Goal: Task Accomplishment & Management: Manage account settings

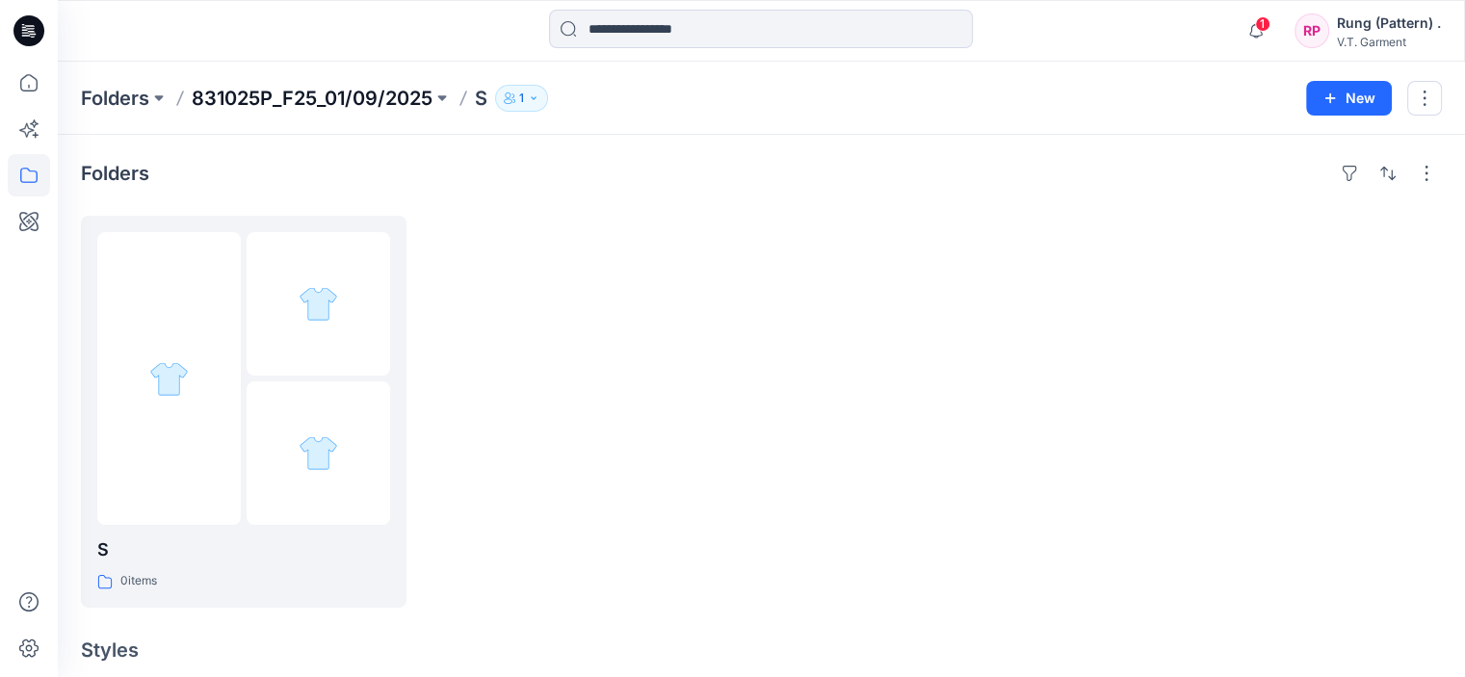
click at [280, 92] on p "831025P_F25_01/09/2025" at bounding box center [312, 98] width 241 height 27
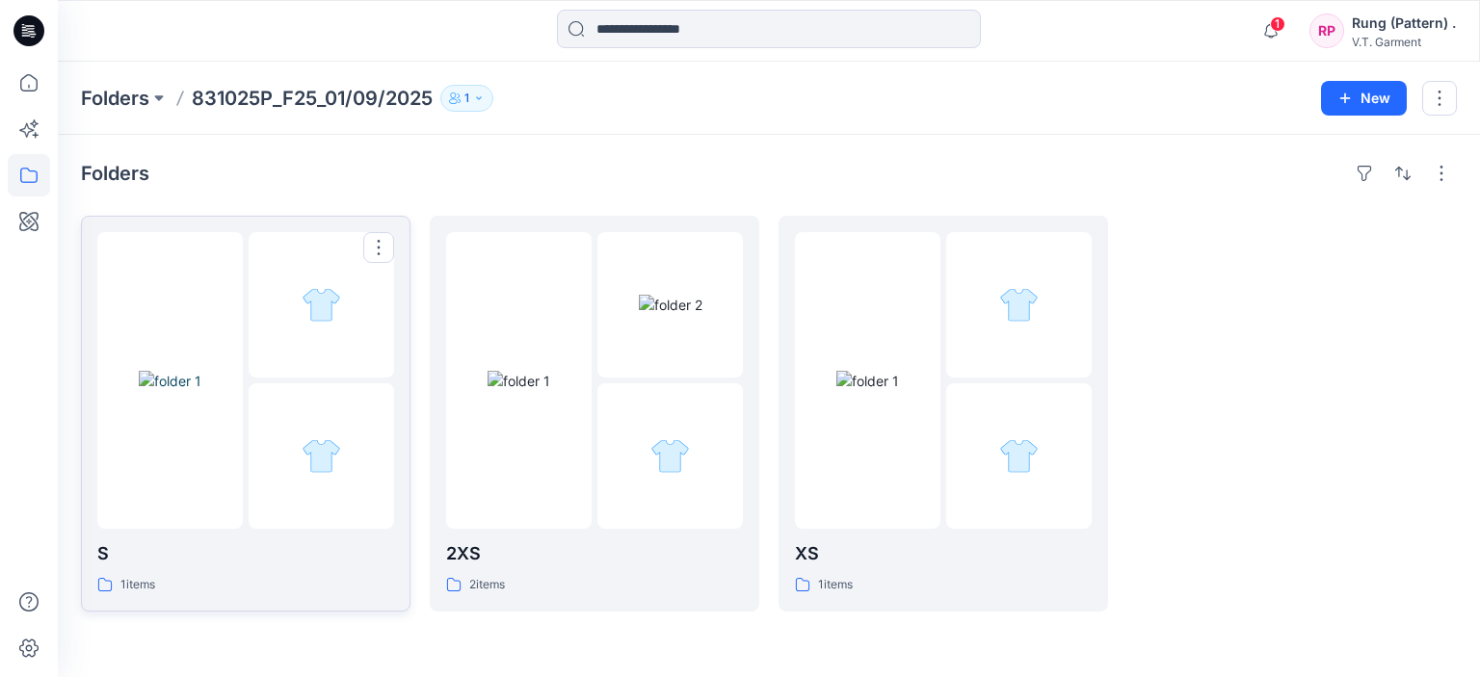
click at [315, 391] on div at bounding box center [321, 455] width 145 height 145
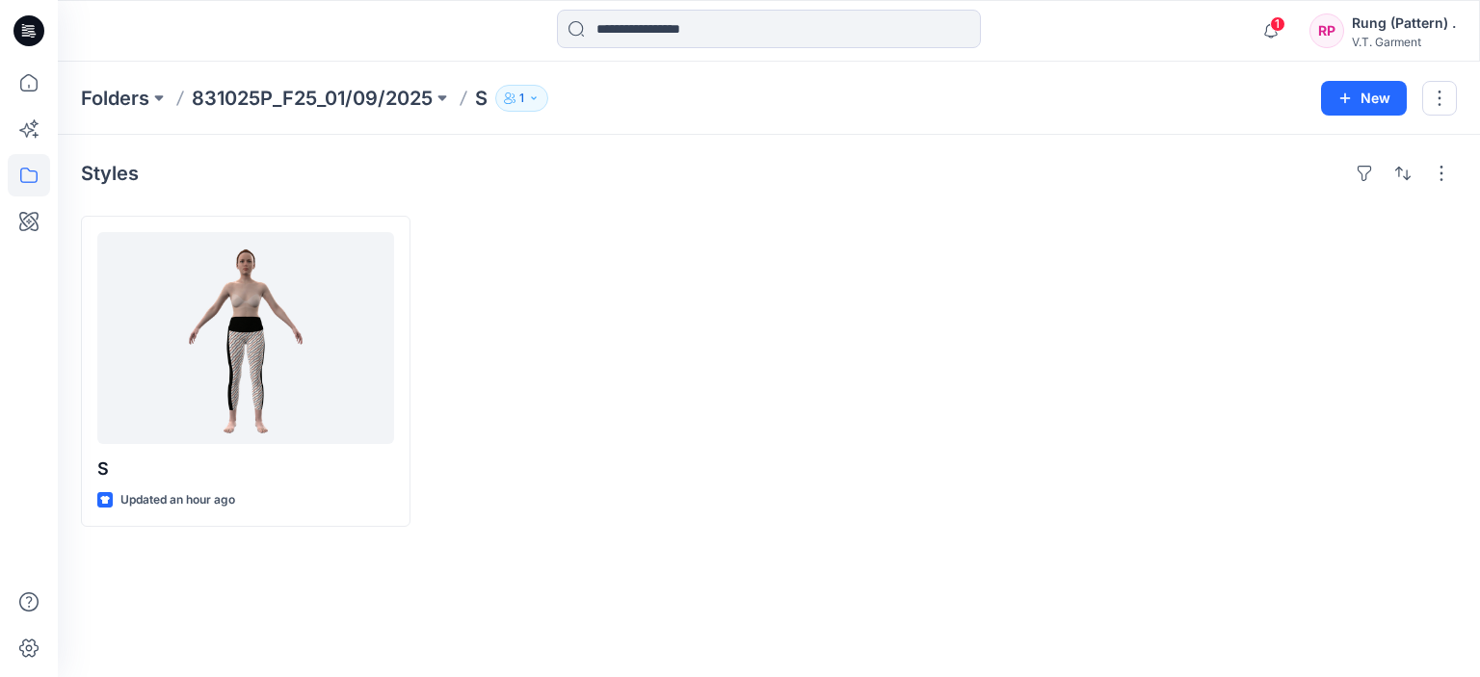
click at [308, 114] on div "Folders 831025P_F25_01/09/2025 S 1 New" at bounding box center [769, 98] width 1422 height 73
click at [311, 104] on p "831025P_F25_01/09/2025" at bounding box center [312, 98] width 241 height 27
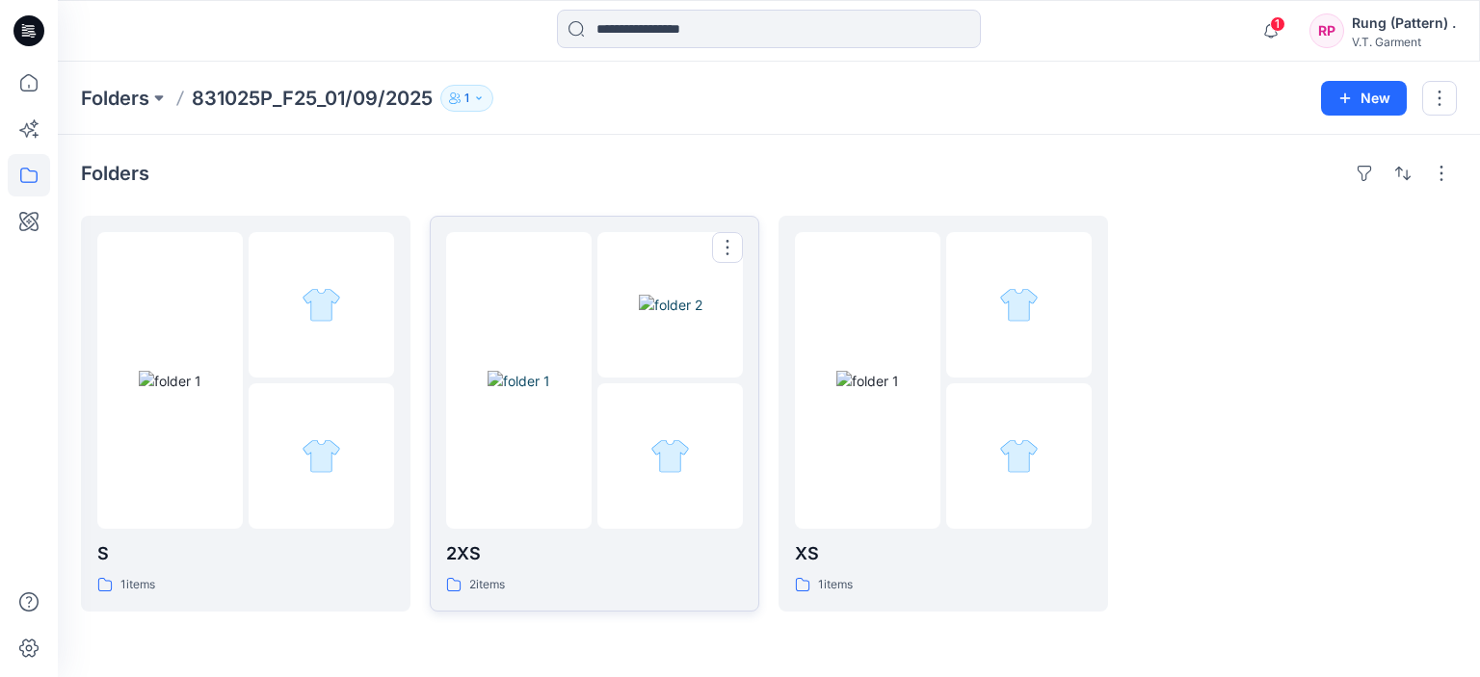
click at [526, 391] on img at bounding box center [519, 381] width 63 height 20
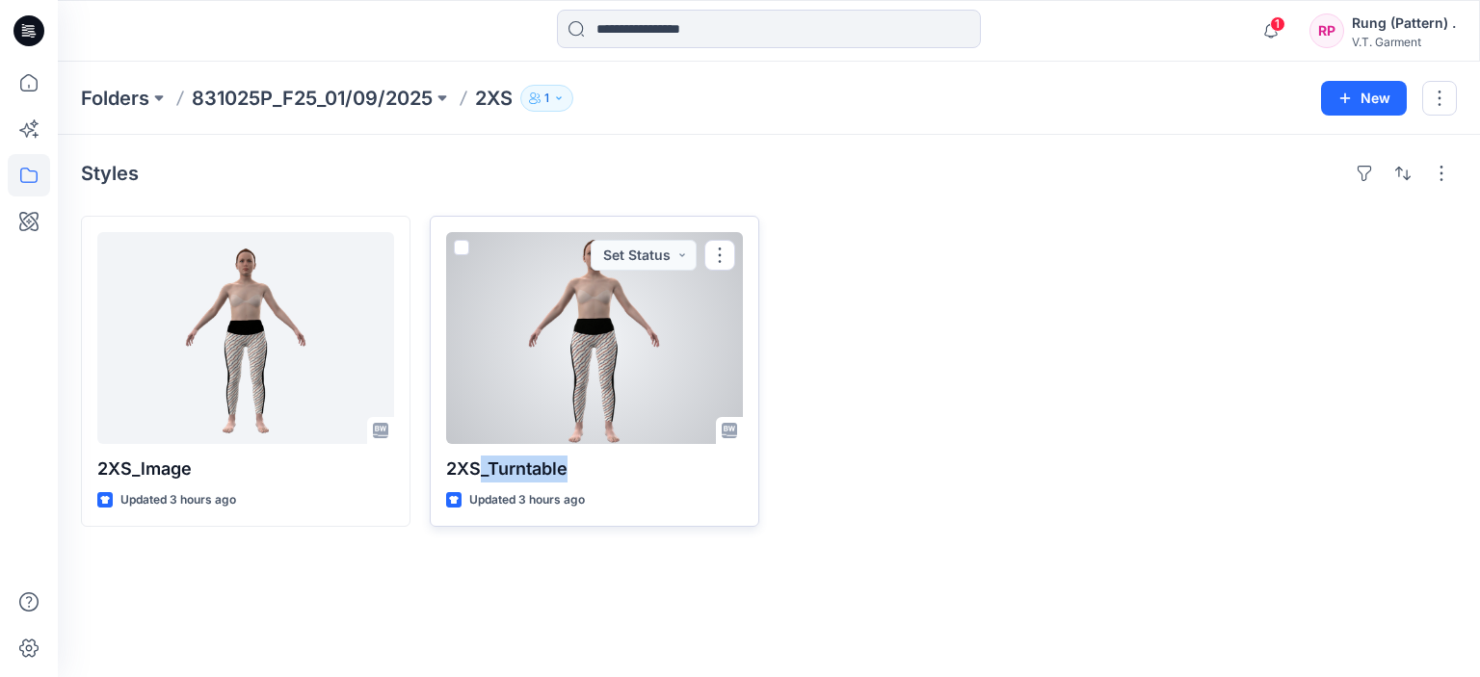
drag, startPoint x: 585, startPoint y: 466, endPoint x: 483, endPoint y: 475, distance: 102.5
click at [483, 475] on p "2XS_Turntable" at bounding box center [594, 469] width 297 height 27
copy p "_Turntable"
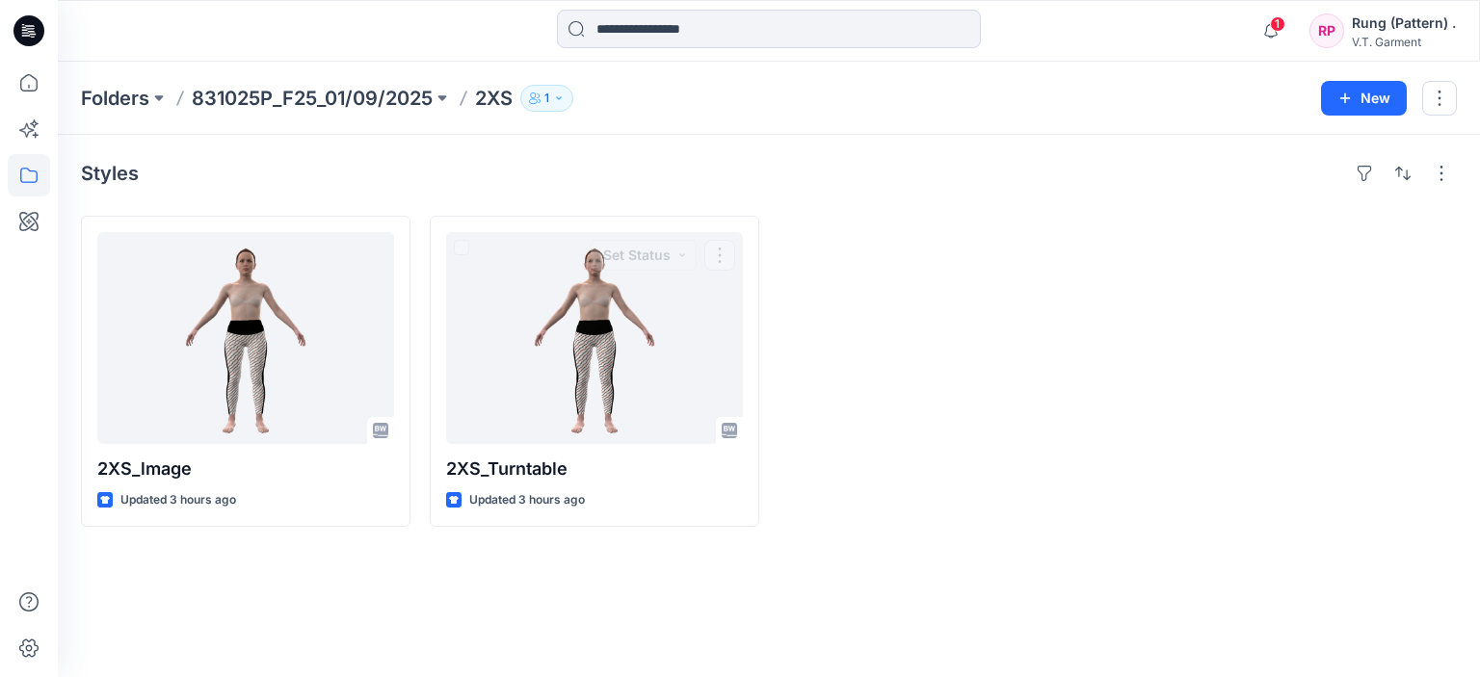
click at [1038, 523] on div at bounding box center [943, 371] width 330 height 311
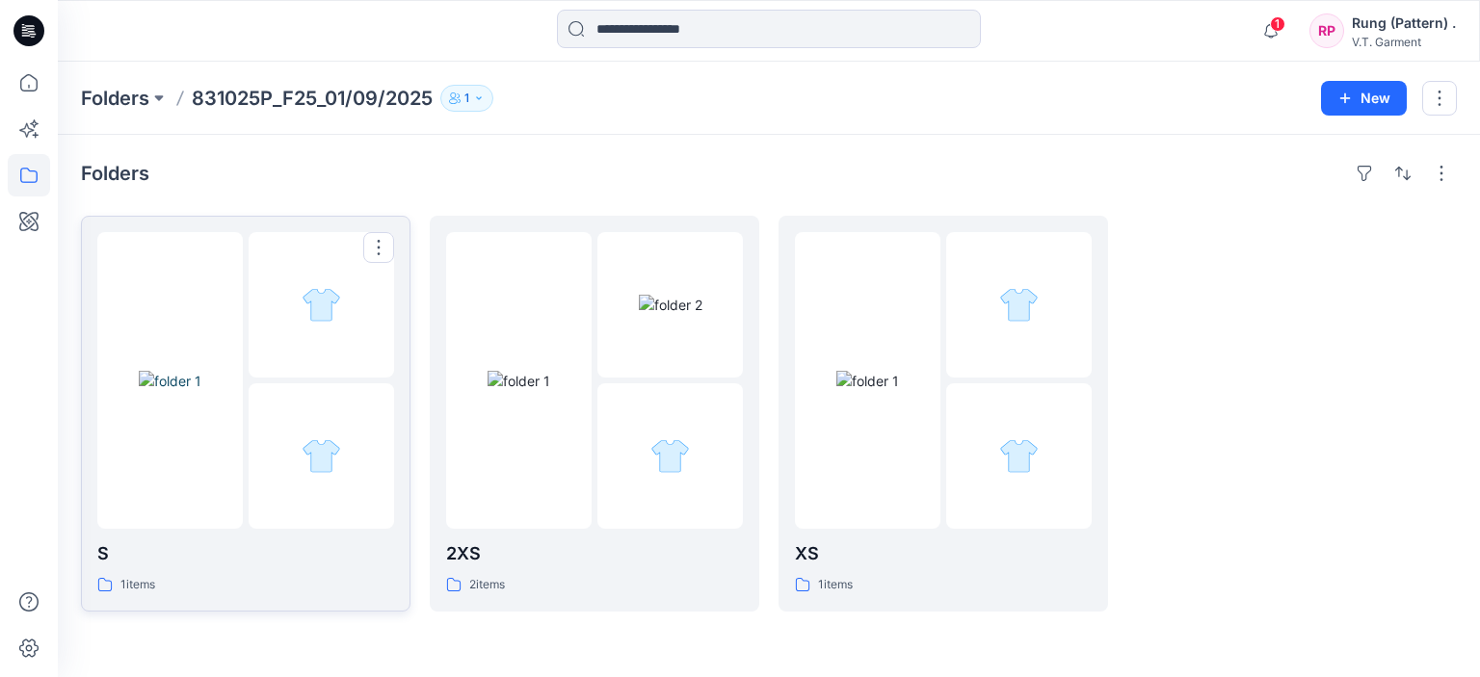
click at [290, 465] on div at bounding box center [321, 455] width 145 height 145
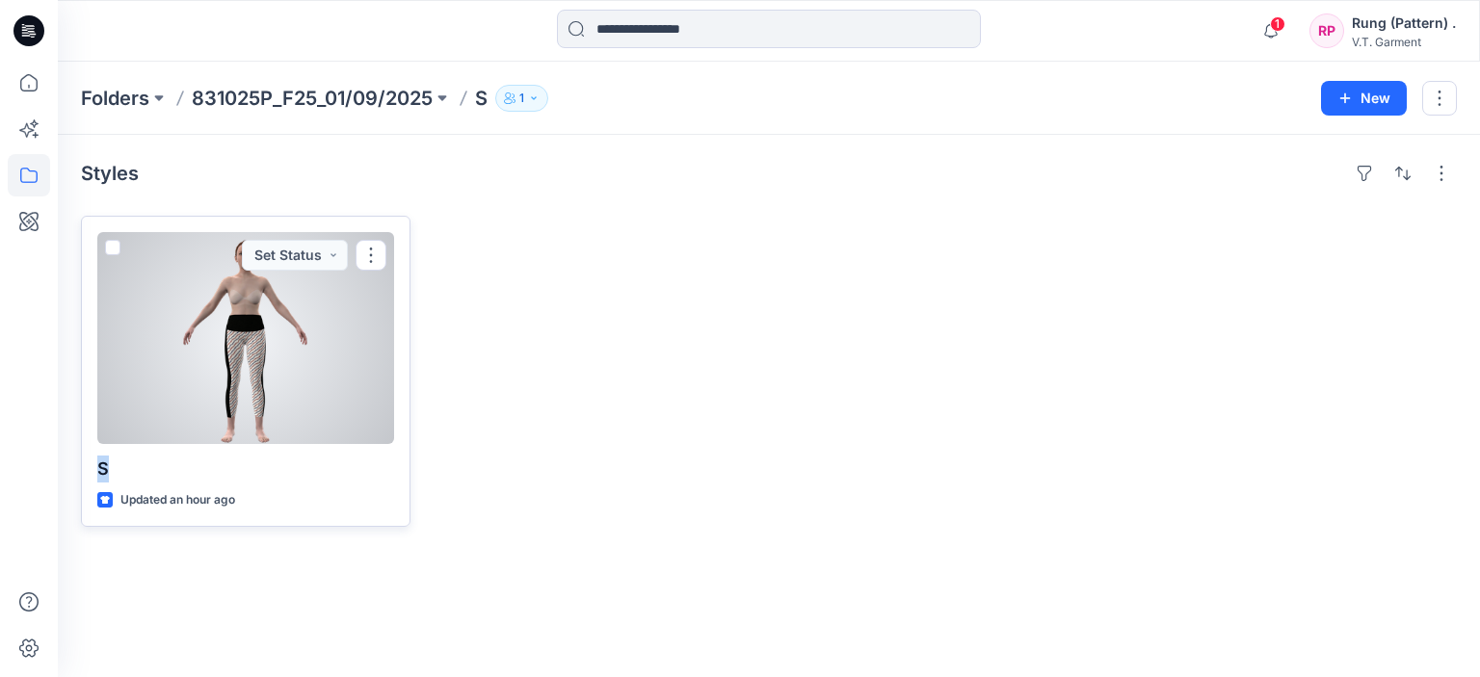
drag, startPoint x: 123, startPoint y: 469, endPoint x: 309, endPoint y: 365, distance: 213.1
click at [102, 469] on p "S" at bounding box center [245, 469] width 297 height 27
click at [358, 259] on button "button" at bounding box center [371, 255] width 31 height 31
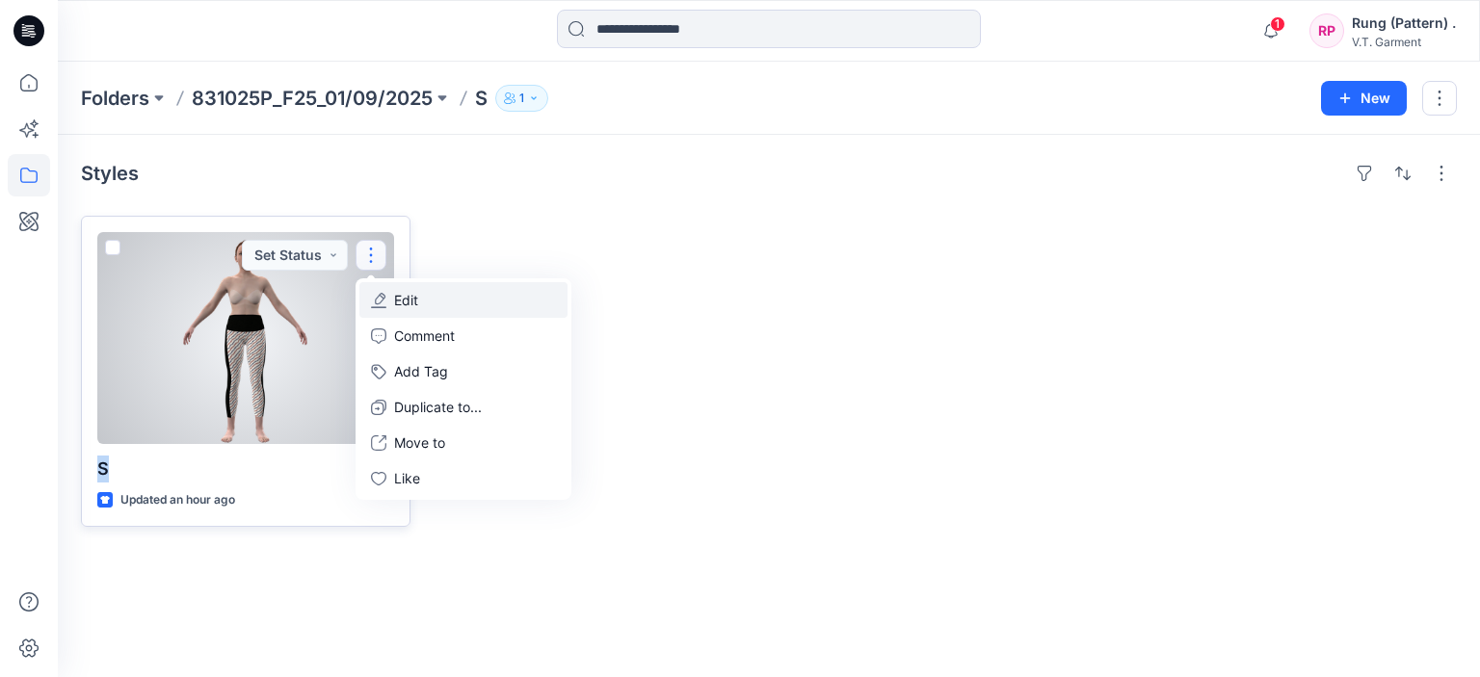
click at [401, 298] on p "Edit" at bounding box center [406, 300] width 24 height 20
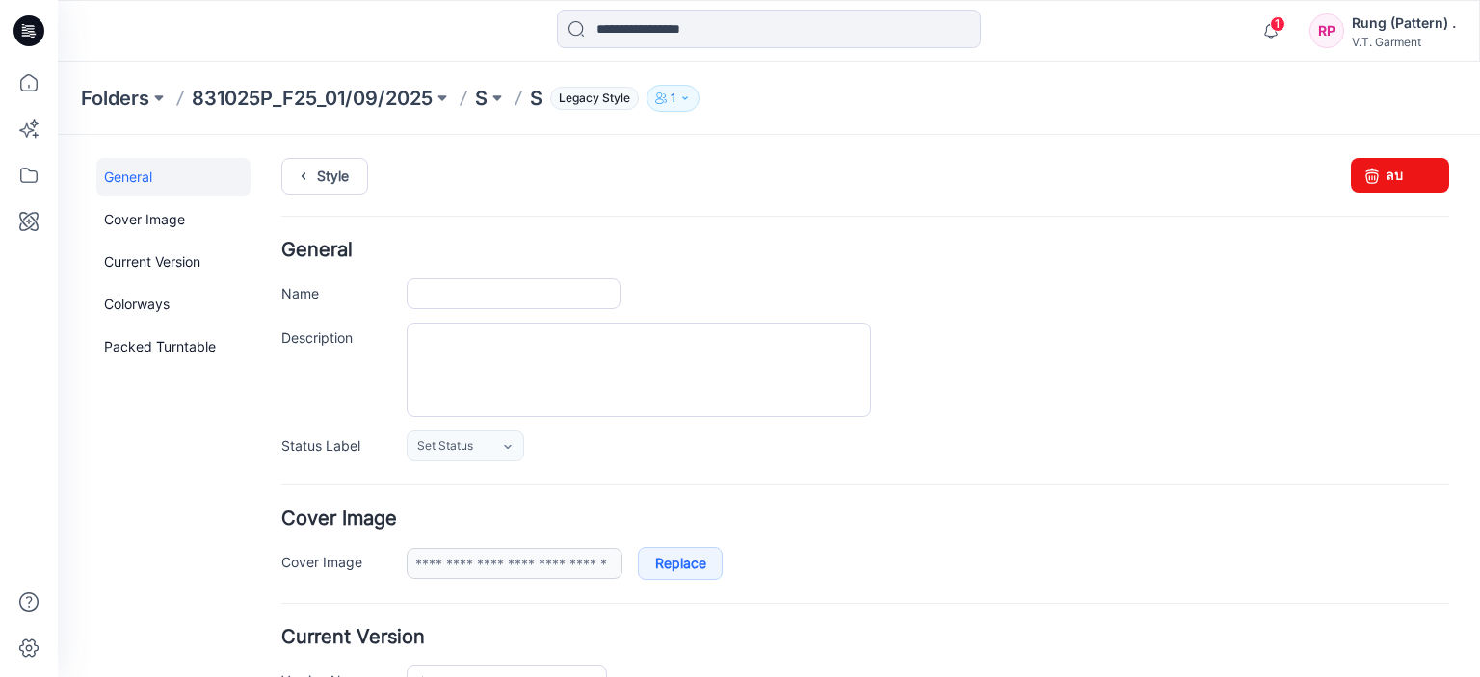
type input "*"
type input "**********"
click at [470, 291] on input "*" at bounding box center [514, 293] width 214 height 31
paste input "**********"
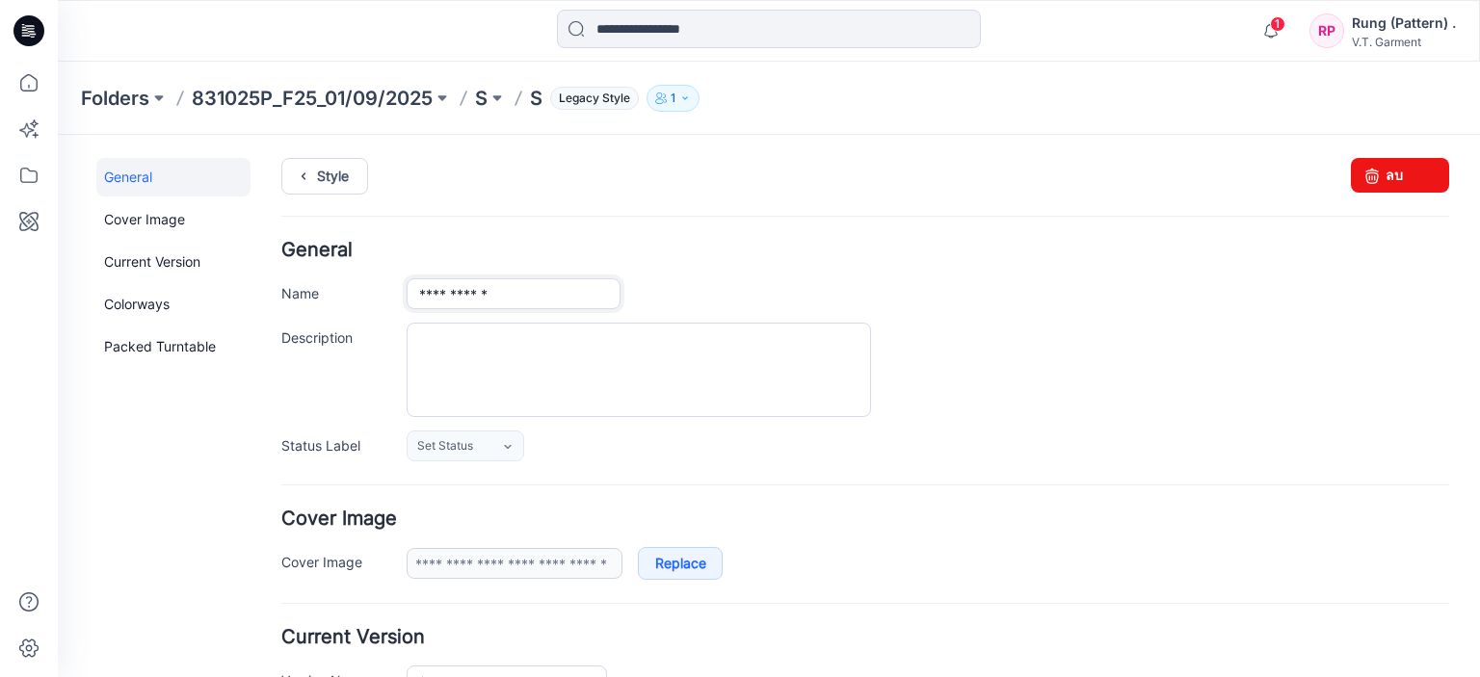
type input "**********"
click at [977, 306] on div "**********" at bounding box center [928, 293] width 1042 height 31
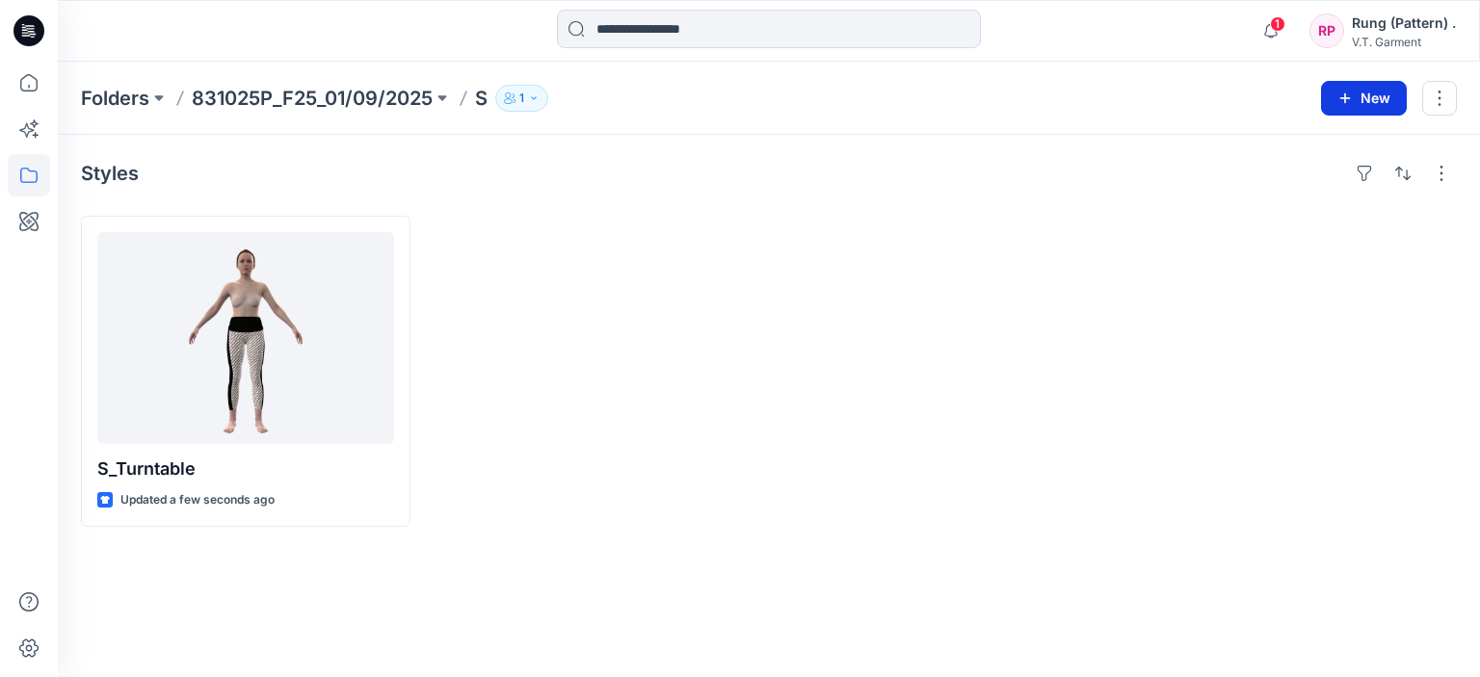
click at [1378, 100] on button "New" at bounding box center [1364, 98] width 86 height 35
click at [1310, 182] on p "New Folder" at bounding box center [1307, 182] width 71 height 20
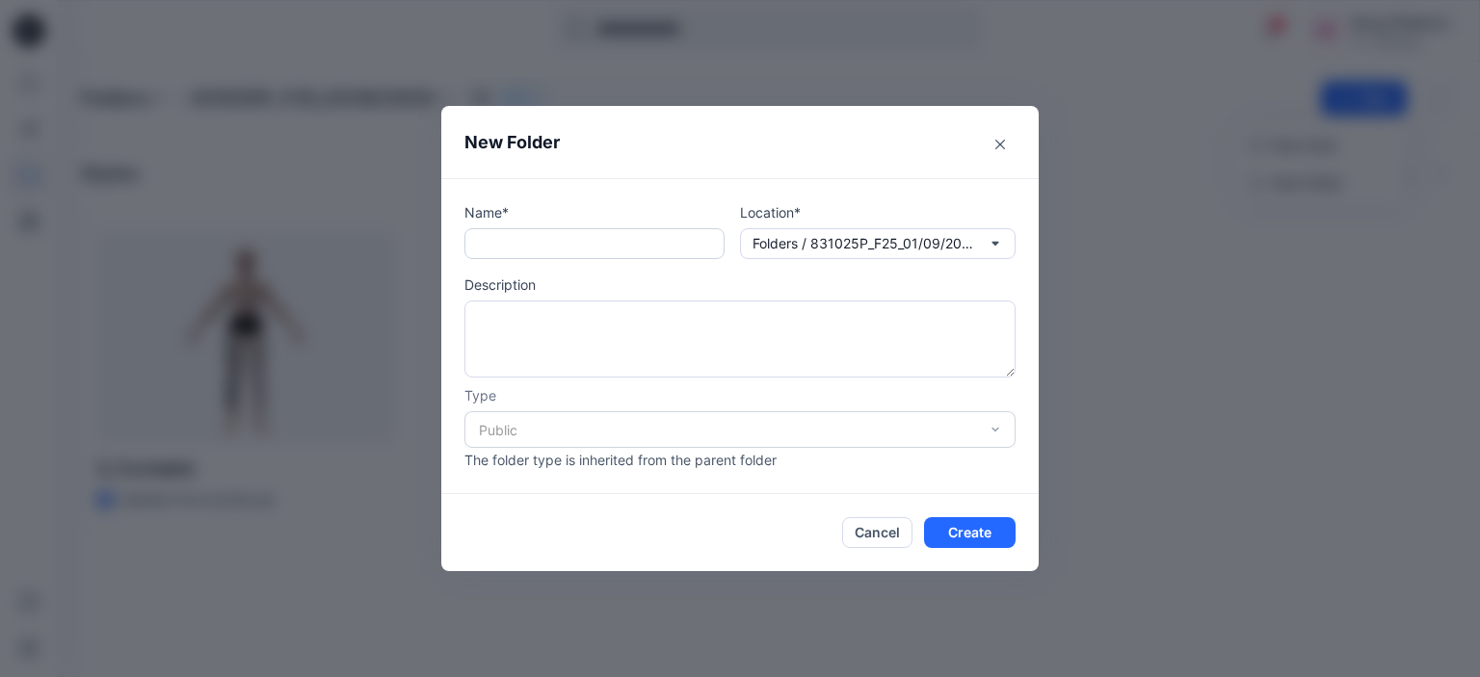
click at [596, 251] on input "text" at bounding box center [594, 243] width 260 height 31
type input "*"
type input "****"
drag, startPoint x: 955, startPoint y: 539, endPoint x: 911, endPoint y: 518, distance: 47.8
click at [953, 537] on button "Create" at bounding box center [970, 532] width 92 height 31
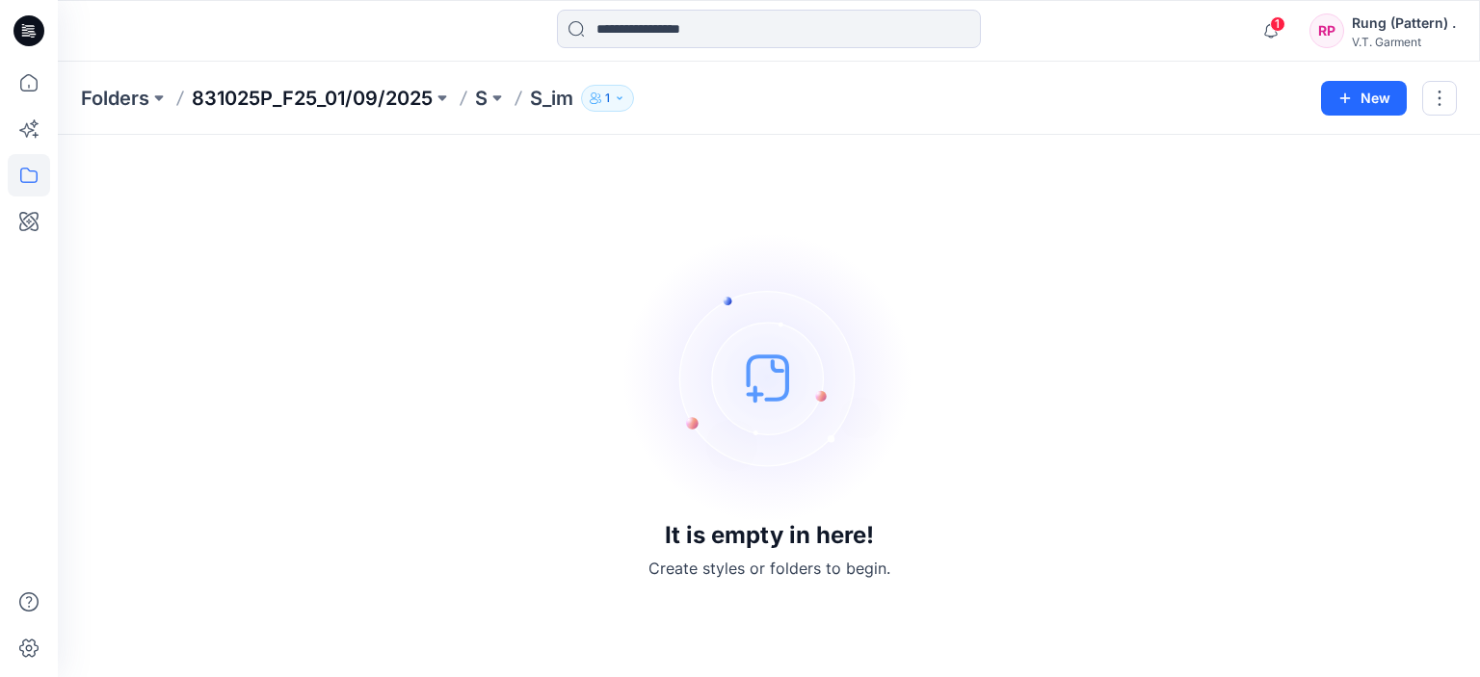
click at [425, 95] on p "831025P_F25_01/09/2025" at bounding box center [312, 98] width 241 height 27
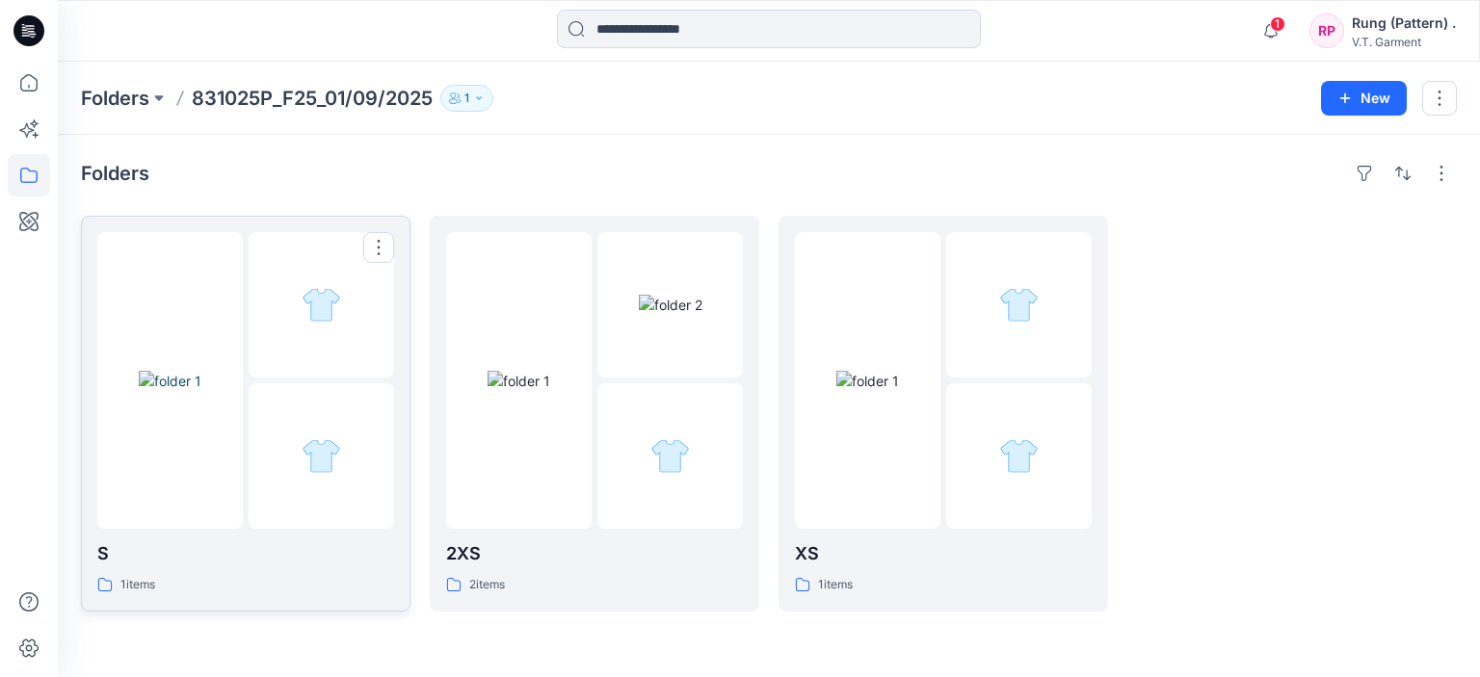
click at [297, 384] on div at bounding box center [321, 455] width 145 height 145
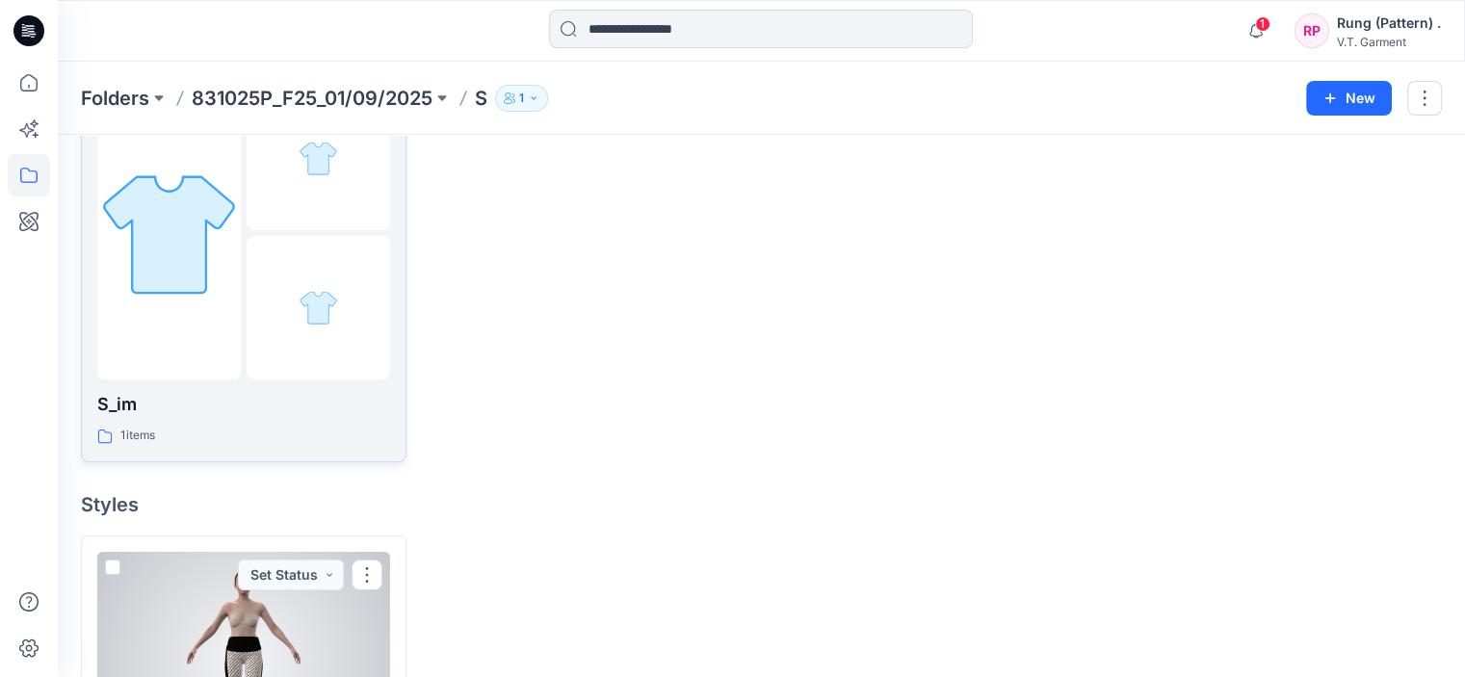
scroll to position [144, 0]
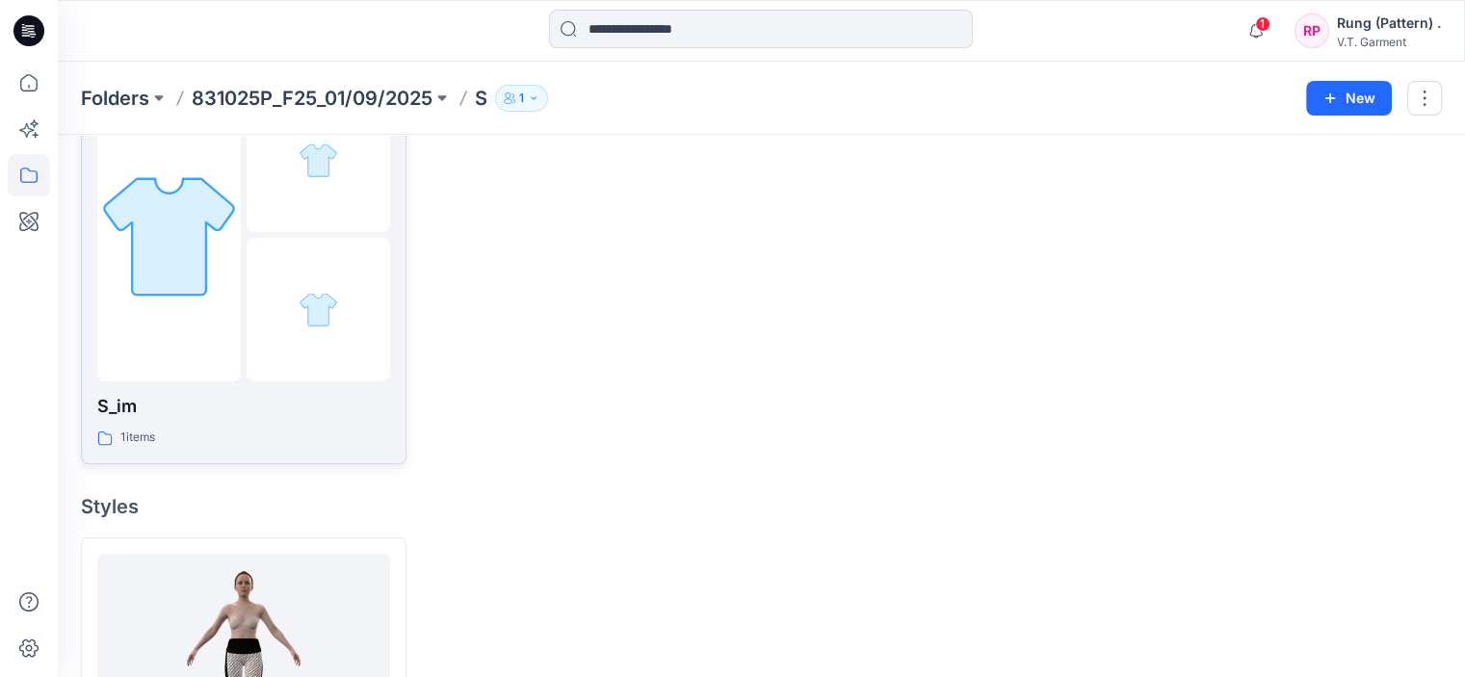
click at [274, 292] on div at bounding box center [319, 310] width 144 height 144
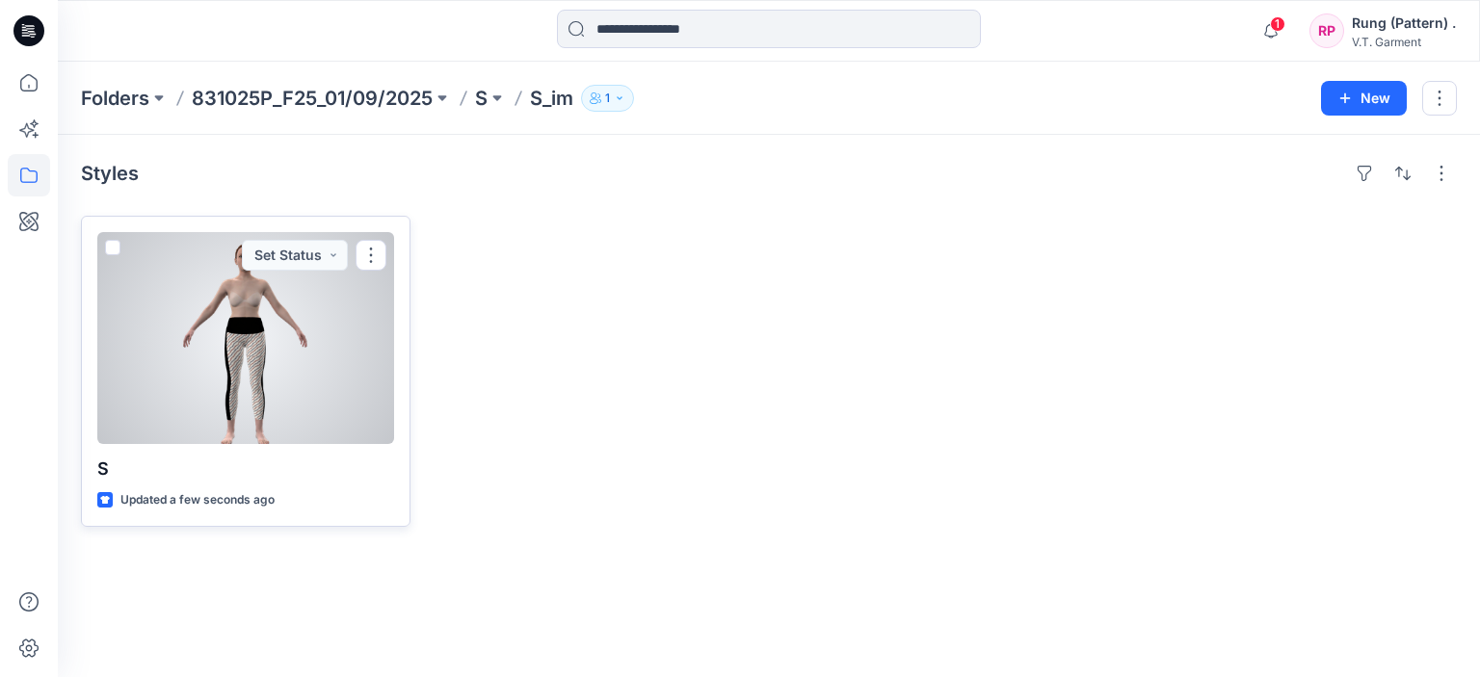
click at [332, 346] on div at bounding box center [245, 338] width 297 height 212
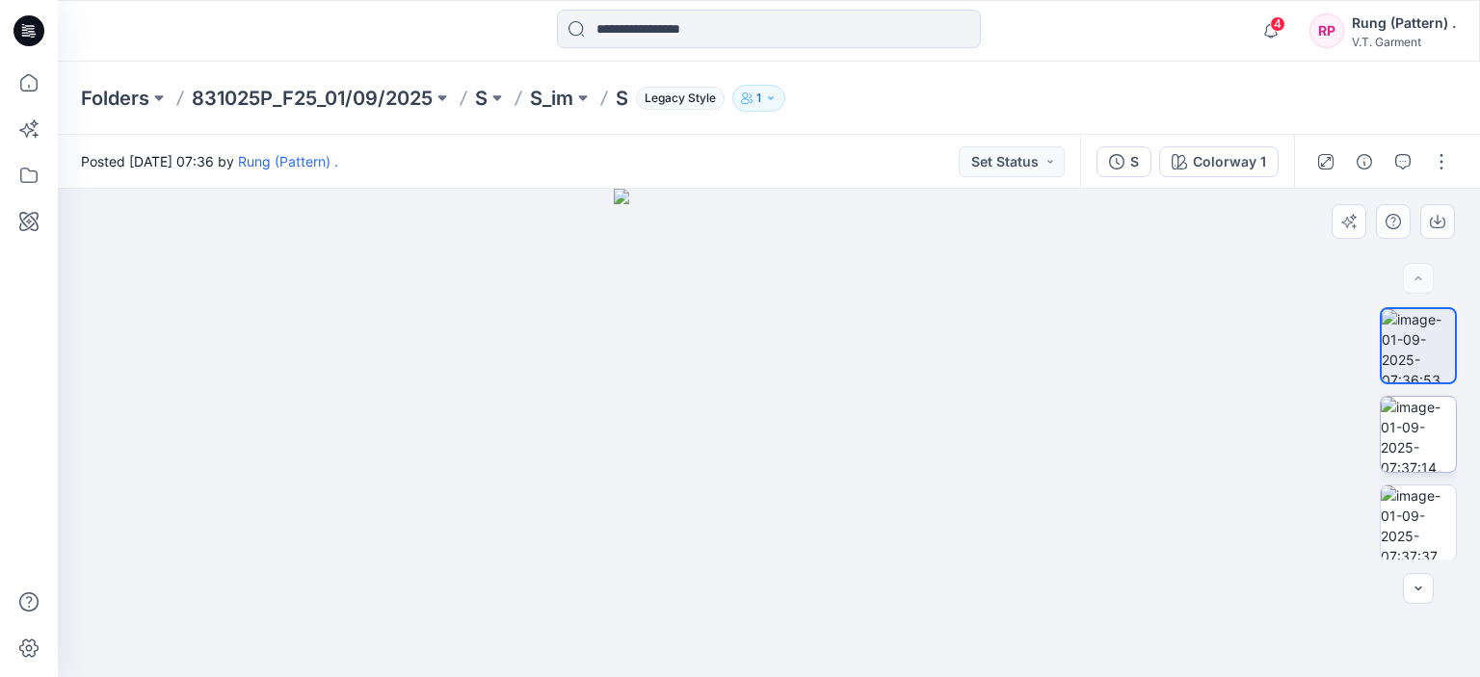
click at [1383, 444] on img at bounding box center [1418, 434] width 75 height 75
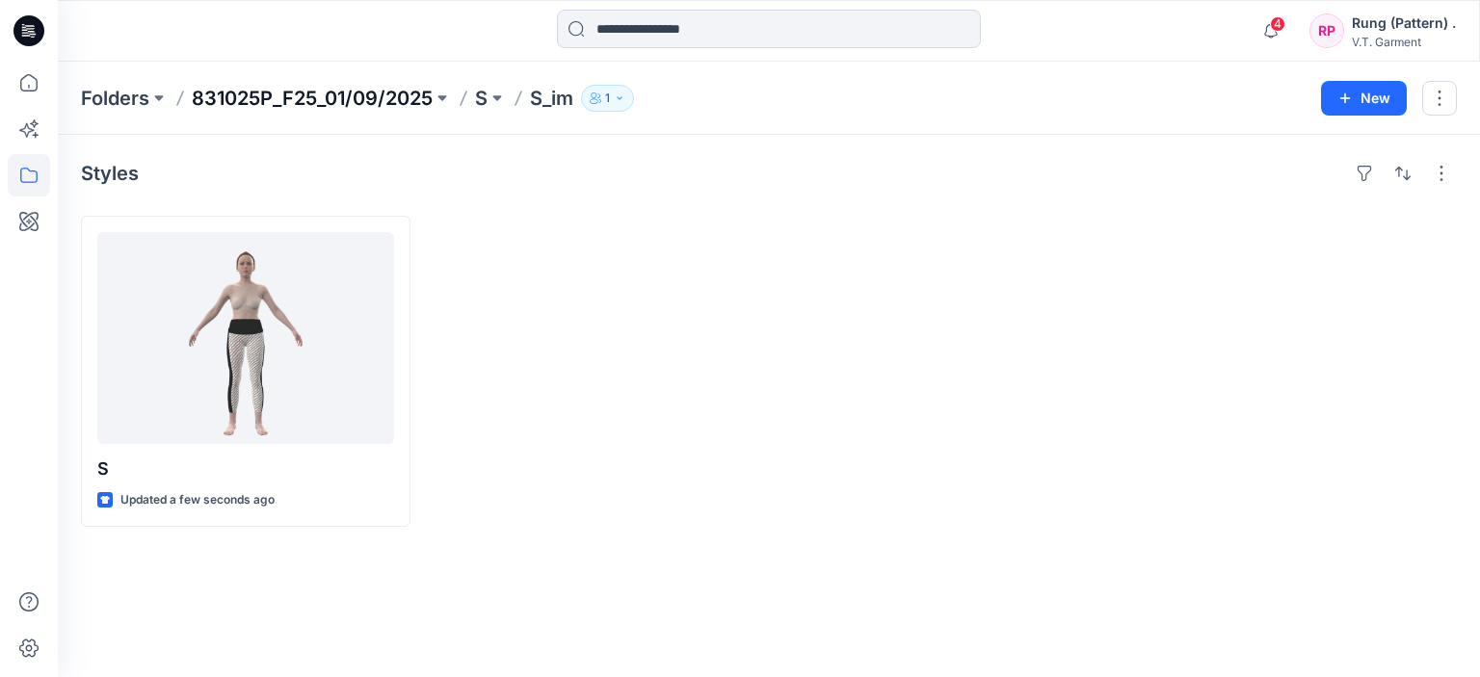
click at [351, 96] on p "831025P_F25_01/09/2025" at bounding box center [312, 98] width 241 height 27
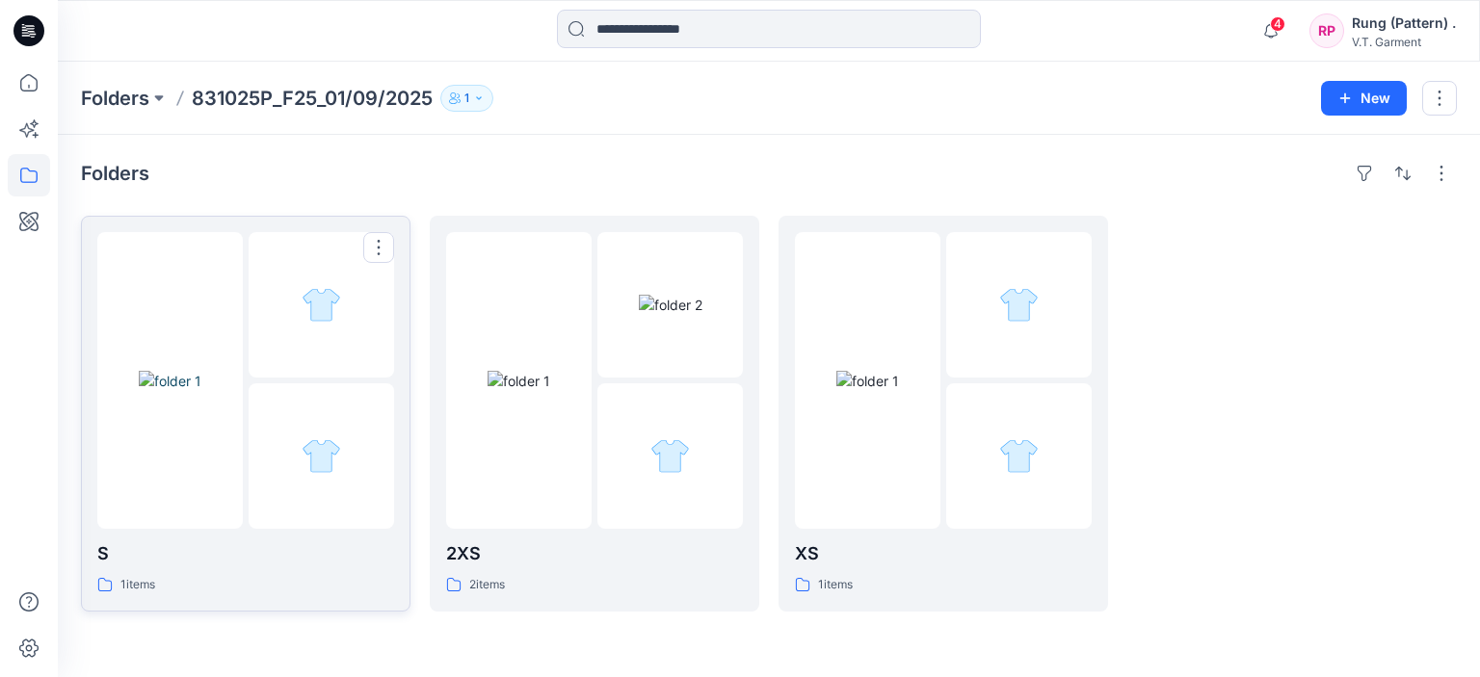
click at [297, 375] on div at bounding box center [321, 304] width 145 height 145
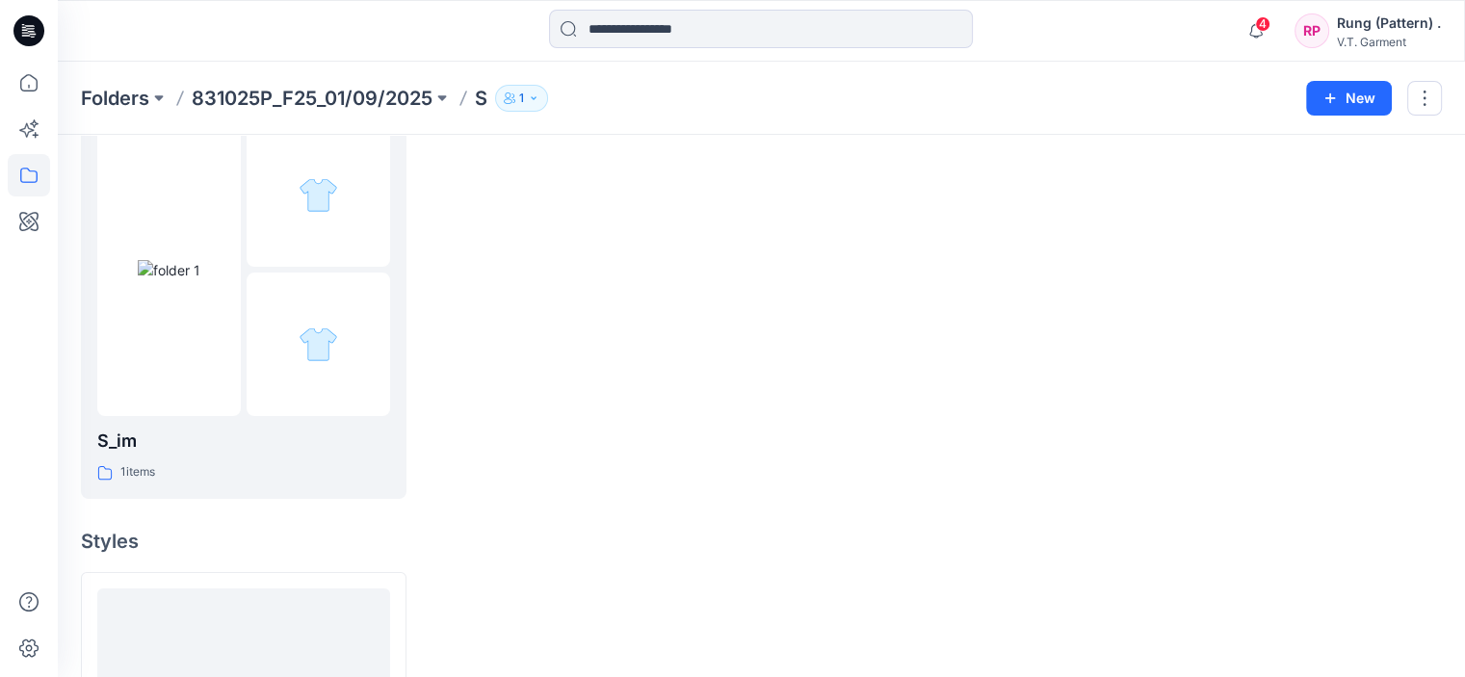
scroll to position [193, 0]
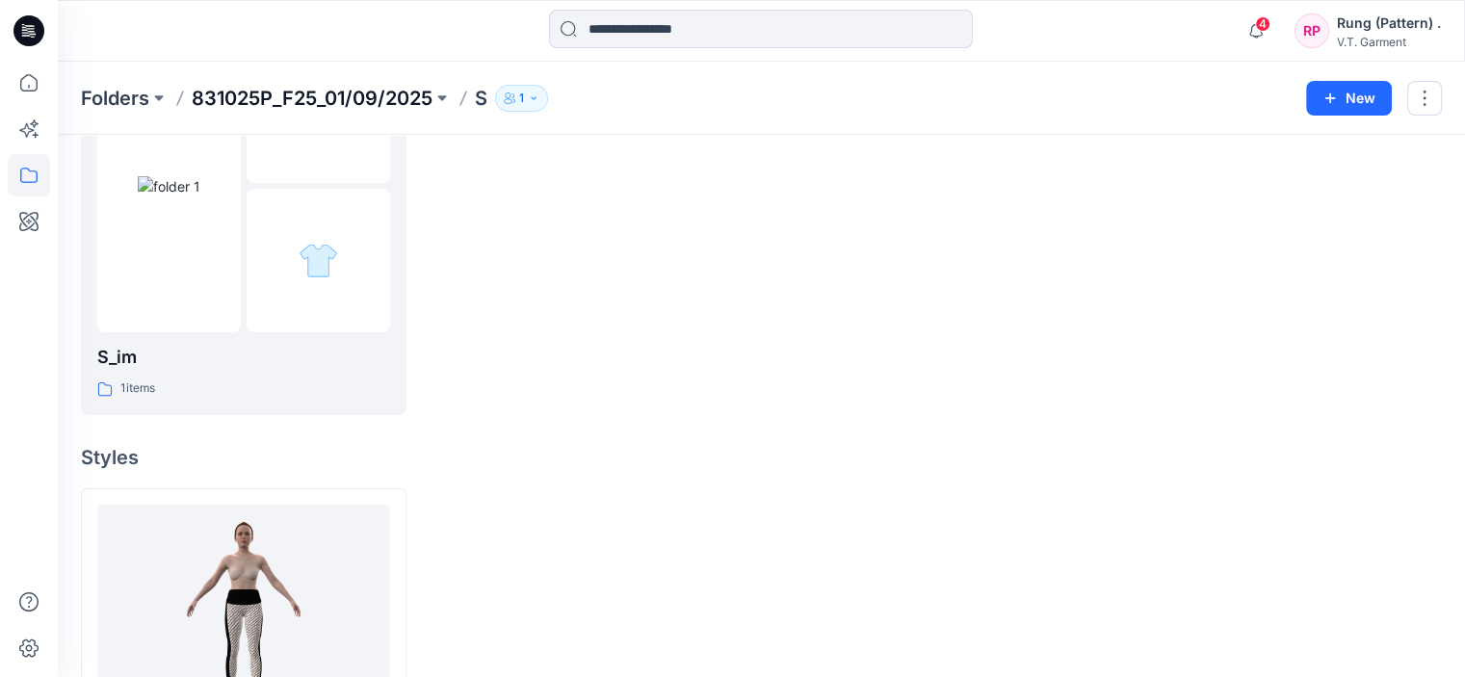
click at [375, 93] on p "831025P_F25_01/09/2025" at bounding box center [312, 98] width 241 height 27
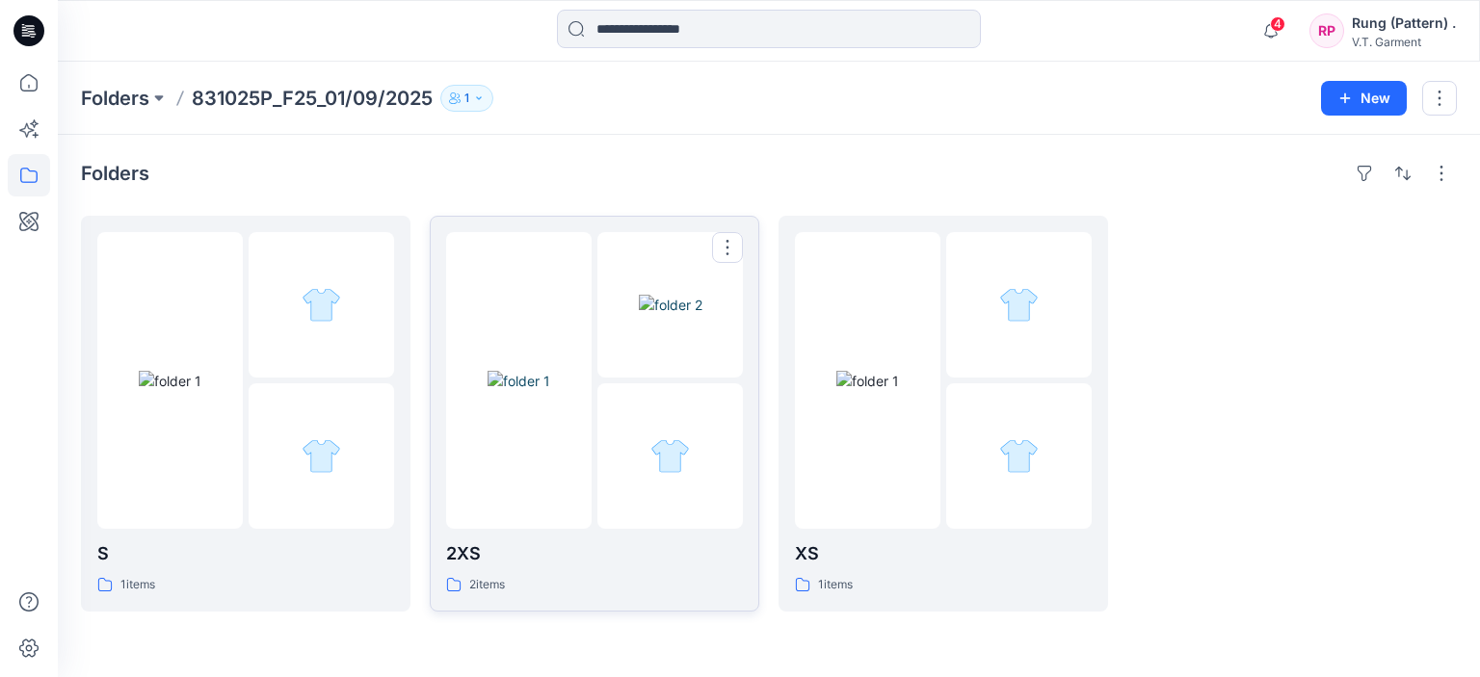
click at [550, 371] on img at bounding box center [519, 381] width 63 height 20
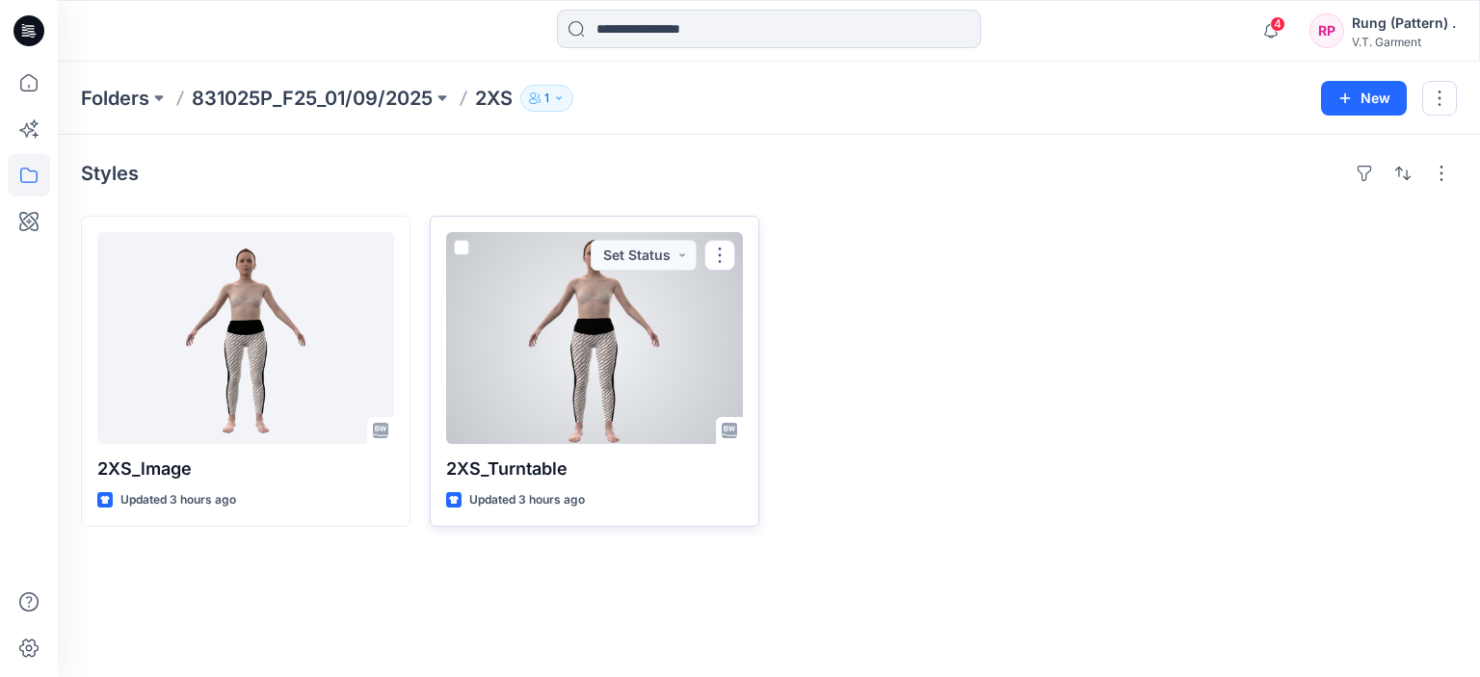
drag, startPoint x: 575, startPoint y: 471, endPoint x: 547, endPoint y: 471, distance: 27.9
click at [560, 471] on p "2XS_Turntable" at bounding box center [594, 469] width 297 height 27
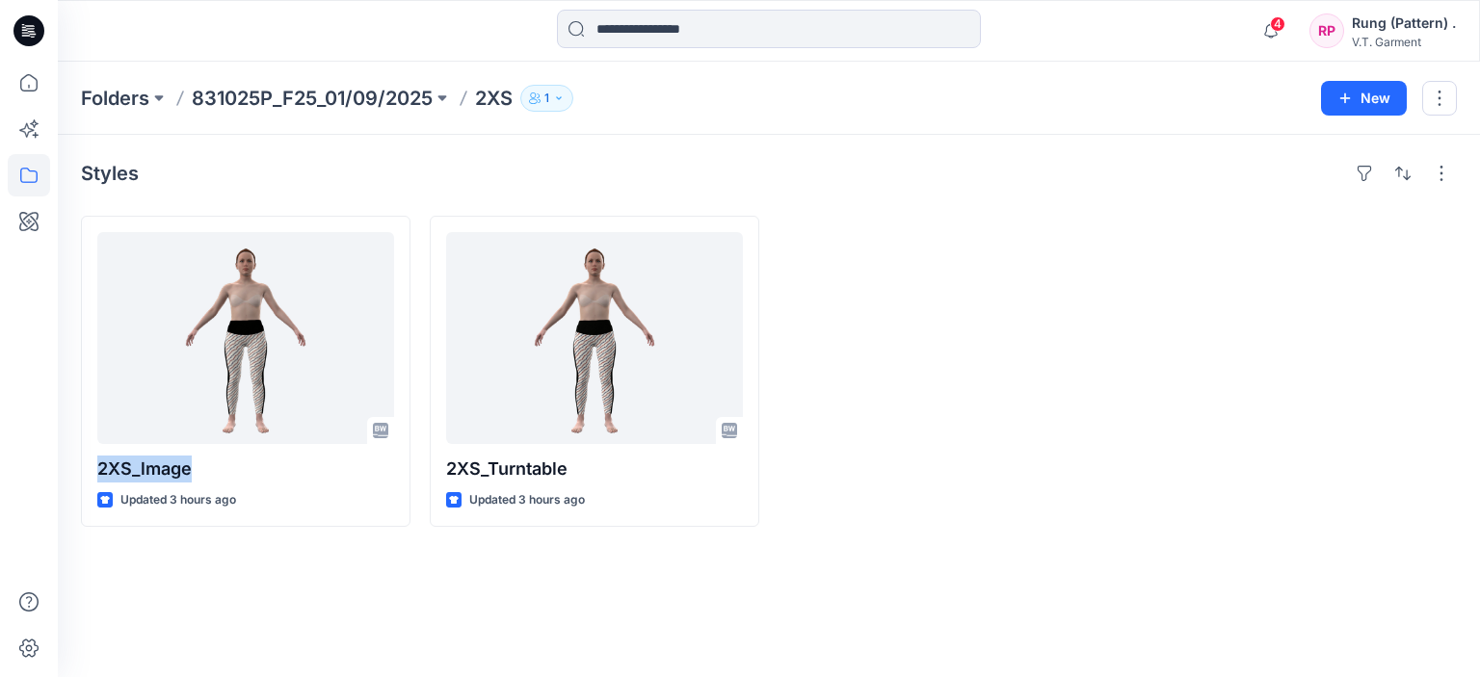
drag, startPoint x: 211, startPoint y: 468, endPoint x: 66, endPoint y: 468, distance: 144.5
click at [66, 468] on div "Styles 2XS_lmage Updated 3 hours ago 2XS_Turntable Updated 3 hours ago" at bounding box center [769, 406] width 1422 height 542
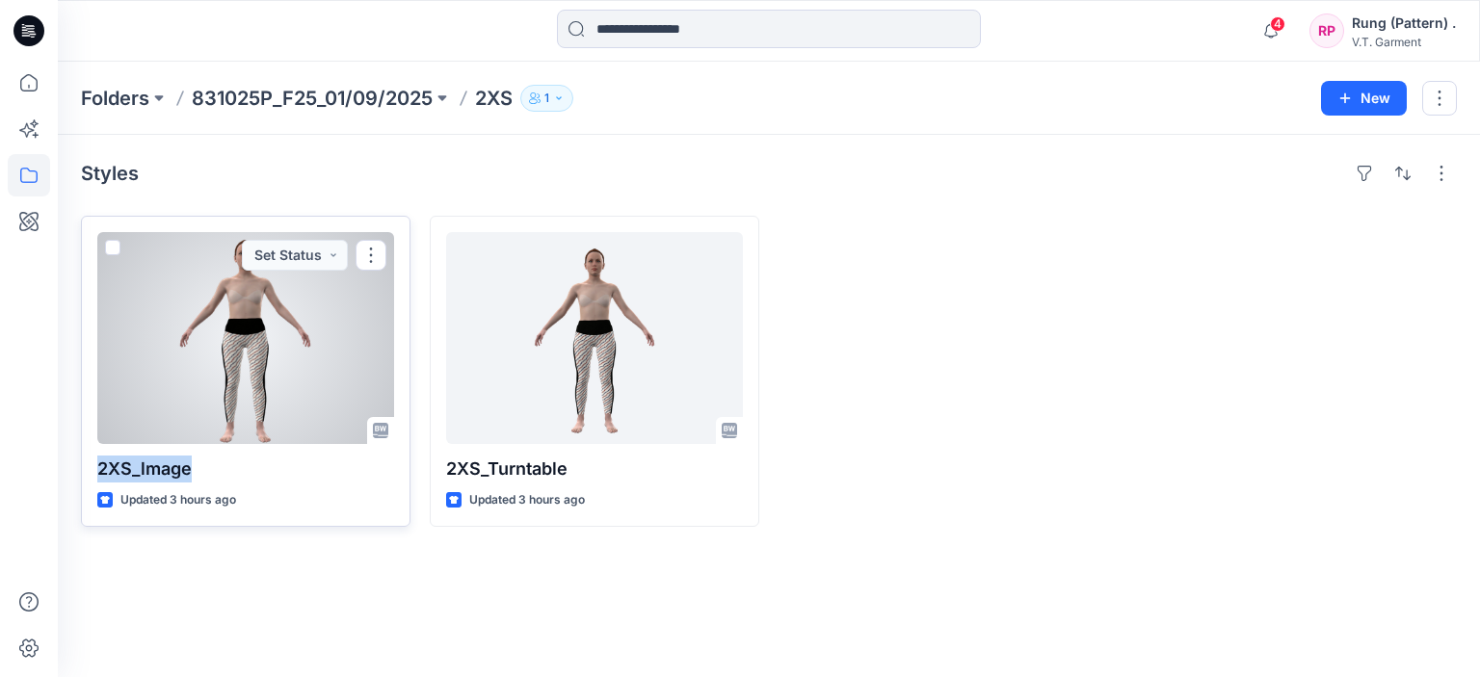
click at [211, 476] on p "2XS_lmage" at bounding box center [245, 469] width 297 height 27
click at [168, 466] on p "2XS_lmage" at bounding box center [245, 469] width 297 height 27
drag, startPoint x: 198, startPoint y: 466, endPoint x: 131, endPoint y: 475, distance: 68.0
click at [131, 475] on p "2XS_lmage" at bounding box center [245, 469] width 297 height 27
copy p "_lmage"
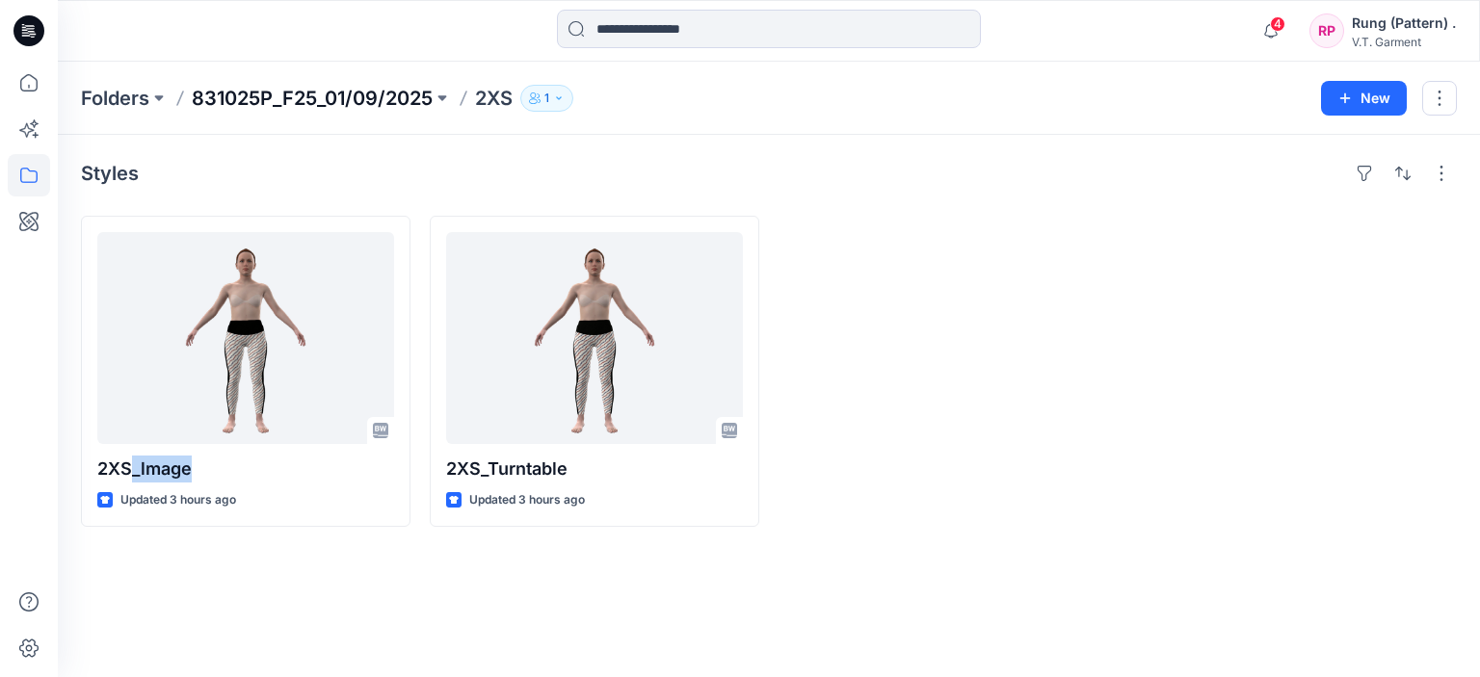
click at [283, 97] on p "831025P_F25_01/09/2025" at bounding box center [312, 98] width 241 height 27
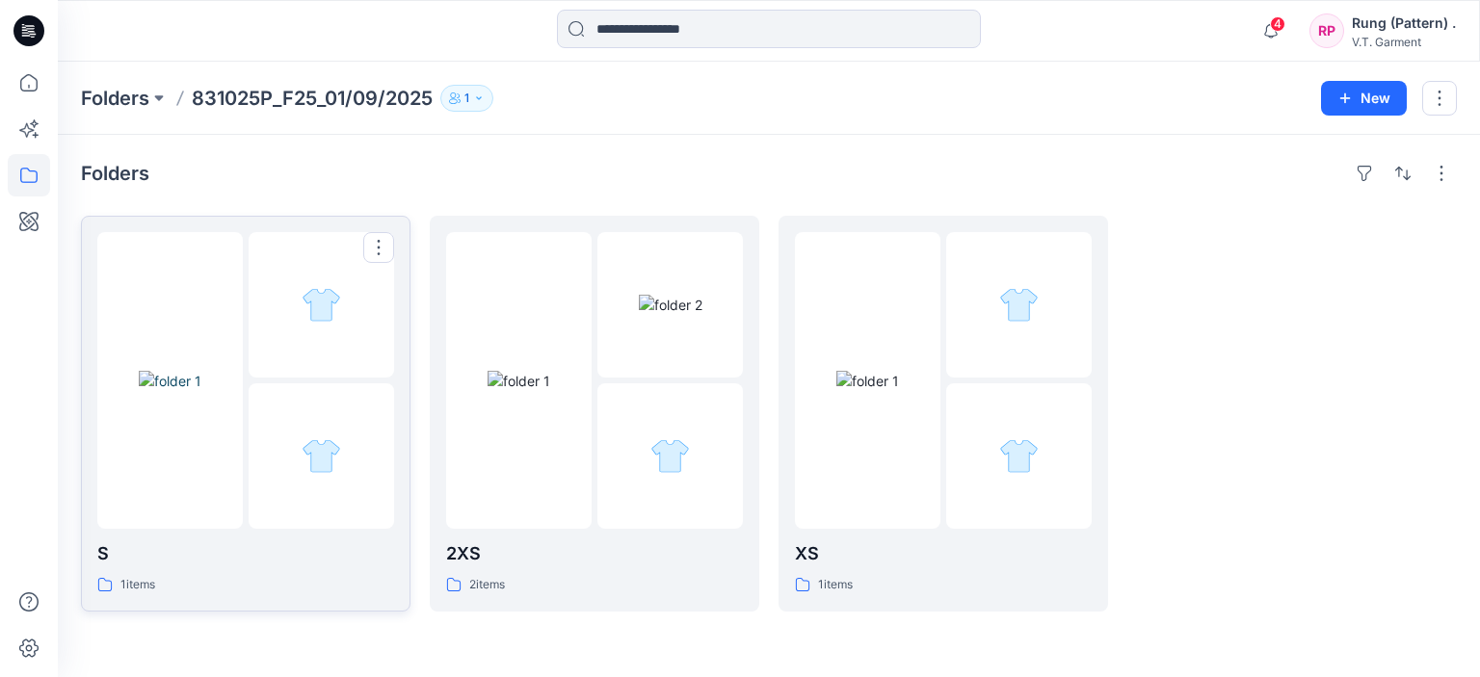
click at [201, 391] on img at bounding box center [170, 381] width 63 height 20
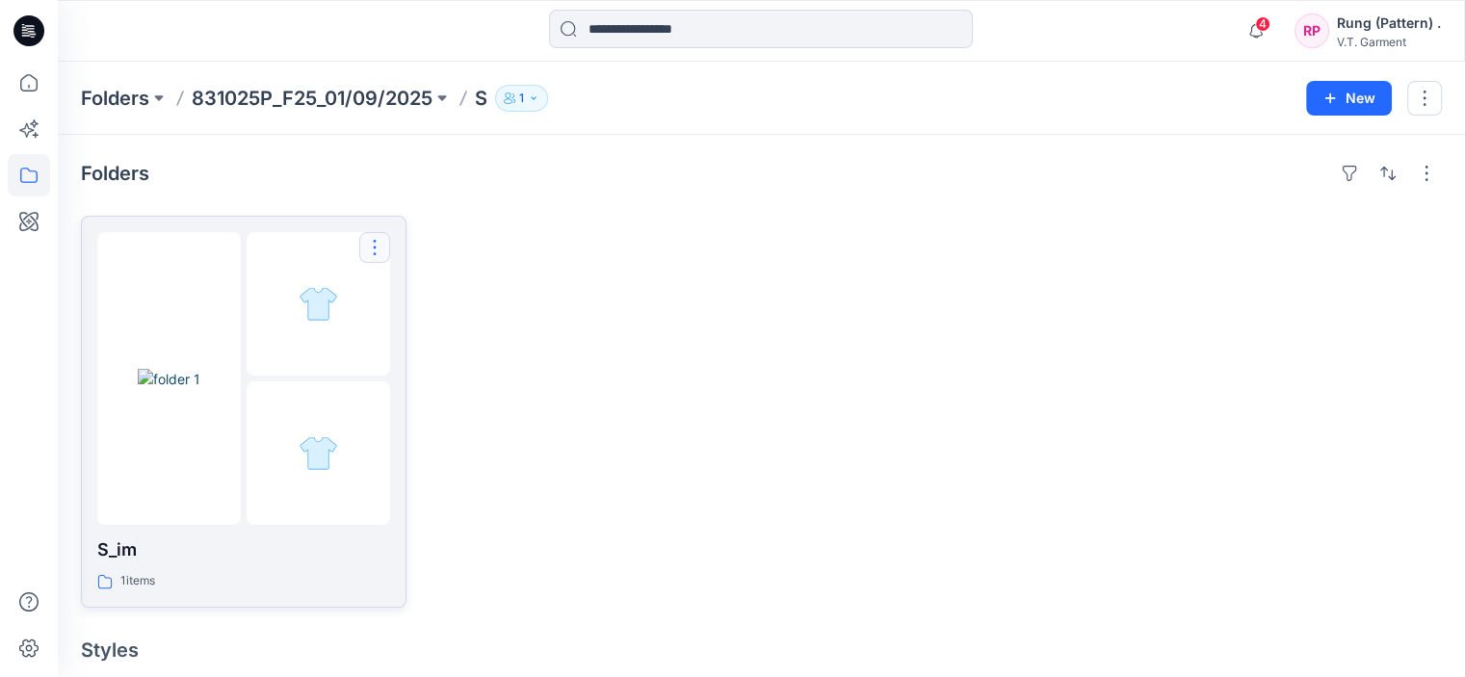
click at [387, 243] on button "button" at bounding box center [374, 247] width 31 height 31
click at [450, 296] on button "Edit" at bounding box center [467, 293] width 208 height 36
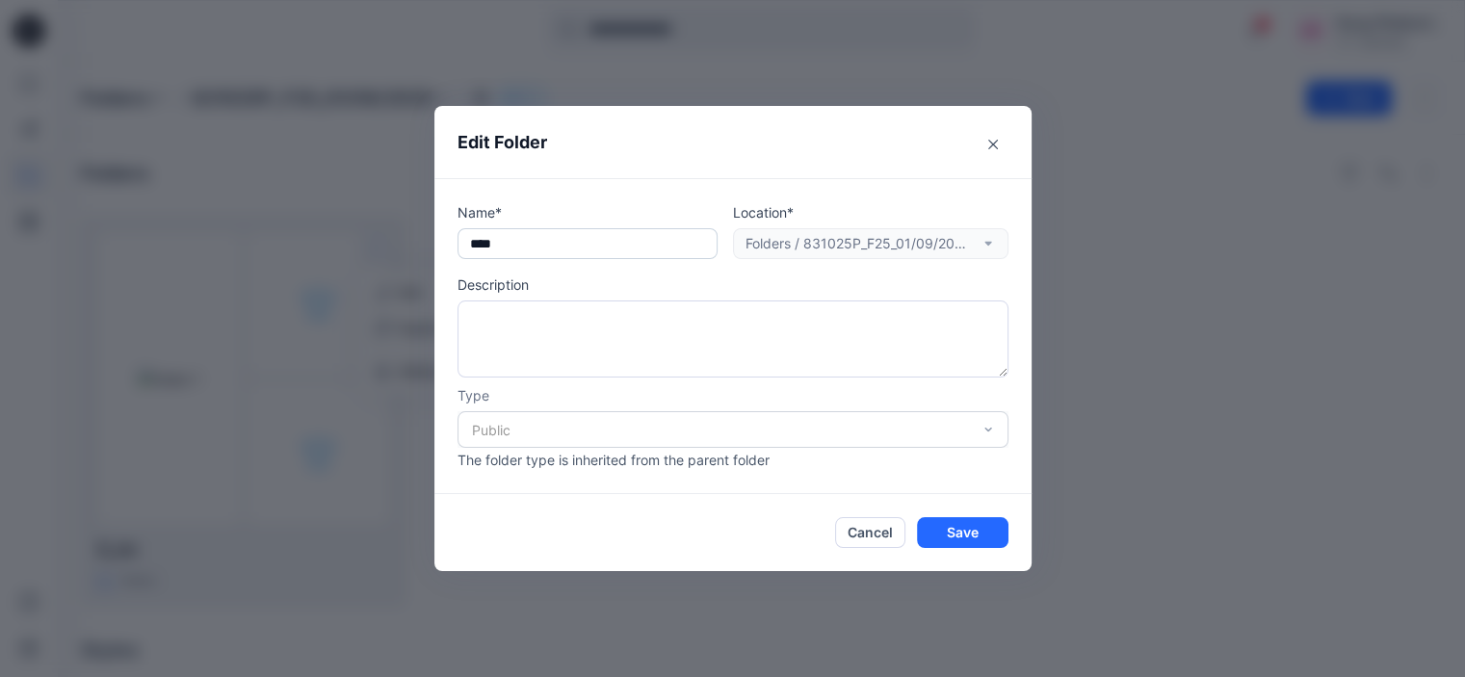
click at [584, 238] on input "****" at bounding box center [588, 243] width 260 height 31
paste input "******"
type input "********"
click at [935, 532] on button "Save" at bounding box center [963, 532] width 92 height 31
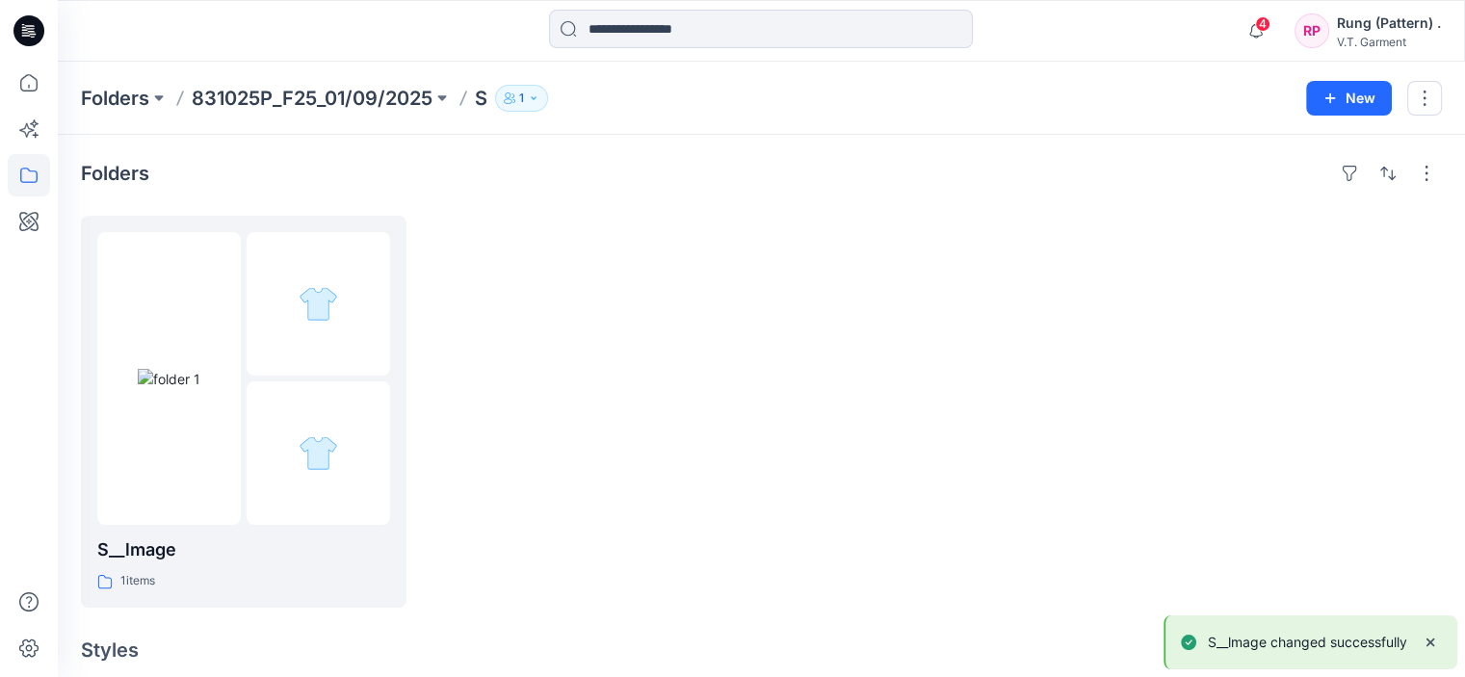
click at [684, 357] on div at bounding box center [589, 412] width 326 height 392
click at [372, 262] on div at bounding box center [319, 304] width 144 height 144
click at [367, 246] on button "button" at bounding box center [374, 247] width 31 height 31
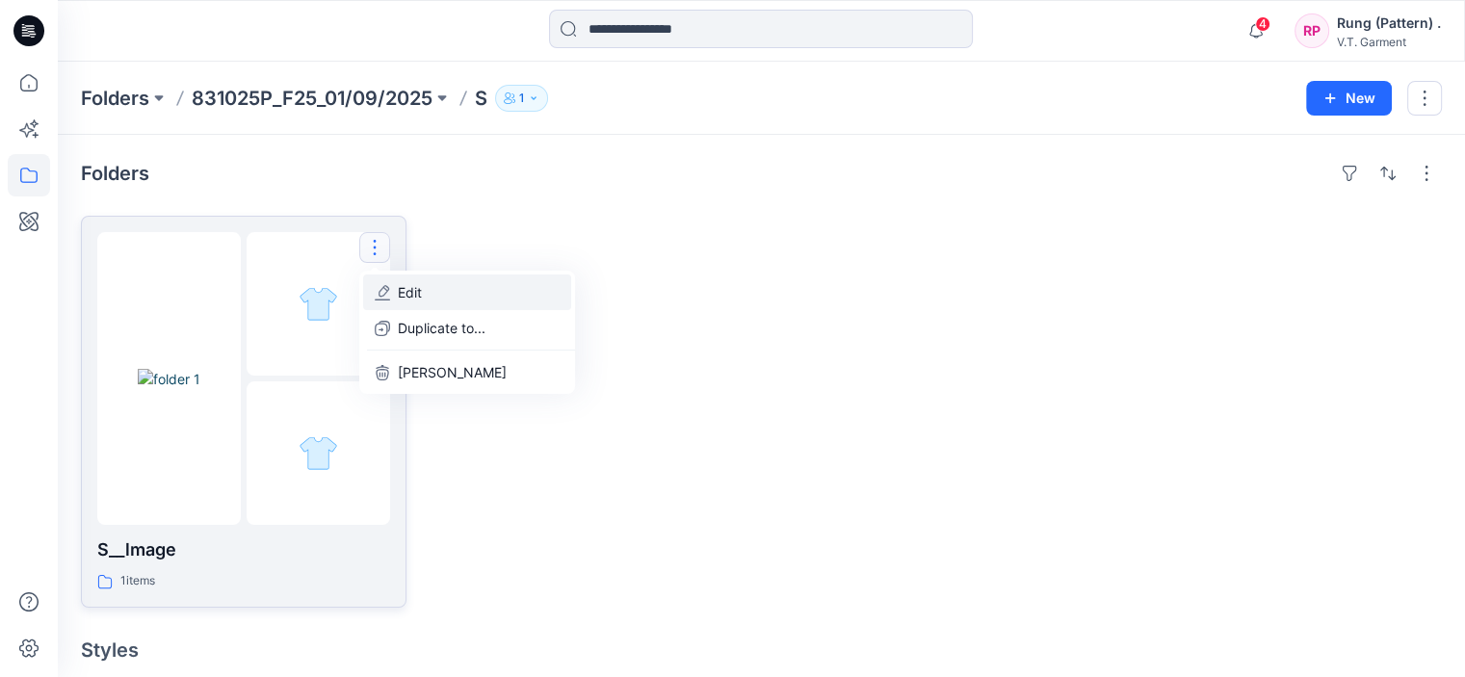
click at [422, 299] on p "Edit" at bounding box center [410, 292] width 24 height 20
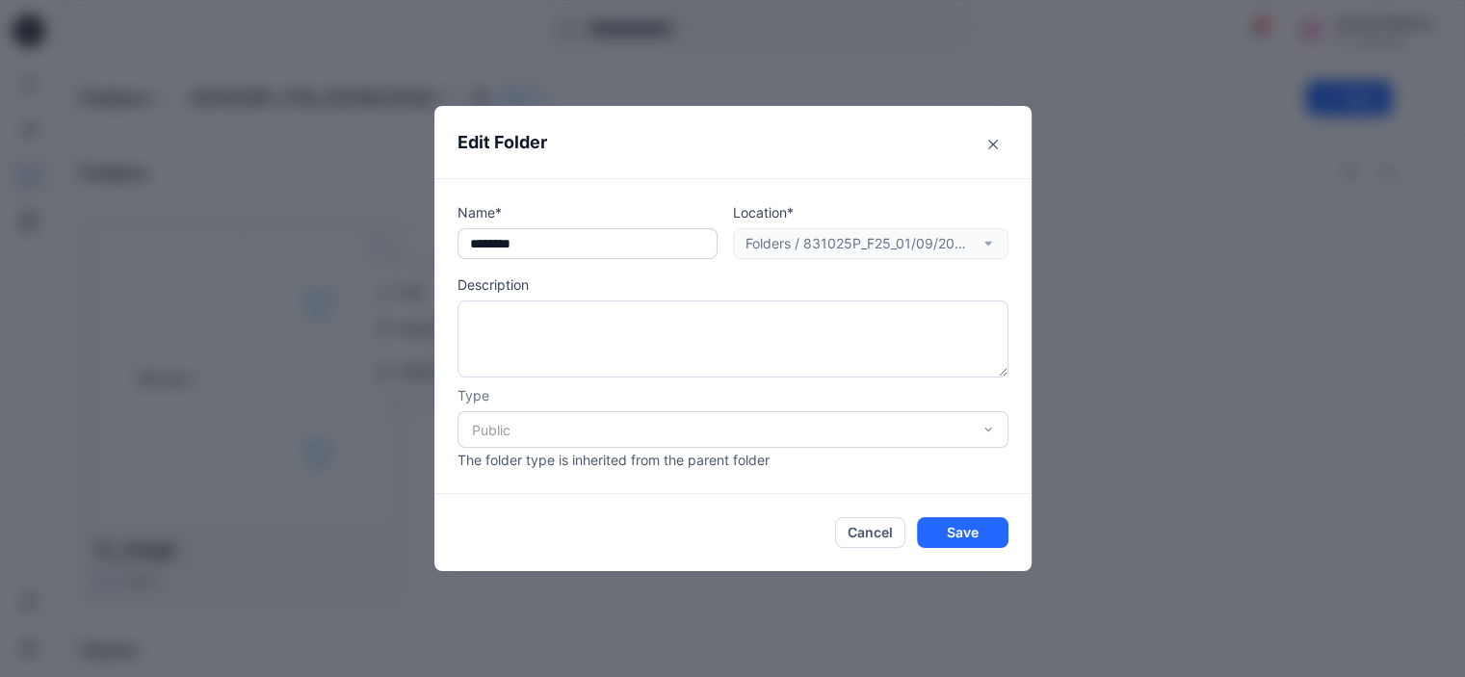
click at [494, 251] on input "********" at bounding box center [588, 243] width 260 height 31
type input "*******"
click at [970, 519] on button "Save" at bounding box center [963, 532] width 92 height 31
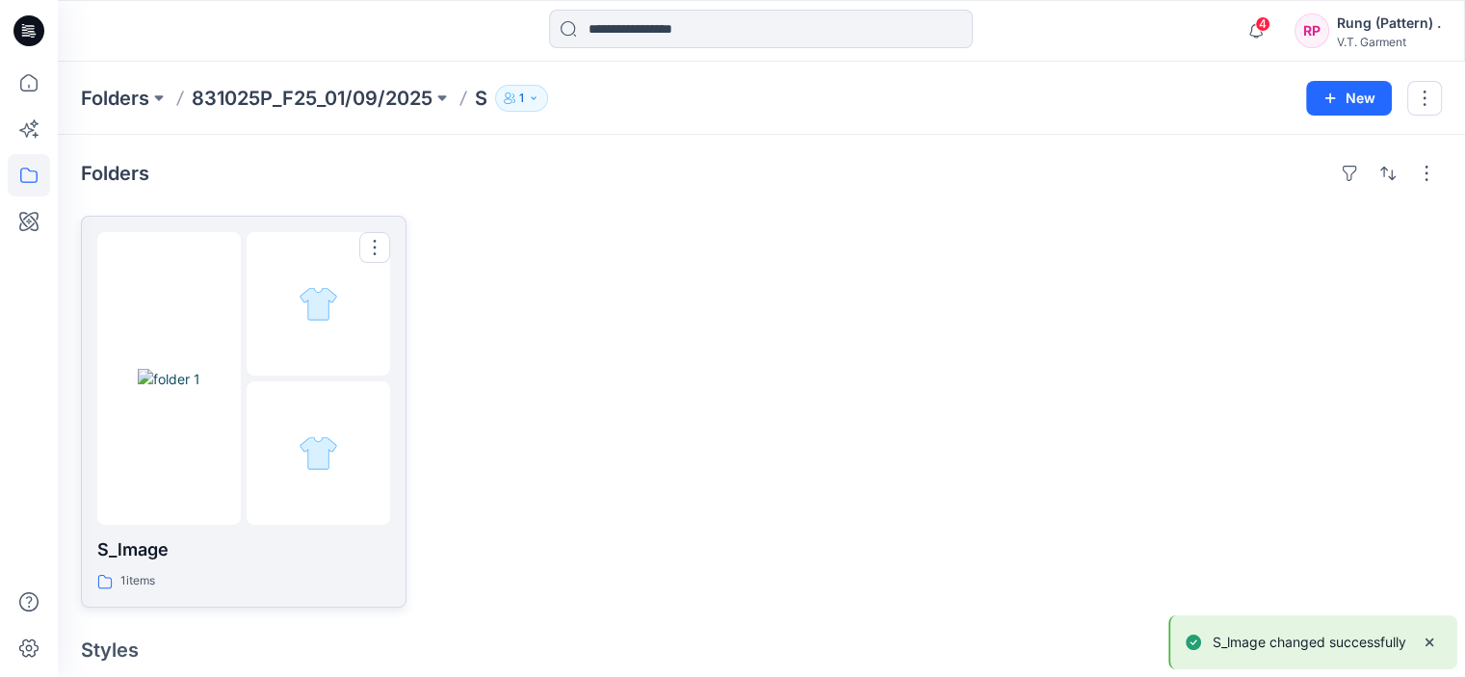
click at [295, 404] on div at bounding box center [319, 454] width 144 height 144
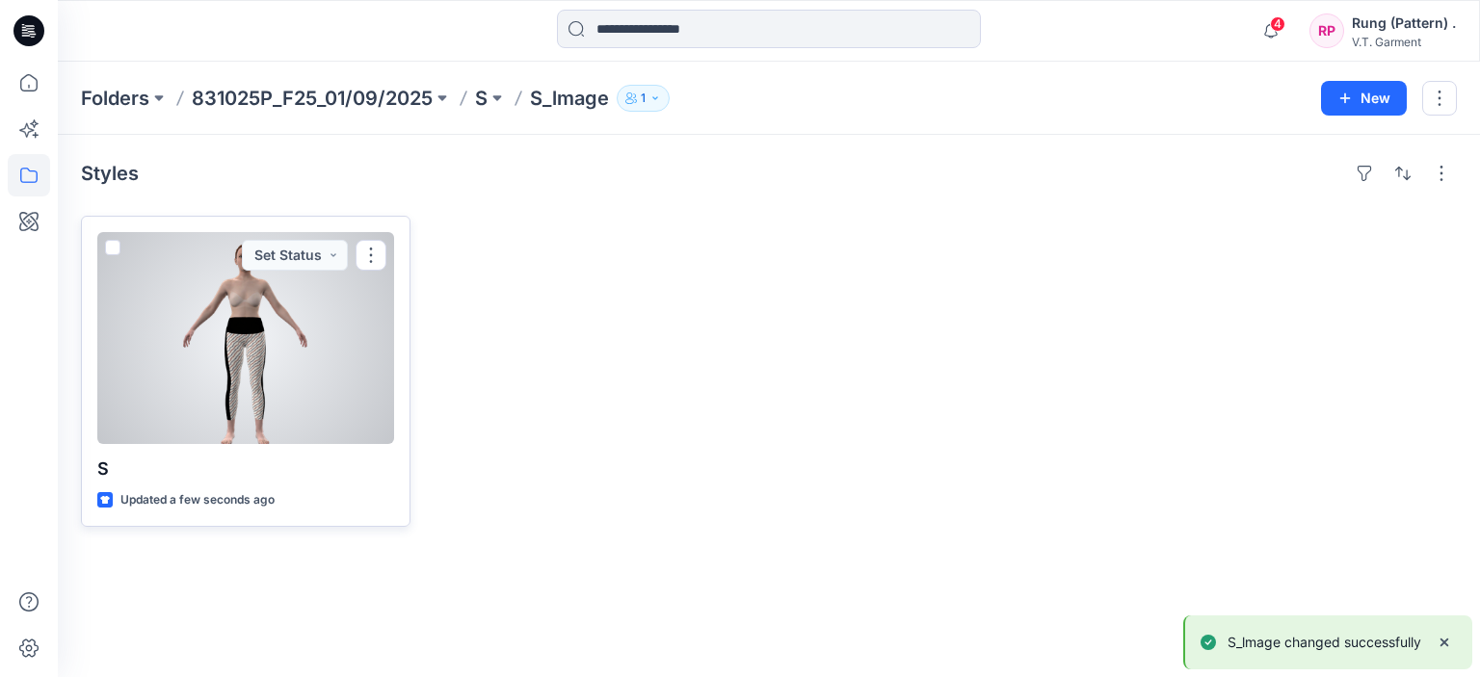
click at [320, 384] on div at bounding box center [245, 338] width 297 height 212
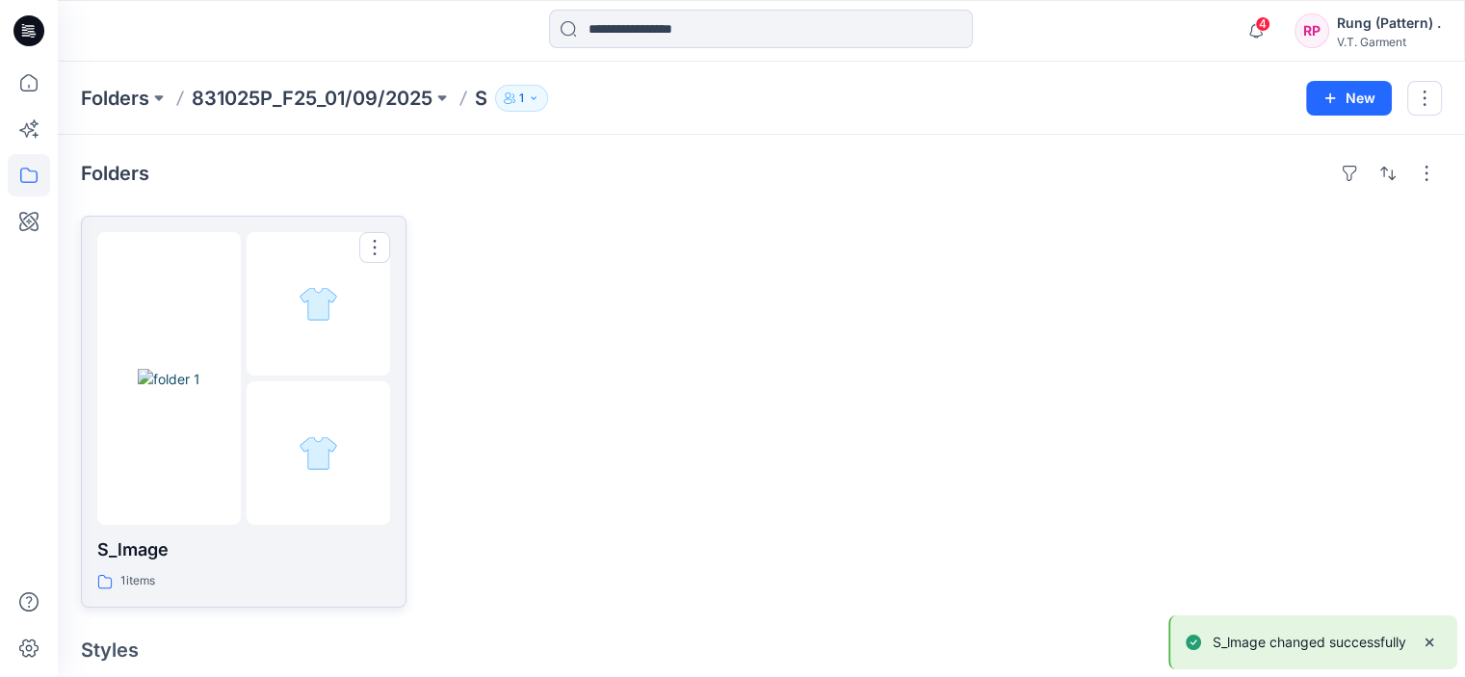
scroll to position [336, 0]
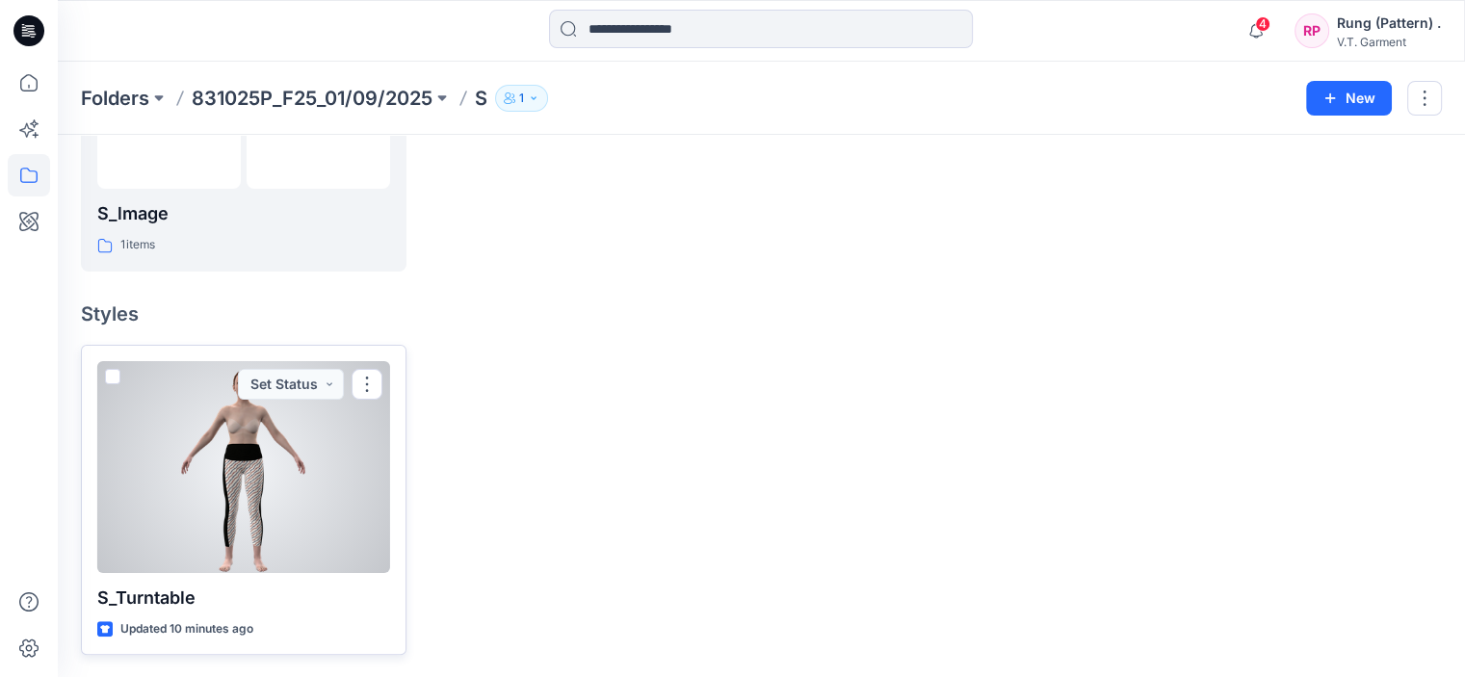
click at [316, 485] on div at bounding box center [243, 467] width 293 height 212
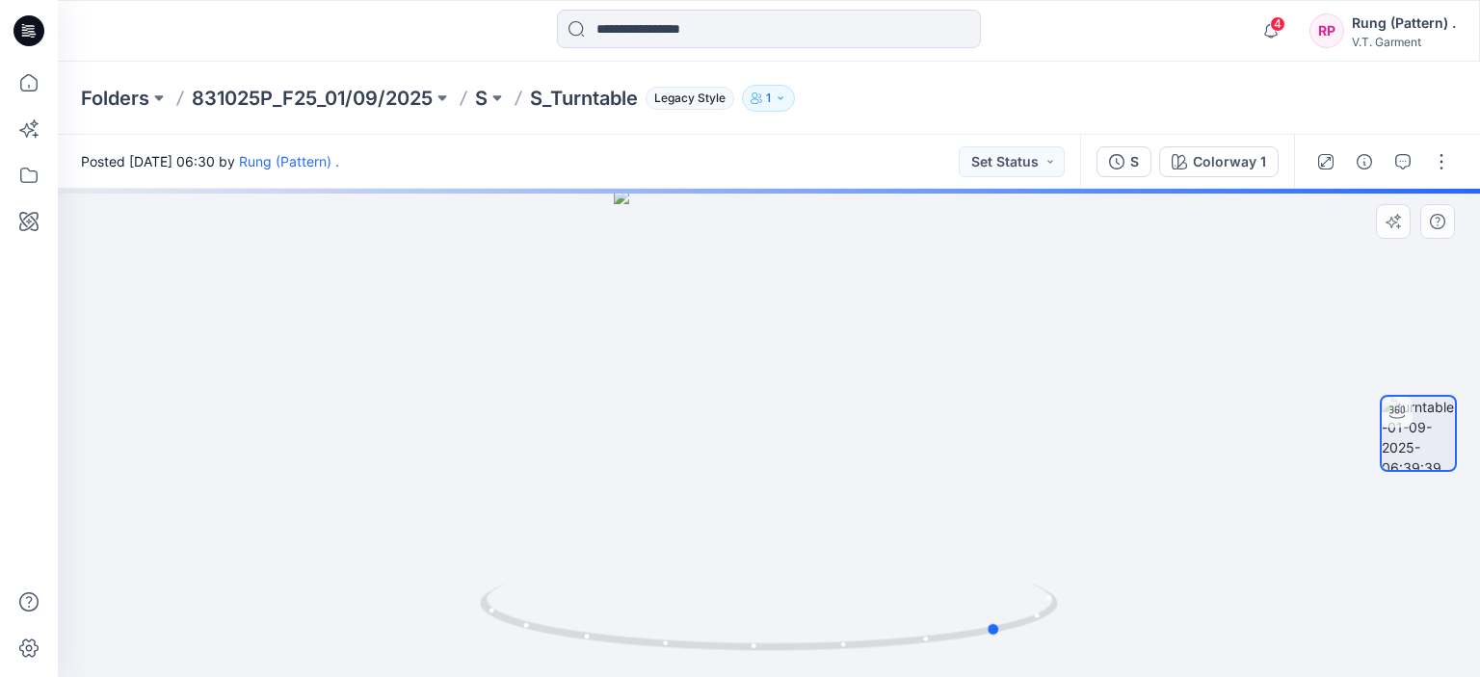
drag, startPoint x: 775, startPoint y: 649, endPoint x: 430, endPoint y: 619, distance: 346.3
click at [430, 619] on div at bounding box center [769, 433] width 1422 height 488
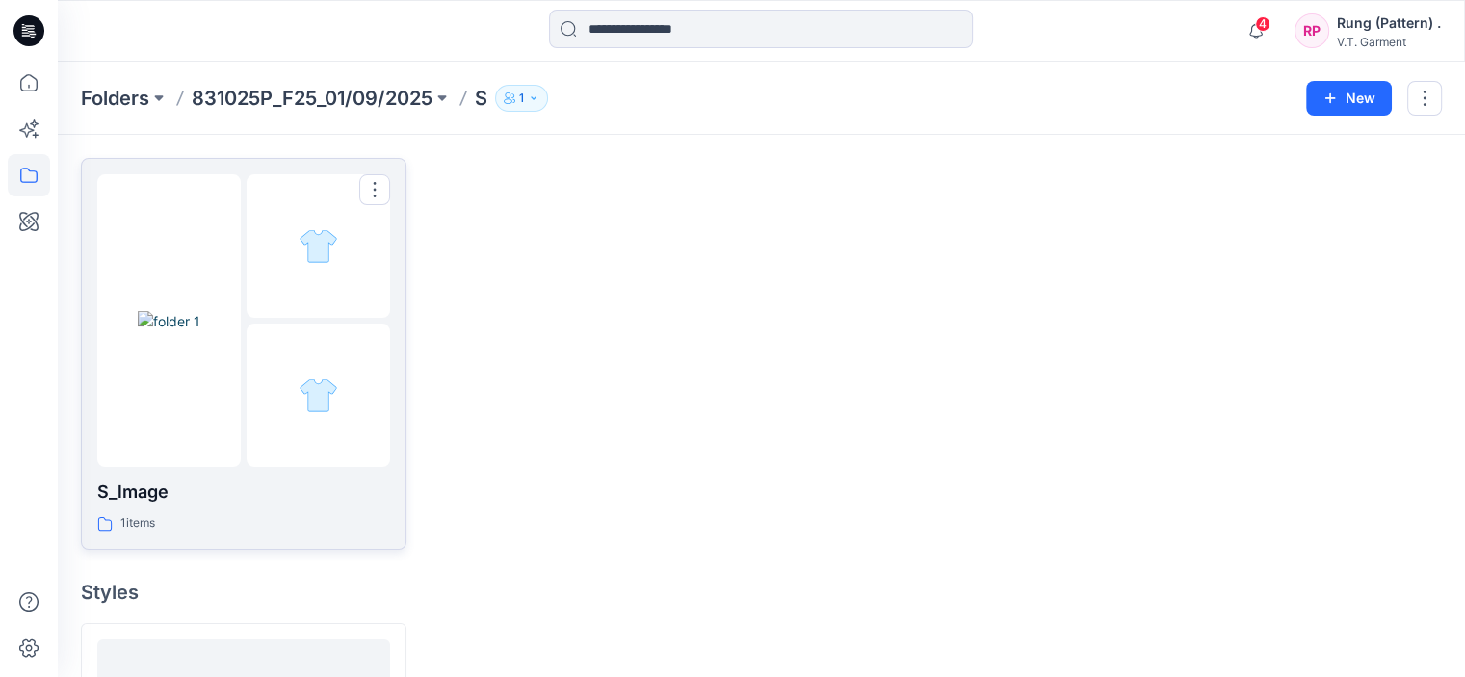
scroll to position [47, 0]
click at [379, 202] on button "button" at bounding box center [374, 200] width 31 height 31
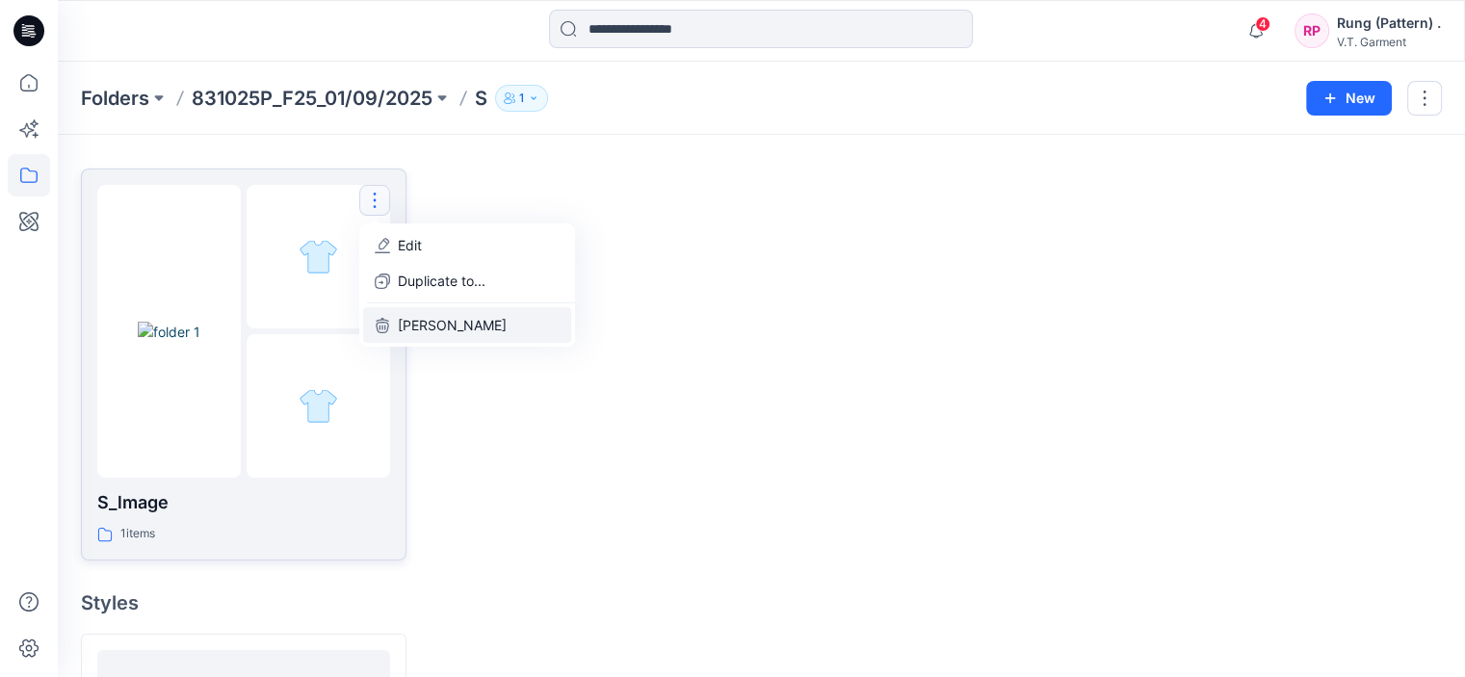
click at [432, 323] on p "Delete Folder" at bounding box center [452, 325] width 109 height 20
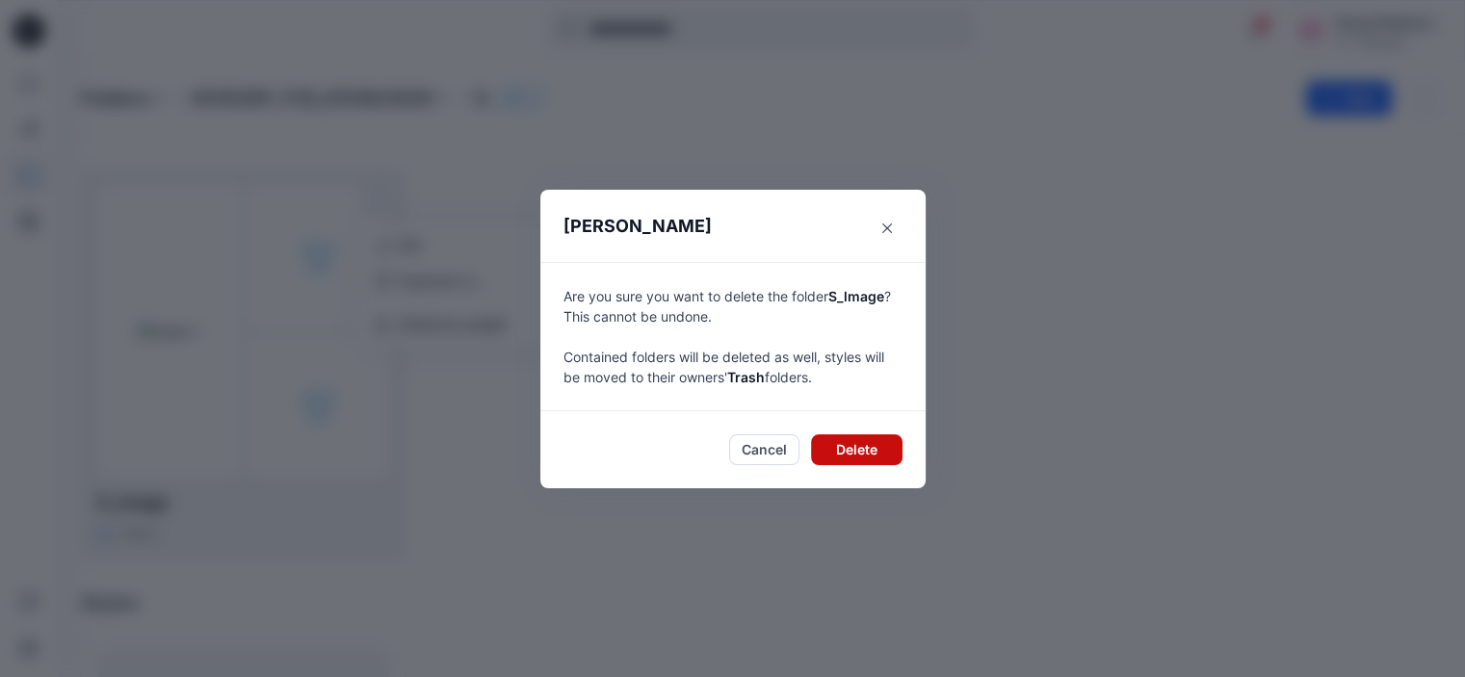
click at [870, 458] on button "Delete" at bounding box center [857, 450] width 92 height 31
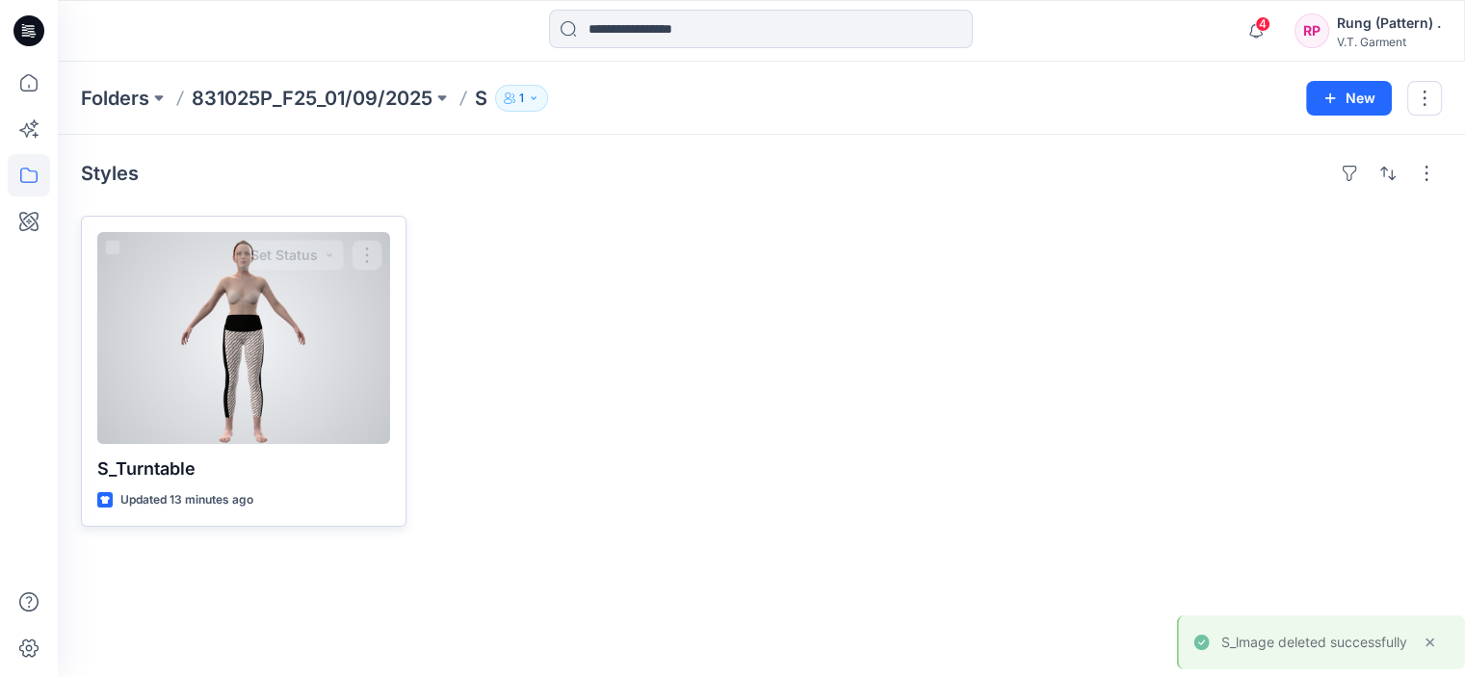
scroll to position [0, 0]
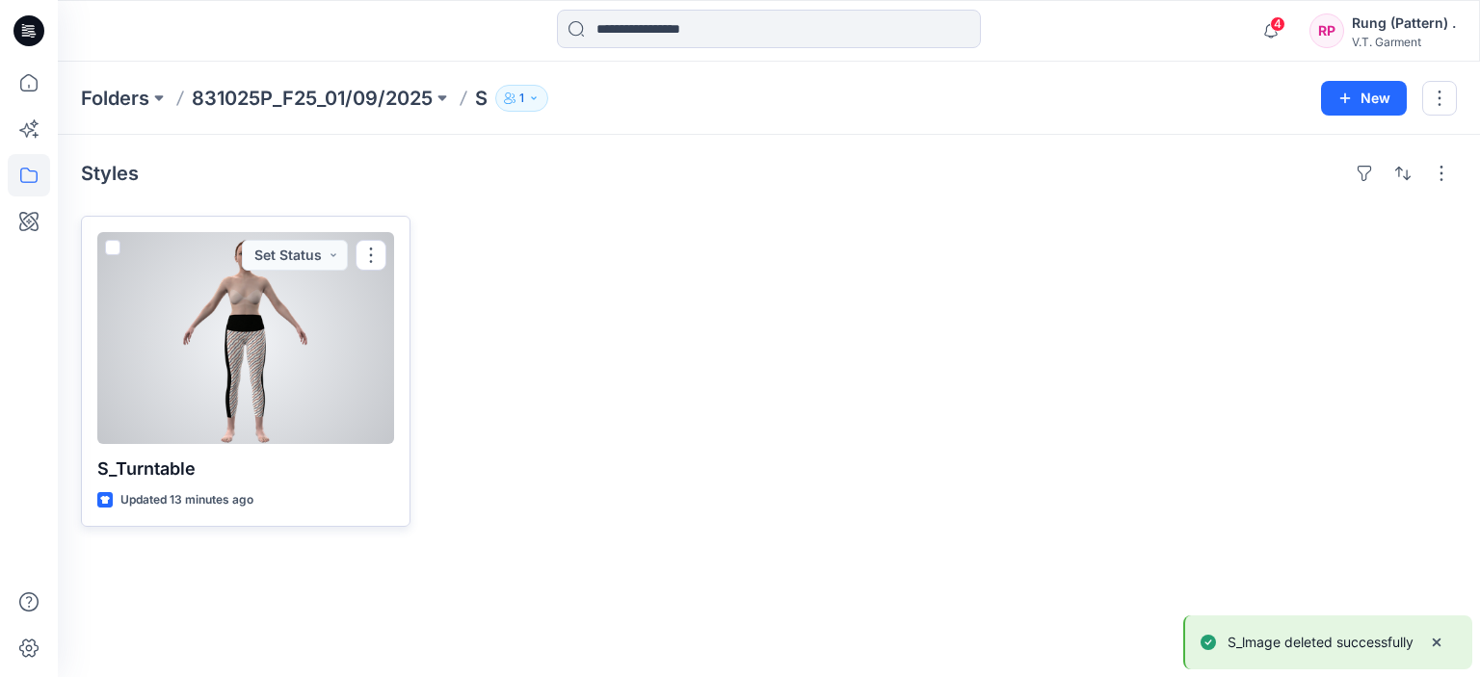
click at [387, 252] on div at bounding box center [245, 338] width 297 height 212
click at [371, 261] on button "button" at bounding box center [371, 255] width 31 height 31
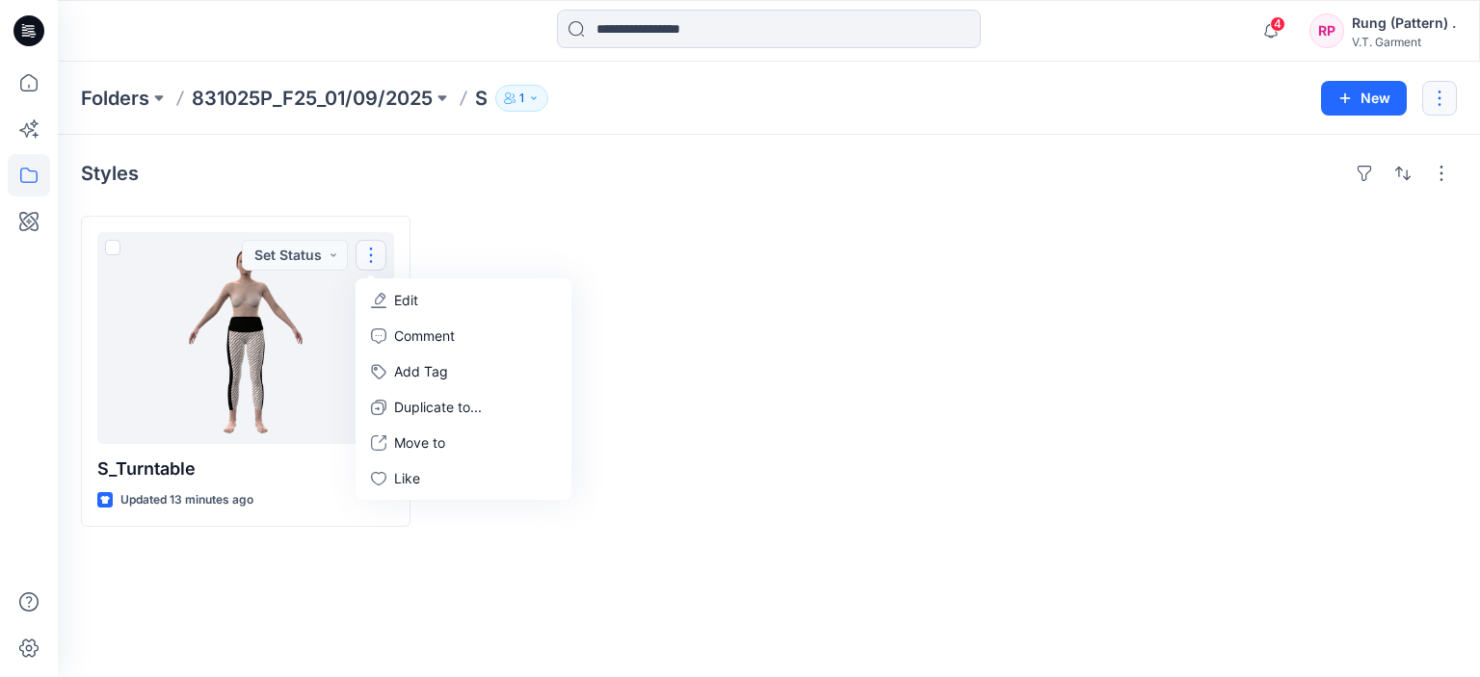
click at [1437, 98] on button "button" at bounding box center [1439, 98] width 35 height 35
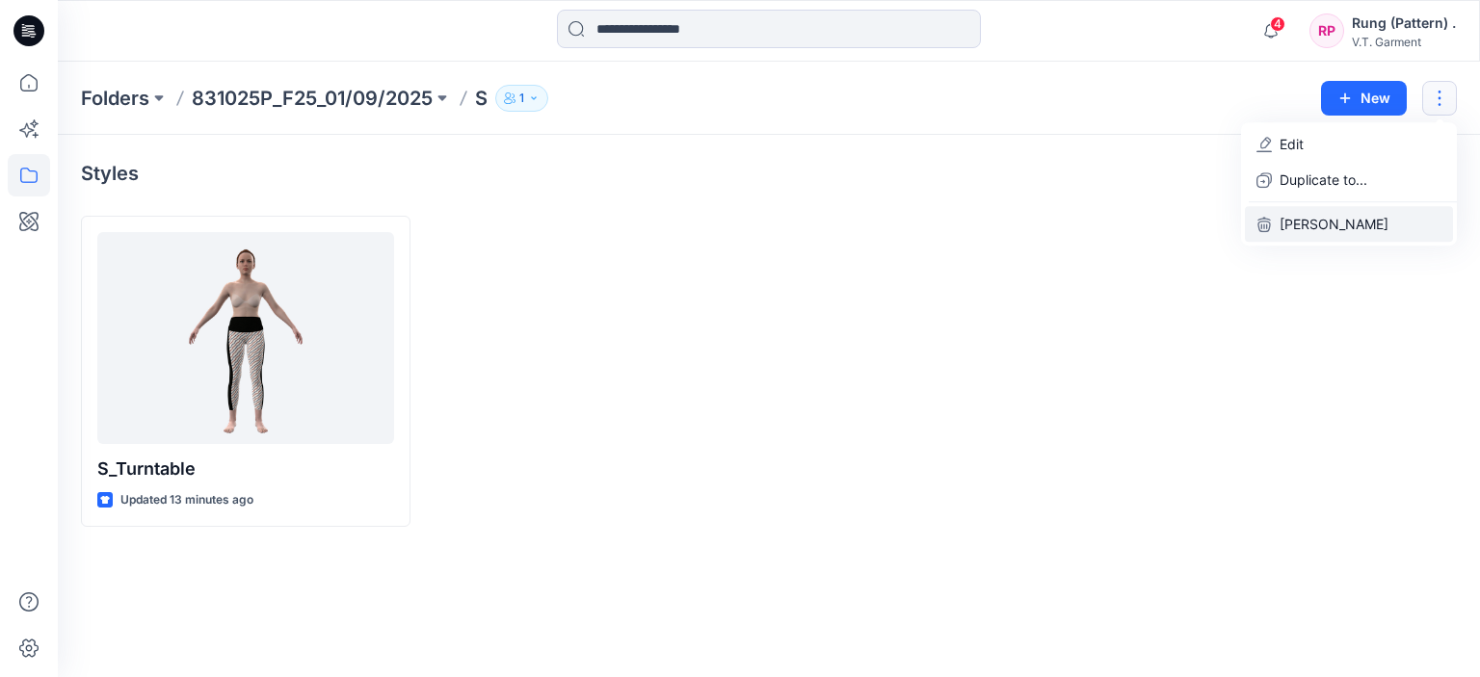
click at [1356, 219] on p "[PERSON_NAME]" at bounding box center [1333, 224] width 109 height 20
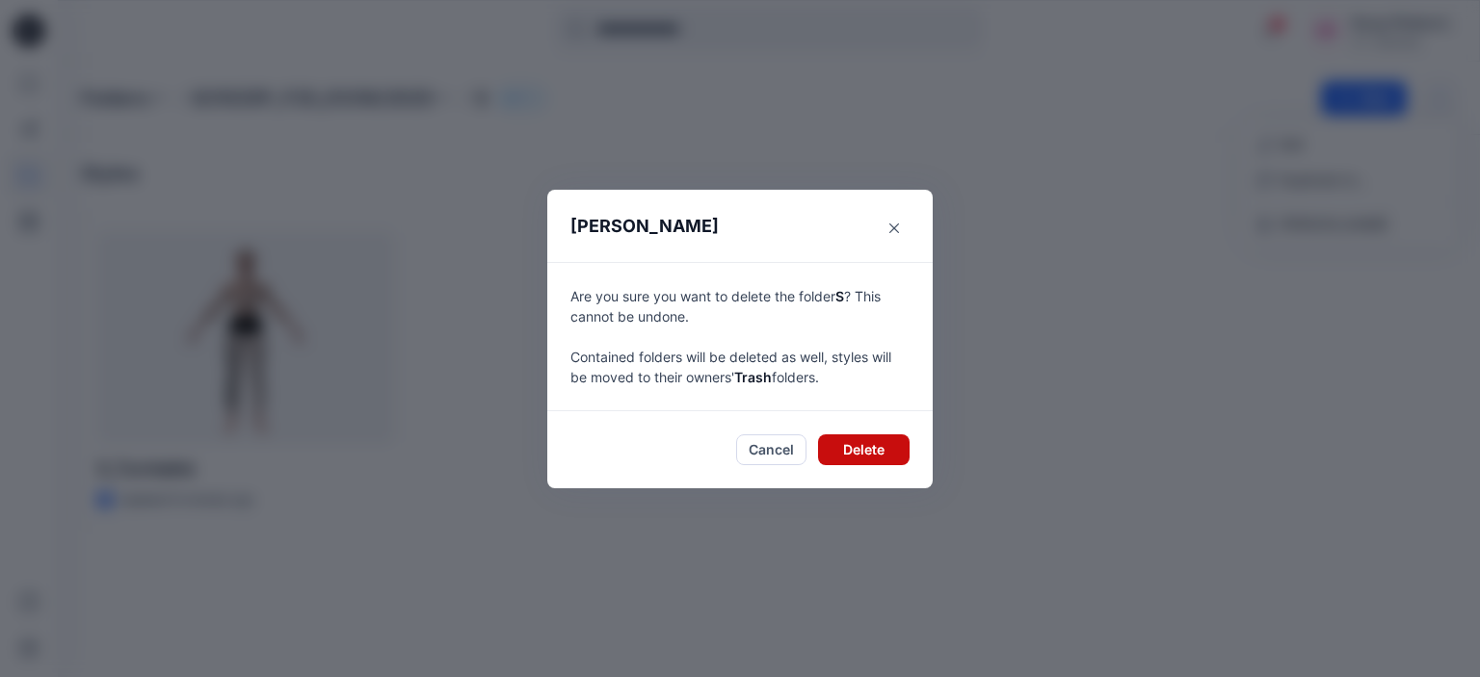
click at [867, 458] on button "Delete" at bounding box center [864, 450] width 92 height 31
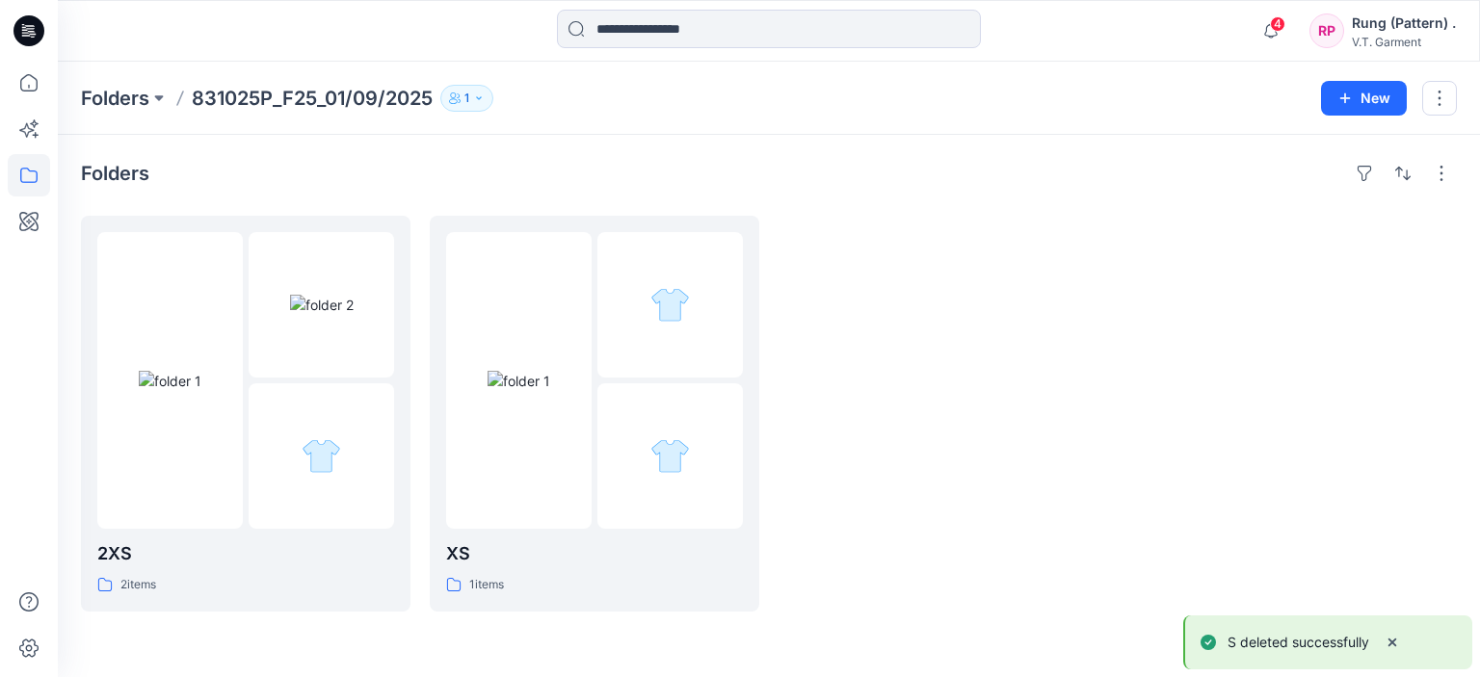
click at [355, 97] on p "831025P_F25_01/09/2025" at bounding box center [312, 98] width 241 height 27
click at [121, 95] on p "Folders" at bounding box center [115, 98] width 68 height 27
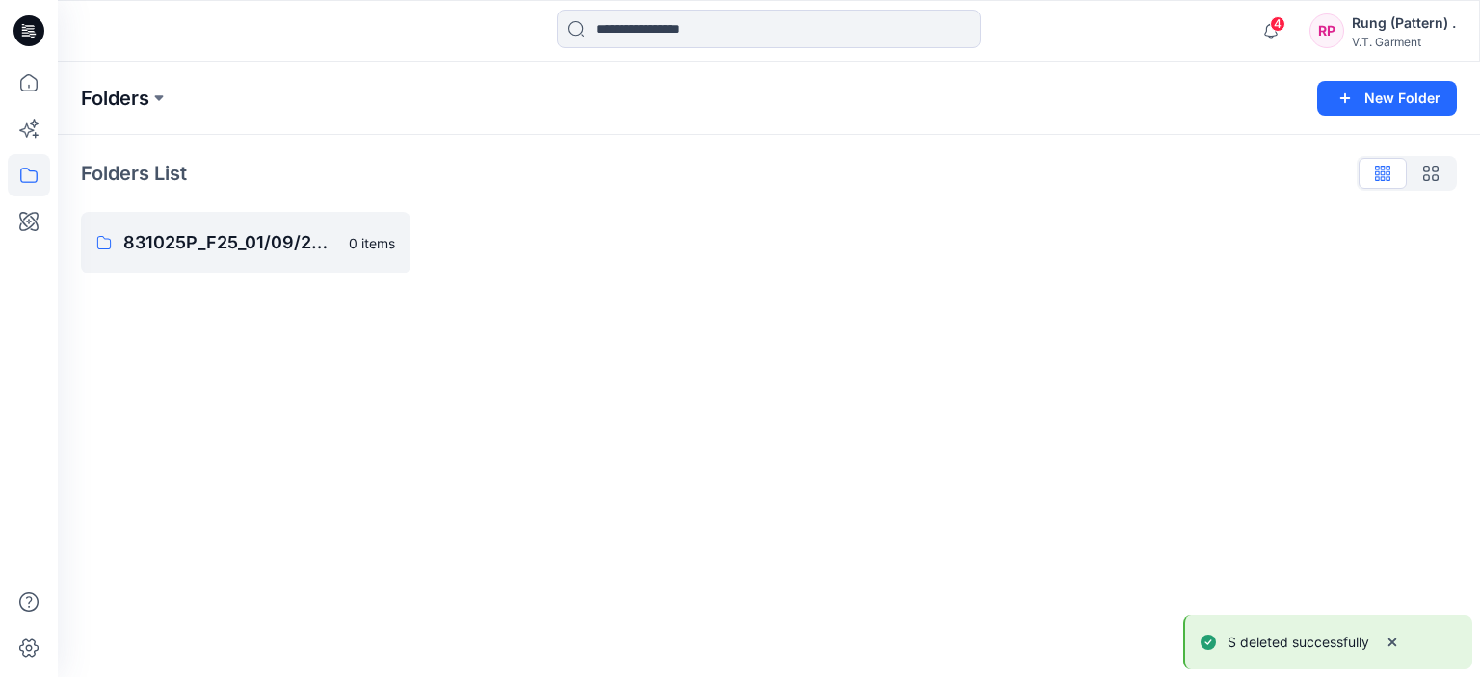
click at [105, 91] on p "Folders" at bounding box center [115, 98] width 68 height 27
click at [207, 234] on p "831025P_F25_01/09/2025" at bounding box center [243, 242] width 241 height 27
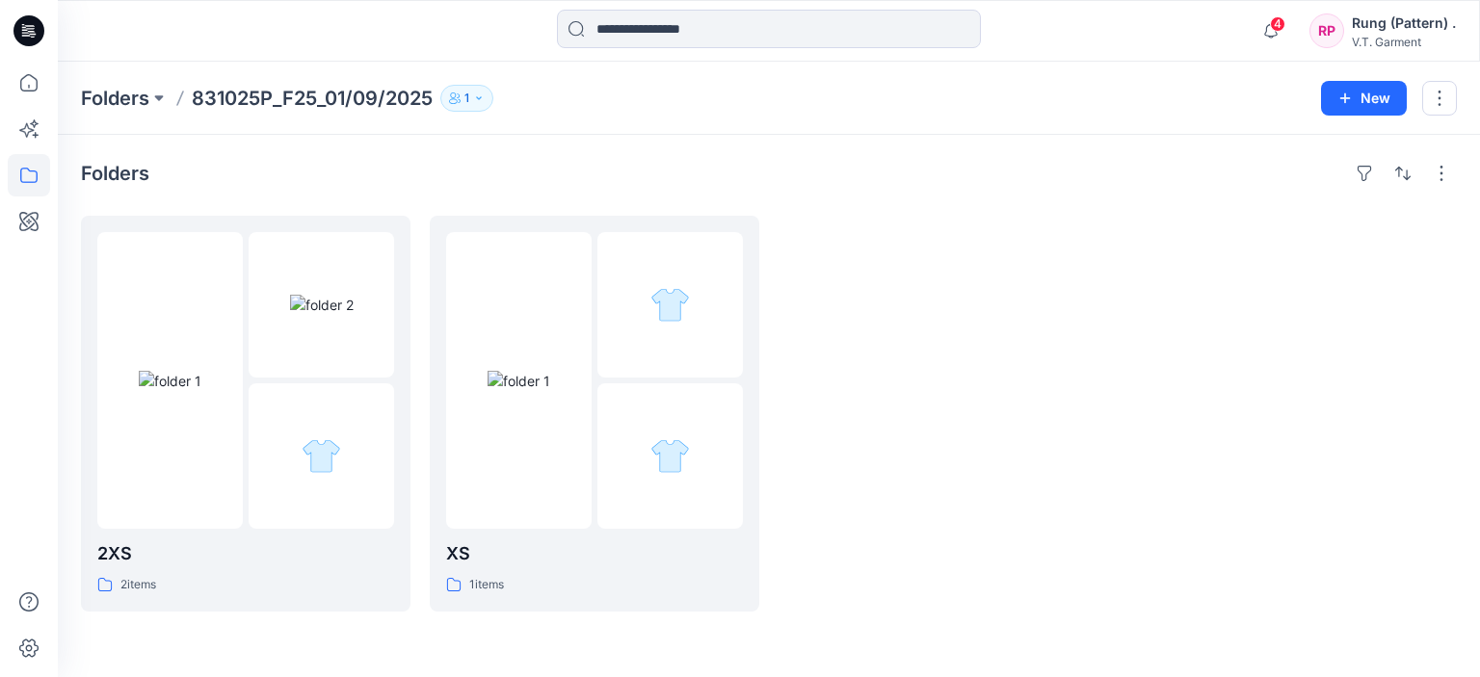
drag, startPoint x: 1357, startPoint y: 84, endPoint x: 1326, endPoint y: 115, distance: 43.6
click at [1354, 85] on button "New" at bounding box center [1364, 98] width 86 height 35
click at [1322, 134] on p "New Style" at bounding box center [1304, 145] width 65 height 23
click at [1346, 83] on button "New" at bounding box center [1364, 98] width 86 height 35
click at [1333, 180] on p "New Folder" at bounding box center [1307, 182] width 71 height 20
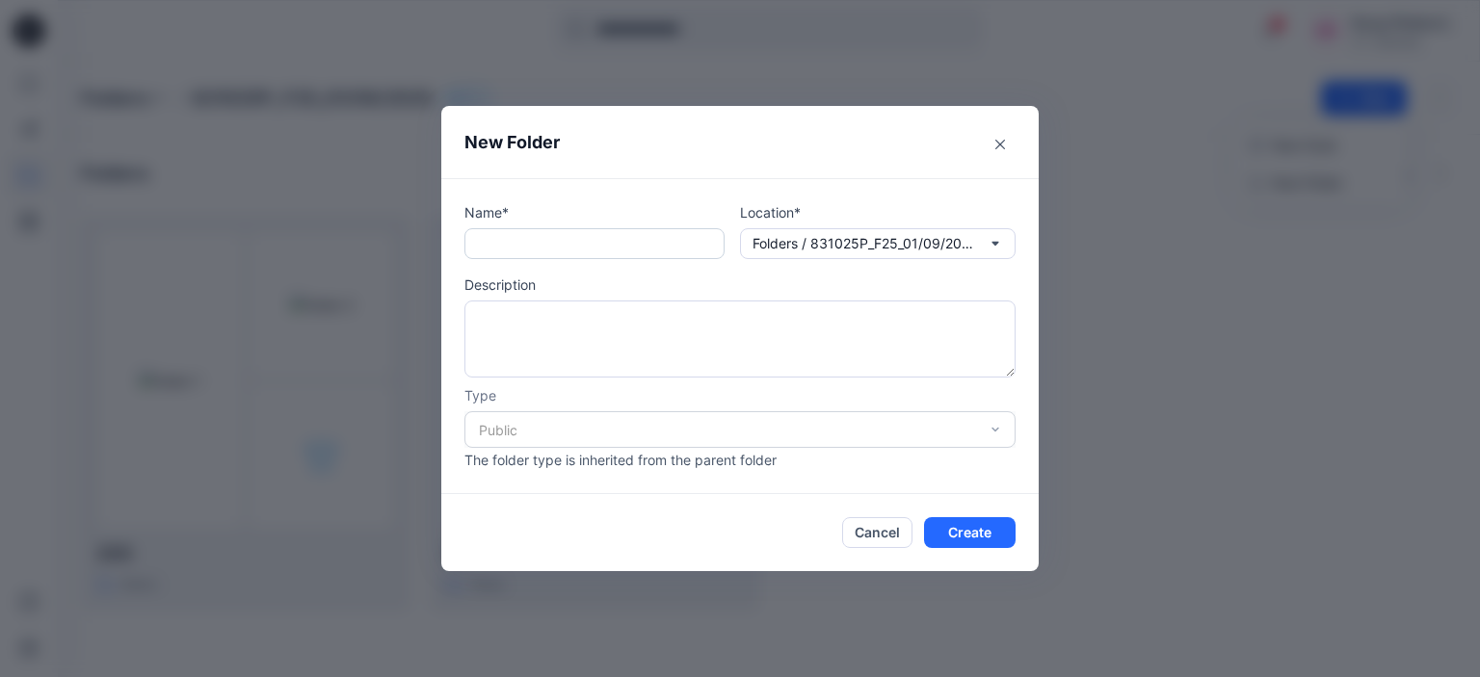
click at [528, 250] on input "text" at bounding box center [594, 243] width 260 height 31
type input "*"
click at [949, 541] on button "Create" at bounding box center [970, 532] width 92 height 31
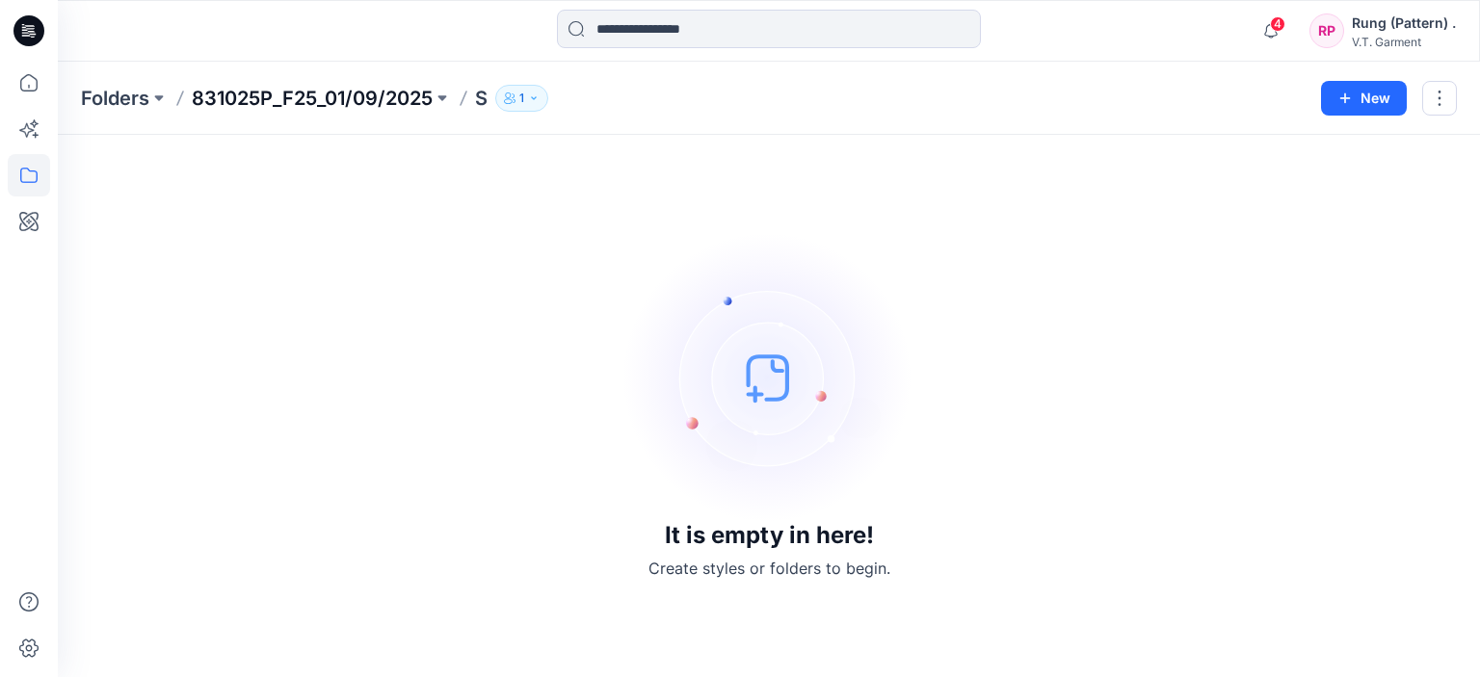
click at [281, 92] on p "831025P_F25_01/09/2025" at bounding box center [312, 98] width 241 height 27
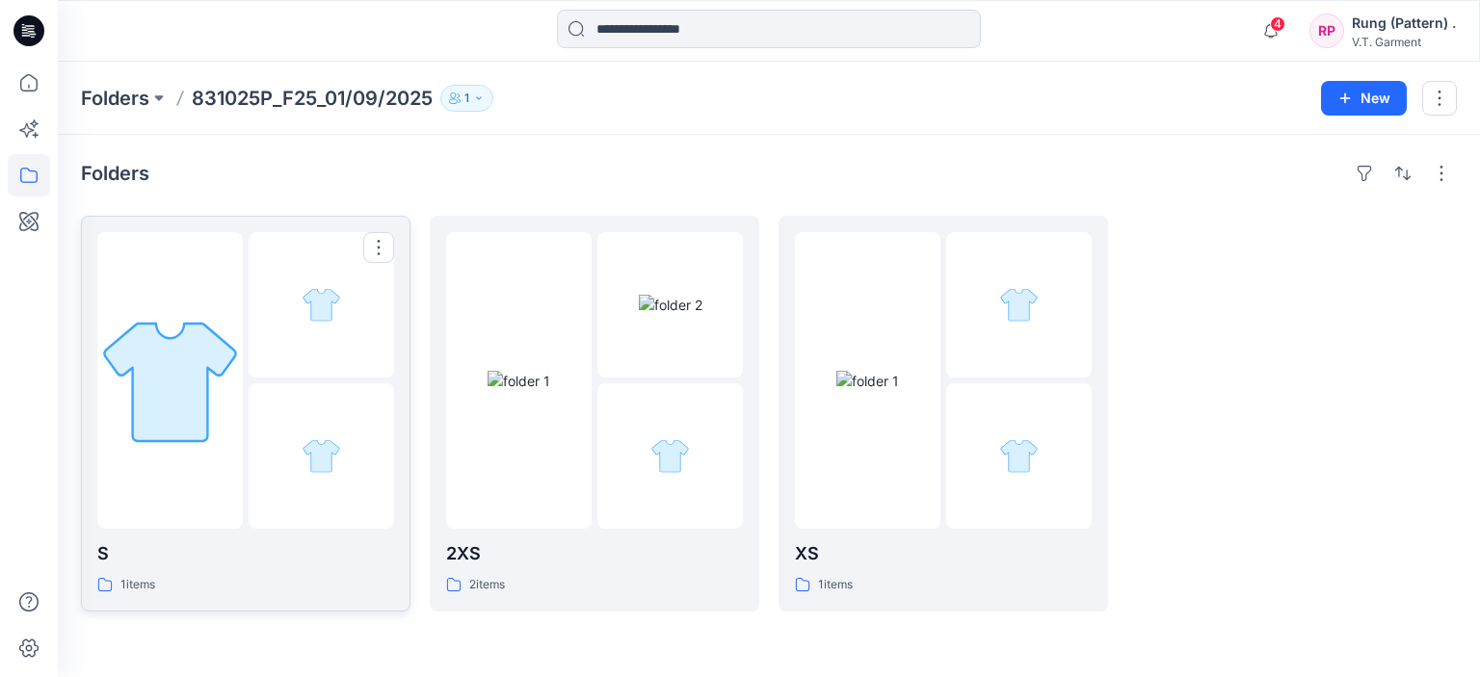
click at [185, 278] on div at bounding box center [169, 380] width 145 height 297
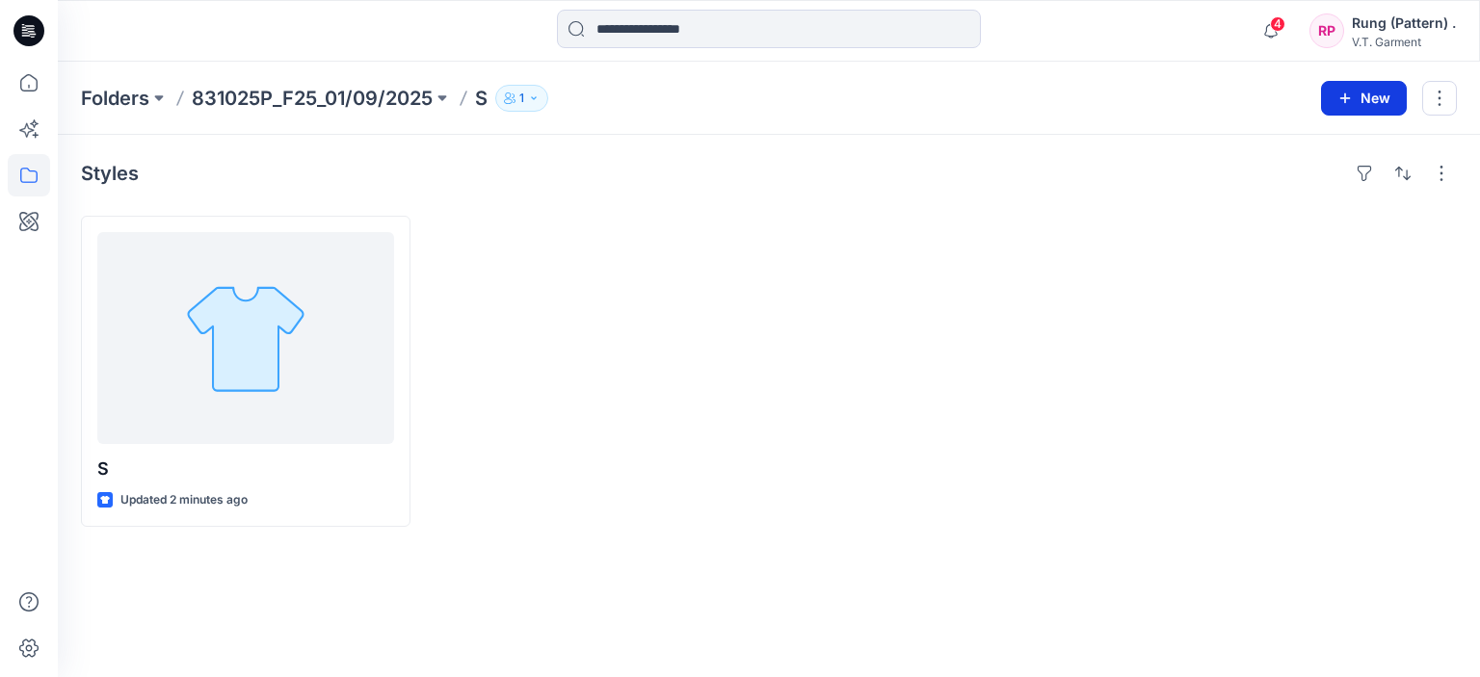
click at [1382, 99] on button "New" at bounding box center [1364, 98] width 86 height 35
click at [1321, 180] on p "New Folder" at bounding box center [1307, 182] width 71 height 20
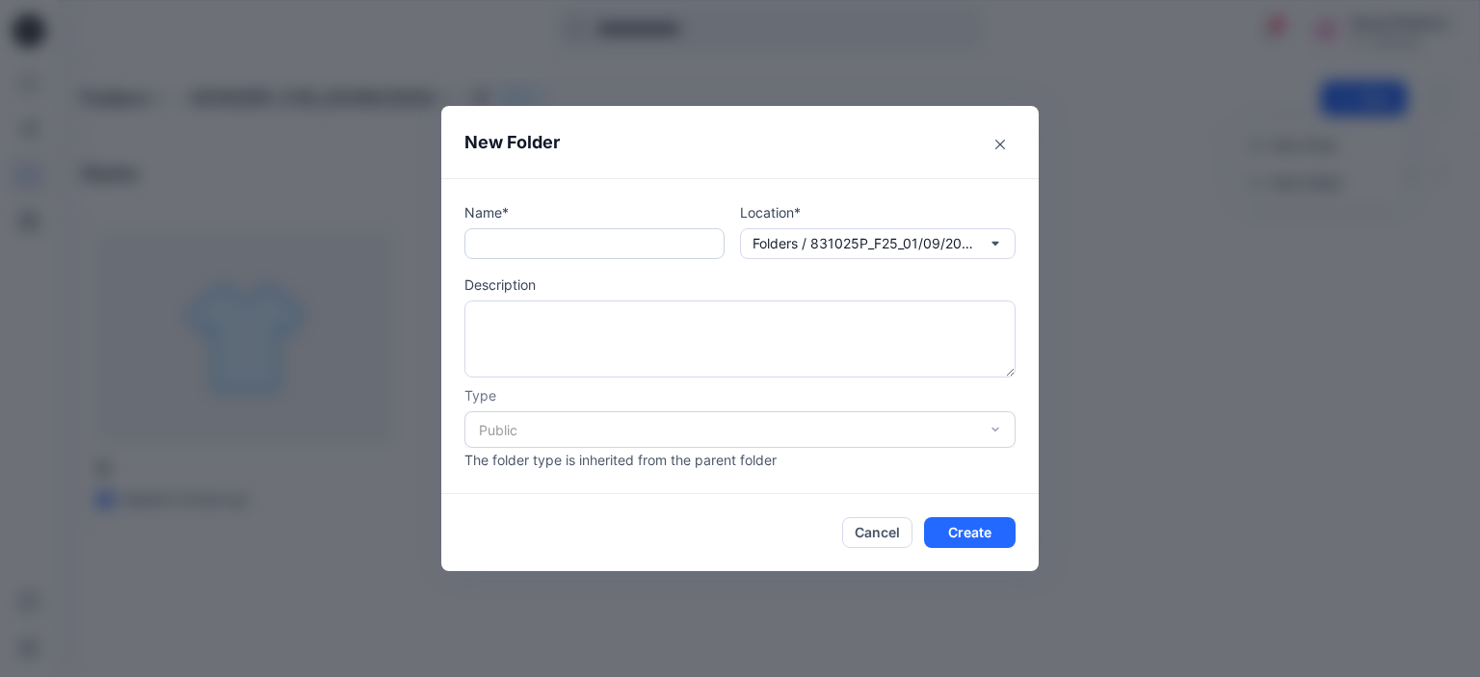
click at [573, 253] on input "text" at bounding box center [594, 243] width 260 height 31
type input "*"
click at [1161, 400] on div "New Folder Name* * Location* Folders / 831025P_F25_01/09/2025 / S Description T…" at bounding box center [740, 338] width 1480 height 677
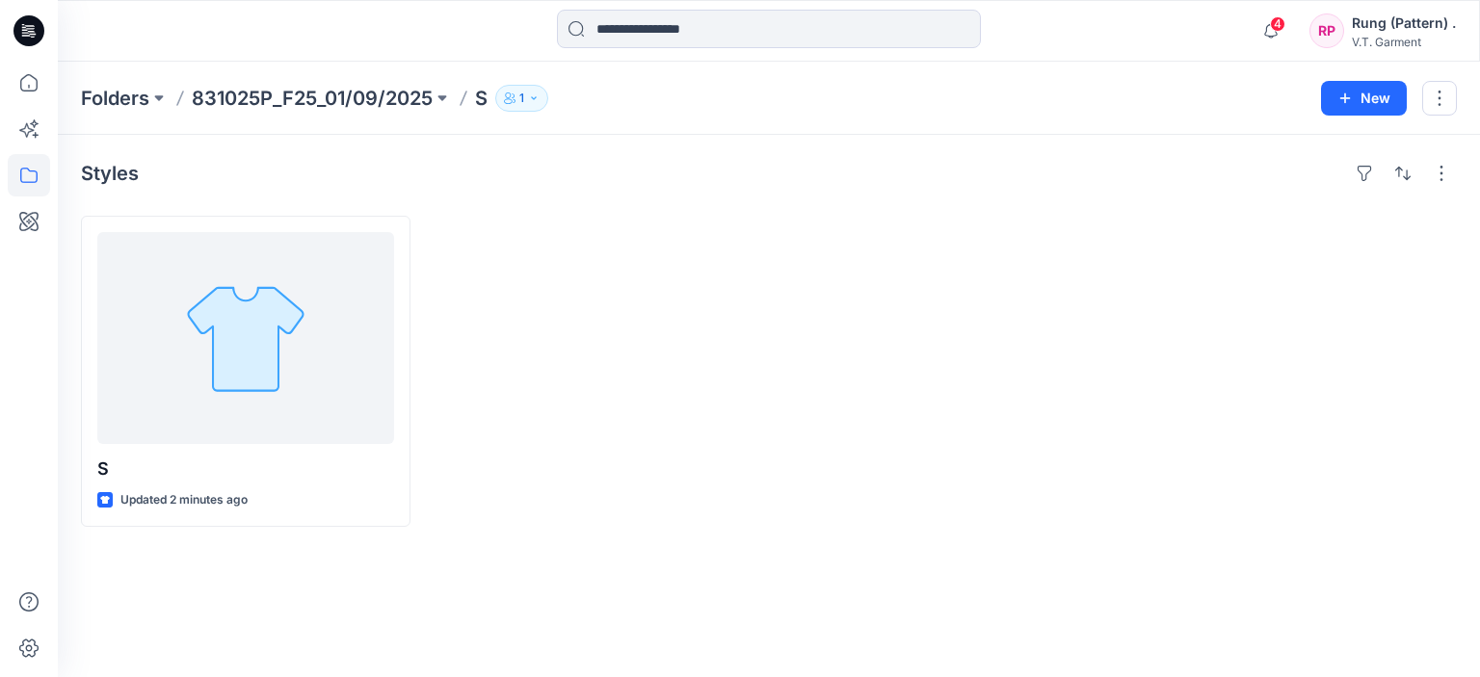
click at [350, 89] on p "831025P_F25_01/09/2025" at bounding box center [312, 98] width 241 height 27
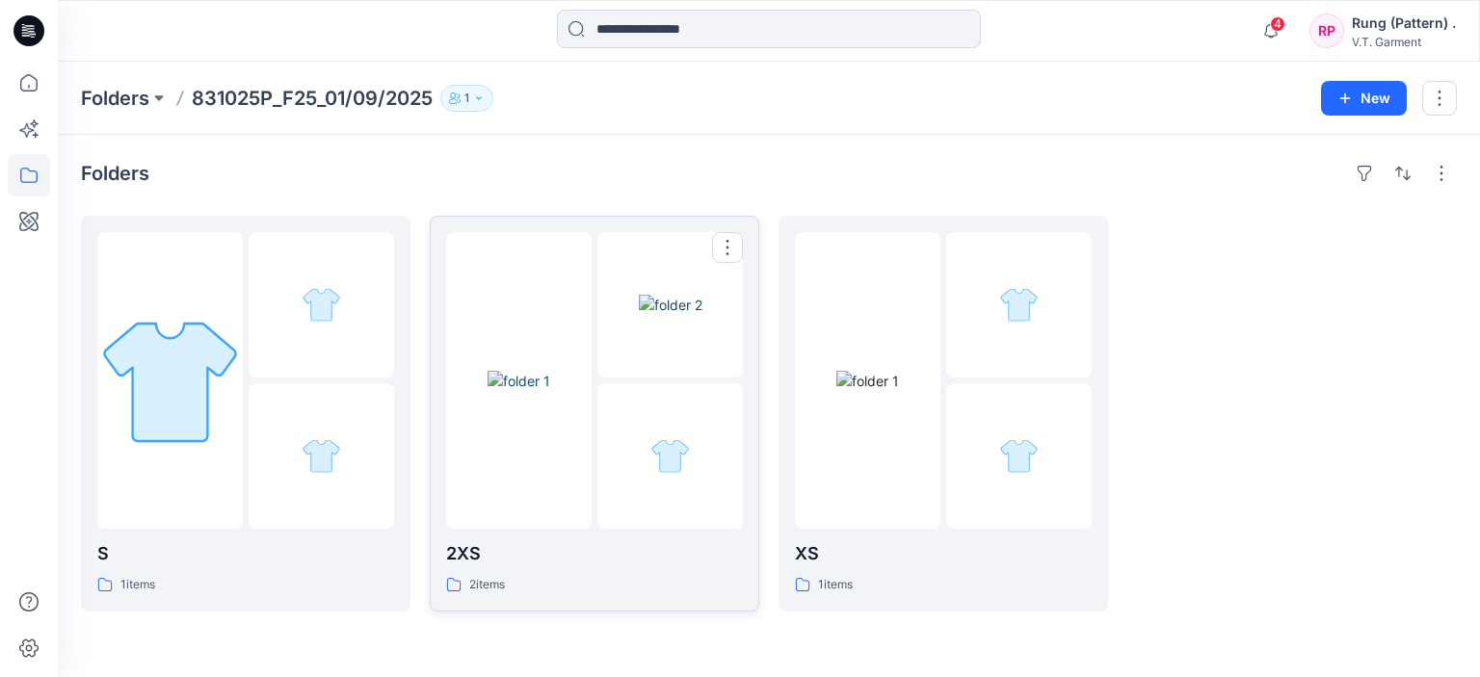
click at [550, 371] on img at bounding box center [519, 381] width 63 height 20
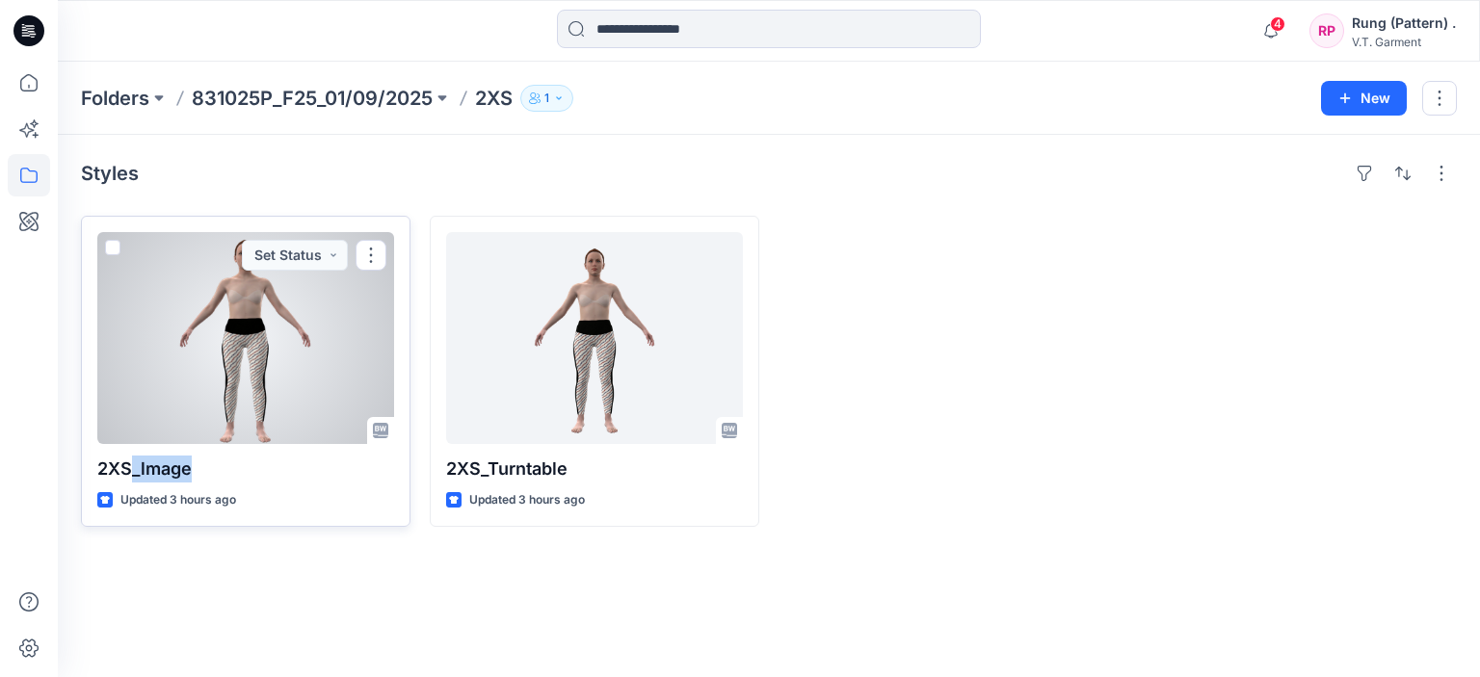
drag, startPoint x: 214, startPoint y: 469, endPoint x: 132, endPoint y: 475, distance: 82.1
click at [132, 475] on p "2XS_lmage" at bounding box center [245, 469] width 297 height 27
copy p "_lmage"
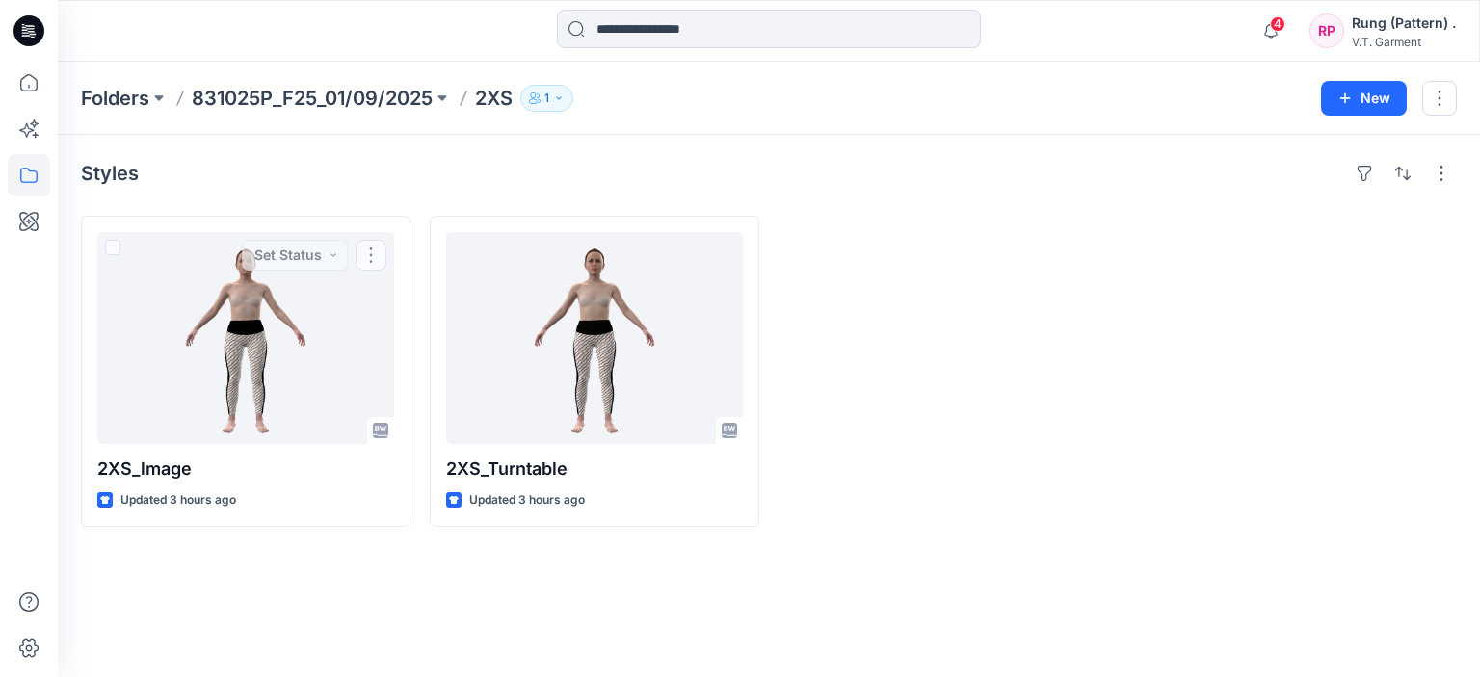
click at [299, 556] on div "Styles 2XS_lmage Updated 3 hours ago Set Status 2XS_Turntable Updated 3 hours a…" at bounding box center [769, 406] width 1422 height 542
click at [280, 106] on p "831025P_F25_01/09/2025" at bounding box center [312, 98] width 241 height 27
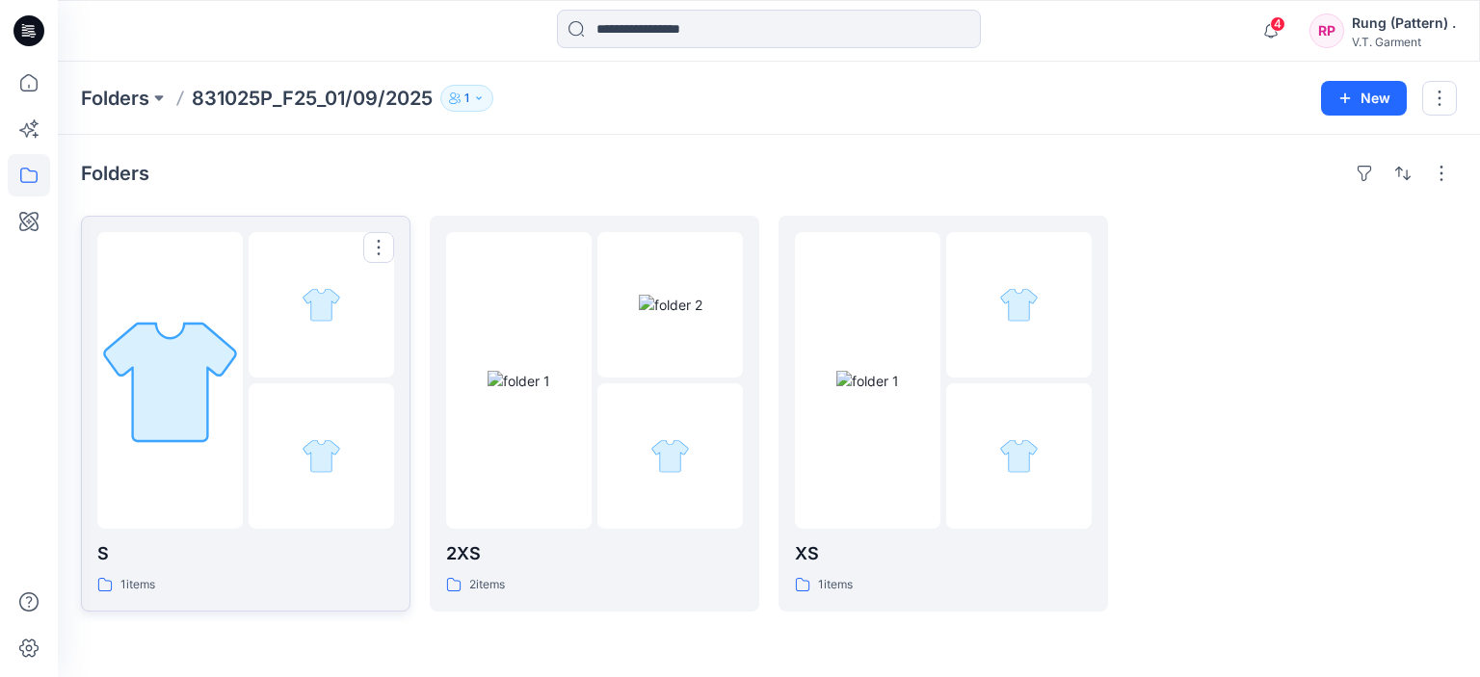
click at [294, 354] on div at bounding box center [321, 304] width 145 height 145
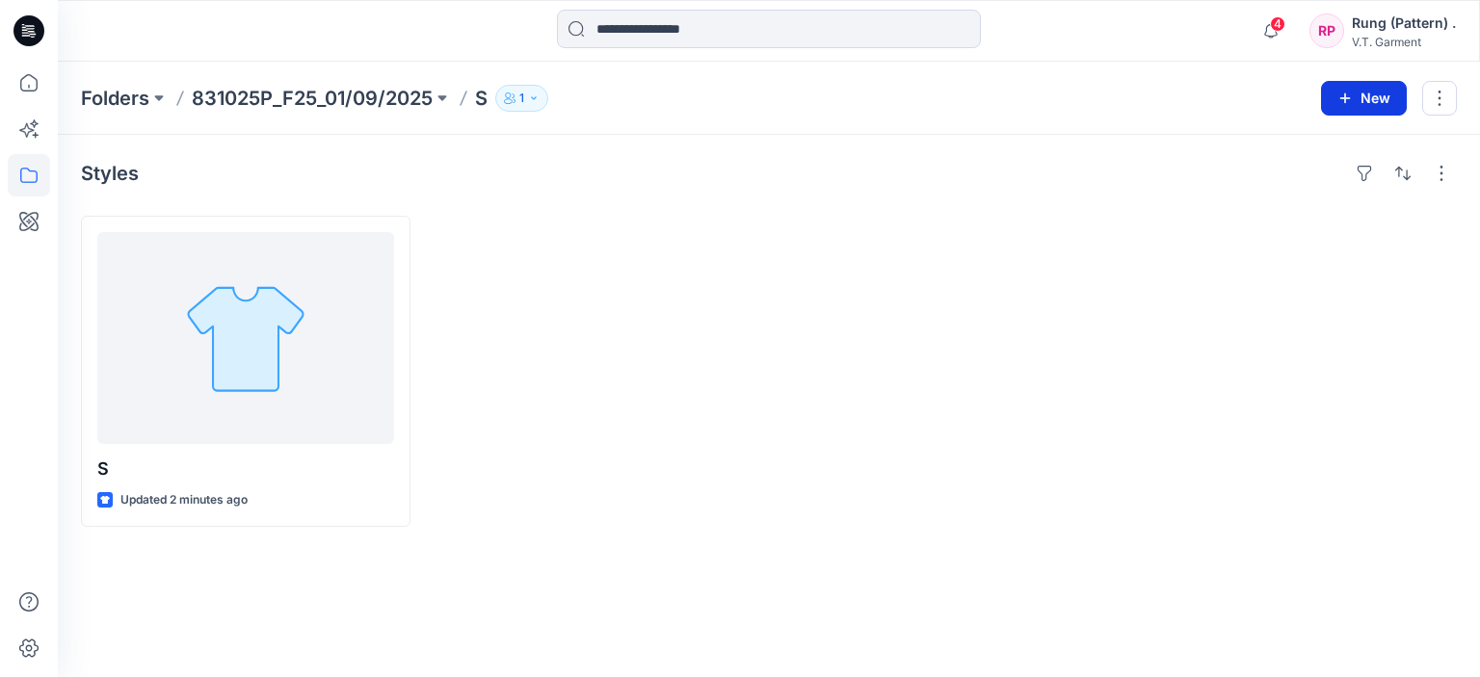
click at [1391, 102] on button "New" at bounding box center [1364, 98] width 86 height 35
click at [1353, 175] on button "New Folder" at bounding box center [1320, 183] width 166 height 36
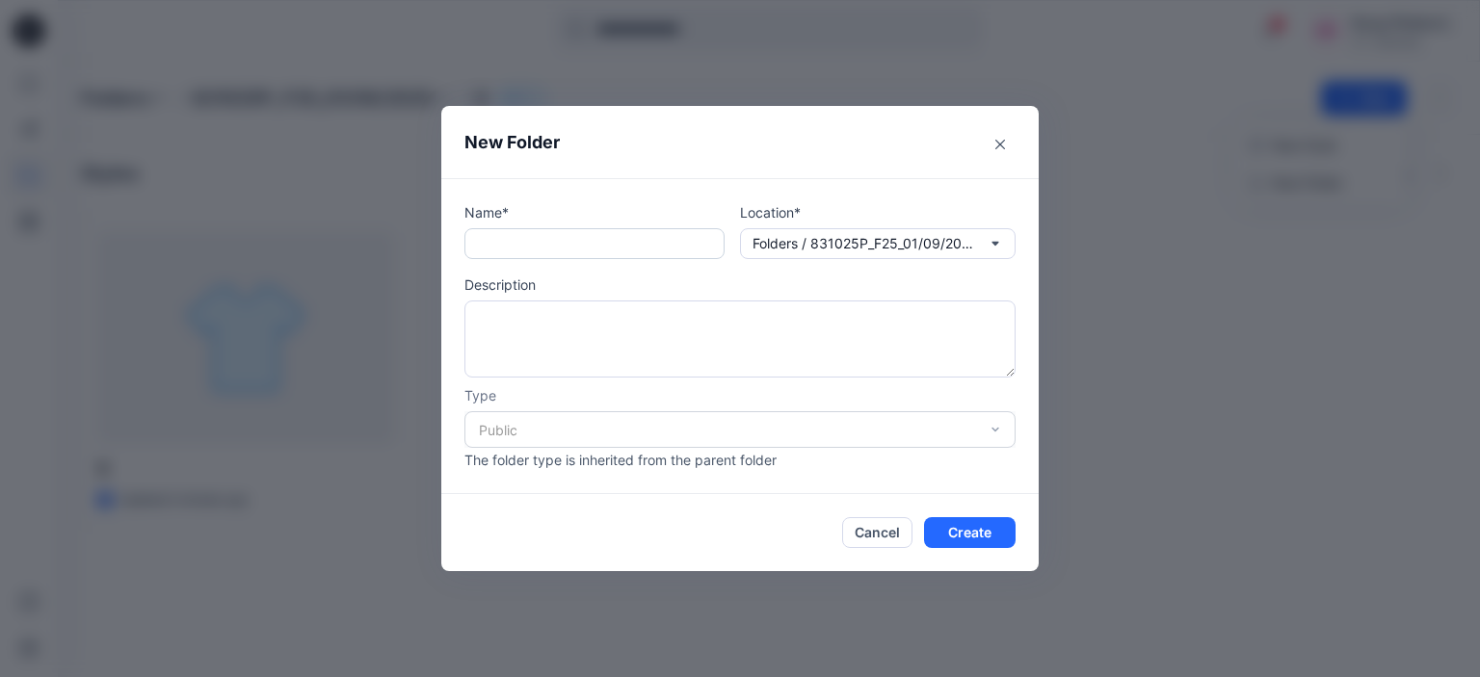
drag, startPoint x: 576, startPoint y: 269, endPoint x: 576, endPoint y: 253, distance: 15.4
click at [578, 266] on div "Name* Location* Folders / 831025P_F25_01/09/2025 / S Description Type Public Th…" at bounding box center [739, 336] width 551 height 268
click at [576, 253] on input "text" at bounding box center [594, 243] width 260 height 31
paste input "******"
type input "*******"
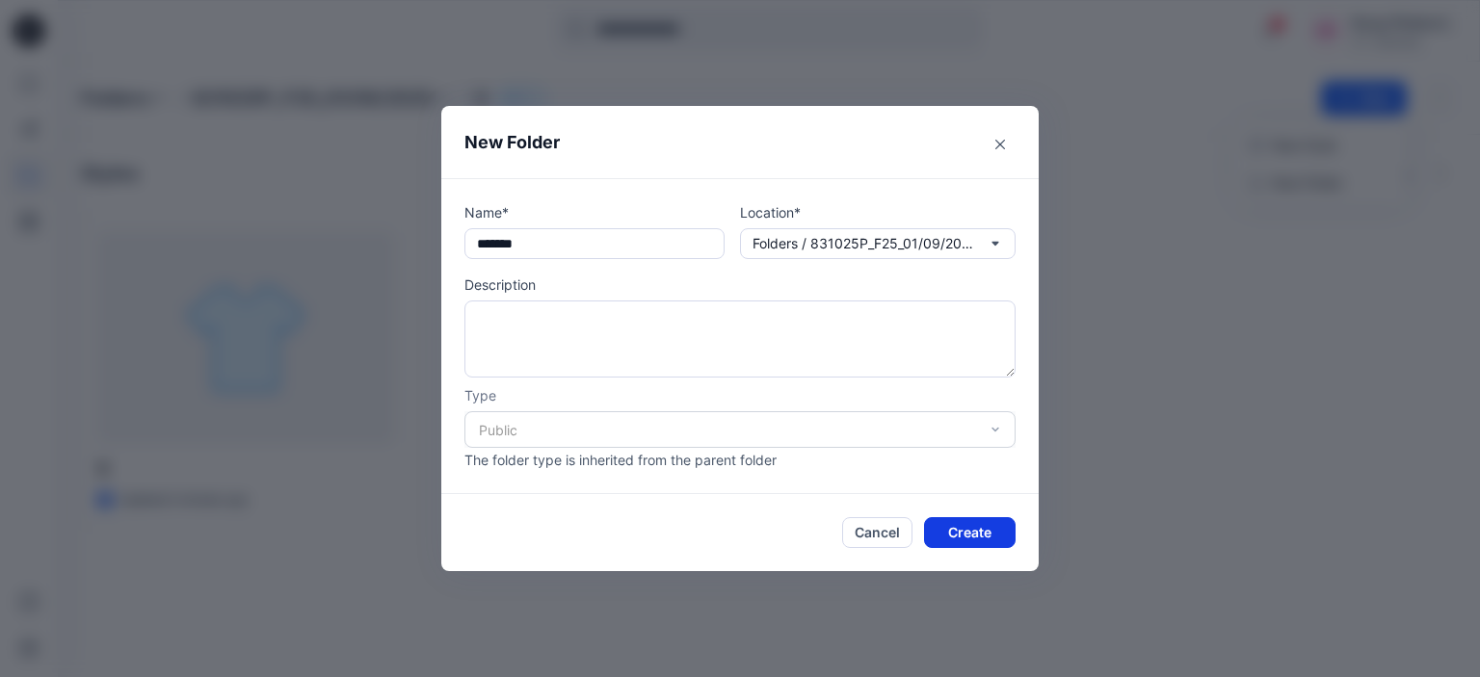
drag, startPoint x: 993, startPoint y: 536, endPoint x: 926, endPoint y: 535, distance: 67.4
click at [992, 536] on button "Create" at bounding box center [970, 532] width 92 height 31
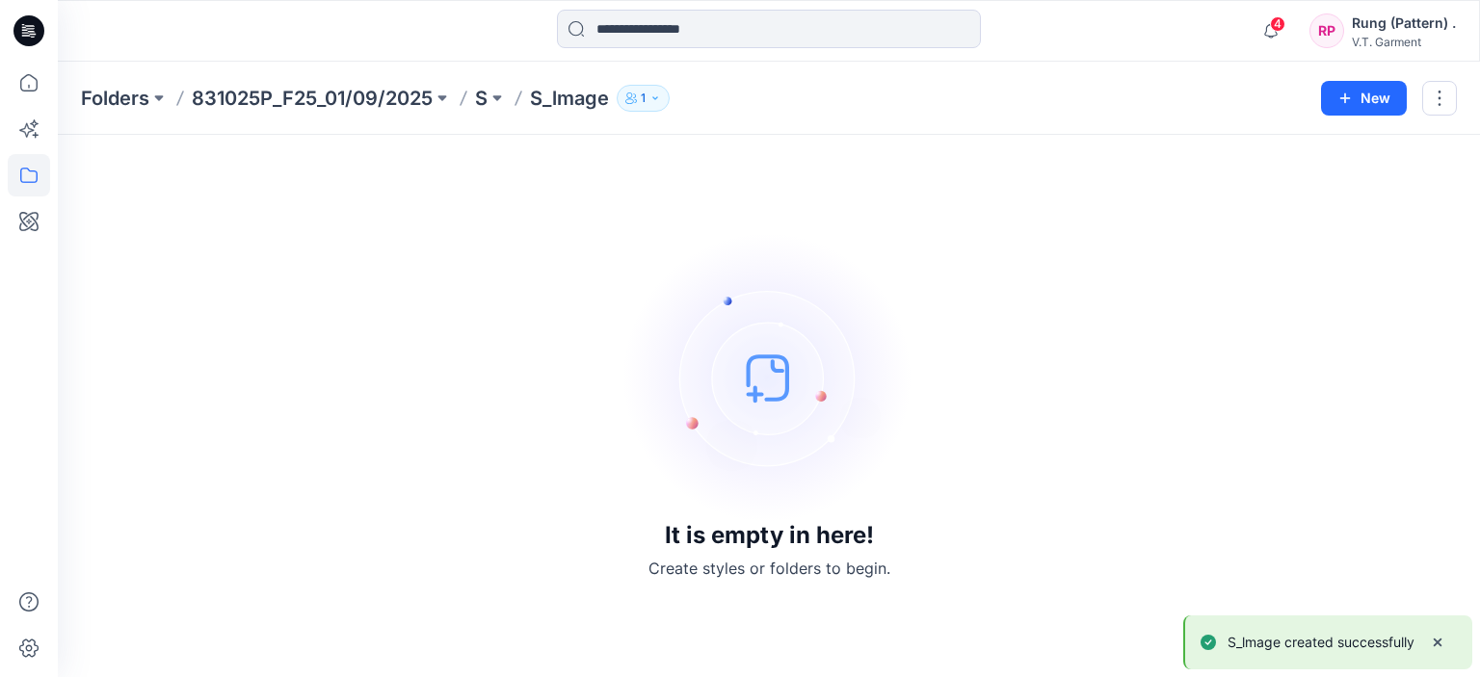
click at [326, 99] on p "831025P_F25_01/09/2025" at bounding box center [312, 98] width 241 height 27
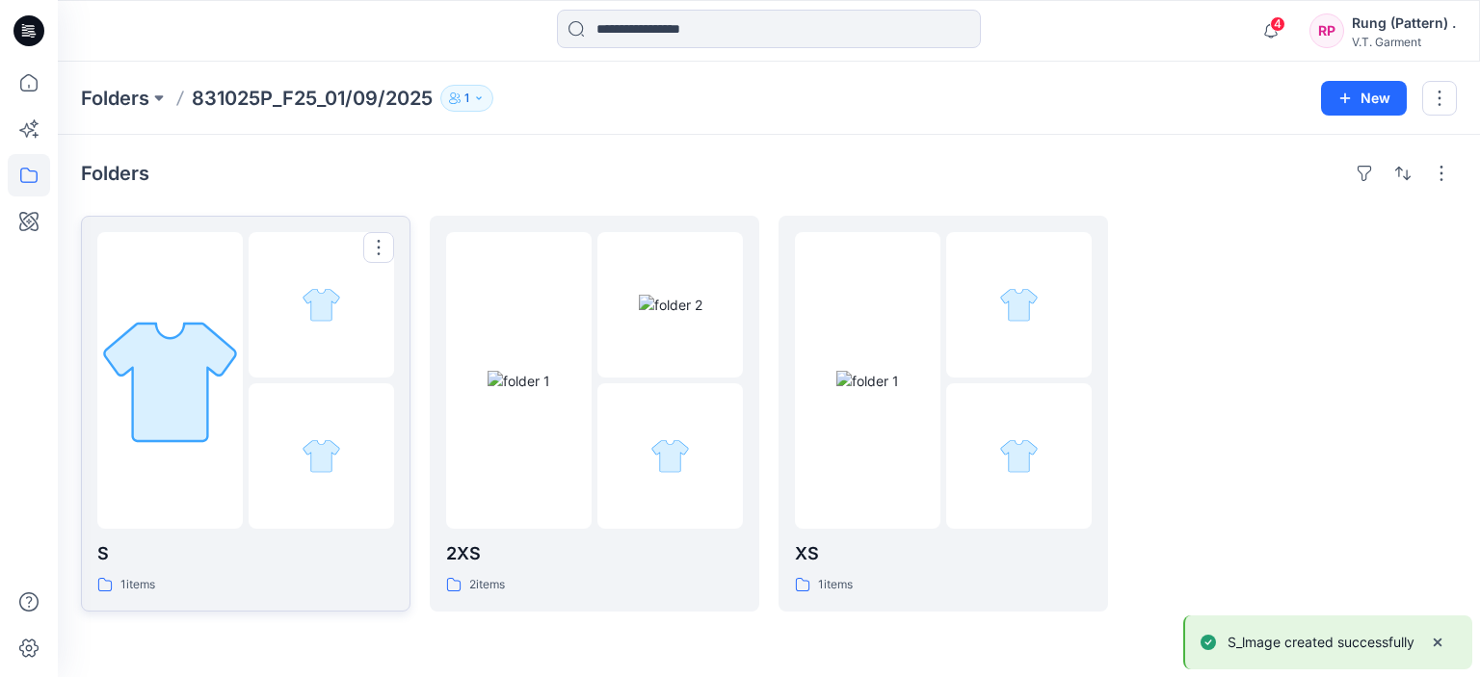
click at [292, 396] on div at bounding box center [321, 455] width 145 height 145
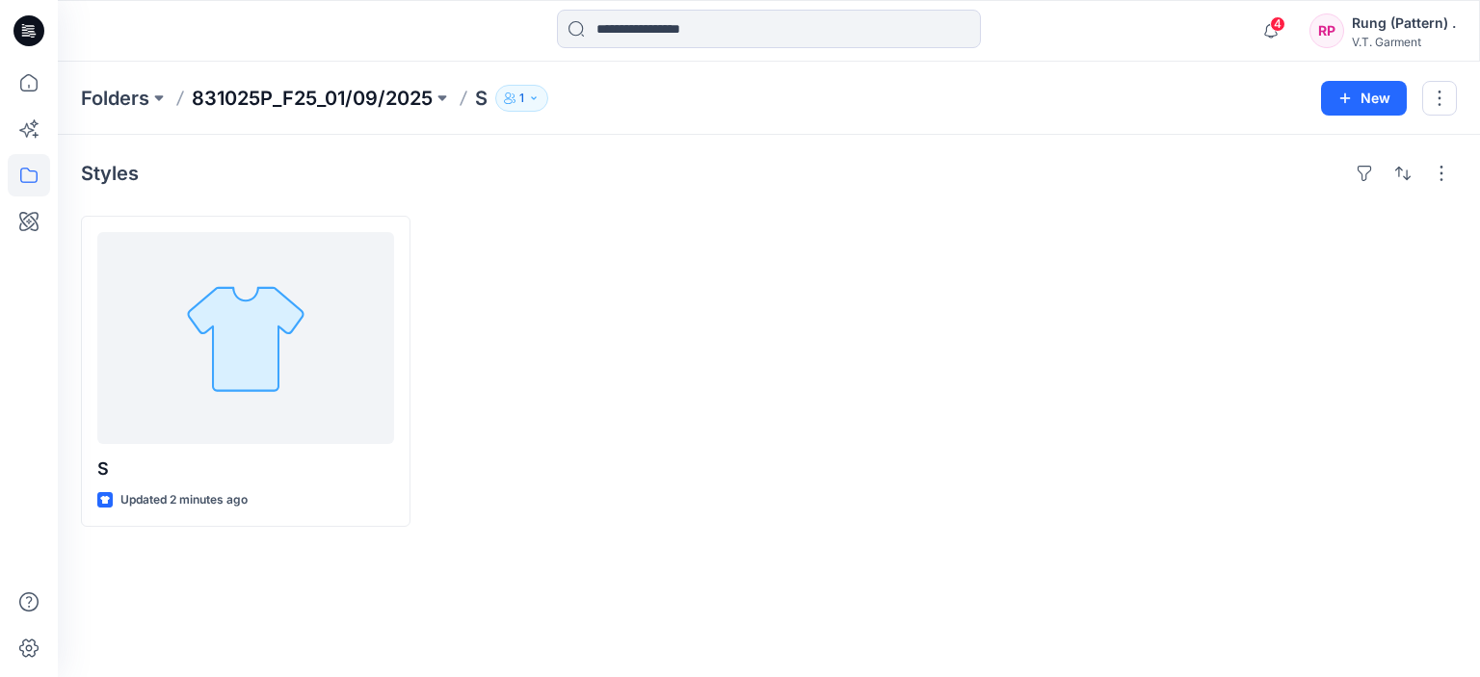
click at [324, 92] on p "831025P_F25_01/09/2025" at bounding box center [312, 98] width 241 height 27
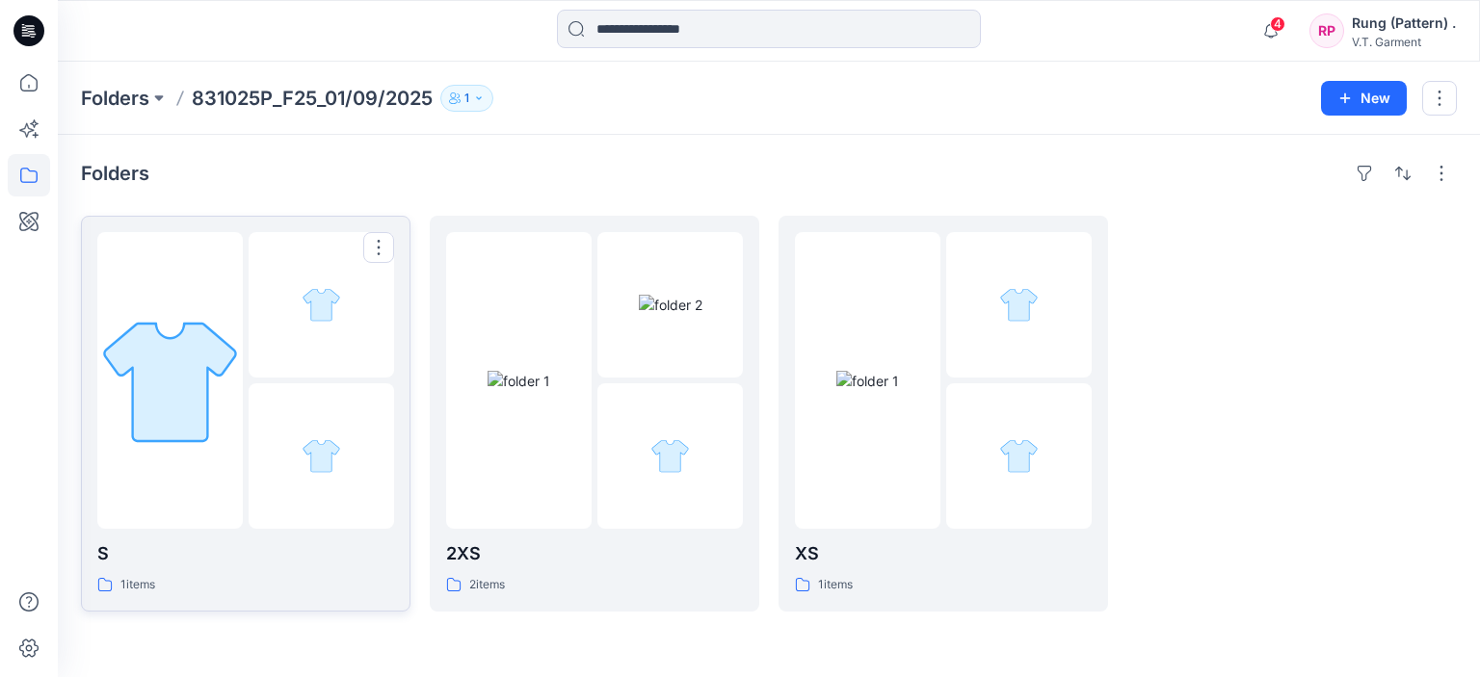
click at [297, 382] on div at bounding box center [321, 380] width 145 height 297
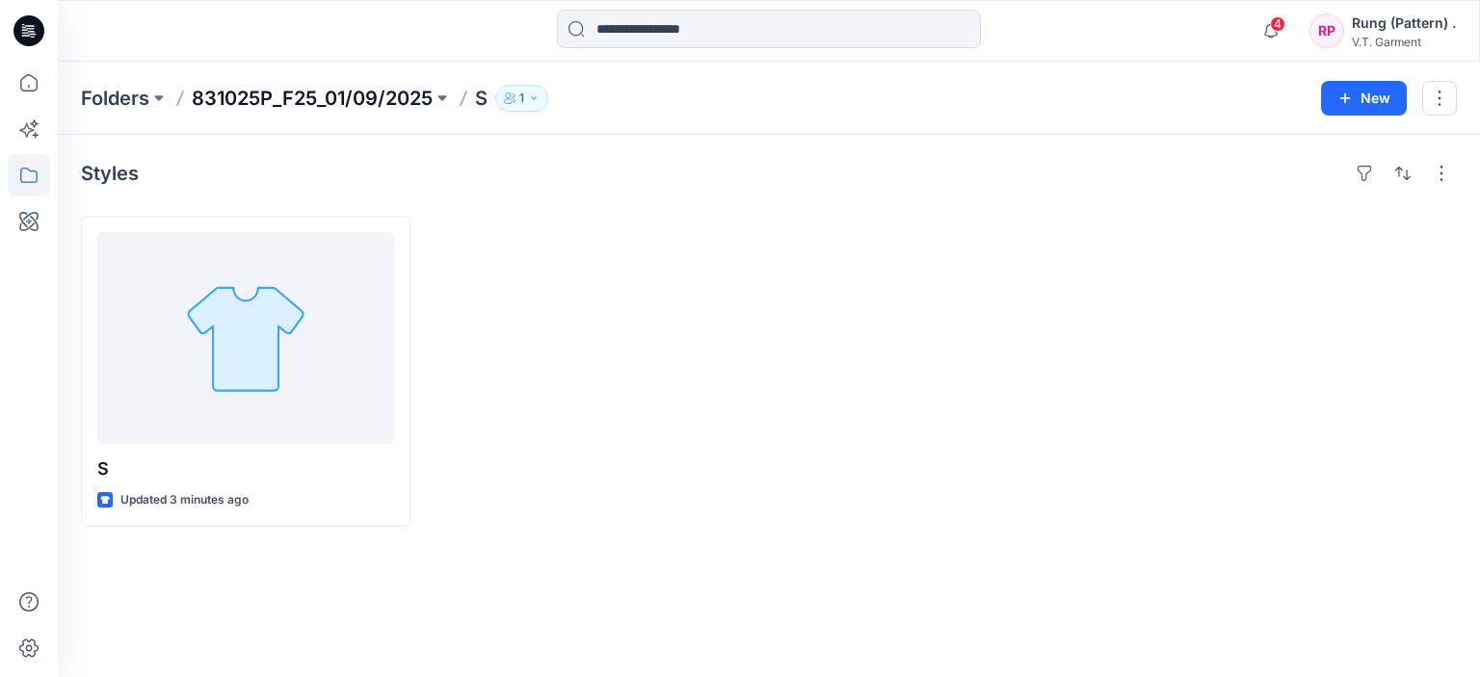
click at [337, 101] on p "831025P_F25_01/09/2025" at bounding box center [312, 98] width 241 height 27
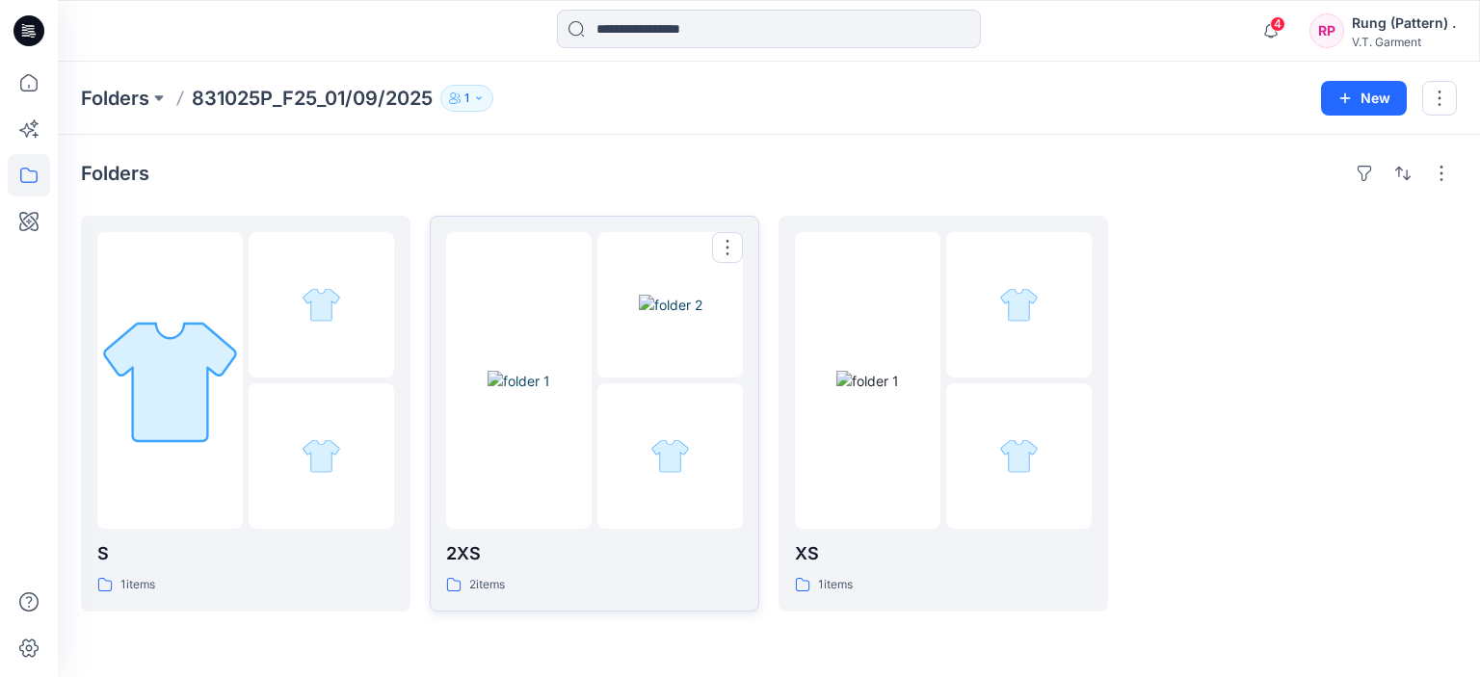
click at [537, 383] on img at bounding box center [519, 381] width 63 height 20
click at [227, 313] on img at bounding box center [169, 380] width 145 height 145
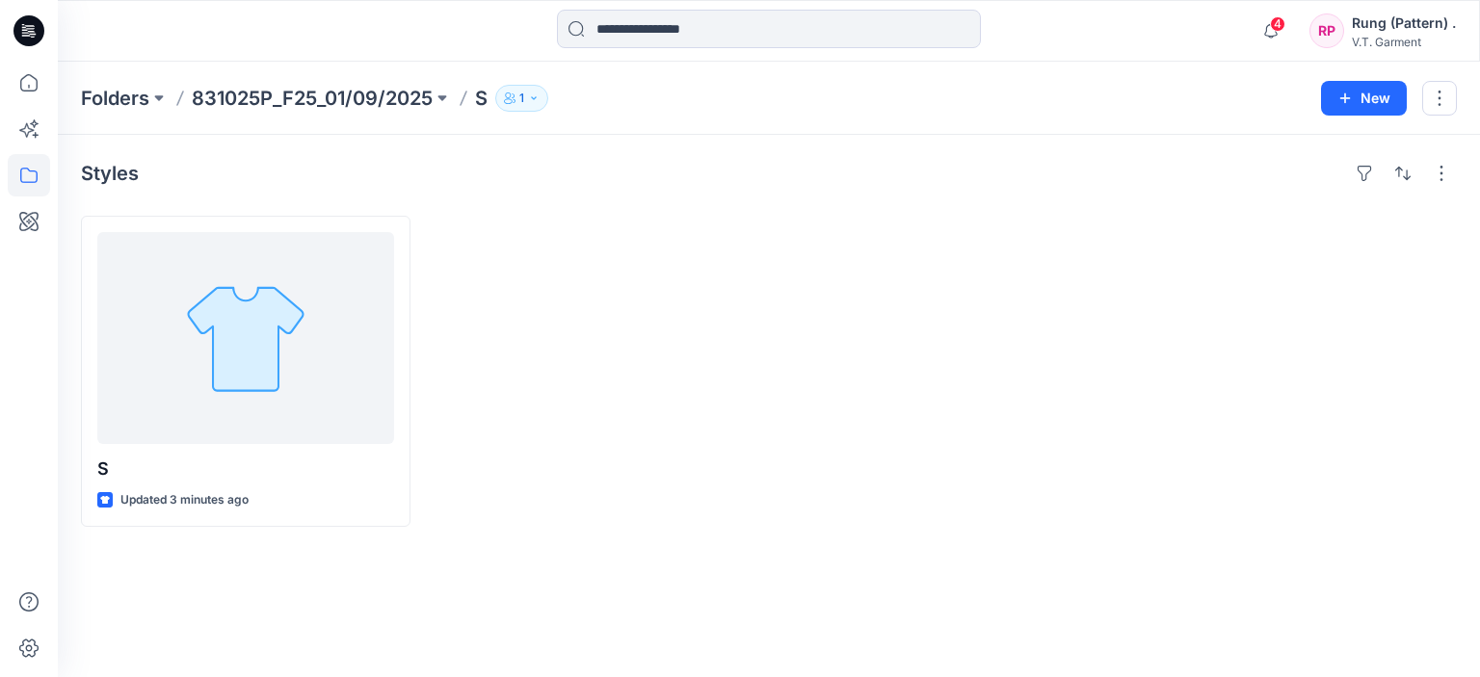
click at [890, 459] on div at bounding box center [943, 371] width 330 height 311
click at [1006, 531] on div "Styles S Updated 3 minutes ago" at bounding box center [769, 406] width 1422 height 542
click at [990, 512] on div at bounding box center [943, 371] width 330 height 311
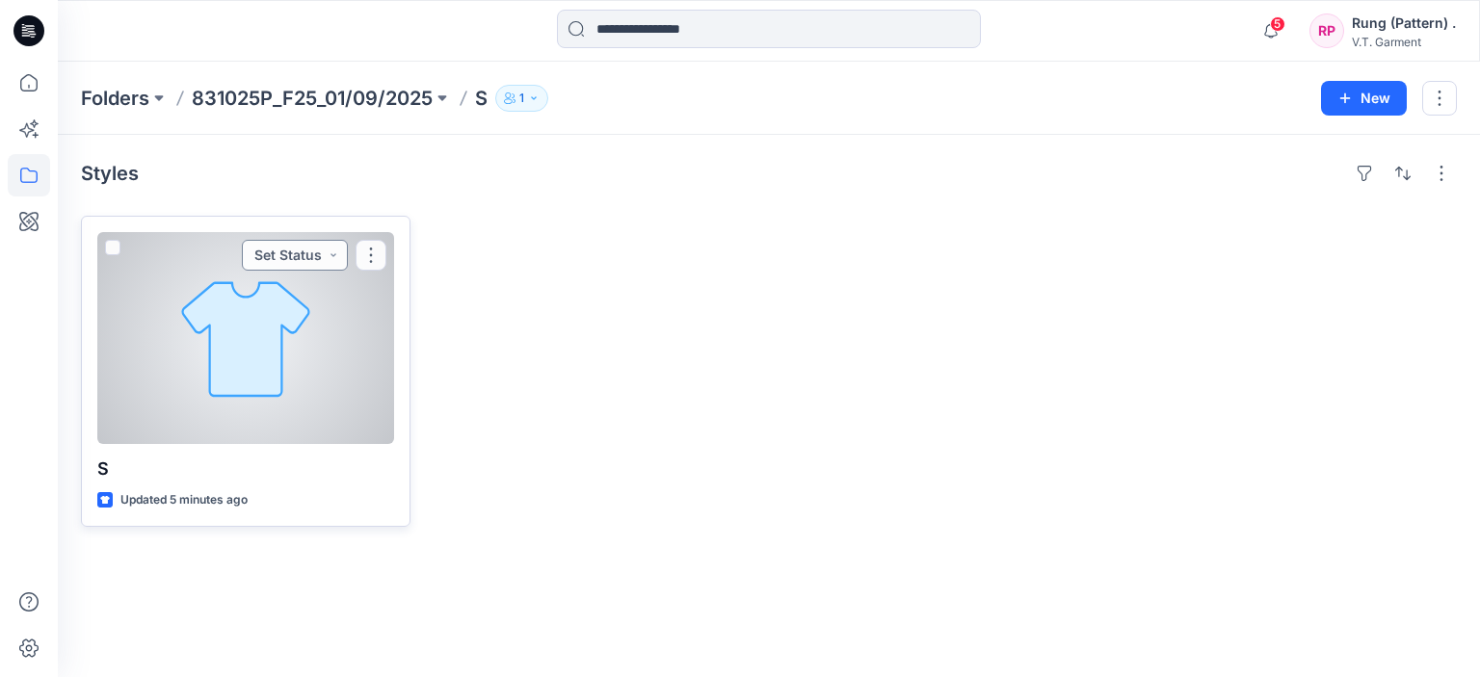
drag, startPoint x: 326, startPoint y: 292, endPoint x: 270, endPoint y: 258, distance: 65.3
click at [270, 258] on button "Set Status" at bounding box center [295, 255] width 106 height 31
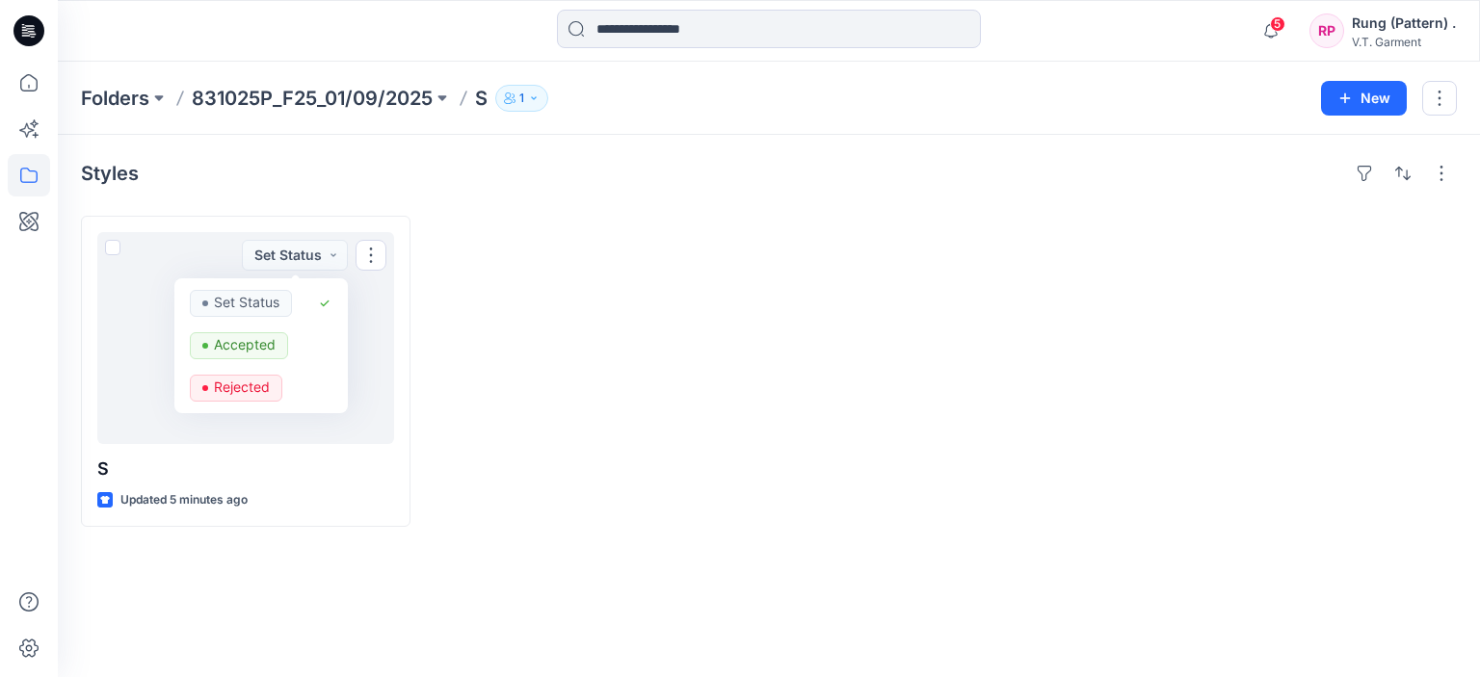
click at [782, 473] on div at bounding box center [943, 371] width 330 height 311
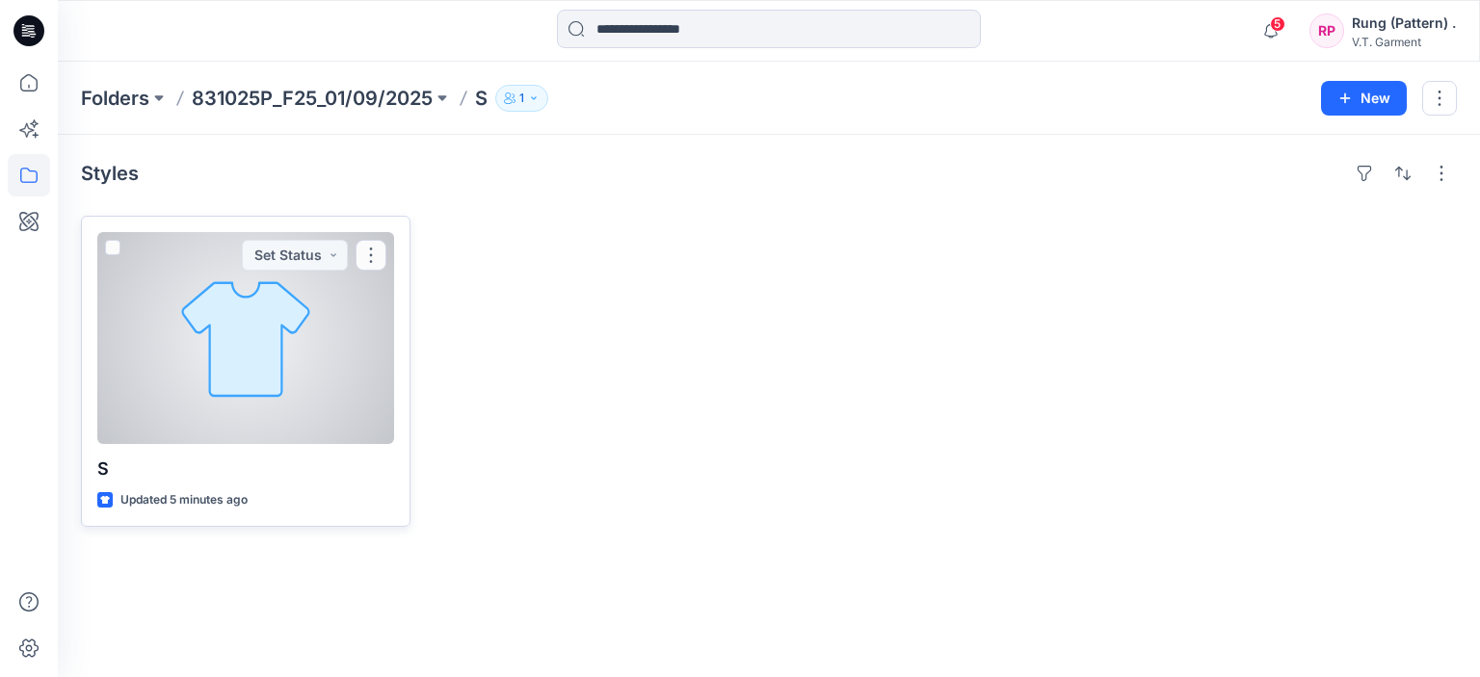
click at [272, 406] on div at bounding box center [245, 338] width 297 height 212
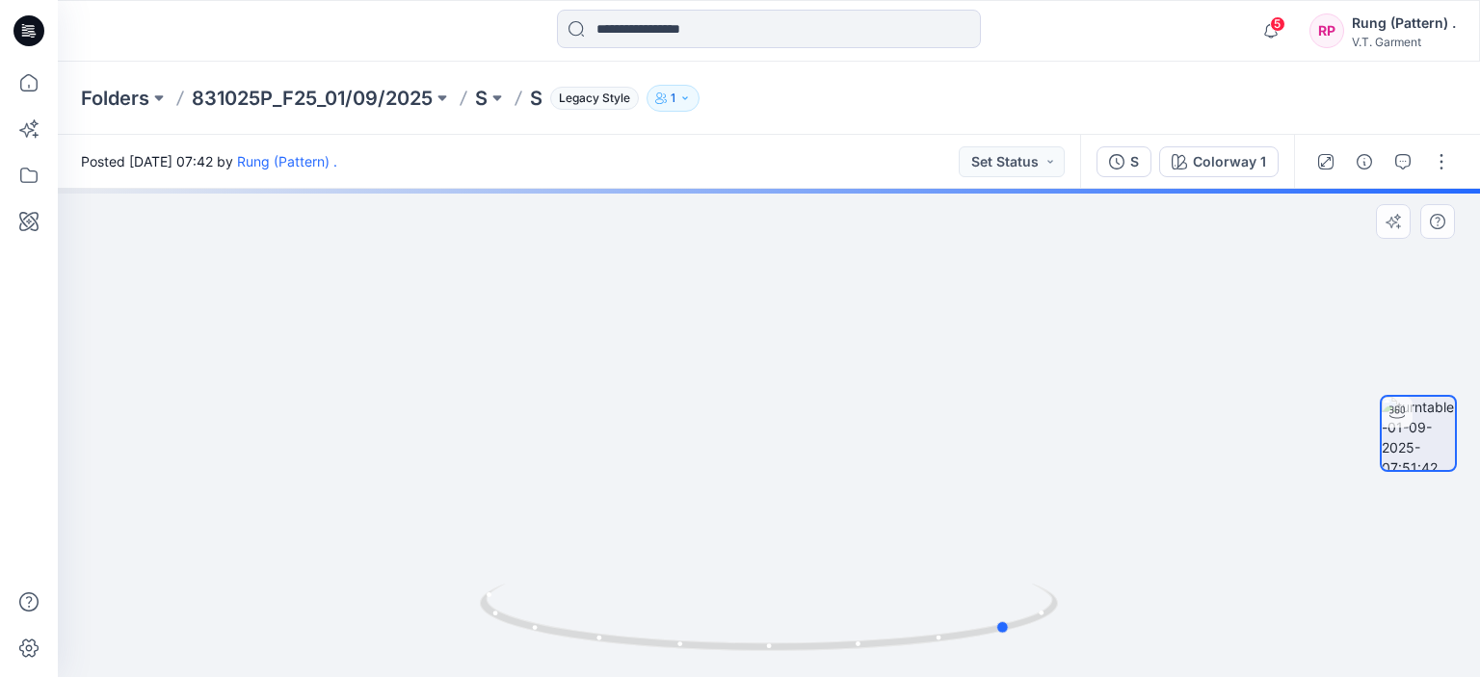
drag, startPoint x: 838, startPoint y: 648, endPoint x: 1068, endPoint y: 653, distance: 230.3
click at [1068, 653] on div at bounding box center [769, 433] width 1422 height 488
click at [942, 643] on icon at bounding box center [771, 620] width 583 height 72
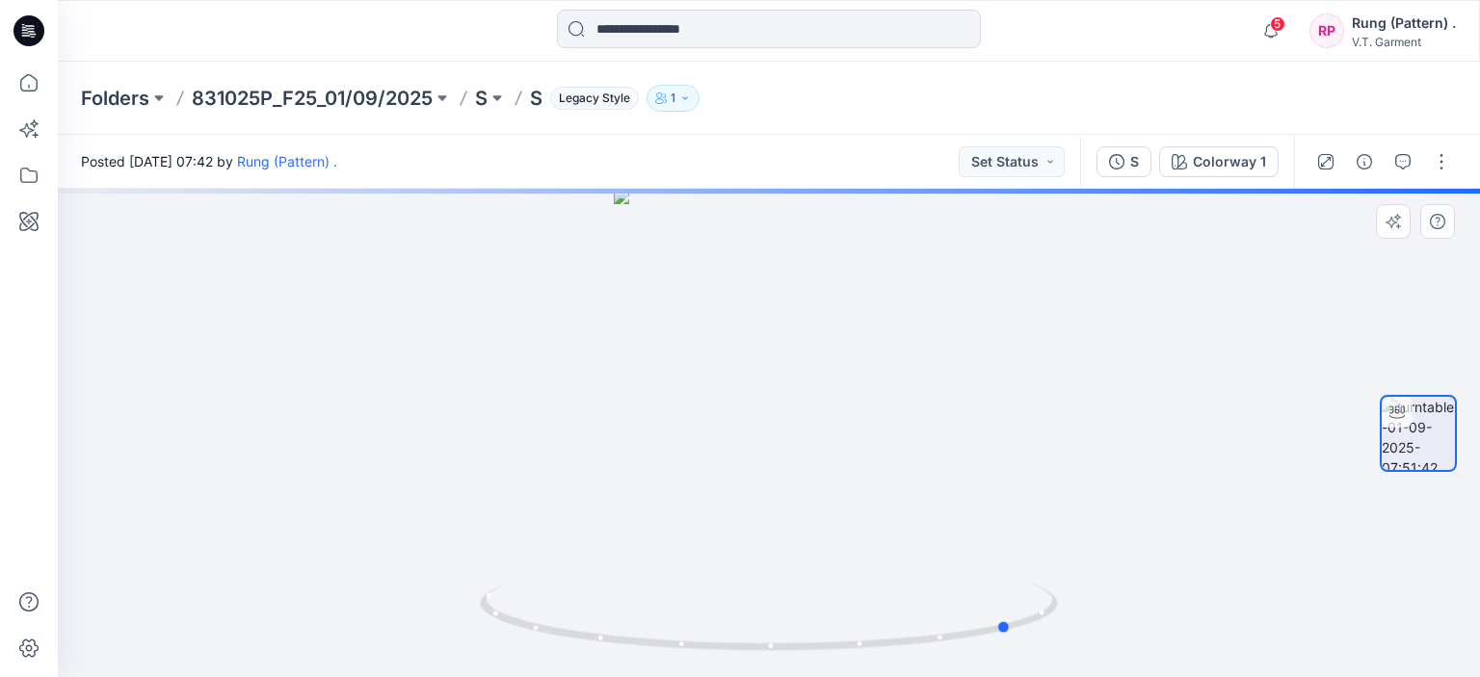
drag, startPoint x: 938, startPoint y: 650, endPoint x: 901, endPoint y: 656, distance: 38.0
click at [937, 652] on icon at bounding box center [771, 620] width 583 height 72
drag, startPoint x: 775, startPoint y: 656, endPoint x: 754, endPoint y: 656, distance: 20.2
click at [769, 656] on img at bounding box center [769, 630] width 578 height 93
drag, startPoint x: 754, startPoint y: 656, endPoint x: 733, endPoint y: 658, distance: 21.3
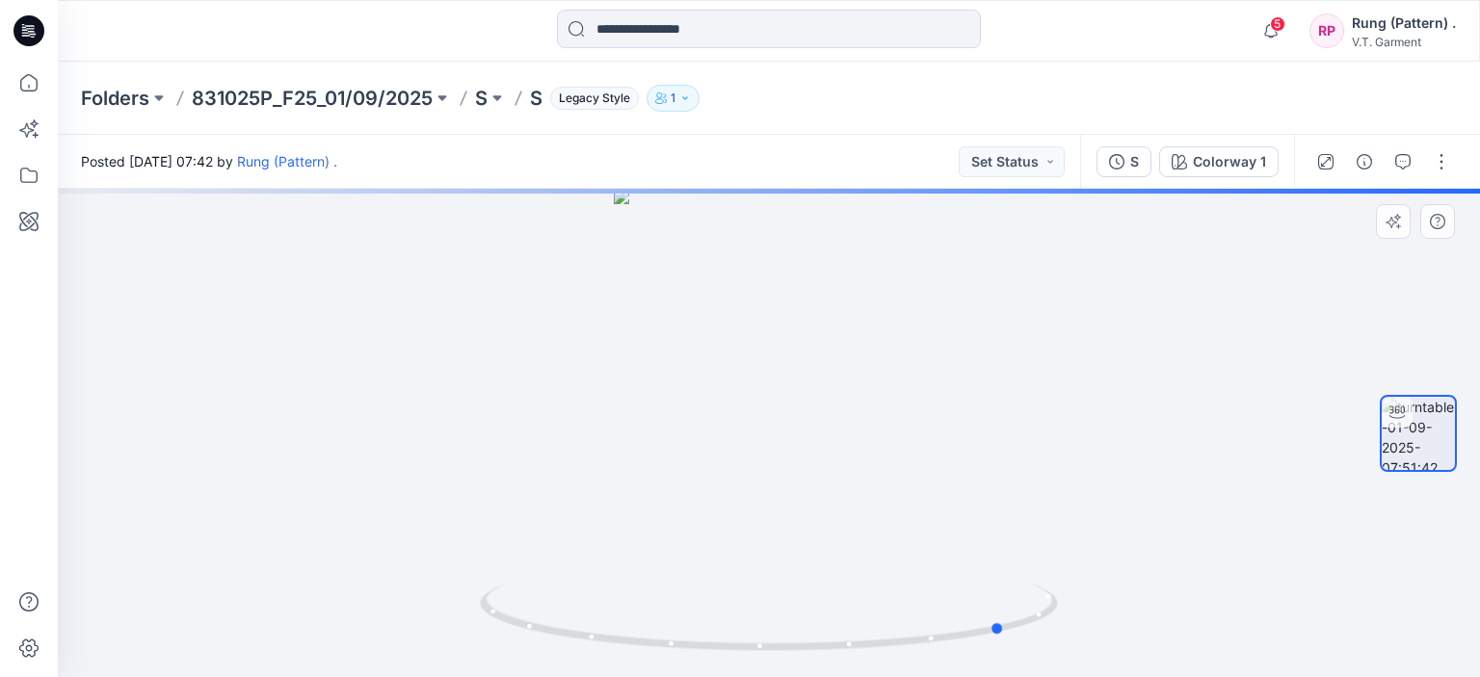
click at [751, 656] on img at bounding box center [769, 630] width 578 height 93
drag, startPoint x: 733, startPoint y: 658, endPoint x: 523, endPoint y: 612, distance: 215.1
click at [701, 653] on div at bounding box center [769, 433] width 1422 height 488
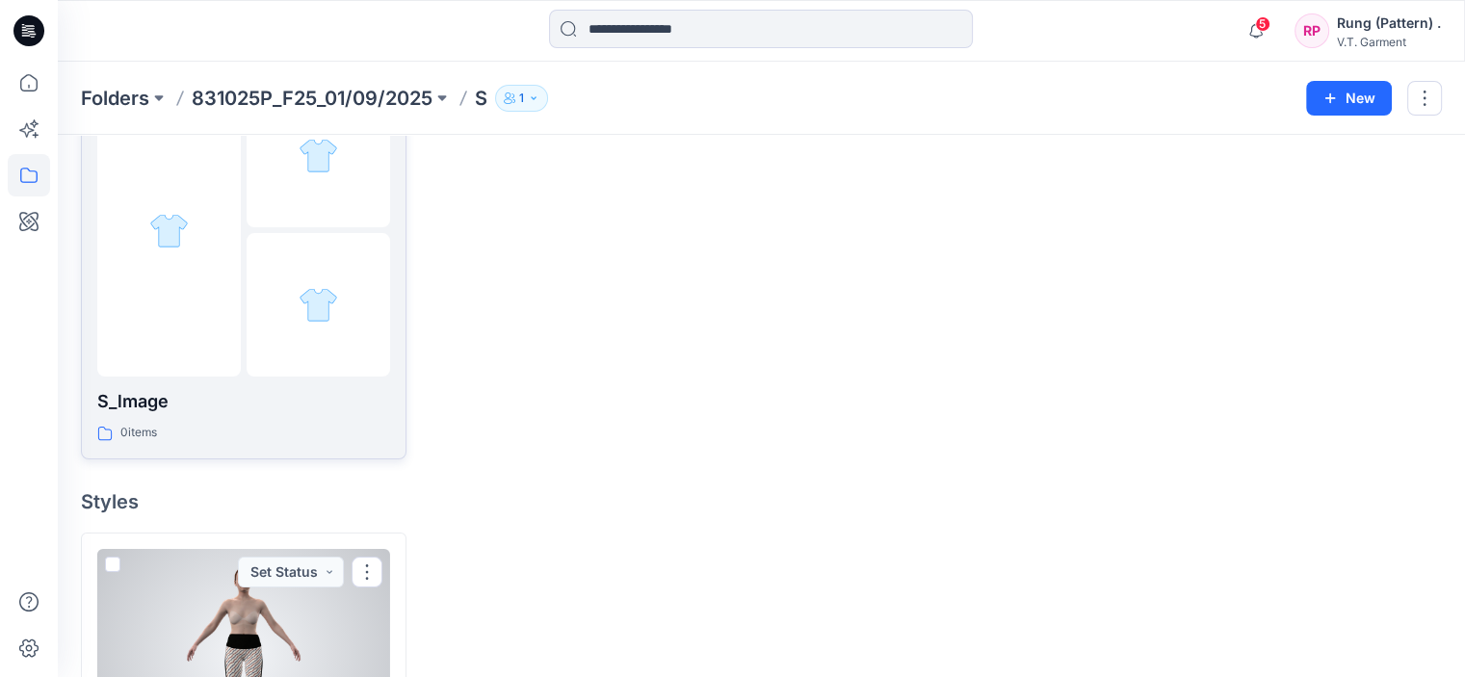
scroll to position [144, 0]
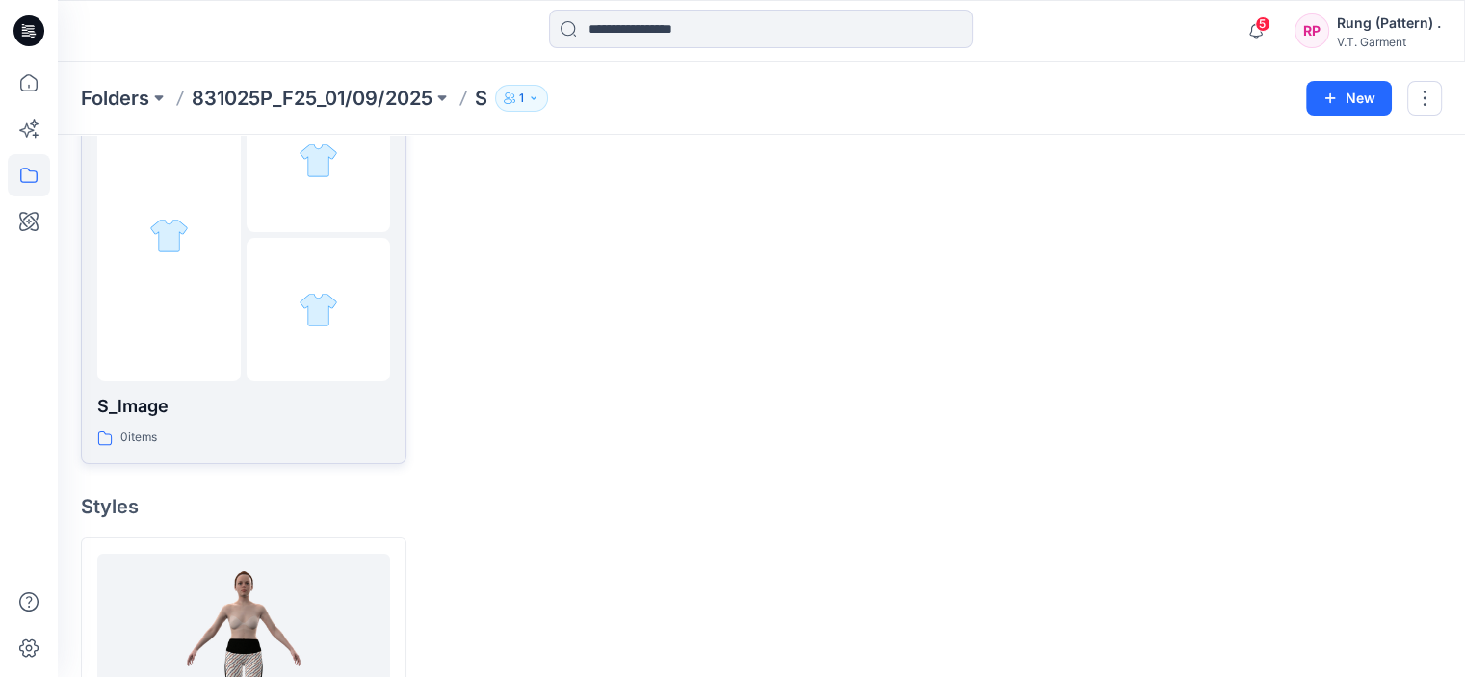
click at [314, 290] on img at bounding box center [319, 310] width 40 height 40
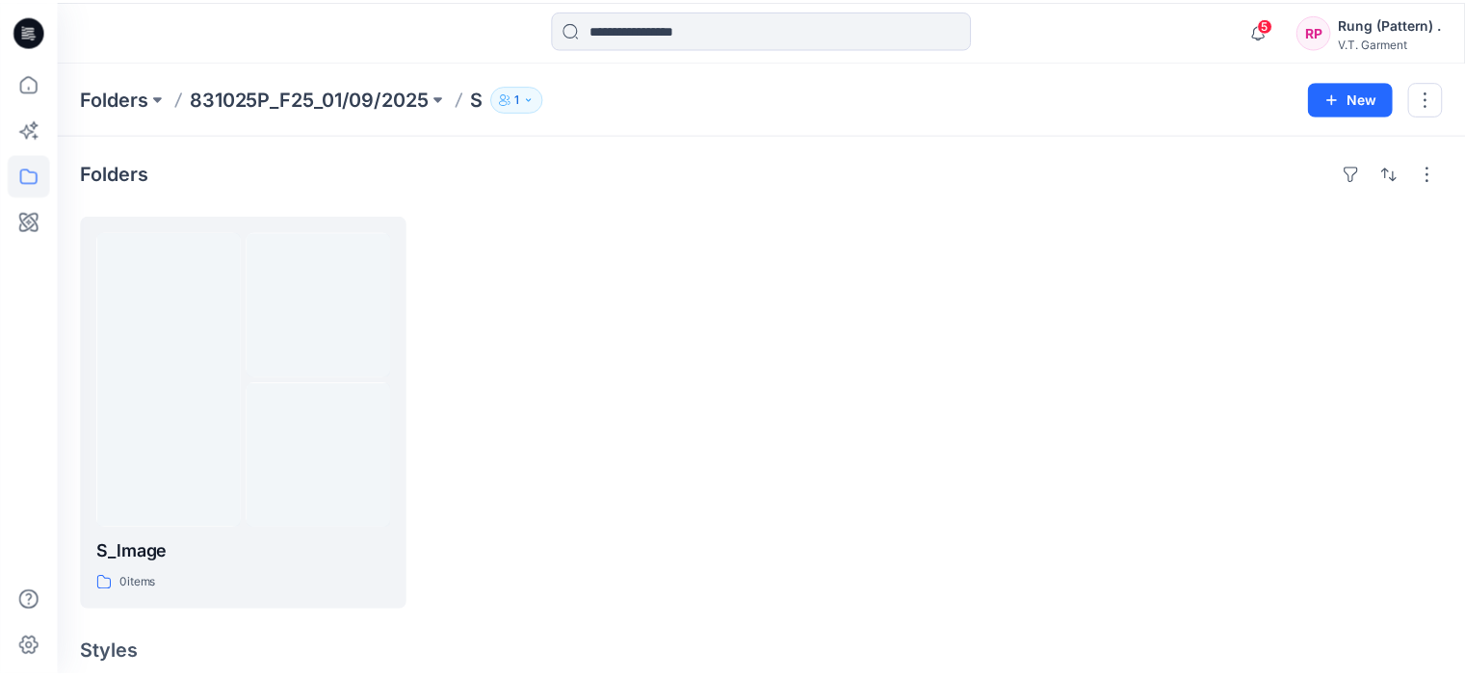
scroll to position [144, 0]
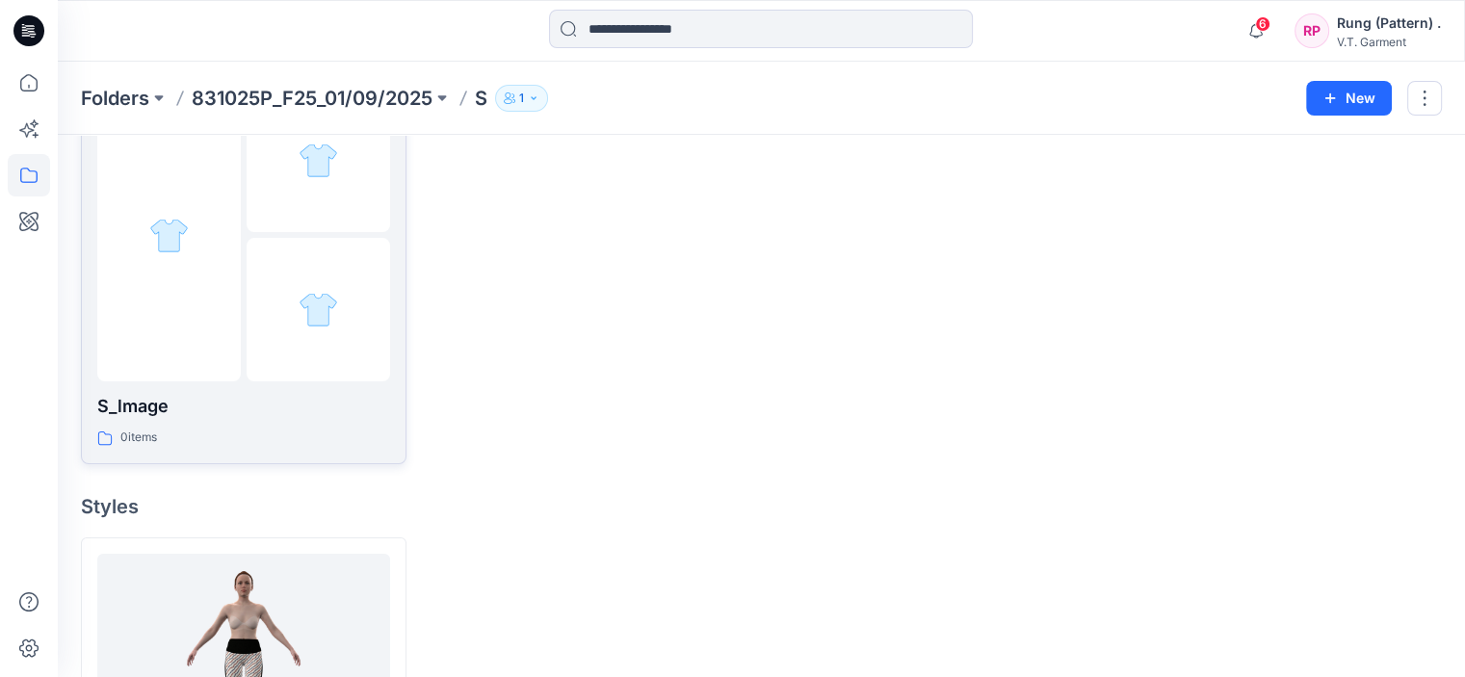
click at [285, 226] on div at bounding box center [319, 161] width 144 height 144
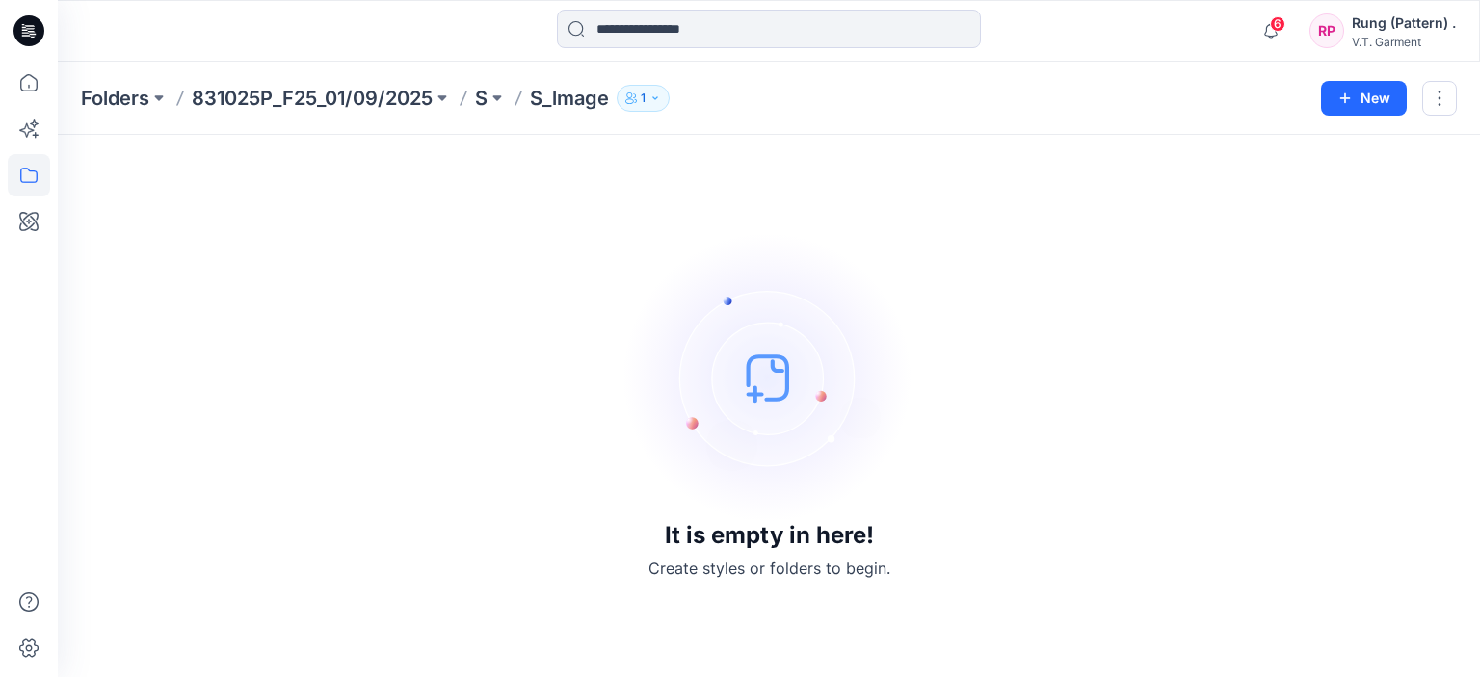
click at [764, 361] on img at bounding box center [768, 377] width 289 height 289
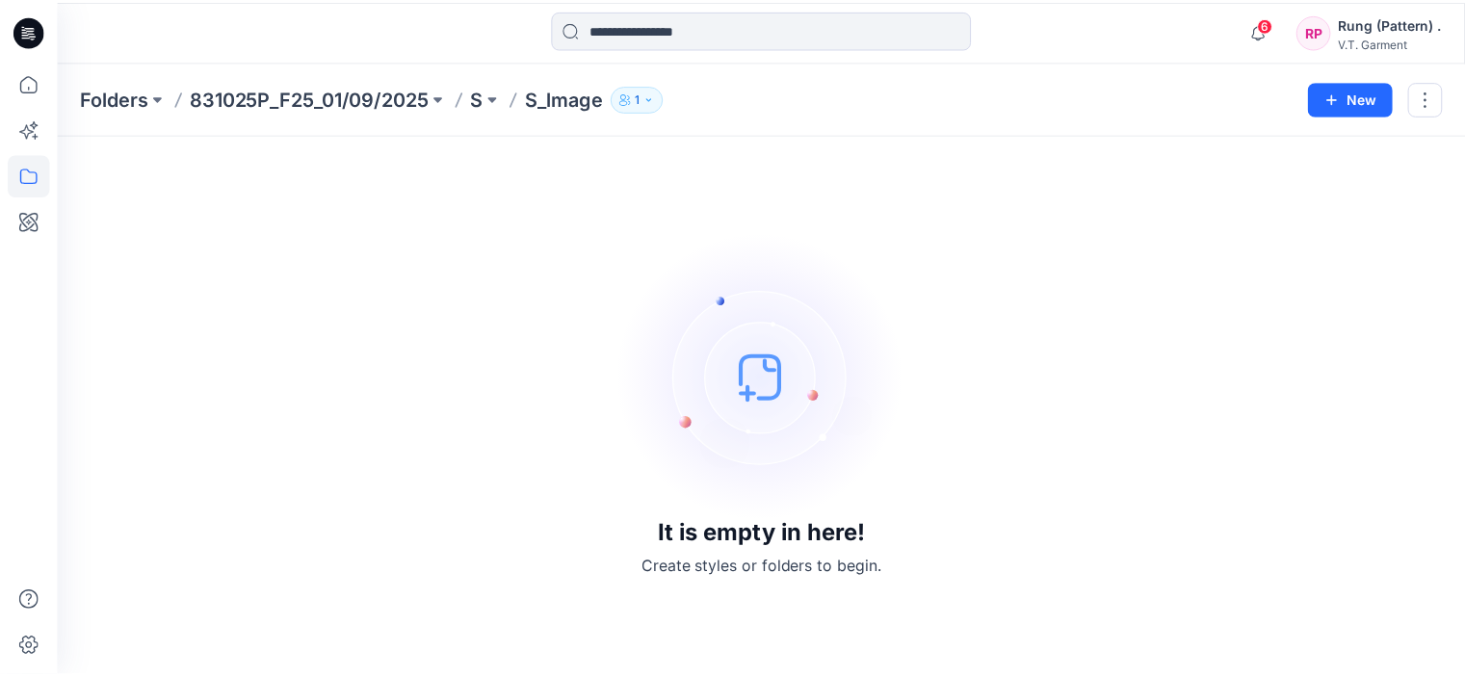
scroll to position [144, 0]
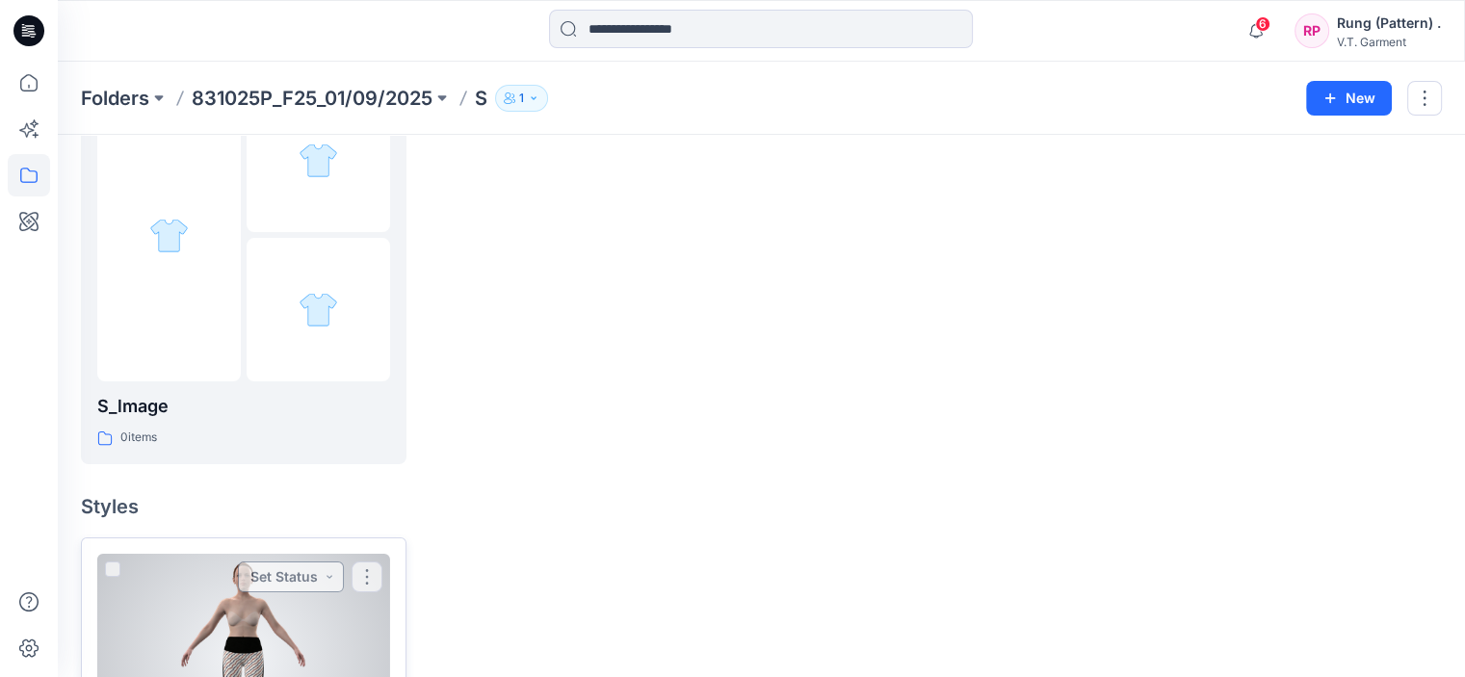
click at [311, 574] on button "Set Status" at bounding box center [291, 577] width 106 height 31
click at [366, 609] on div at bounding box center [243, 660] width 293 height 212
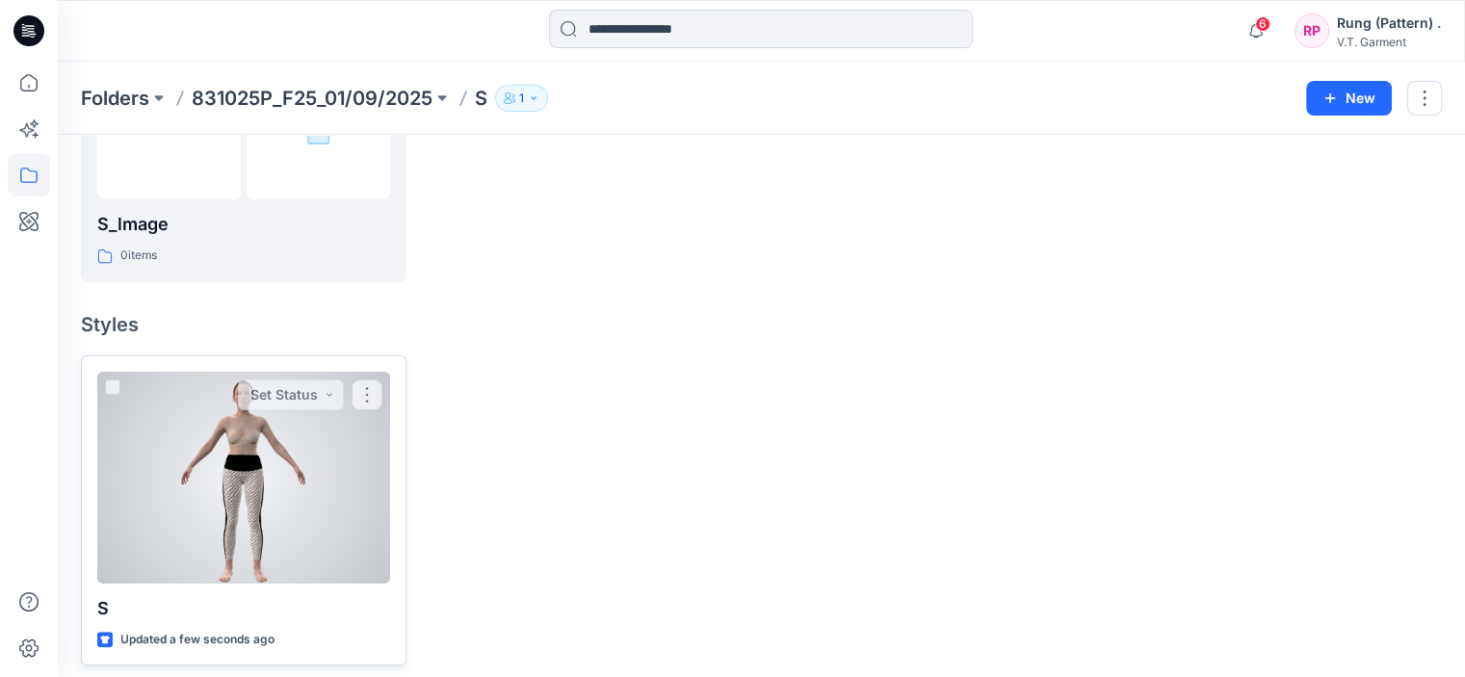
scroll to position [336, 0]
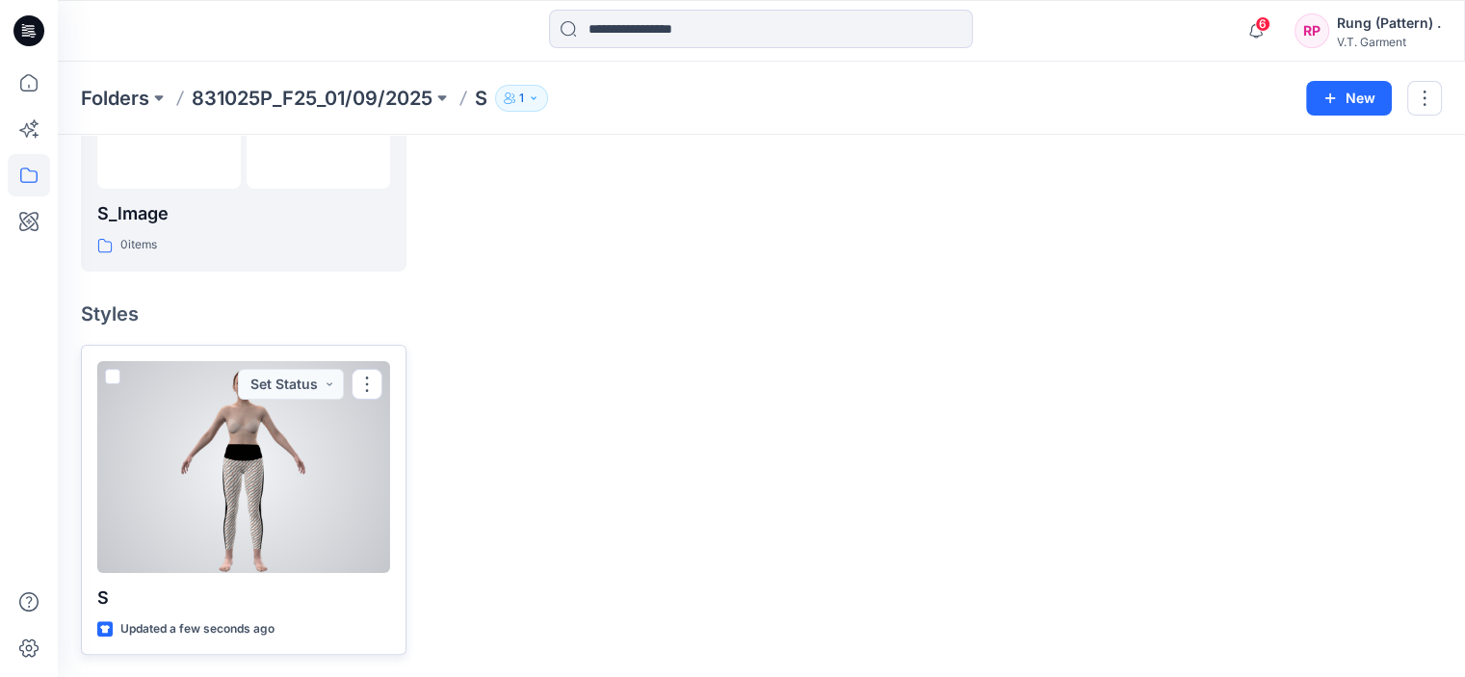
click at [355, 514] on div at bounding box center [243, 467] width 293 height 212
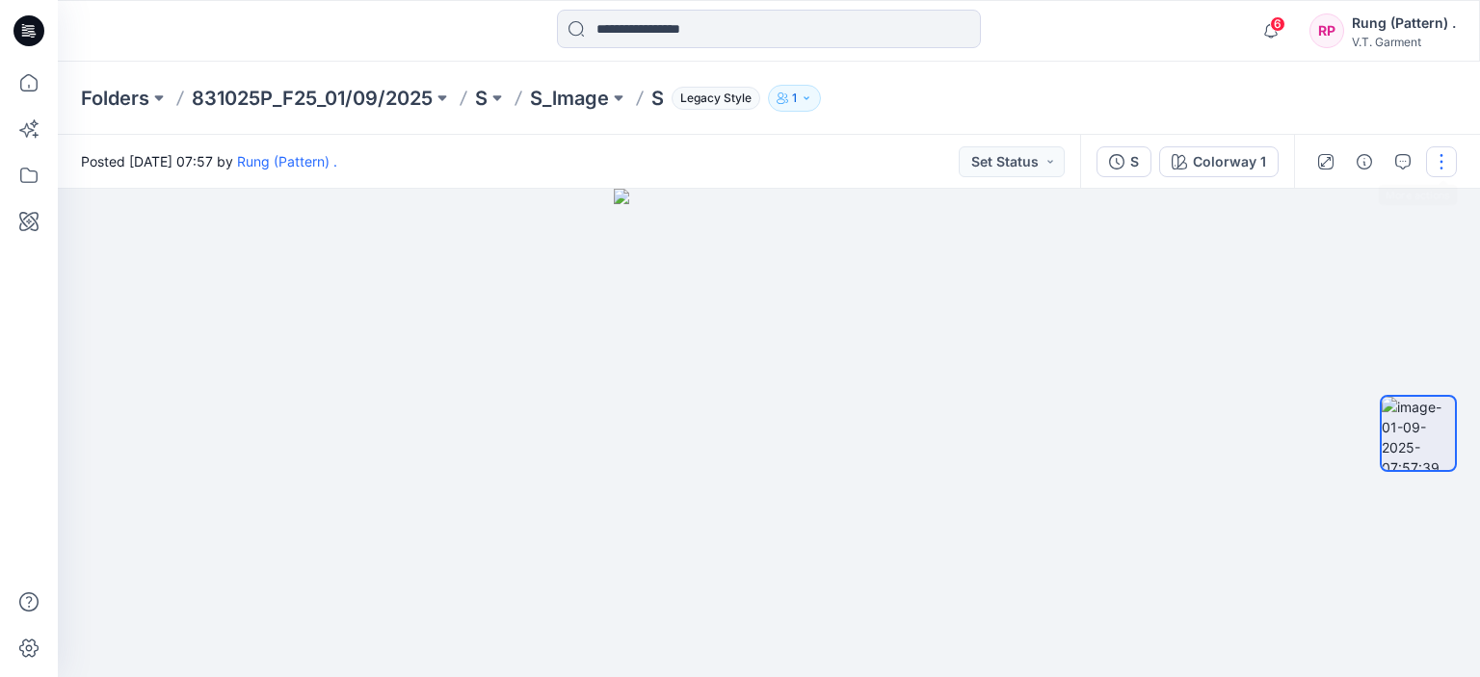
click at [1439, 169] on button "button" at bounding box center [1441, 161] width 31 height 31
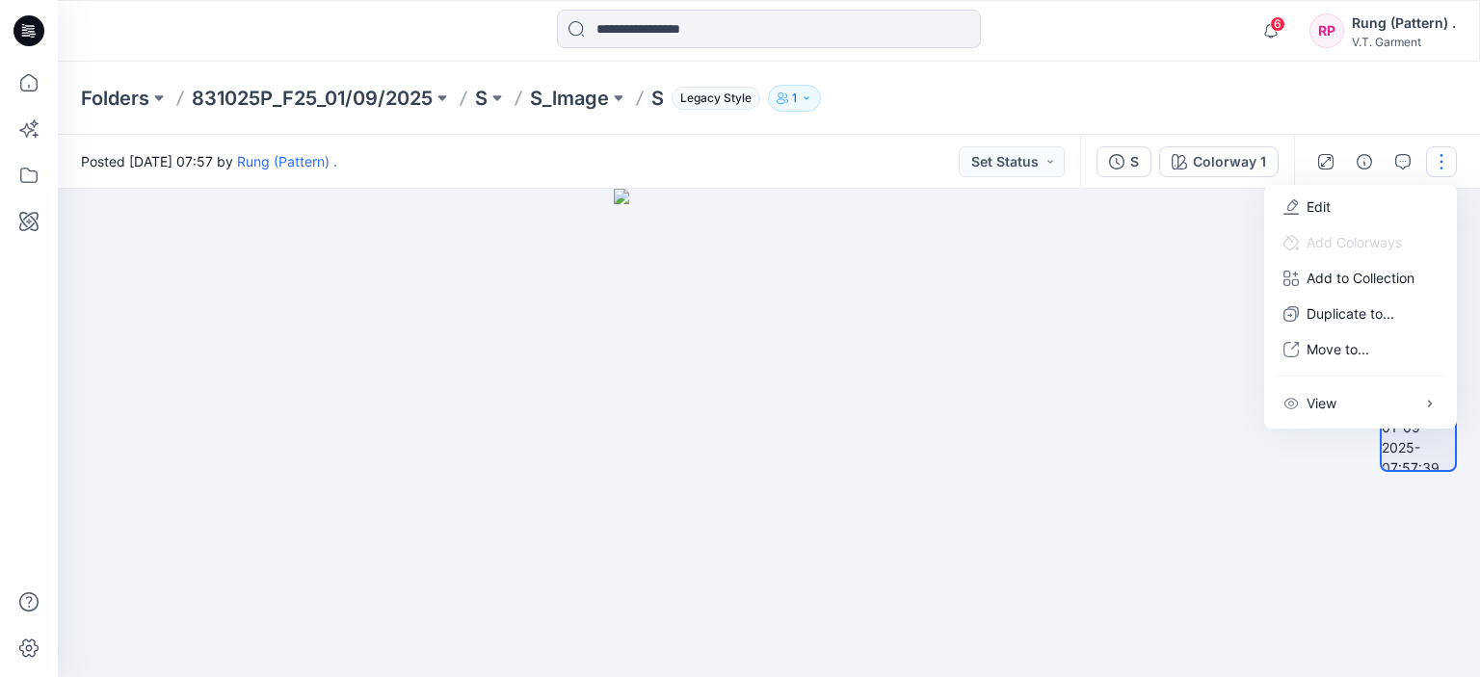
click at [1195, 342] on div at bounding box center [769, 433] width 1422 height 488
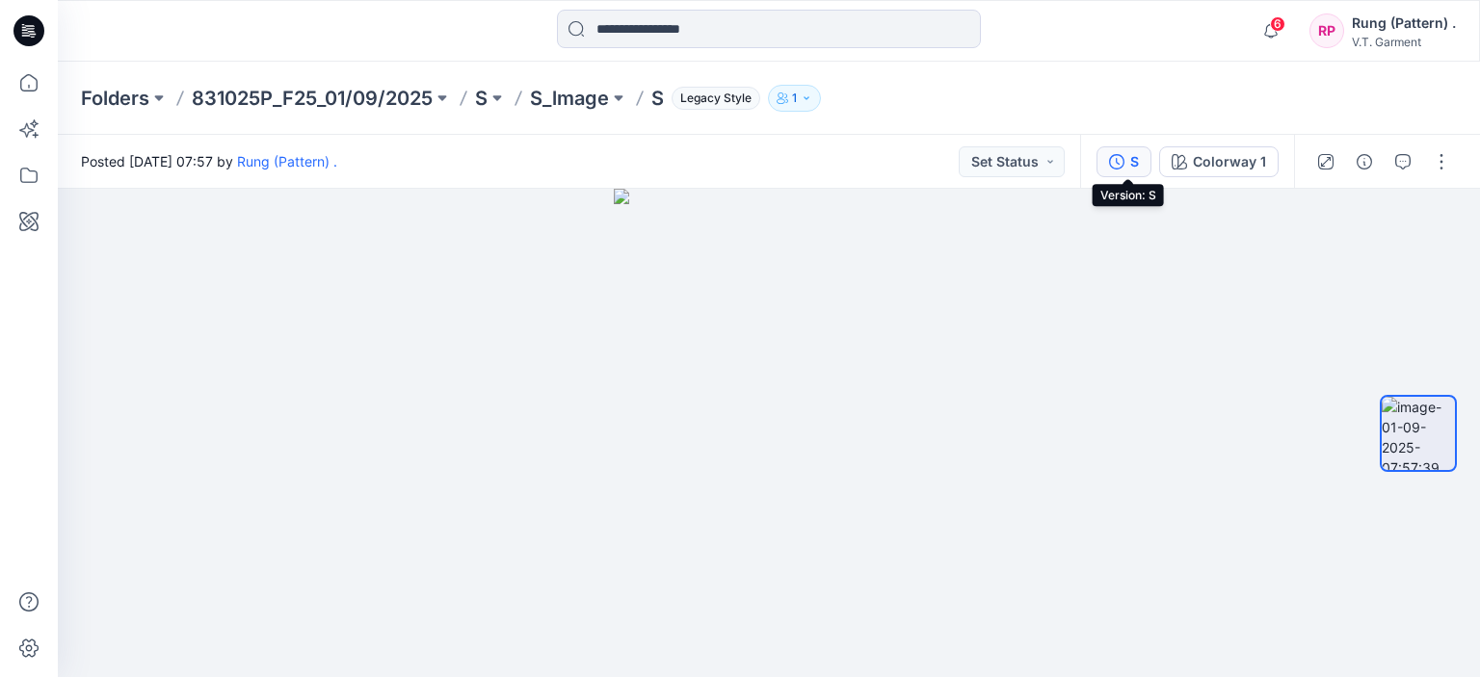
click at [1137, 169] on div "S" at bounding box center [1134, 161] width 9 height 21
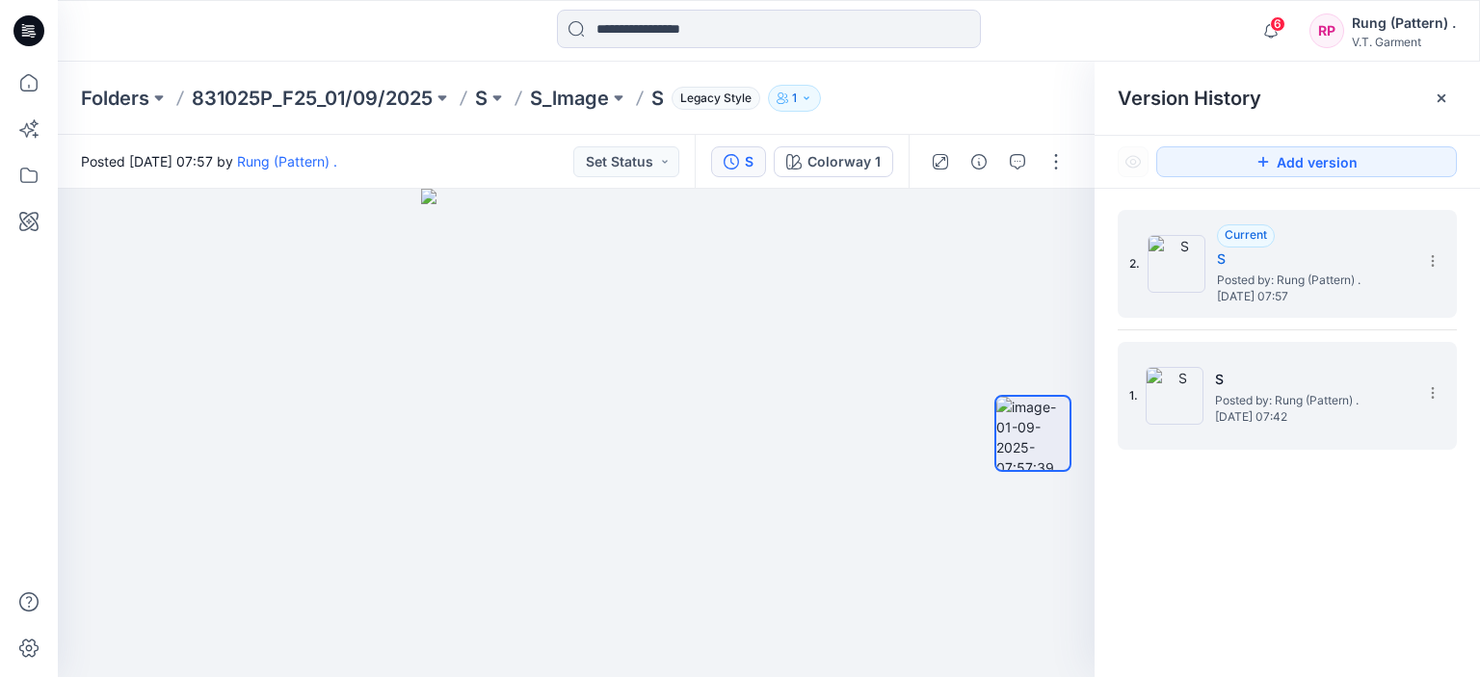
click at [1260, 400] on span "Posted by: Rung (Pattern) ." at bounding box center [1311, 400] width 193 height 19
click at [1434, 261] on icon at bounding box center [1432, 260] width 15 height 15
click at [1190, 248] on div at bounding box center [1176, 264] width 58 height 58
click at [1222, 368] on h5 "S" at bounding box center [1311, 379] width 193 height 23
click at [1437, 262] on icon at bounding box center [1432, 260] width 15 height 15
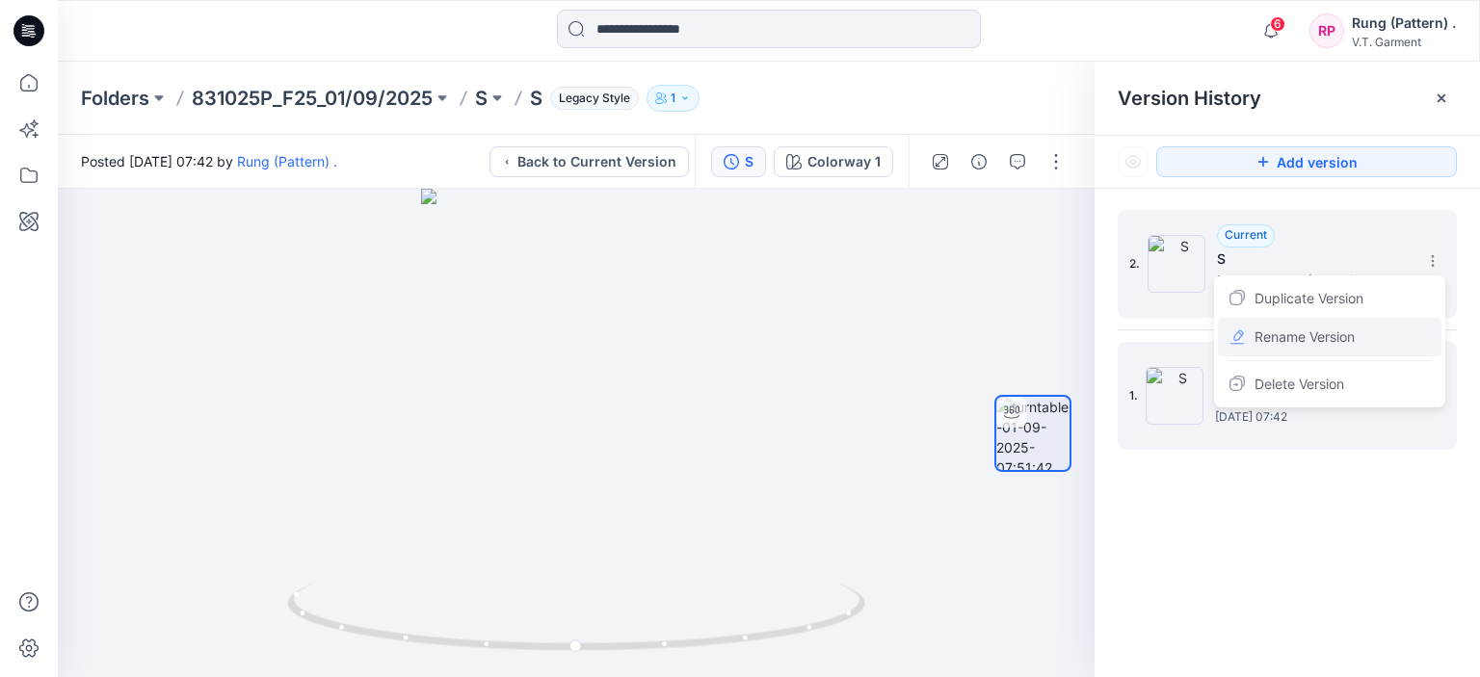
click at [1361, 342] on div "Rename Version" at bounding box center [1330, 337] width 224 height 39
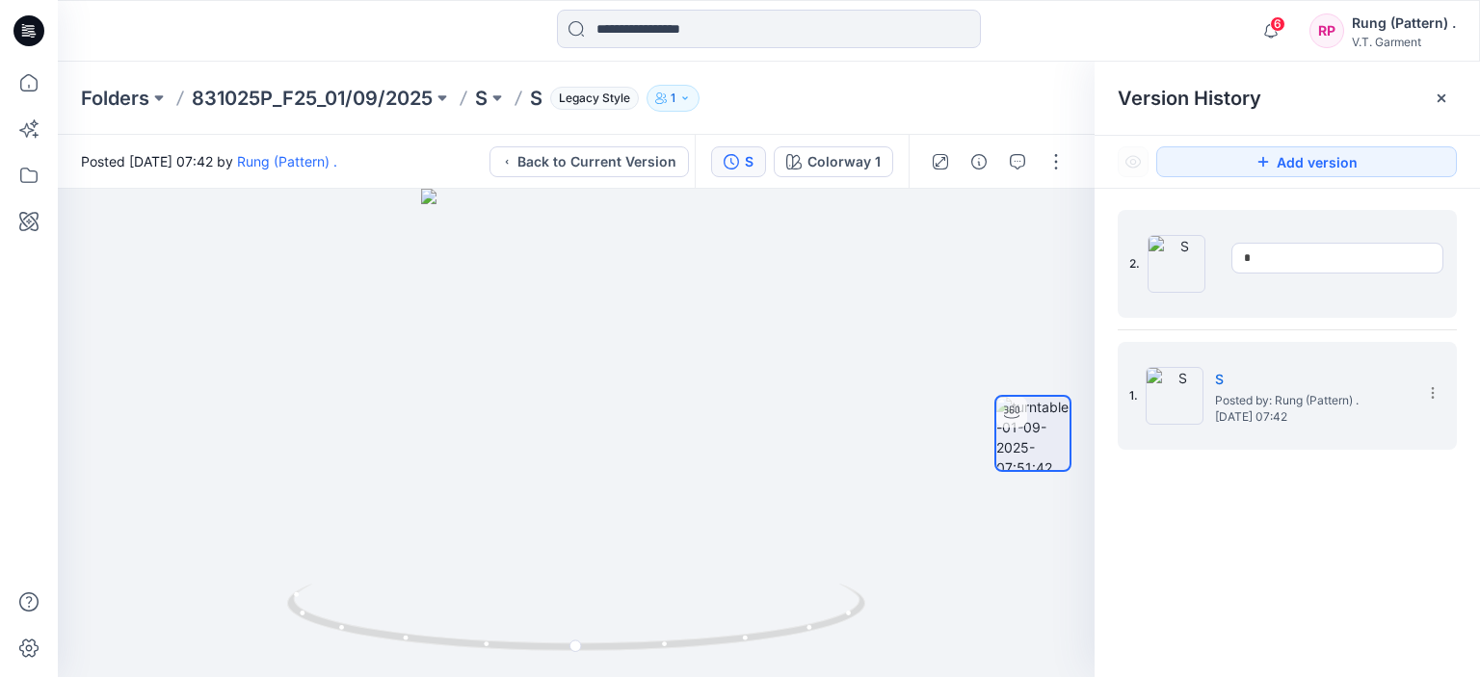
click at [1195, 288] on div at bounding box center [1176, 264] width 58 height 58
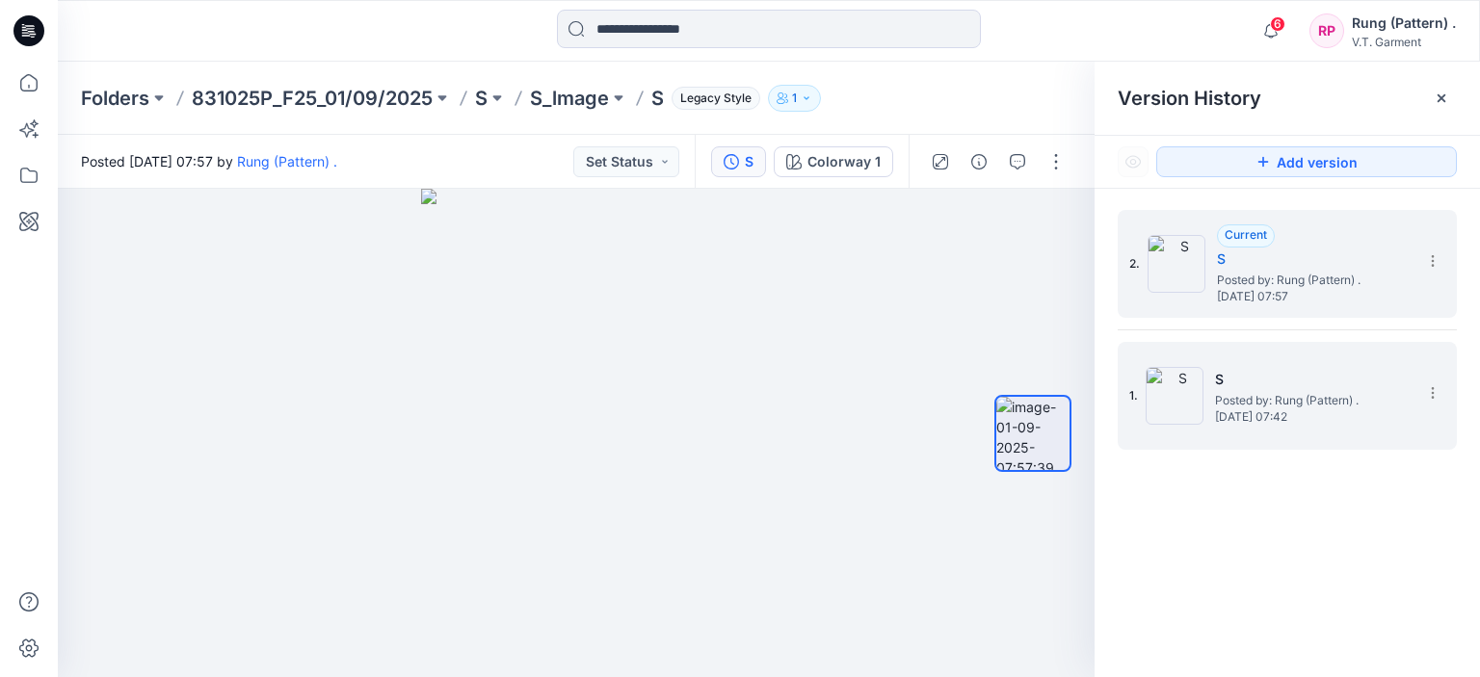
click at [1211, 373] on div "1. S Posted by: Rung (Pattern) . Monday, September 01, 2025 07:42" at bounding box center [1273, 396] width 289 height 92
click at [1433, 259] on icon at bounding box center [1432, 260] width 15 height 15
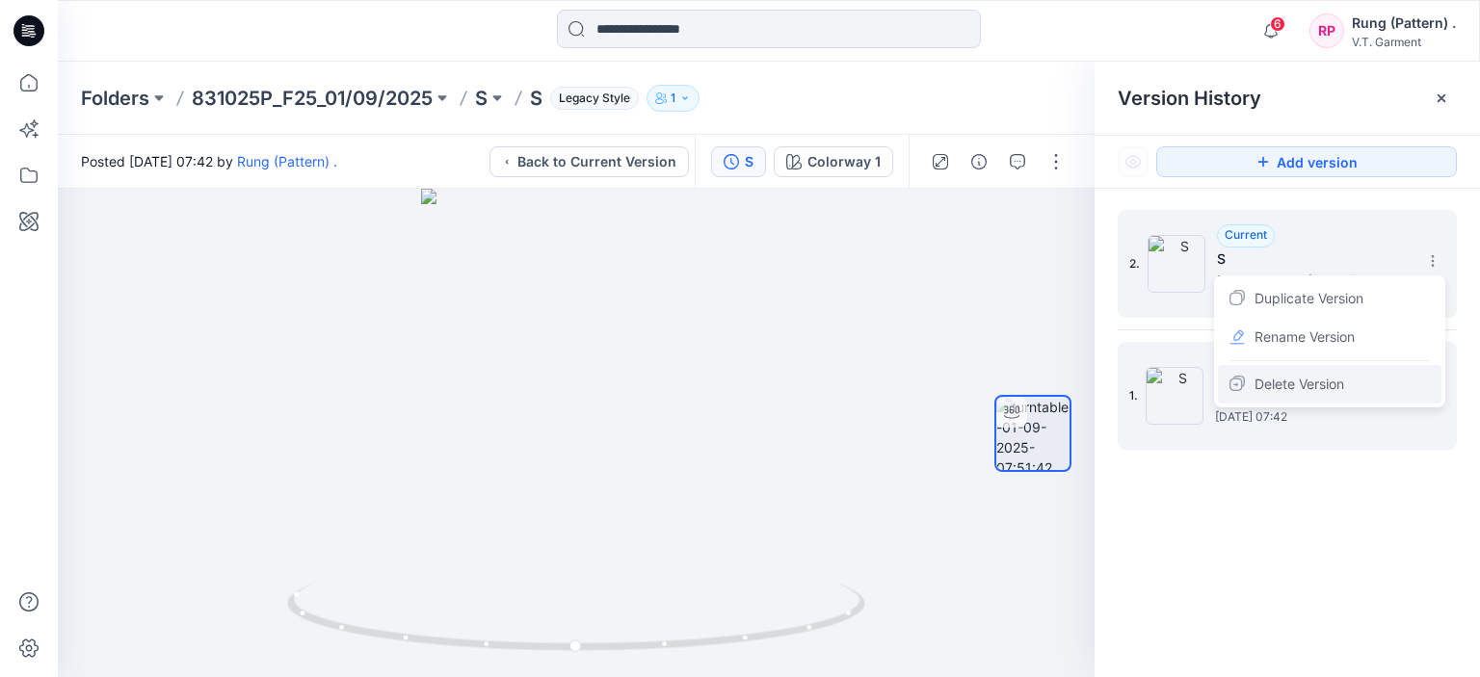
click at [1354, 382] on div "Delete Version" at bounding box center [1330, 384] width 224 height 39
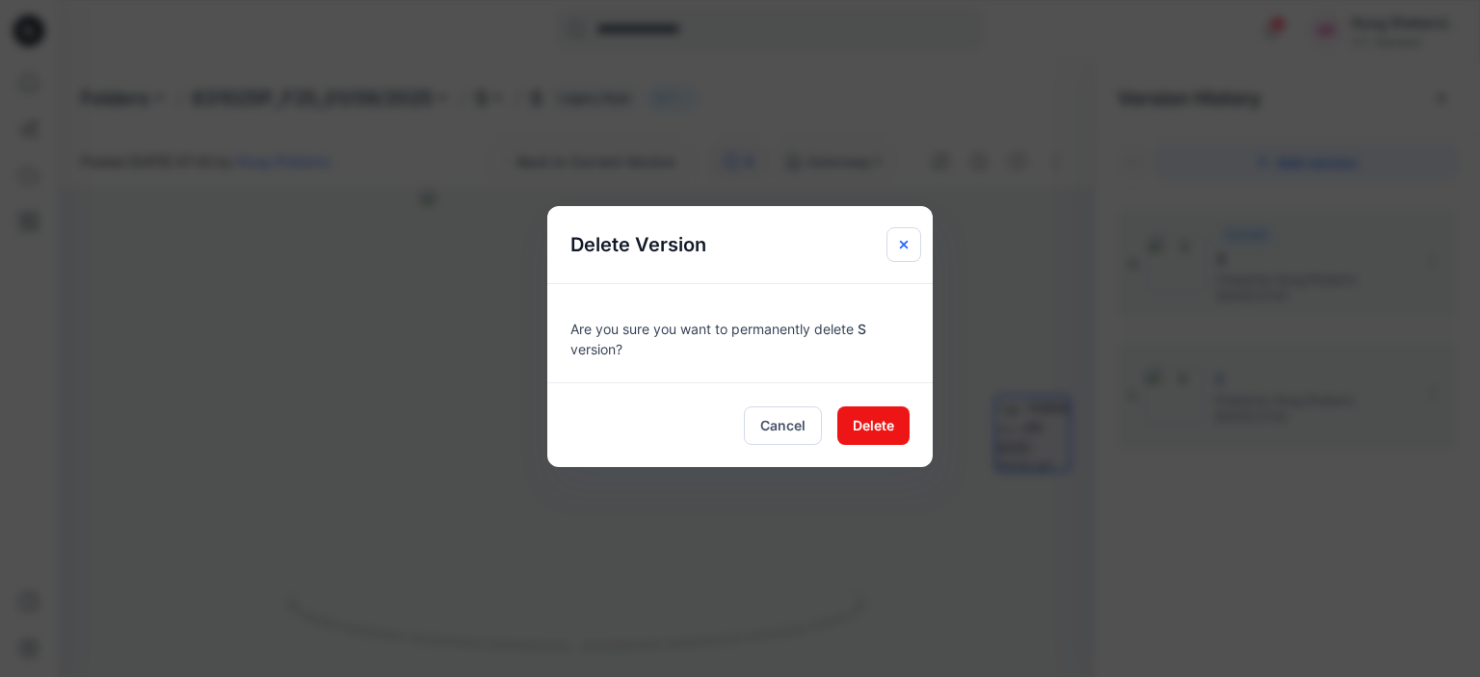
click at [904, 246] on icon "Close" at bounding box center [903, 244] width 15 height 15
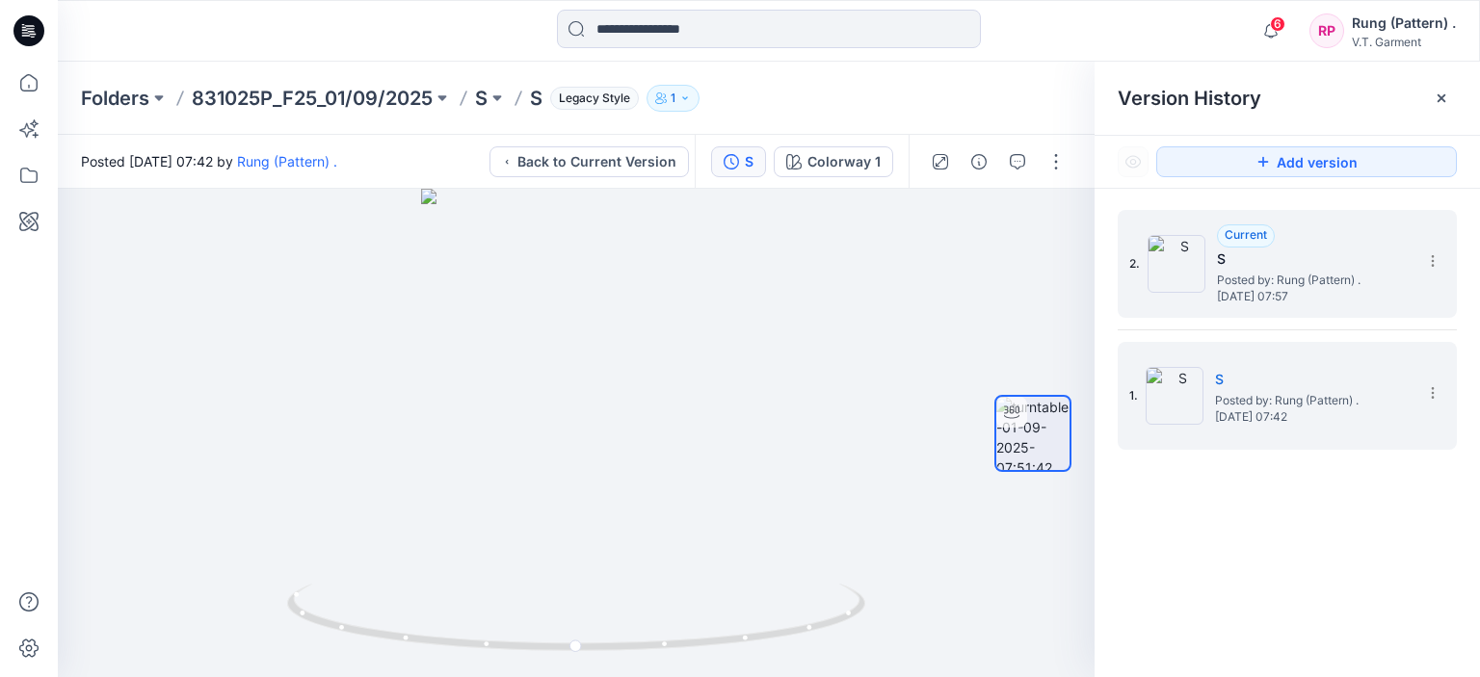
click at [1338, 277] on span "Posted by: Rung (Pattern) ." at bounding box center [1313, 280] width 193 height 19
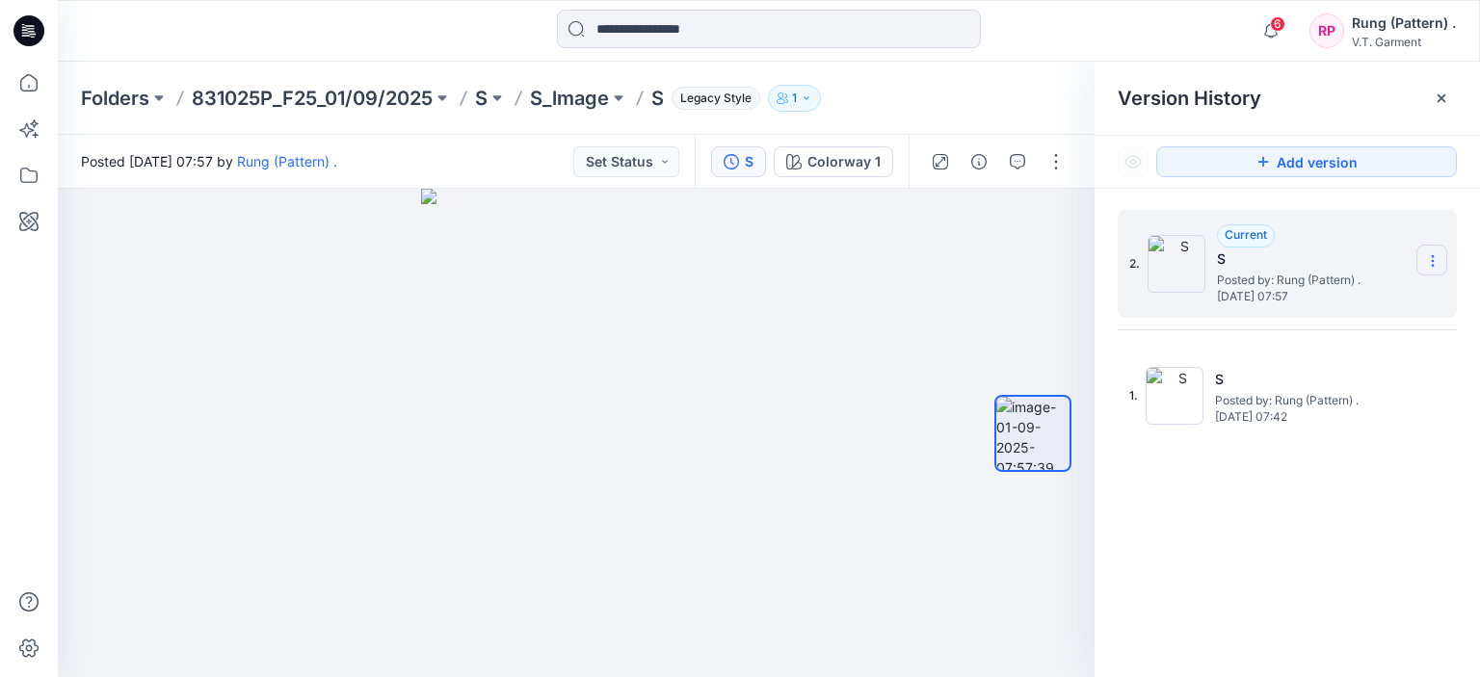
click at [1439, 261] on icon at bounding box center [1432, 260] width 15 height 15
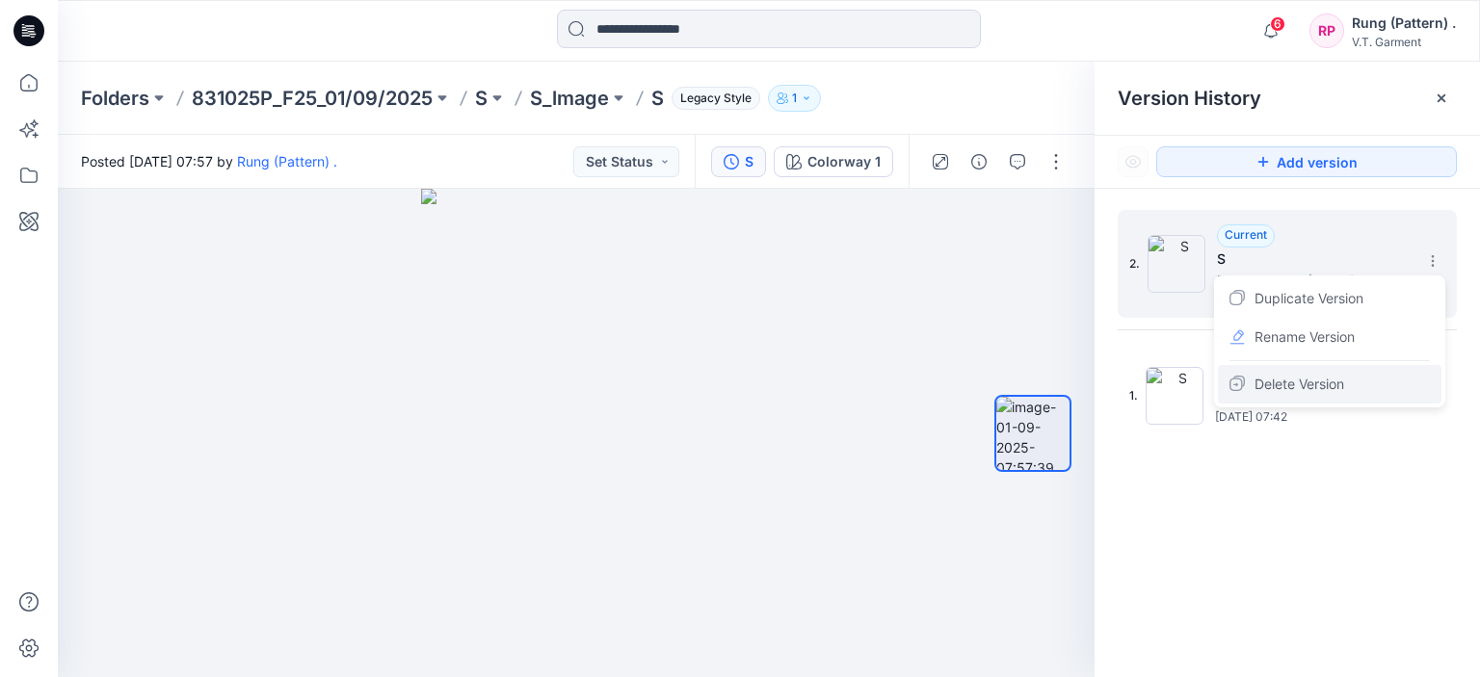
click at [1332, 379] on span "Delete Version" at bounding box center [1299, 384] width 90 height 23
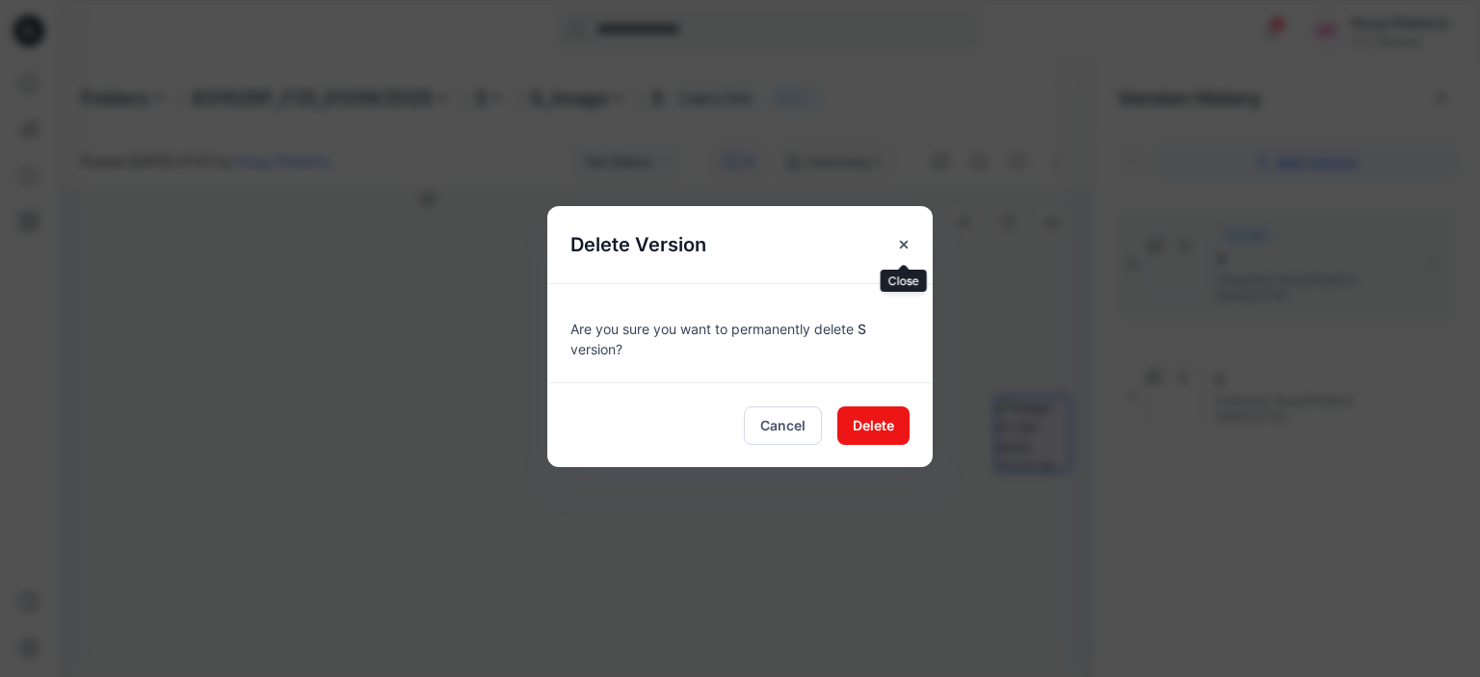
click at [906, 246] on icon "Close" at bounding box center [903, 244] width 15 height 15
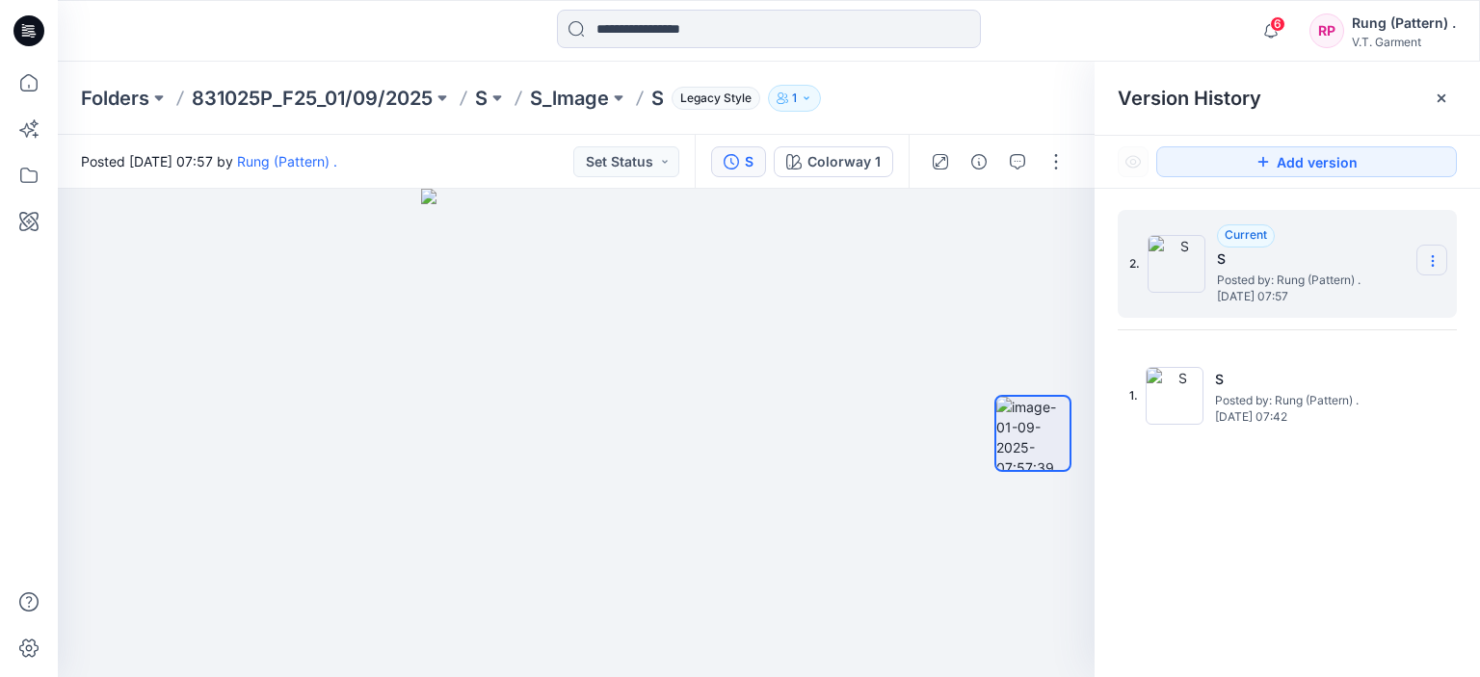
click at [1434, 264] on icon at bounding box center [1432, 260] width 15 height 15
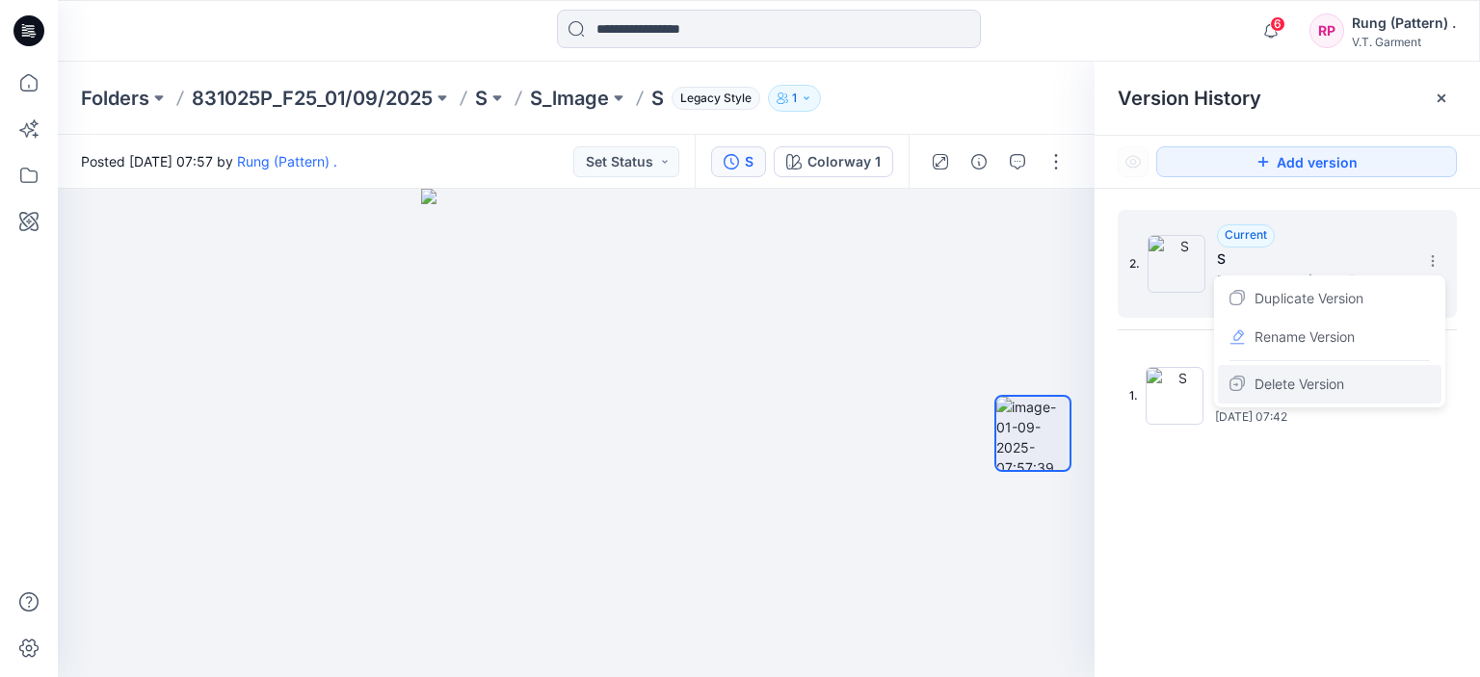
click at [1276, 393] on span "Delete Version" at bounding box center [1299, 384] width 90 height 23
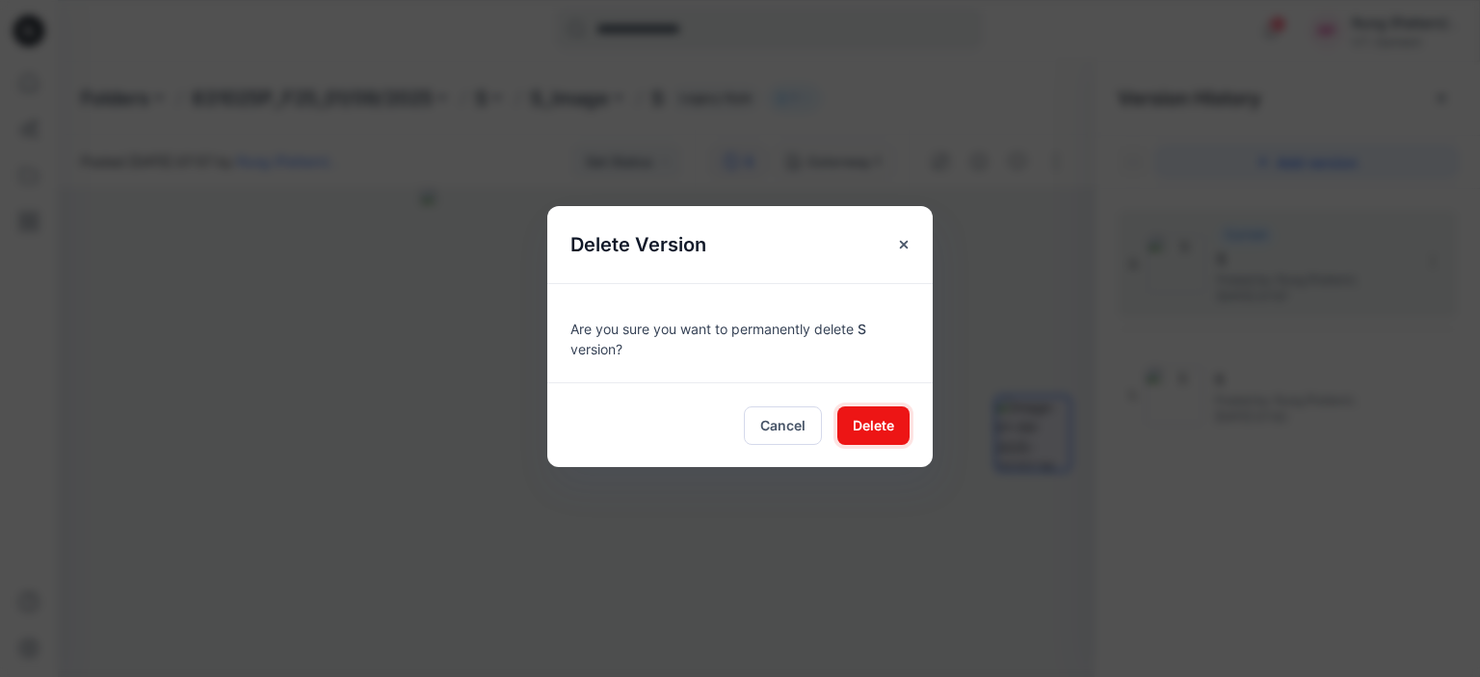
drag, startPoint x: 863, startPoint y: 418, endPoint x: 1006, endPoint y: 363, distance: 152.8
click at [863, 418] on span "Delete" at bounding box center [873, 425] width 41 height 20
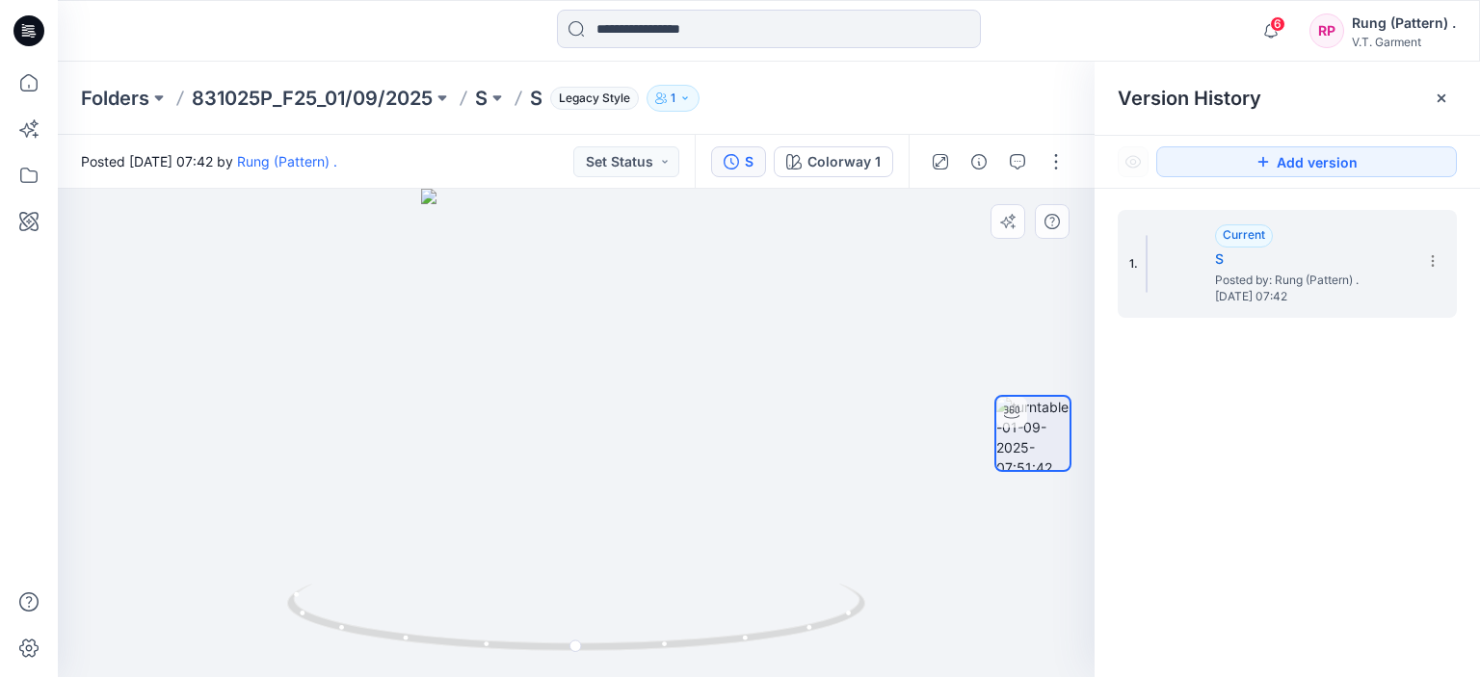
click at [902, 342] on div at bounding box center [576, 433] width 1037 height 488
click at [1443, 94] on icon at bounding box center [1441, 98] width 15 height 15
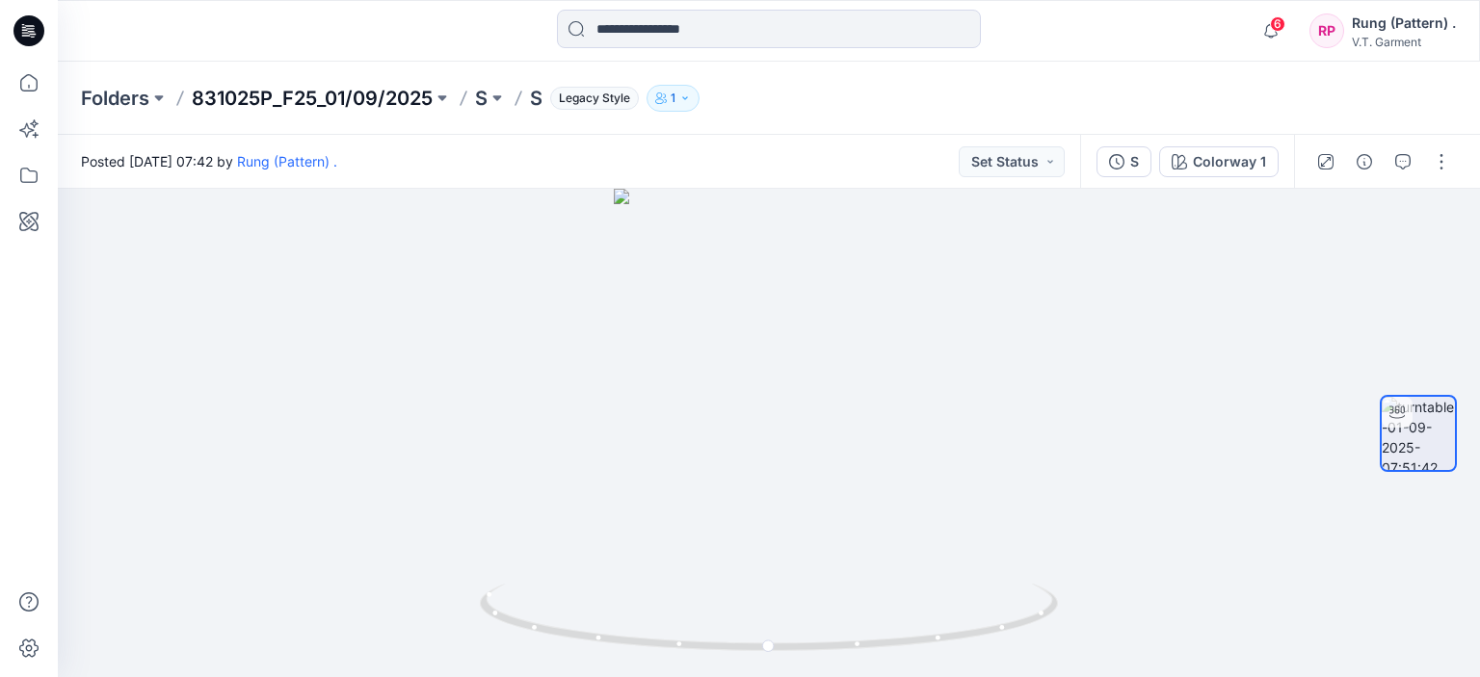
click at [393, 96] on p "831025P_F25_01/09/2025" at bounding box center [312, 98] width 241 height 27
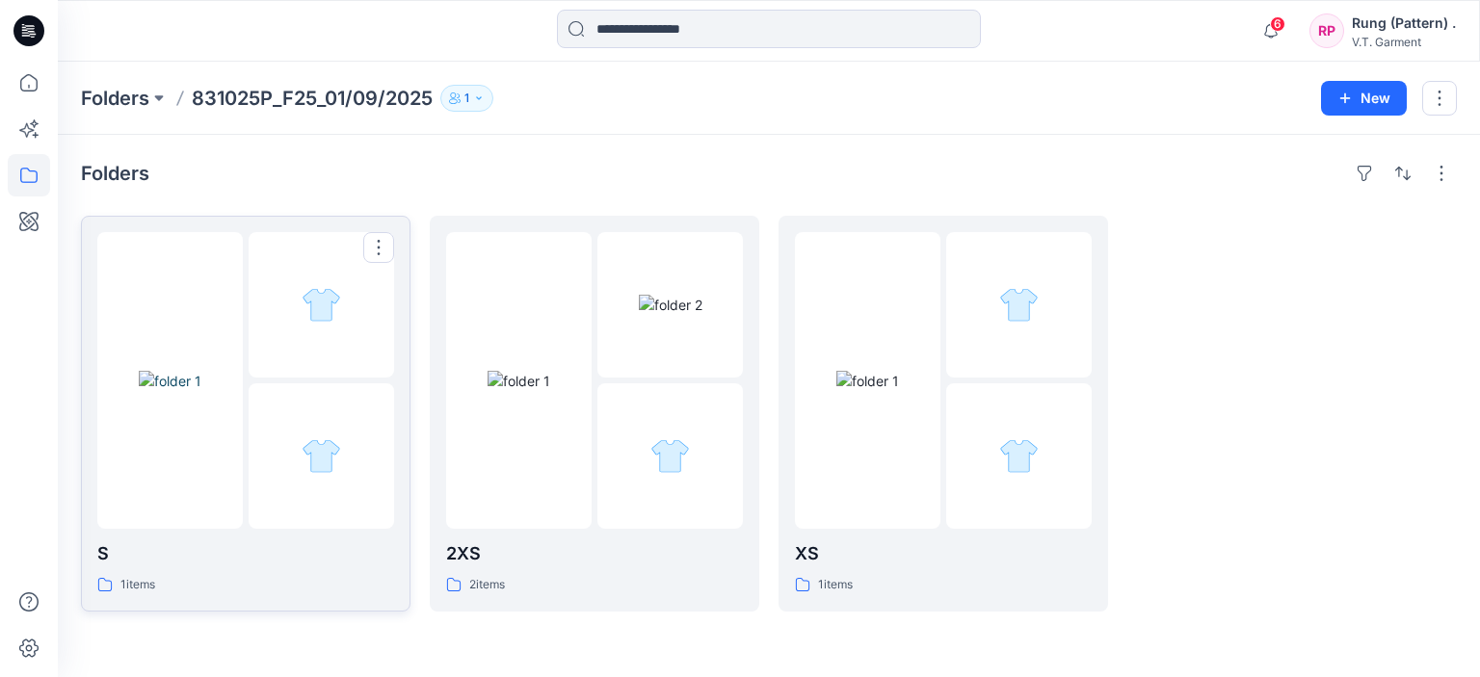
click at [380, 317] on div at bounding box center [321, 304] width 145 height 145
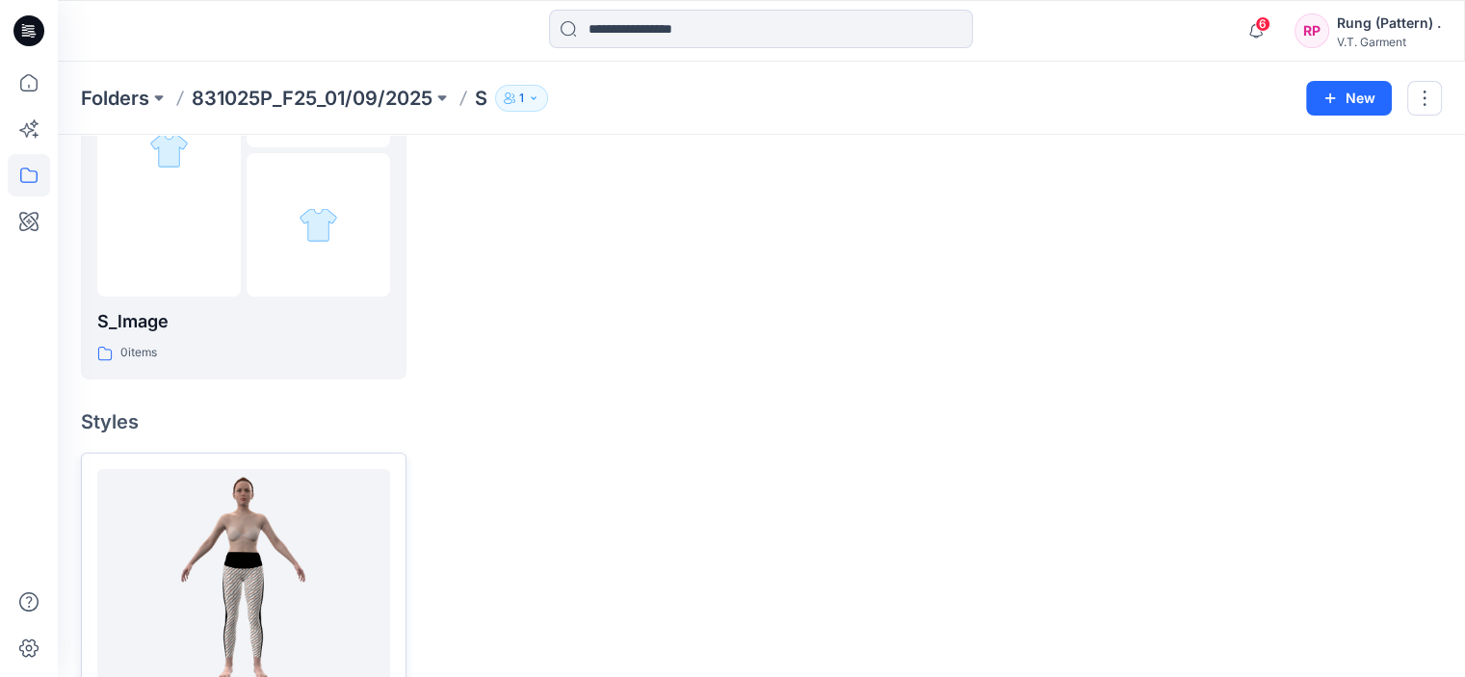
scroll to position [336, 0]
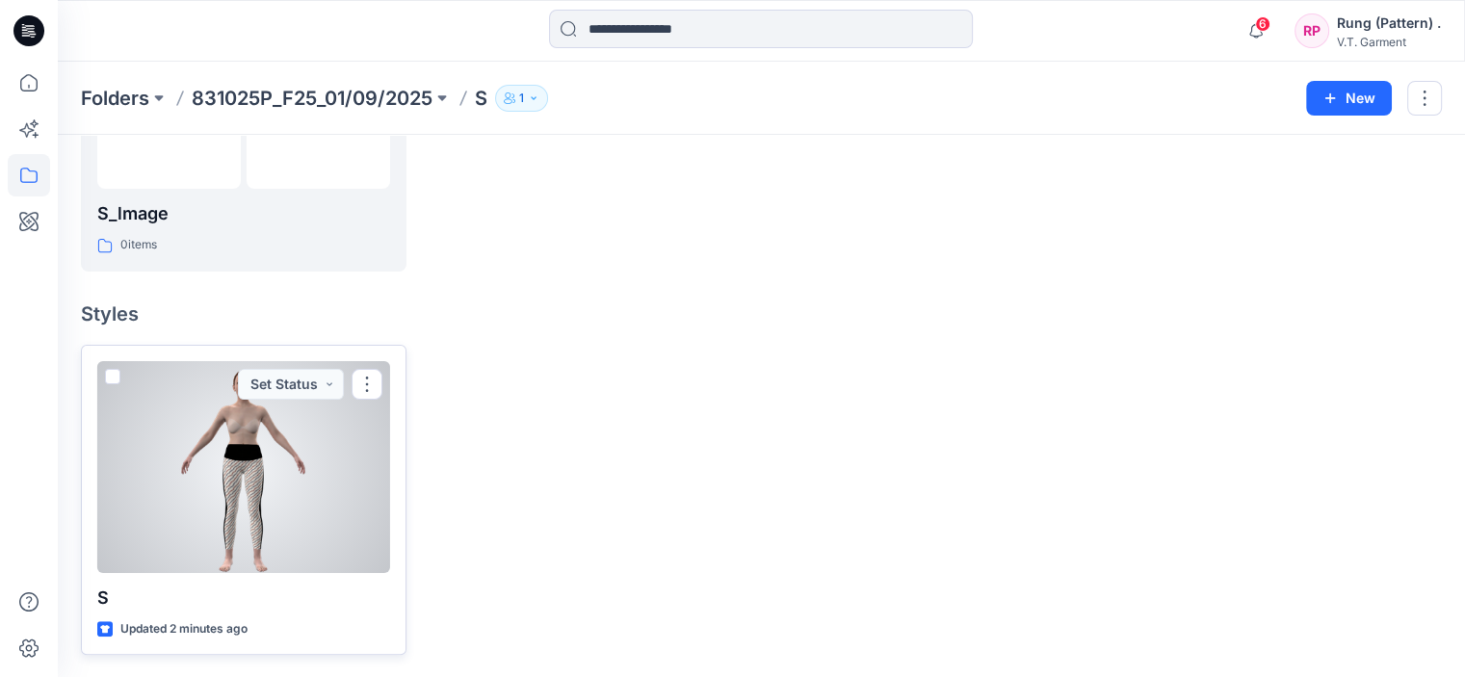
click at [335, 507] on div at bounding box center [243, 467] width 293 height 212
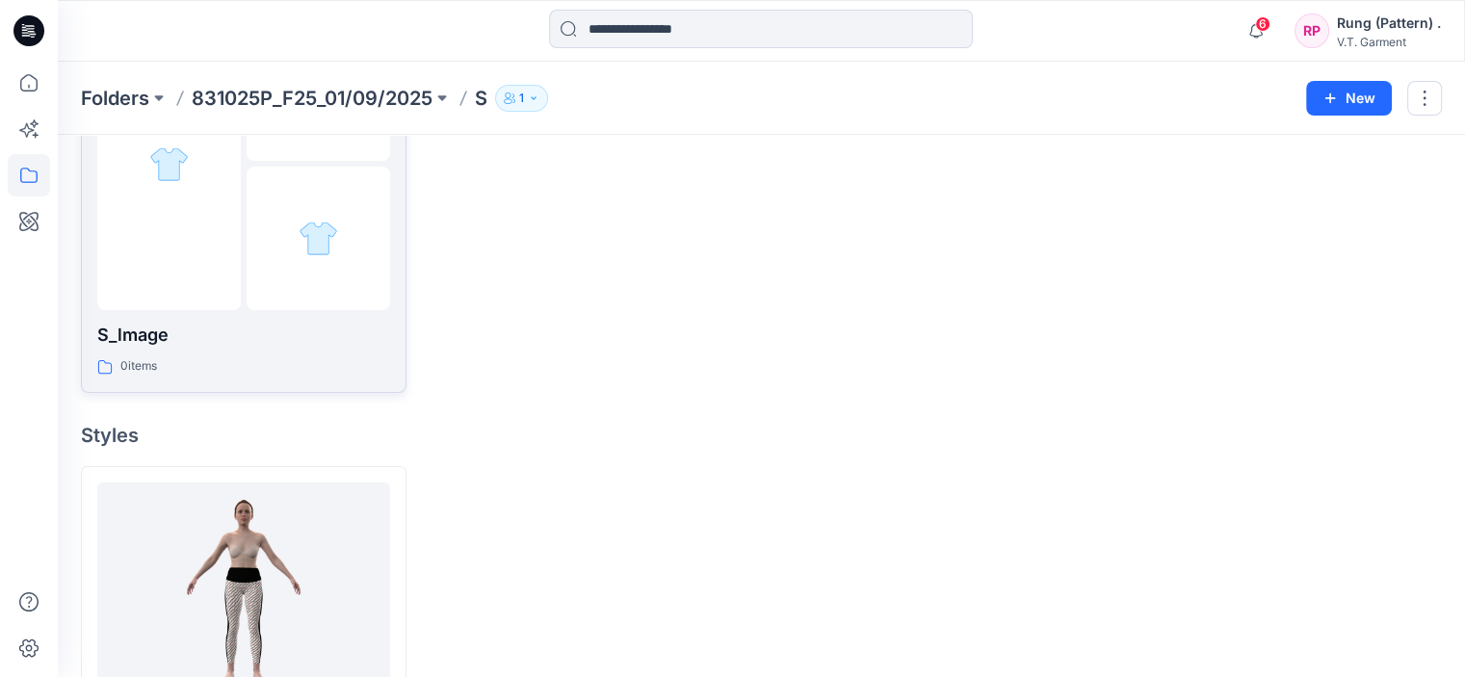
scroll to position [336, 0]
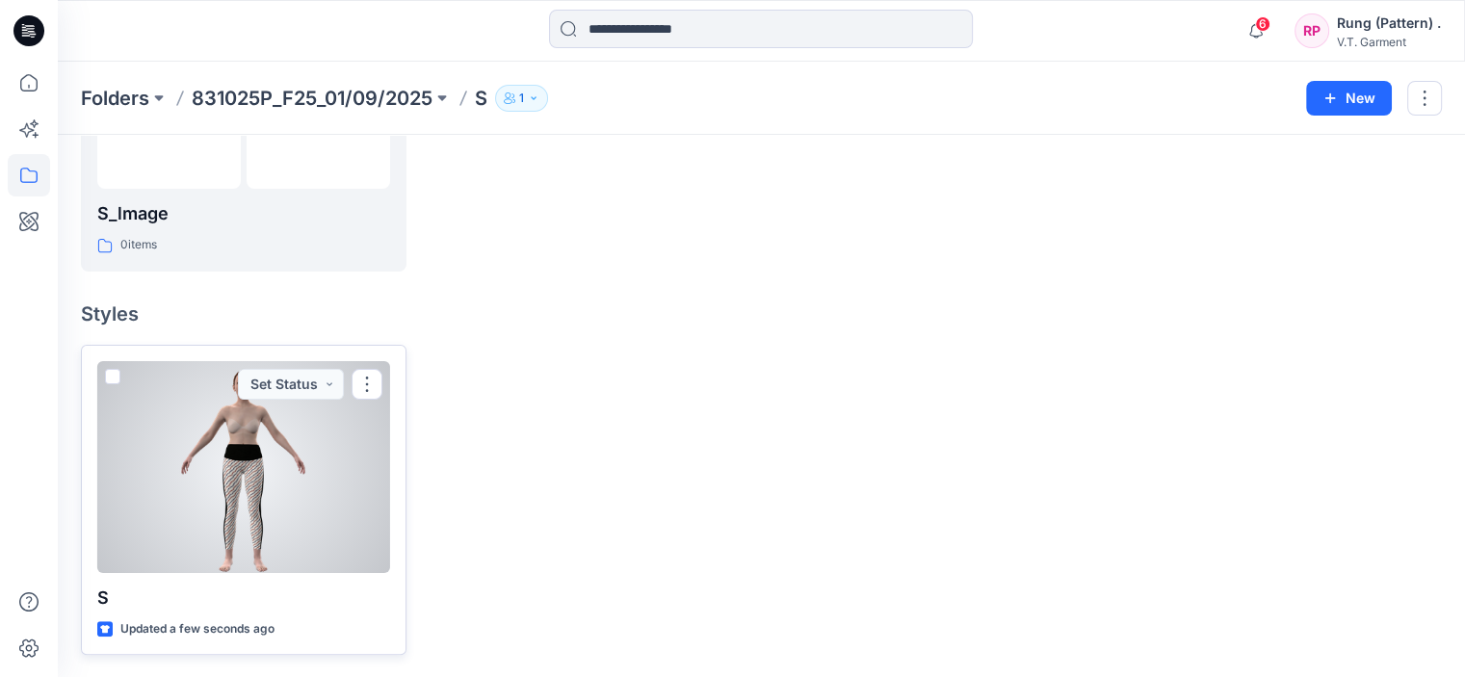
click at [358, 461] on div at bounding box center [243, 467] width 293 height 212
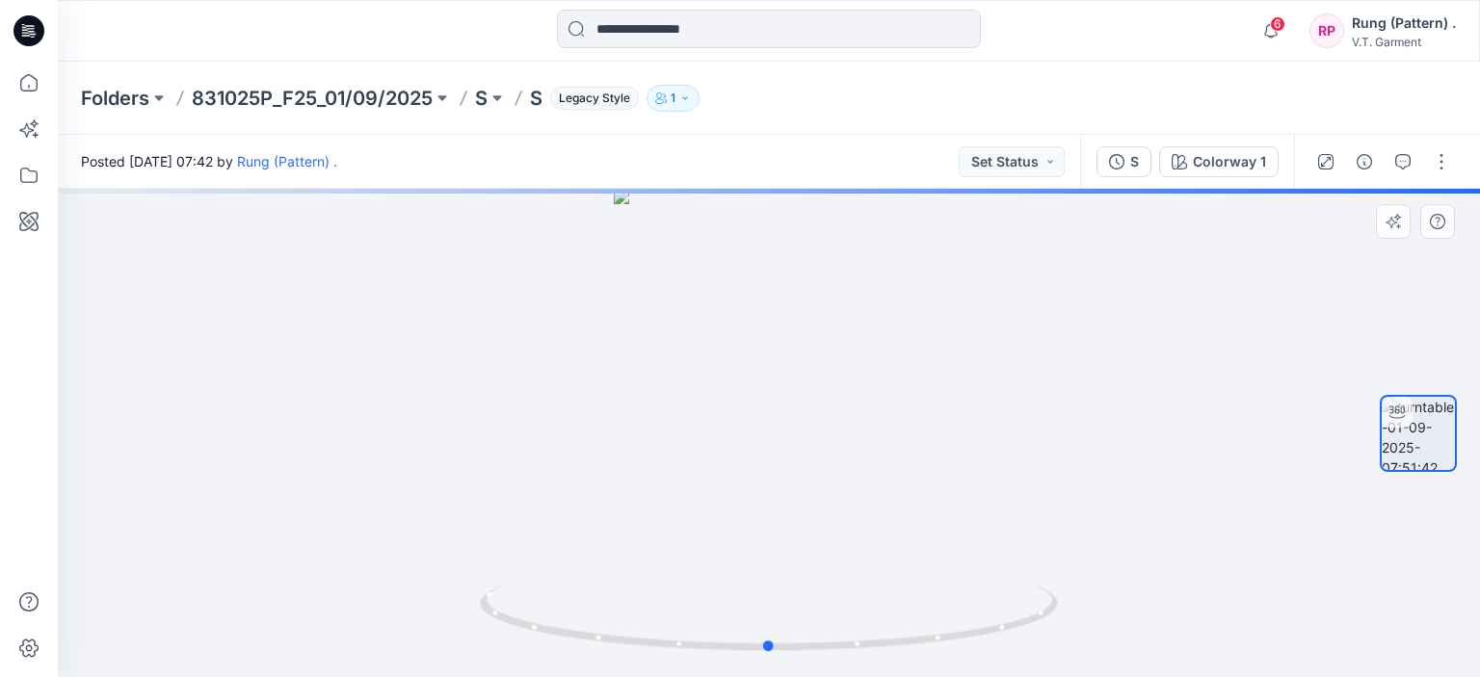
click at [982, 550] on div at bounding box center [769, 433] width 1422 height 488
drag, startPoint x: 1000, startPoint y: 583, endPoint x: 1023, endPoint y: 633, distance: 55.2
click at [1002, 589] on div at bounding box center [769, 433] width 1422 height 488
click at [1023, 639] on icon at bounding box center [771, 620] width 583 height 72
click at [1024, 639] on icon at bounding box center [771, 620] width 583 height 72
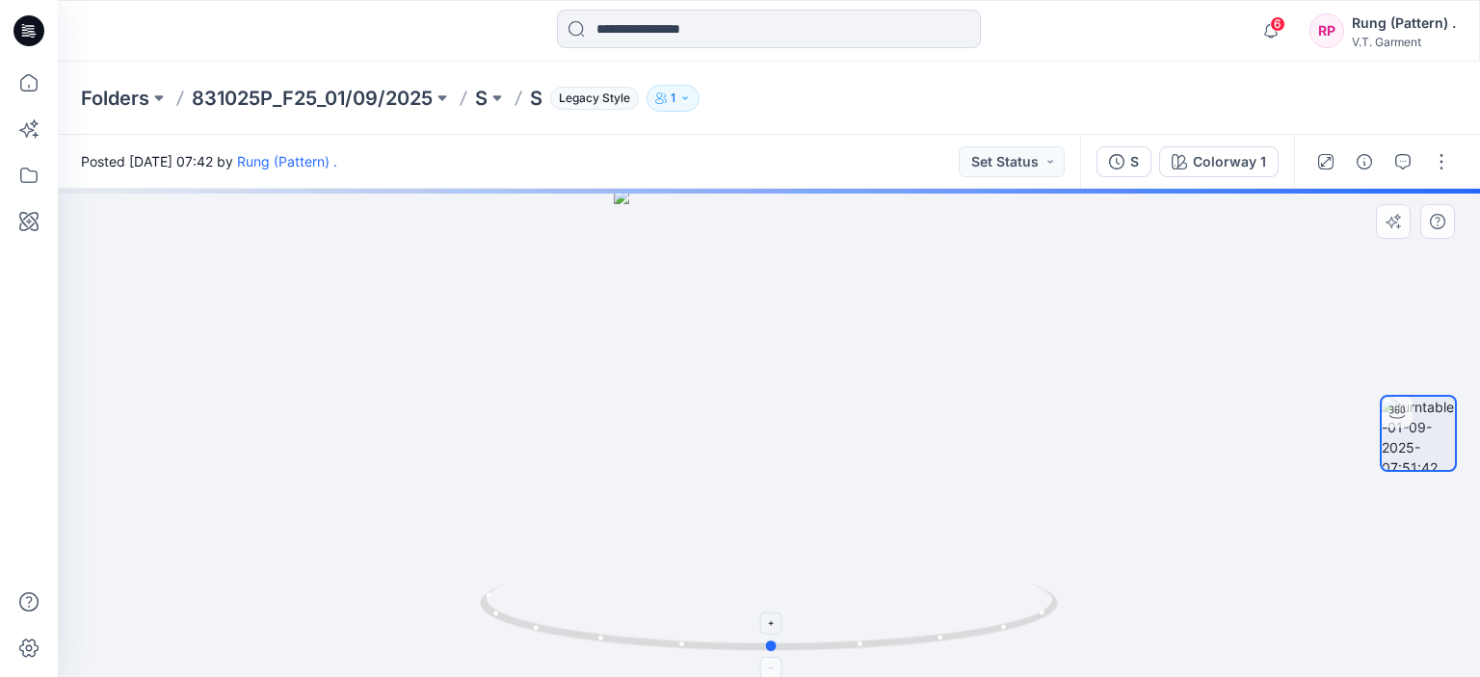
click at [1029, 641] on icon at bounding box center [771, 620] width 583 height 72
click at [1031, 641] on icon at bounding box center [771, 620] width 583 height 72
drag, startPoint x: 985, startPoint y: 646, endPoint x: 561, endPoint y: 620, distance: 424.8
click at [561, 620] on icon at bounding box center [771, 620] width 583 height 72
click at [559, 615] on icon at bounding box center [771, 620] width 583 height 72
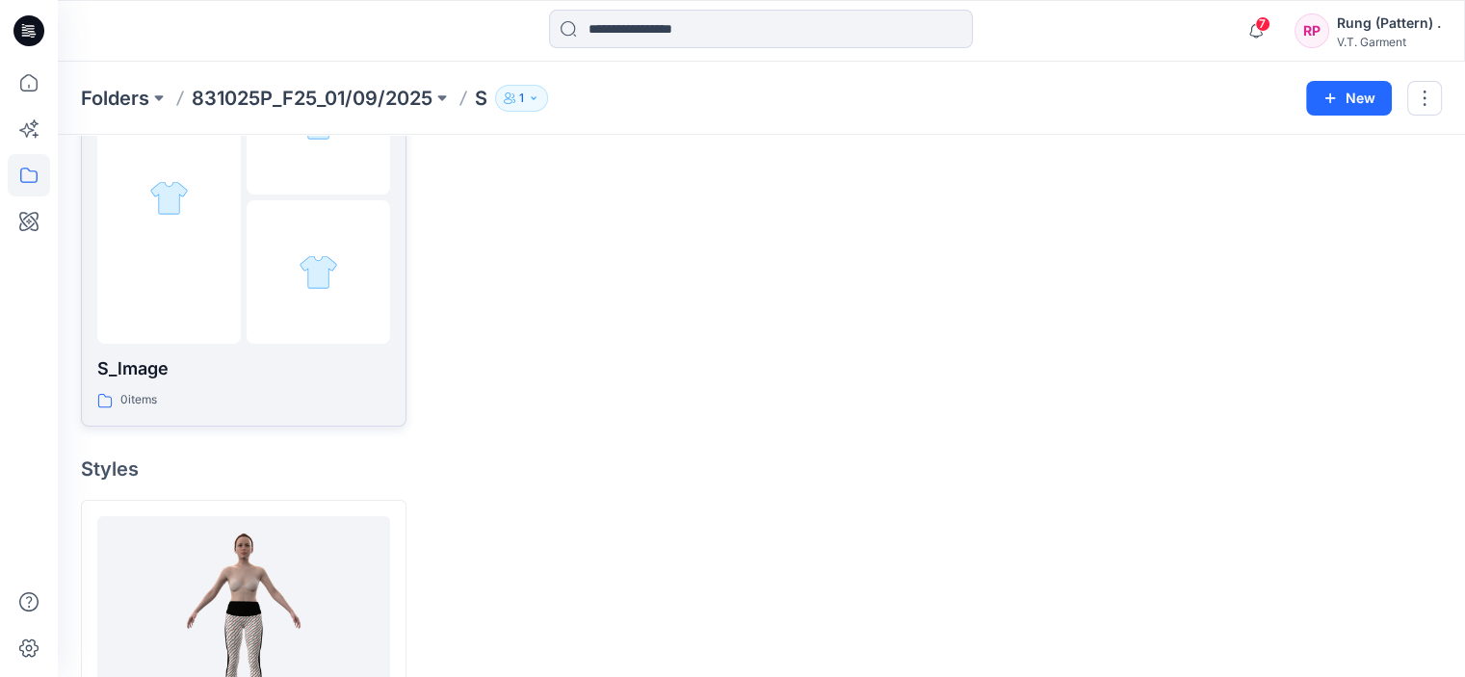
scroll to position [336, 0]
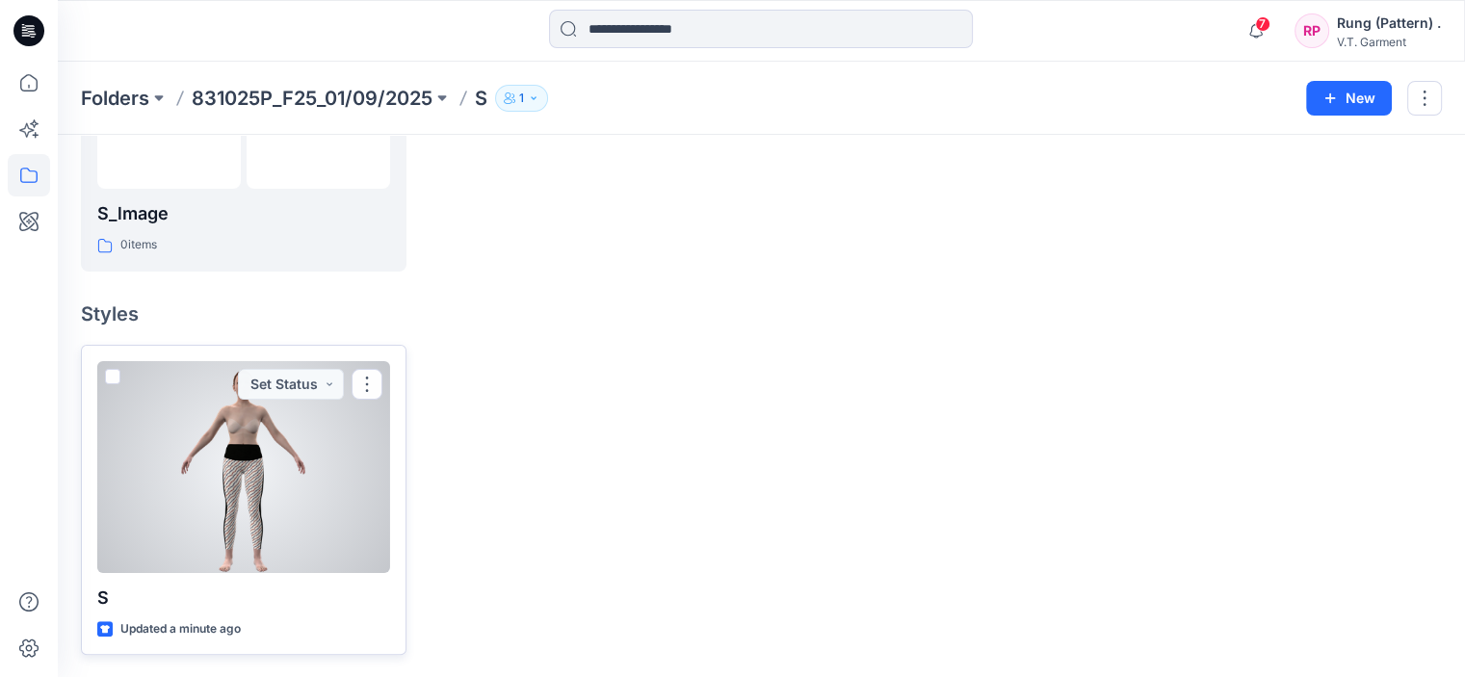
click at [277, 463] on div at bounding box center [243, 467] width 293 height 212
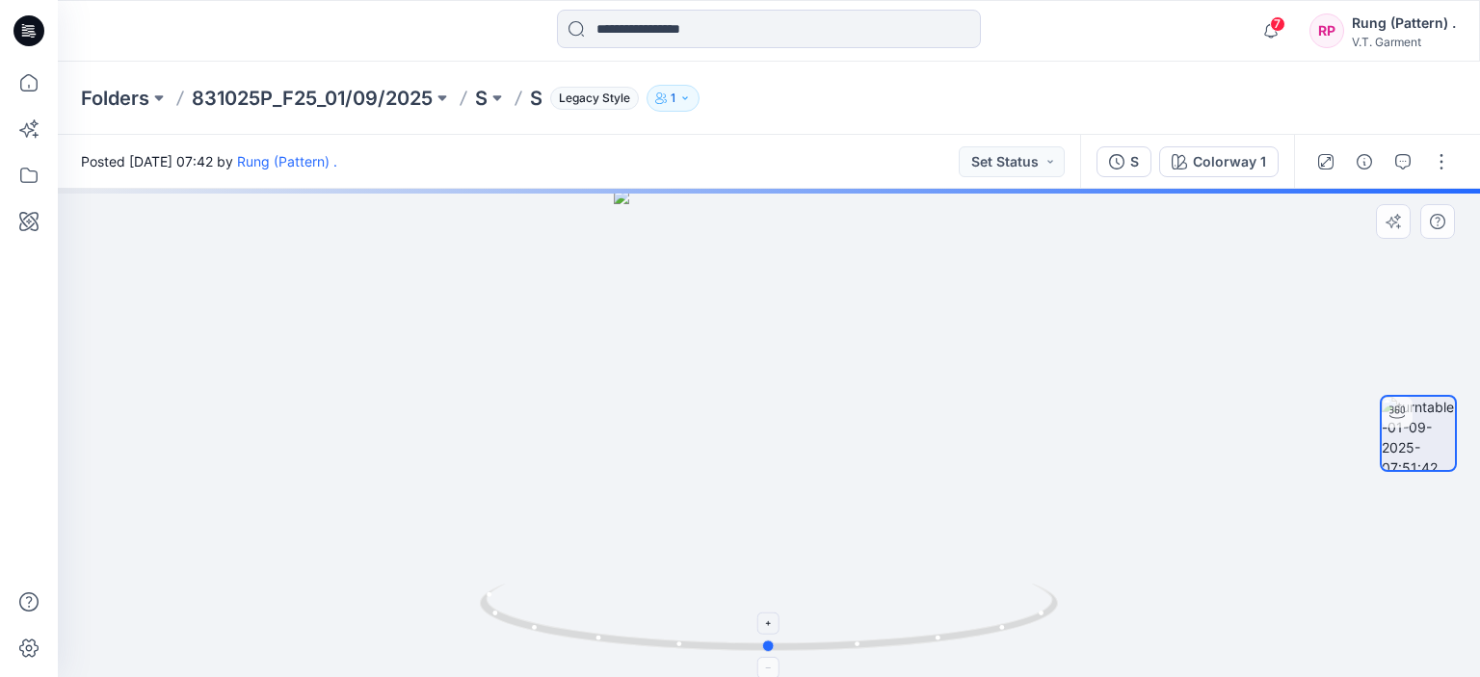
click at [974, 618] on icon at bounding box center [771, 620] width 583 height 72
click at [1002, 636] on icon at bounding box center [771, 620] width 583 height 72
click at [1019, 637] on icon at bounding box center [771, 620] width 583 height 72
click at [1025, 637] on icon at bounding box center [771, 620] width 583 height 72
click at [1035, 635] on icon at bounding box center [771, 620] width 583 height 72
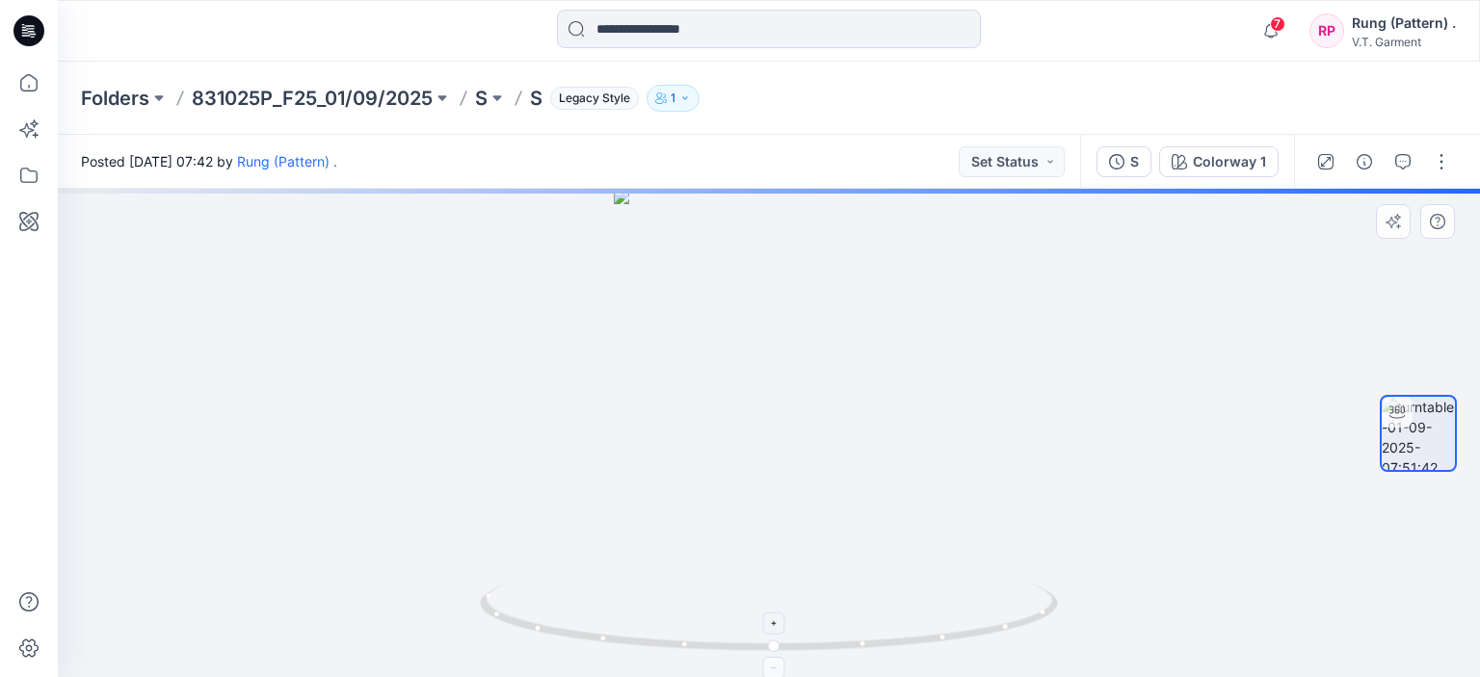
click at [1036, 634] on icon at bounding box center [771, 620] width 583 height 72
click at [1034, 634] on icon at bounding box center [771, 620] width 583 height 72
drag, startPoint x: 1034, startPoint y: 634, endPoint x: 660, endPoint y: 577, distance: 378.1
click at [660, 577] on div at bounding box center [769, 433] width 1422 height 488
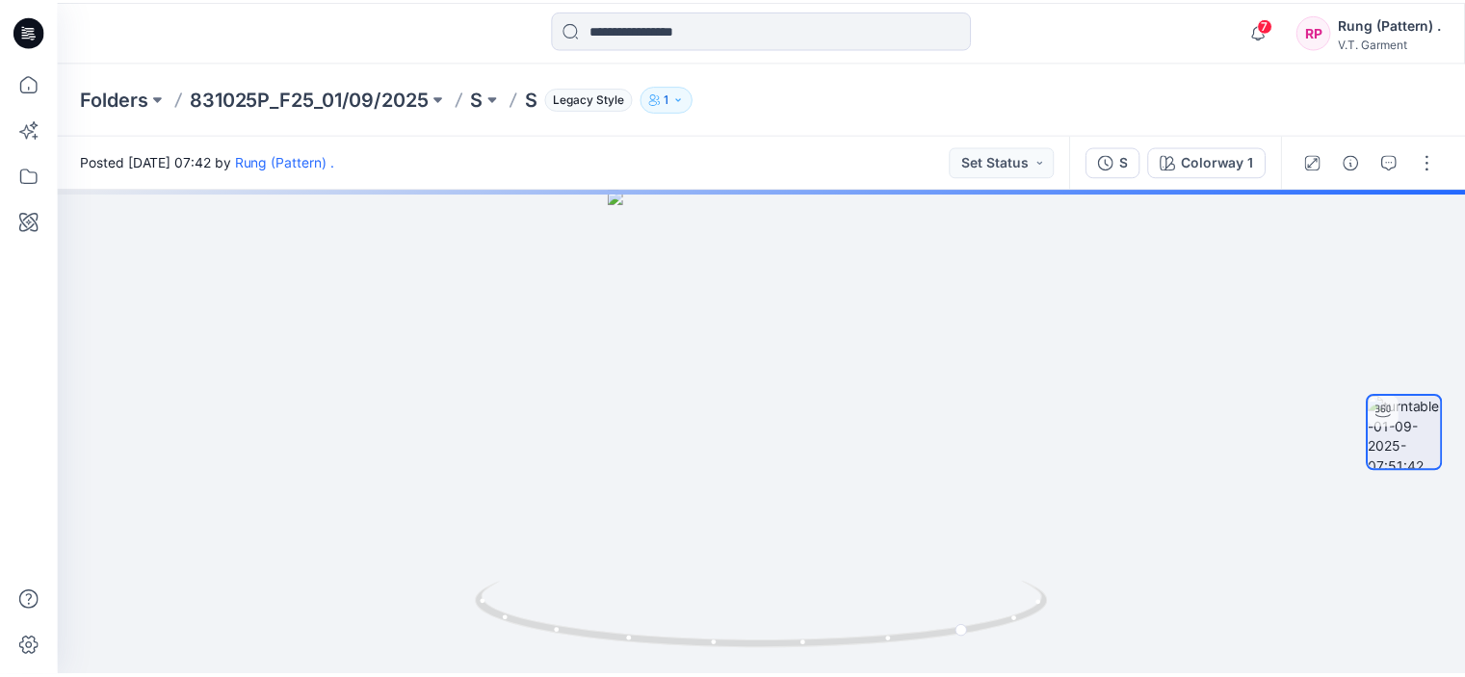
scroll to position [336, 0]
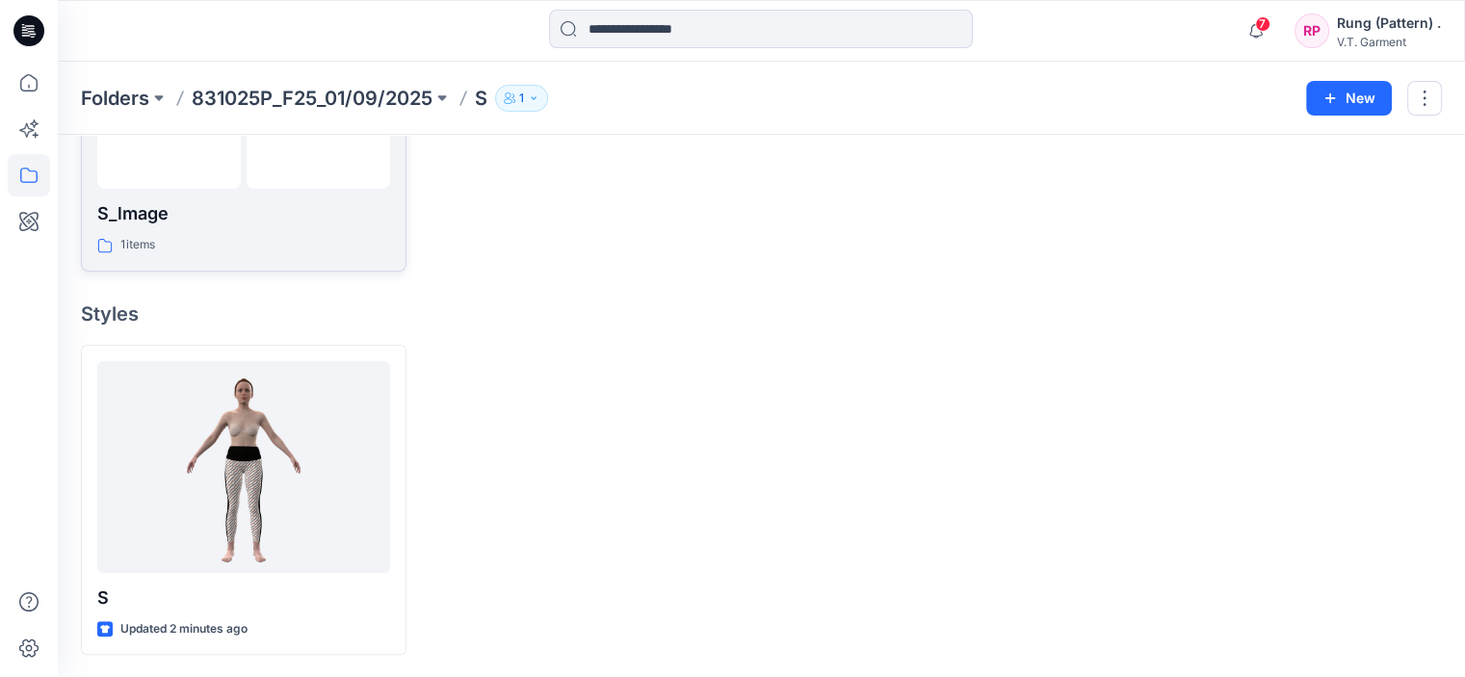
click at [268, 182] on div at bounding box center [319, 117] width 144 height 144
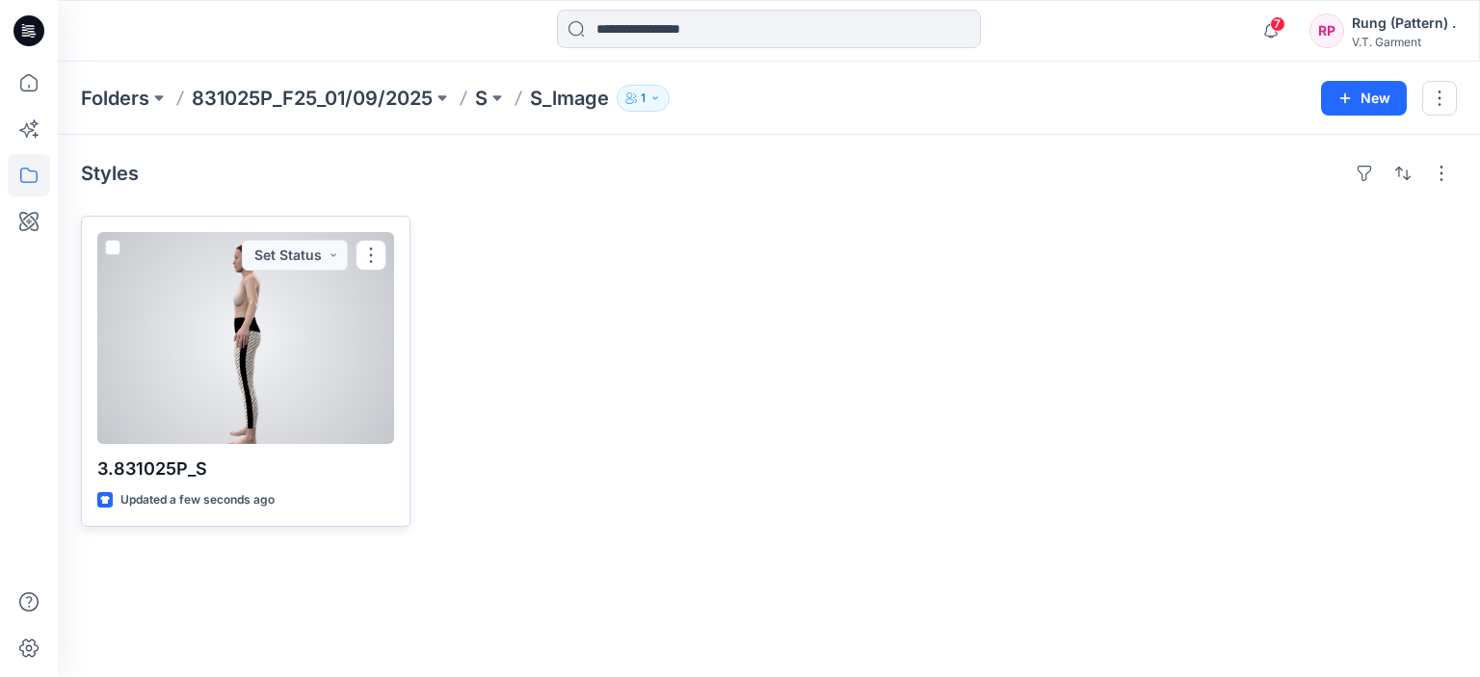
click at [316, 360] on div at bounding box center [245, 338] width 297 height 212
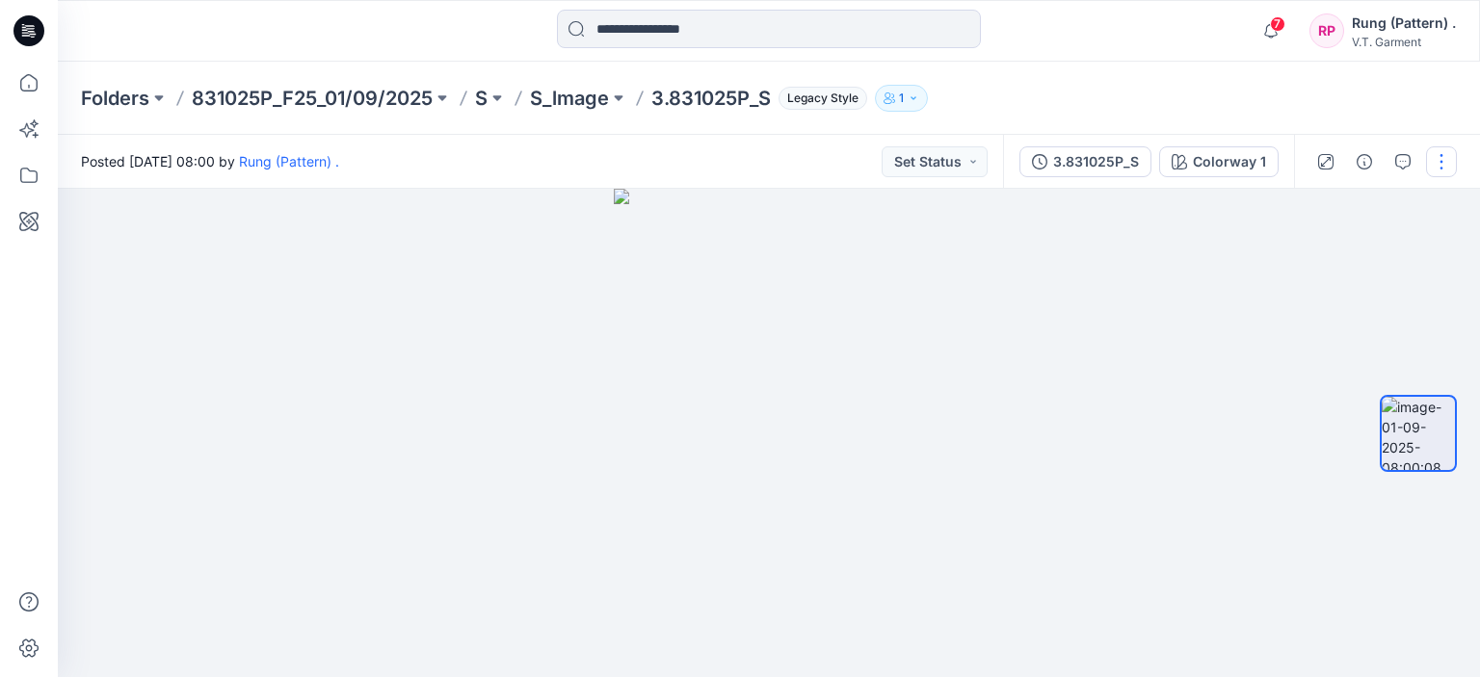
click at [1438, 164] on button "button" at bounding box center [1441, 161] width 31 height 31
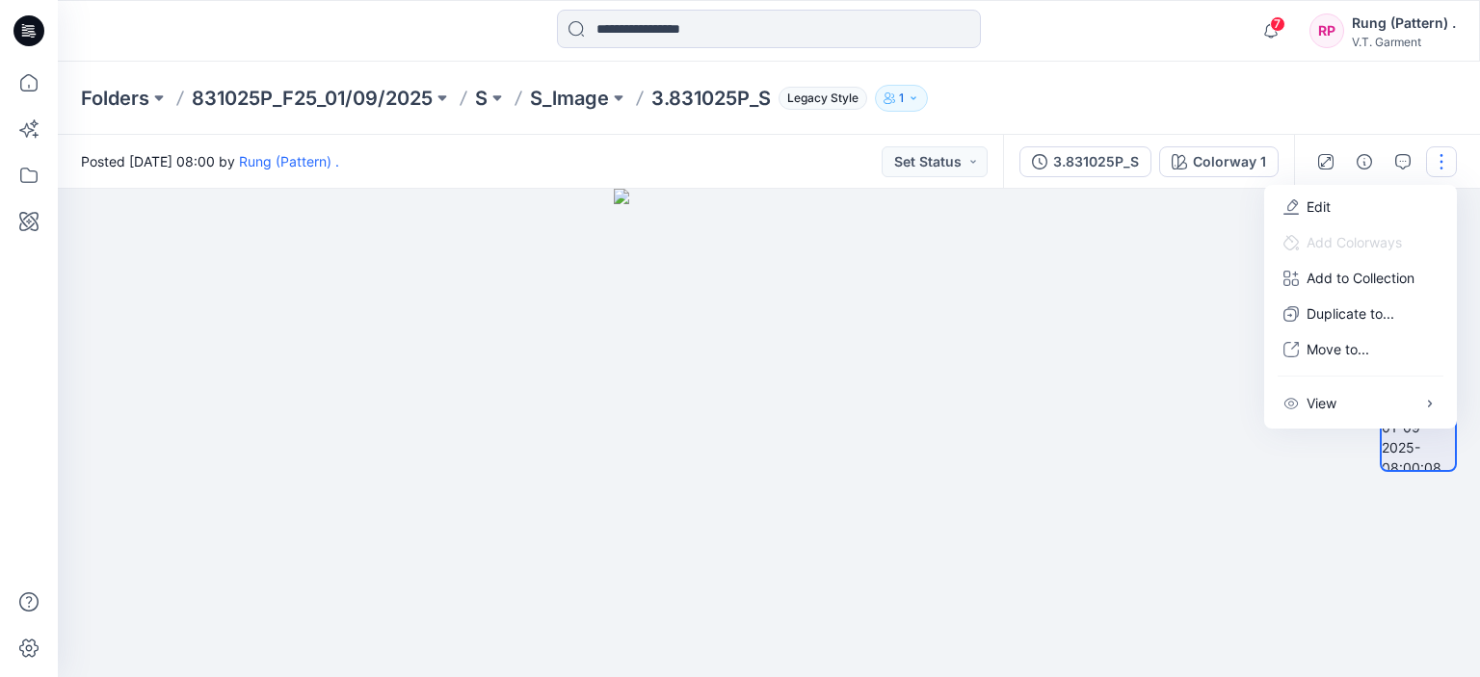
click at [1033, 351] on div at bounding box center [769, 433] width 1422 height 488
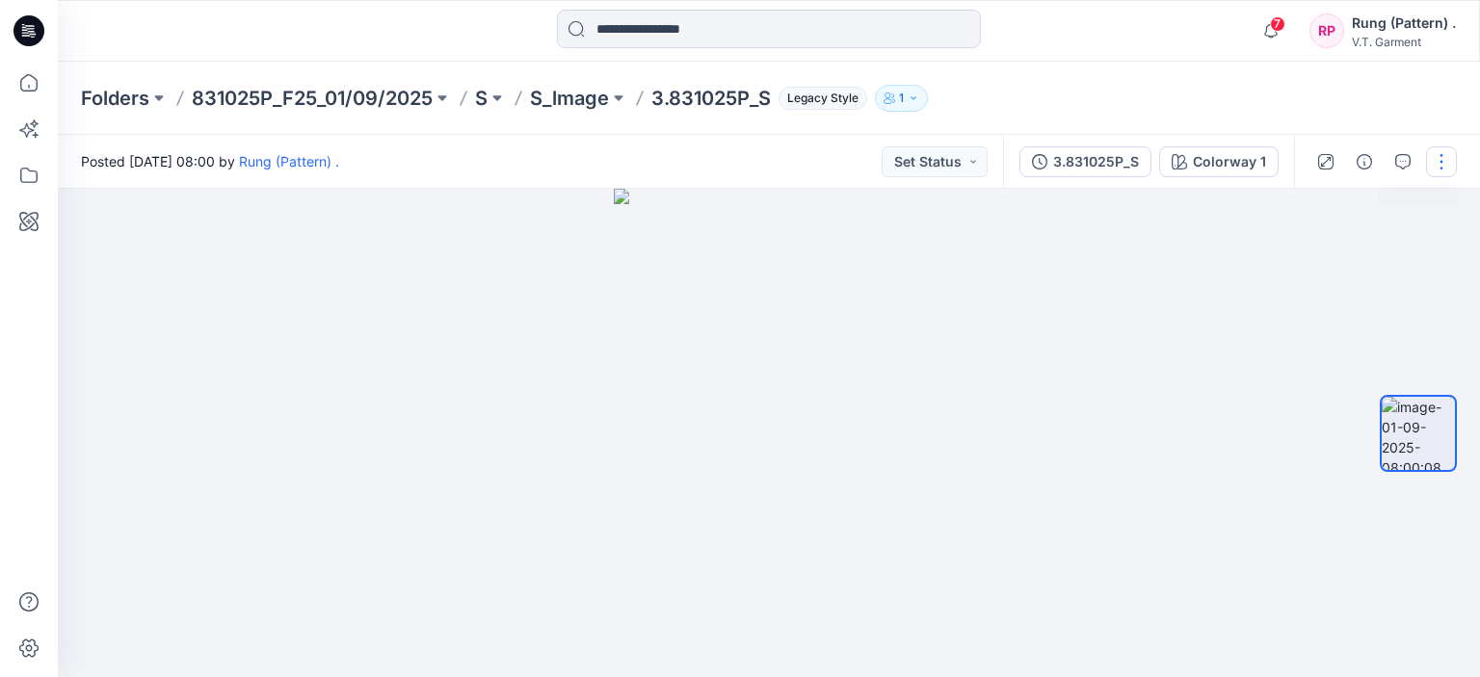
click at [1432, 163] on button "button" at bounding box center [1441, 161] width 31 height 31
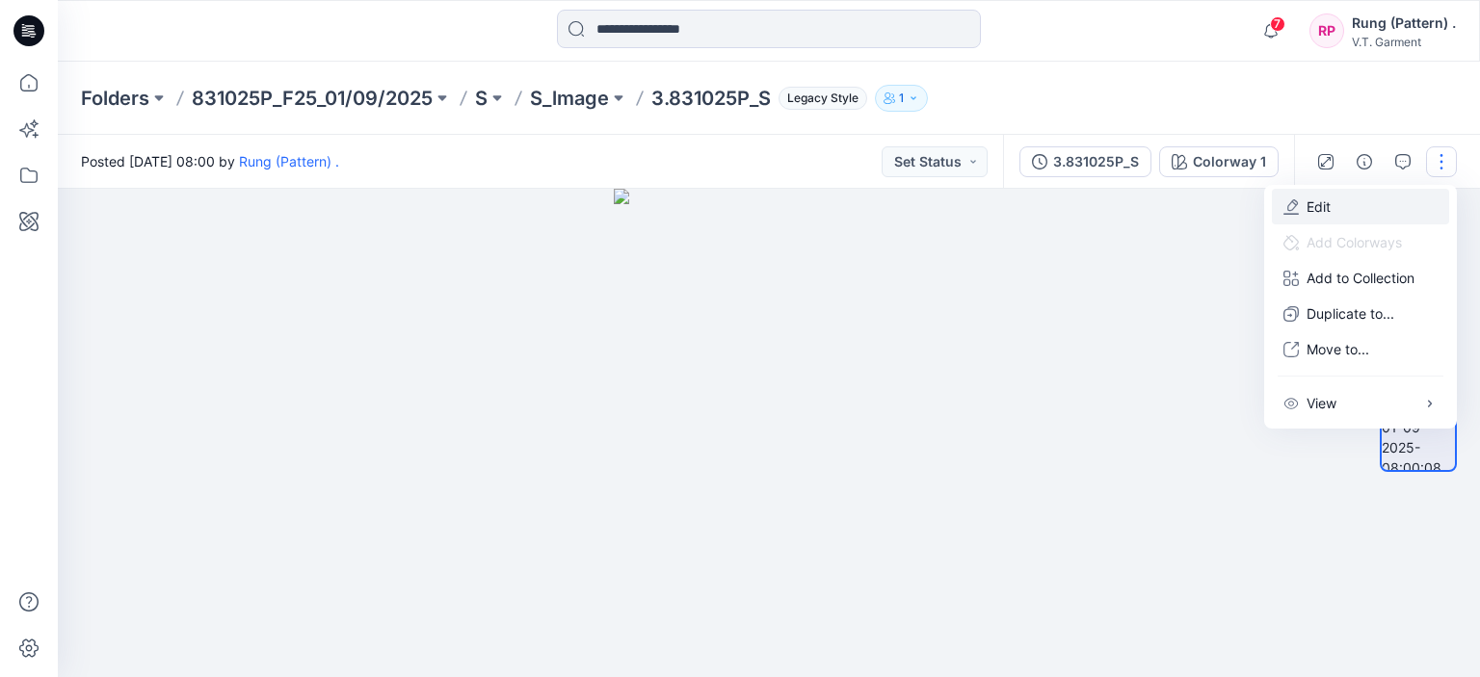
click at [1360, 198] on button "Edit" at bounding box center [1360, 207] width 177 height 36
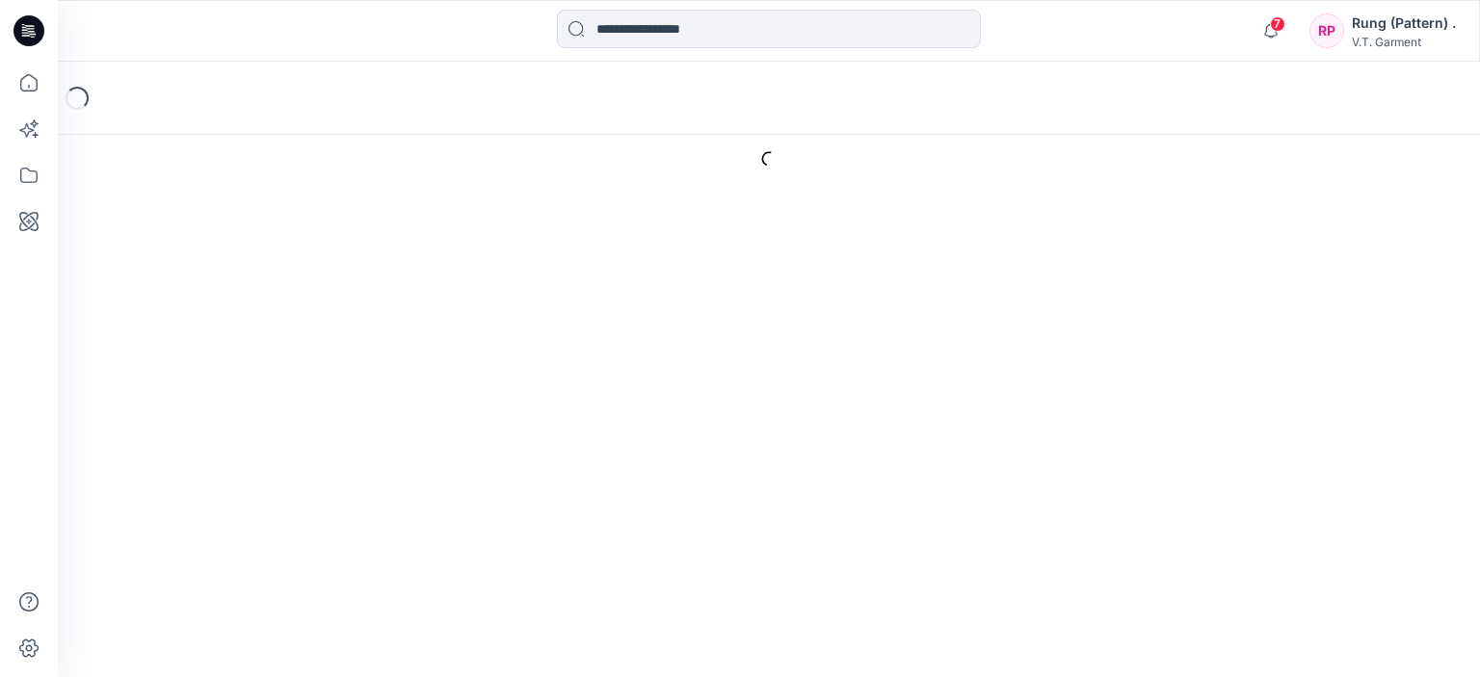
type input "**********"
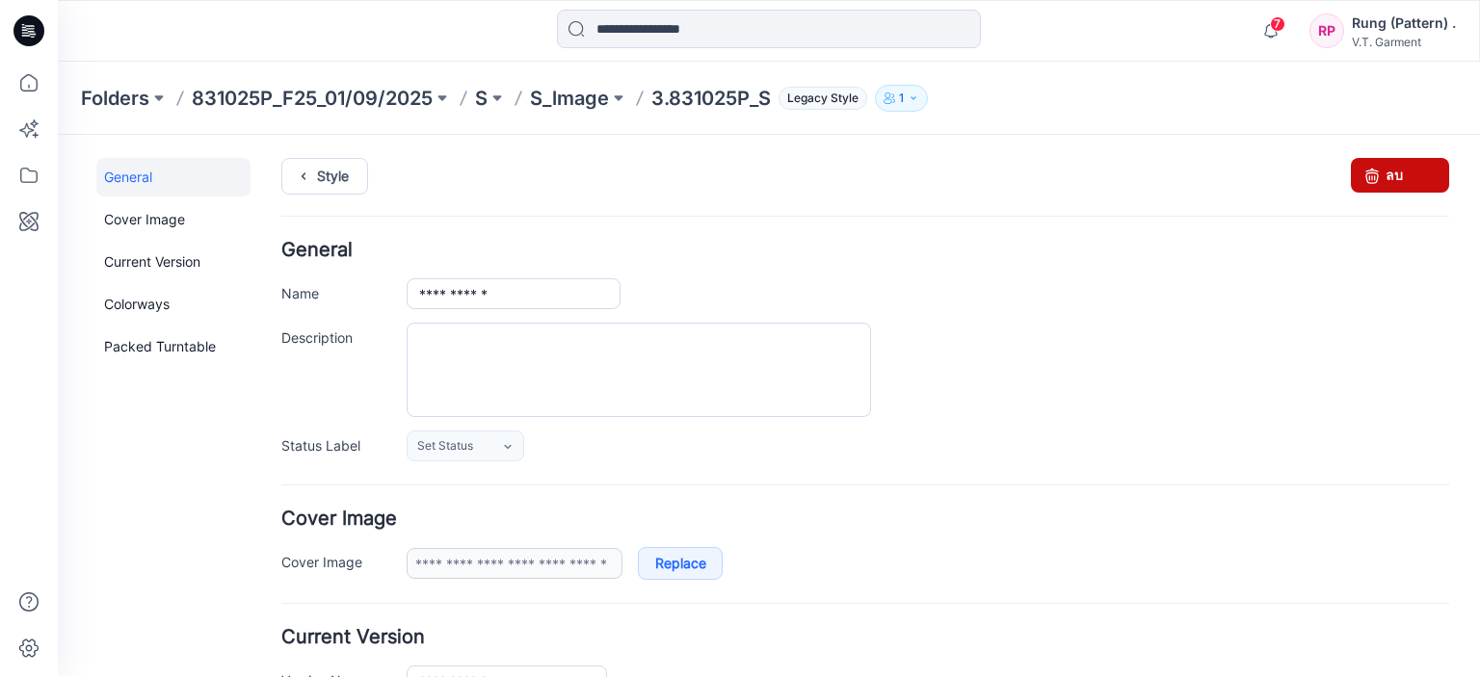
drag, startPoint x: 1362, startPoint y: 183, endPoint x: 894, endPoint y: 199, distance: 468.5
click at [1362, 183] on icon at bounding box center [1371, 175] width 27 height 35
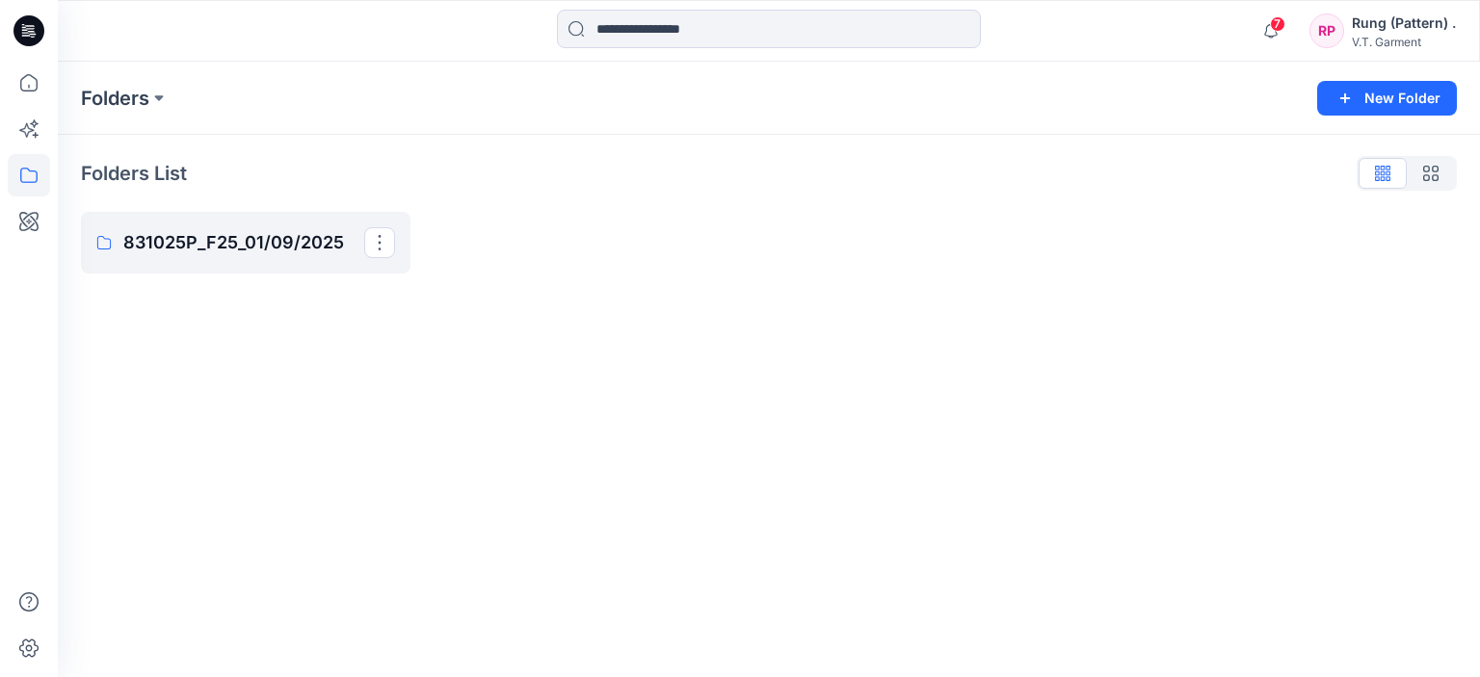
click at [256, 261] on link "831025P_F25_01/09/2025" at bounding box center [246, 243] width 330 height 62
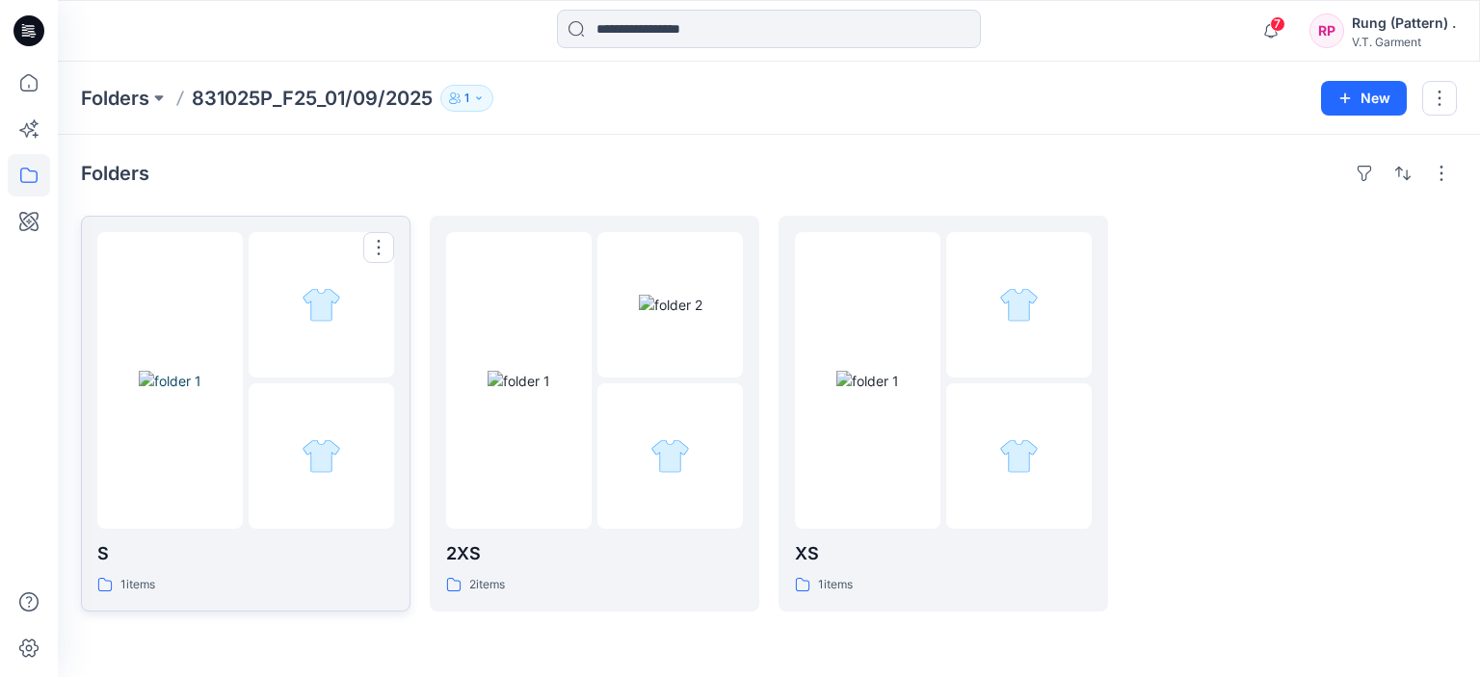
click at [193, 371] on img at bounding box center [170, 381] width 63 height 20
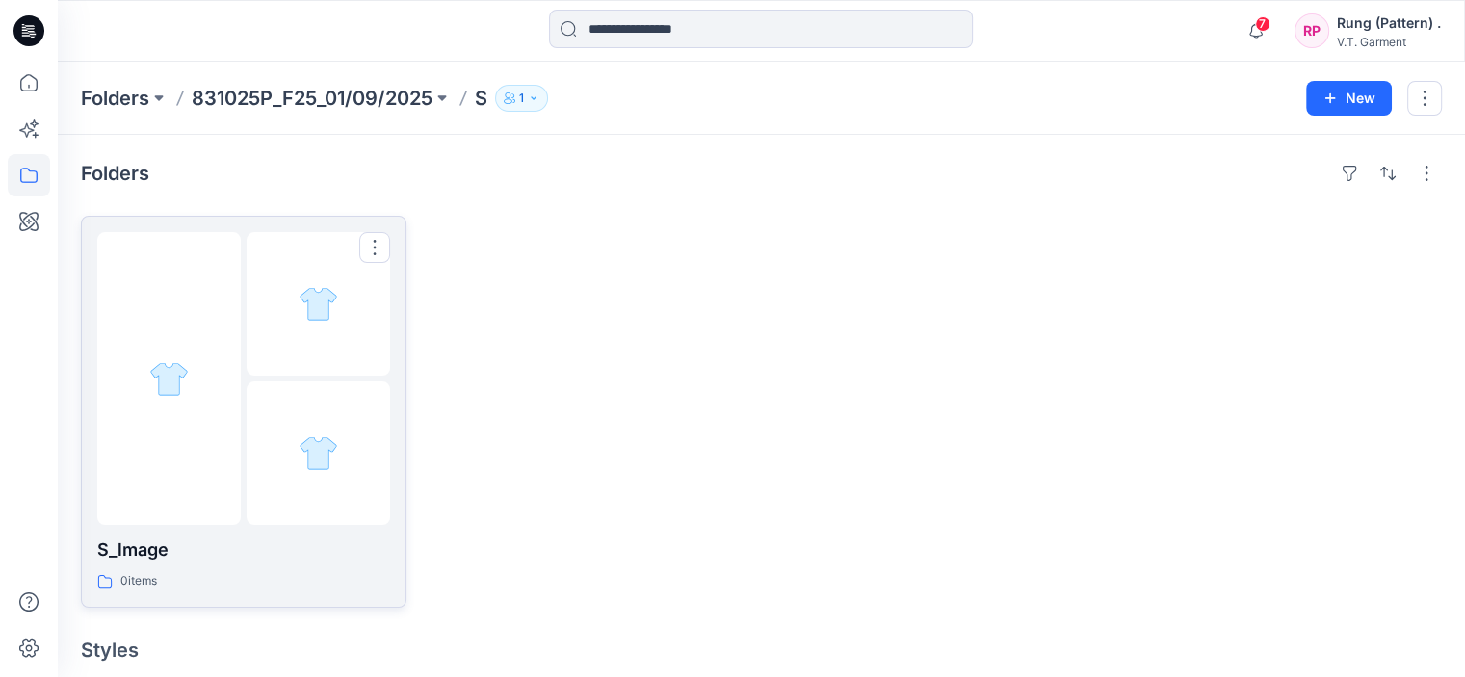
click at [263, 286] on div at bounding box center [319, 304] width 144 height 144
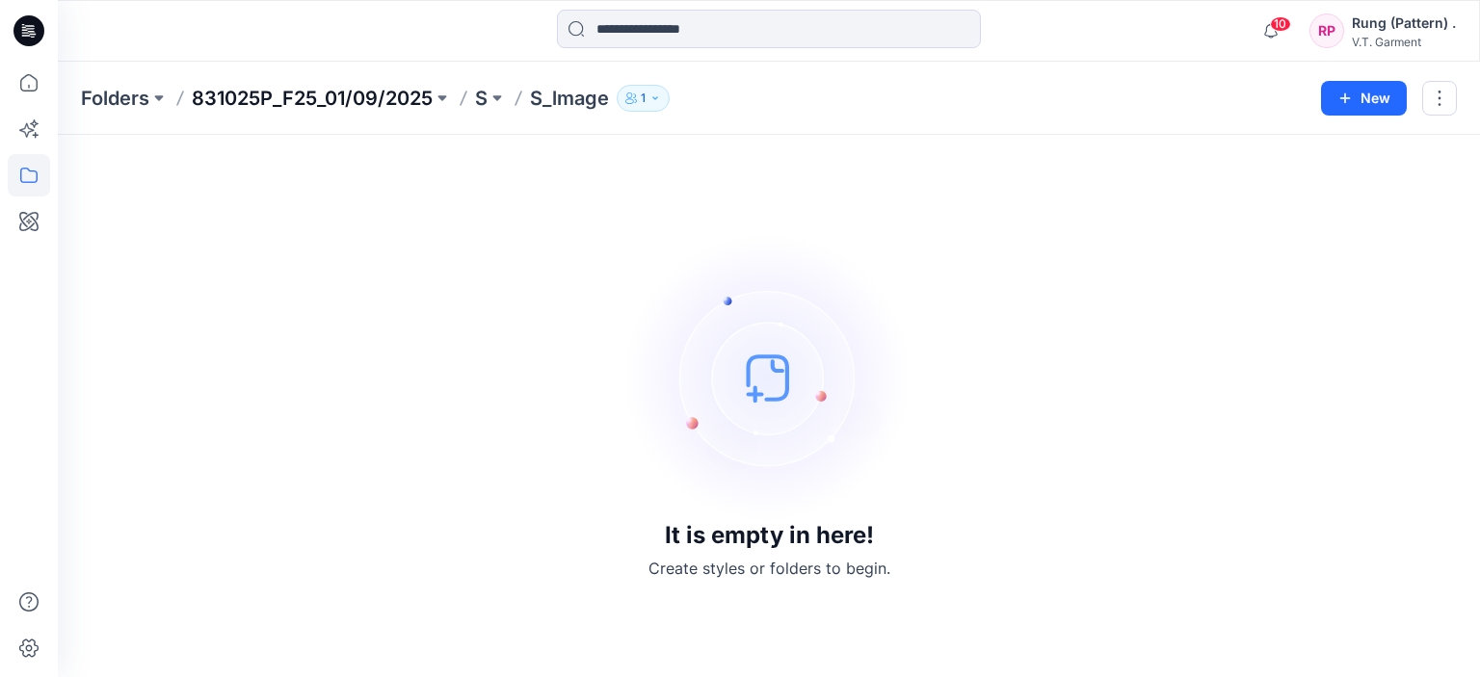
click at [281, 103] on p "831025P_F25_01/09/2025" at bounding box center [312, 98] width 241 height 27
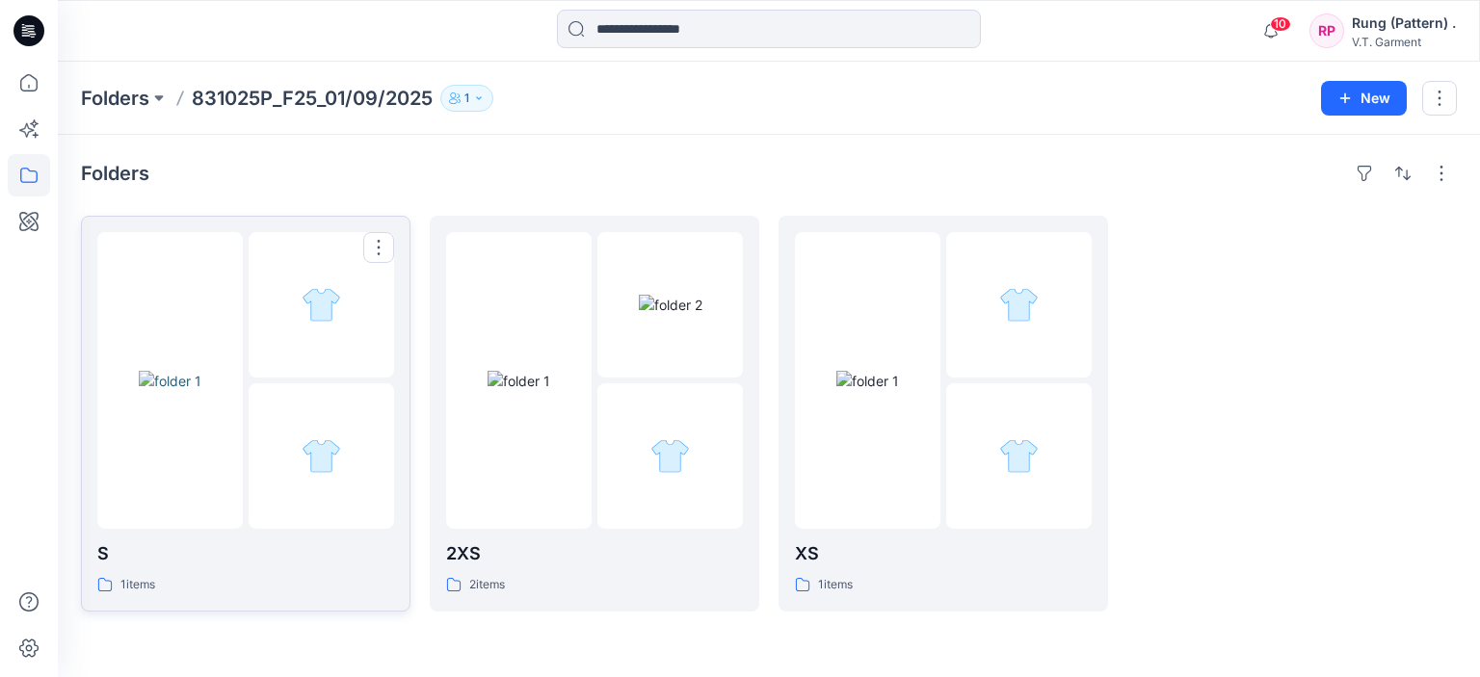
click at [201, 371] on img at bounding box center [170, 381] width 63 height 20
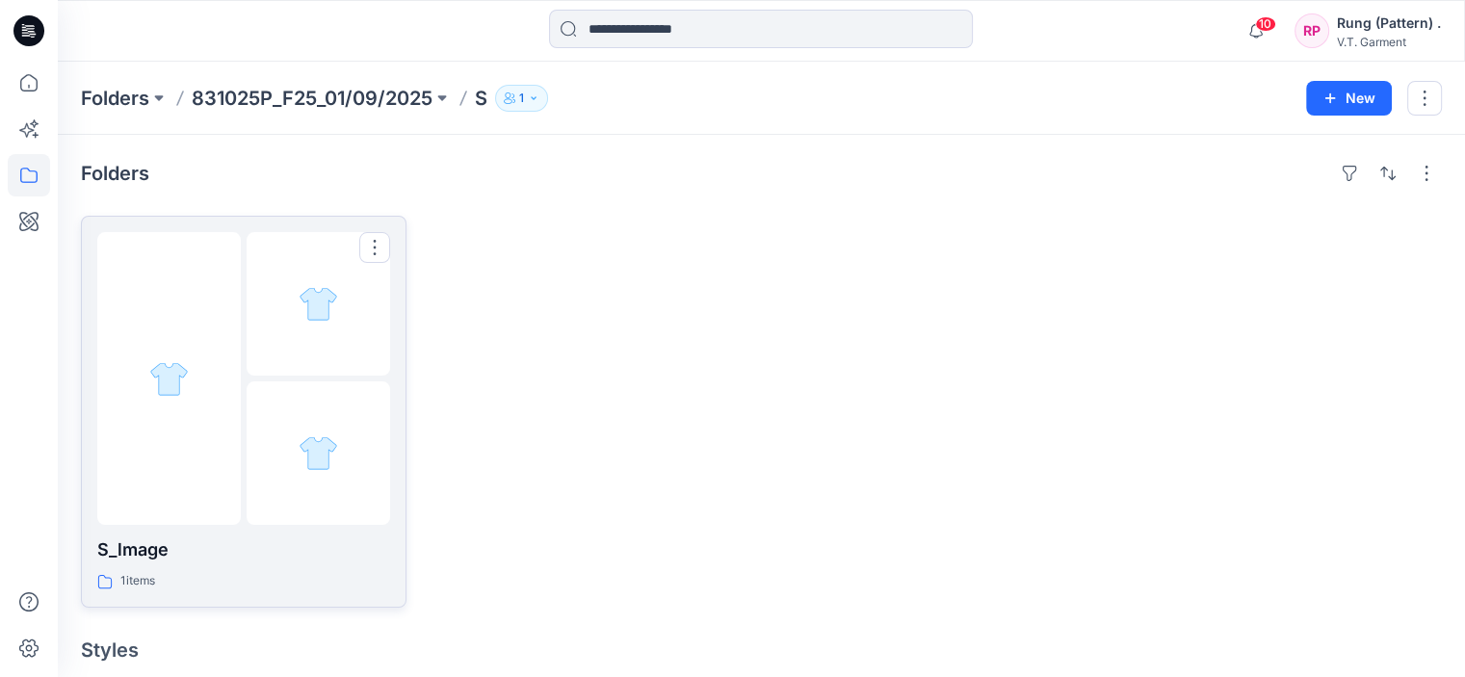
click at [259, 284] on div at bounding box center [319, 304] width 144 height 144
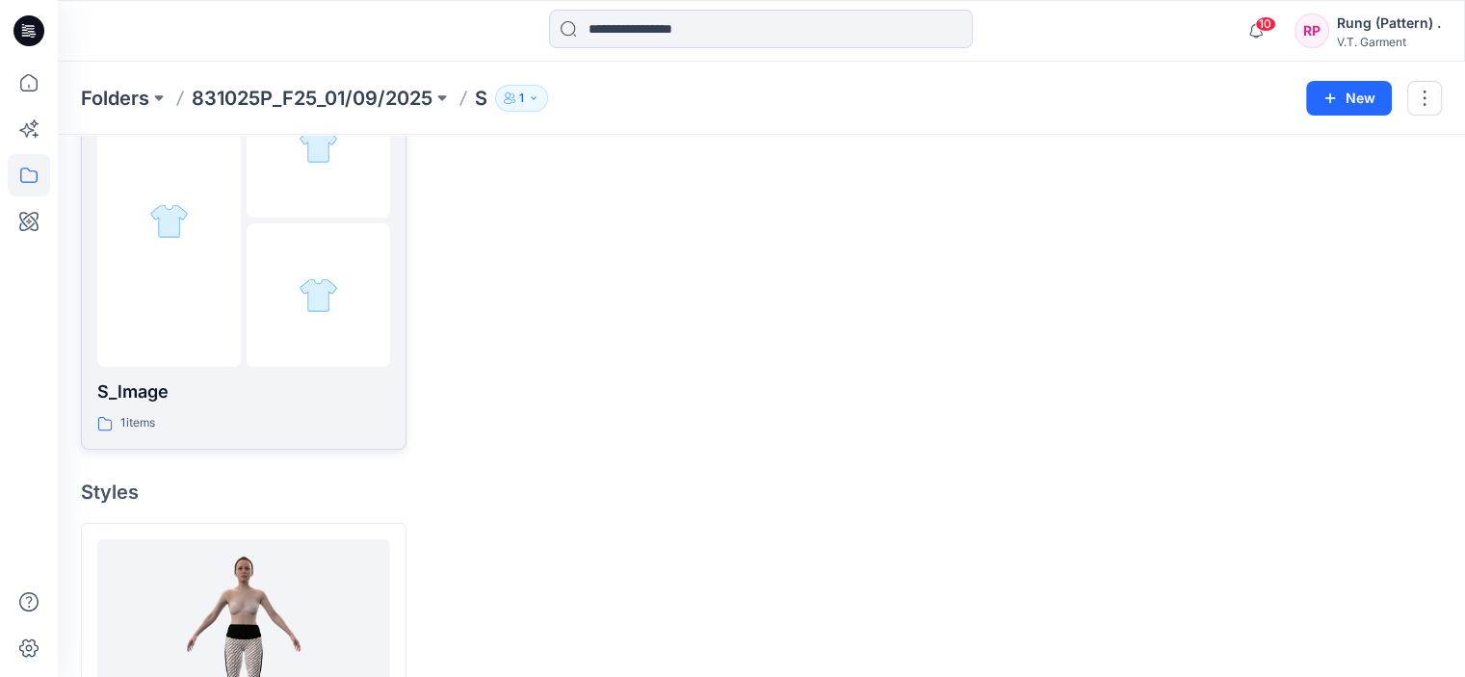
scroll to position [336, 0]
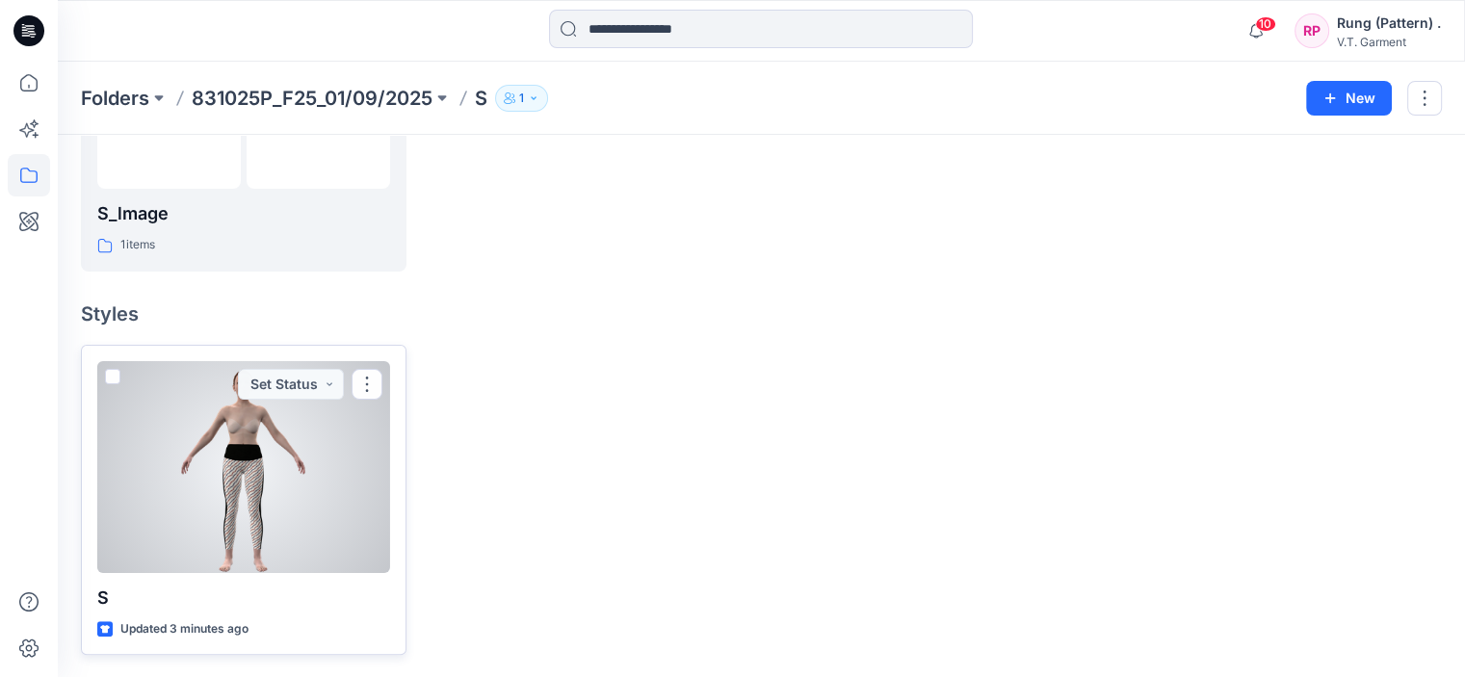
click at [317, 488] on div at bounding box center [243, 467] width 293 height 212
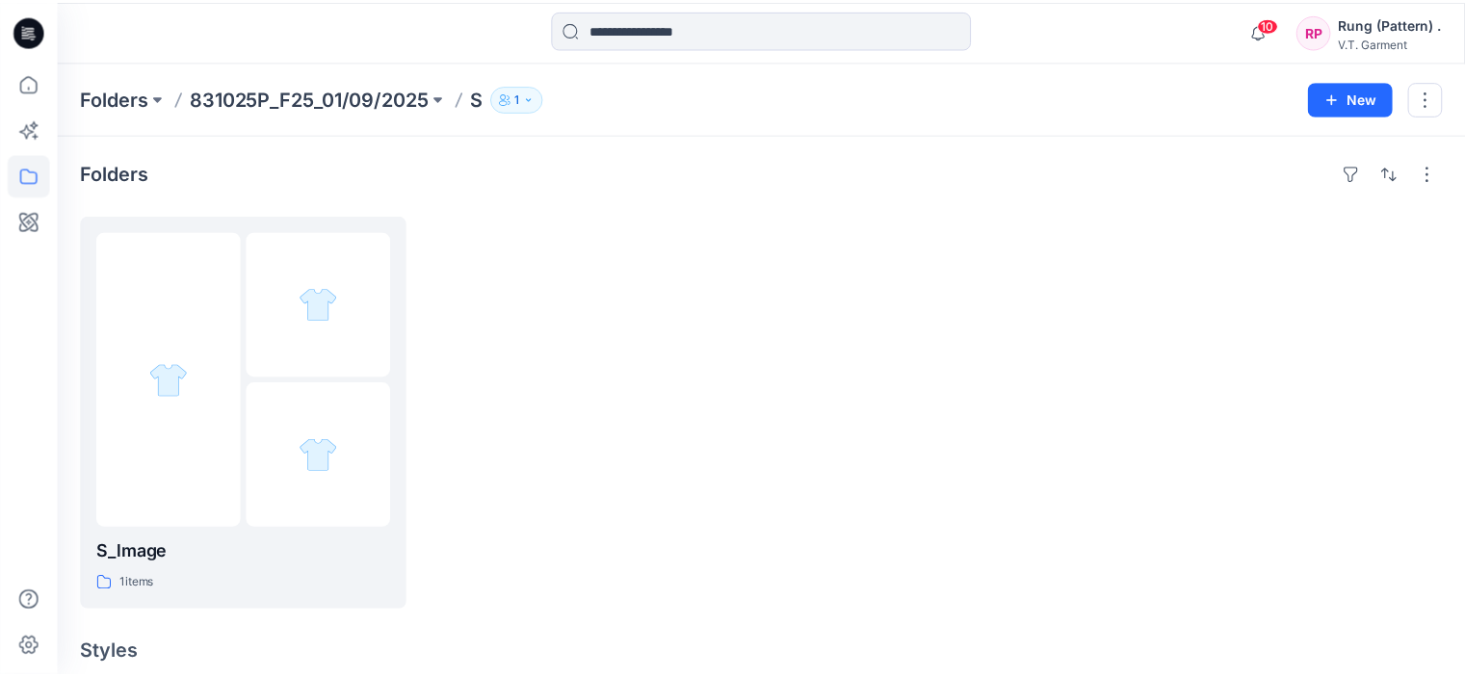
scroll to position [336, 0]
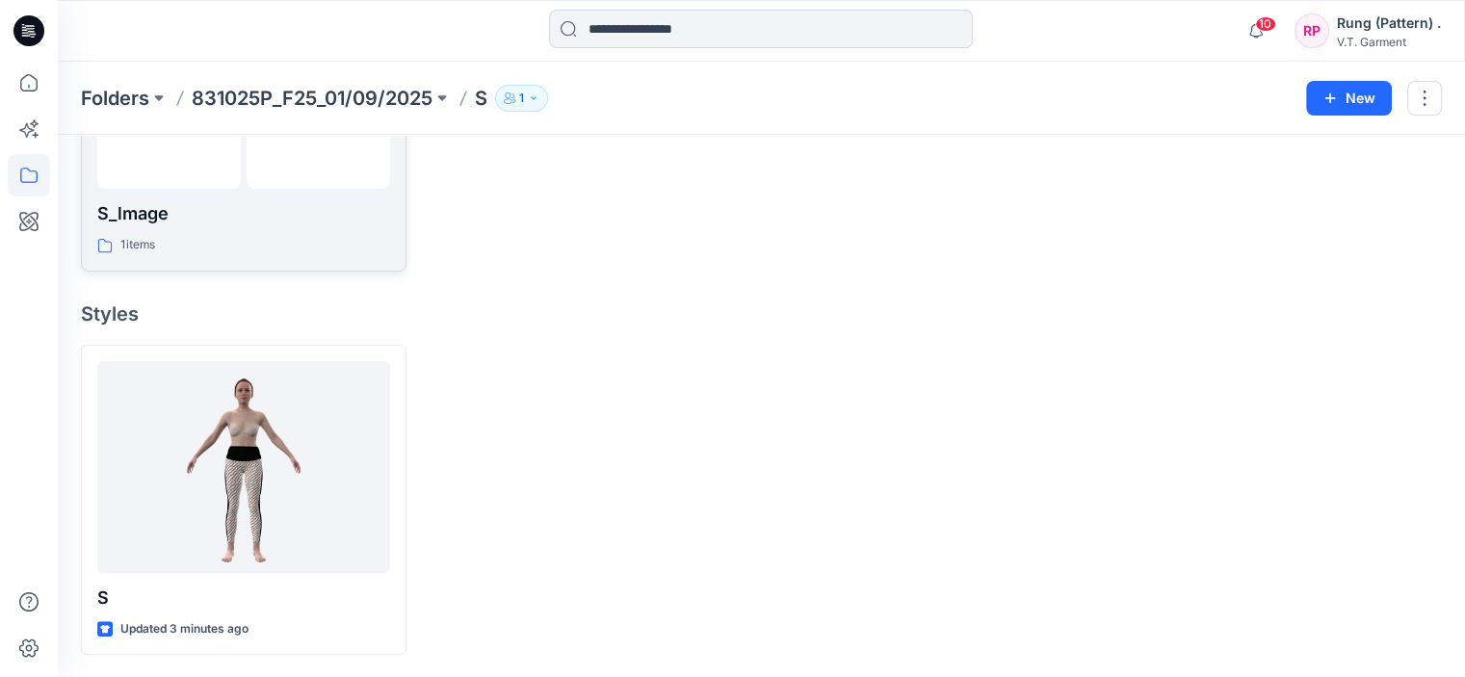
click at [281, 233] on div "S_lmage 1 items" at bounding box center [243, 227] width 293 height 55
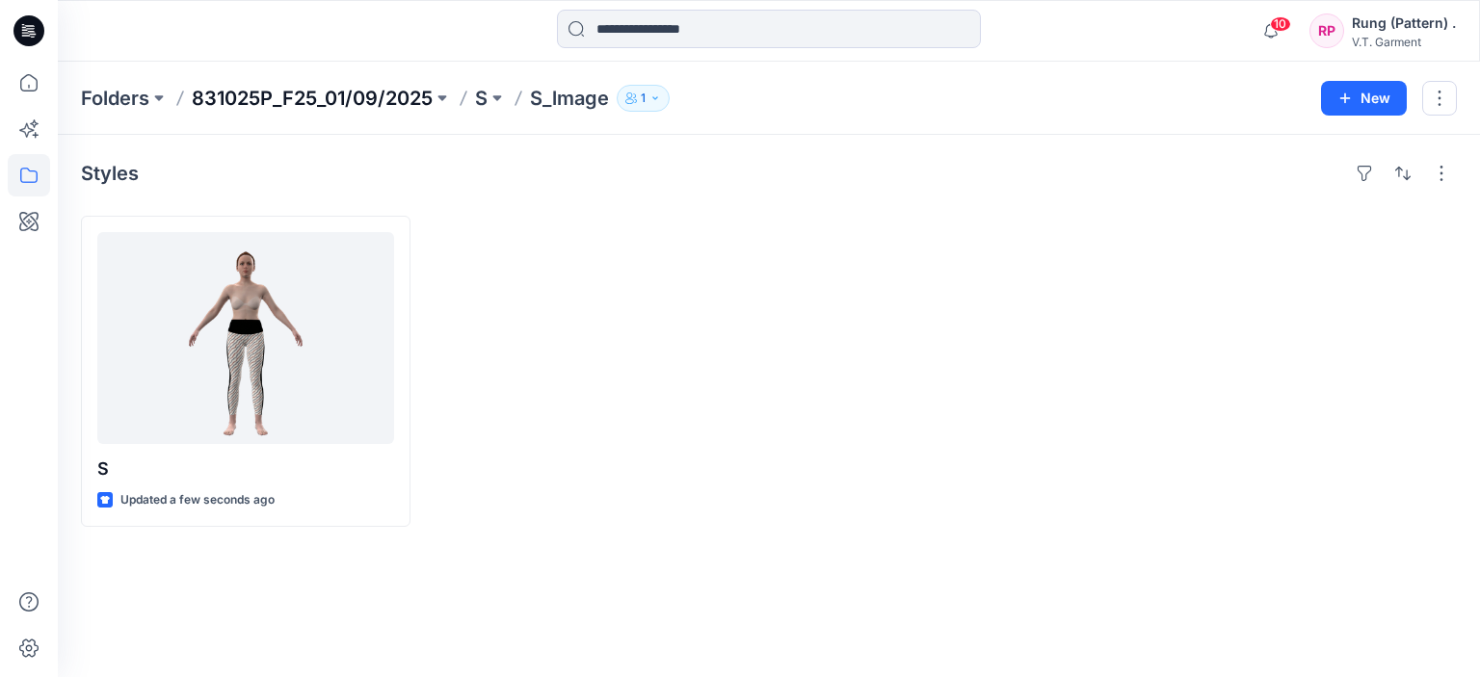
click at [315, 95] on p "831025P_F25_01/09/2025" at bounding box center [312, 98] width 241 height 27
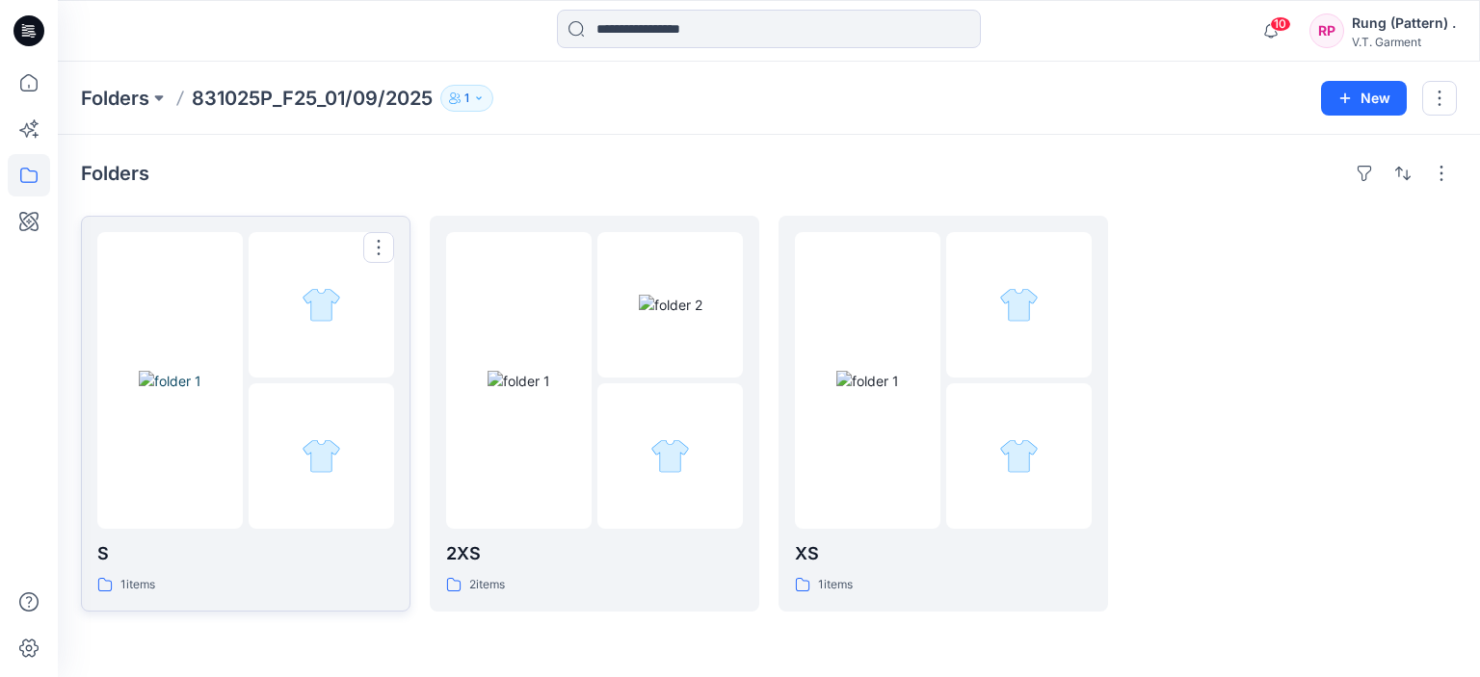
click at [318, 377] on div at bounding box center [321, 304] width 145 height 145
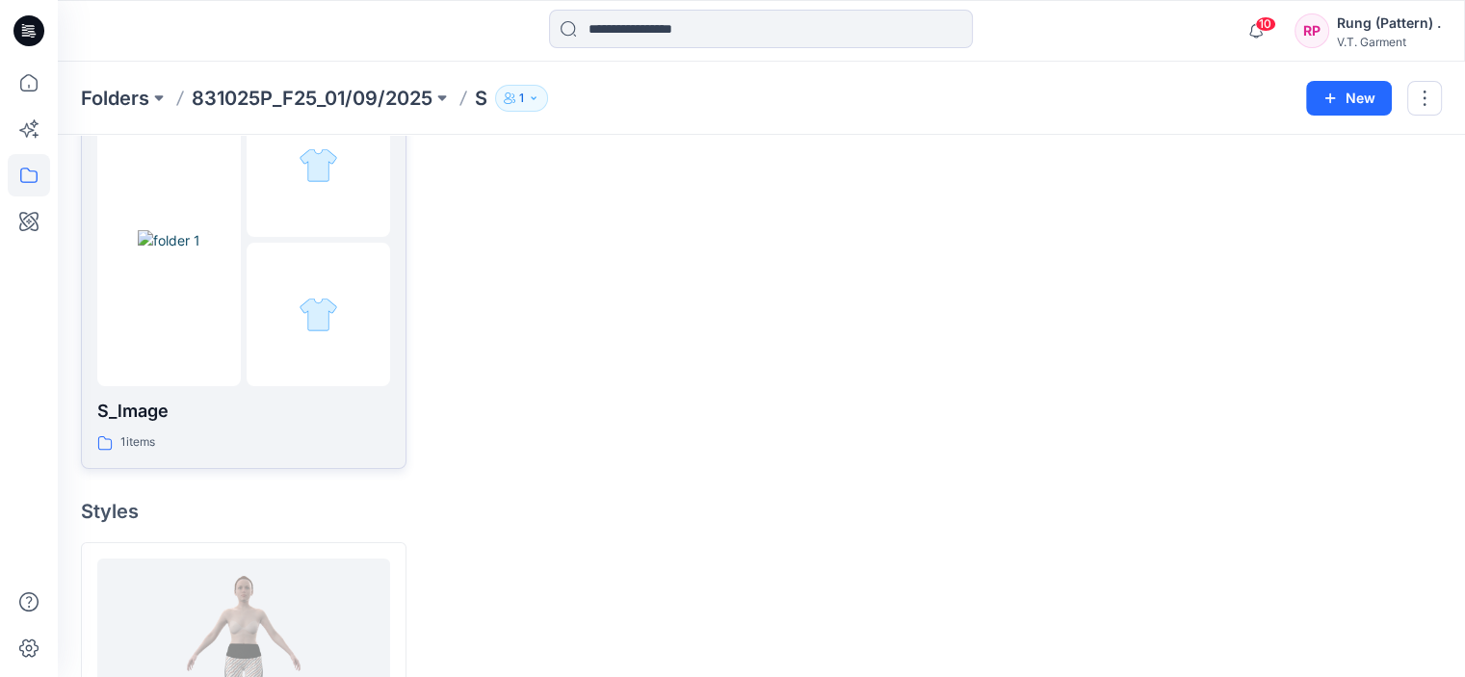
scroll to position [336, 0]
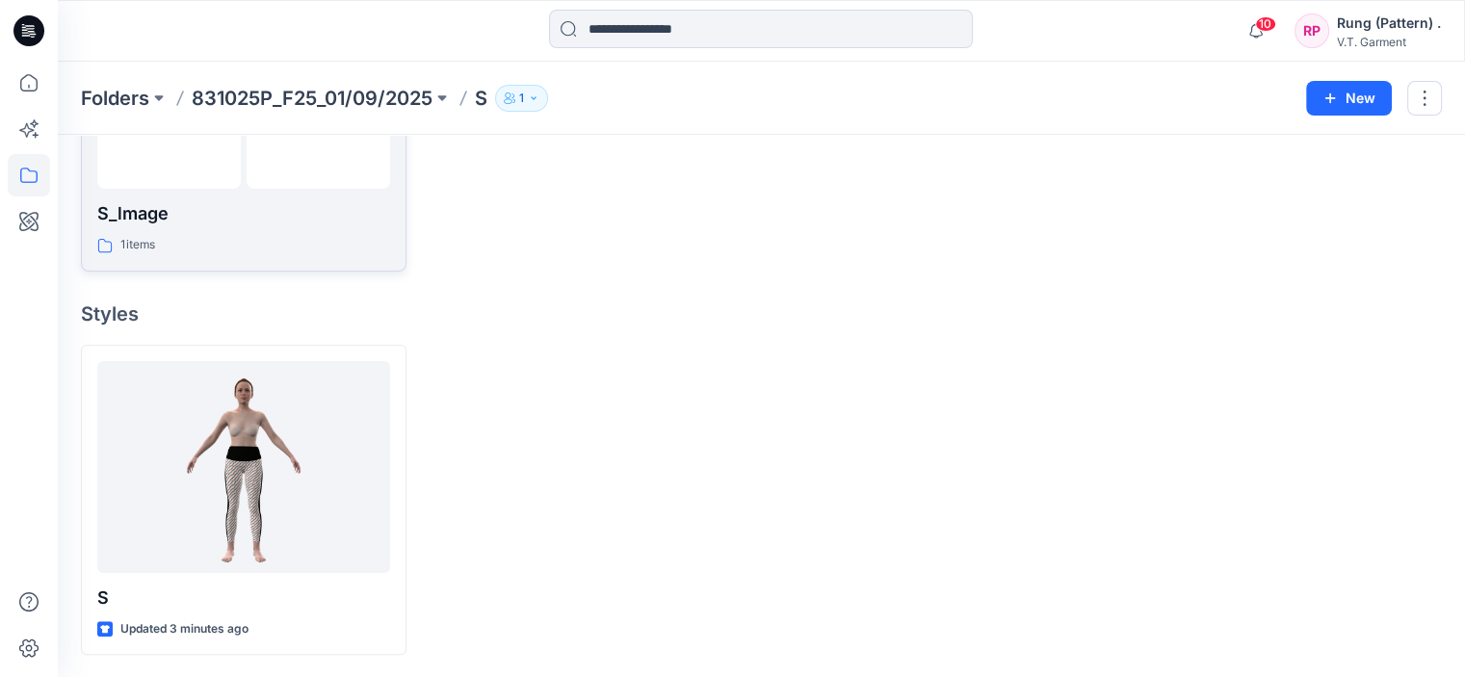
click at [301, 196] on div "S_lmage 1 items" at bounding box center [243, 75] width 293 height 359
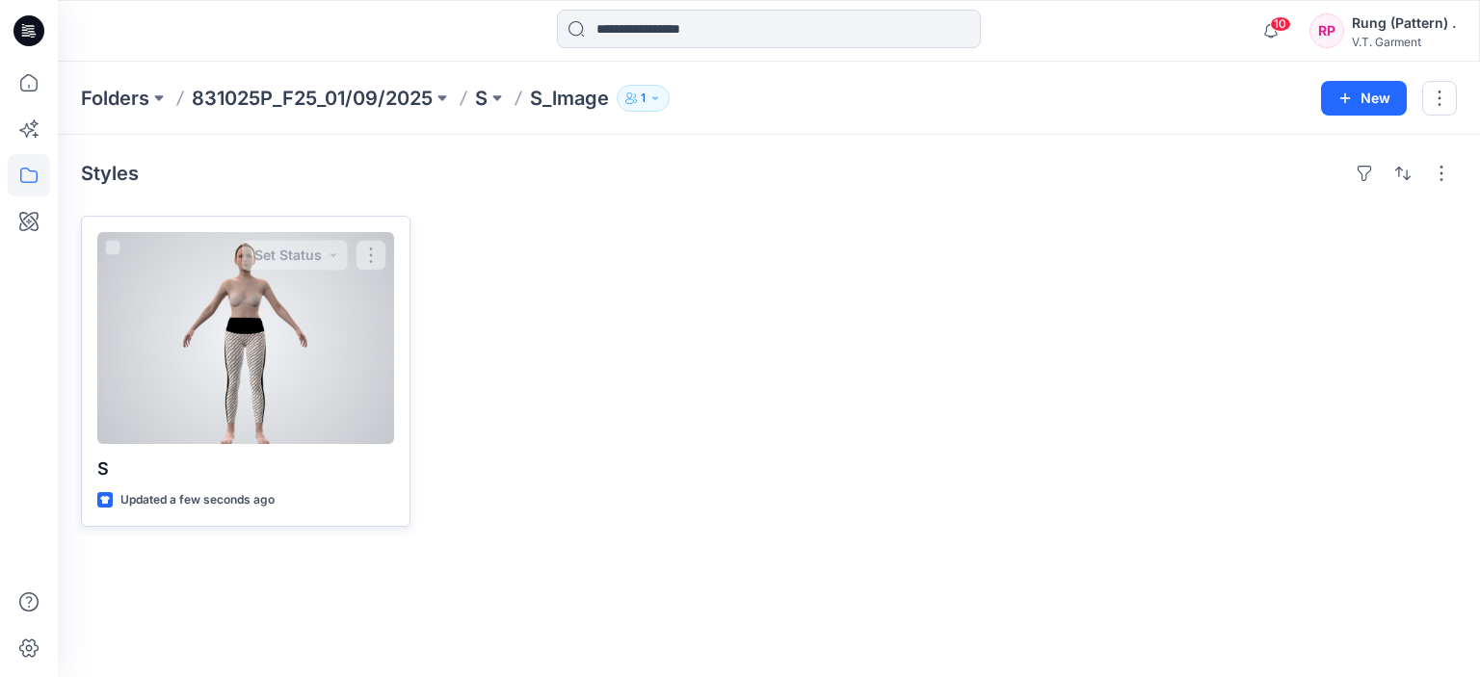
click at [266, 340] on div at bounding box center [245, 338] width 297 height 212
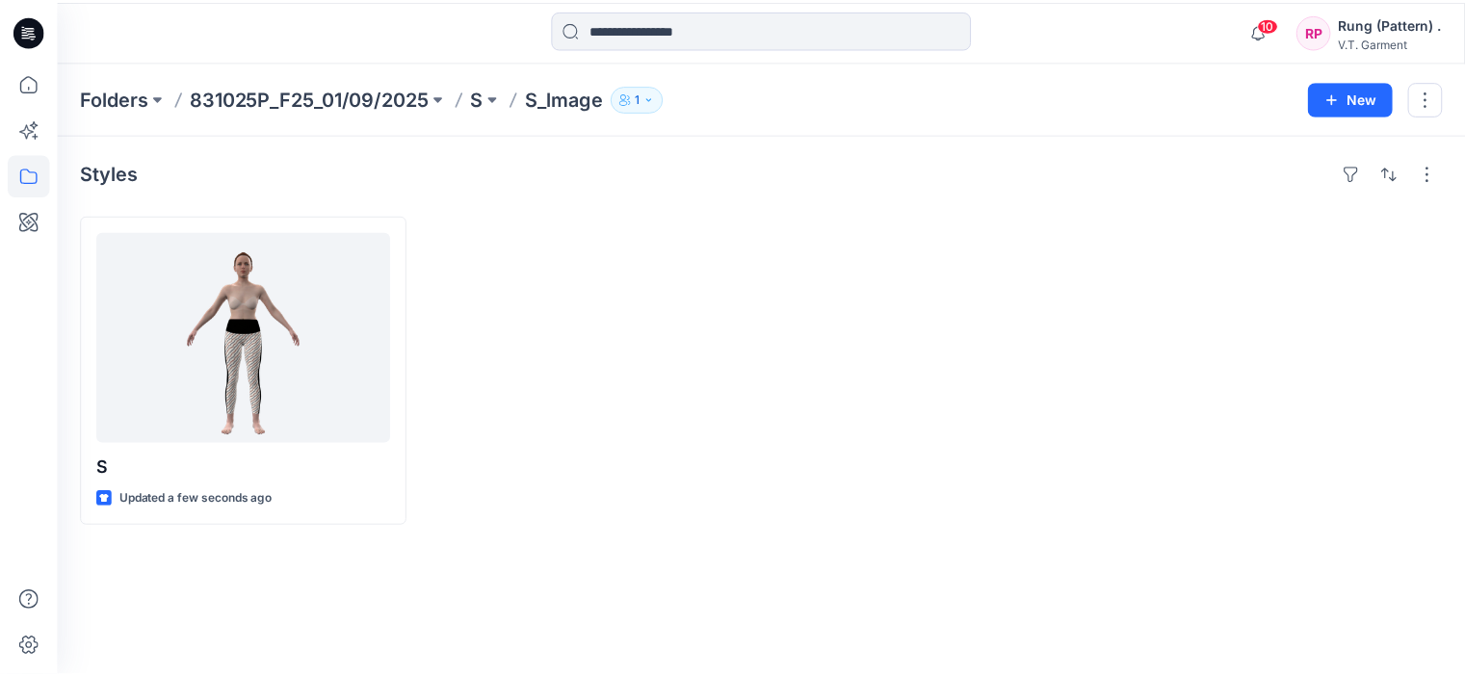
scroll to position [336, 0]
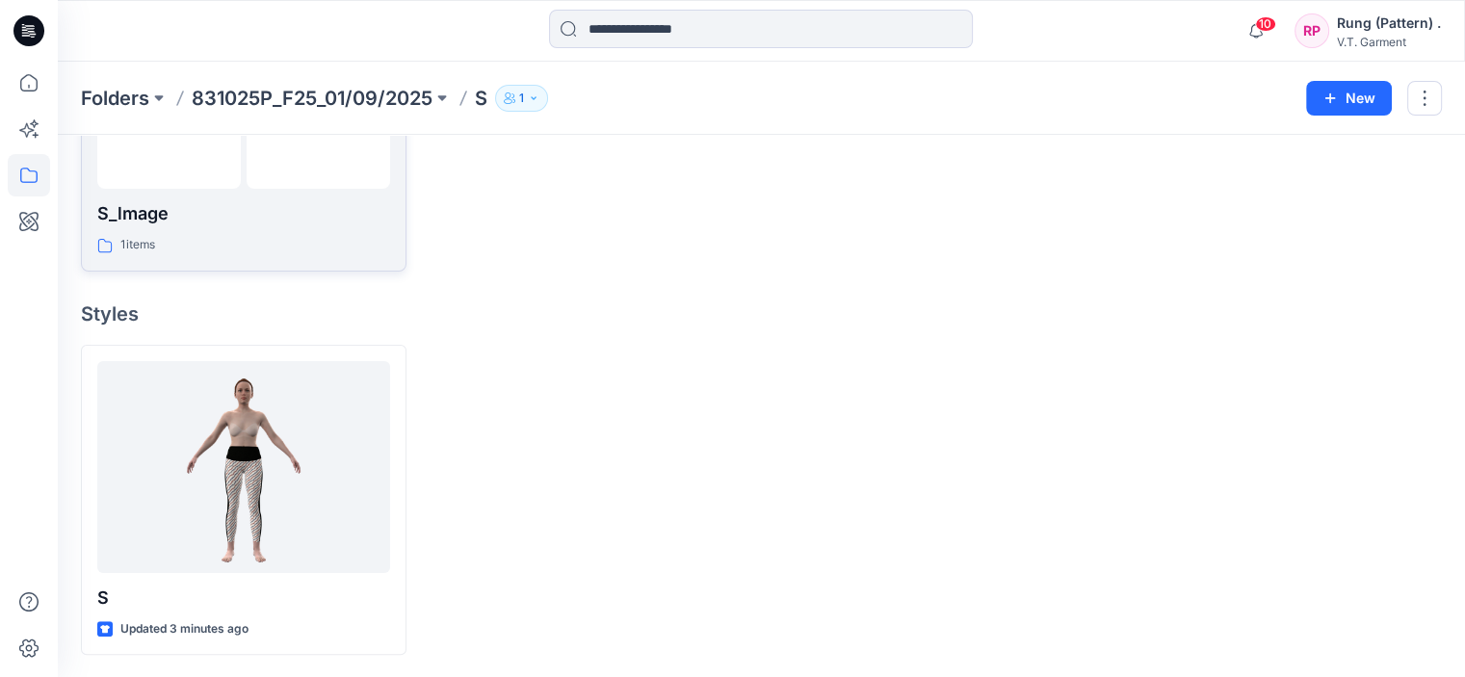
click at [238, 225] on p "S_lmage" at bounding box center [243, 213] width 293 height 27
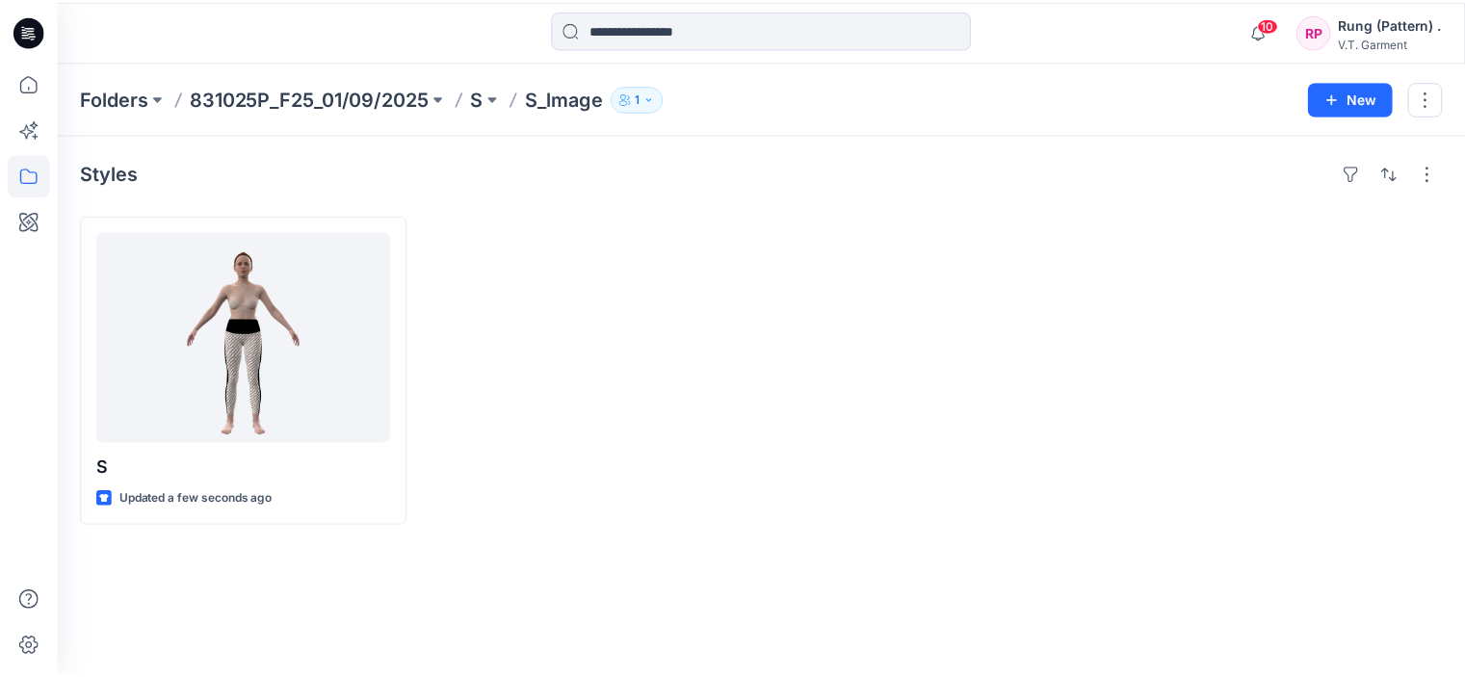
scroll to position [336, 0]
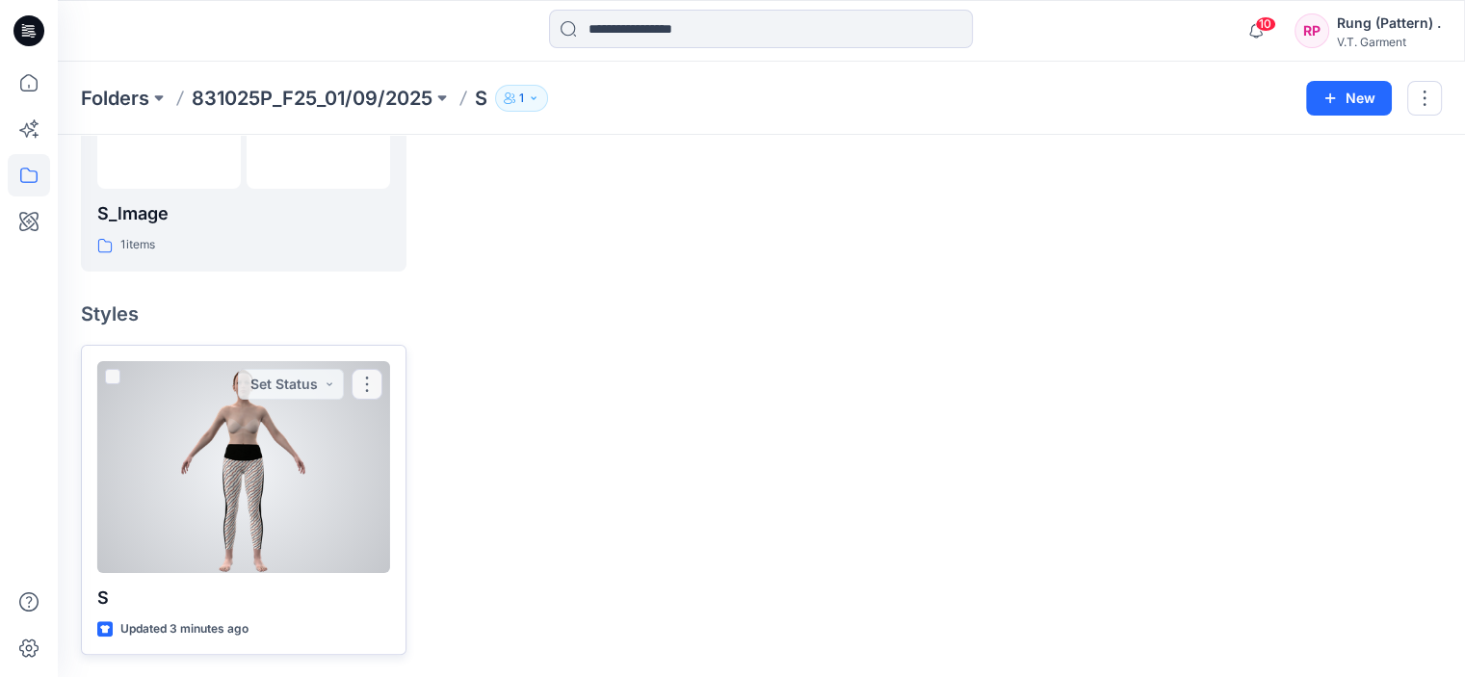
click at [309, 460] on div at bounding box center [243, 467] width 293 height 212
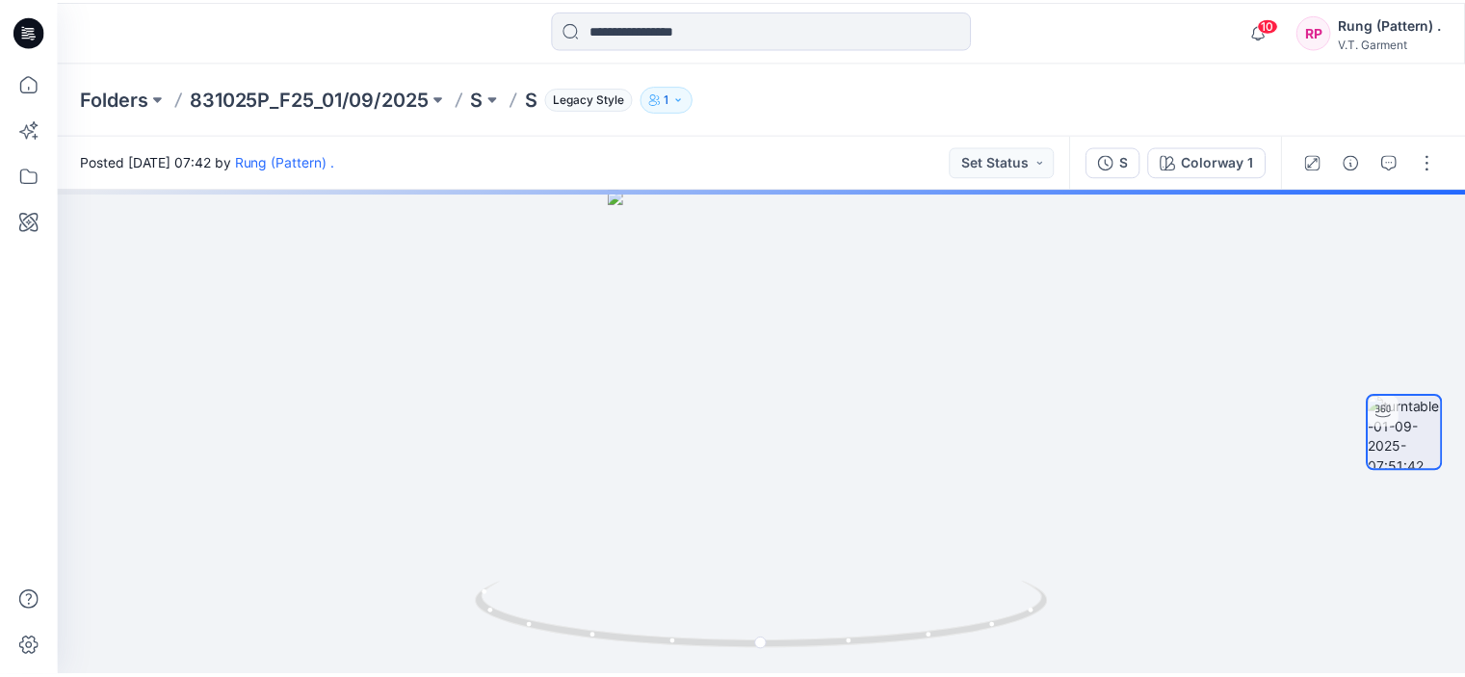
scroll to position [336, 0]
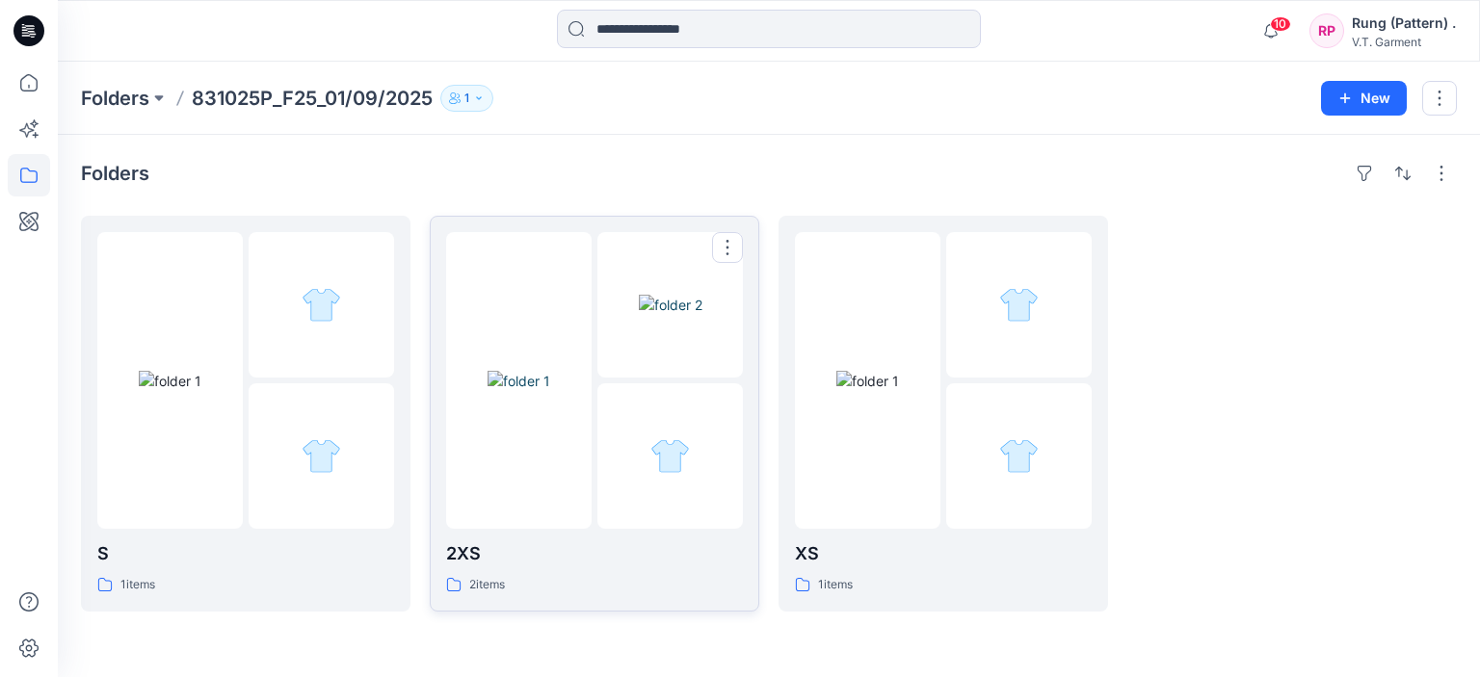
click at [597, 369] on div at bounding box center [594, 380] width 297 height 297
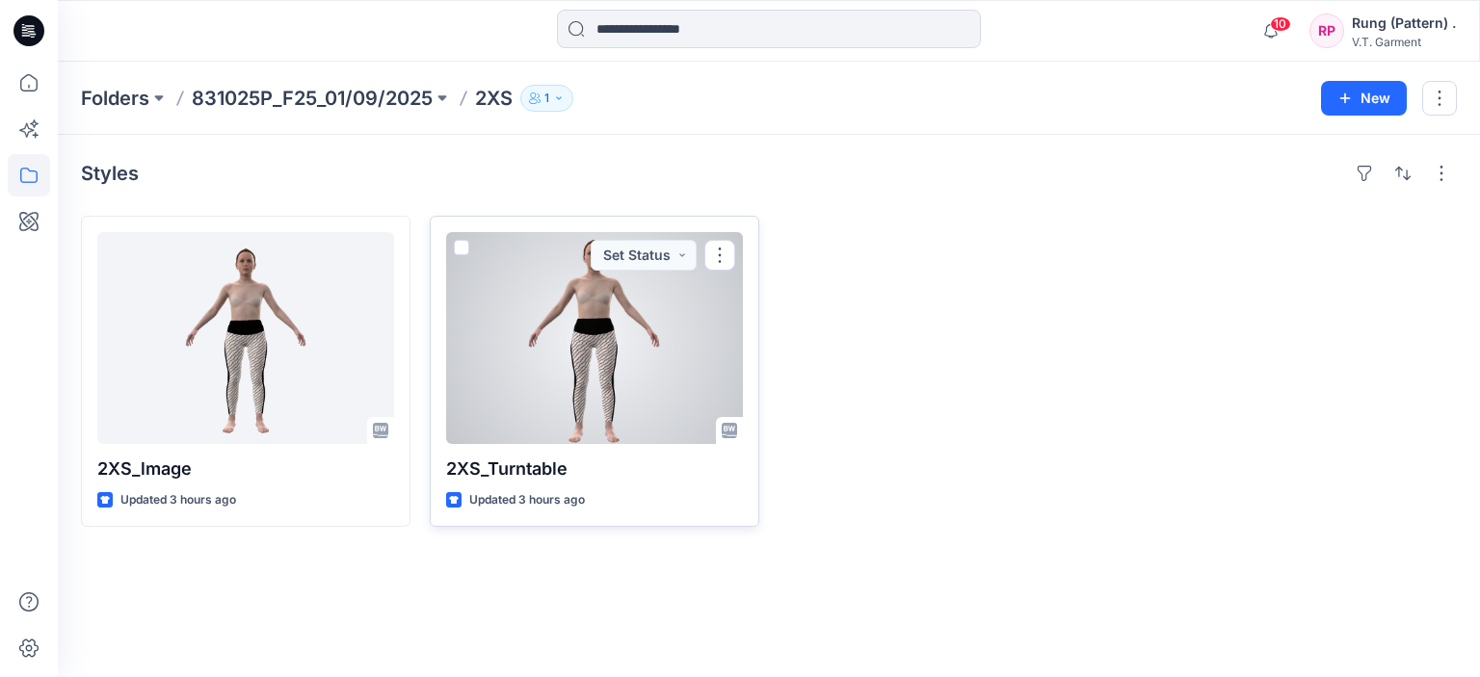
click at [590, 415] on div at bounding box center [594, 338] width 297 height 212
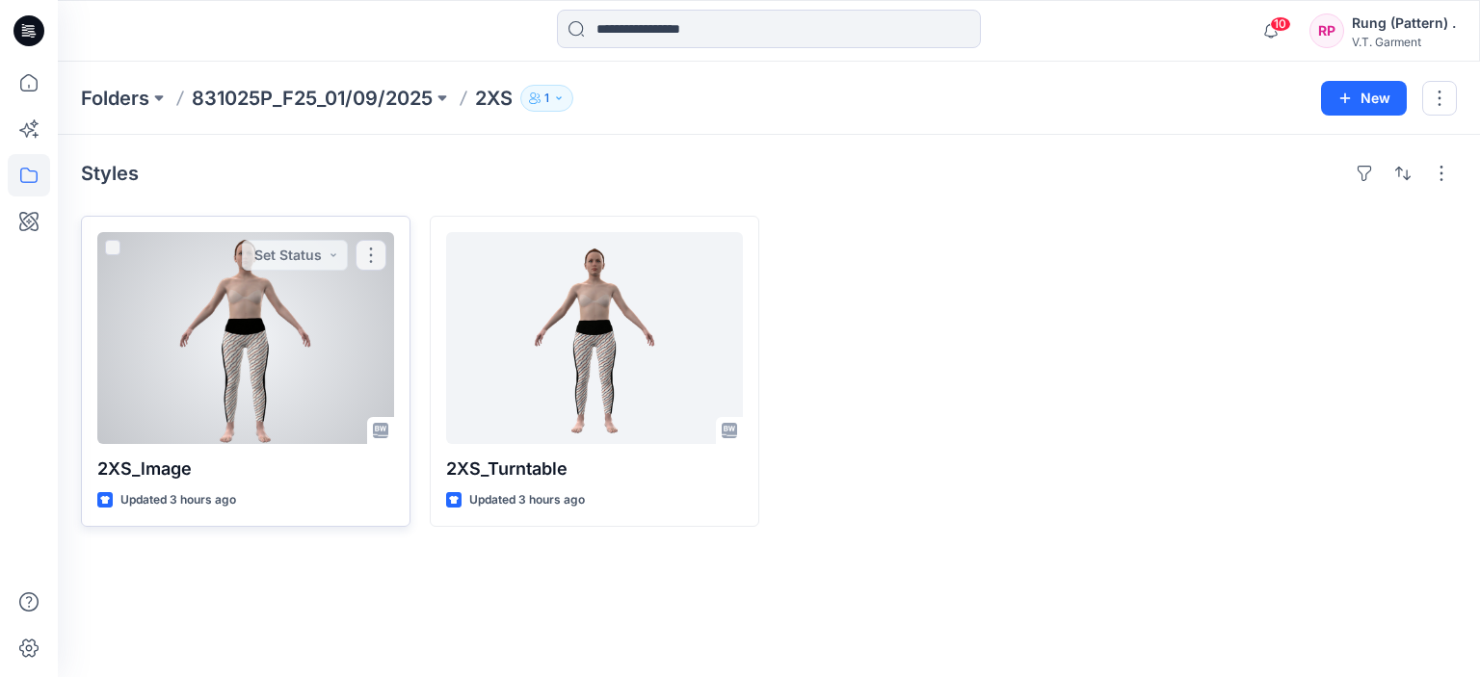
click at [254, 270] on div at bounding box center [245, 338] width 297 height 212
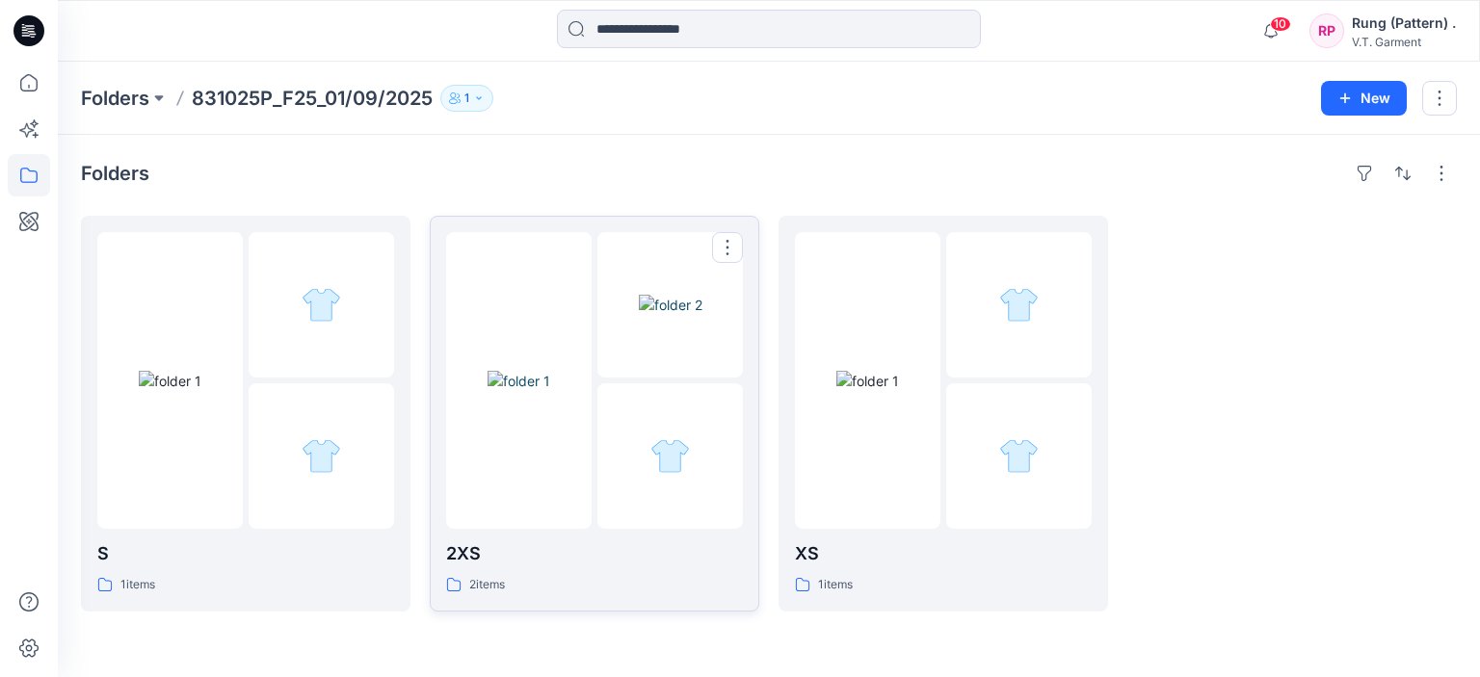
click at [695, 315] on img at bounding box center [671, 305] width 64 height 20
click at [1017, 373] on div at bounding box center [1018, 304] width 145 height 145
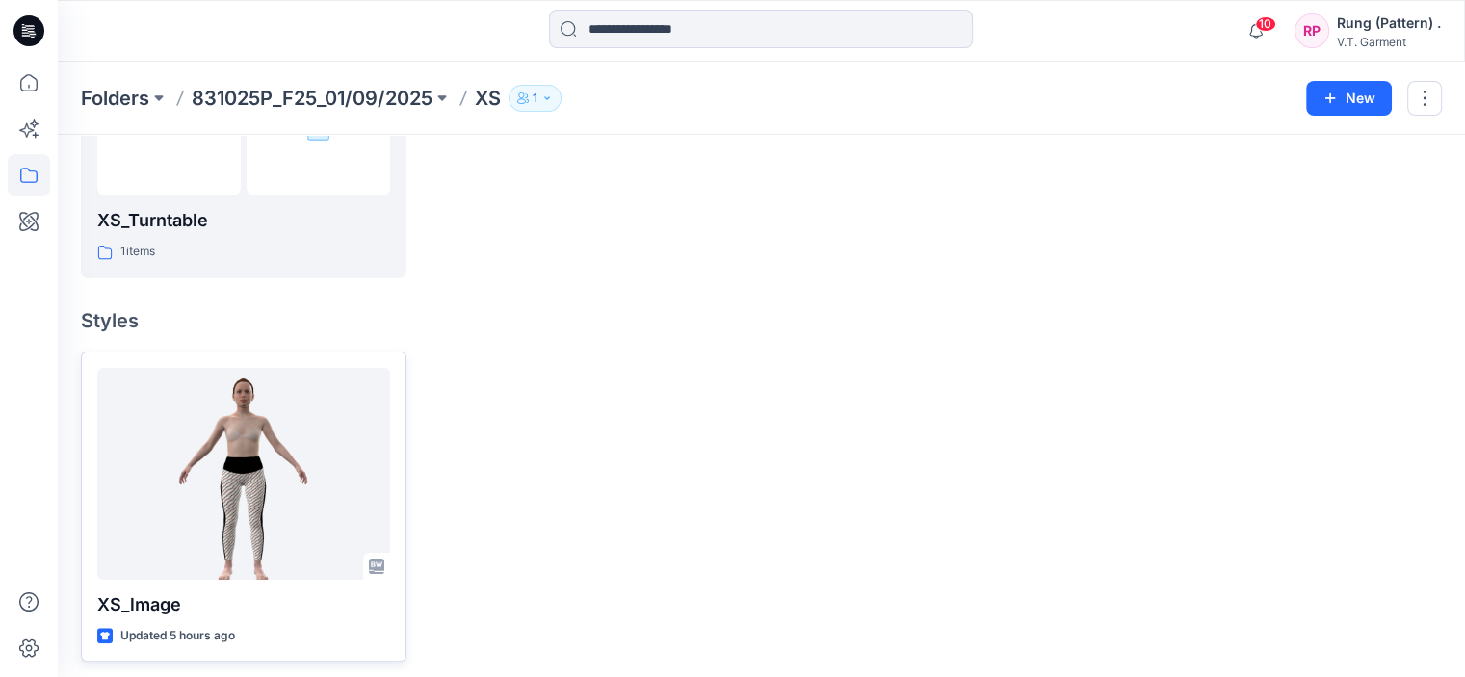
scroll to position [336, 0]
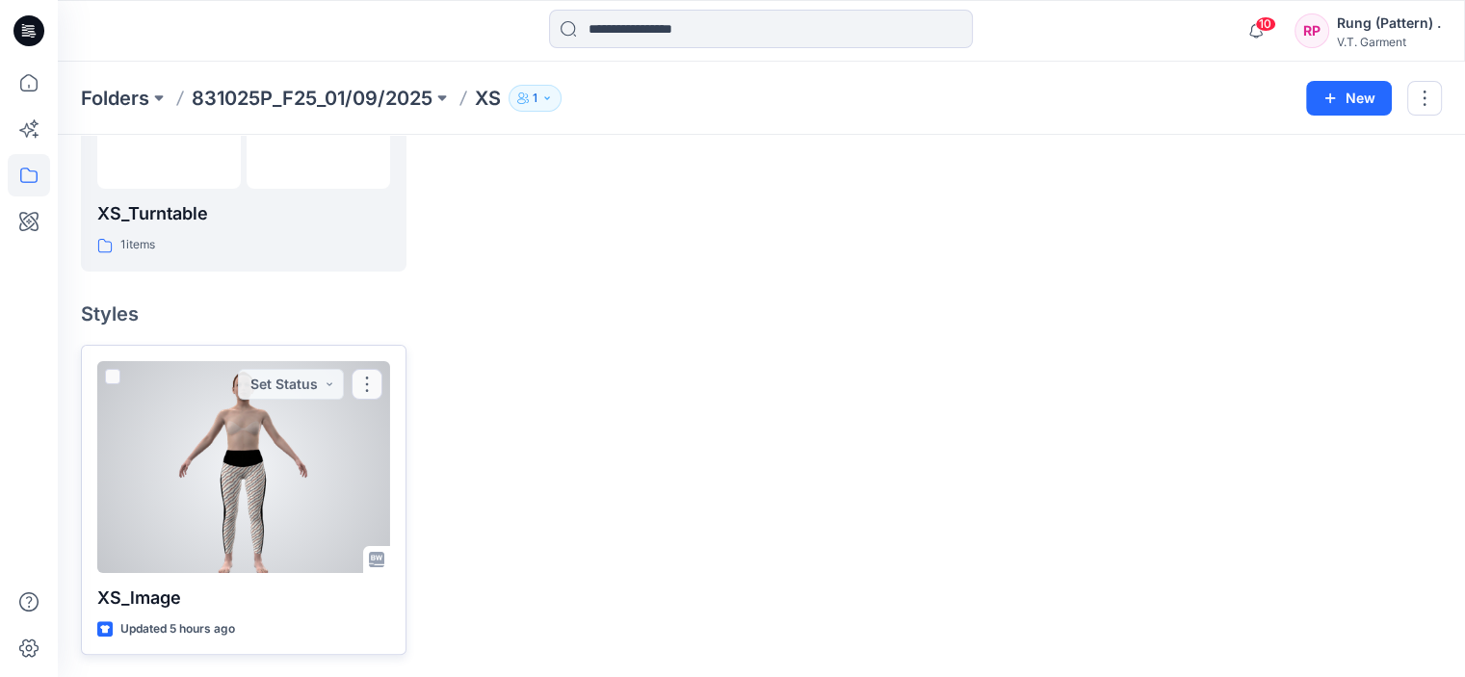
click at [322, 487] on div at bounding box center [243, 467] width 293 height 212
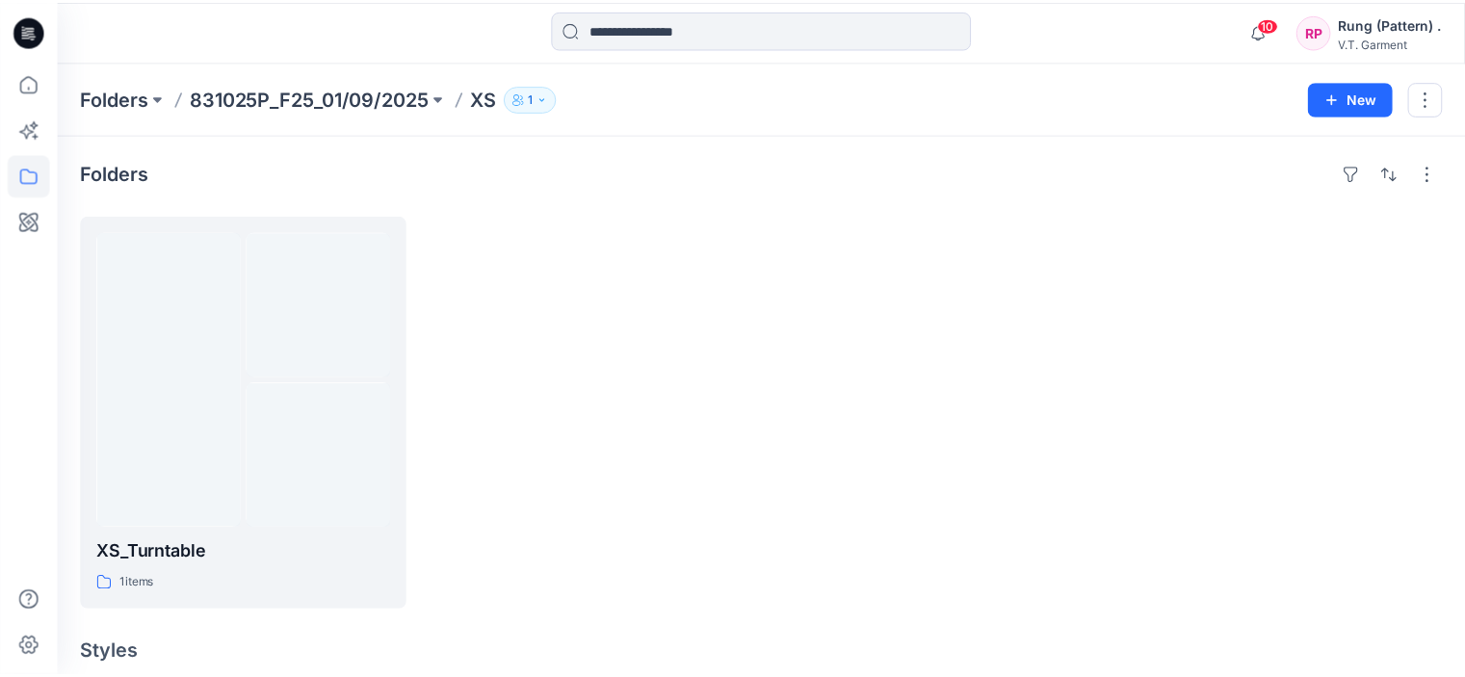
scroll to position [336, 0]
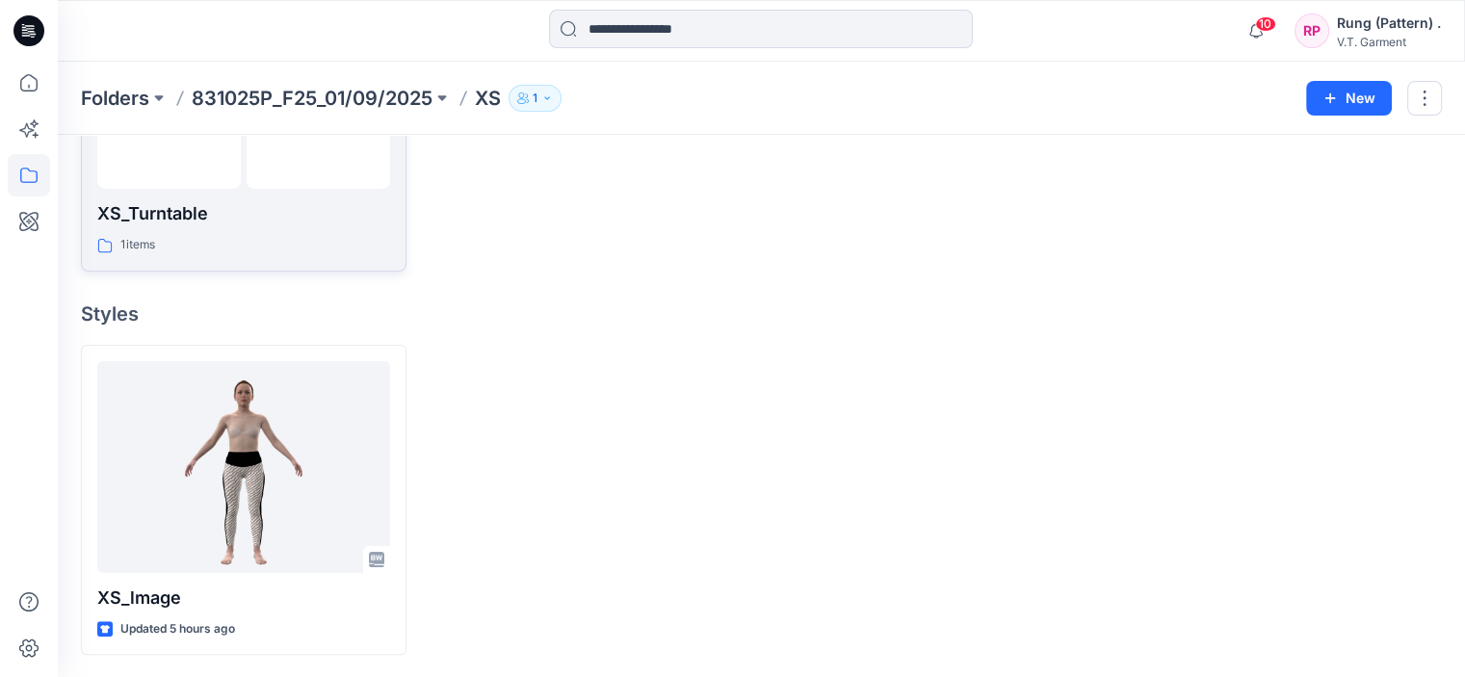
click at [287, 217] on p "XS_Turntable" at bounding box center [243, 213] width 293 height 27
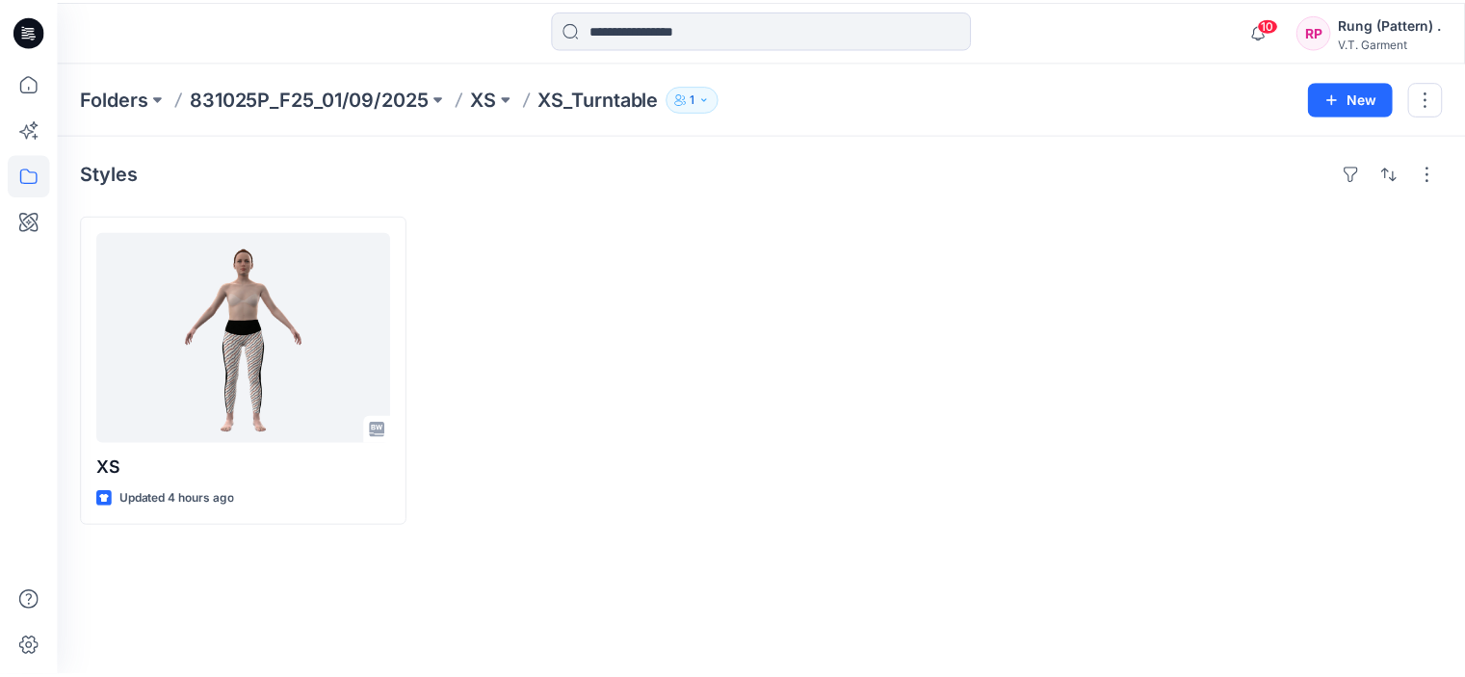
scroll to position [336, 0]
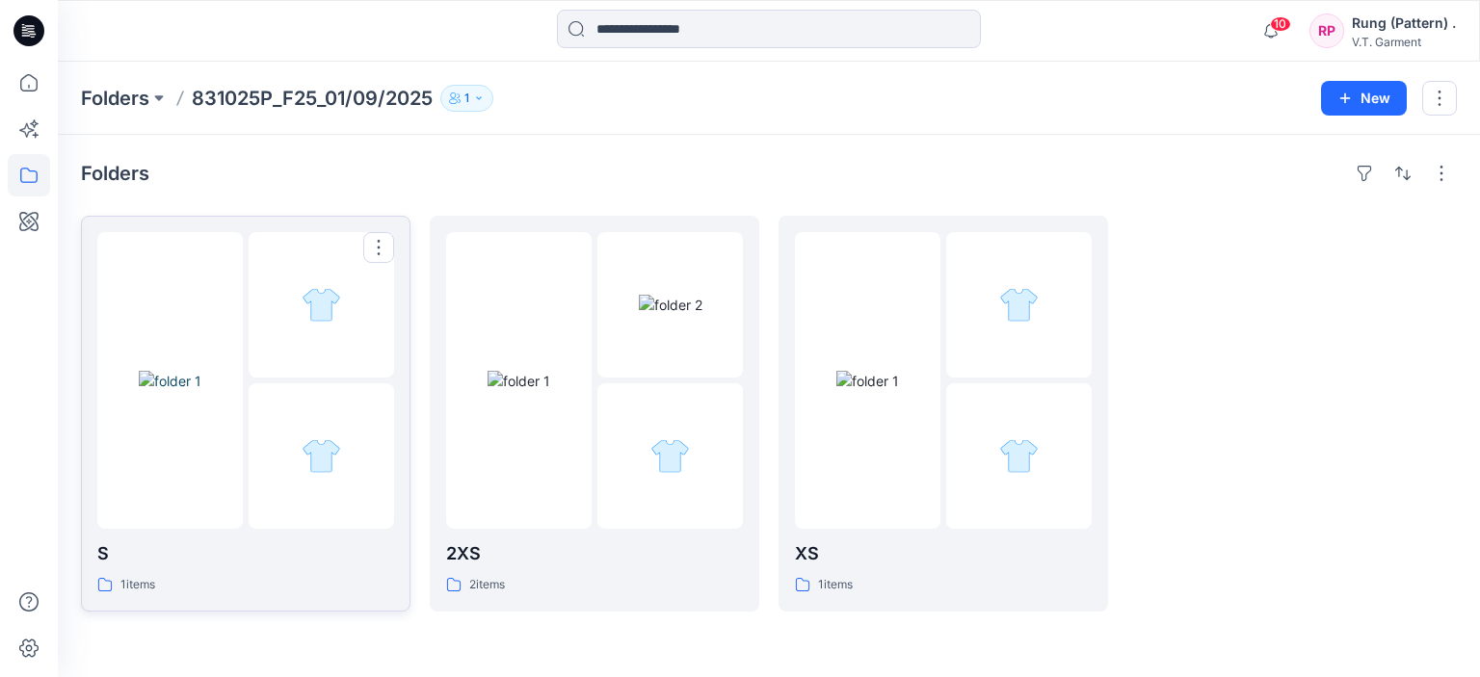
click at [286, 337] on div at bounding box center [321, 304] width 145 height 145
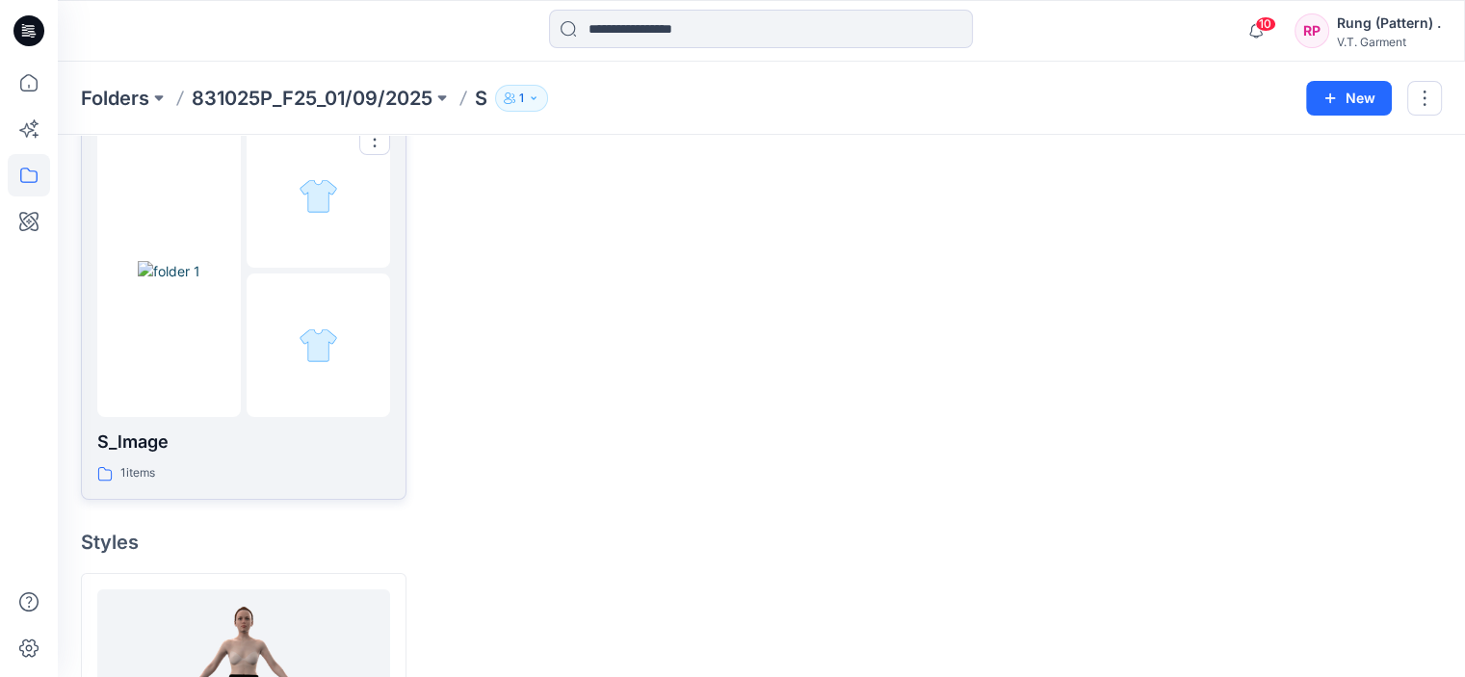
scroll to position [336, 0]
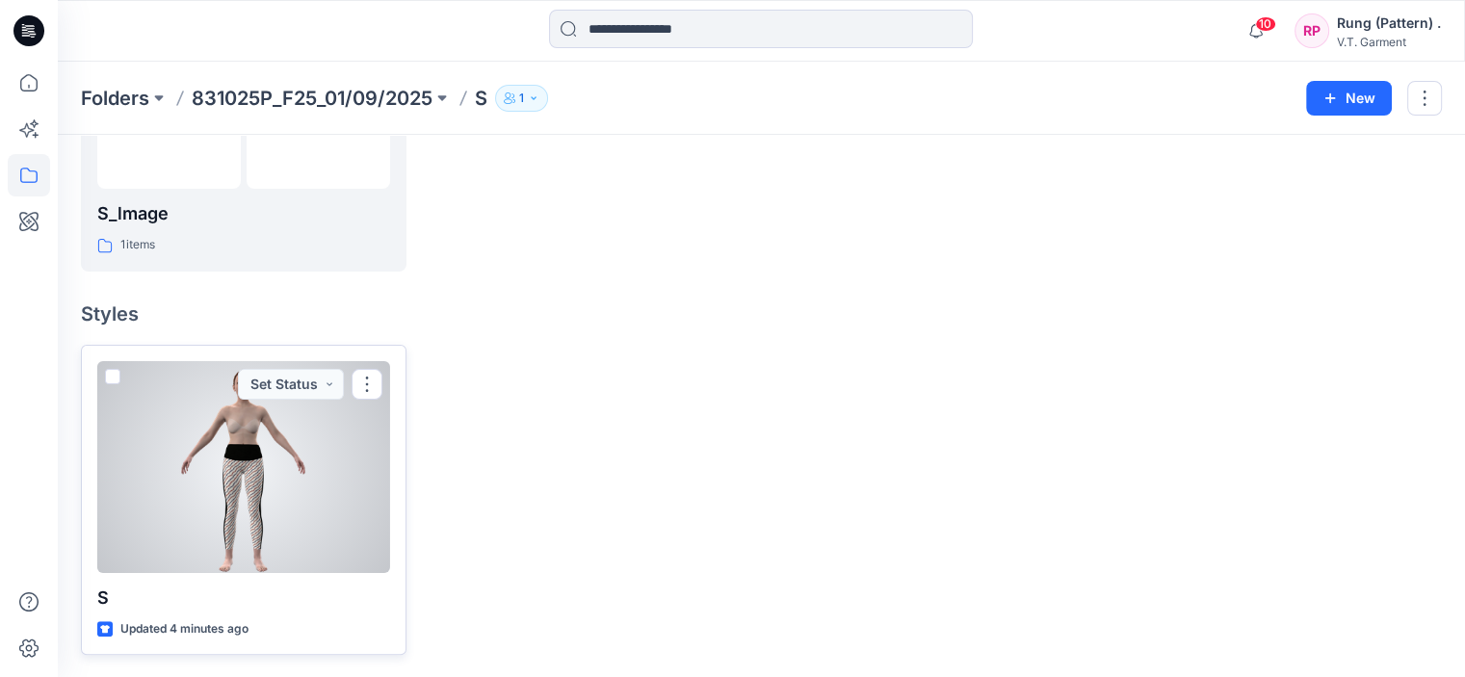
click at [373, 486] on div at bounding box center [243, 467] width 293 height 212
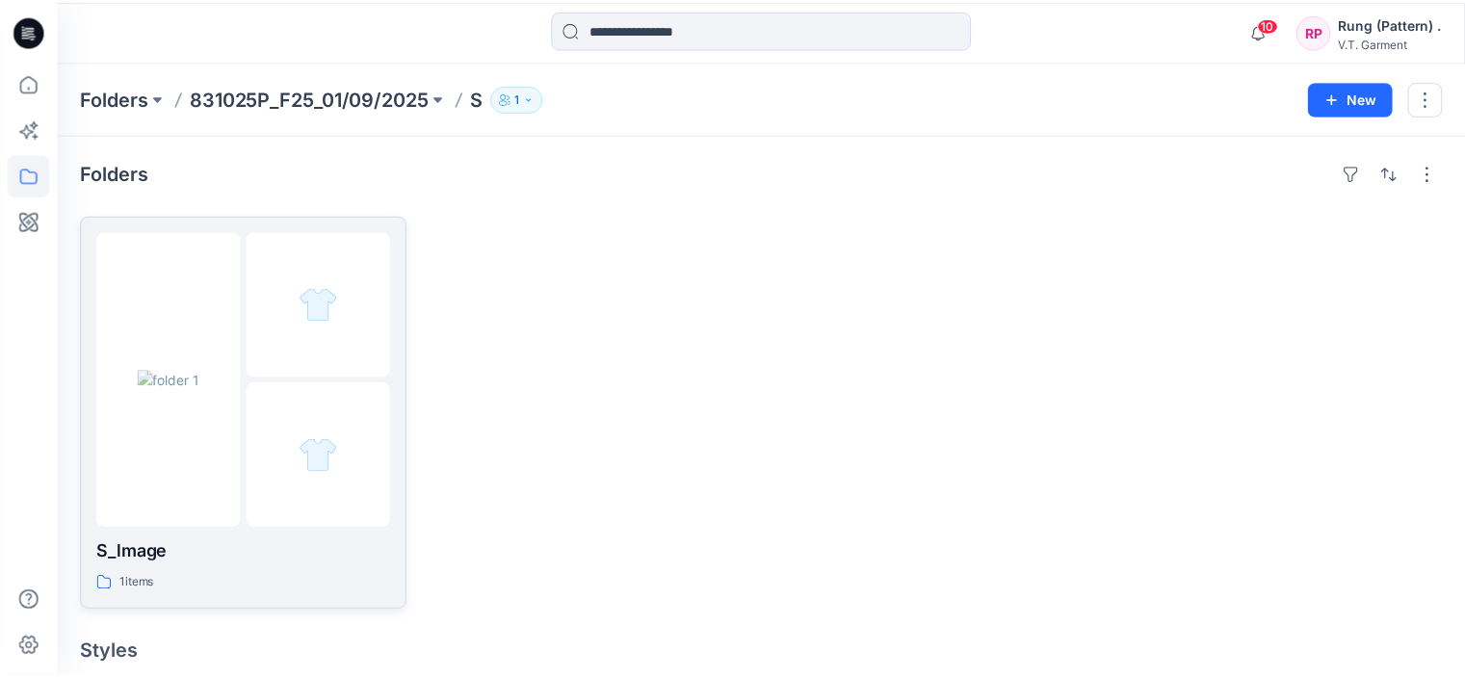
scroll to position [336, 0]
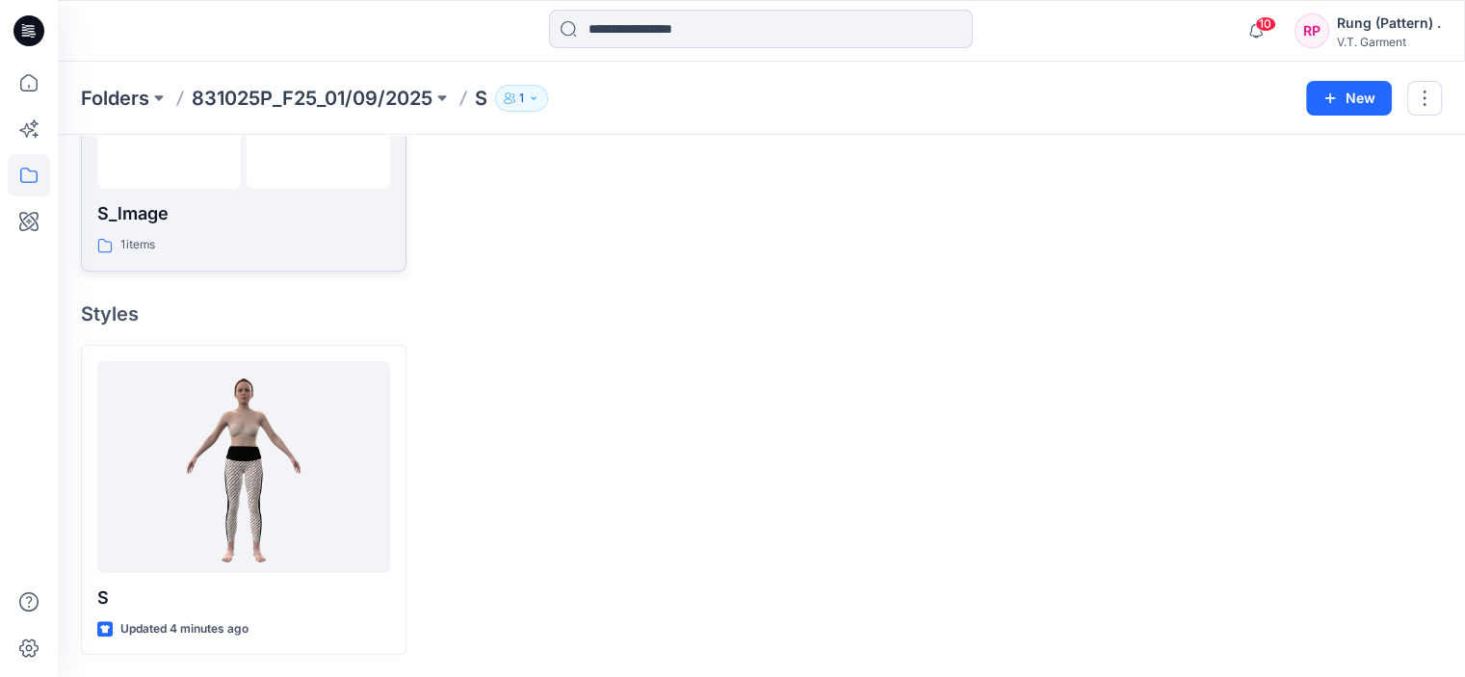
click at [224, 183] on div at bounding box center [169, 42] width 144 height 293
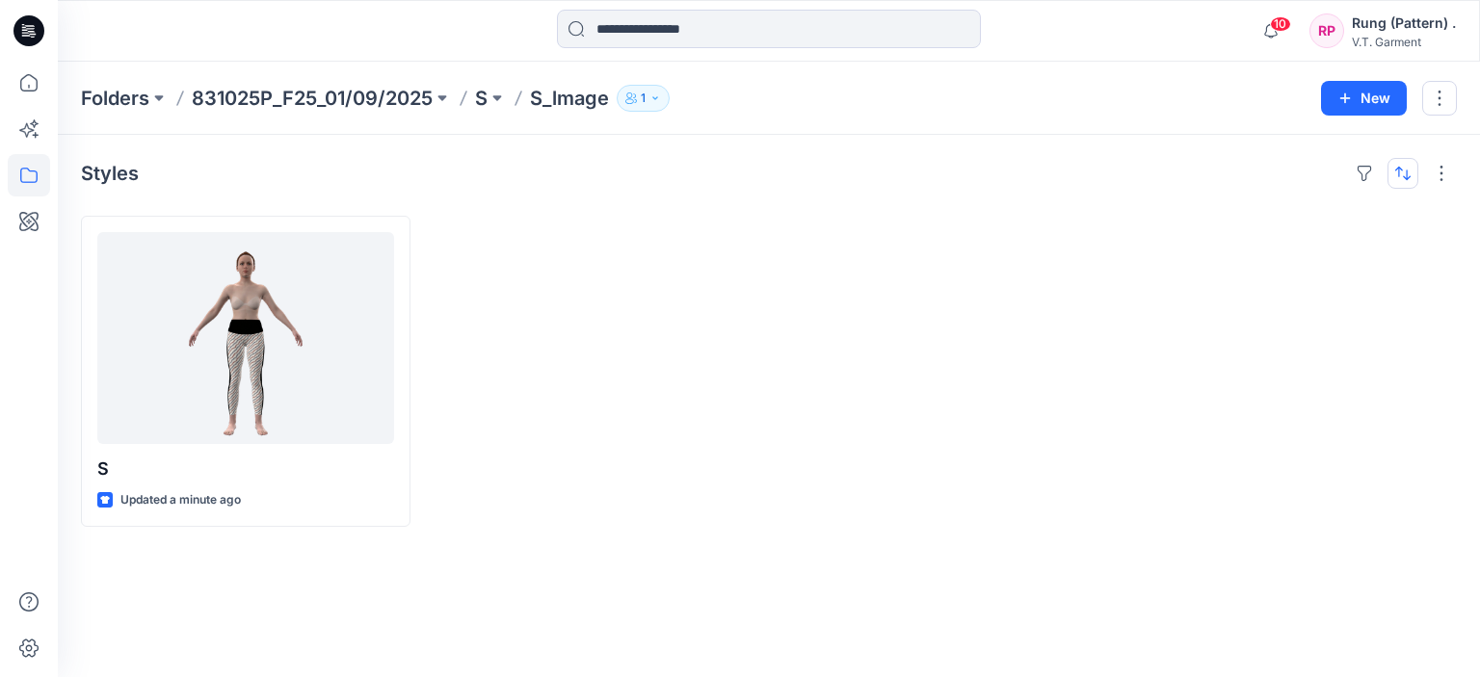
click at [1407, 176] on button "button" at bounding box center [1402, 173] width 31 height 31
click at [1446, 167] on button "button" at bounding box center [1441, 173] width 31 height 31
click at [1445, 98] on button "button" at bounding box center [1439, 98] width 35 height 35
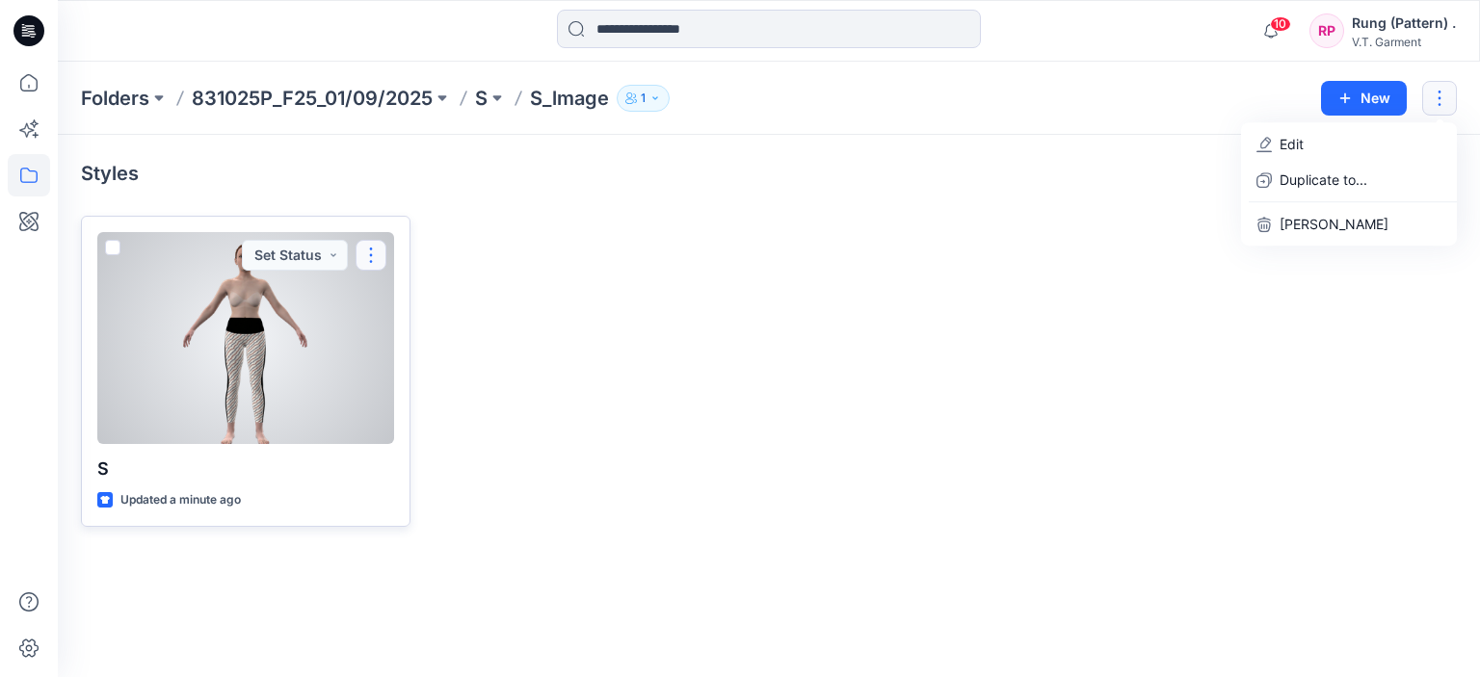
click at [368, 260] on button "button" at bounding box center [371, 255] width 31 height 31
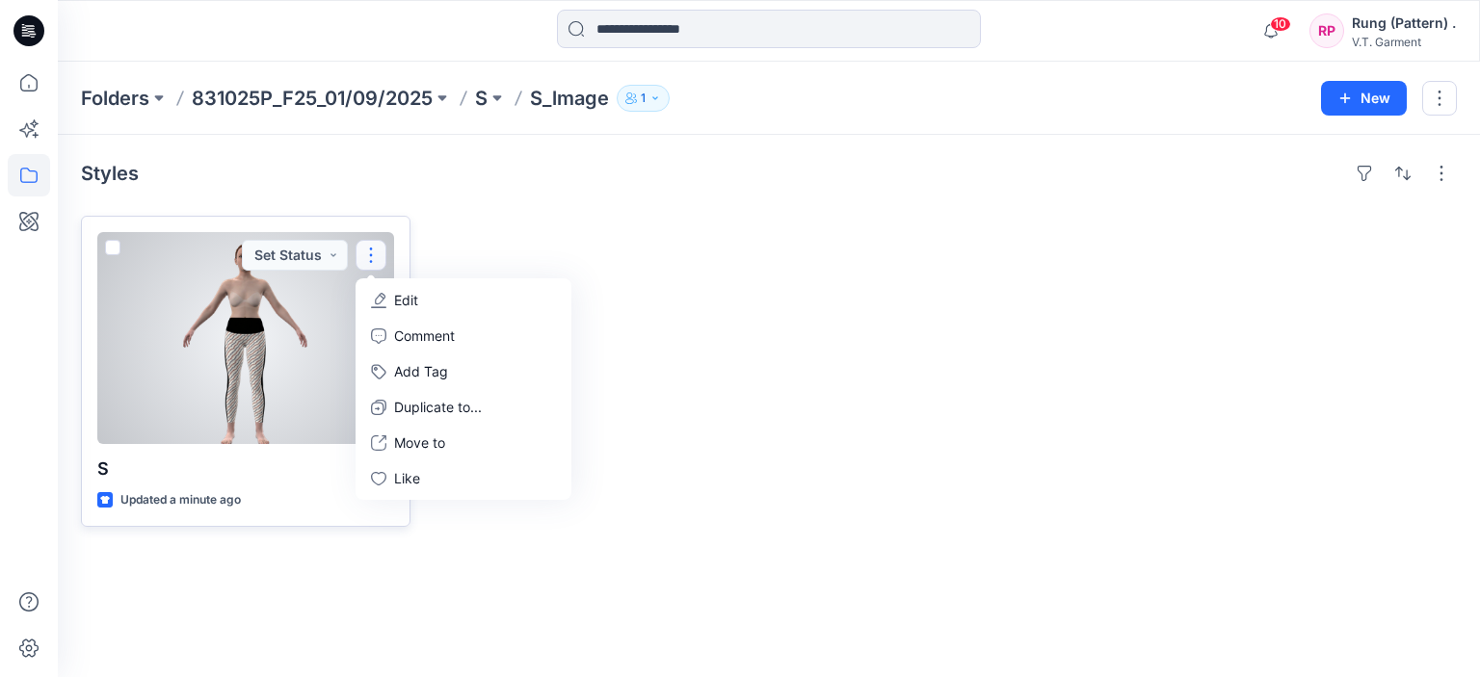
click at [293, 311] on div at bounding box center [245, 338] width 297 height 212
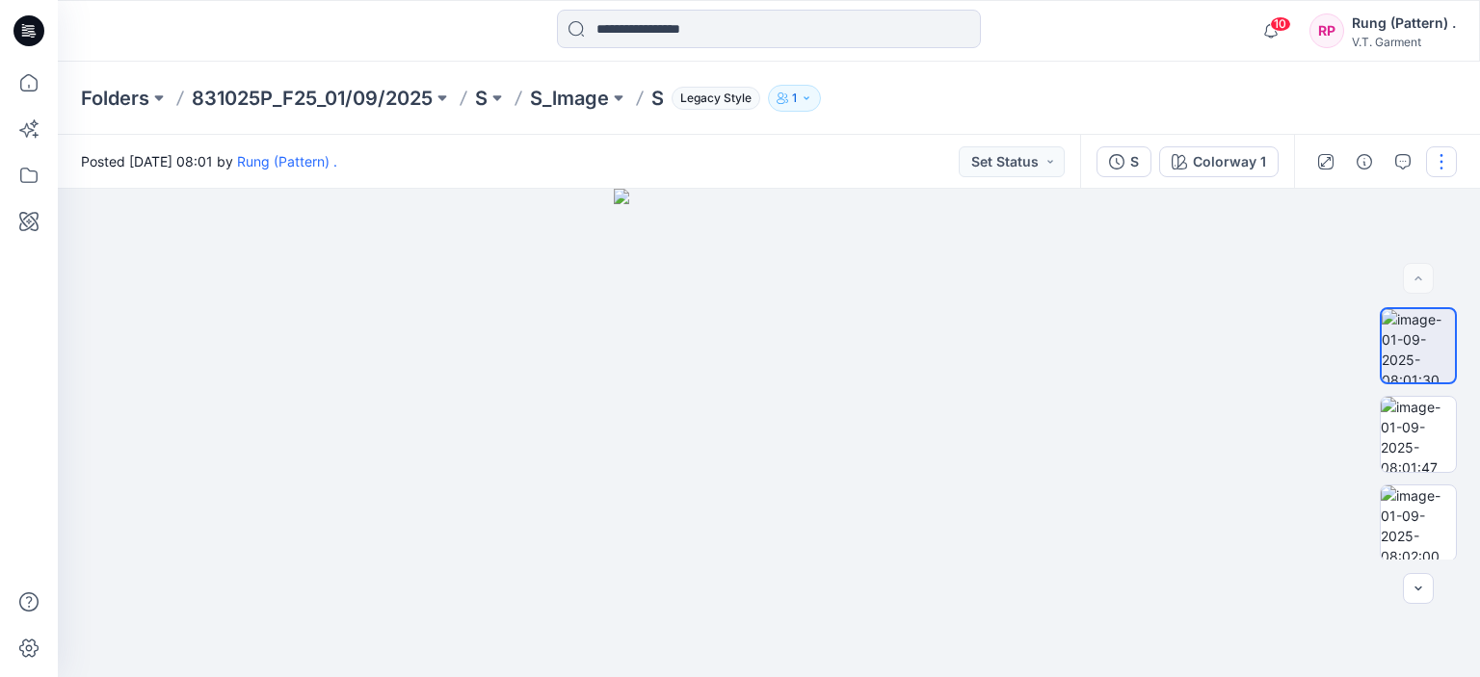
click at [1432, 166] on button "button" at bounding box center [1441, 161] width 31 height 31
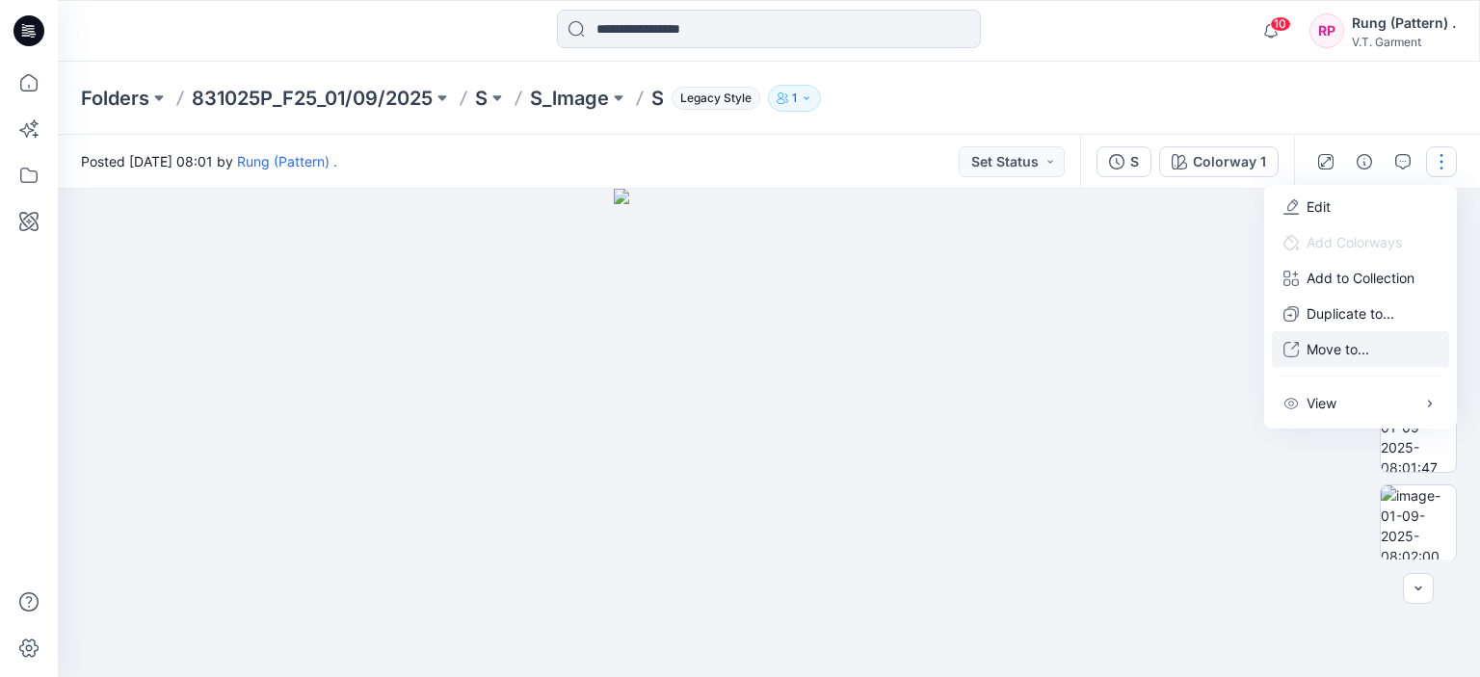
click at [1374, 347] on button "Move to..." at bounding box center [1360, 349] width 177 height 36
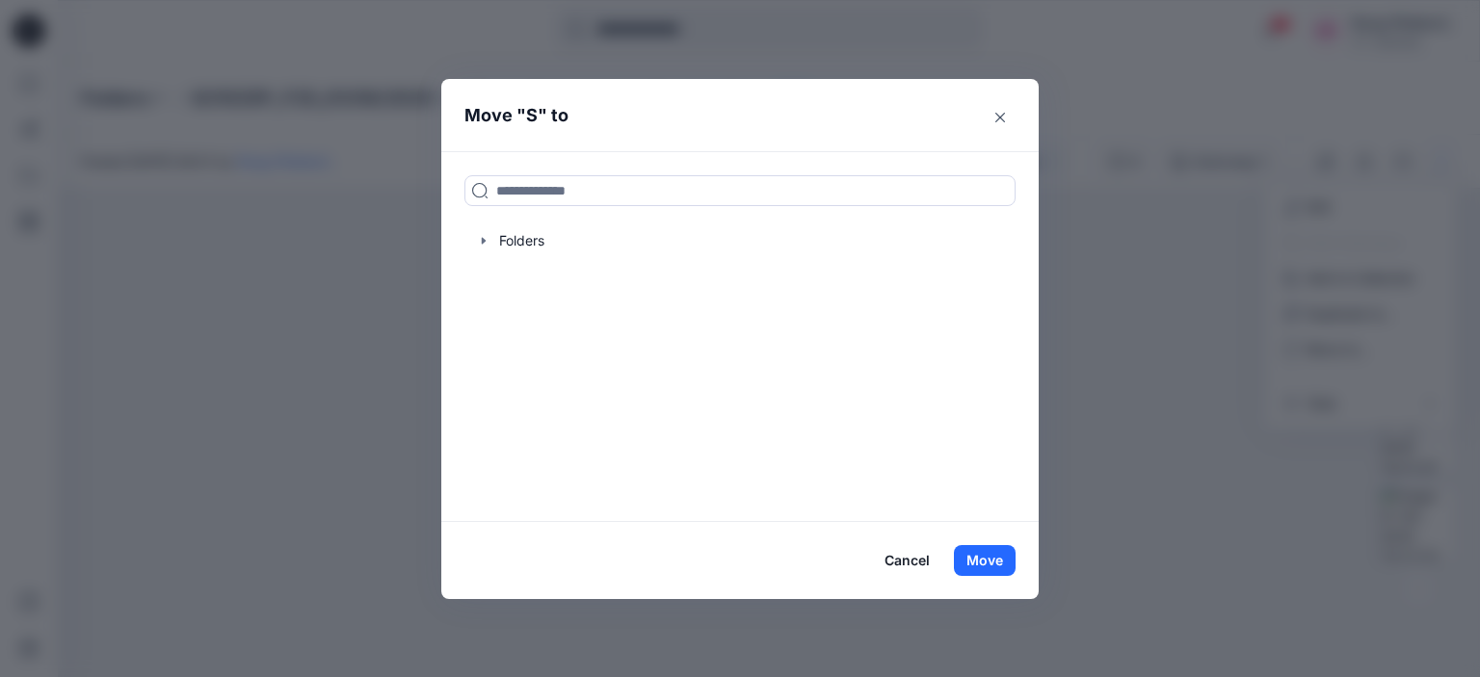
click at [696, 207] on div "Folders" at bounding box center [739, 336] width 597 height 370
click at [700, 193] on input at bounding box center [739, 190] width 551 height 31
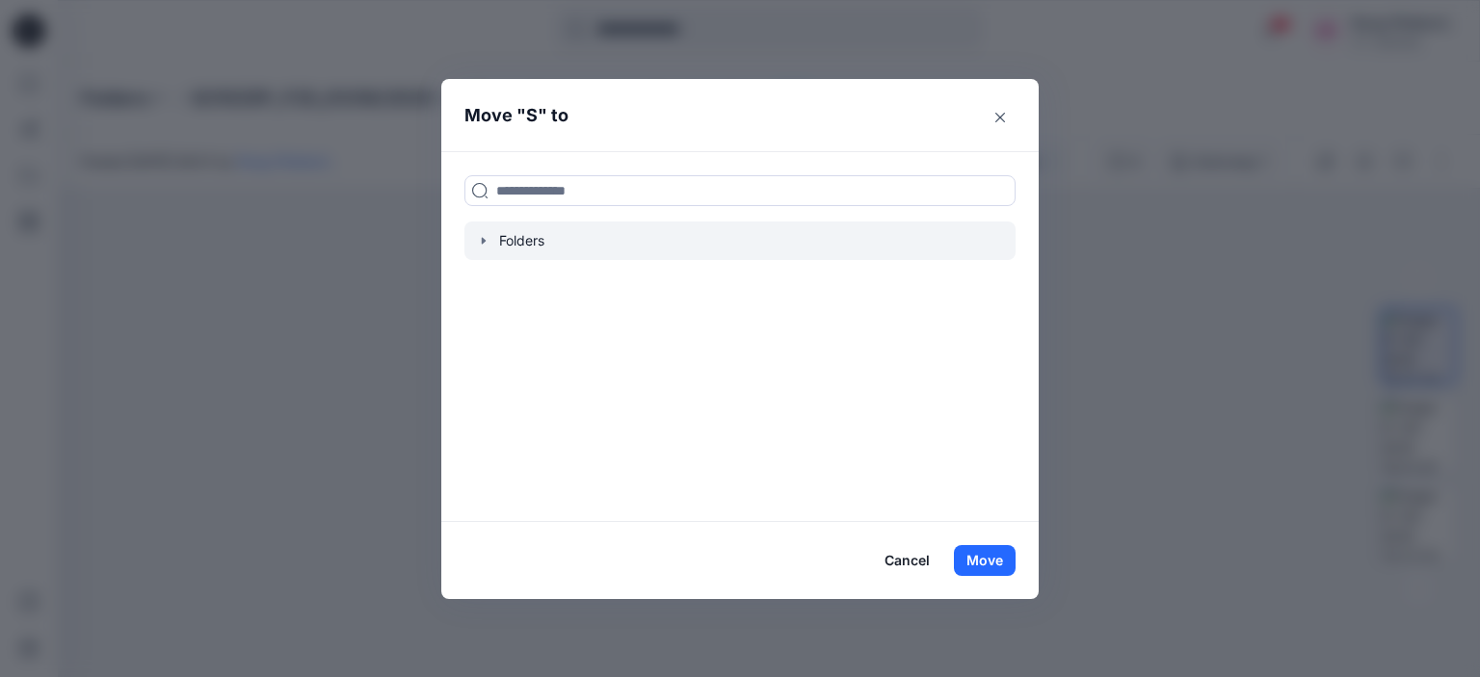
click at [495, 238] on div at bounding box center [739, 241] width 551 height 39
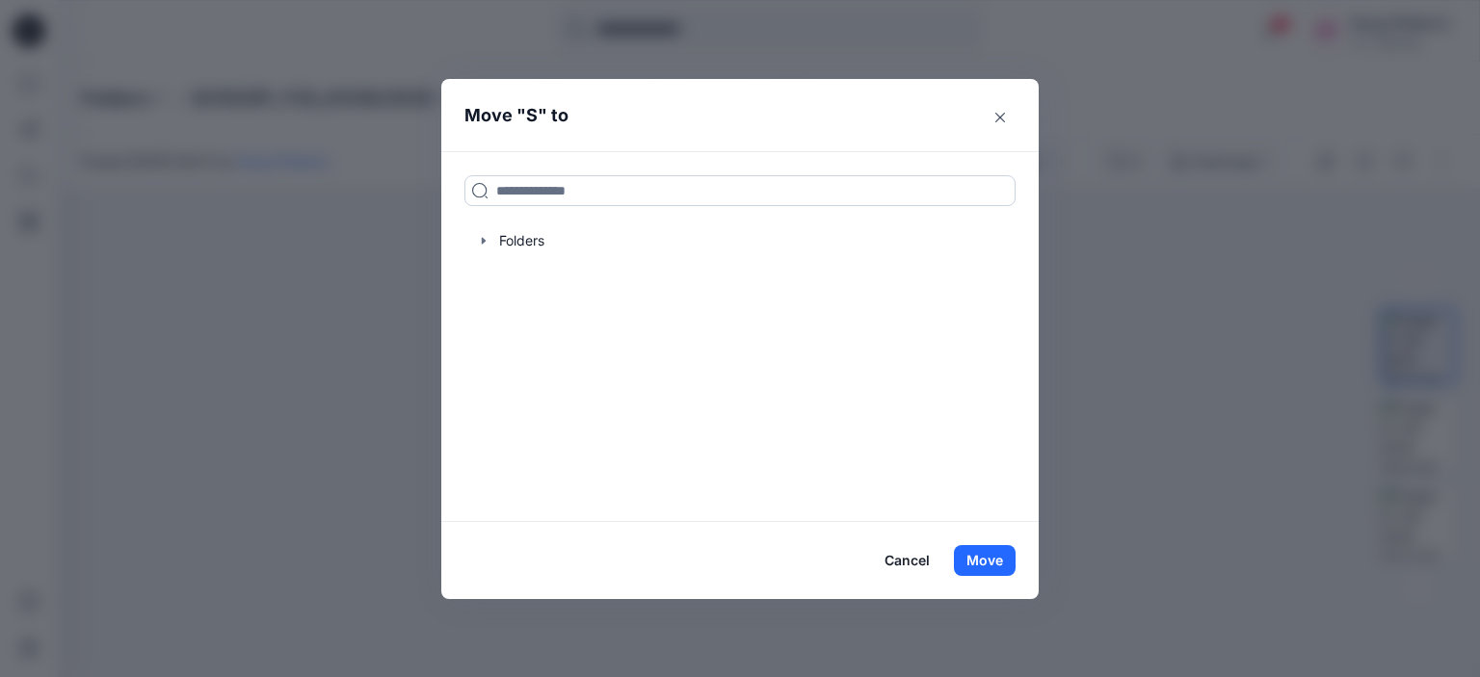
click at [549, 200] on input at bounding box center [739, 190] width 551 height 31
type input "*"
click at [971, 546] on button "Move" at bounding box center [985, 560] width 62 height 31
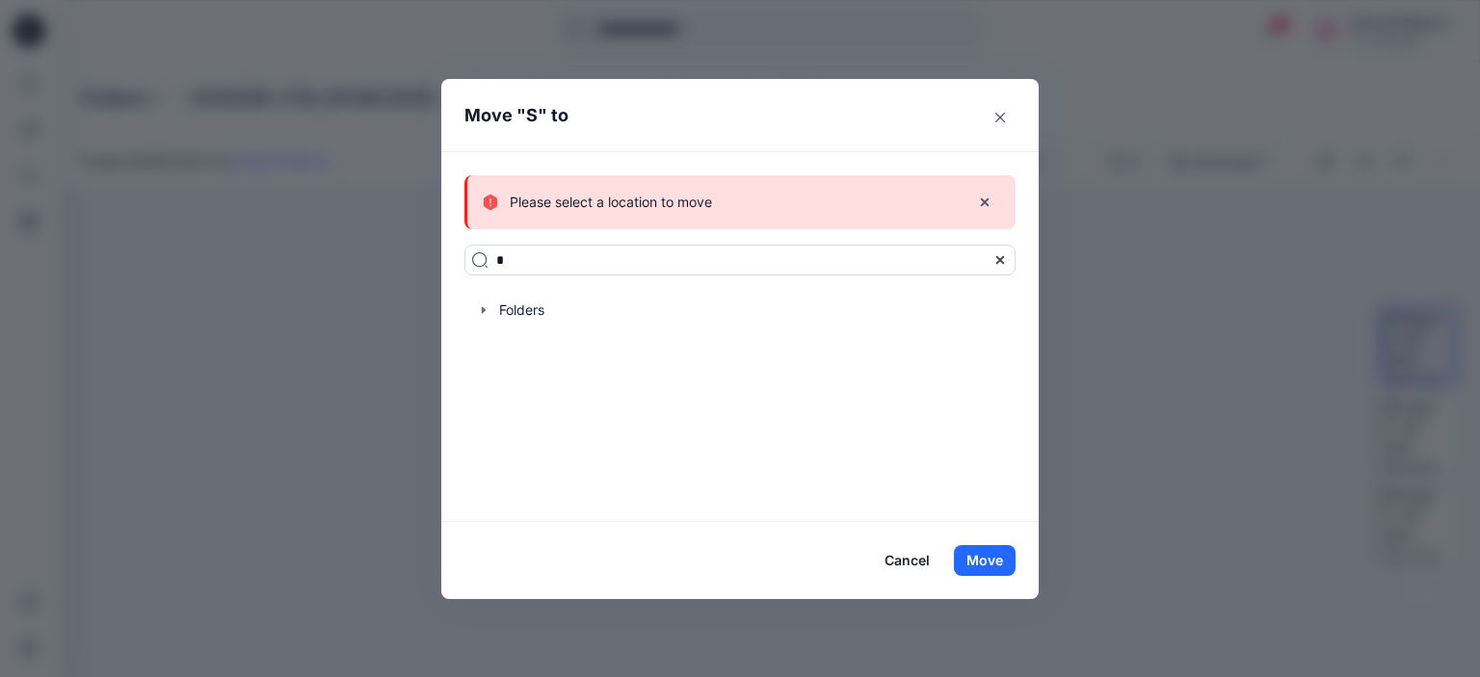
click at [998, 262] on icon at bounding box center [1000, 260] width 8 height 8
click at [989, 119] on button "Close" at bounding box center [1000, 117] width 31 height 31
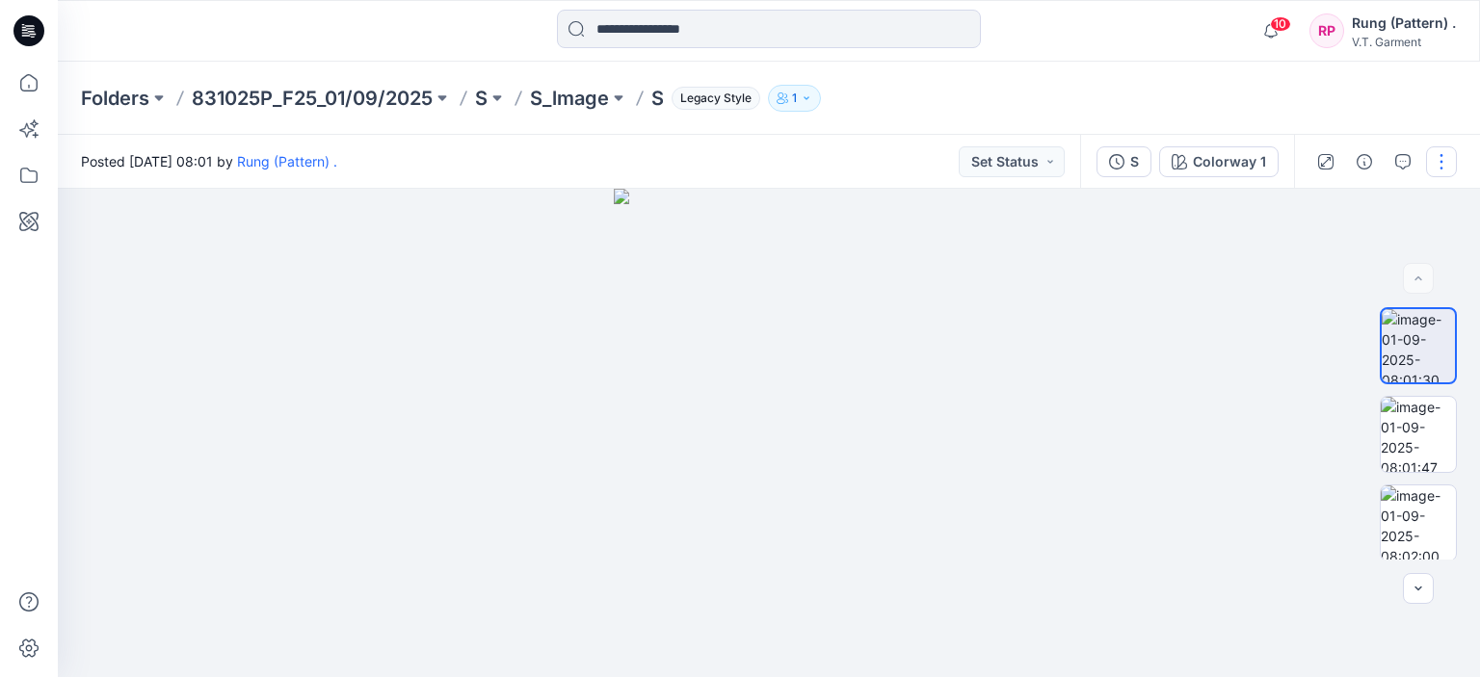
click at [1442, 161] on button "button" at bounding box center [1441, 161] width 31 height 31
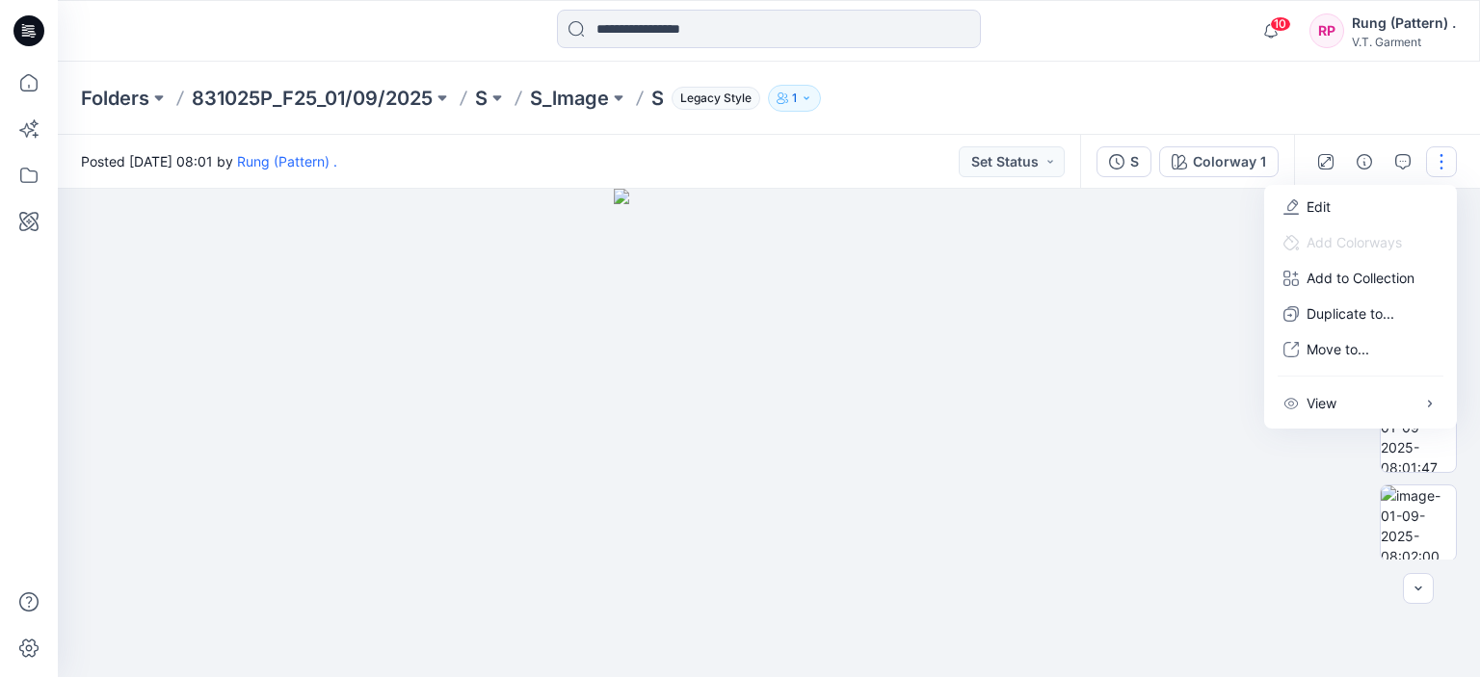
click at [1083, 312] on div at bounding box center [769, 433] width 1422 height 488
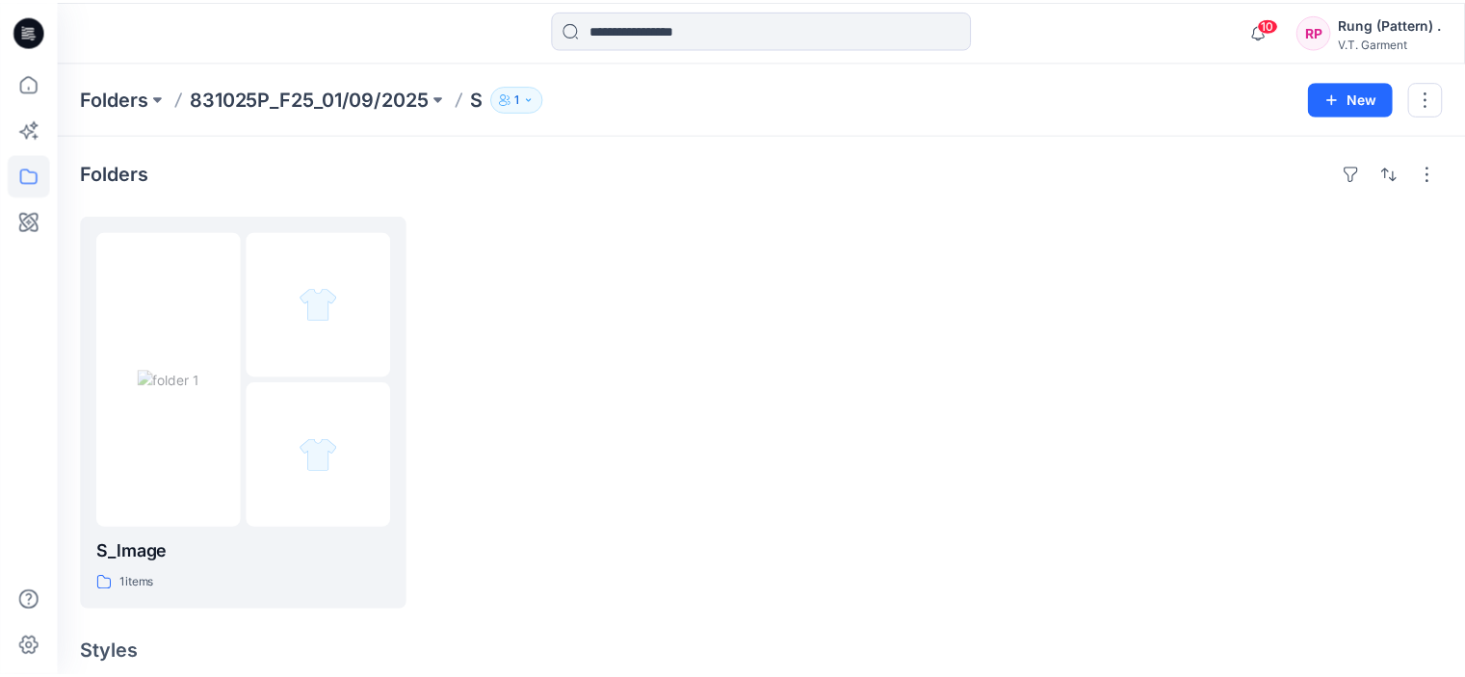
scroll to position [336, 0]
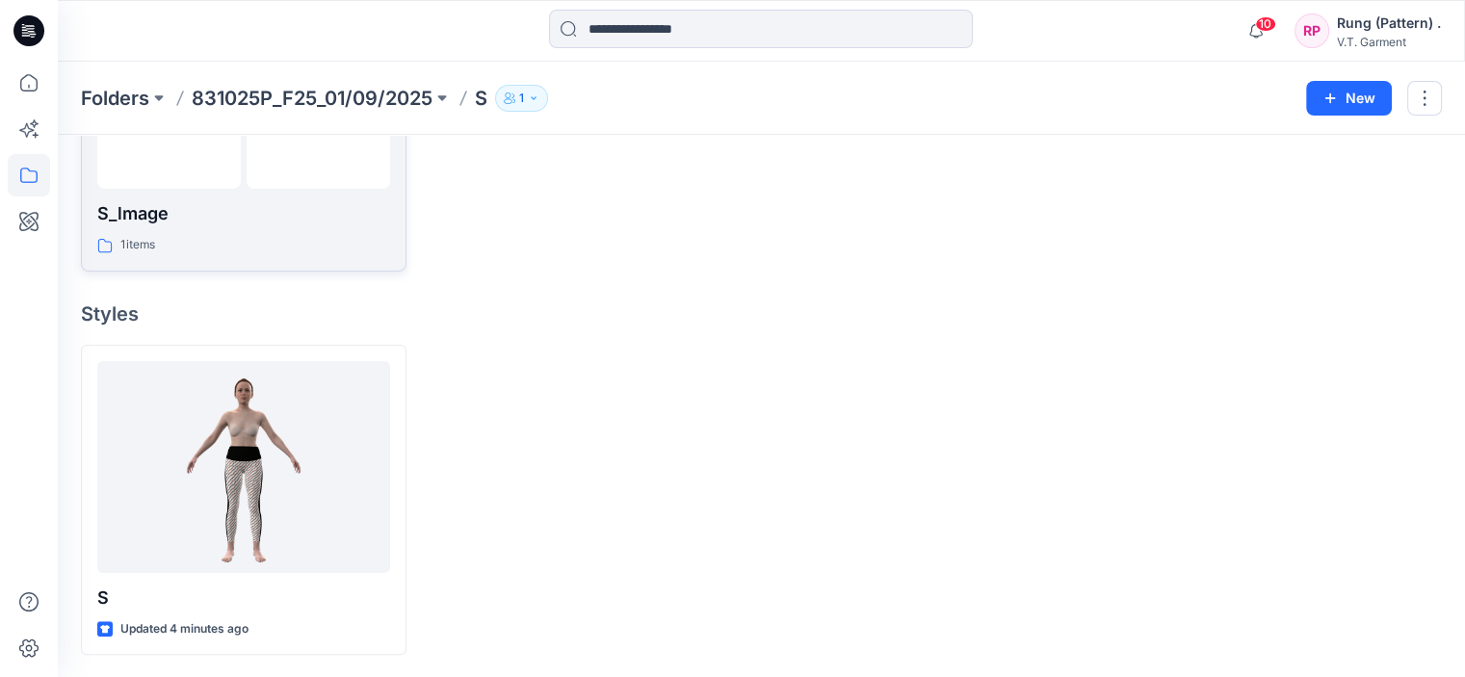
click at [285, 198] on div "S_lmage 1 items" at bounding box center [243, 75] width 293 height 359
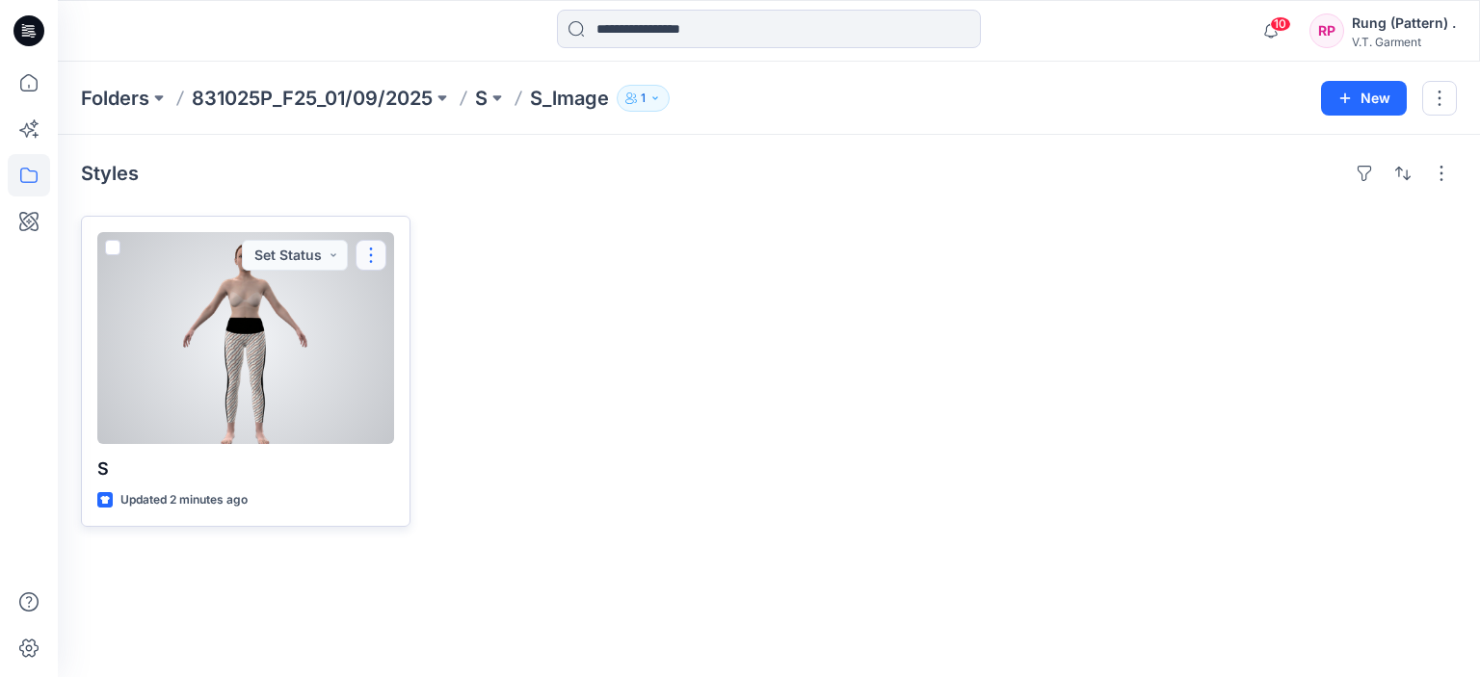
click at [374, 252] on button "button" at bounding box center [371, 255] width 31 height 31
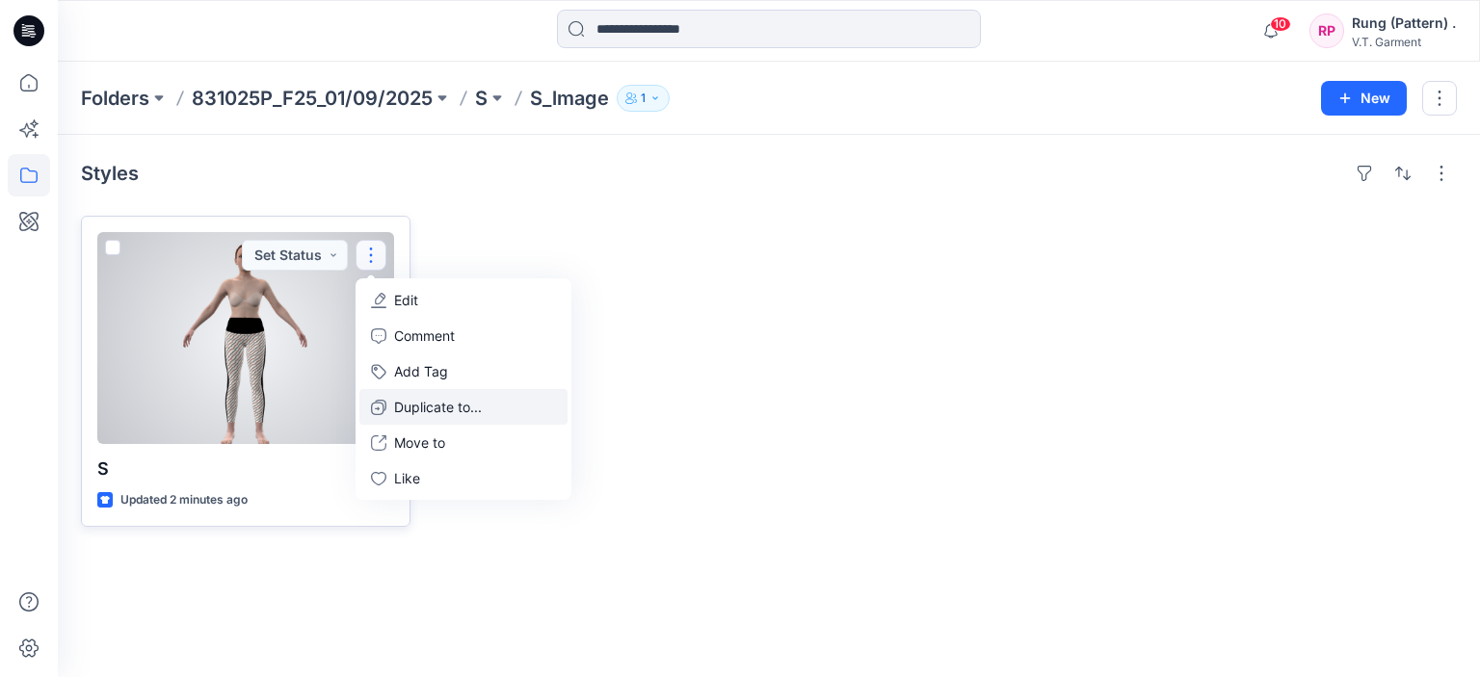
click at [433, 406] on p "Duplicate to..." at bounding box center [438, 407] width 88 height 20
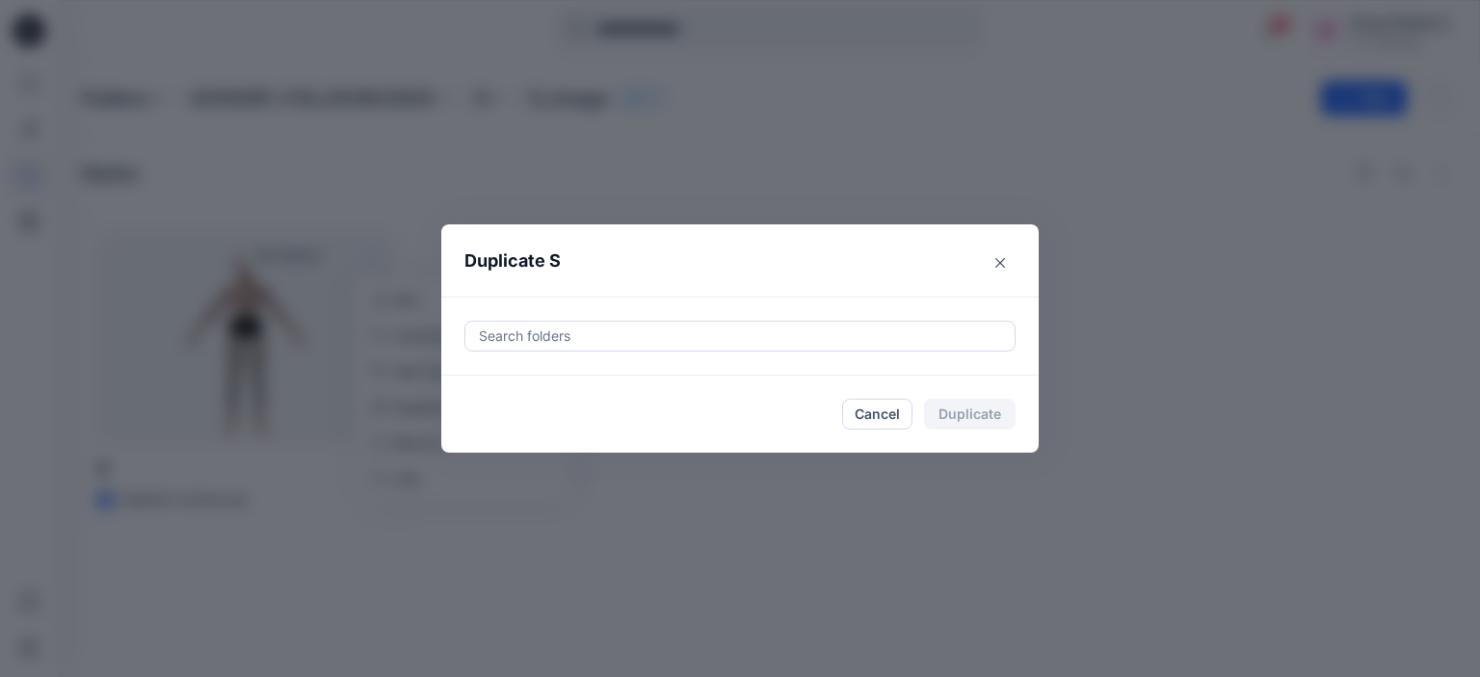
drag, startPoint x: 859, startPoint y: 359, endPoint x: 859, endPoint y: 345, distance: 14.5
click at [859, 356] on div "Search folders" at bounding box center [739, 336] width 597 height 79
click at [859, 345] on div at bounding box center [740, 336] width 526 height 23
click at [927, 525] on div "Duplicate S Search folders Cancel Duplicate" at bounding box center [740, 338] width 1480 height 677
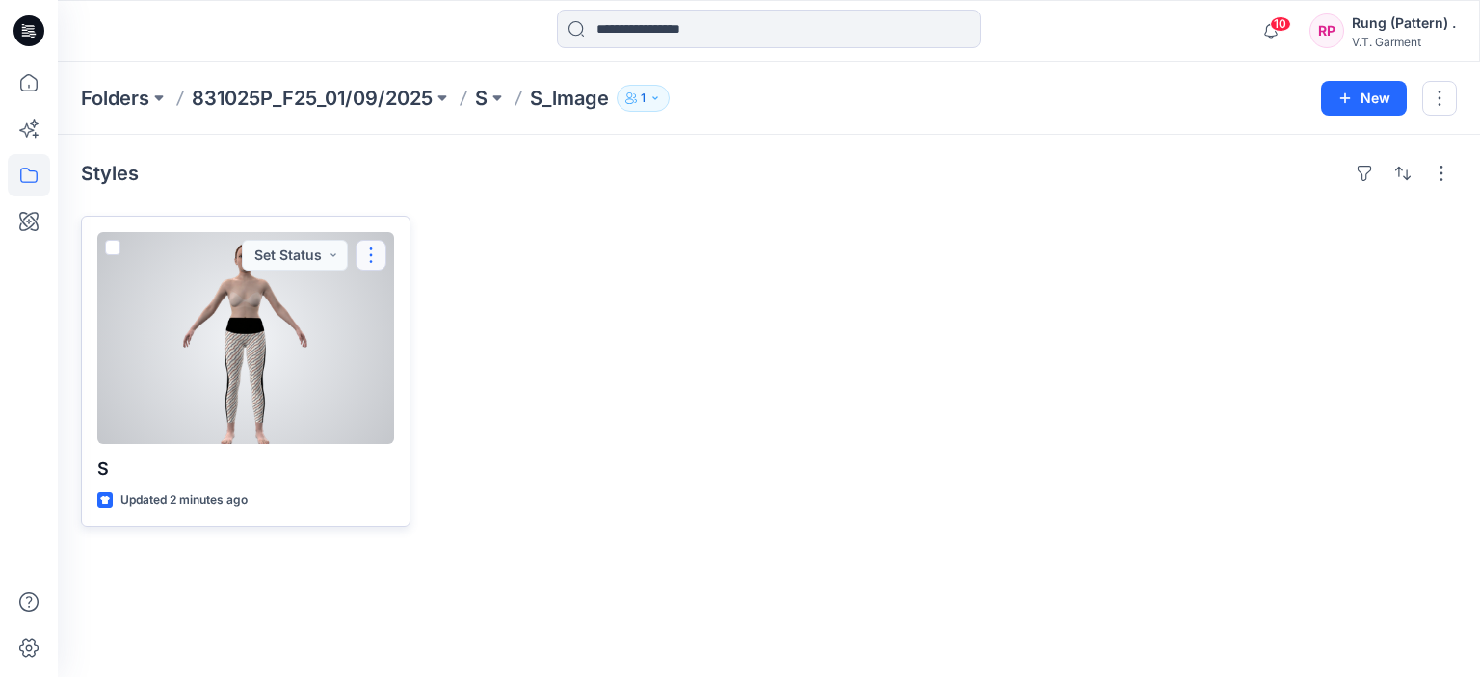
click at [374, 255] on button "button" at bounding box center [371, 255] width 31 height 31
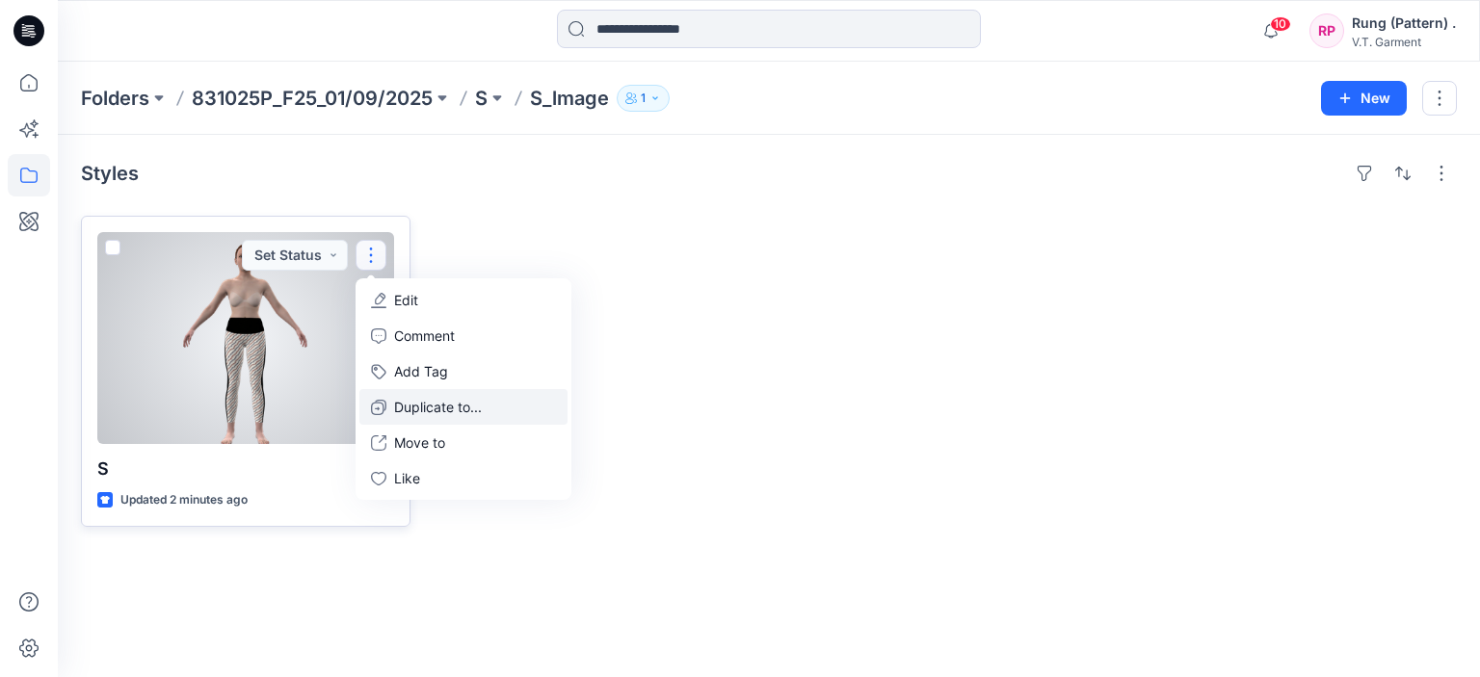
click at [463, 415] on p "Duplicate to..." at bounding box center [438, 407] width 88 height 20
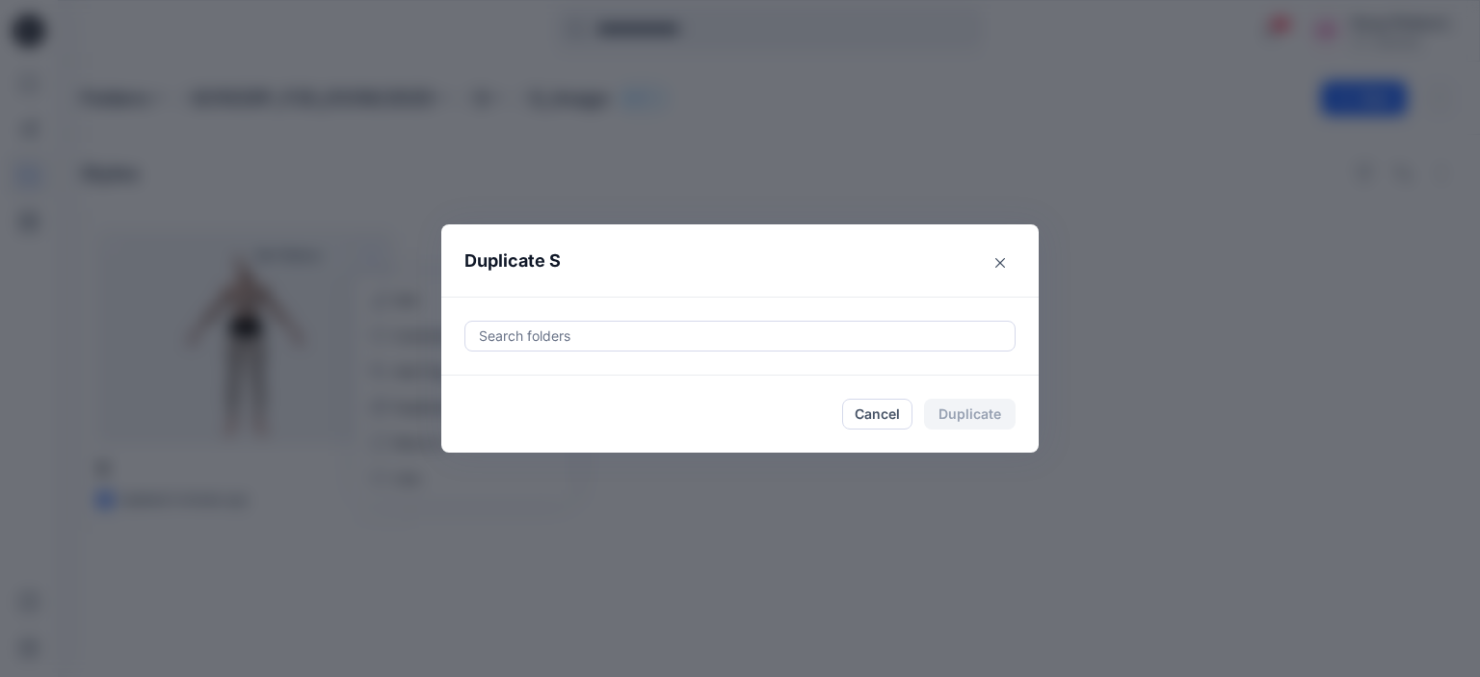
click at [834, 342] on div at bounding box center [740, 336] width 526 height 23
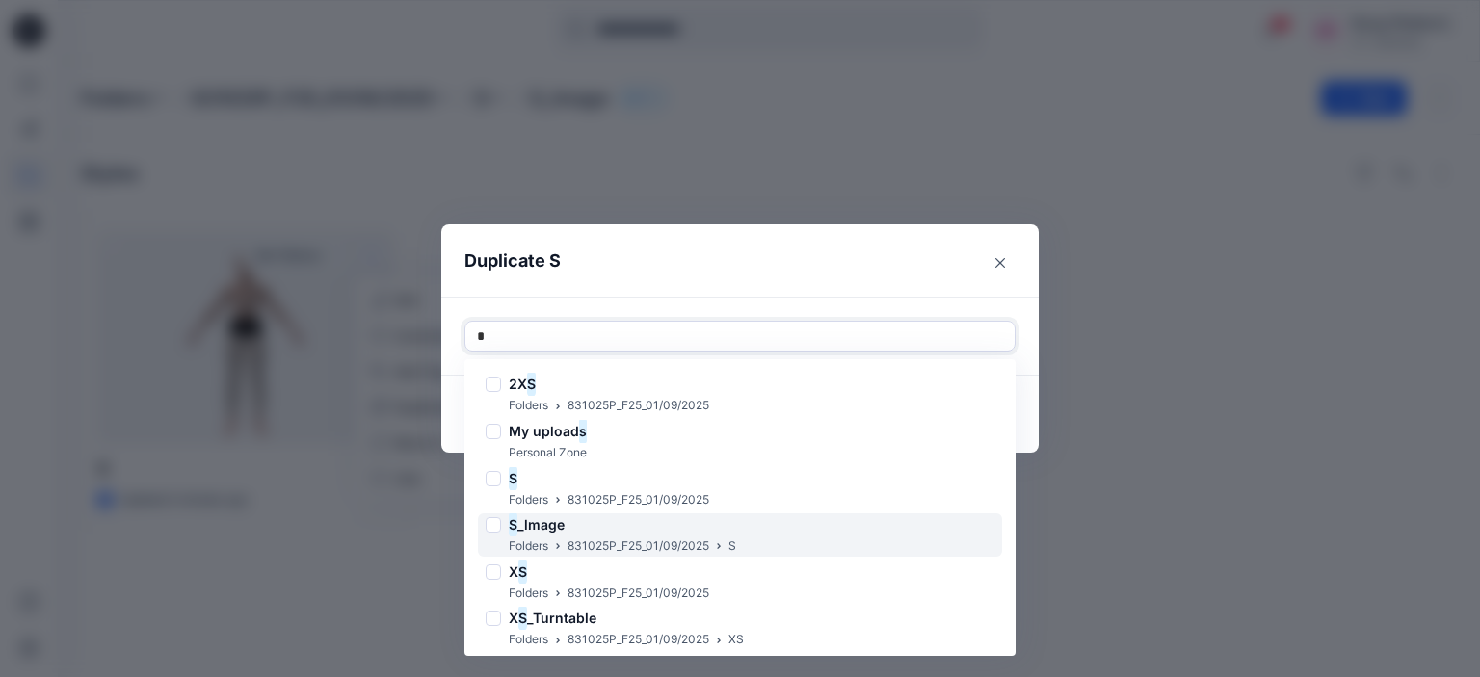
click at [622, 529] on div "S _lmage" at bounding box center [611, 525] width 250 height 23
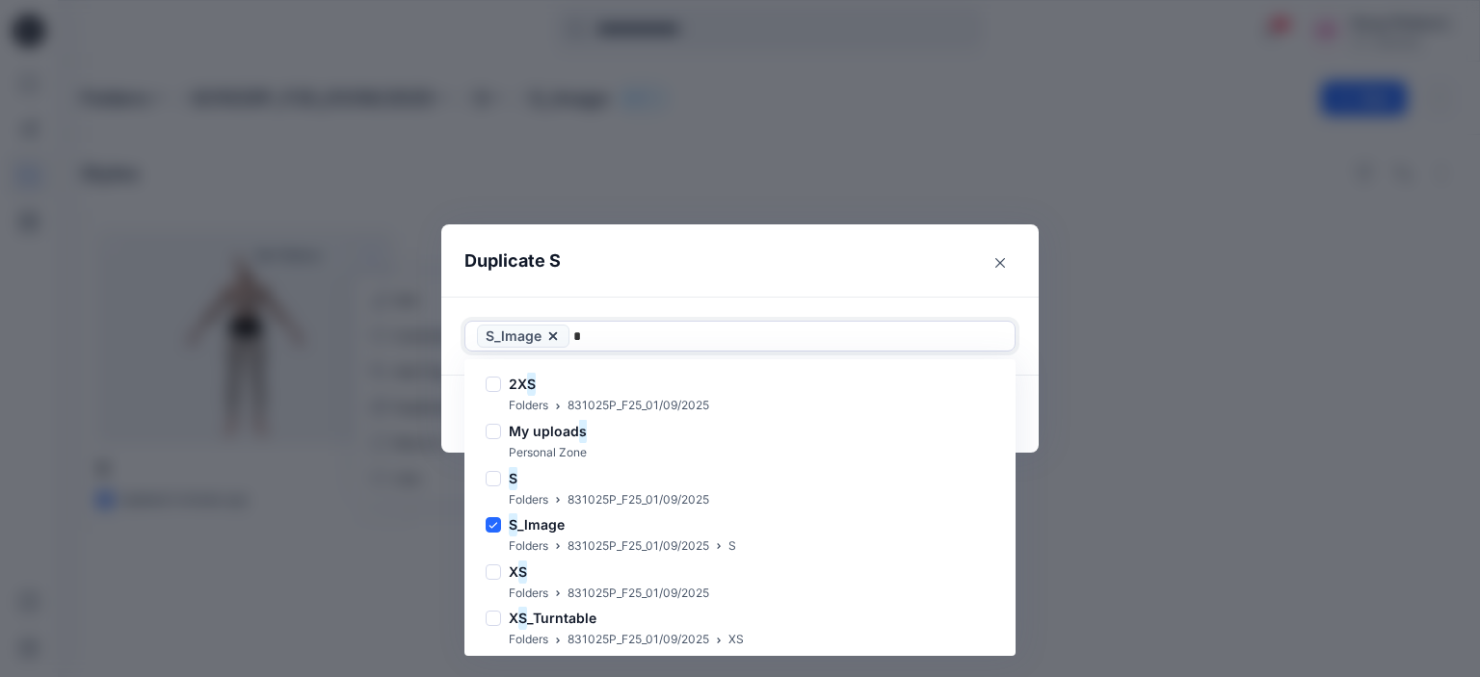
type input "*"
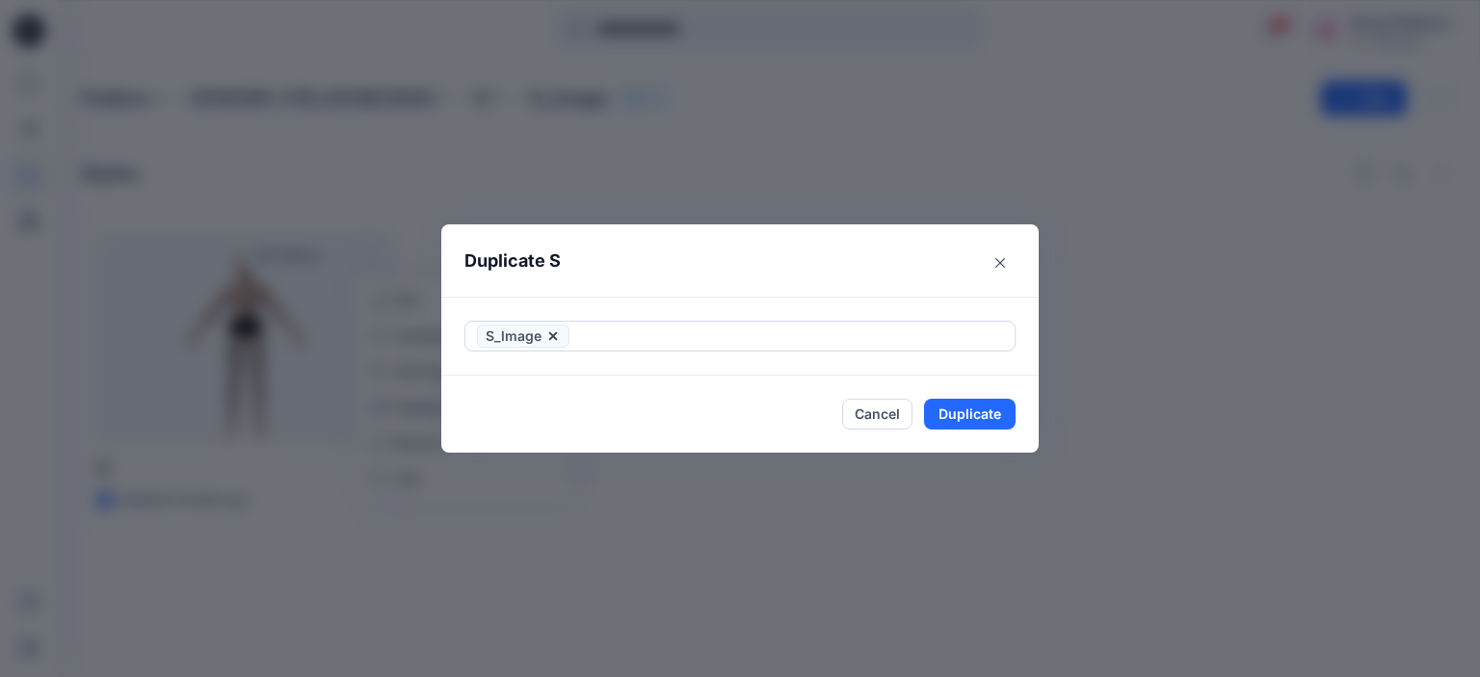
click at [716, 299] on div "S_lmage" at bounding box center [739, 336] width 597 height 79
click at [951, 414] on button "Duplicate" at bounding box center [970, 414] width 92 height 31
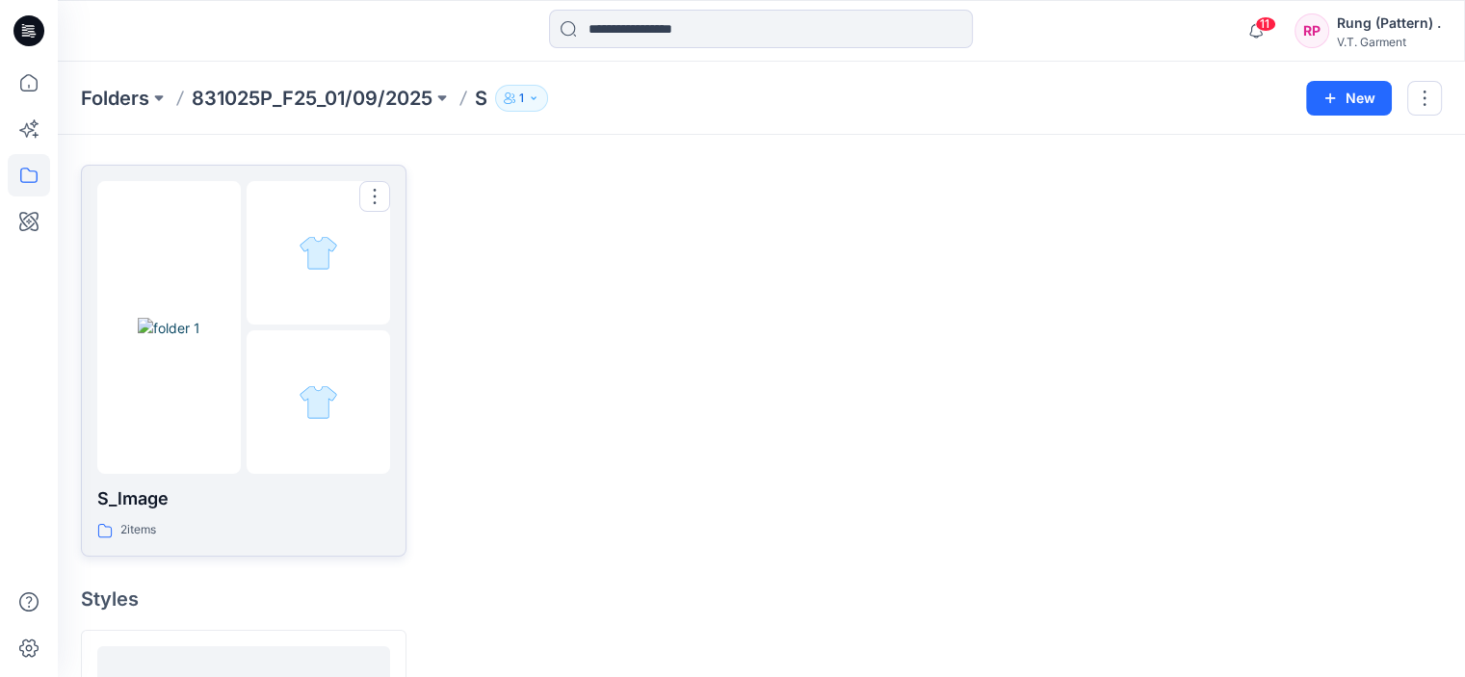
scroll to position [47, 0]
click at [278, 307] on div at bounding box center [319, 257] width 144 height 144
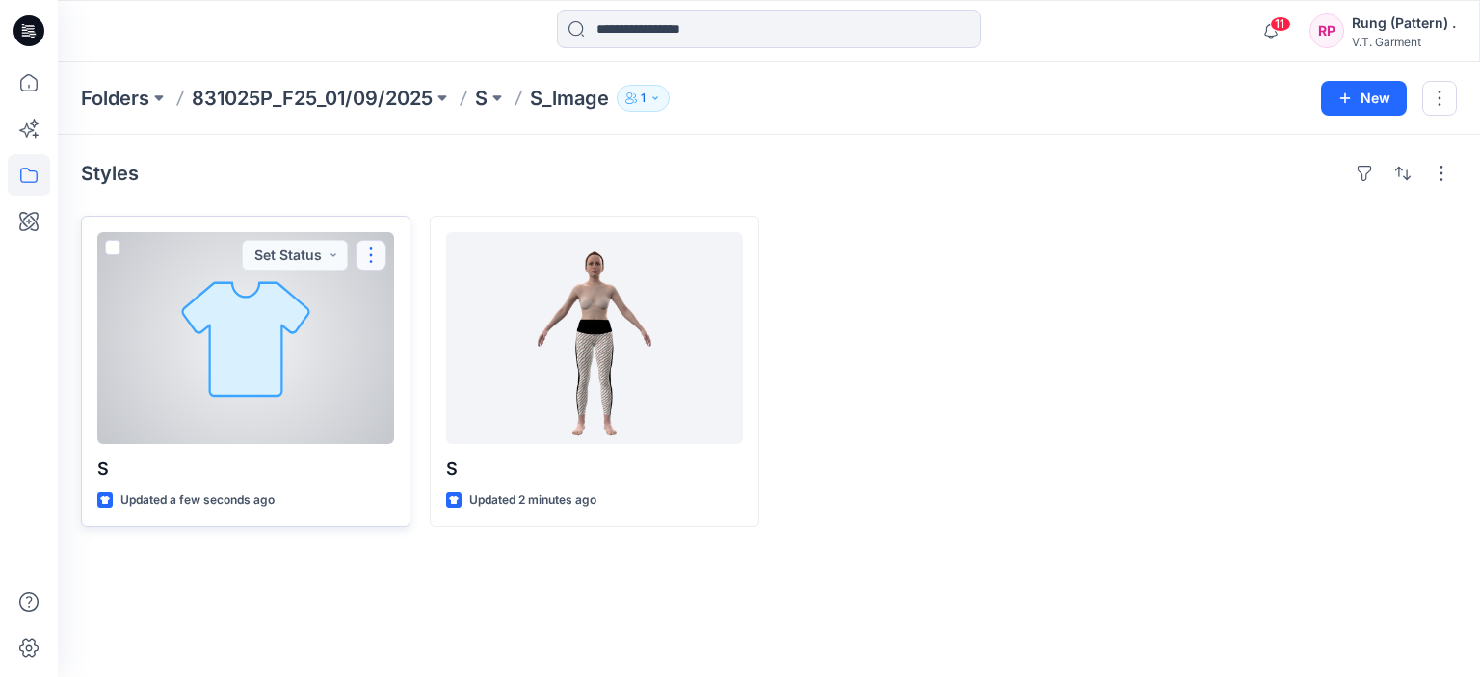
click at [367, 256] on button "button" at bounding box center [371, 255] width 31 height 31
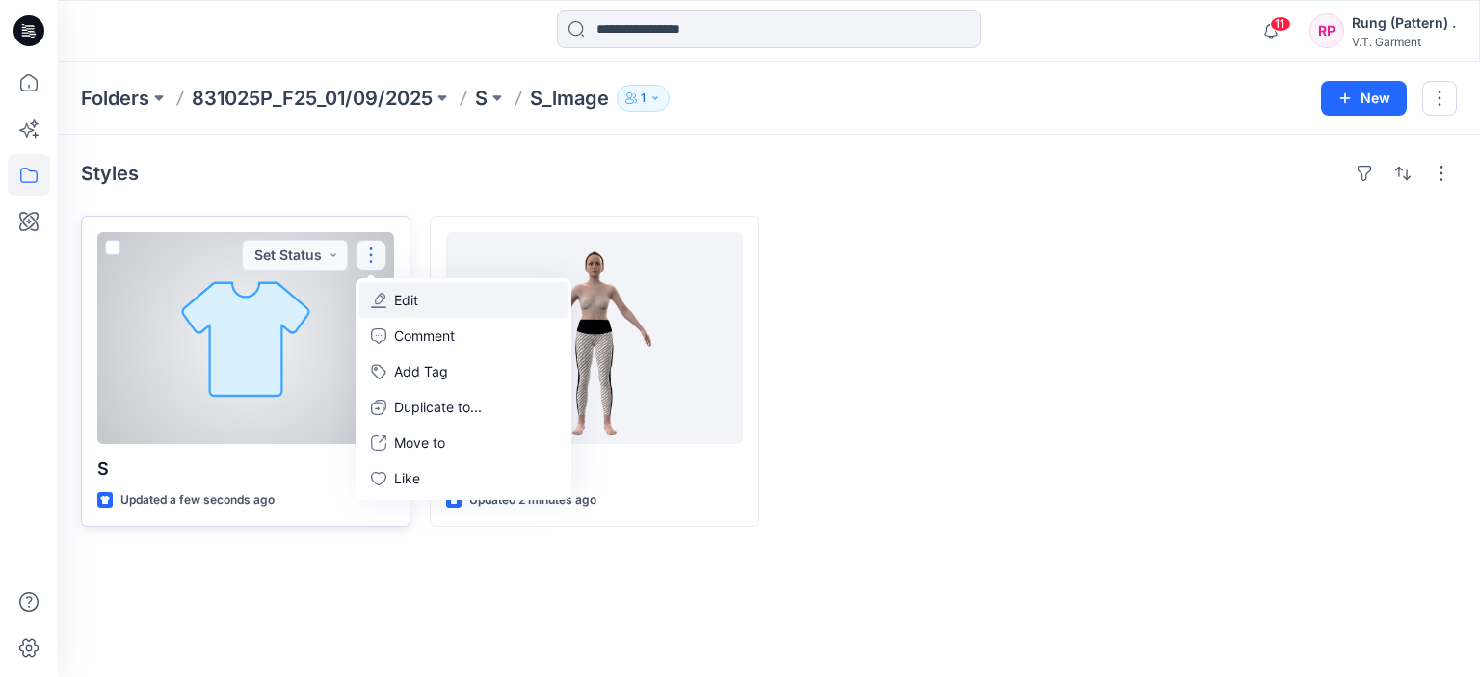
click at [425, 291] on button "Edit" at bounding box center [463, 300] width 208 height 36
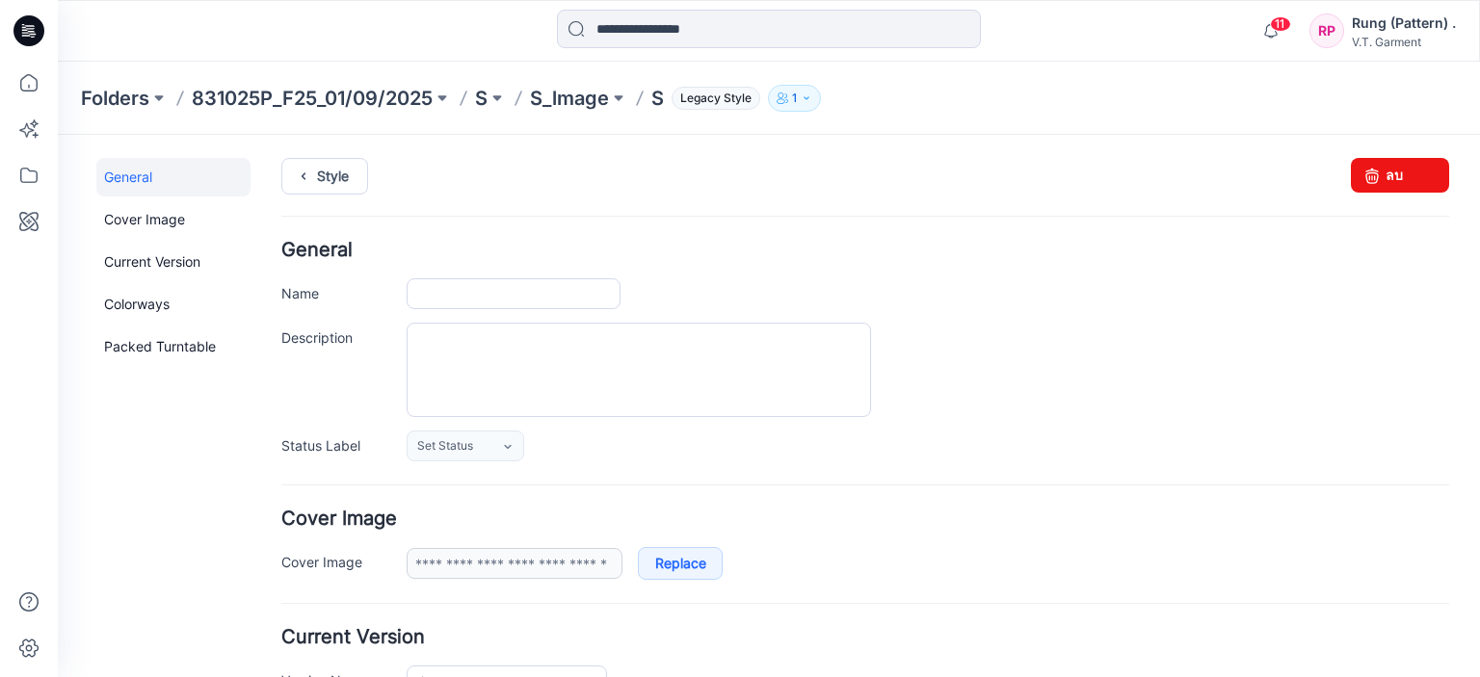
type input "*"
type input "**********"
click at [1406, 184] on link "ลบ" at bounding box center [1400, 175] width 98 height 35
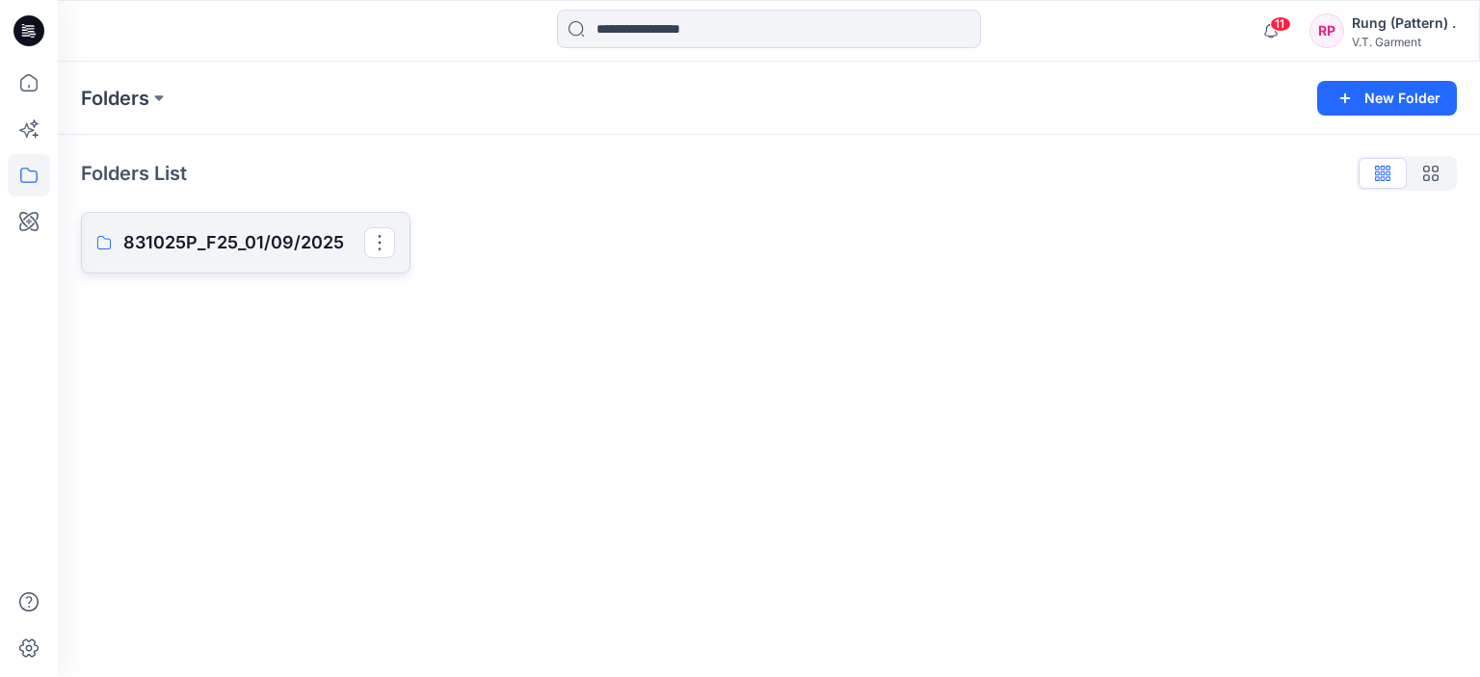
click at [224, 248] on p "831025P_F25_01/09/2025" at bounding box center [243, 242] width 241 height 27
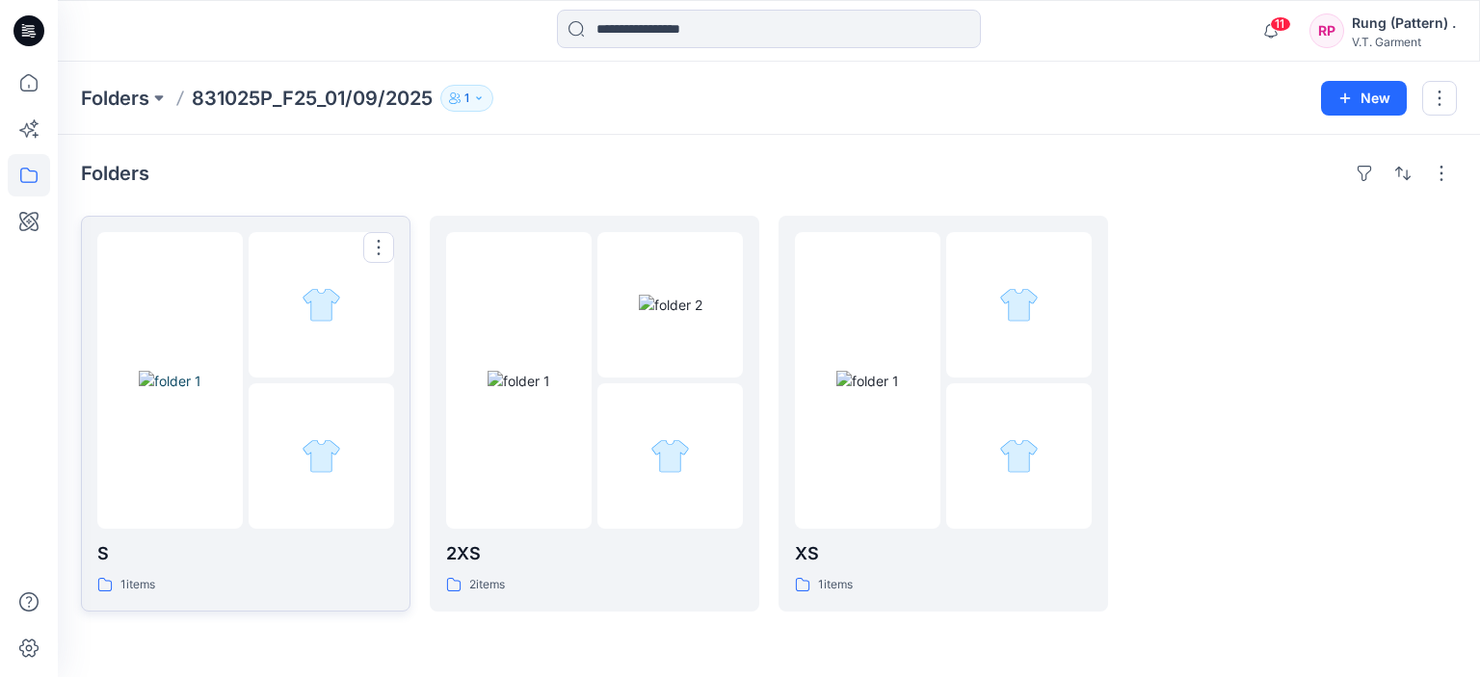
click at [185, 289] on div at bounding box center [169, 380] width 145 height 297
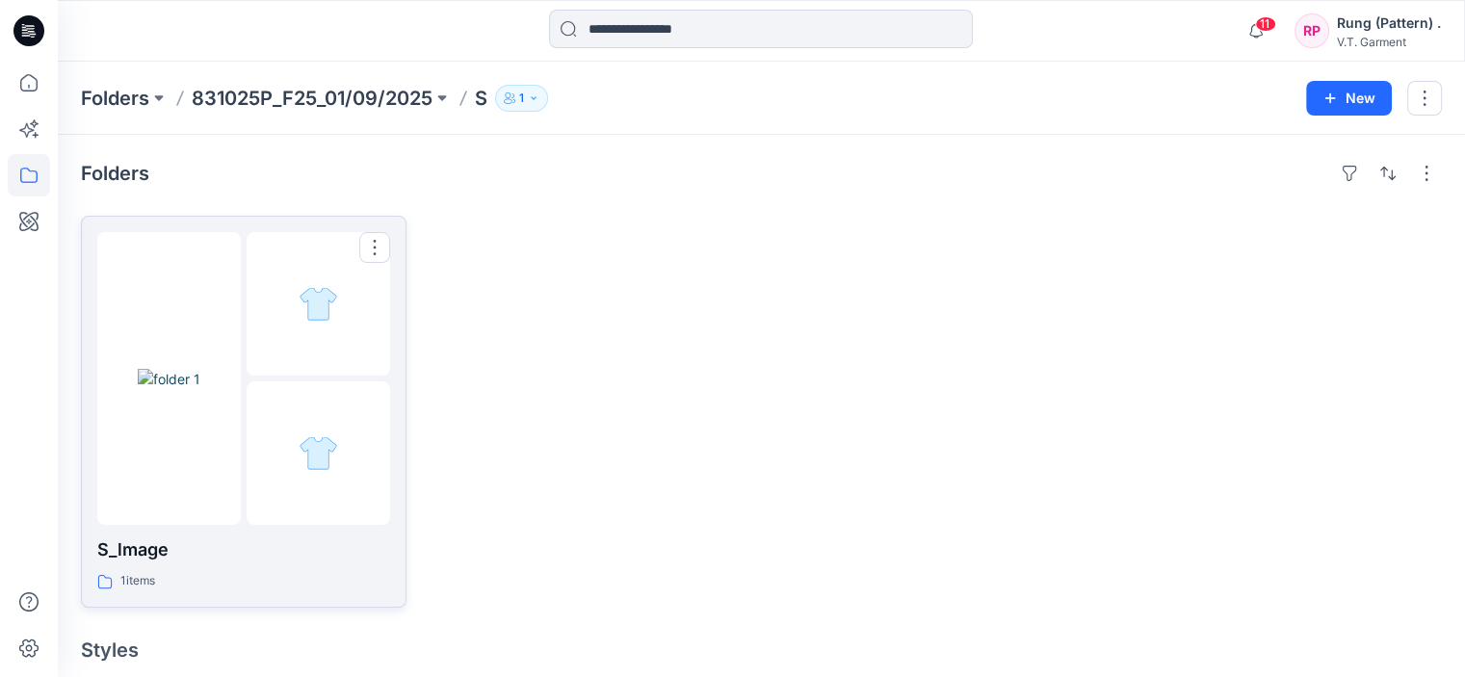
click at [341, 307] on div at bounding box center [319, 304] width 144 height 144
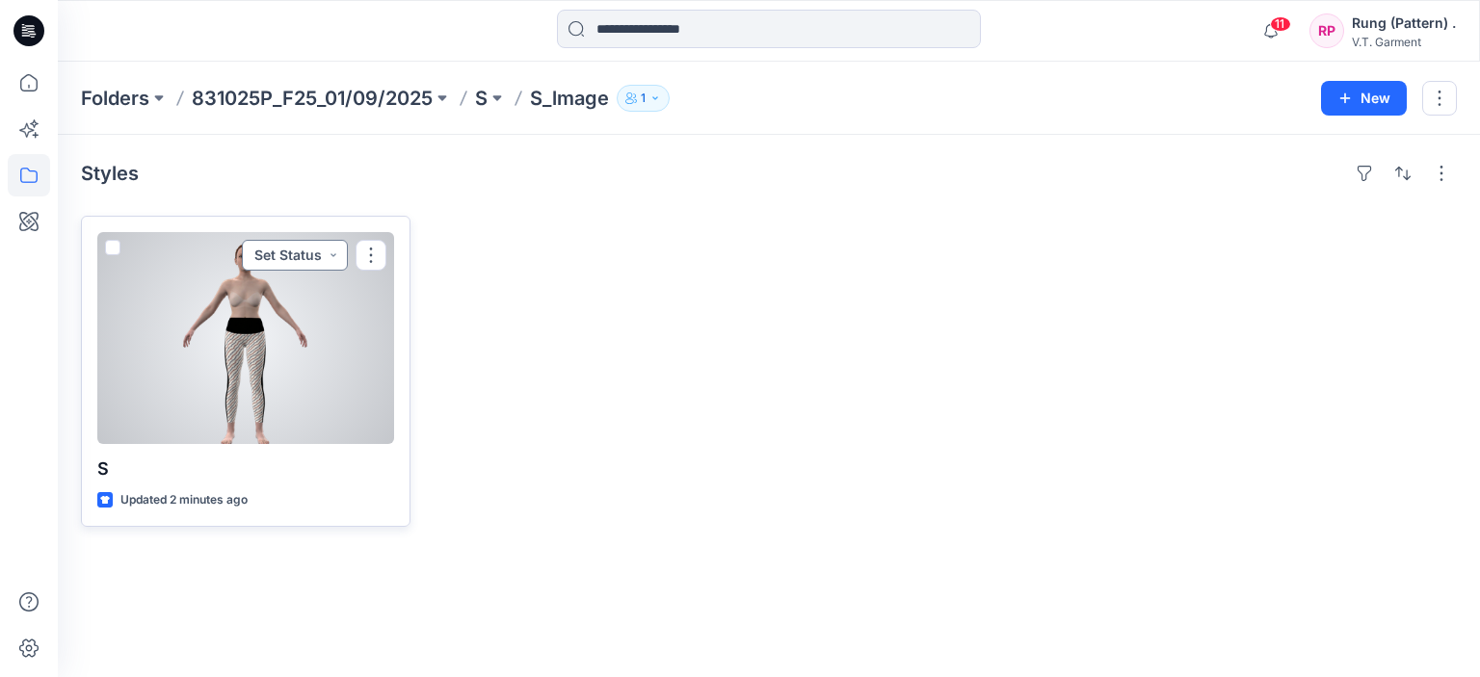
click at [316, 251] on button "Set Status" at bounding box center [295, 255] width 106 height 31
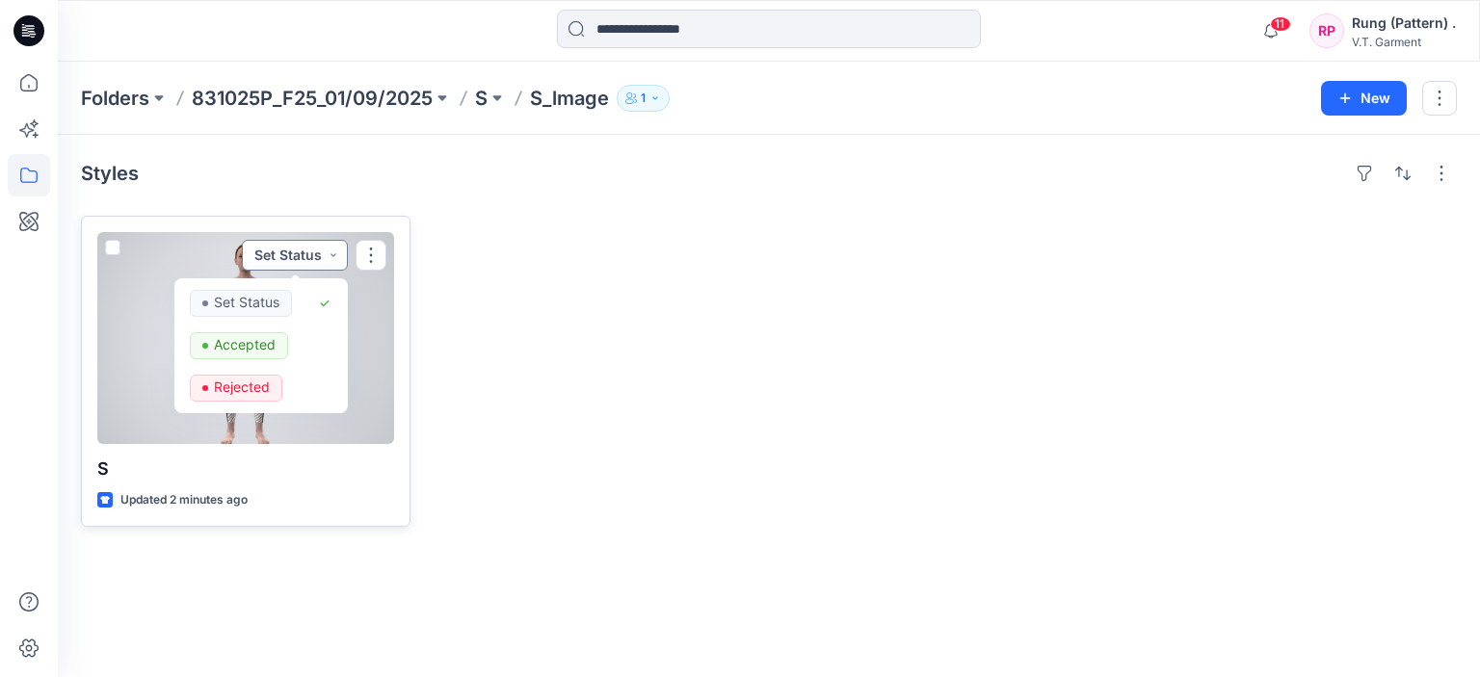
click at [316, 251] on button "Set Status" at bounding box center [295, 255] width 106 height 31
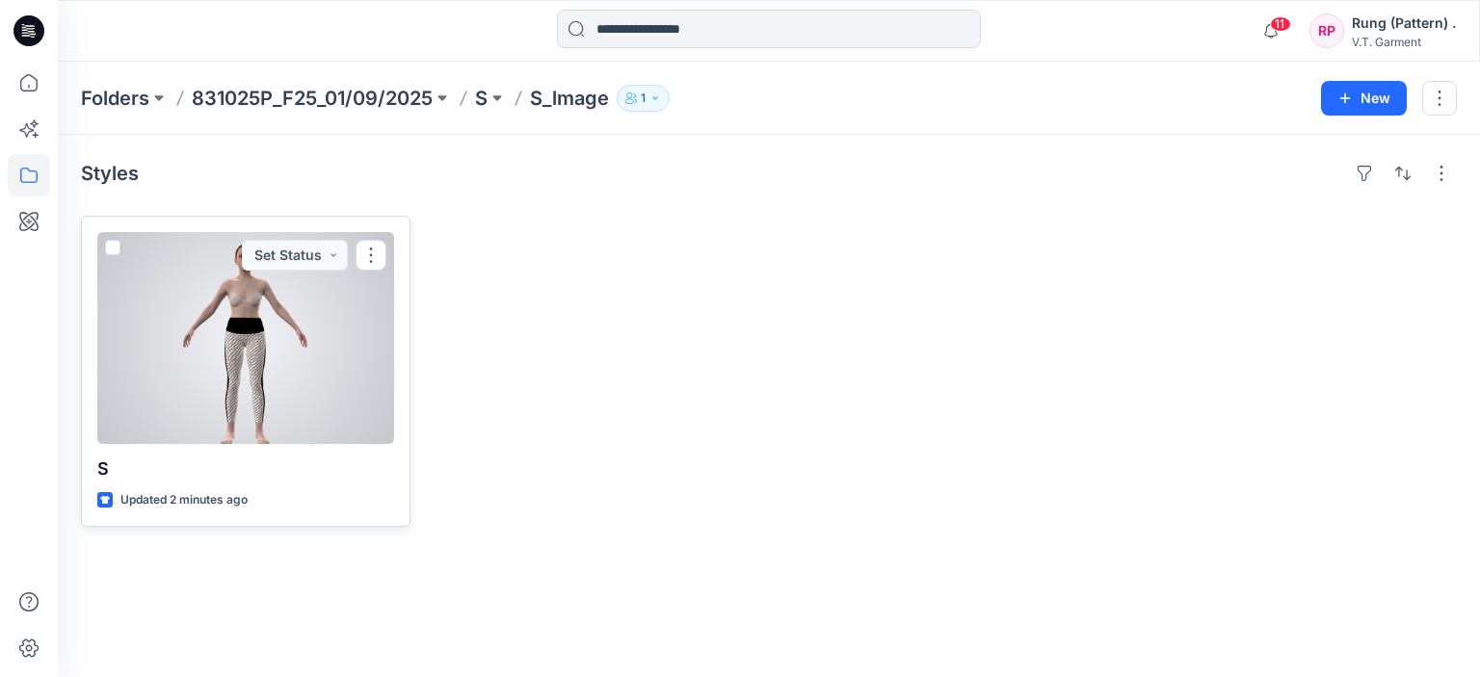
click at [322, 376] on div at bounding box center [245, 338] width 297 height 212
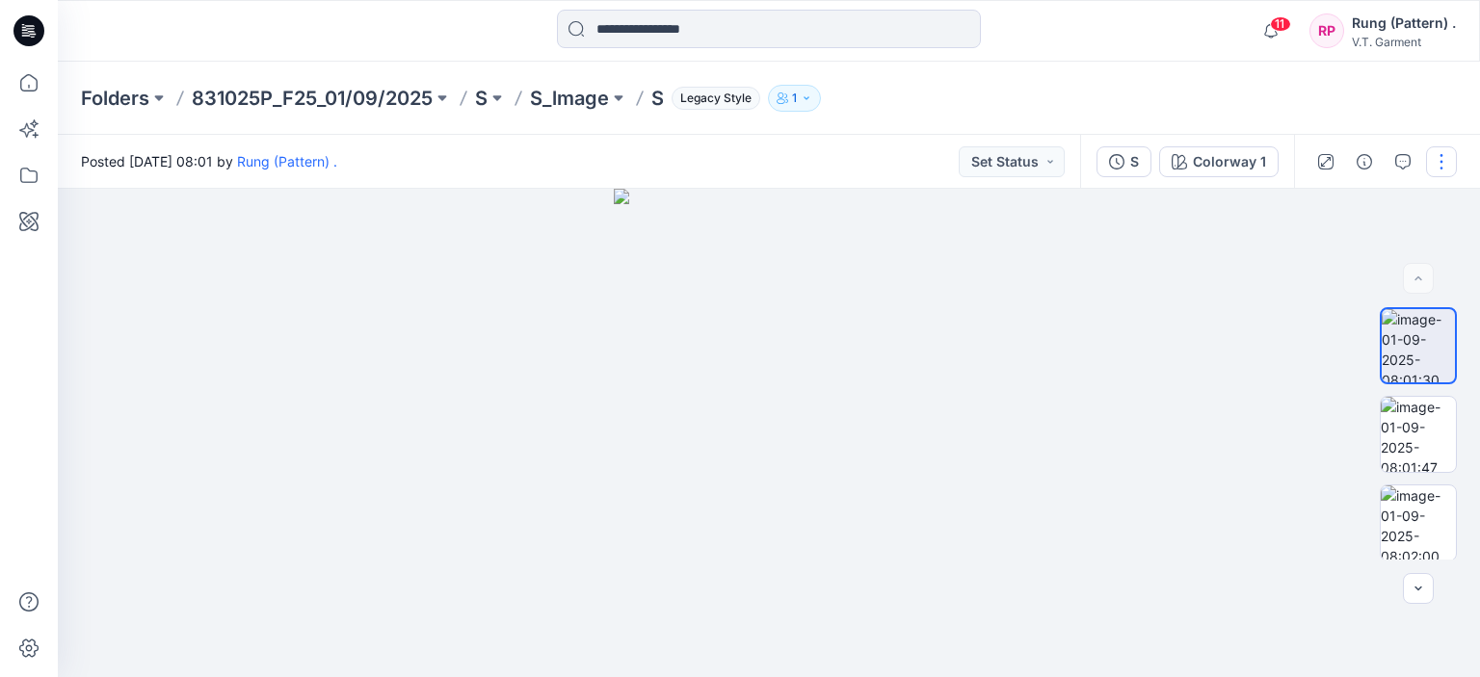
click at [1434, 167] on button "button" at bounding box center [1441, 161] width 31 height 31
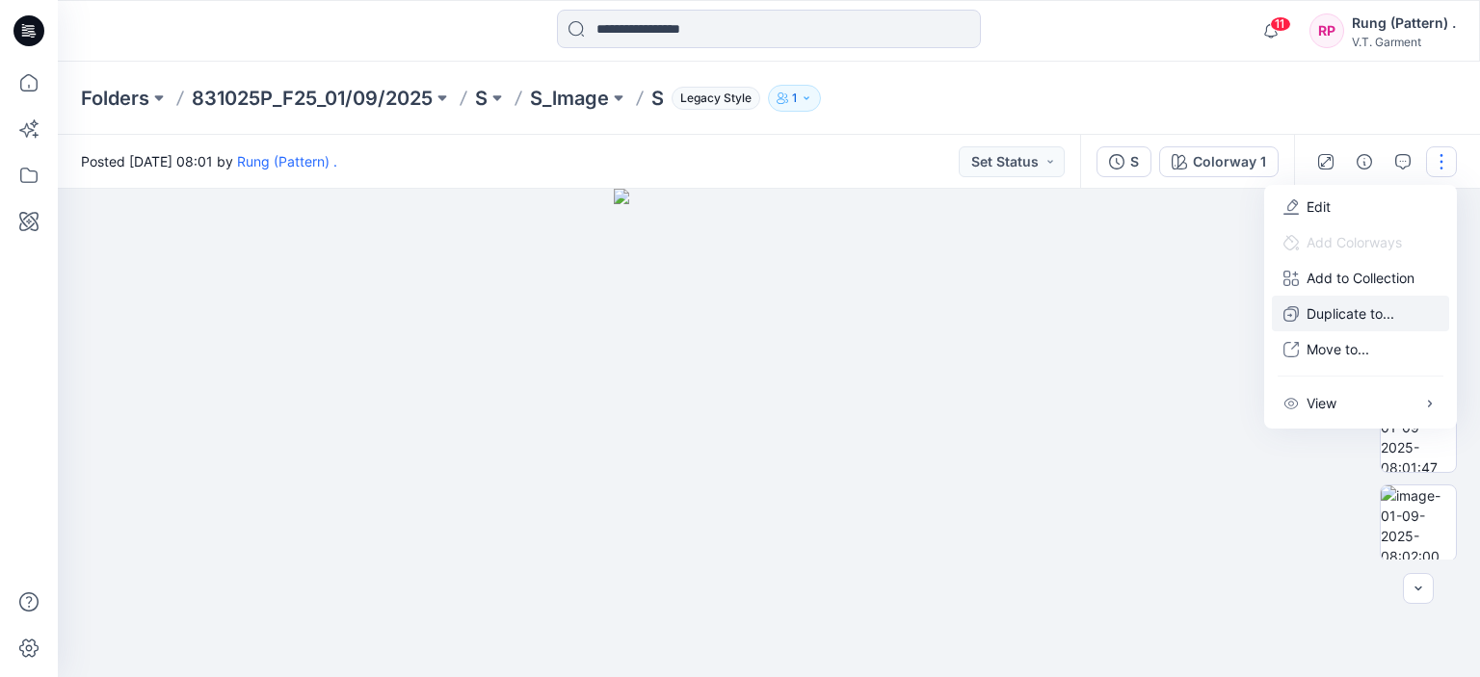
click at [1337, 311] on p "Duplicate to..." at bounding box center [1350, 313] width 88 height 20
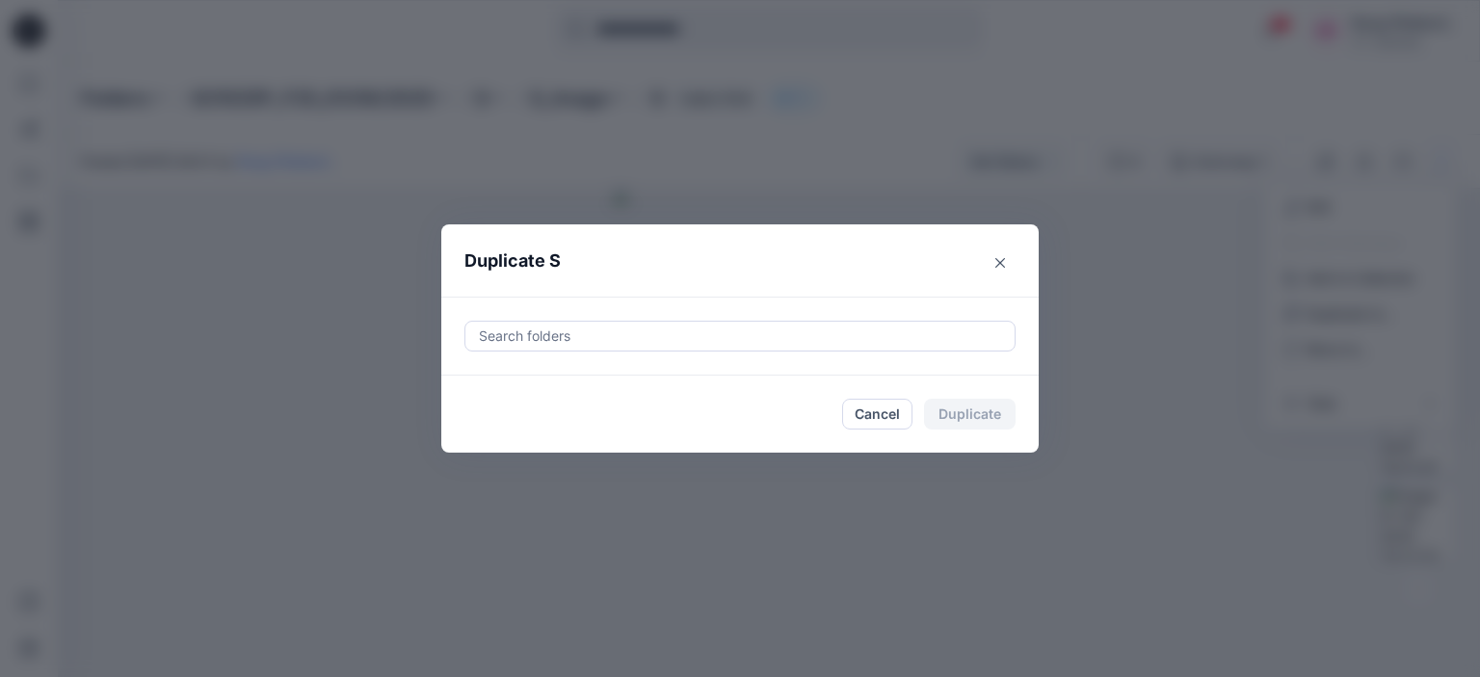
click at [659, 346] on div at bounding box center [740, 336] width 526 height 23
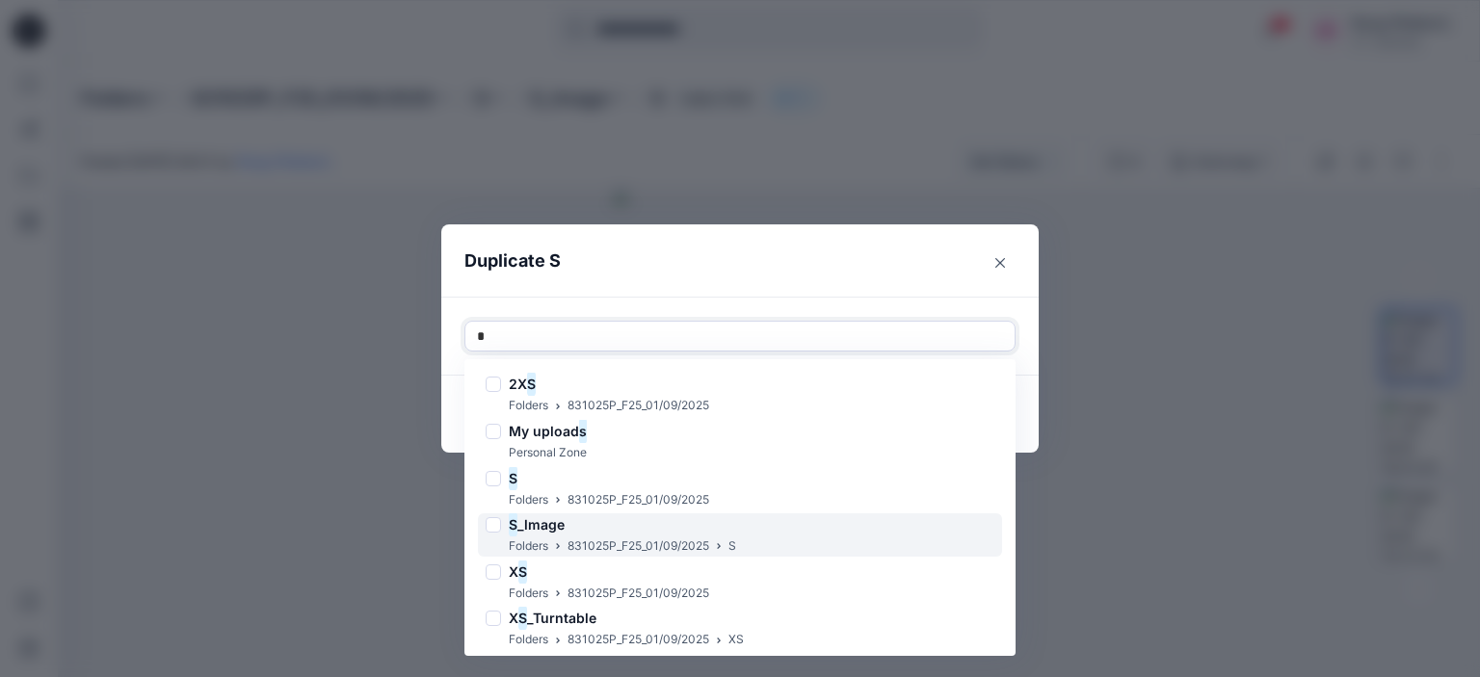
click at [621, 526] on div "S _lmage" at bounding box center [611, 525] width 250 height 23
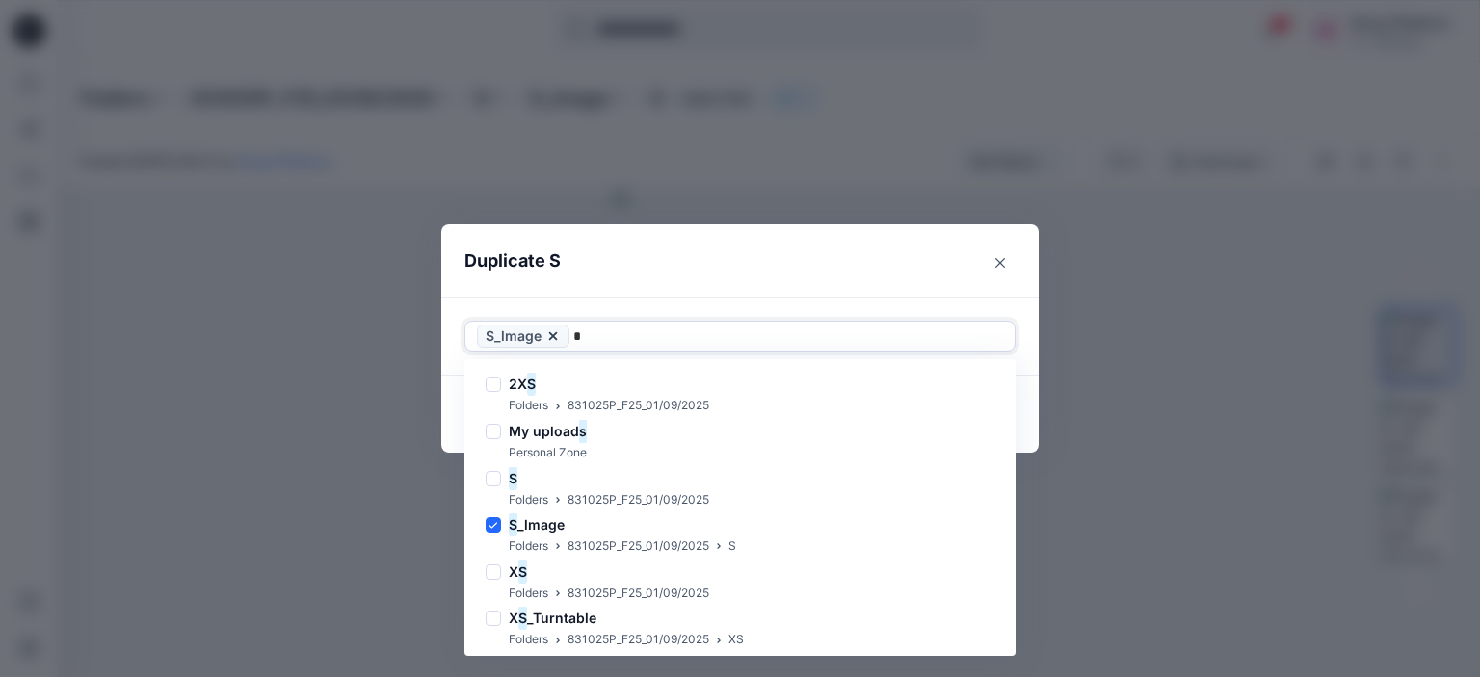
type input "*"
click at [814, 288] on header "Duplicate S" at bounding box center [720, 260] width 559 height 73
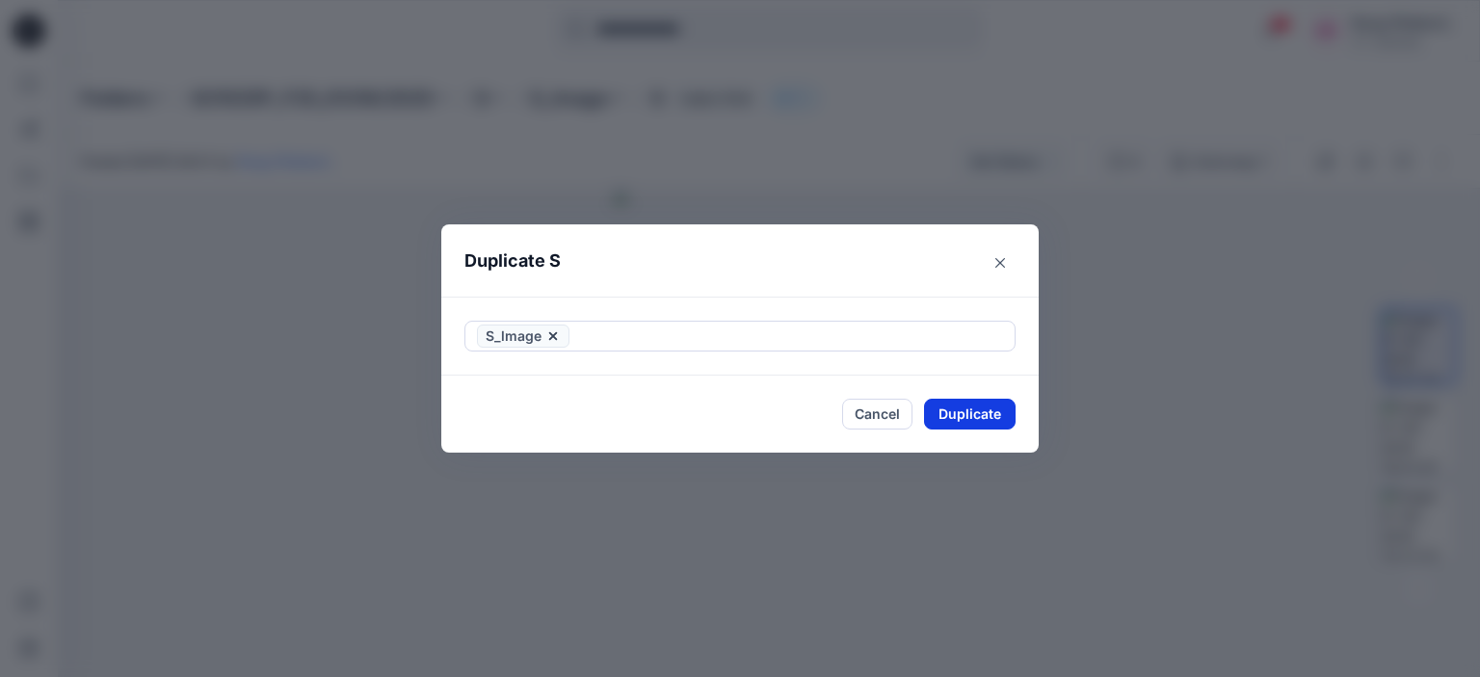
click at [975, 415] on button "Duplicate" at bounding box center [970, 414] width 92 height 31
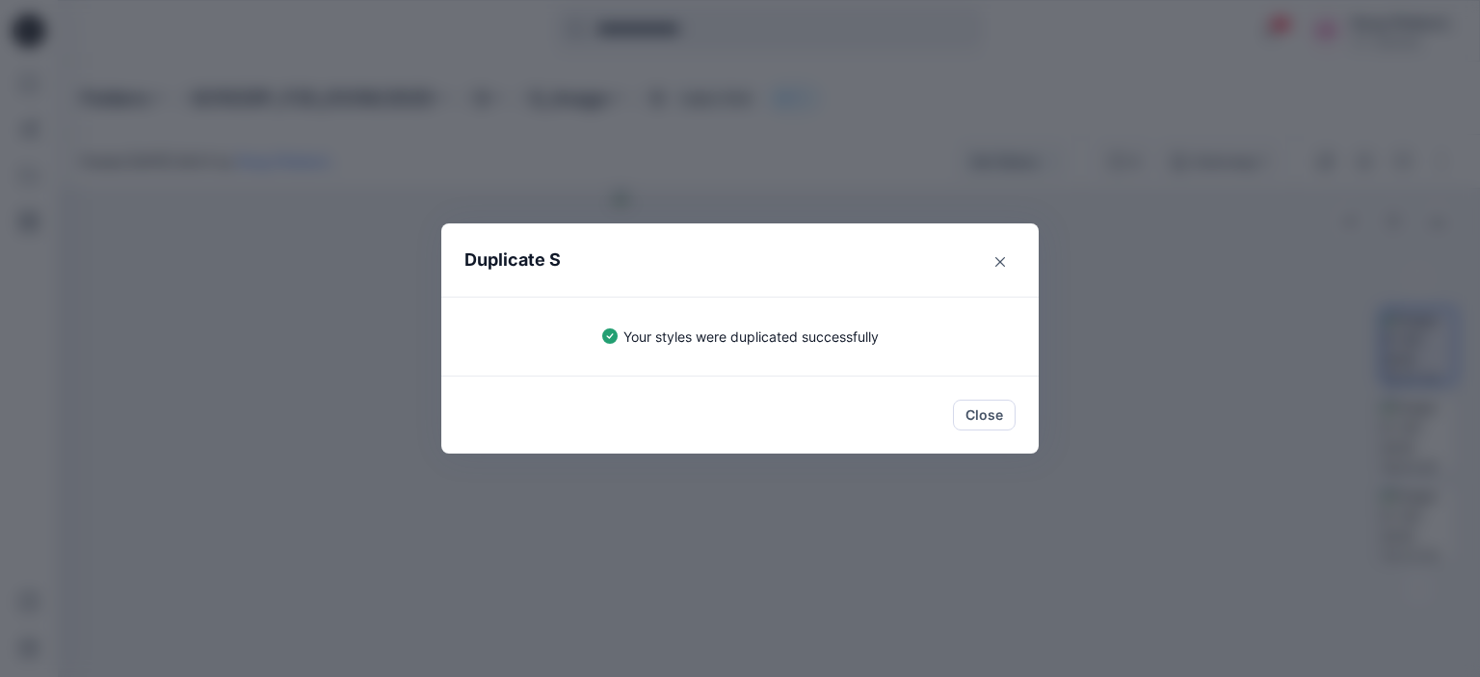
drag, startPoint x: 1005, startPoint y: 262, endPoint x: 971, endPoint y: 260, distance: 33.8
click at [1006, 261] on button "Close" at bounding box center [1000, 262] width 31 height 31
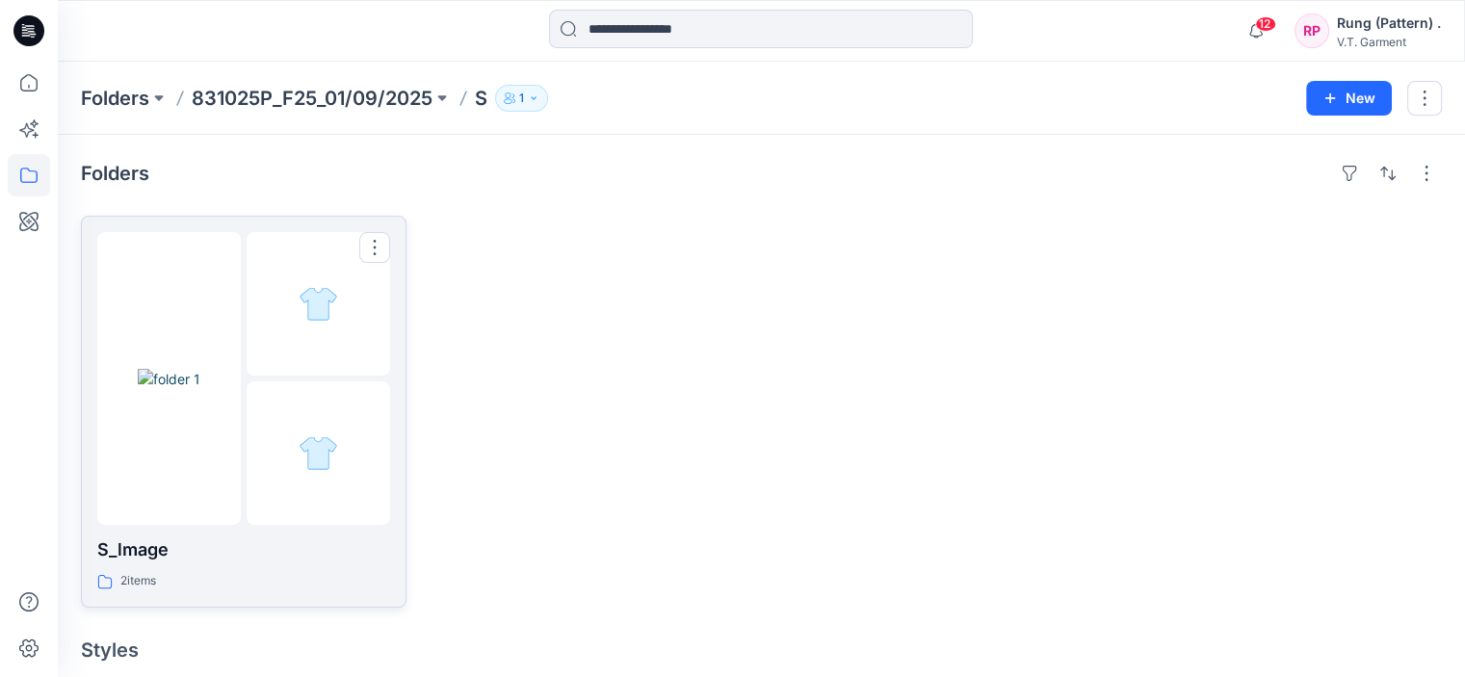
click at [362, 410] on div at bounding box center [319, 454] width 144 height 144
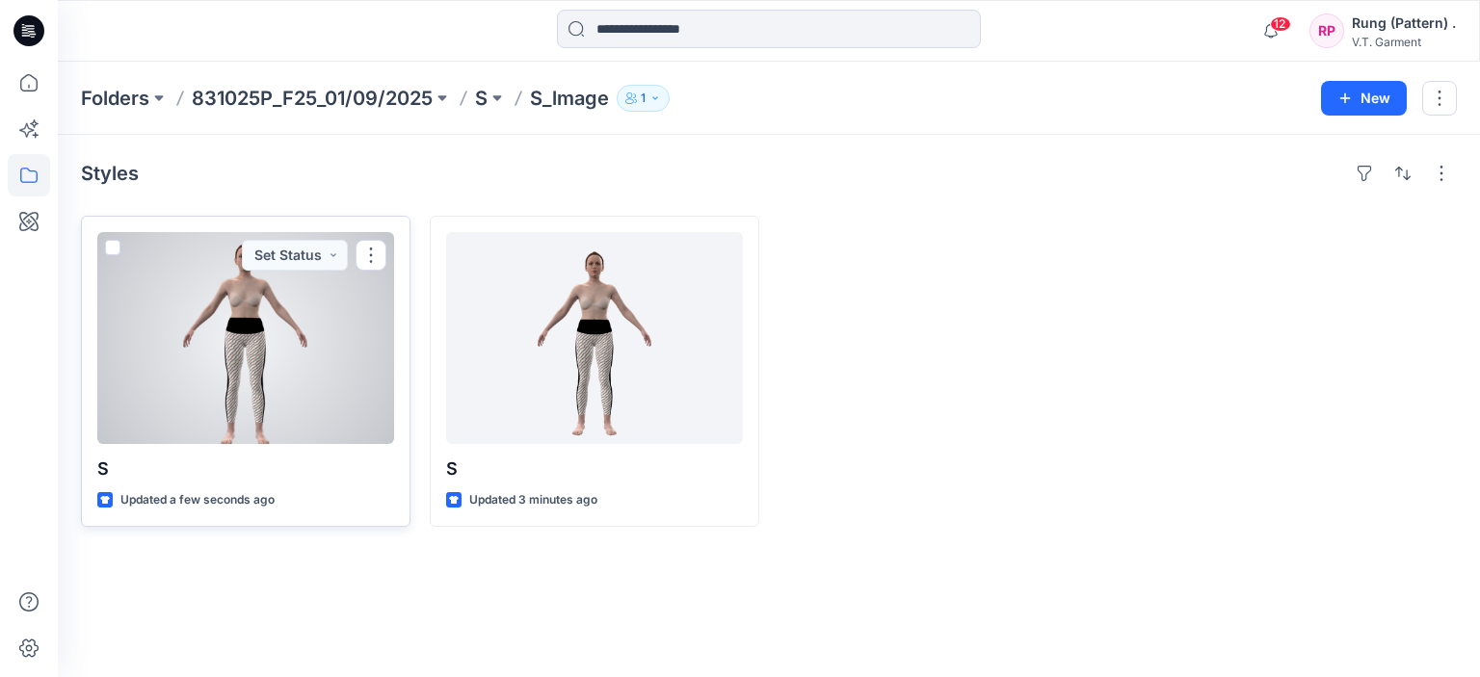
click at [370, 393] on div at bounding box center [245, 338] width 297 height 212
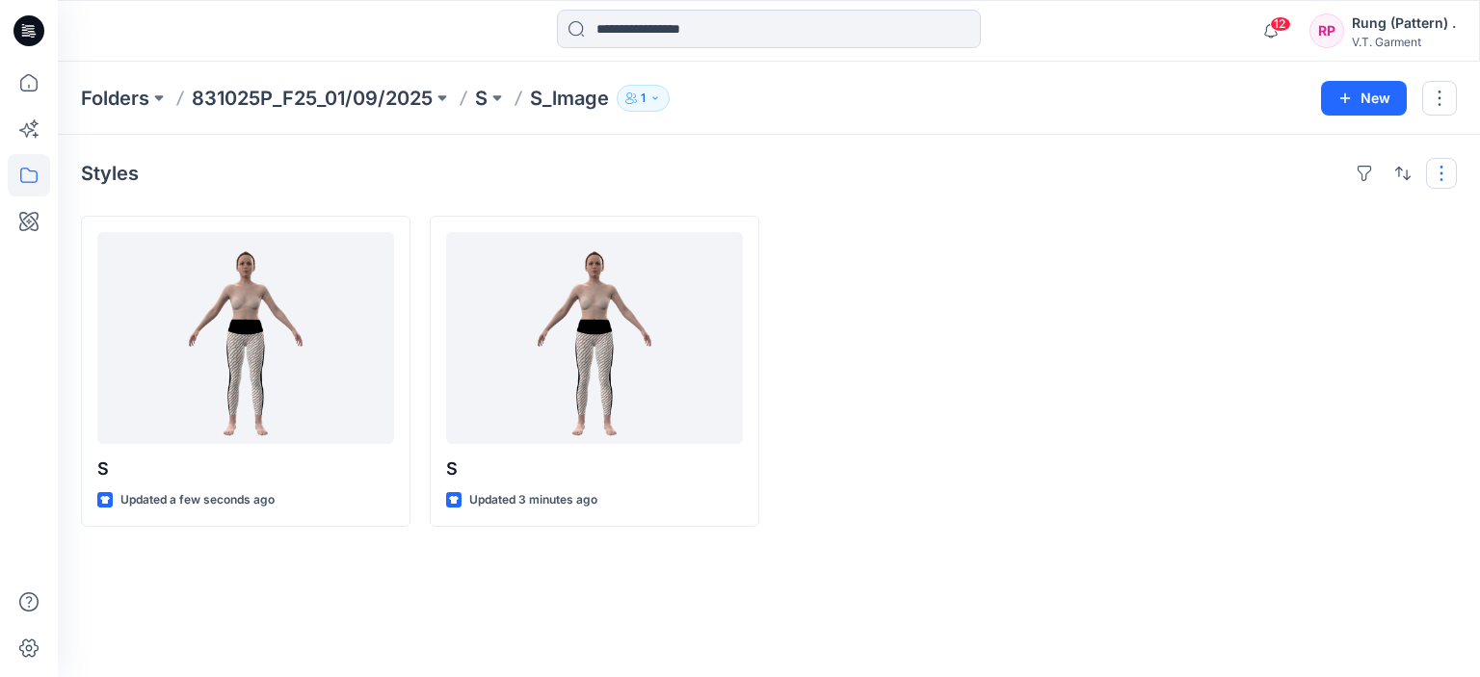
click at [1433, 177] on button "button" at bounding box center [1441, 173] width 31 height 31
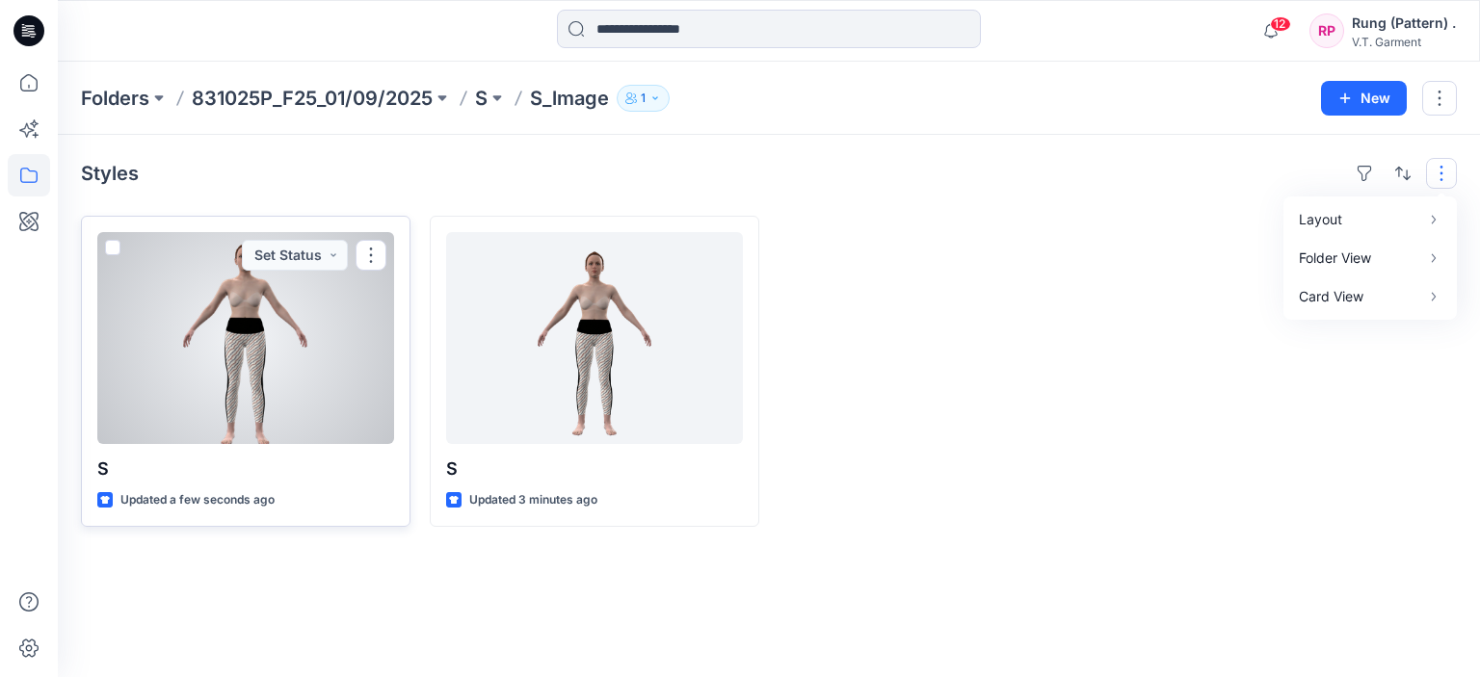
click at [352, 295] on div at bounding box center [245, 338] width 297 height 212
click at [377, 256] on button "button" at bounding box center [371, 255] width 31 height 31
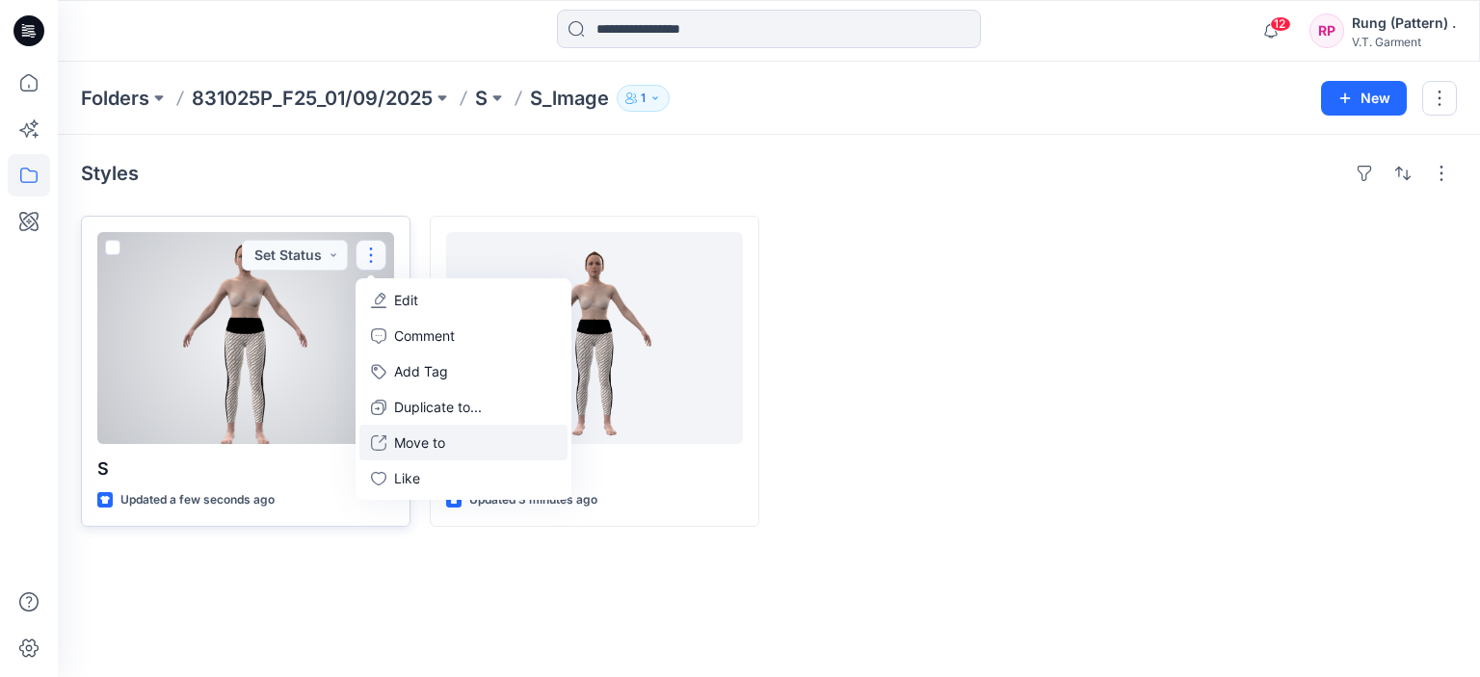
click at [431, 449] on p "Move to" at bounding box center [419, 443] width 51 height 20
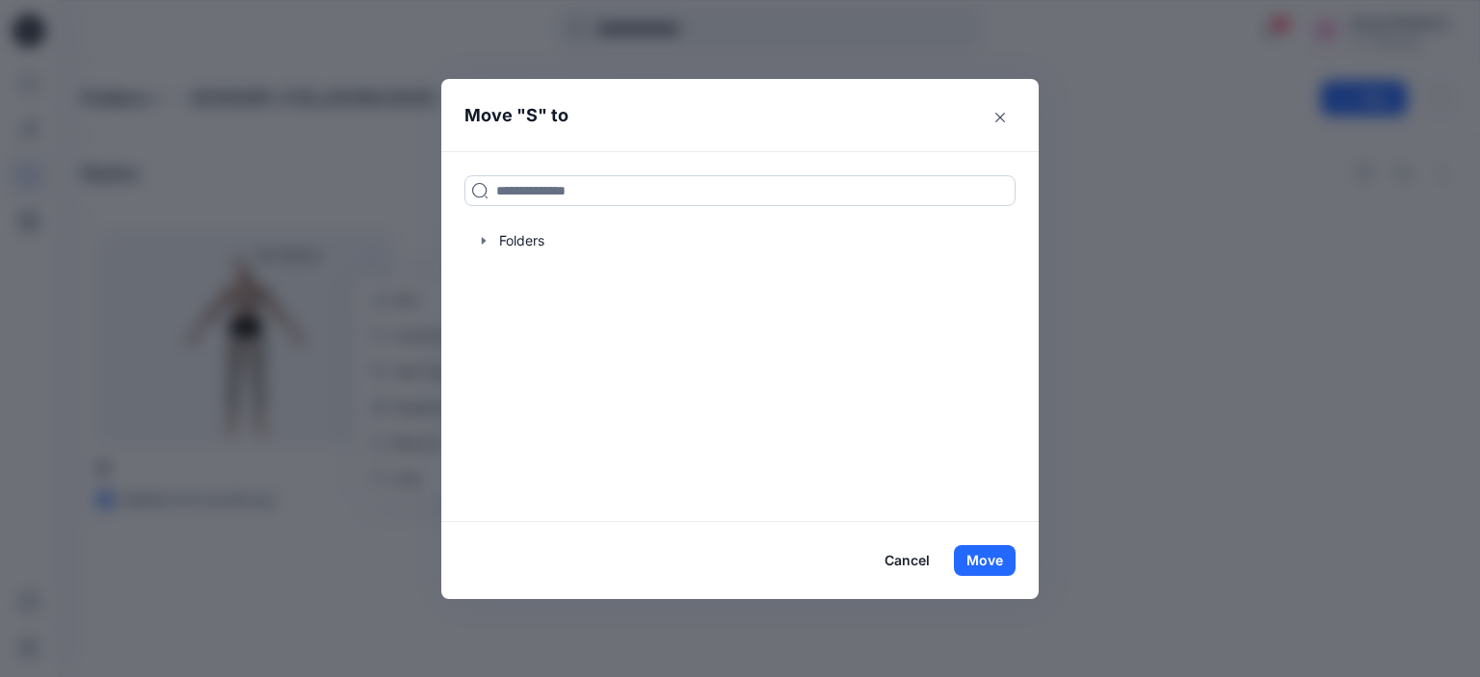
click at [559, 197] on input at bounding box center [739, 190] width 551 height 31
type input "*"
click at [998, 113] on icon "Close" at bounding box center [1000, 118] width 10 height 10
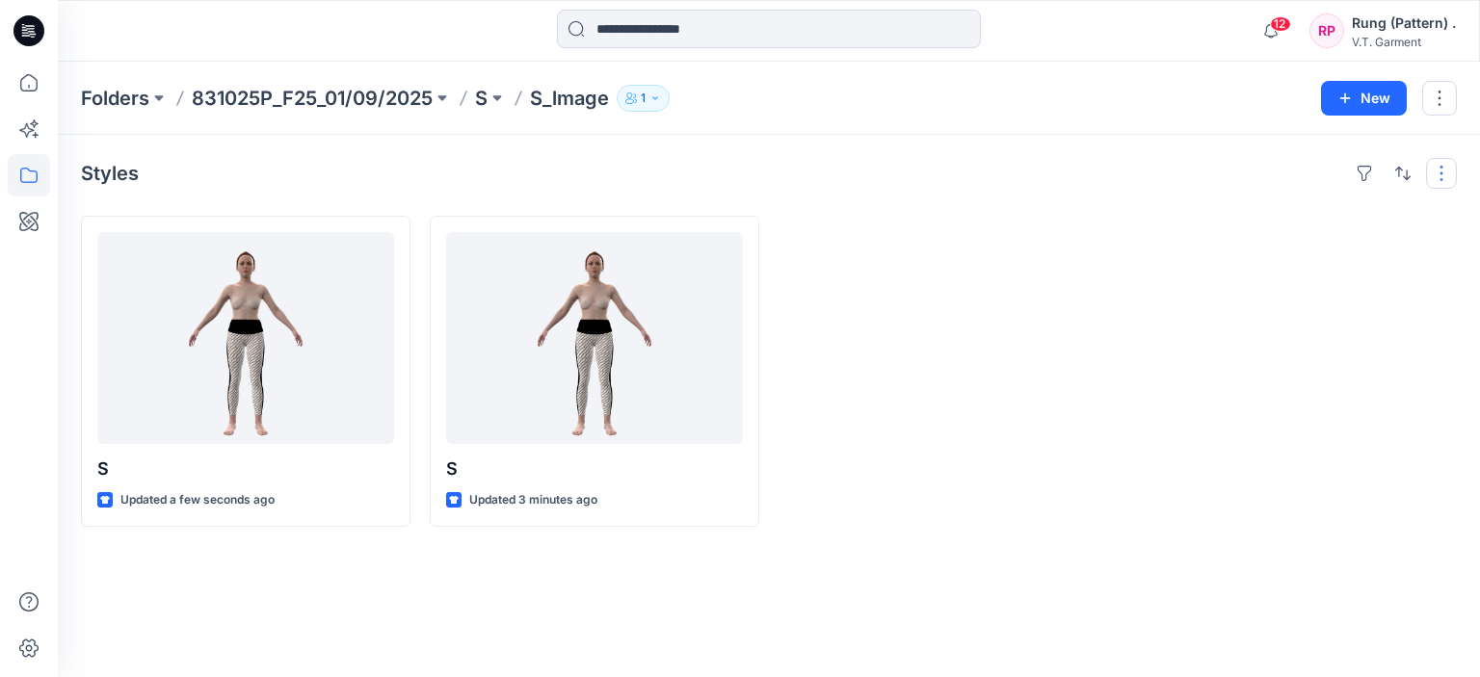
click at [1441, 180] on button "button" at bounding box center [1441, 173] width 31 height 31
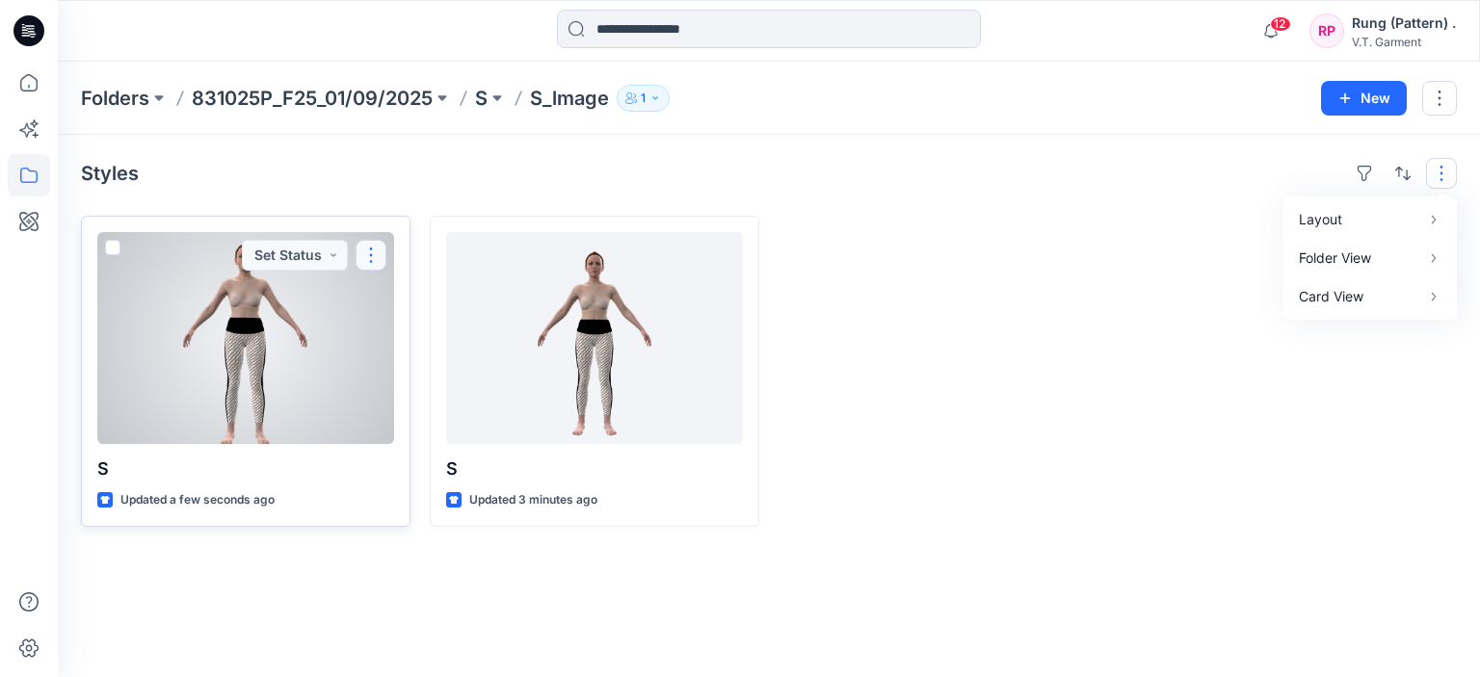
click at [378, 253] on button "button" at bounding box center [371, 255] width 31 height 31
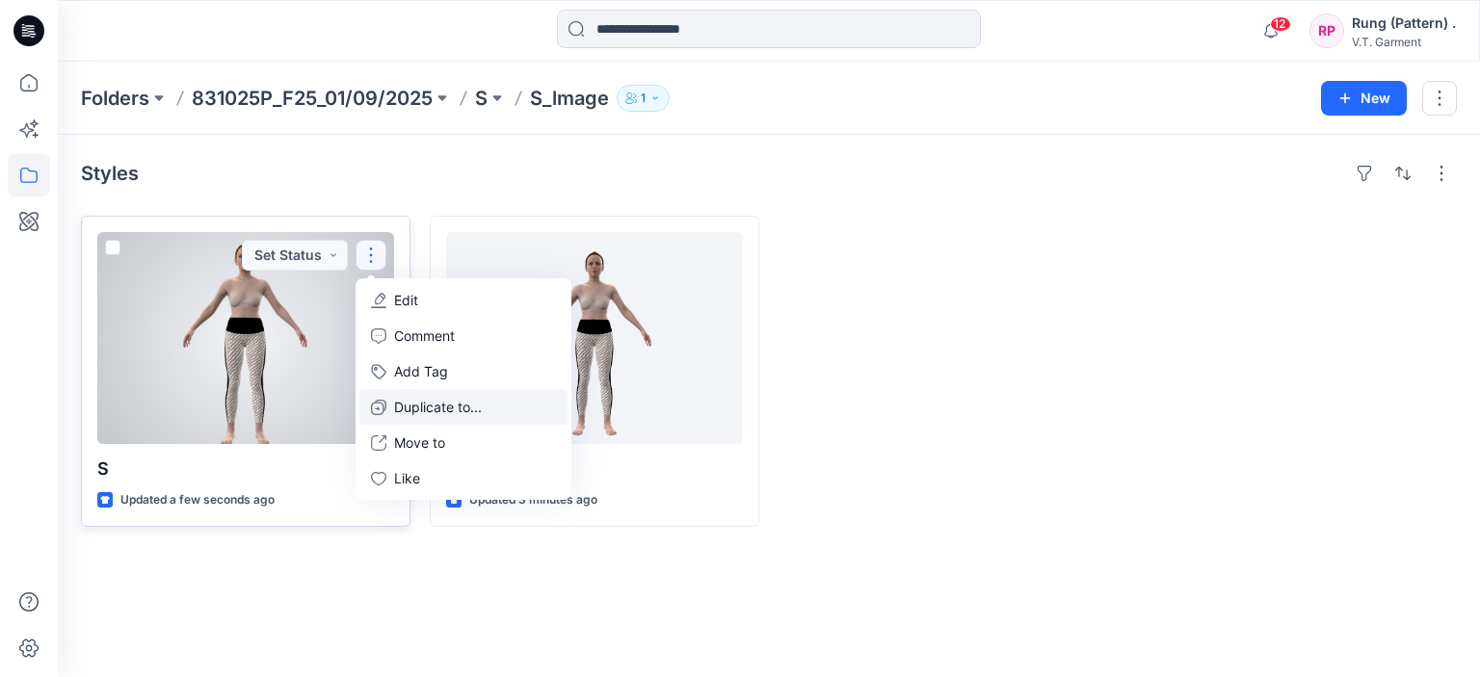
click at [421, 408] on p "Duplicate to..." at bounding box center [438, 407] width 88 height 20
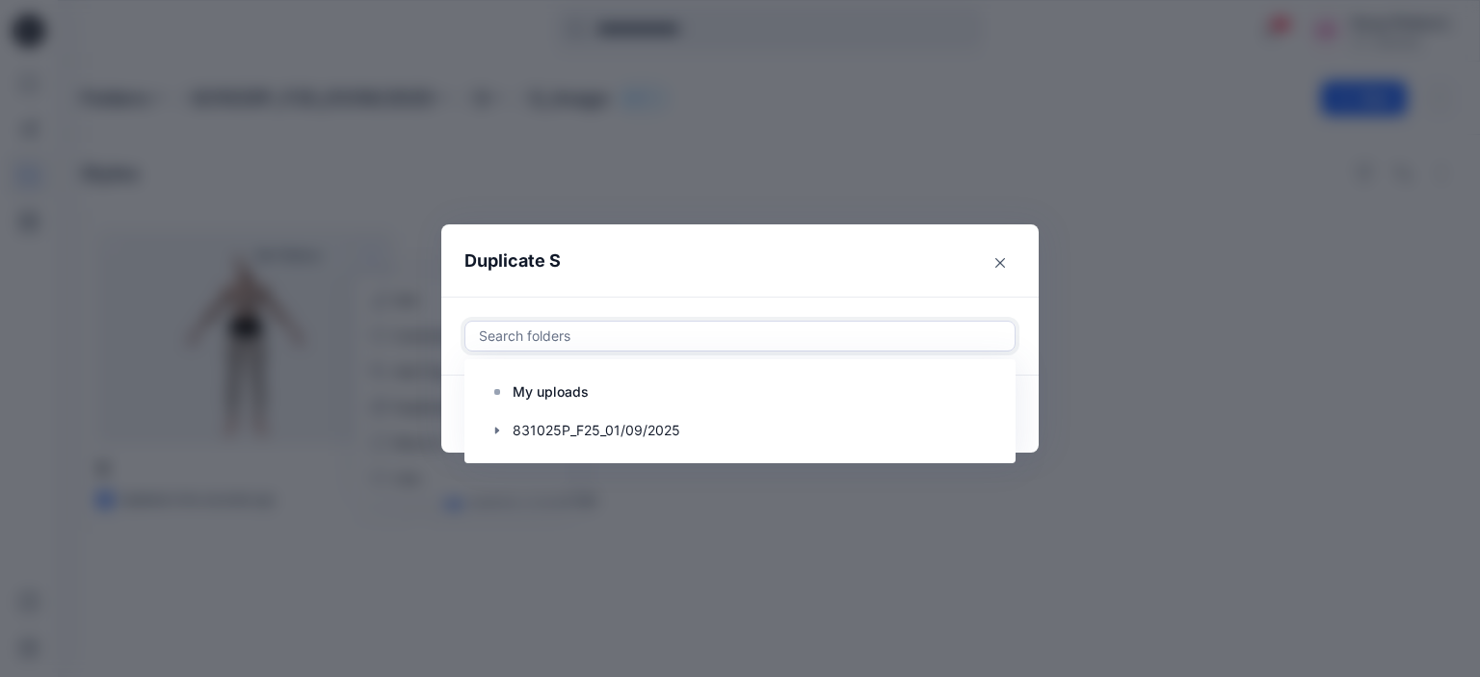
click at [566, 344] on div at bounding box center [740, 336] width 526 height 23
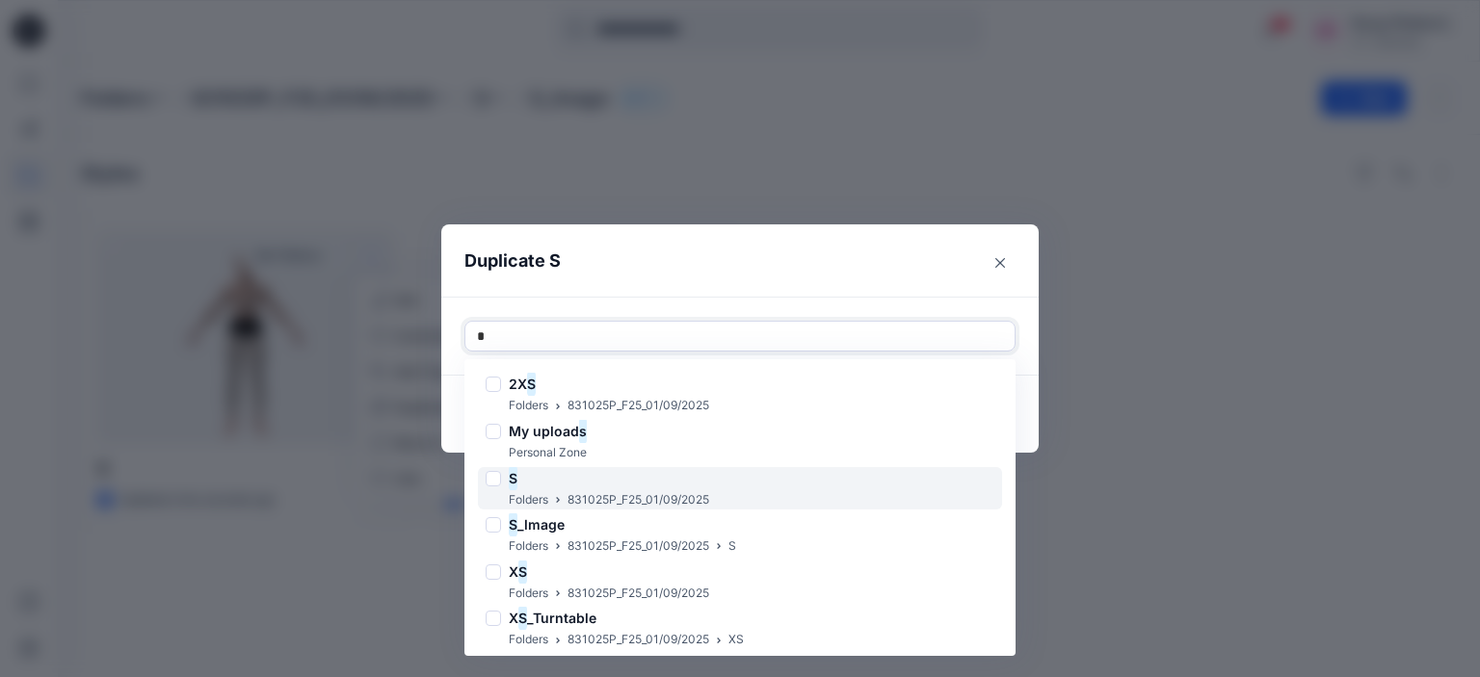
click at [594, 504] on p "831025P_F25_01/09/2025" at bounding box center [638, 500] width 142 height 20
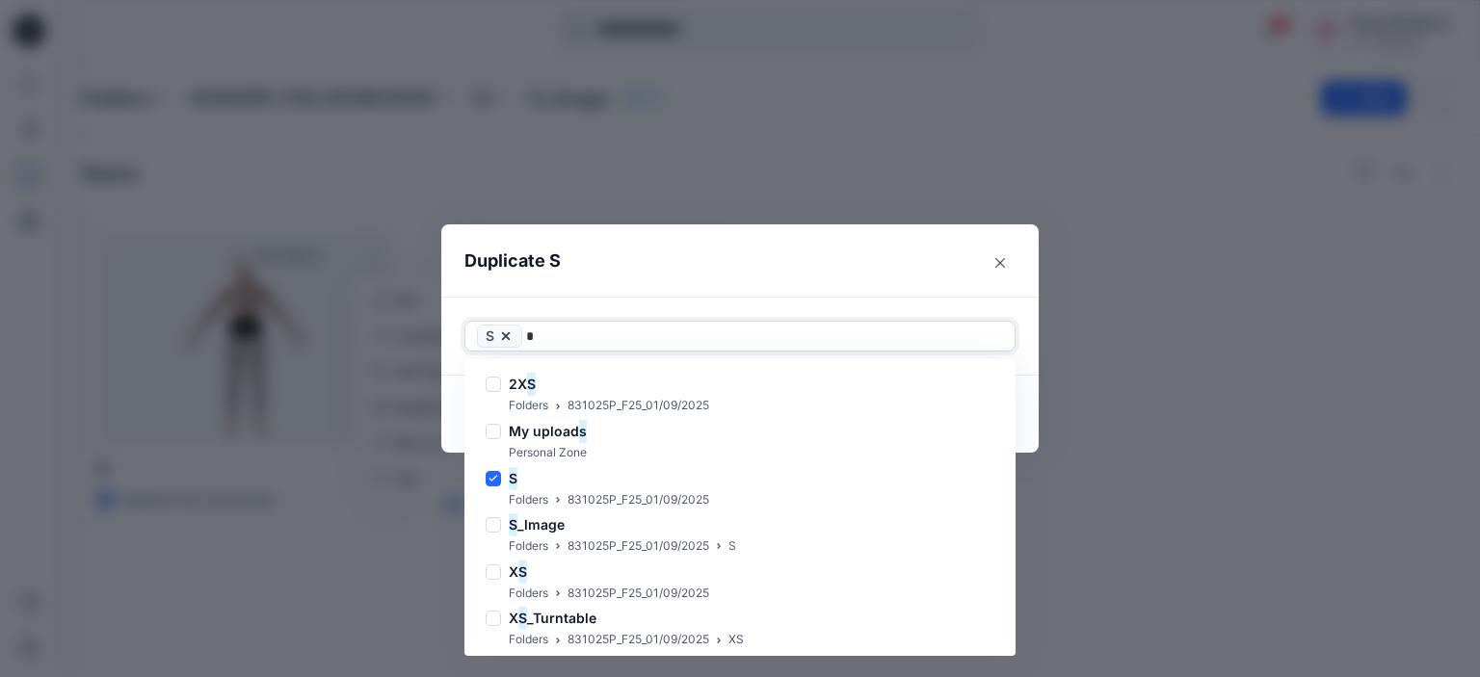
type input "*"
click at [715, 269] on header "Duplicate S" at bounding box center [720, 260] width 559 height 73
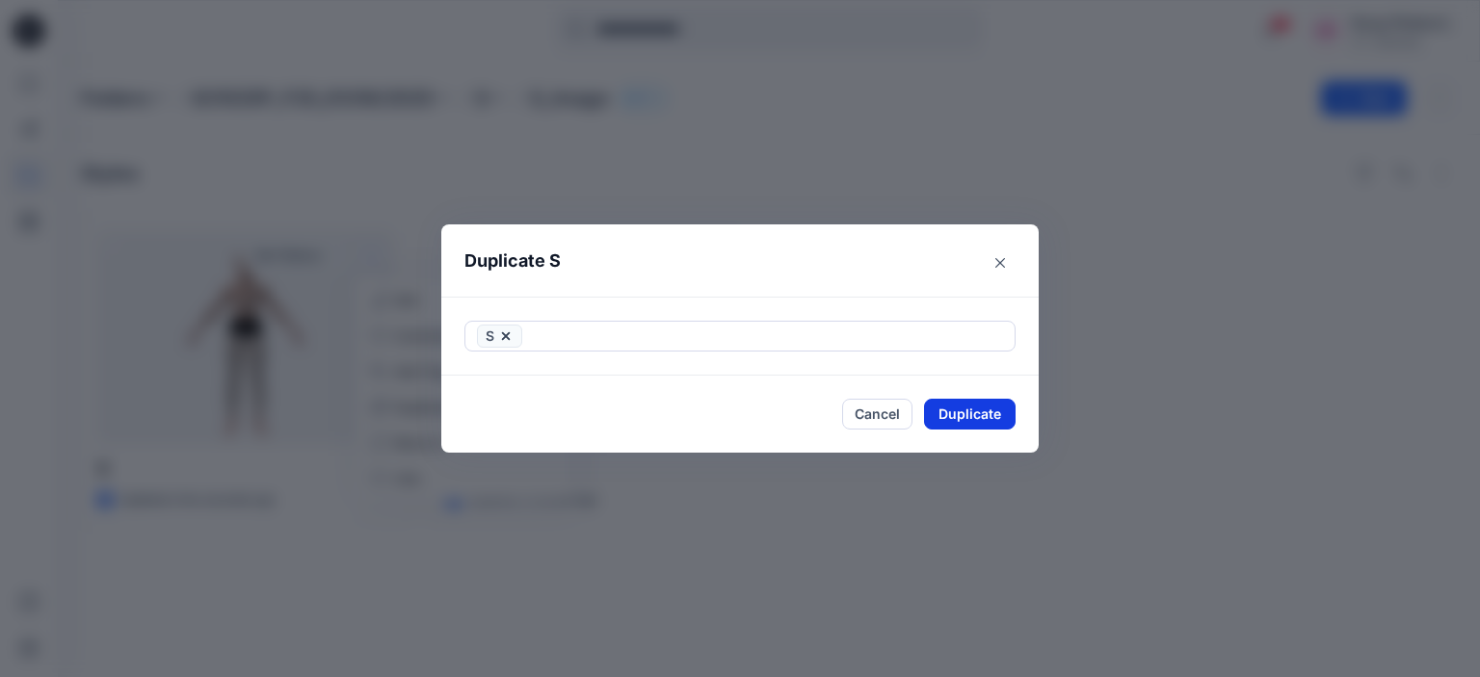
click at [946, 405] on button "Duplicate" at bounding box center [970, 414] width 92 height 31
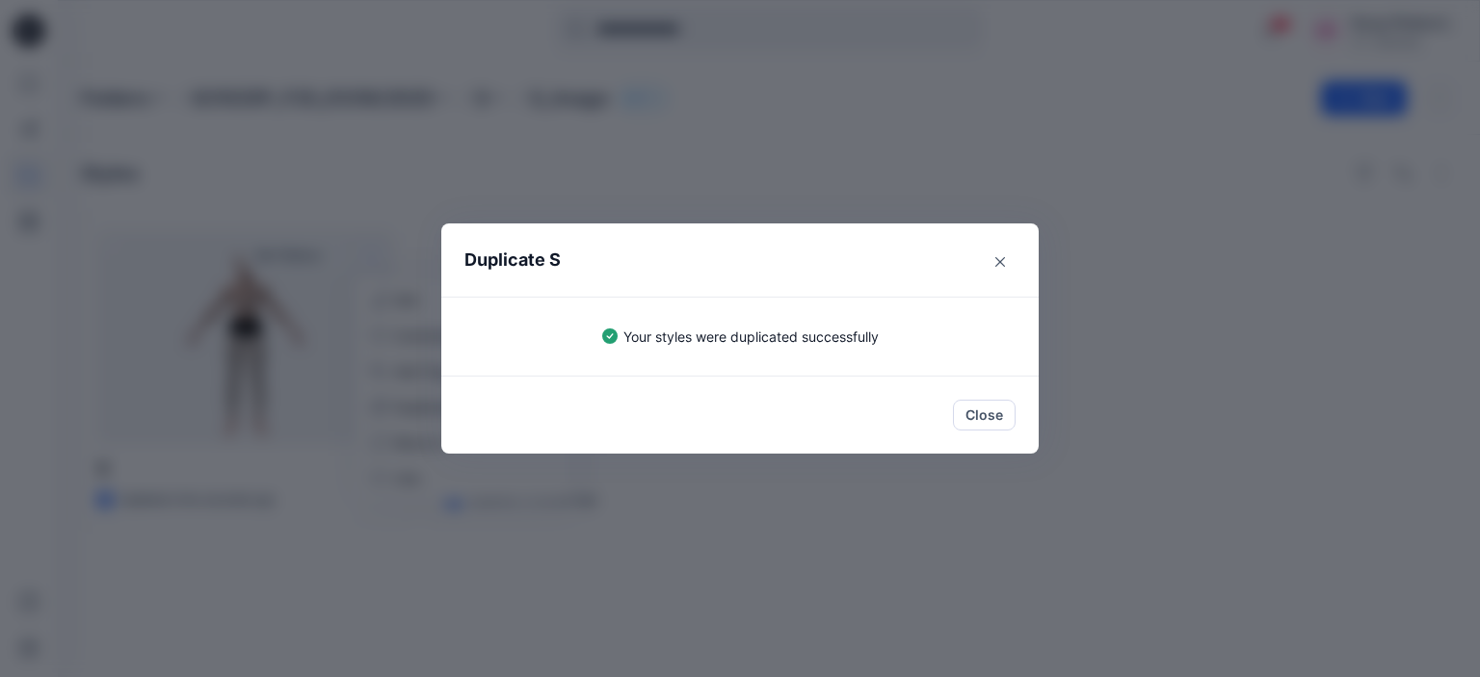
click at [277, 122] on div "Duplicate S Your styles were duplicated successfully Close" at bounding box center [740, 338] width 1480 height 677
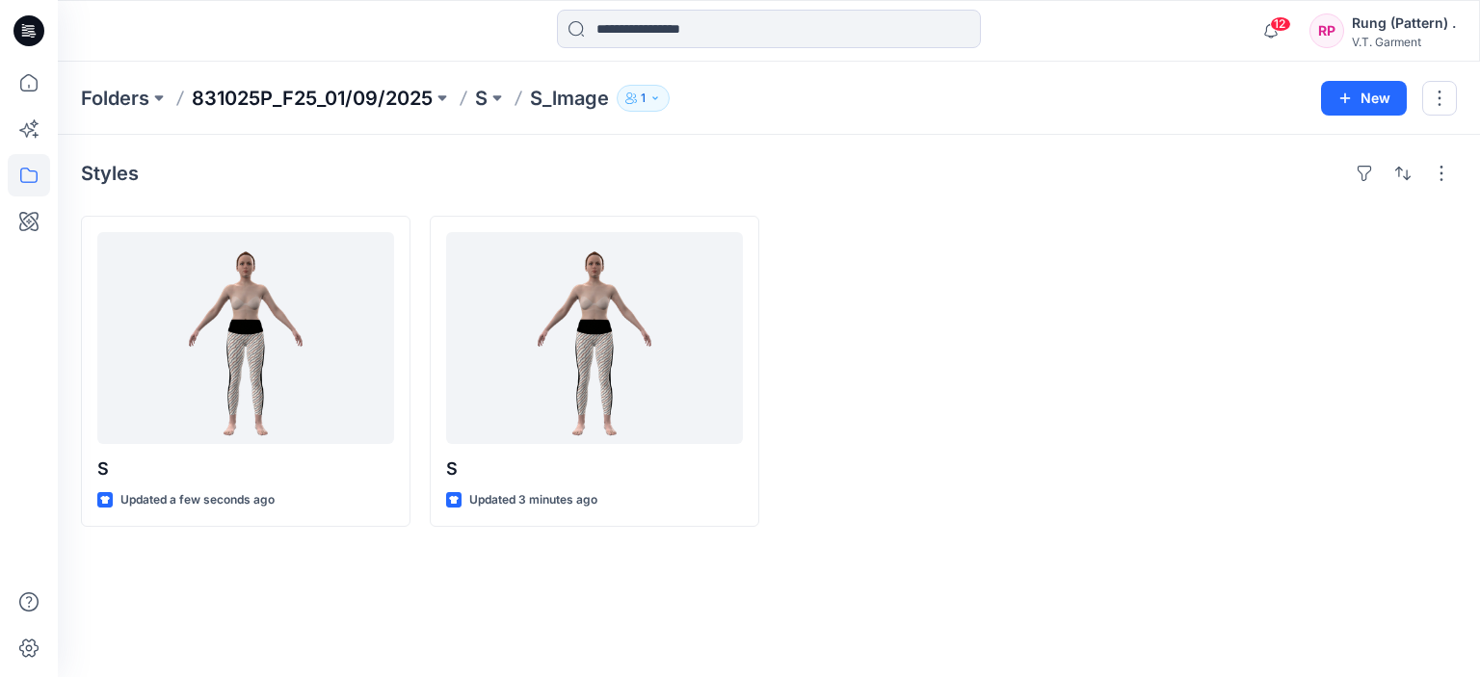
click at [262, 95] on p "831025P_F25_01/09/2025" at bounding box center [312, 98] width 241 height 27
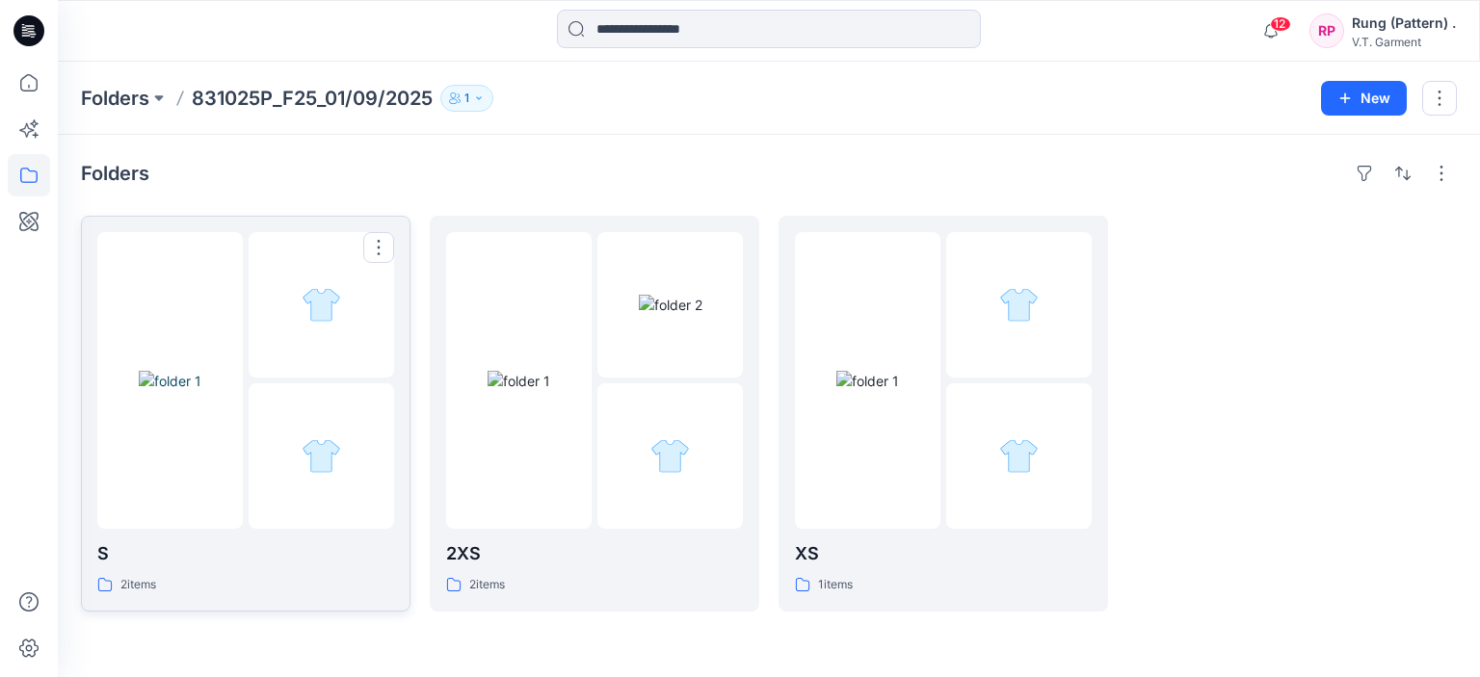
click at [292, 358] on div at bounding box center [321, 304] width 145 height 145
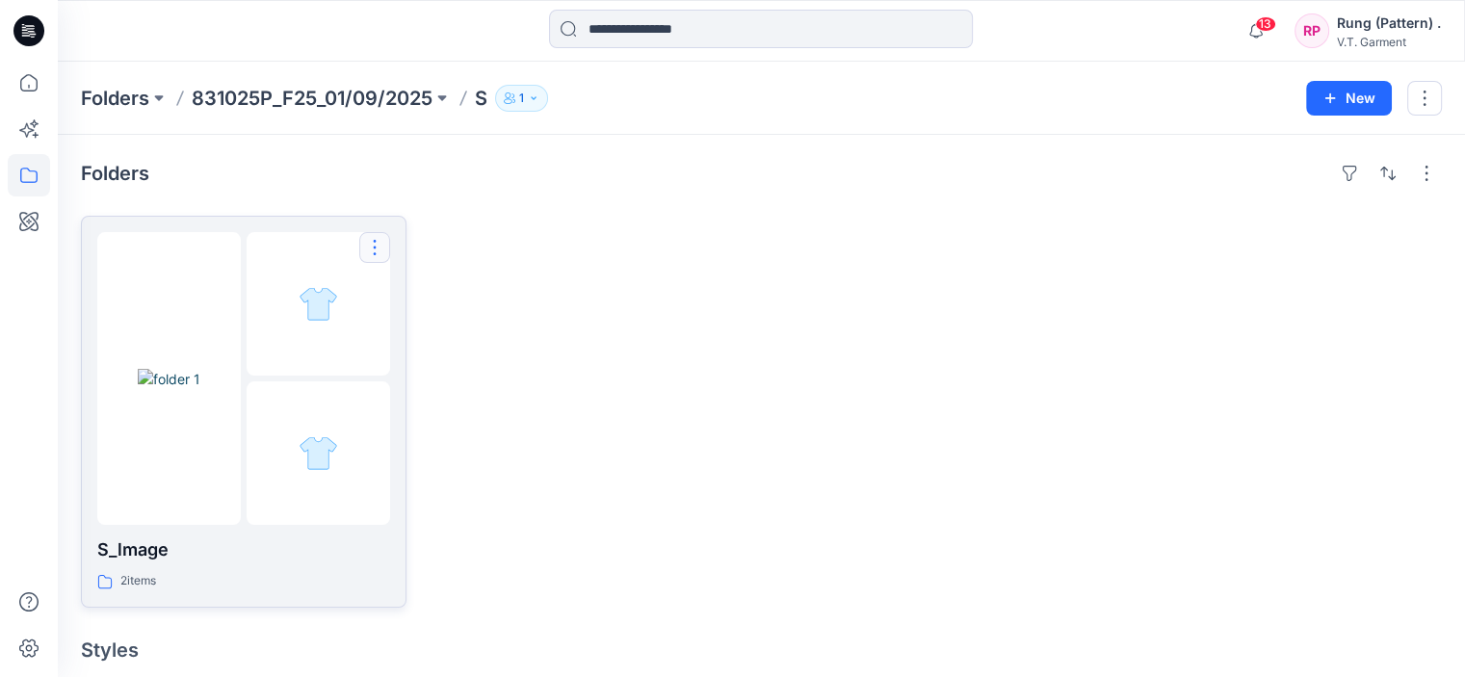
click at [377, 249] on button "button" at bounding box center [374, 247] width 31 height 31
click at [416, 362] on p "Delete Folder" at bounding box center [452, 372] width 109 height 20
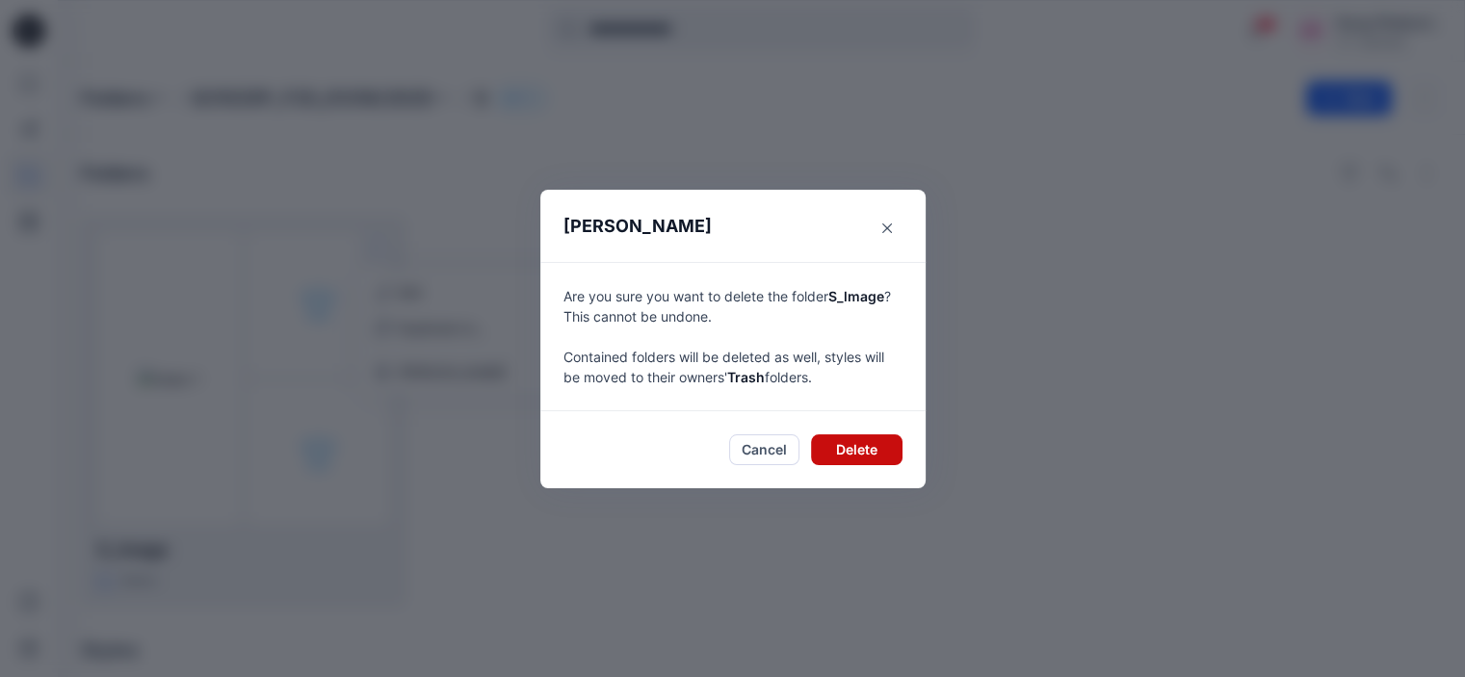
click at [856, 451] on button "Delete" at bounding box center [857, 450] width 92 height 31
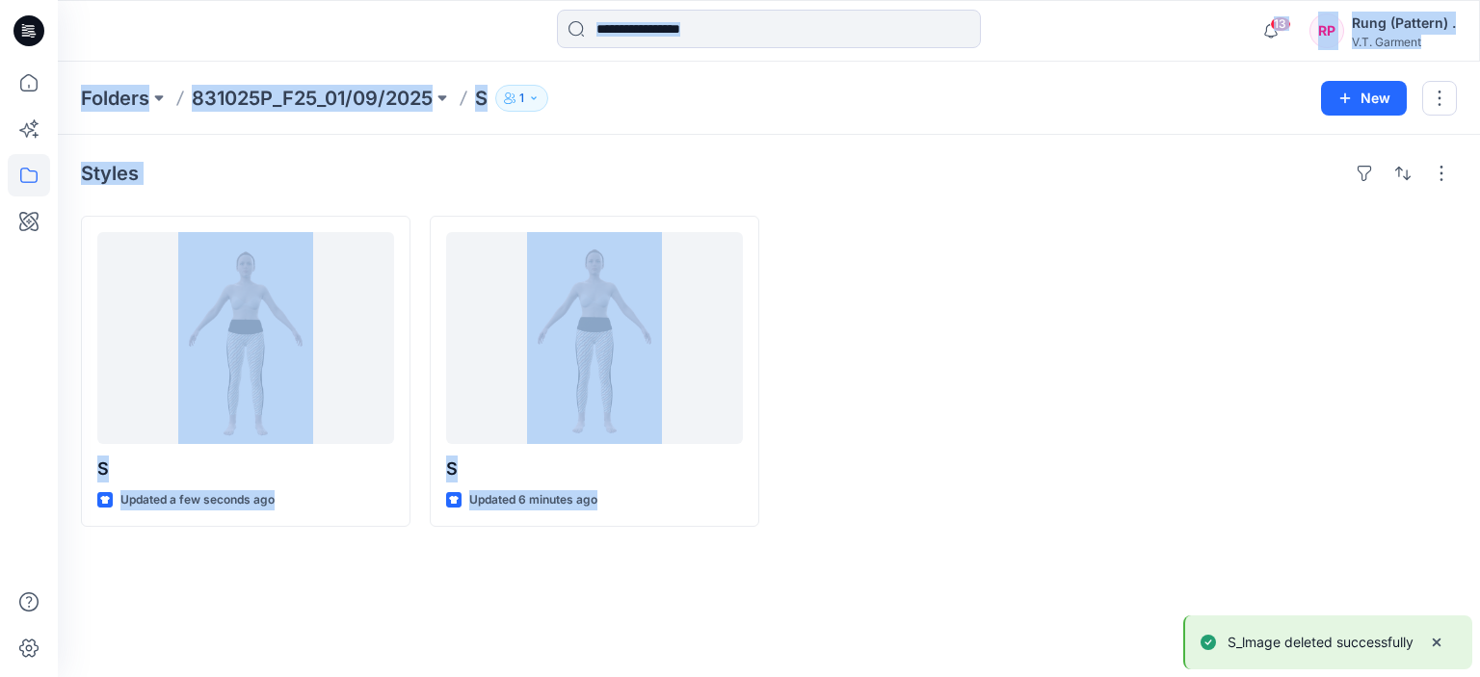
drag, startPoint x: 593, startPoint y: 489, endPoint x: 590, endPoint y: 645, distance: 155.2
click at [51, 499] on div "13 Notifications Your style S is ready Just now Your style S is ready 1 new Col…" at bounding box center [740, 338] width 1480 height 677
drag, startPoint x: 590, startPoint y: 645, endPoint x: 614, endPoint y: 606, distance: 45.4
click at [592, 645] on div "Styles S Updated a few seconds ago Set Status S Updated 6 minutes ago" at bounding box center [769, 406] width 1422 height 542
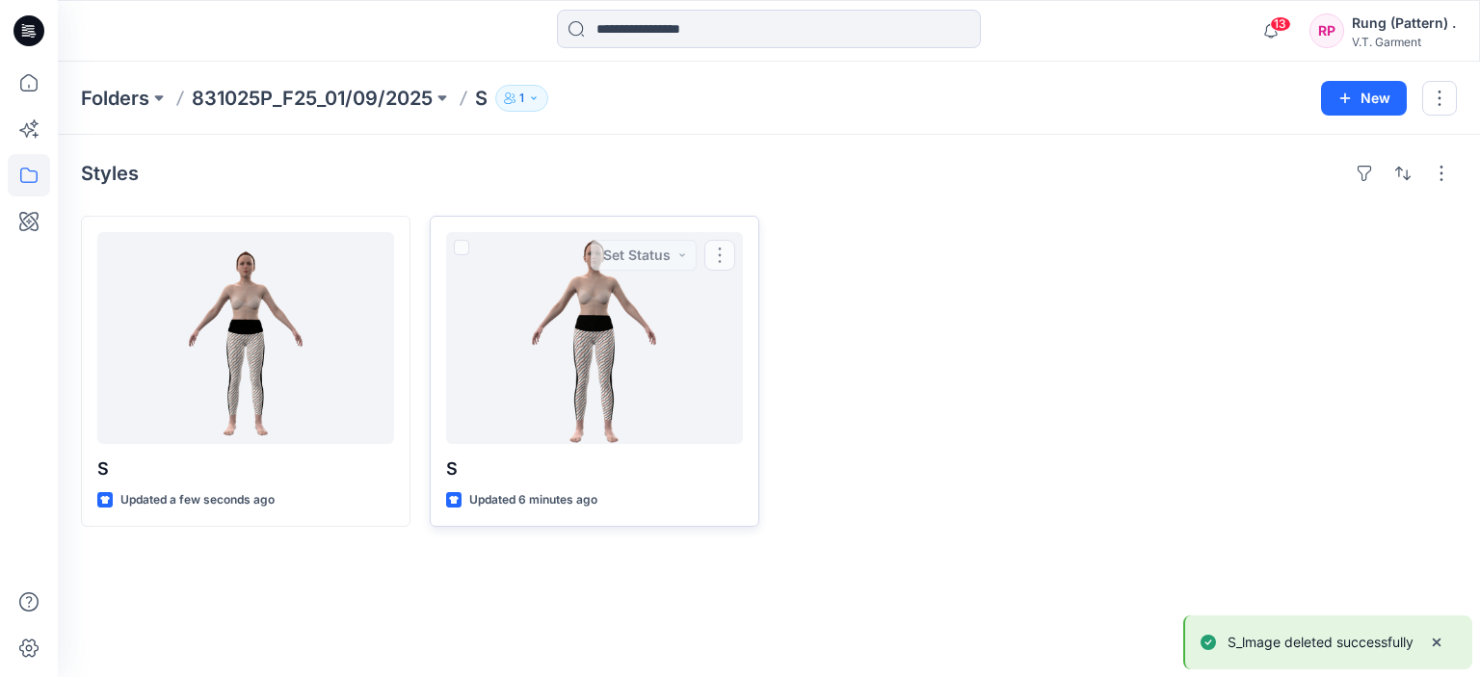
drag, startPoint x: 892, startPoint y: 330, endPoint x: 630, endPoint y: 282, distance: 266.3
click at [882, 330] on div at bounding box center [943, 371] width 330 height 311
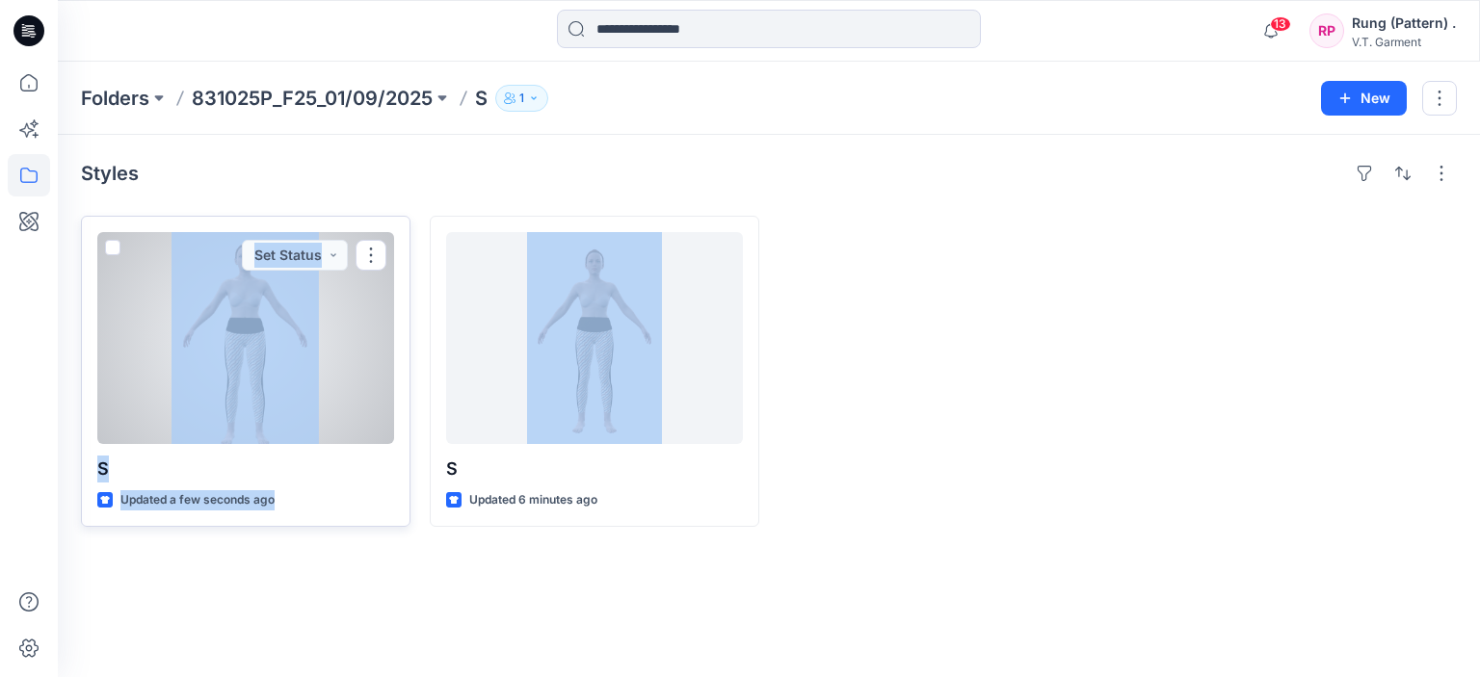
drag, startPoint x: 514, startPoint y: 223, endPoint x: 91, endPoint y: 232, distance: 424.0
click at [91, 232] on div "S Updated a few seconds ago Set Status S Updated 6 minutes ago" at bounding box center [769, 371] width 1376 height 311
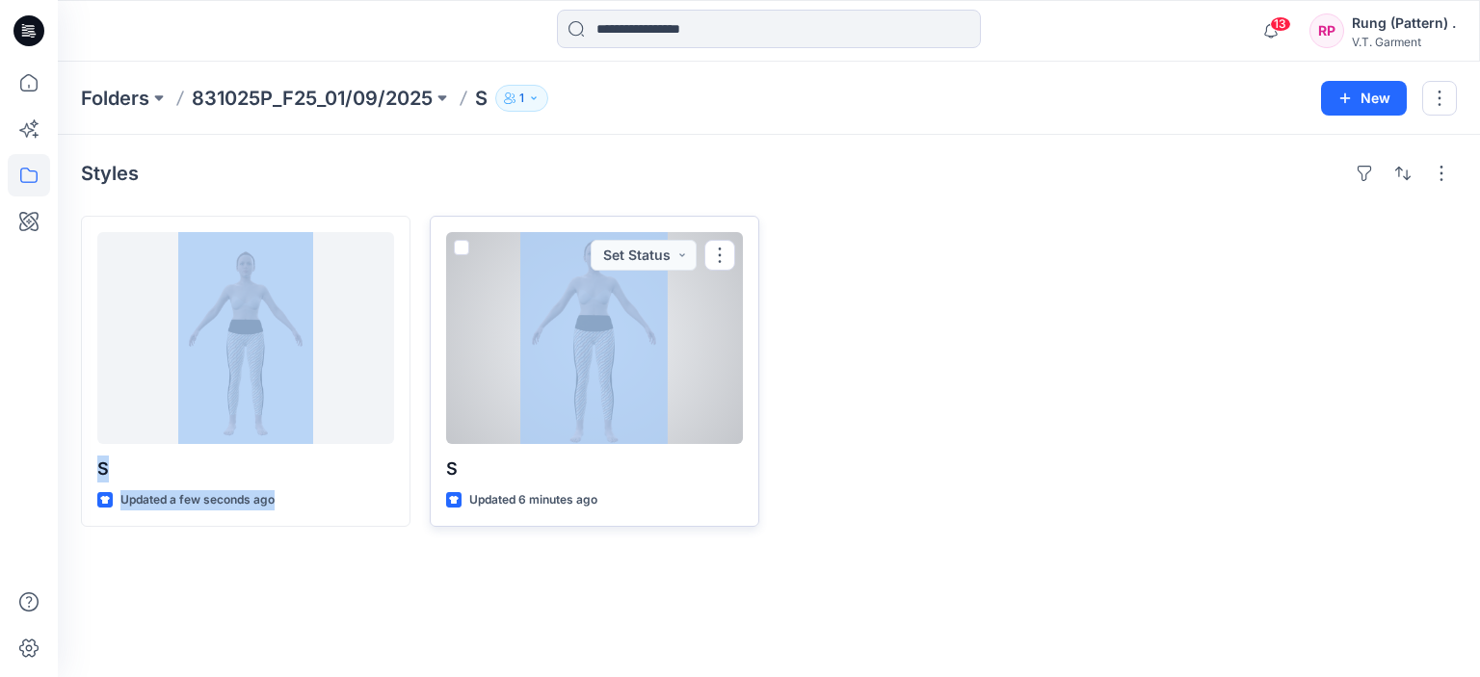
click at [464, 244] on span at bounding box center [461, 247] width 15 height 15
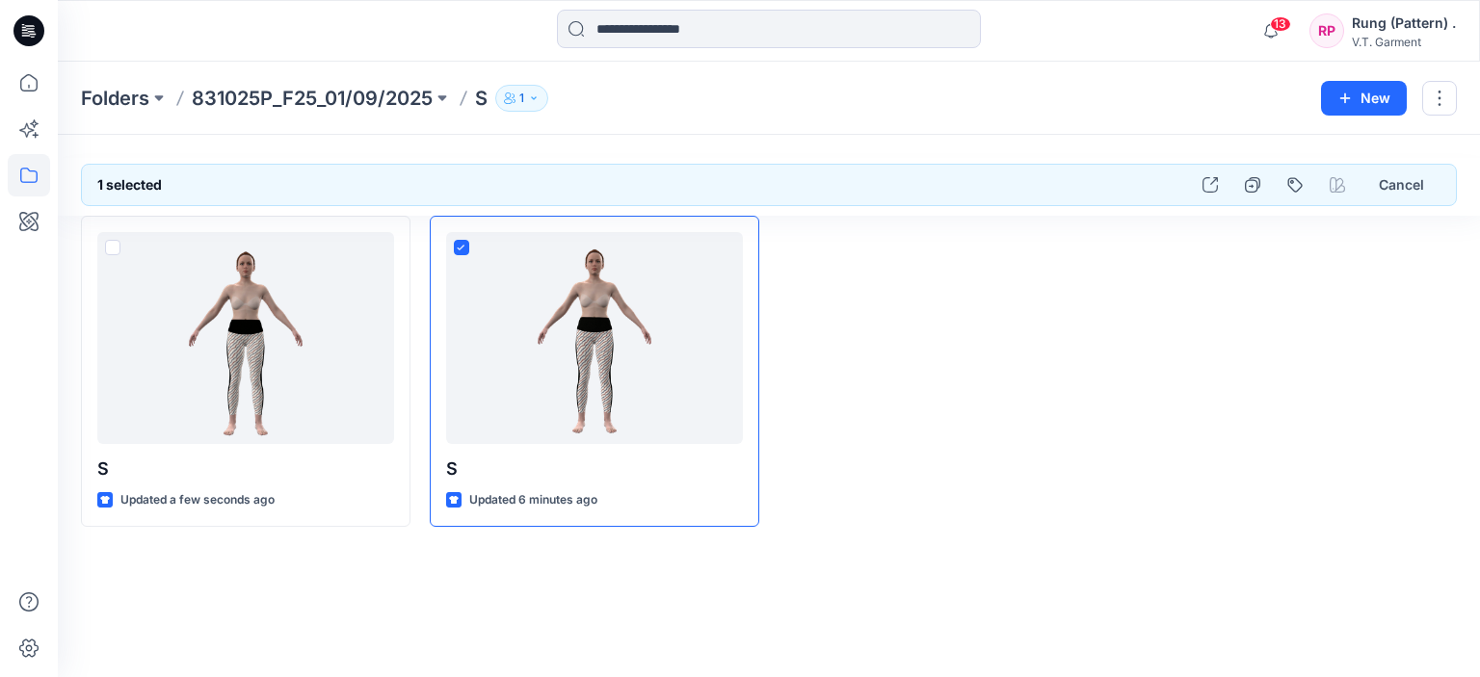
click at [835, 288] on div at bounding box center [943, 371] width 330 height 311
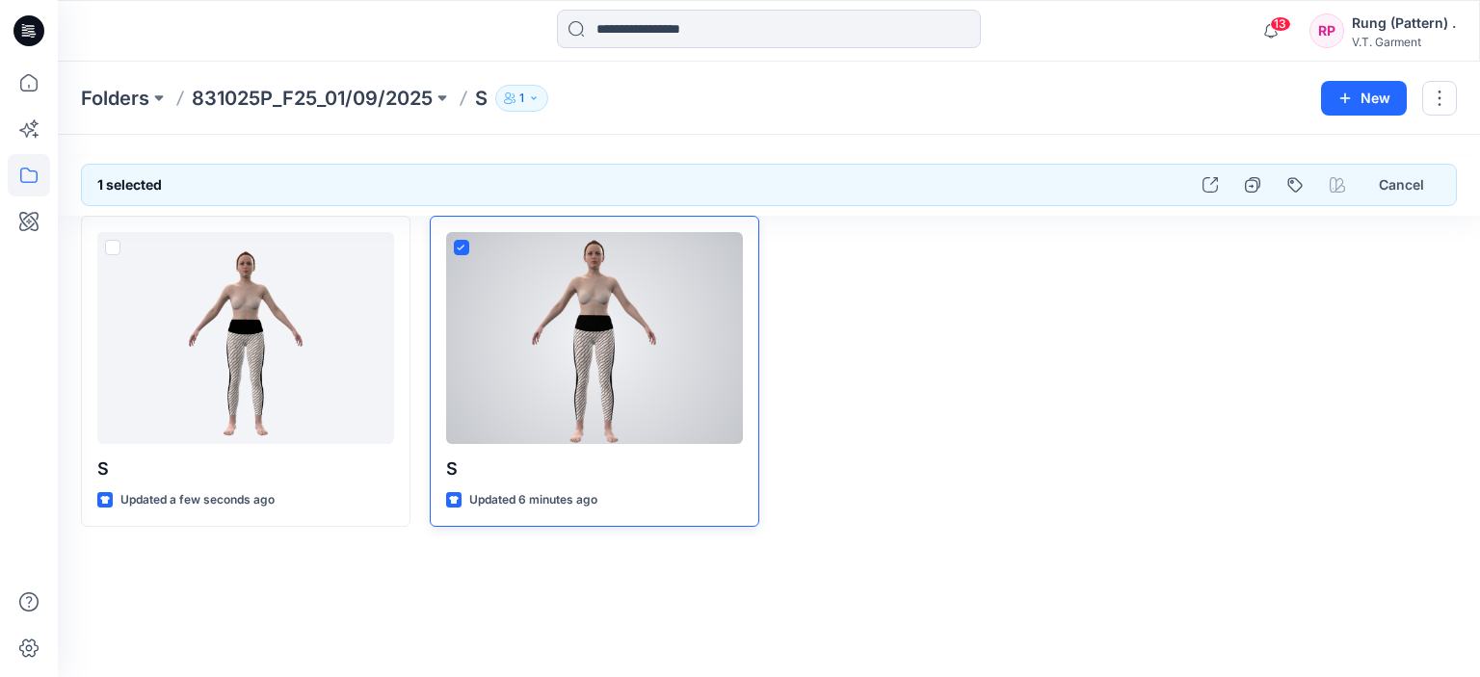
click at [461, 246] on icon at bounding box center [461, 248] width 9 height 7
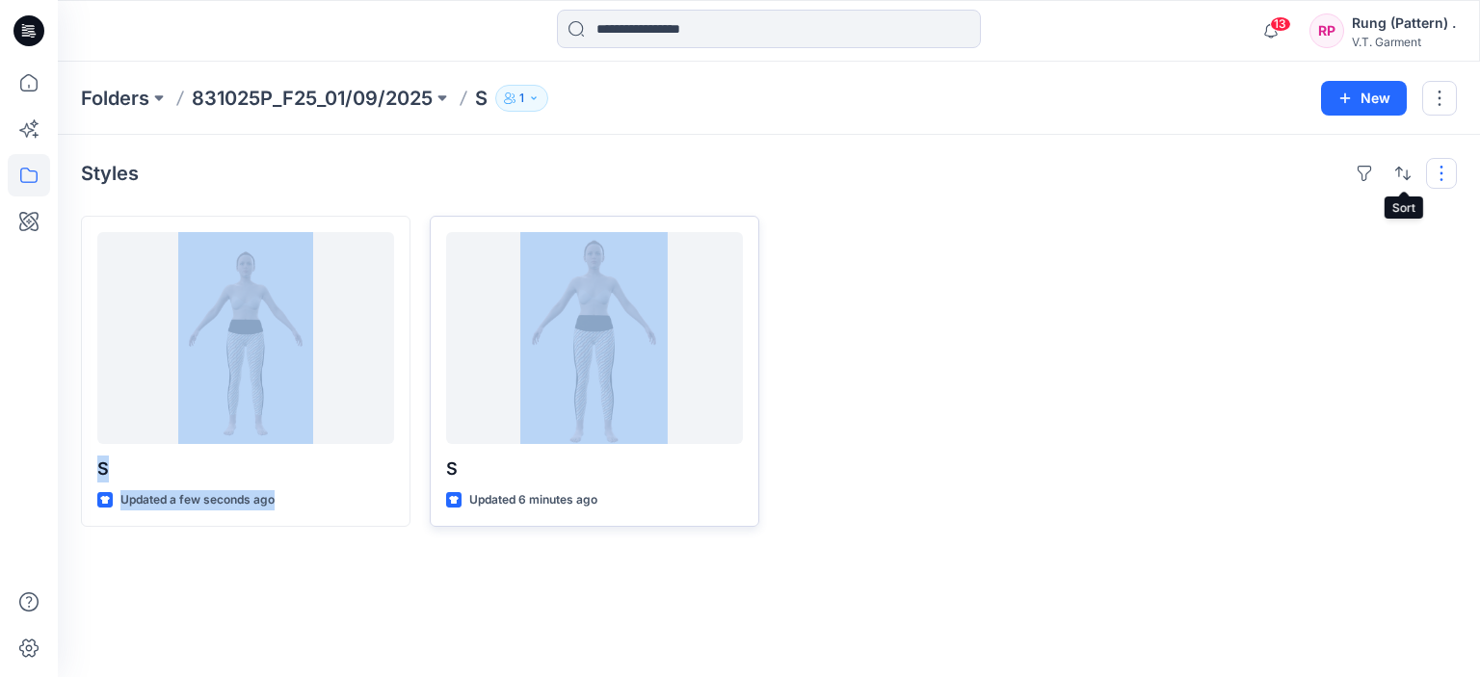
click at [1435, 172] on button "button" at bounding box center [1441, 173] width 31 height 31
click at [1407, 172] on button "button" at bounding box center [1402, 173] width 31 height 31
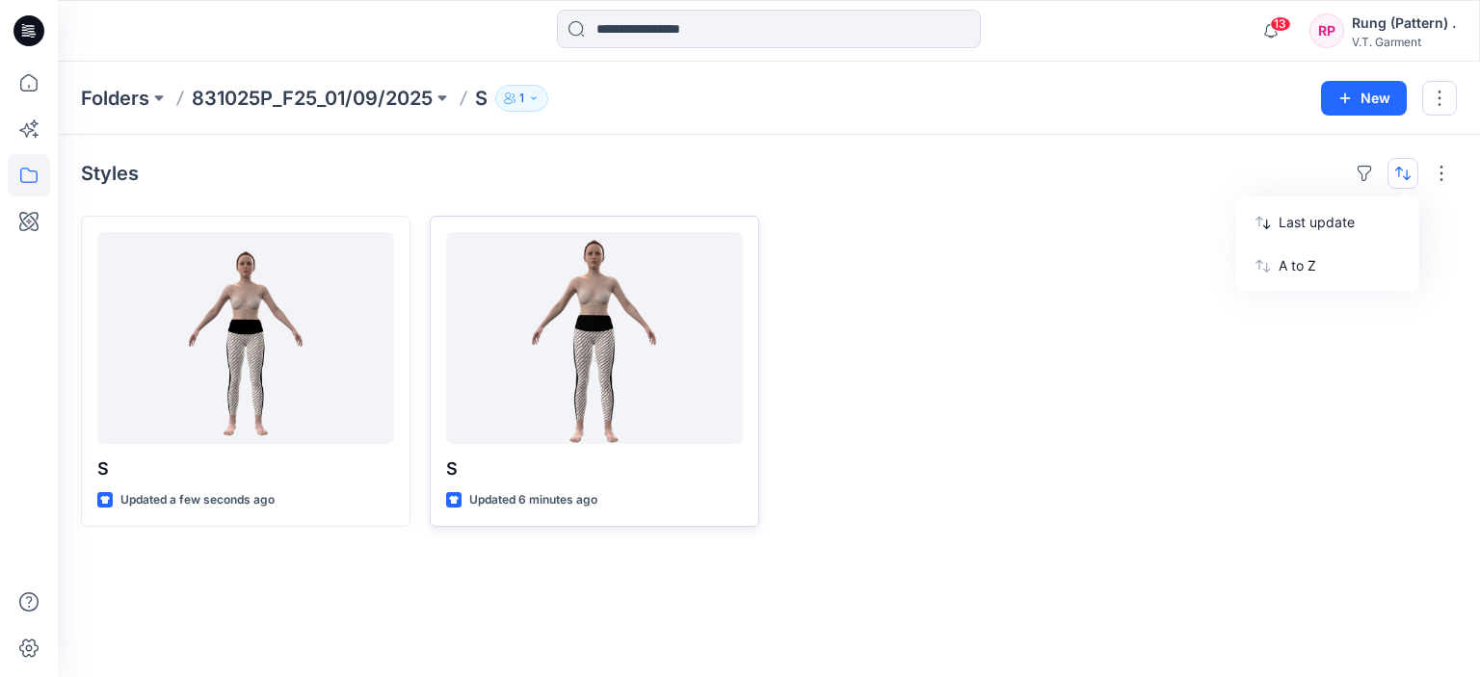
click at [1401, 354] on div at bounding box center [1292, 371] width 330 height 311
click at [382, 103] on p "831025P_F25_01/09/2025" at bounding box center [312, 98] width 241 height 27
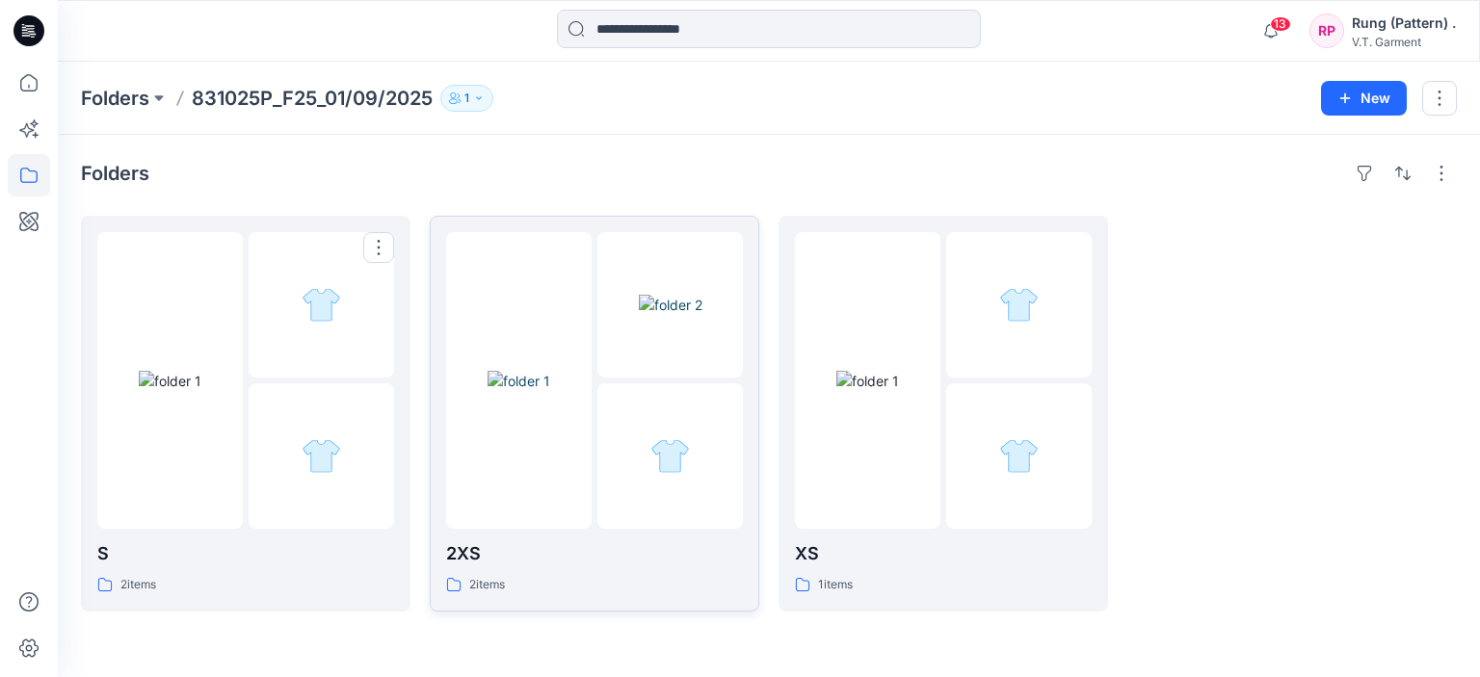
click at [460, 555] on p "2XS" at bounding box center [594, 554] width 297 height 27
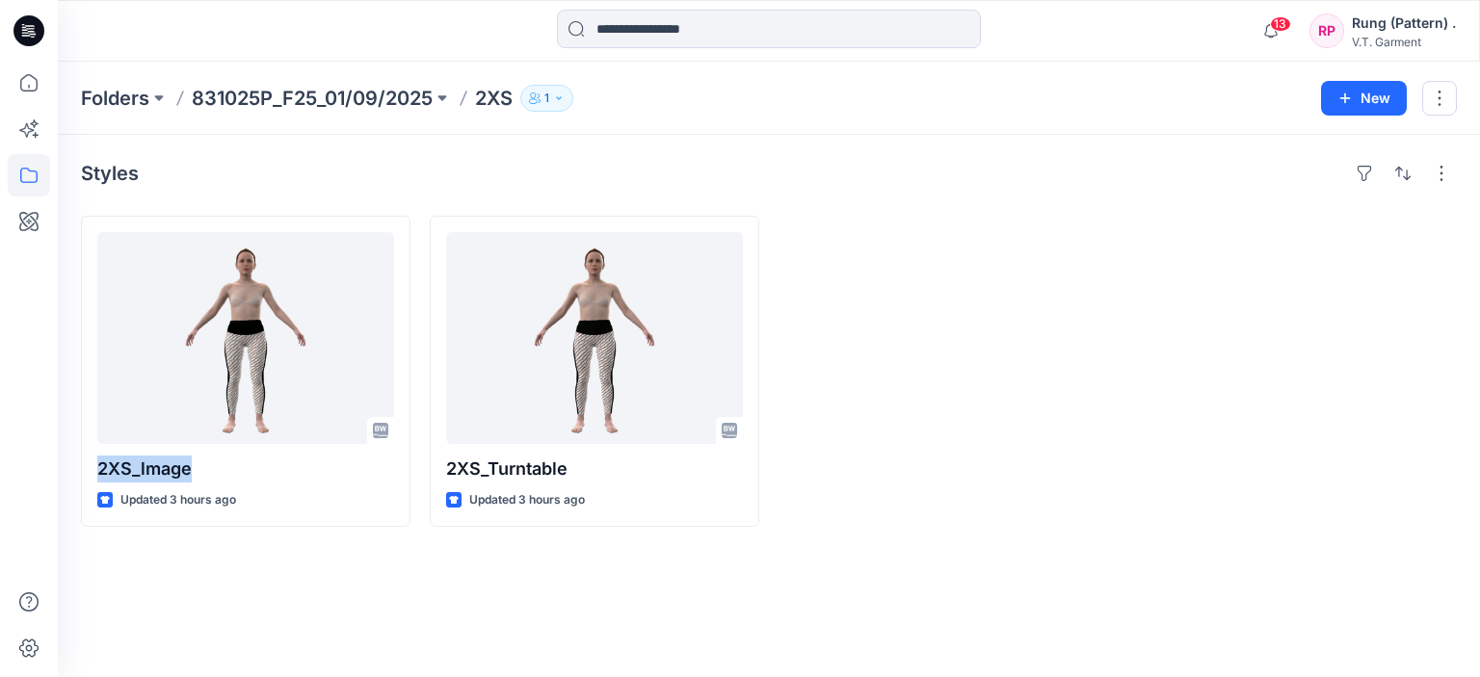
drag, startPoint x: 213, startPoint y: 456, endPoint x: 72, endPoint y: 469, distance: 141.3
click at [72, 469] on div "Styles 2XS_lmage Updated 3 hours ago 2XS_Turntable Updated 3 hours ago" at bounding box center [769, 406] width 1422 height 542
copy p "2XS_lmage"
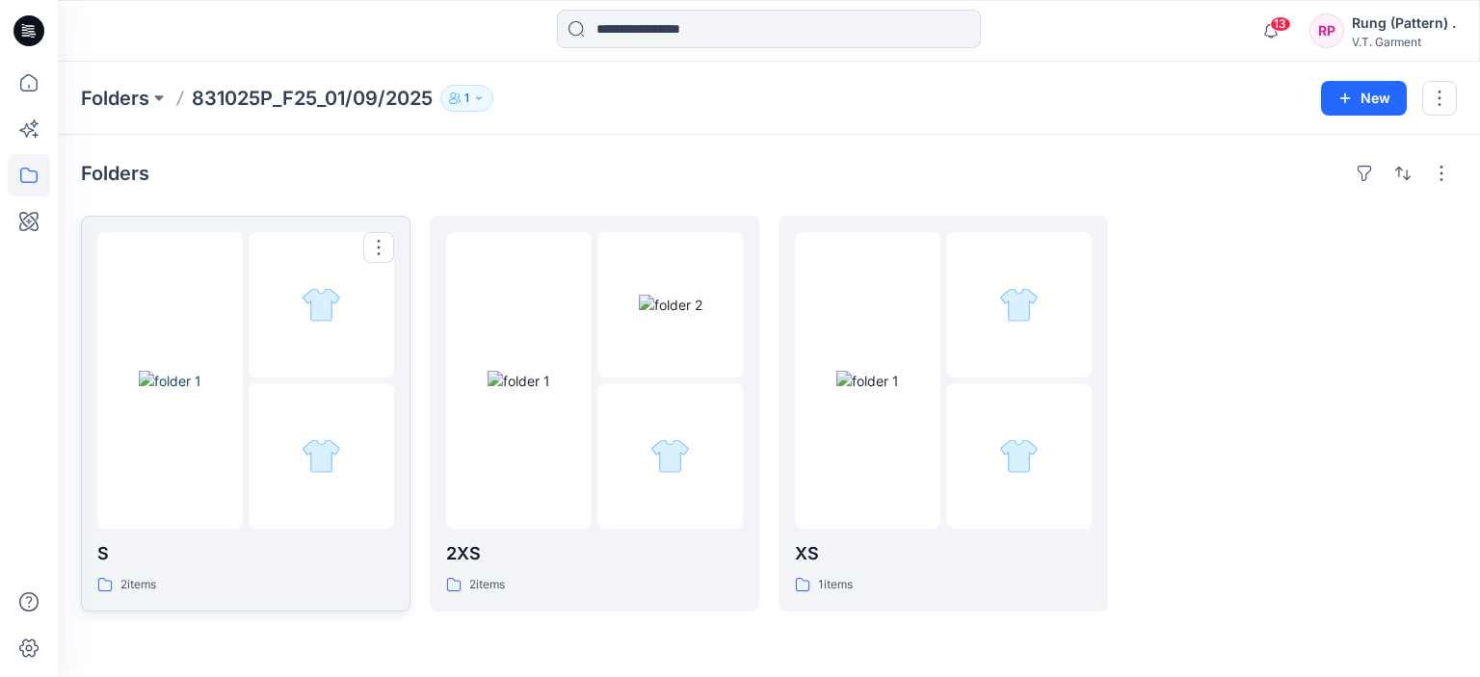
click at [334, 375] on div at bounding box center [321, 304] width 145 height 145
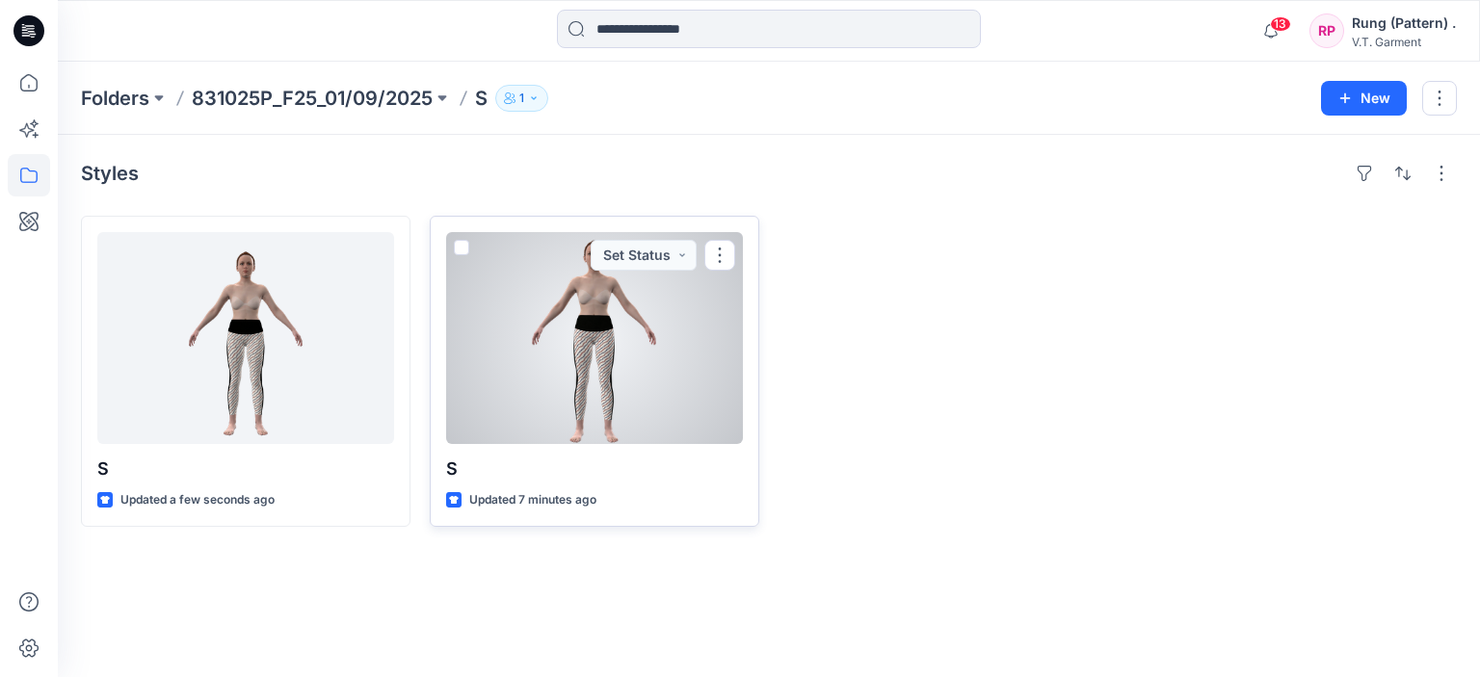
click at [482, 461] on p "S" at bounding box center [594, 469] width 297 height 27
click at [503, 469] on p "S" at bounding box center [594, 469] width 297 height 27
click at [452, 469] on p "S" at bounding box center [594, 469] width 297 height 27
click at [482, 469] on p "S" at bounding box center [594, 469] width 297 height 27
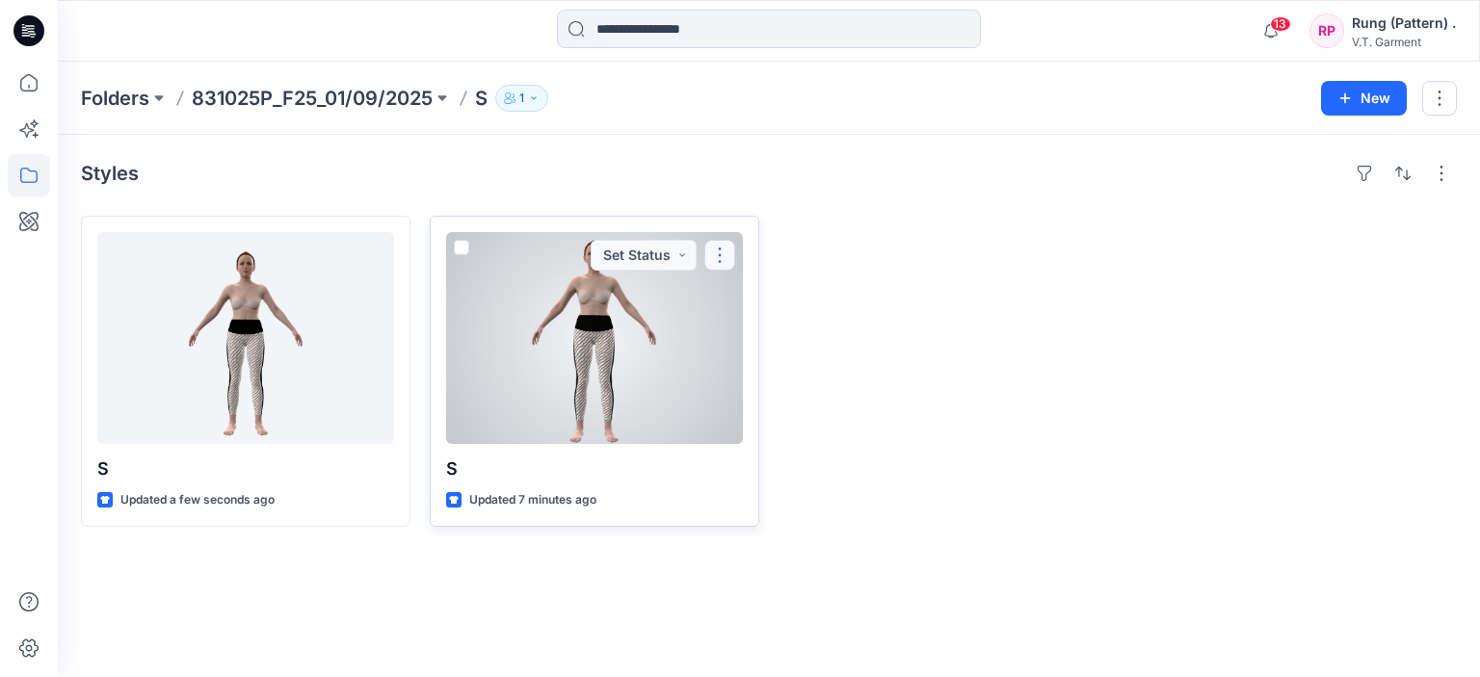
click at [717, 255] on button "button" at bounding box center [719, 255] width 31 height 31
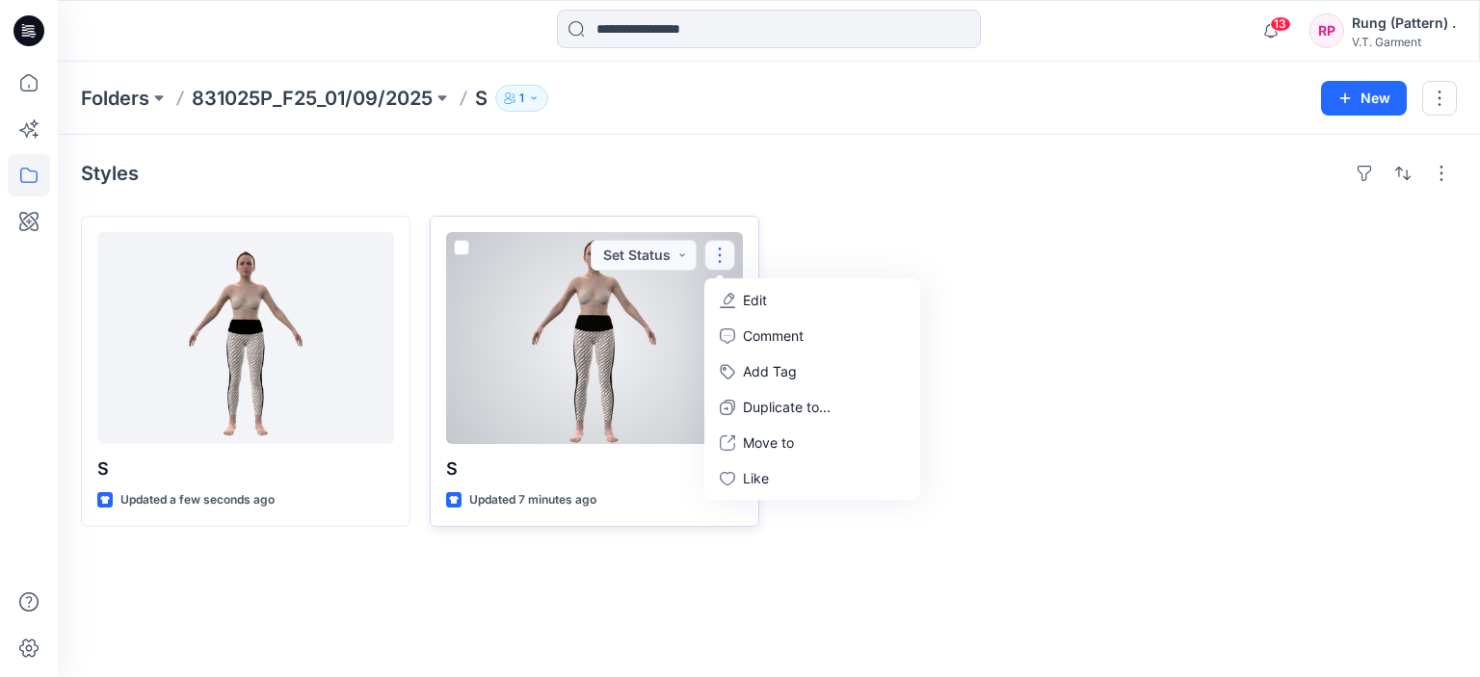
click at [749, 296] on p "Edit" at bounding box center [755, 300] width 24 height 20
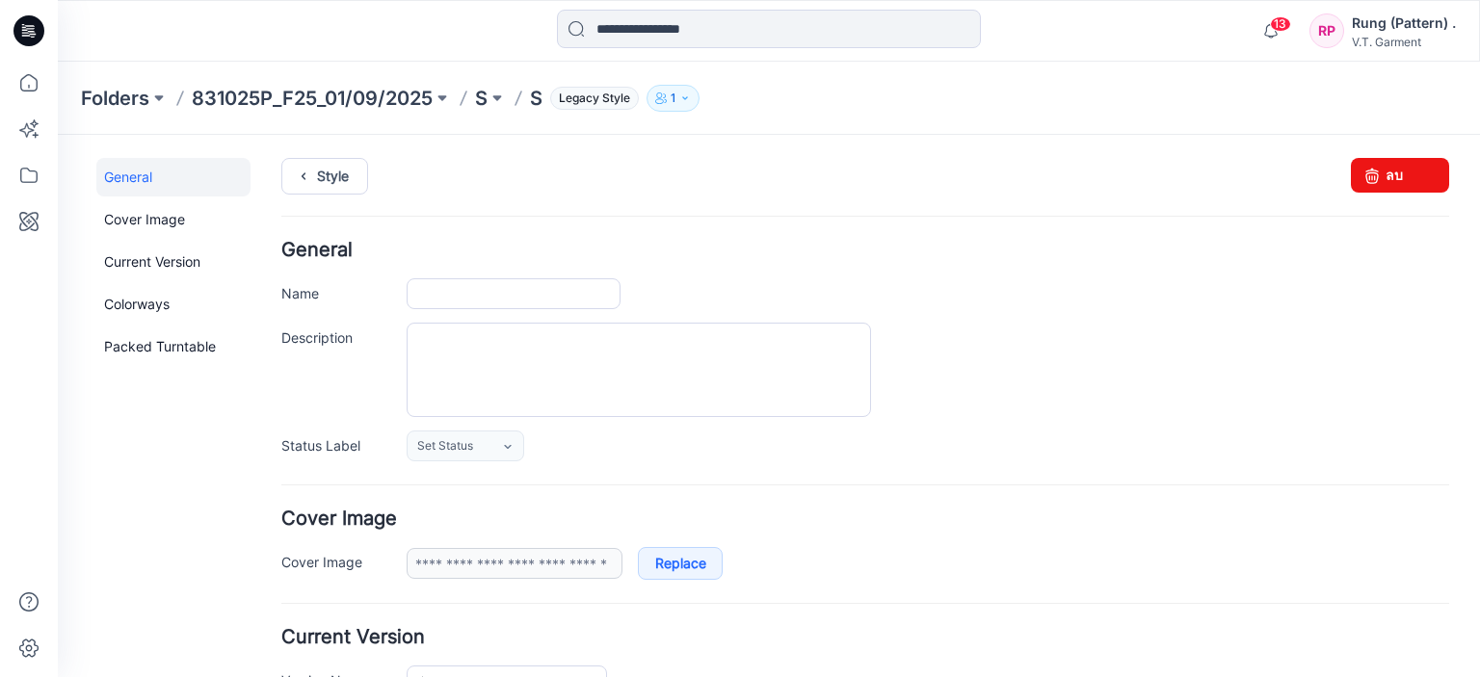
type input "*"
type input "**********"
click at [485, 290] on input "*" at bounding box center [514, 293] width 214 height 31
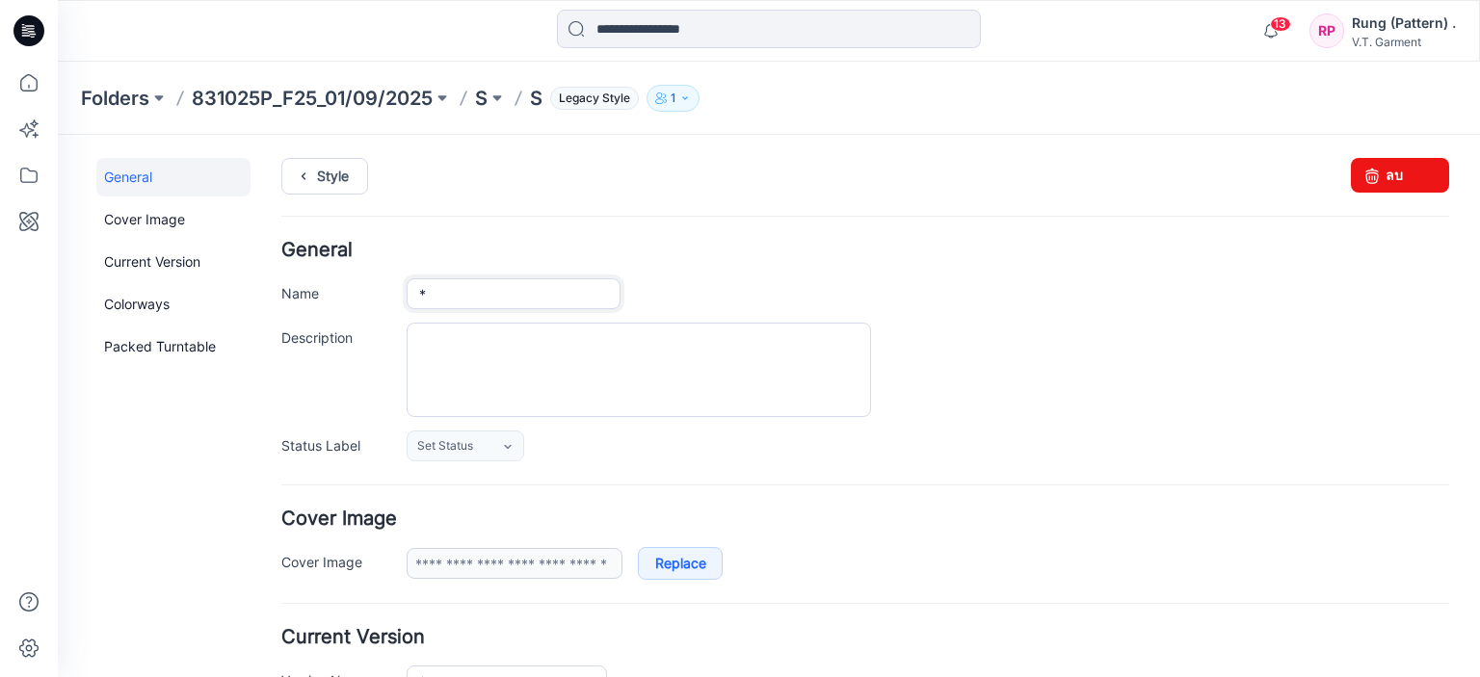
paste input "*********"
drag, startPoint x: 455, startPoint y: 297, endPoint x: 431, endPoint y: 303, distance: 25.0
click at [431, 303] on input "**********" at bounding box center [514, 293] width 214 height 31
type input "*******"
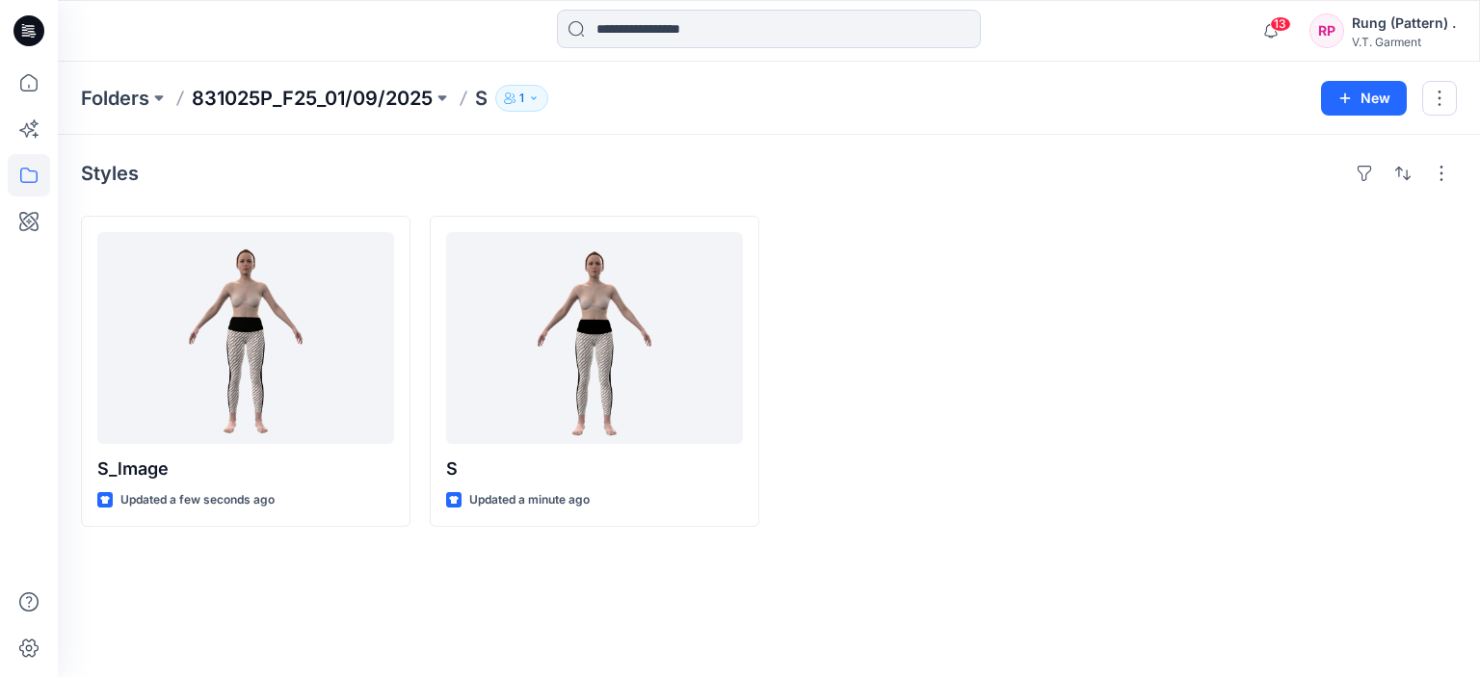
click at [358, 89] on p "831025P_F25_01/09/2025" at bounding box center [312, 98] width 241 height 27
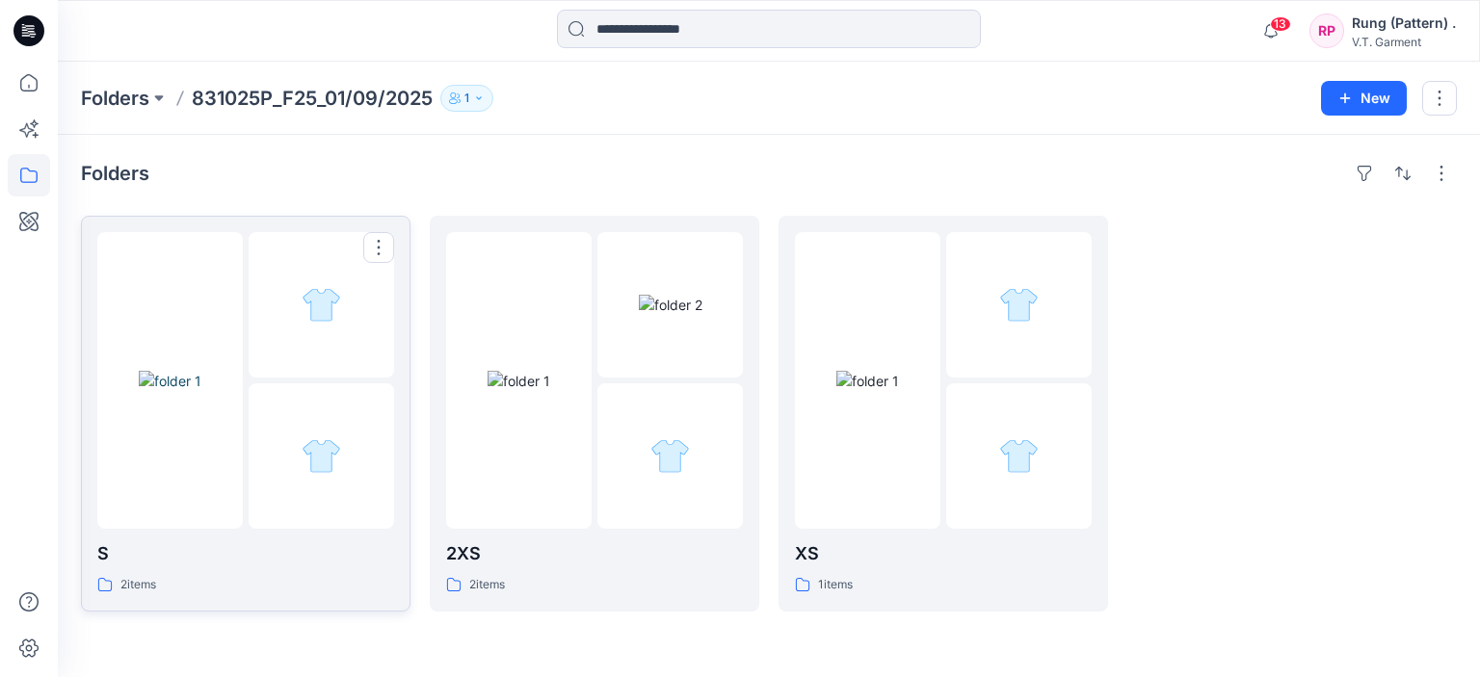
click at [252, 538] on div "S 2 items" at bounding box center [245, 413] width 297 height 363
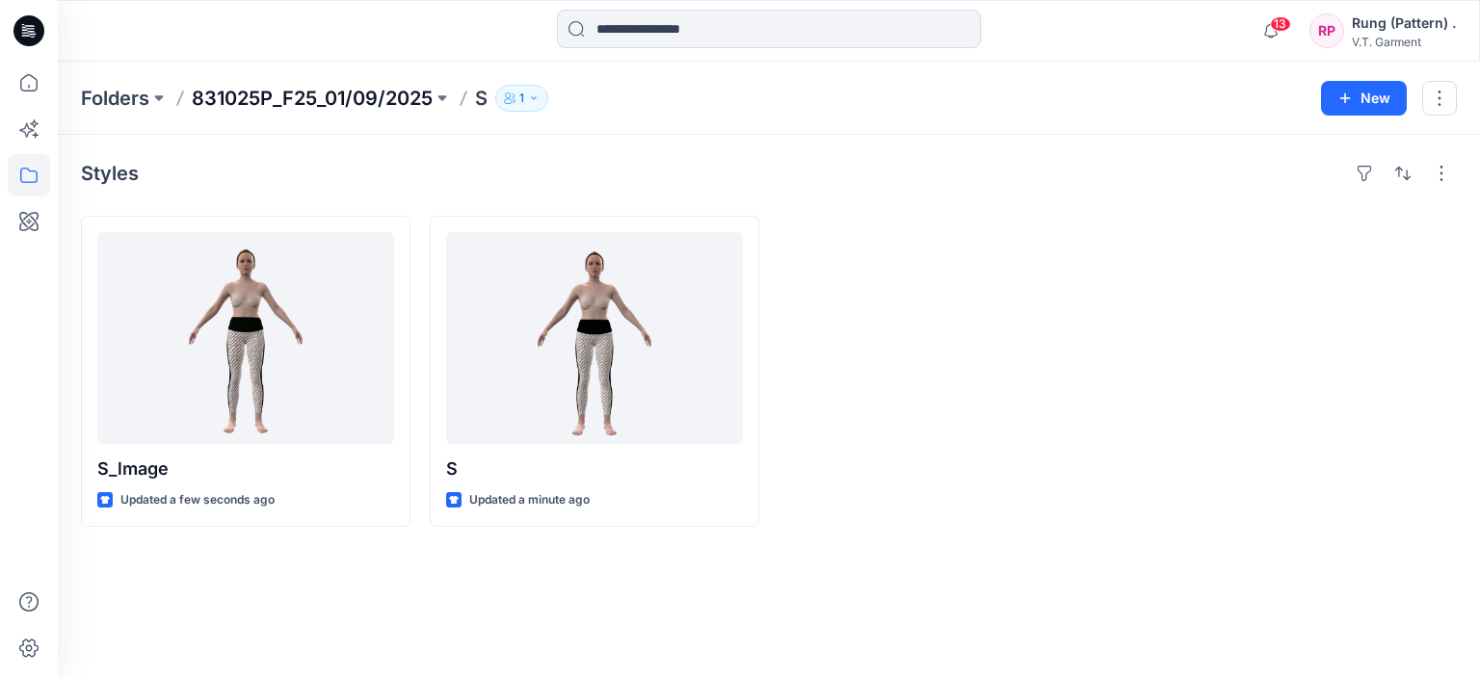
drag, startPoint x: 327, startPoint y: 119, endPoint x: 334, endPoint y: 107, distance: 14.7
click at [332, 119] on div "Folders 831025P_F25_01/09/2025 S 1 New" at bounding box center [769, 98] width 1422 height 73
click at [334, 107] on p "831025P_F25_01/09/2025" at bounding box center [312, 98] width 241 height 27
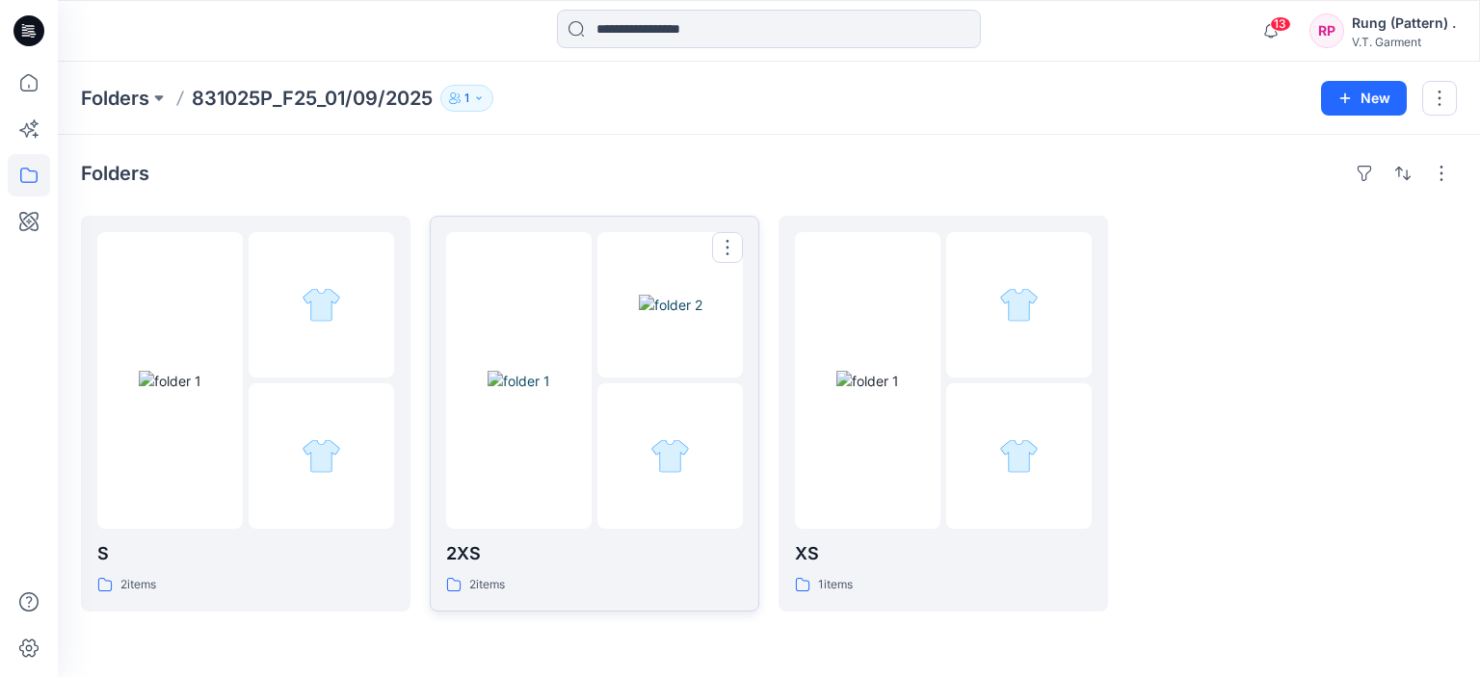
click at [550, 391] on img at bounding box center [519, 381] width 63 height 20
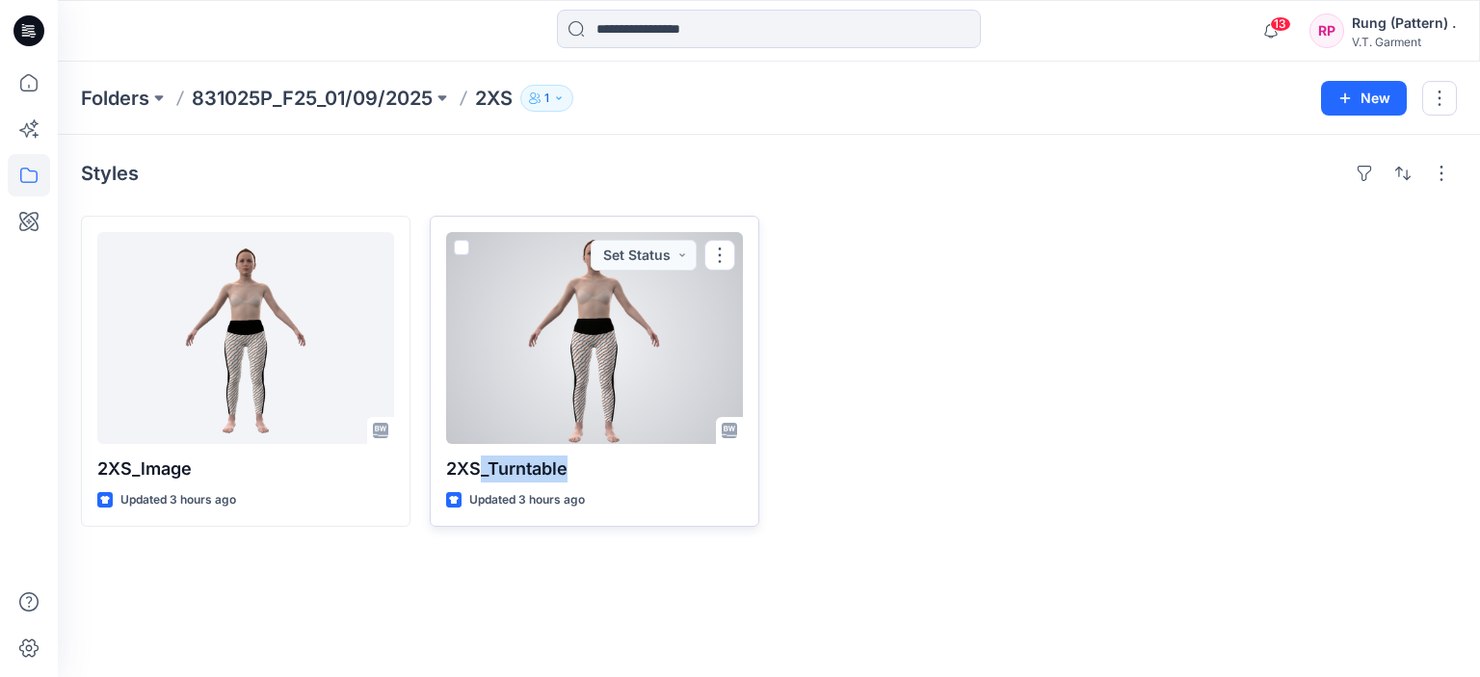
drag, startPoint x: 573, startPoint y: 473, endPoint x: 477, endPoint y: 481, distance: 96.7
click at [477, 481] on p "2XS_Turntable" at bounding box center [594, 469] width 297 height 27
copy p "_Turntable"
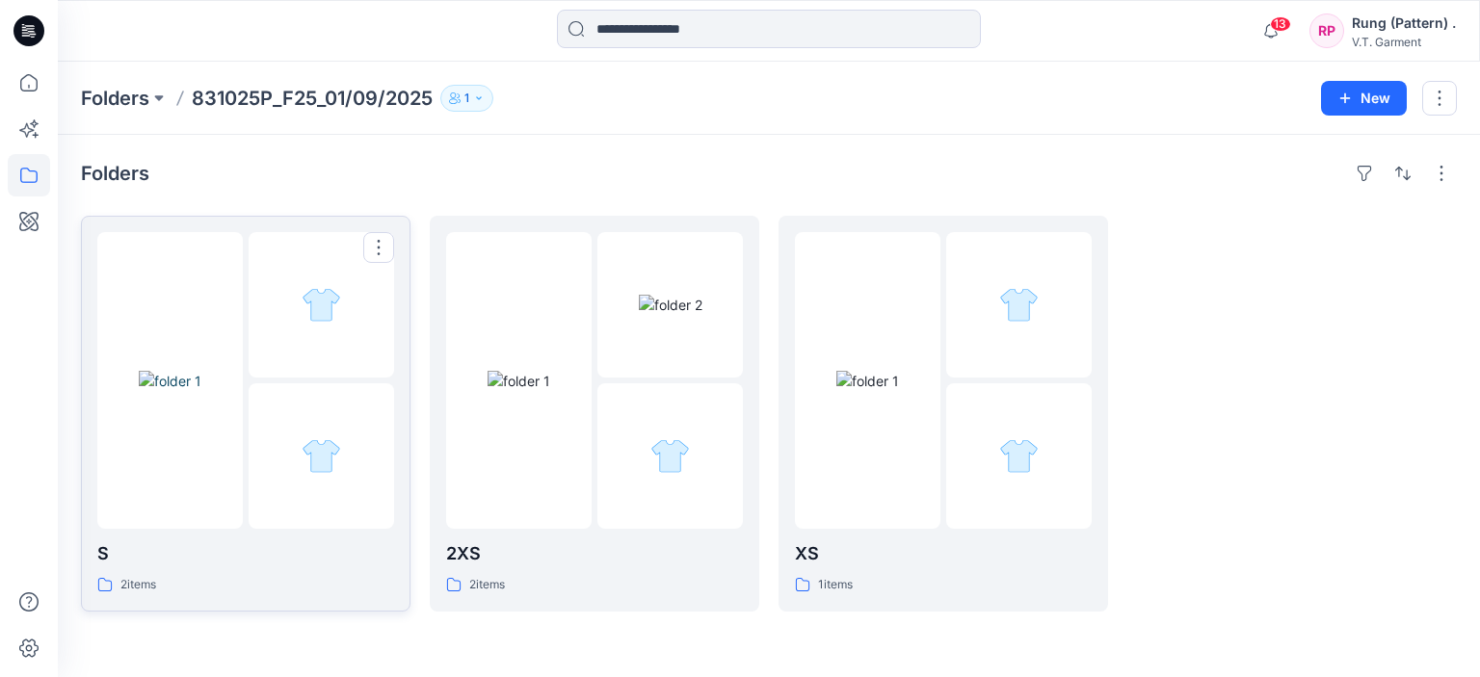
click at [278, 250] on div at bounding box center [321, 304] width 145 height 145
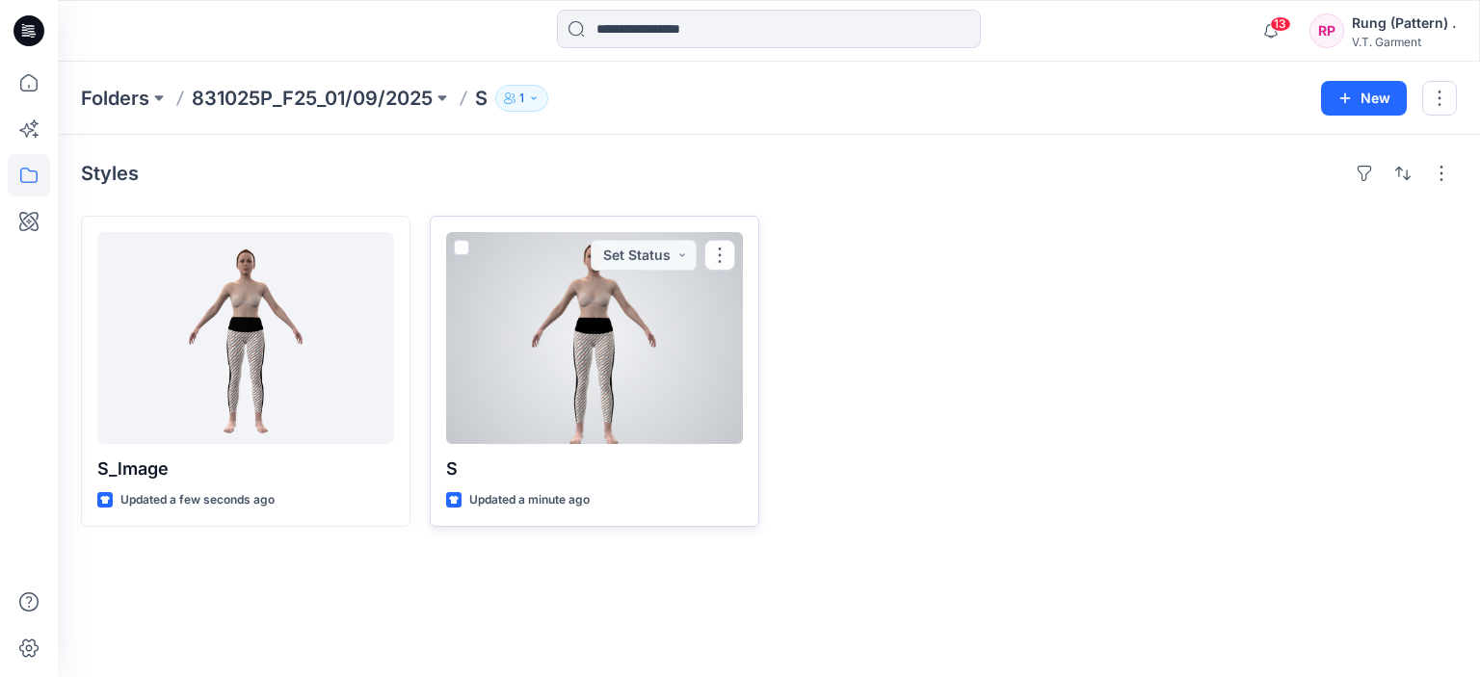
click at [523, 482] on div "S Updated a minute ago Set Status" at bounding box center [595, 371] width 330 height 311
click at [717, 257] on button "button" at bounding box center [719, 255] width 31 height 31
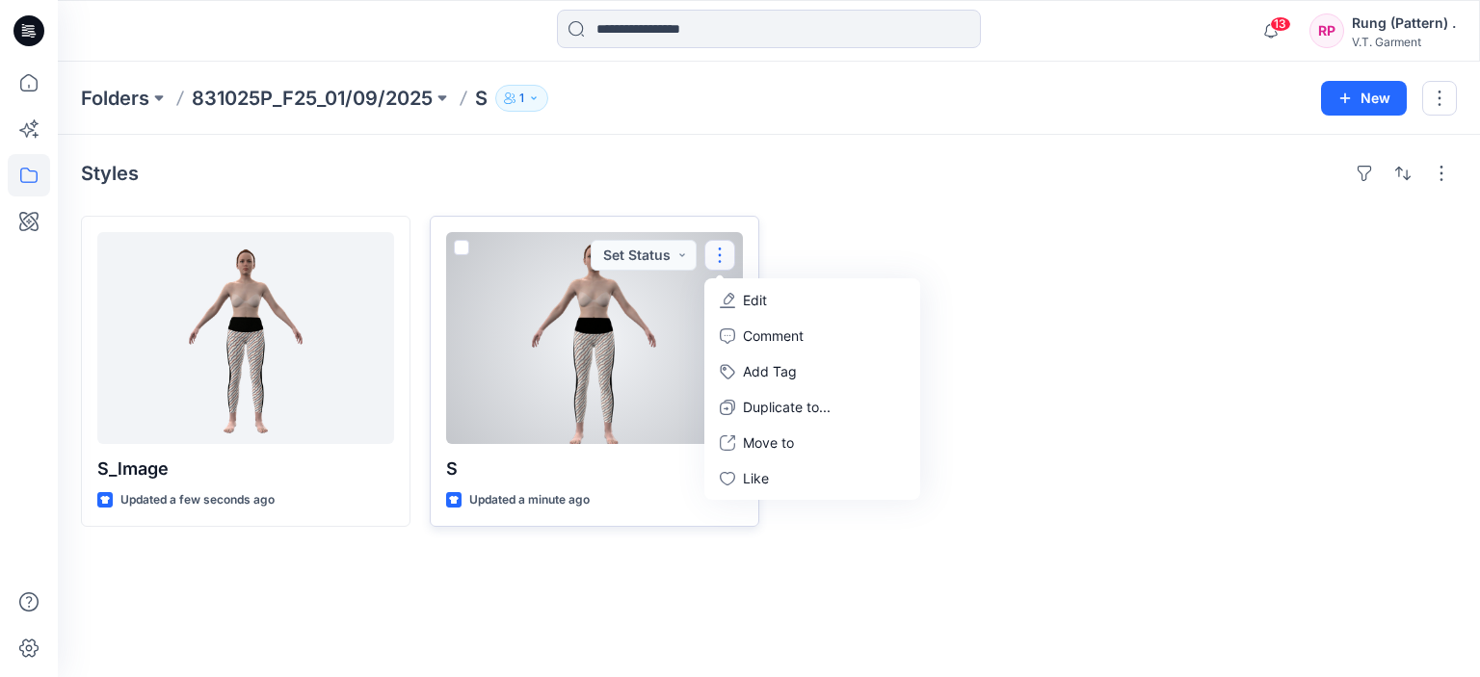
click at [724, 287] on button "Edit" at bounding box center [812, 300] width 208 height 36
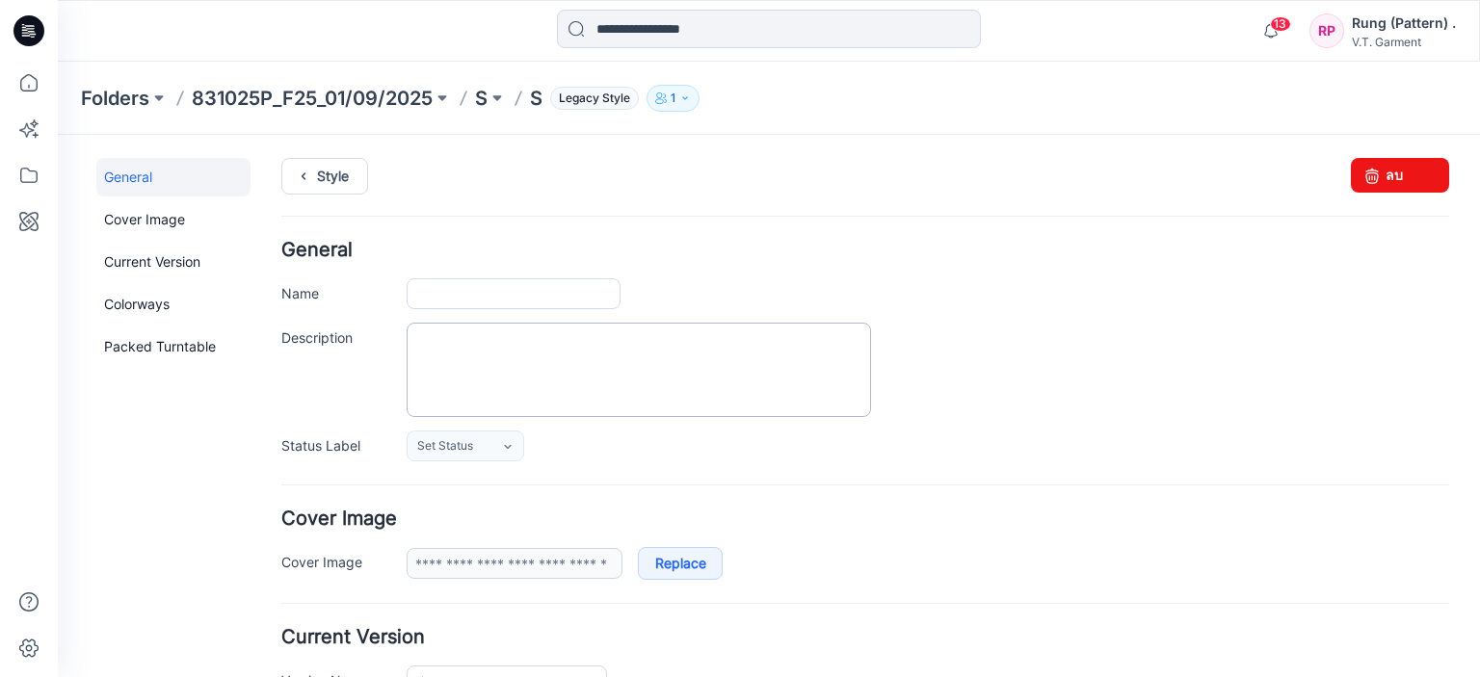
type input "*"
type input "**********"
click at [458, 295] on input "*" at bounding box center [514, 293] width 214 height 31
paste input "**********"
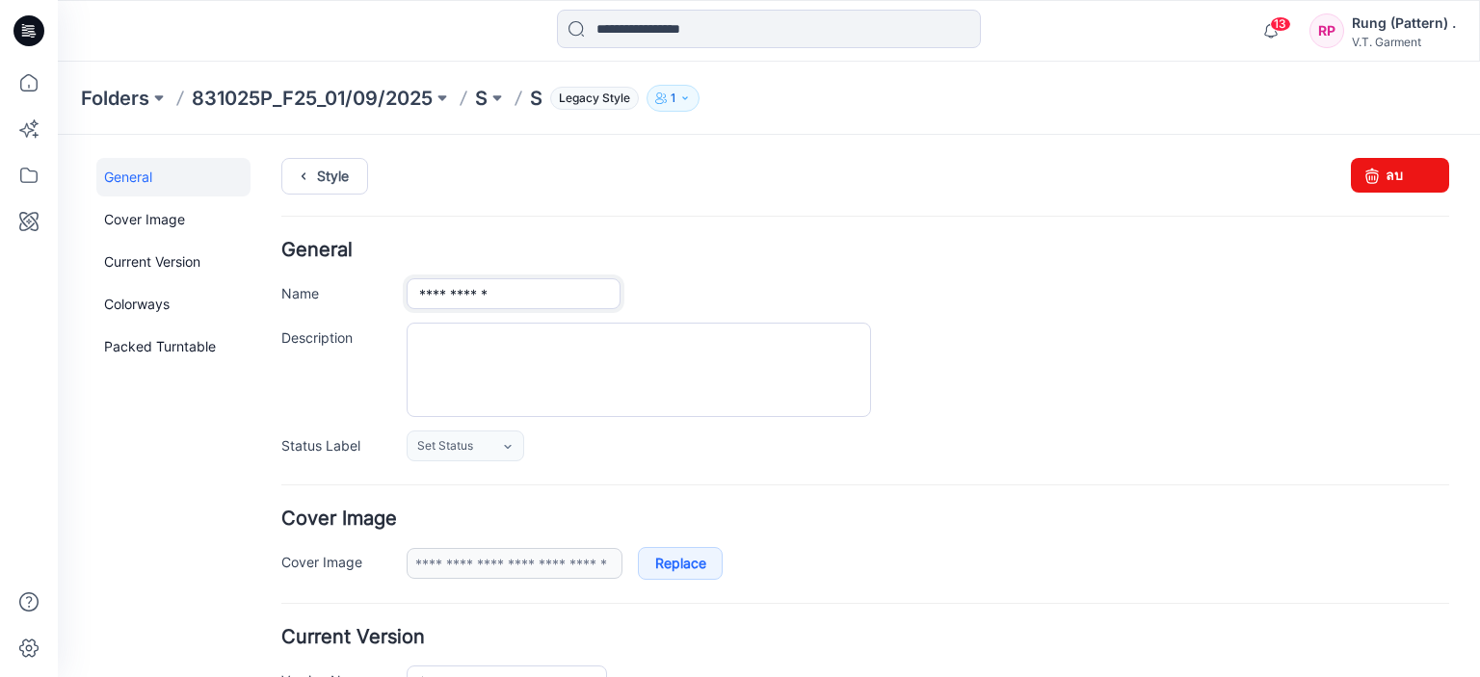
type input "**********"
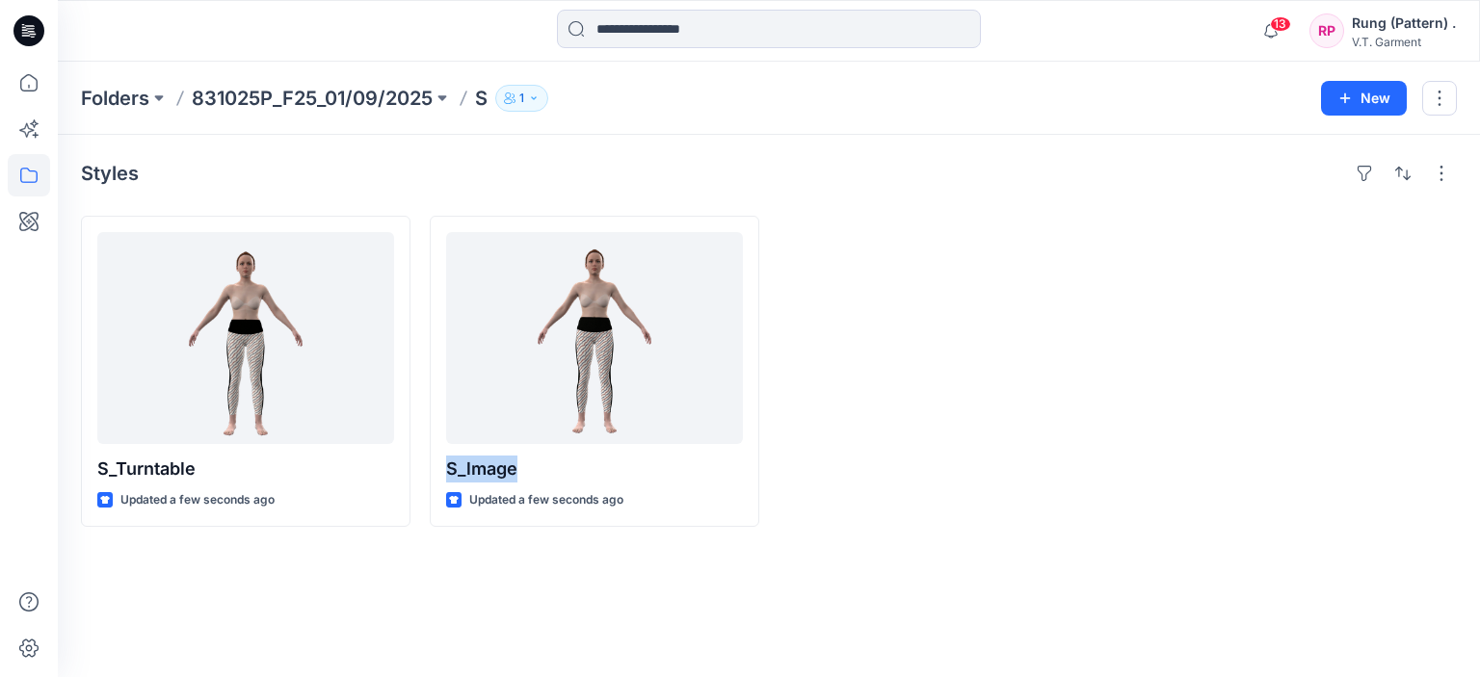
drag, startPoint x: 531, startPoint y: 473, endPoint x: 424, endPoint y: 468, distance: 107.1
click at [424, 468] on div "S_Turntable Updated a few seconds ago S_lmage Updated a few seconds ago" at bounding box center [769, 371] width 1376 height 311
click at [453, 571] on div "Styles S_Turntable Updated a few seconds ago S_lmage Updated a few seconds ago …" at bounding box center [769, 406] width 1422 height 542
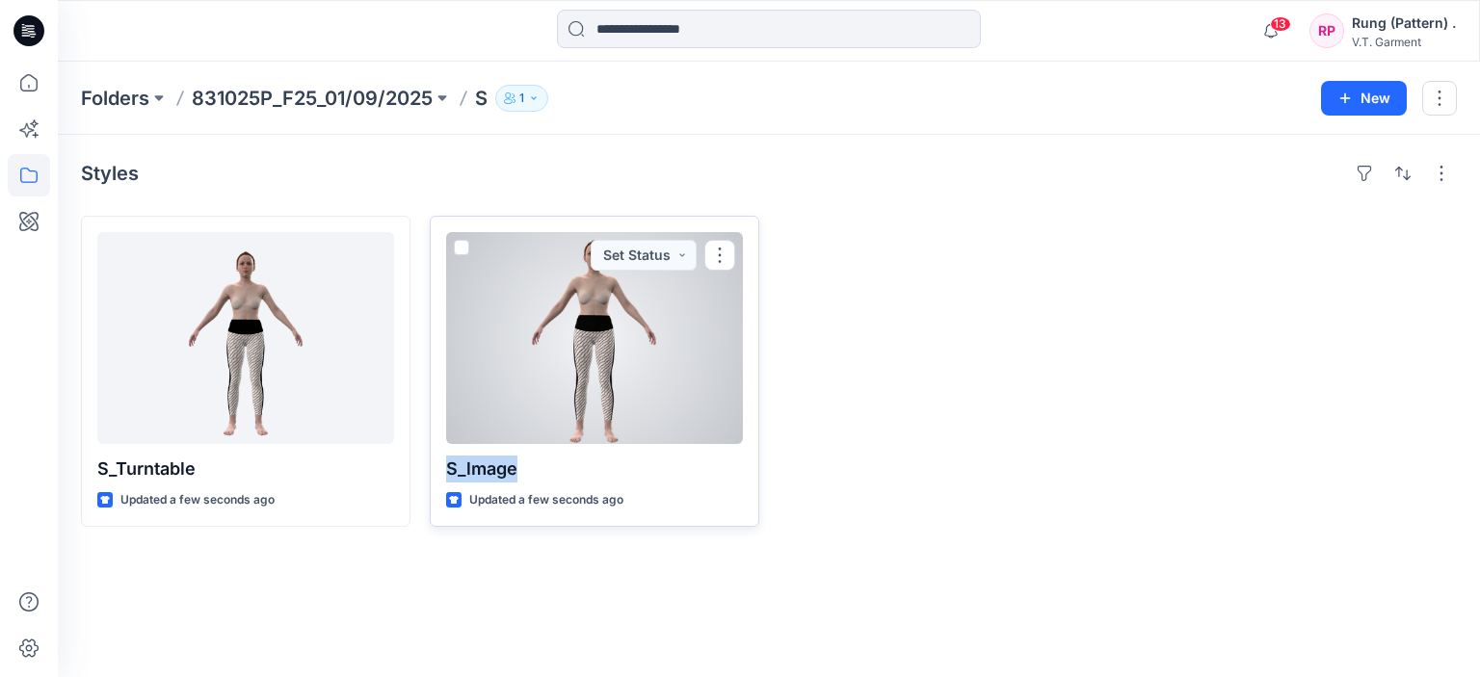
drag, startPoint x: 513, startPoint y: 469, endPoint x: 444, endPoint y: 473, distance: 68.5
click at [444, 473] on div "S_lmage Updated a few seconds ago Set Status" at bounding box center [595, 371] width 330 height 311
copy p "S_lmage"
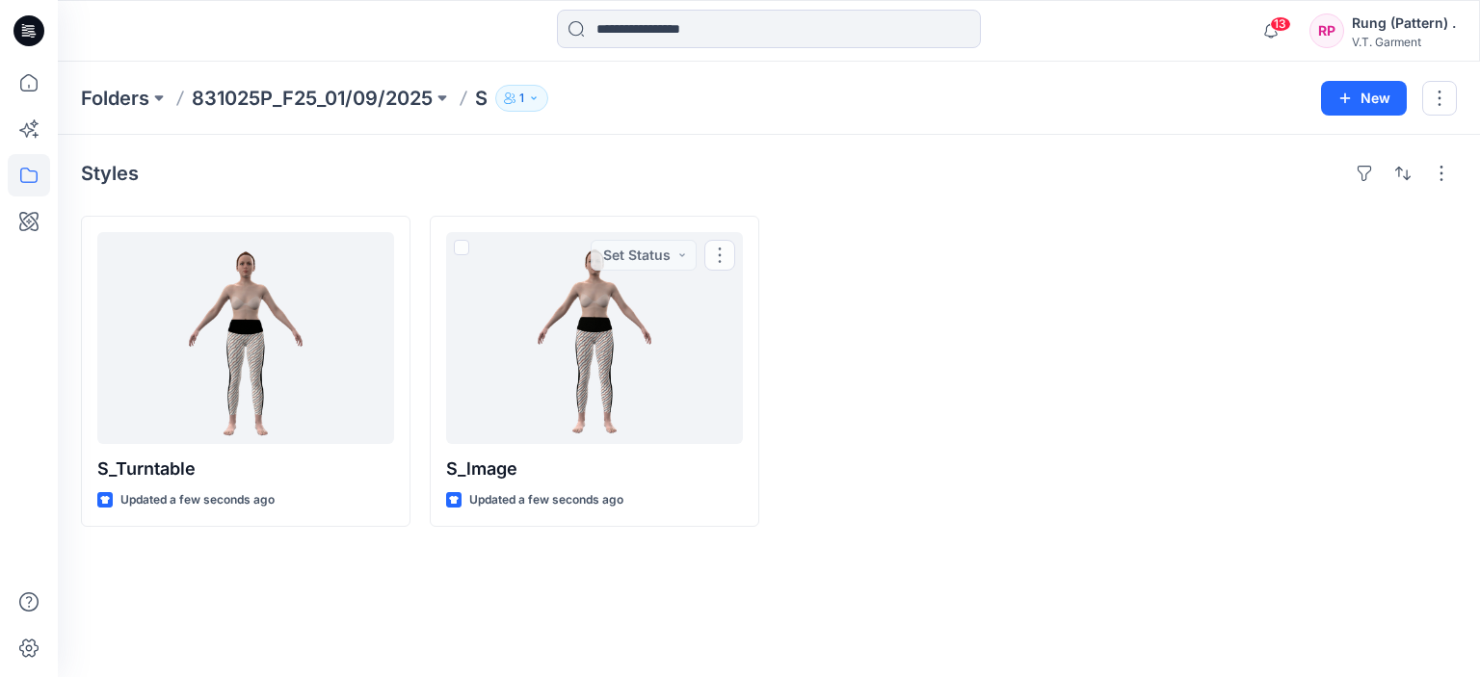
click at [444, 585] on div "Styles S_Turntable Updated a few seconds ago S_lmage Updated a few seconds ago …" at bounding box center [769, 406] width 1422 height 542
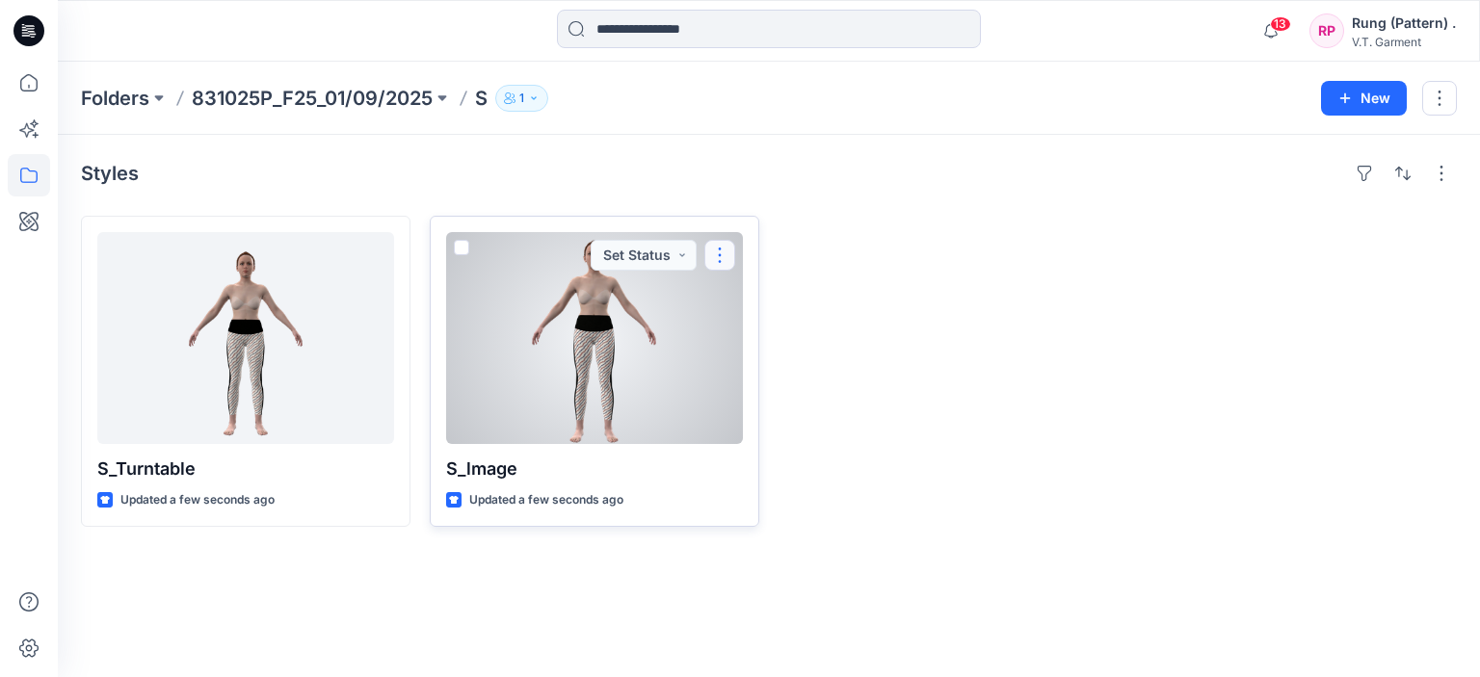
click at [715, 257] on button "button" at bounding box center [719, 255] width 31 height 31
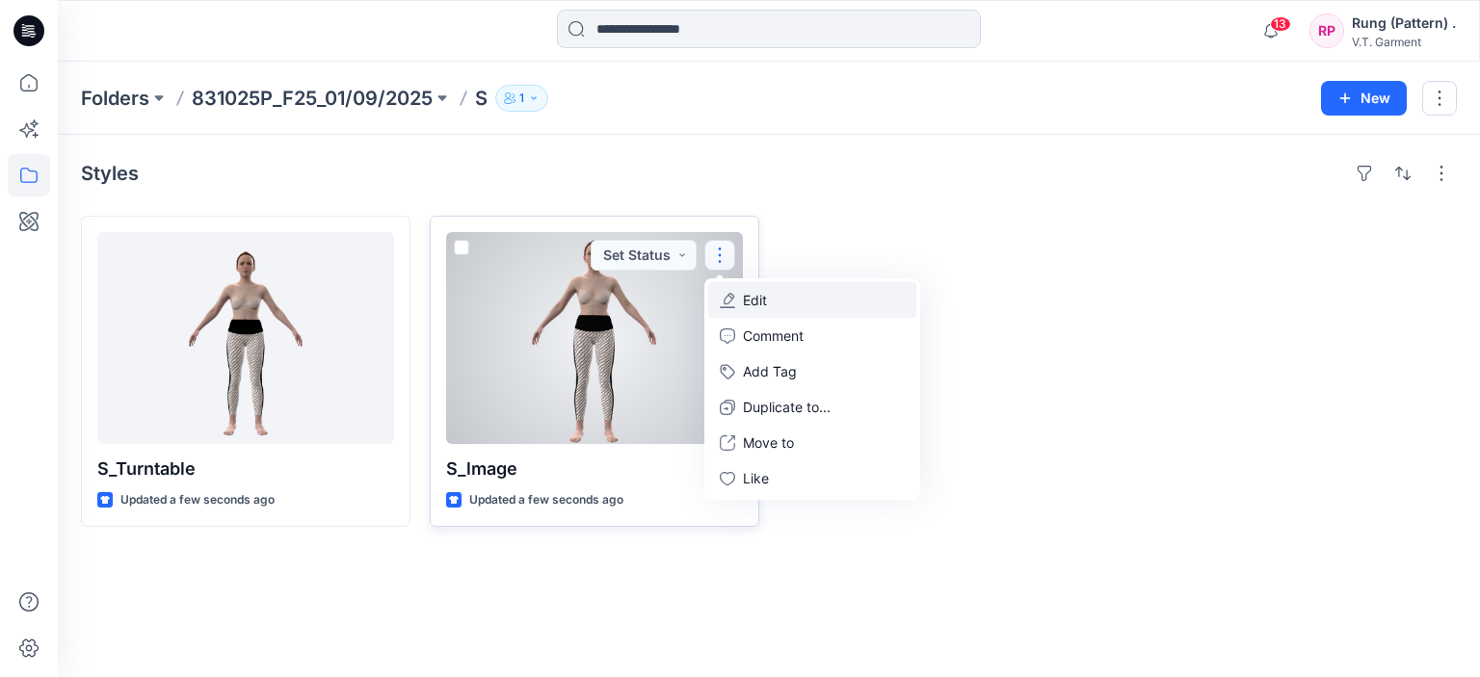
click at [752, 300] on p "Edit" at bounding box center [755, 300] width 24 height 20
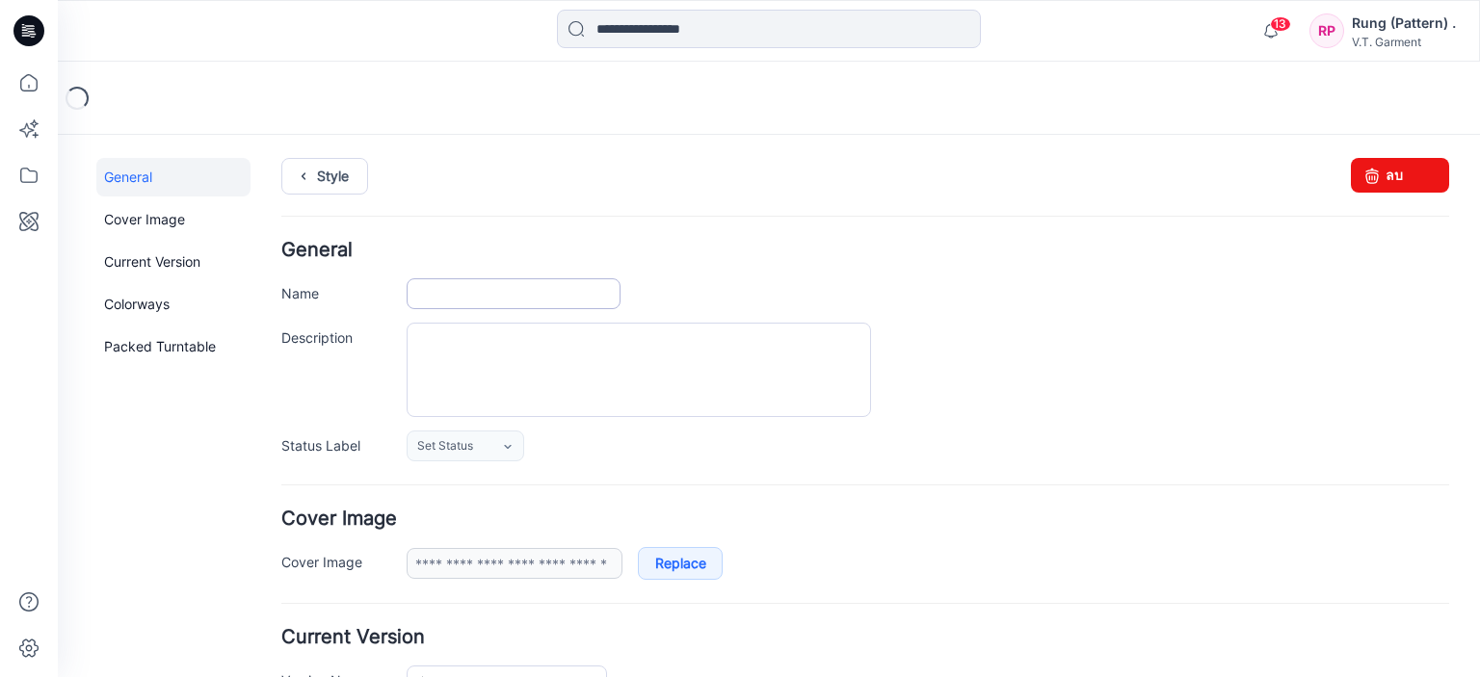
type input "*******"
type input "**********"
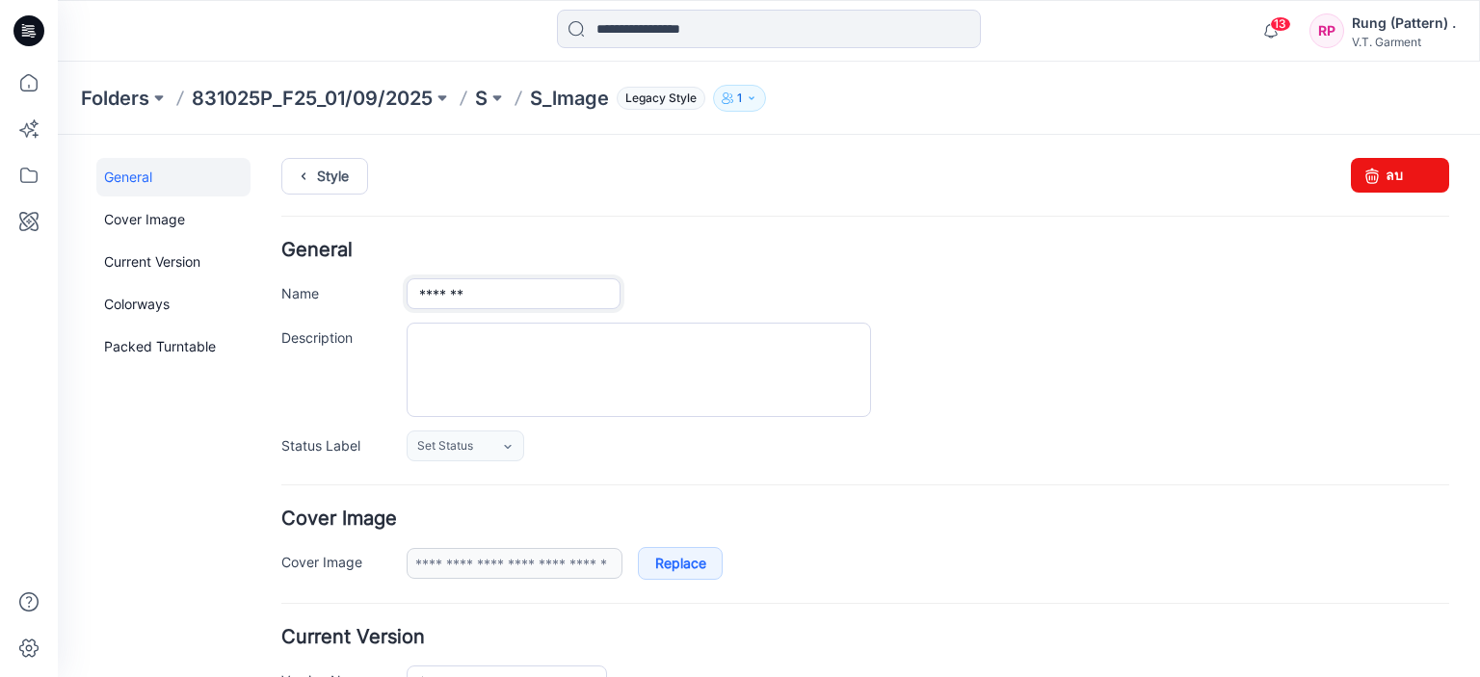
click at [483, 296] on input "*******" at bounding box center [514, 293] width 214 height 31
type input "*****"
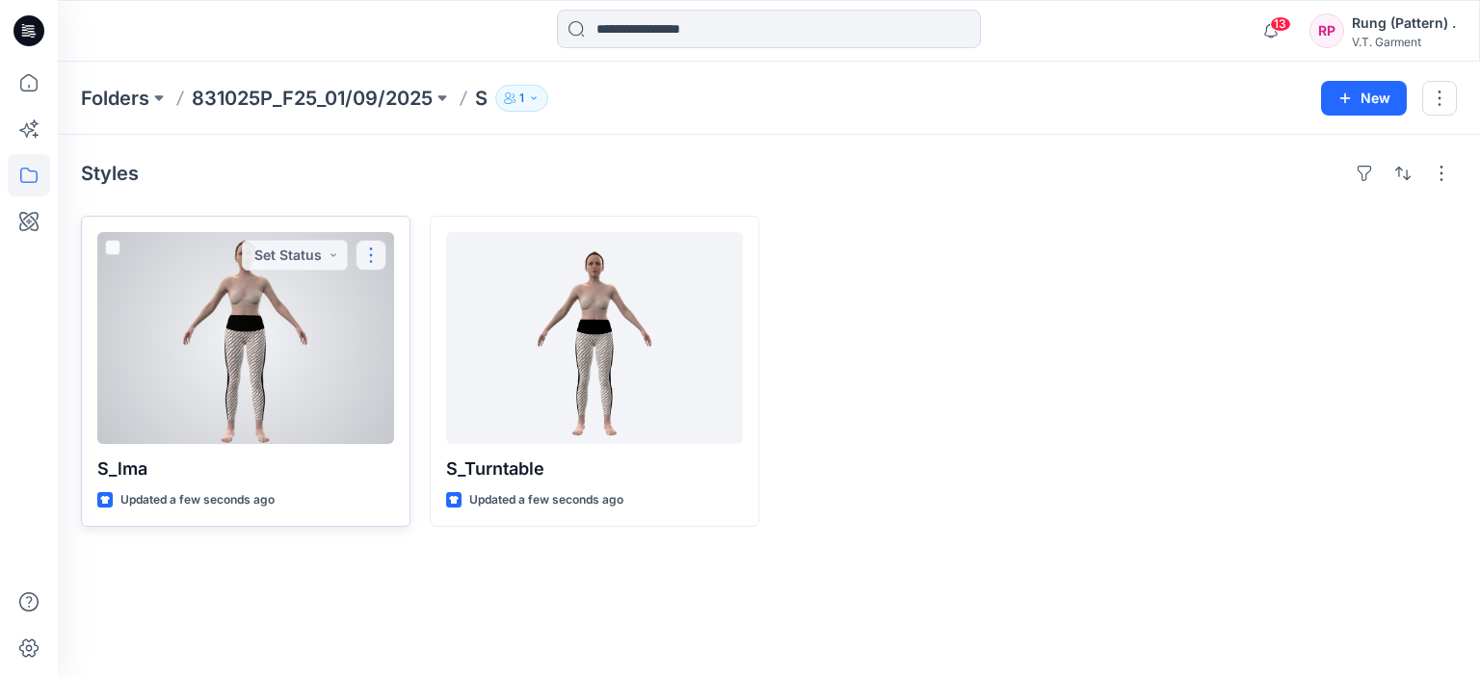
click at [380, 257] on button "button" at bounding box center [371, 255] width 31 height 31
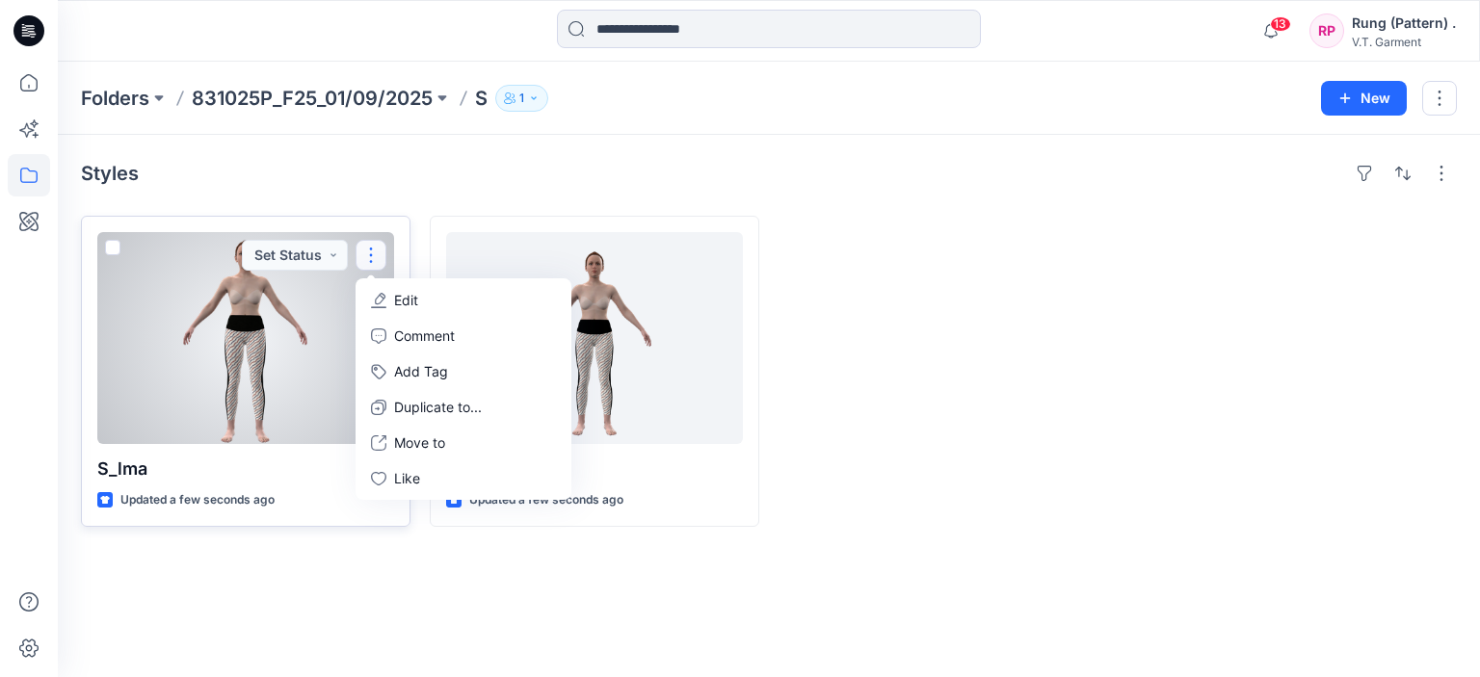
click at [405, 298] on p "Edit" at bounding box center [406, 300] width 24 height 20
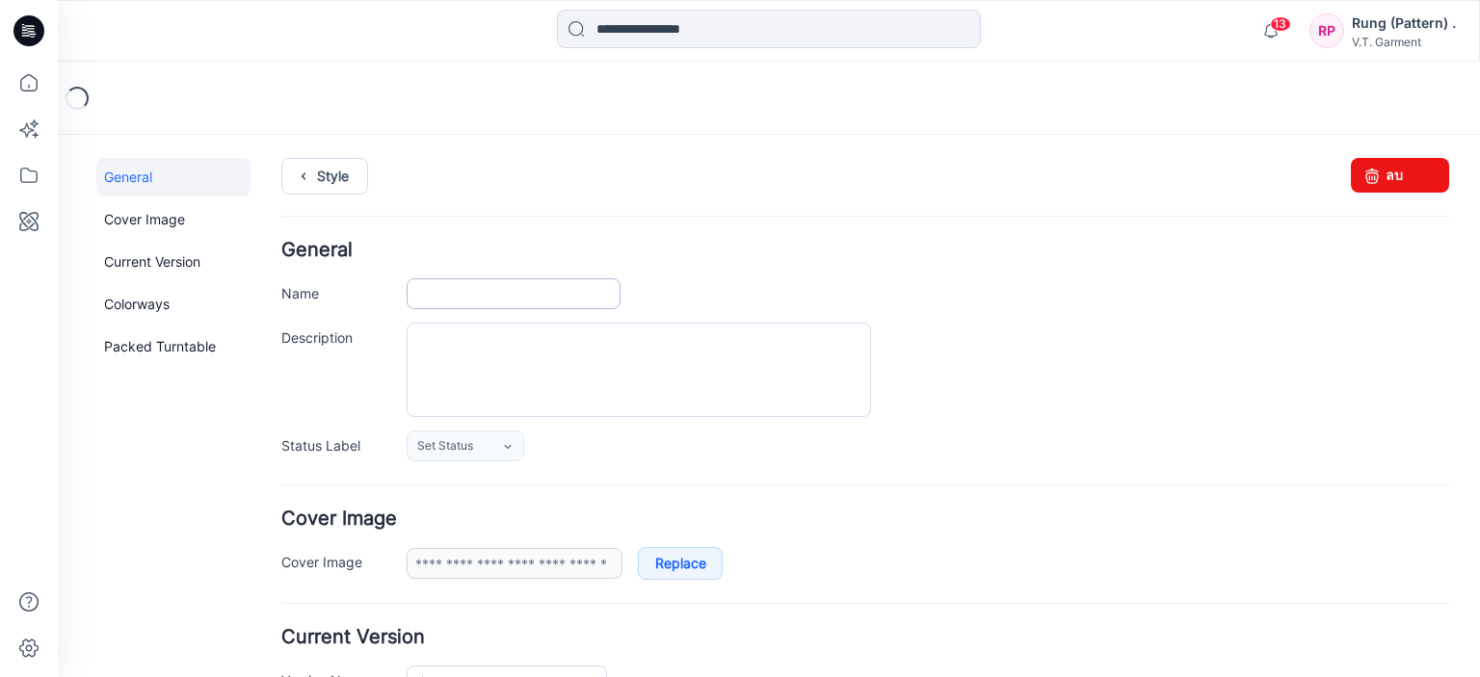
type input "*****"
type input "**********"
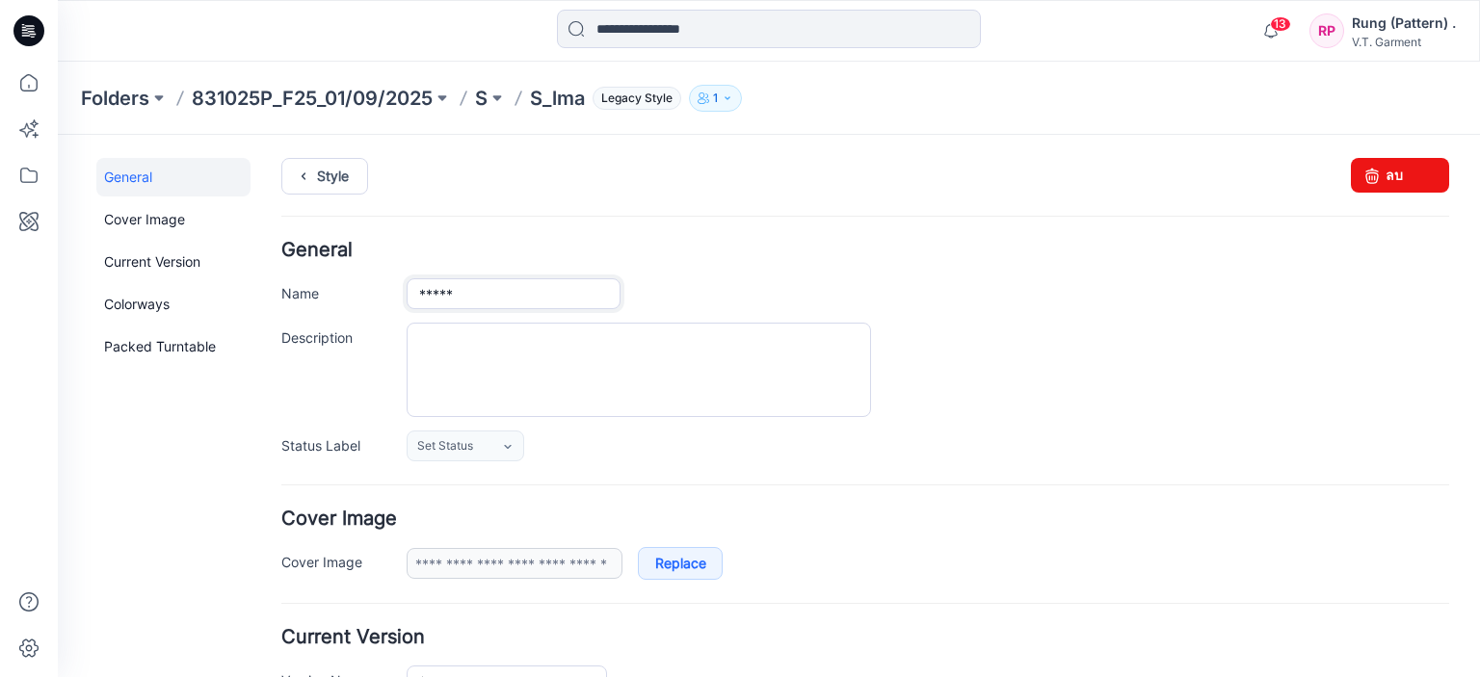
drag, startPoint x: 450, startPoint y: 291, endPoint x: 401, endPoint y: 296, distance: 49.4
click at [401, 296] on div "Name *****" at bounding box center [865, 293] width 1168 height 31
drag, startPoint x: 481, startPoint y: 299, endPoint x: 313, endPoint y: 289, distance: 167.9
click at [332, 287] on div "Name *****" at bounding box center [865, 293] width 1168 height 31
paste input "**"
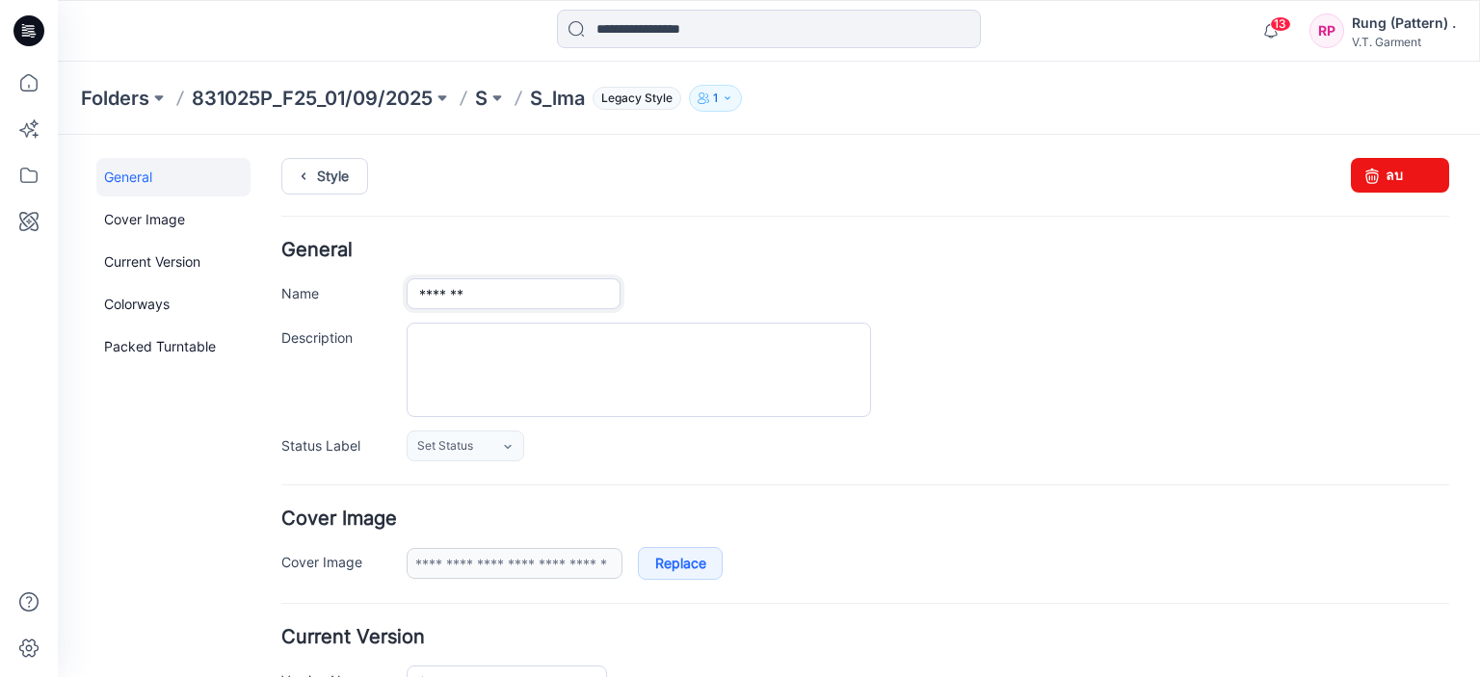
type input "*******"
drag, startPoint x: 246, startPoint y: 507, endPoint x: 64, endPoint y: 139, distance: 410.6
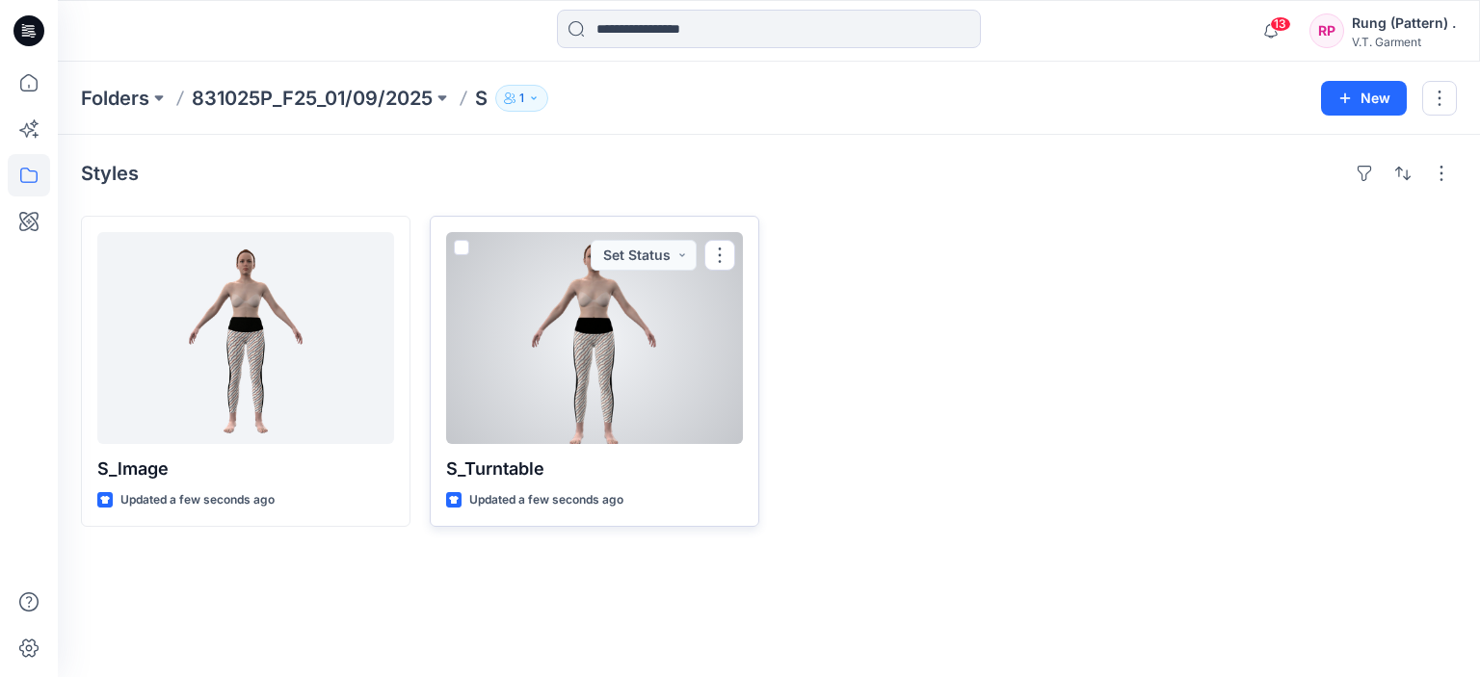
click at [560, 371] on div at bounding box center [594, 338] width 297 height 212
click at [555, 403] on div at bounding box center [594, 338] width 297 height 212
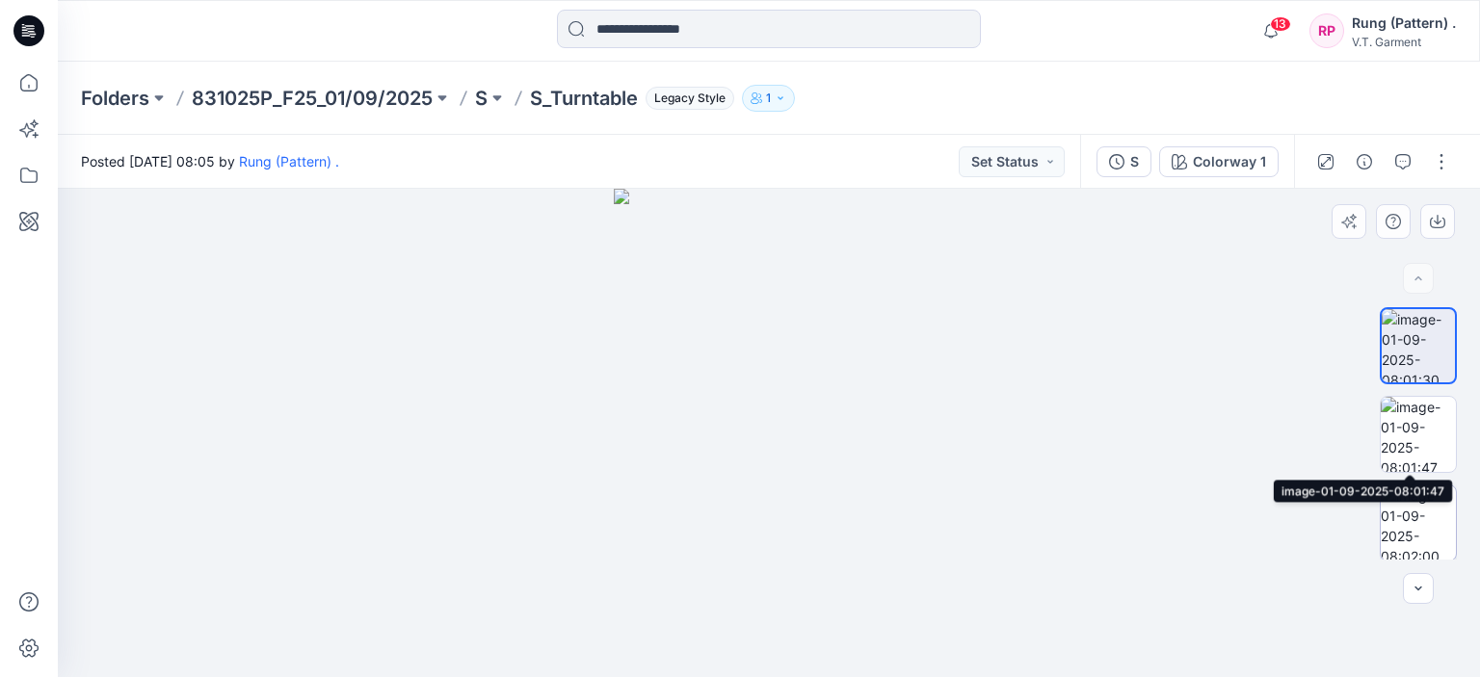
scroll to position [1, 0]
click at [1441, 167] on button "button" at bounding box center [1441, 161] width 31 height 31
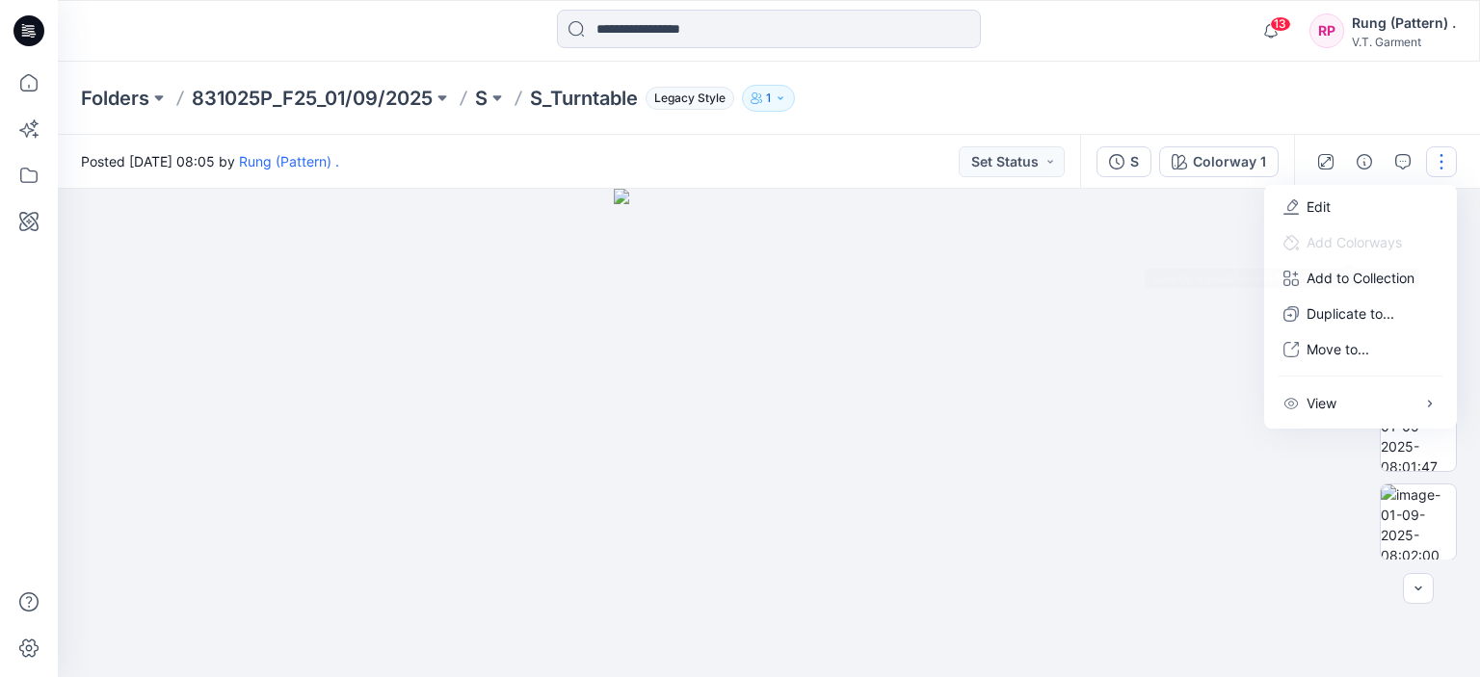
click at [1120, 322] on div at bounding box center [769, 433] width 1422 height 488
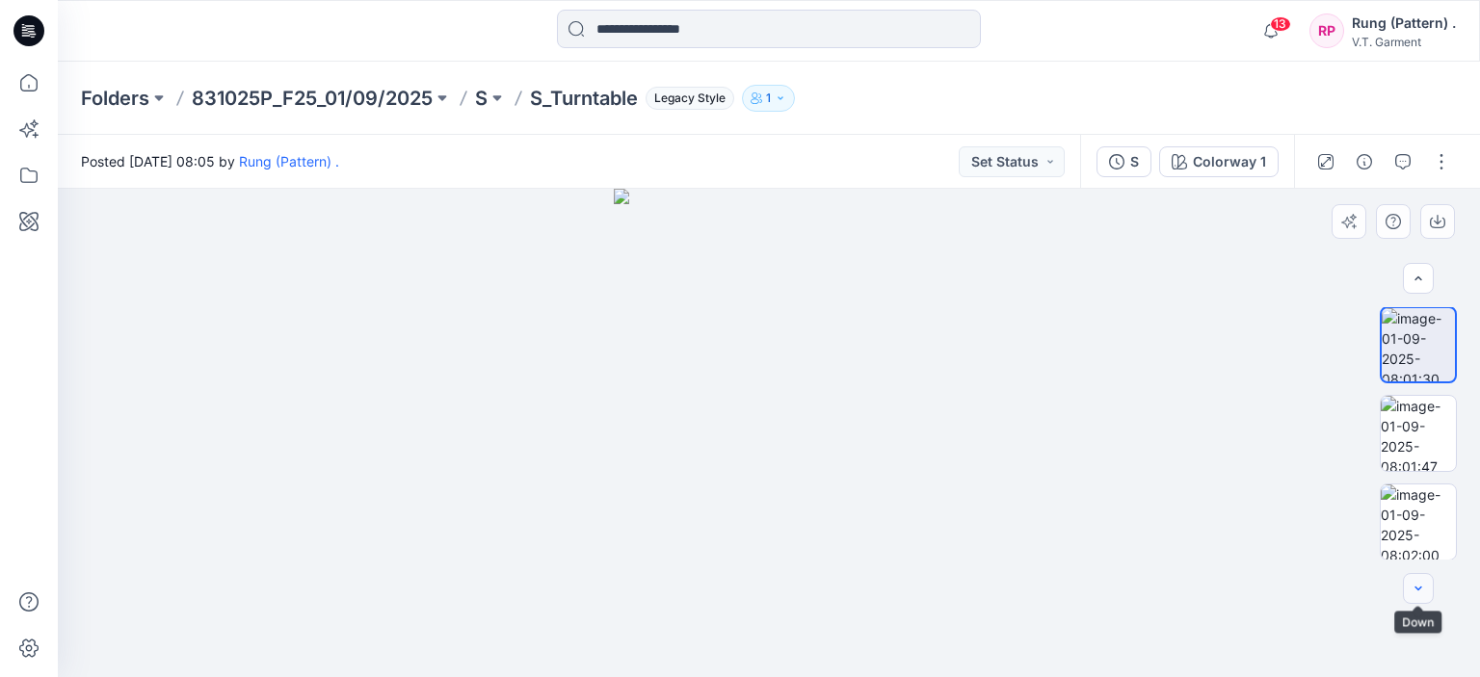
click at [1420, 595] on icon "button" at bounding box center [1418, 588] width 15 height 15
click at [1419, 586] on icon "button" at bounding box center [1418, 588] width 15 height 15
click at [1418, 585] on icon "button" at bounding box center [1418, 588] width 15 height 15
click at [1335, 221] on button "button" at bounding box center [1349, 221] width 35 height 35
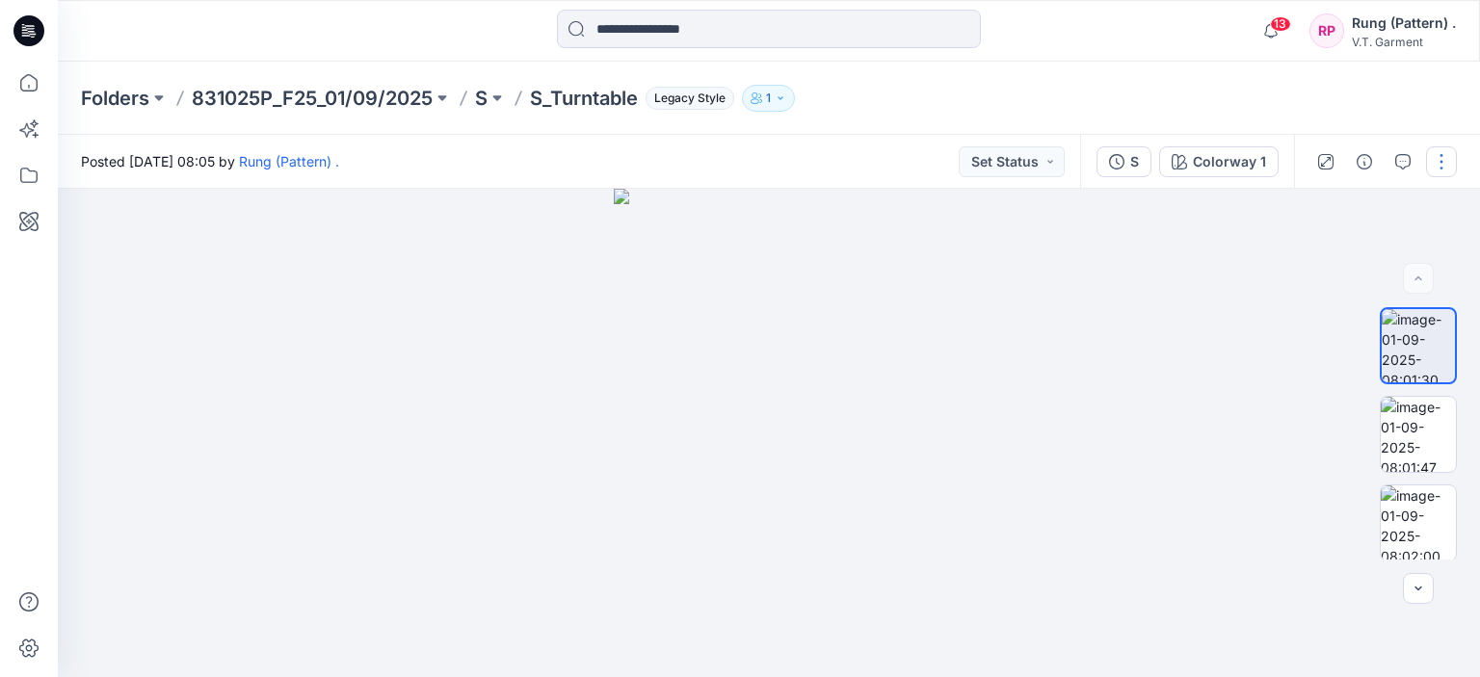
click at [1433, 169] on button "button" at bounding box center [1441, 161] width 31 height 31
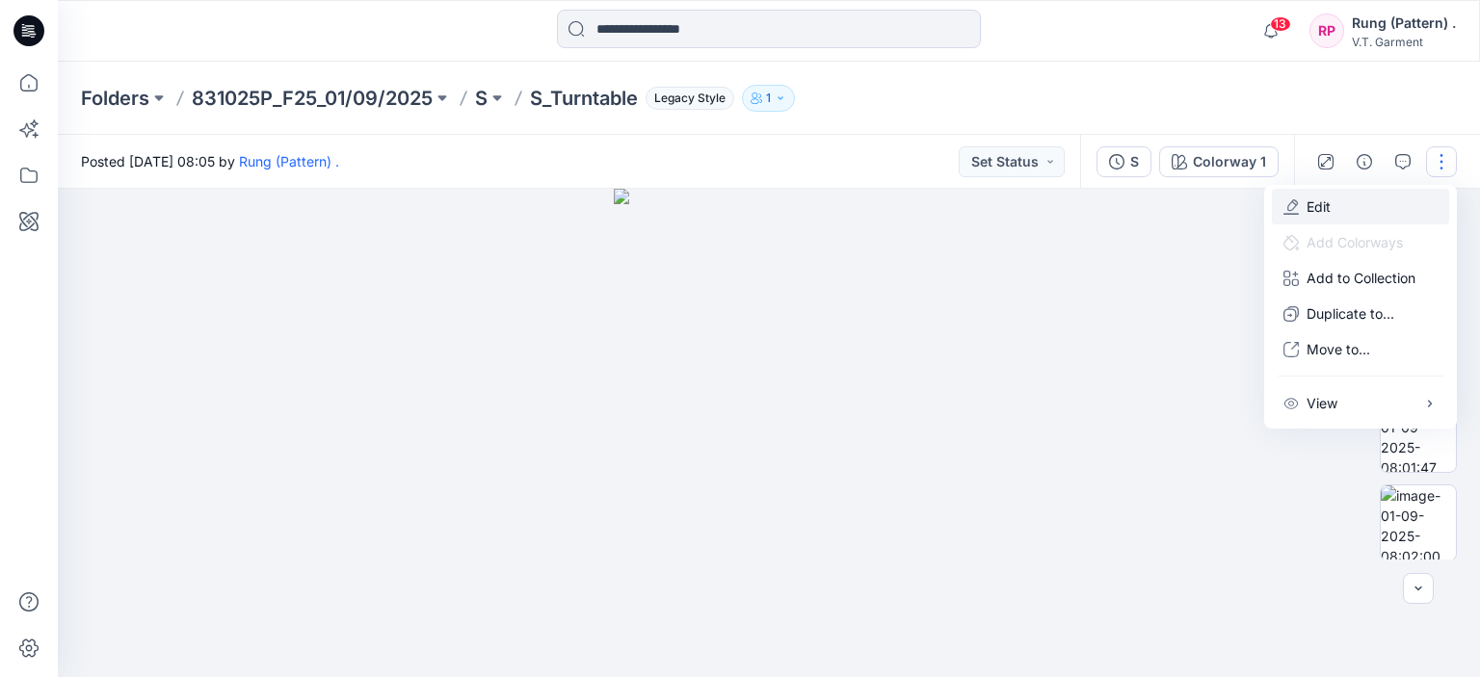
click at [1384, 204] on button "Edit" at bounding box center [1360, 207] width 177 height 36
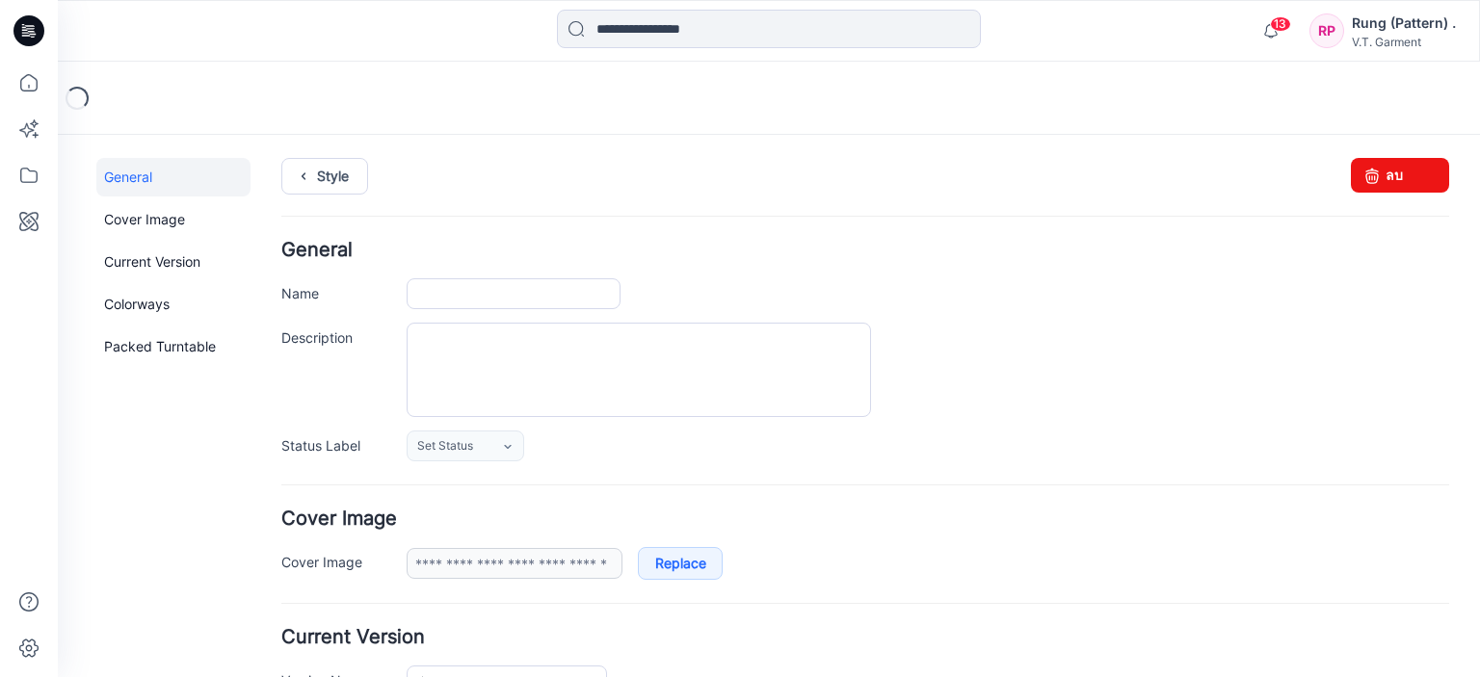
type input "**********"
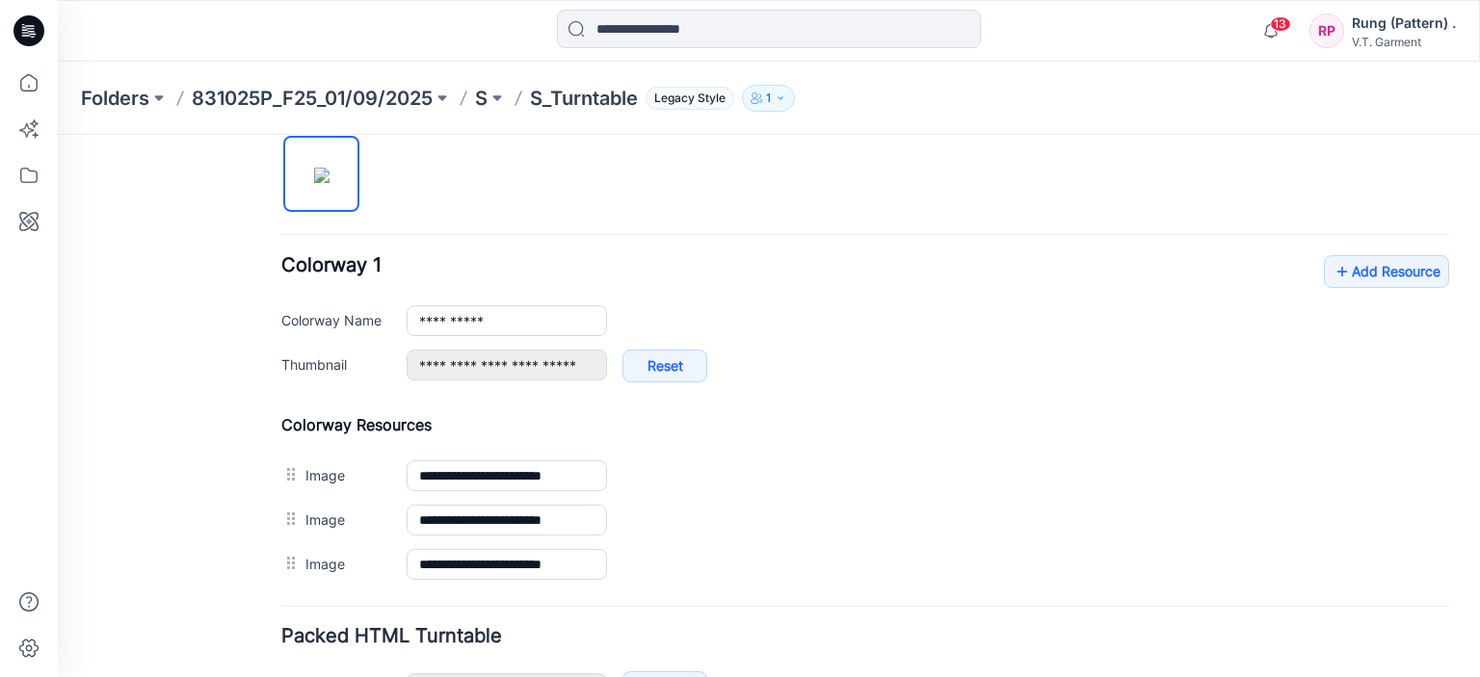
scroll to position [680, 0]
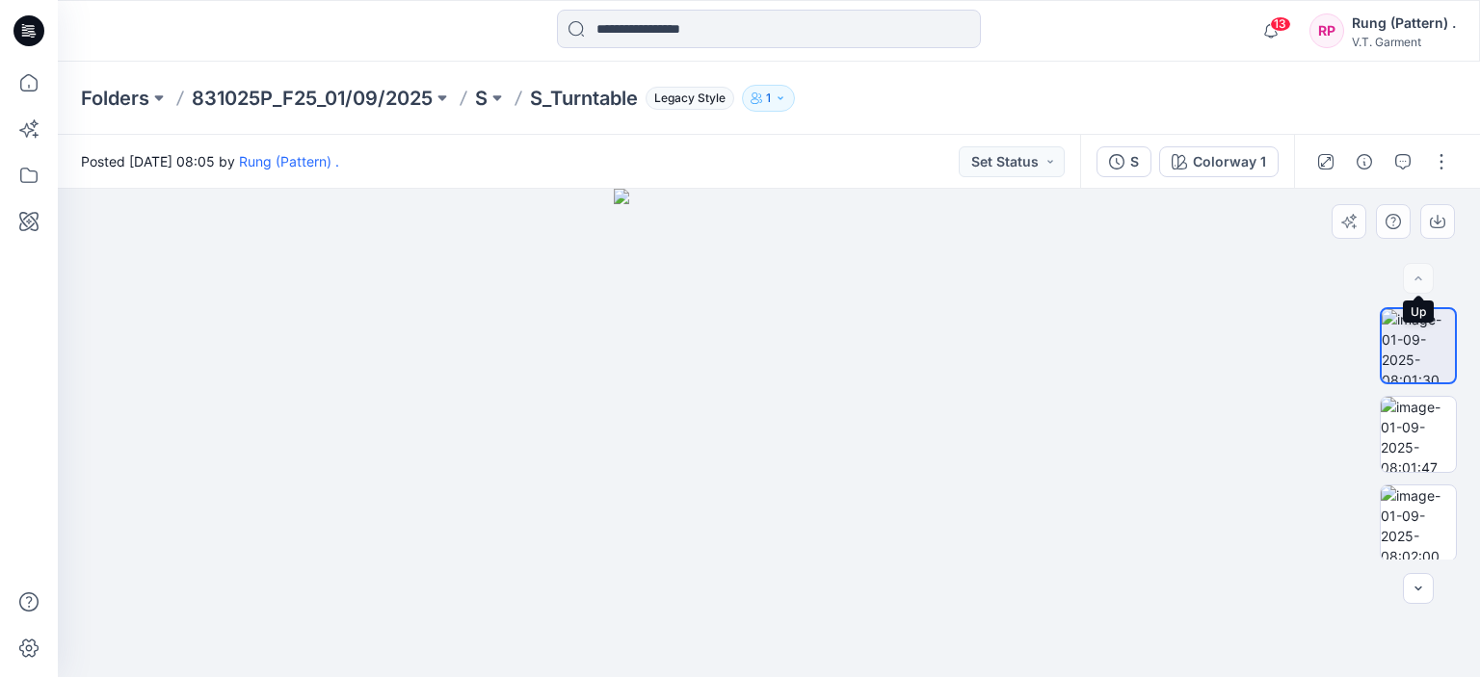
click at [1420, 282] on div at bounding box center [1418, 278] width 31 height 31
click at [1453, 165] on button "button" at bounding box center [1441, 161] width 31 height 31
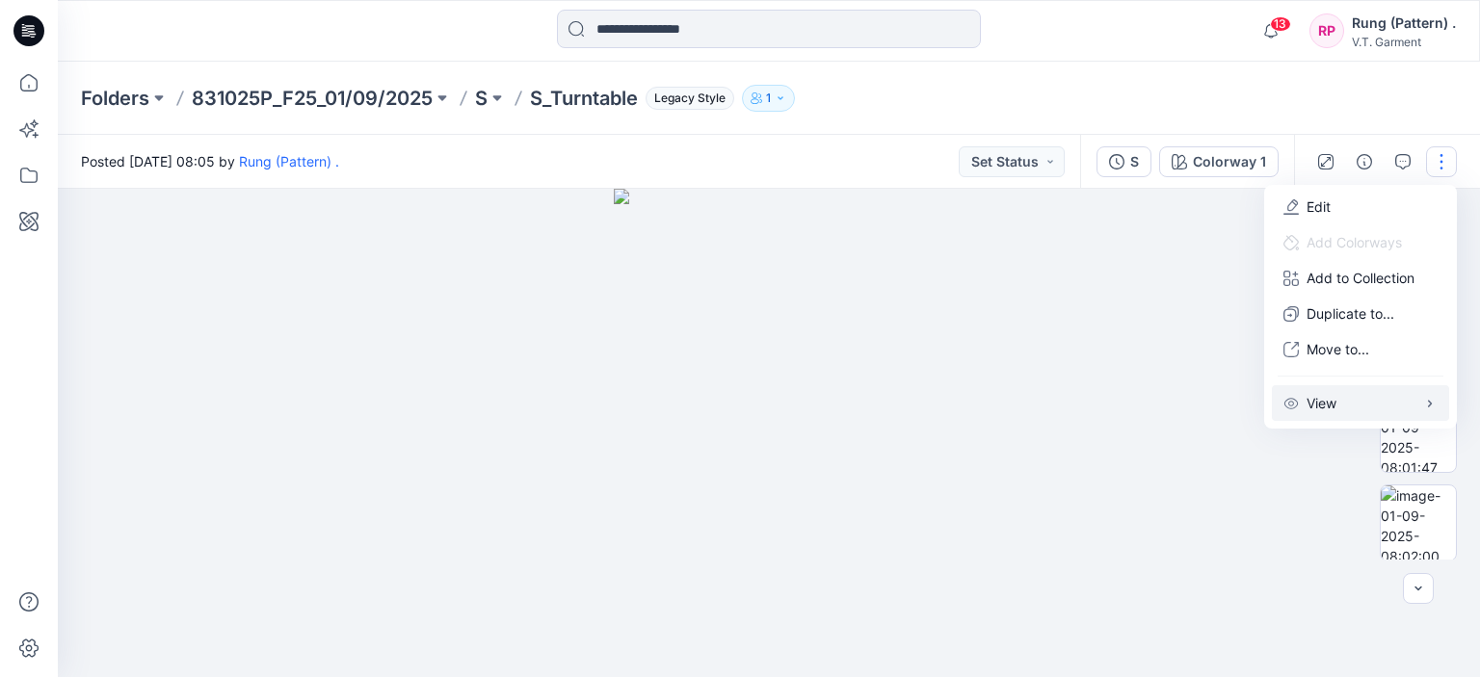
click at [1390, 398] on button "View" at bounding box center [1360, 403] width 177 height 36
click at [1404, 266] on button "Add to Collection" at bounding box center [1360, 278] width 177 height 36
drag, startPoint x: 1068, startPoint y: 371, endPoint x: 1137, endPoint y: 222, distance: 164.7
click at [1071, 370] on div at bounding box center [769, 433] width 1422 height 488
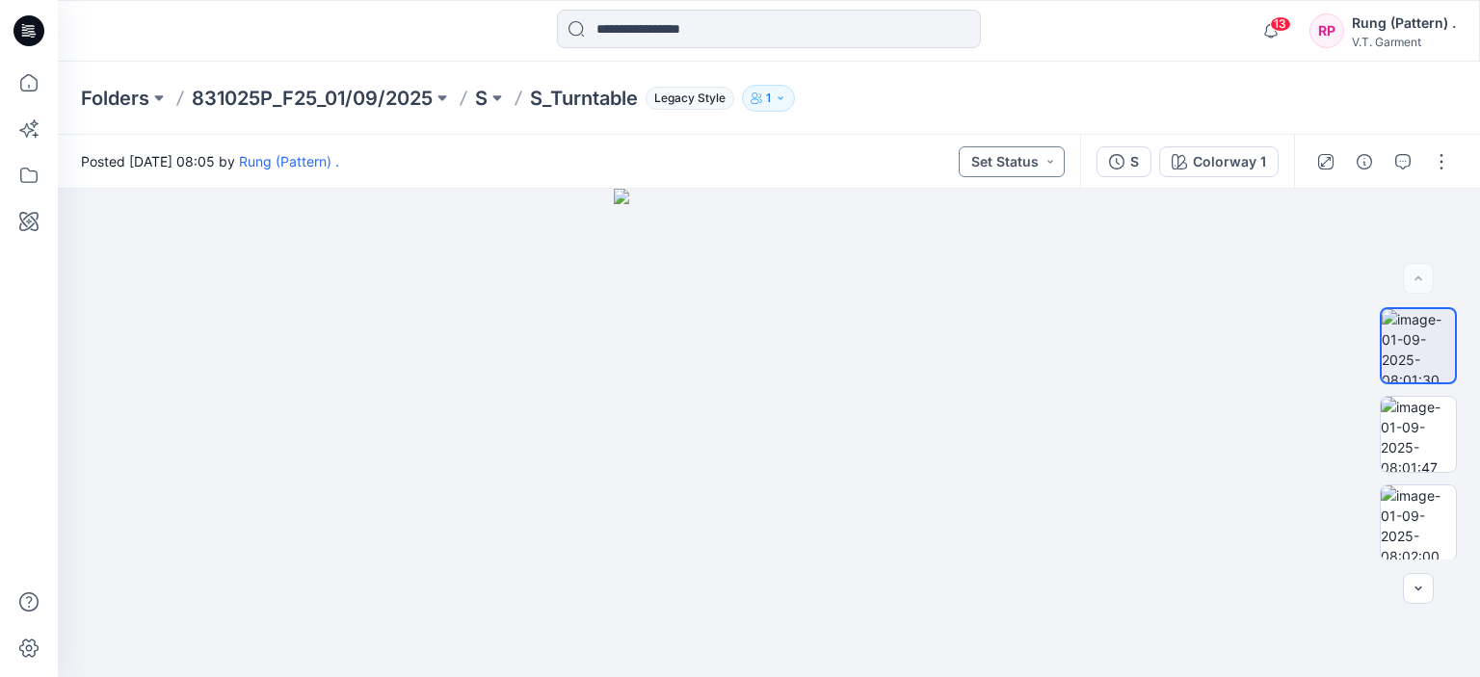
click at [1035, 161] on button "Set Status" at bounding box center [1012, 161] width 106 height 31
click at [1151, 161] on button "S" at bounding box center [1123, 161] width 55 height 31
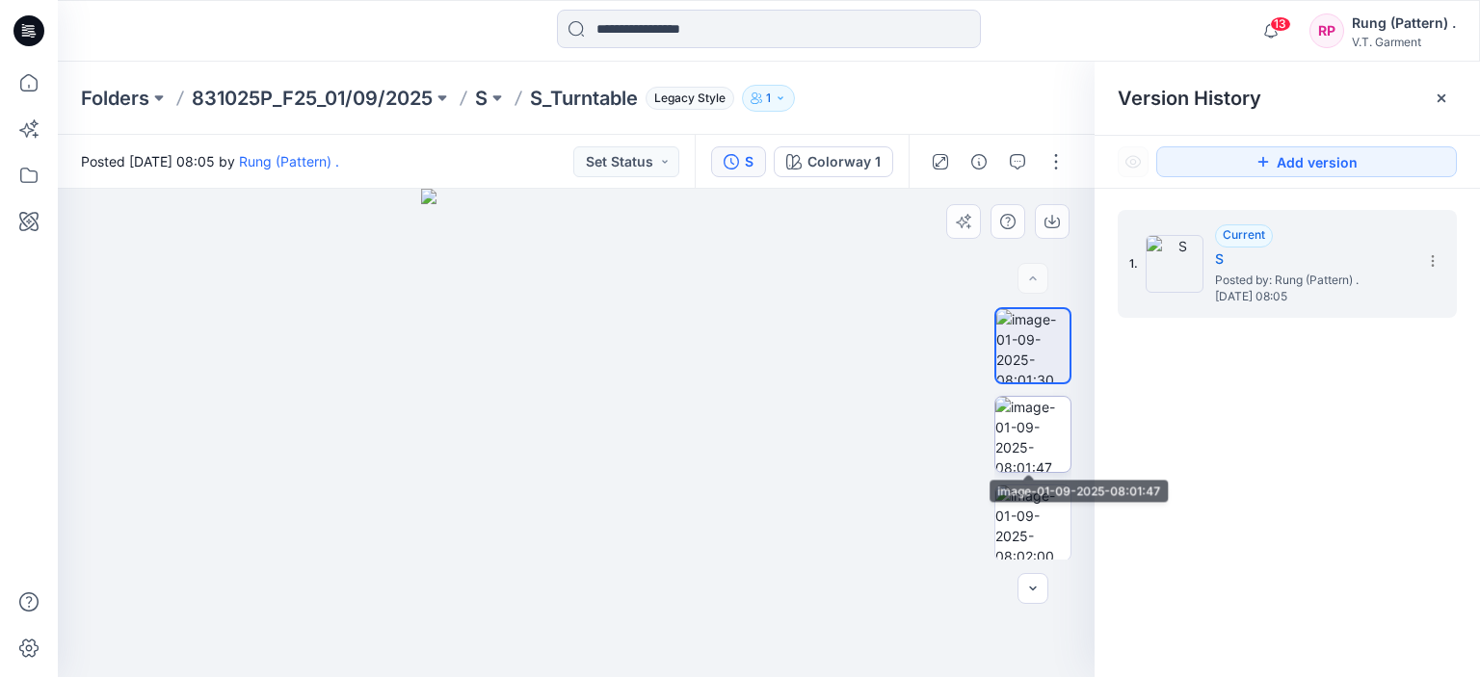
click at [1044, 430] on img at bounding box center [1032, 434] width 75 height 75
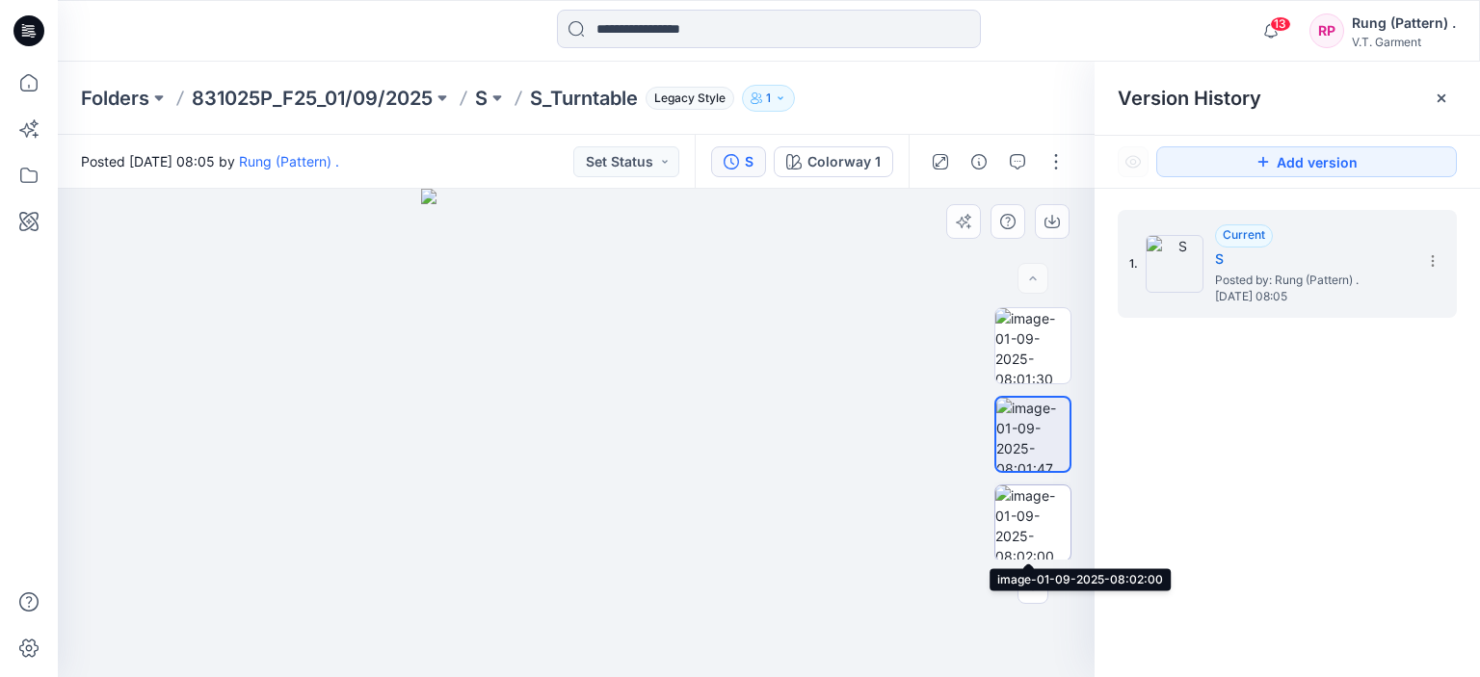
click at [1035, 531] on img at bounding box center [1032, 523] width 75 height 75
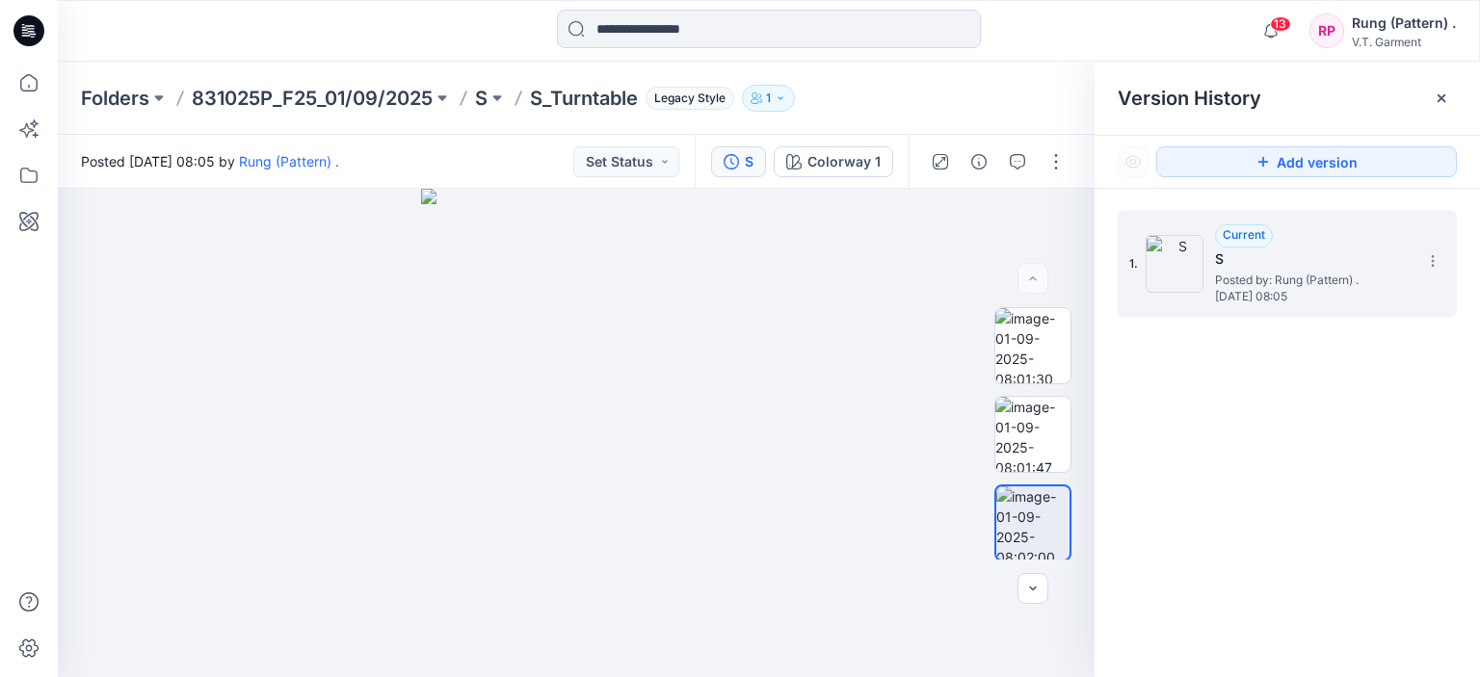
click at [1180, 280] on img at bounding box center [1175, 264] width 58 height 58
click at [1172, 269] on img at bounding box center [1175, 264] width 58 height 58
click at [1249, 250] on h5 "S" at bounding box center [1311, 259] width 193 height 23
click at [1251, 221] on div "1. Current S Posted by: Rung (Pattern) . [DATE] 08:05" at bounding box center [1273, 264] width 289 height 92
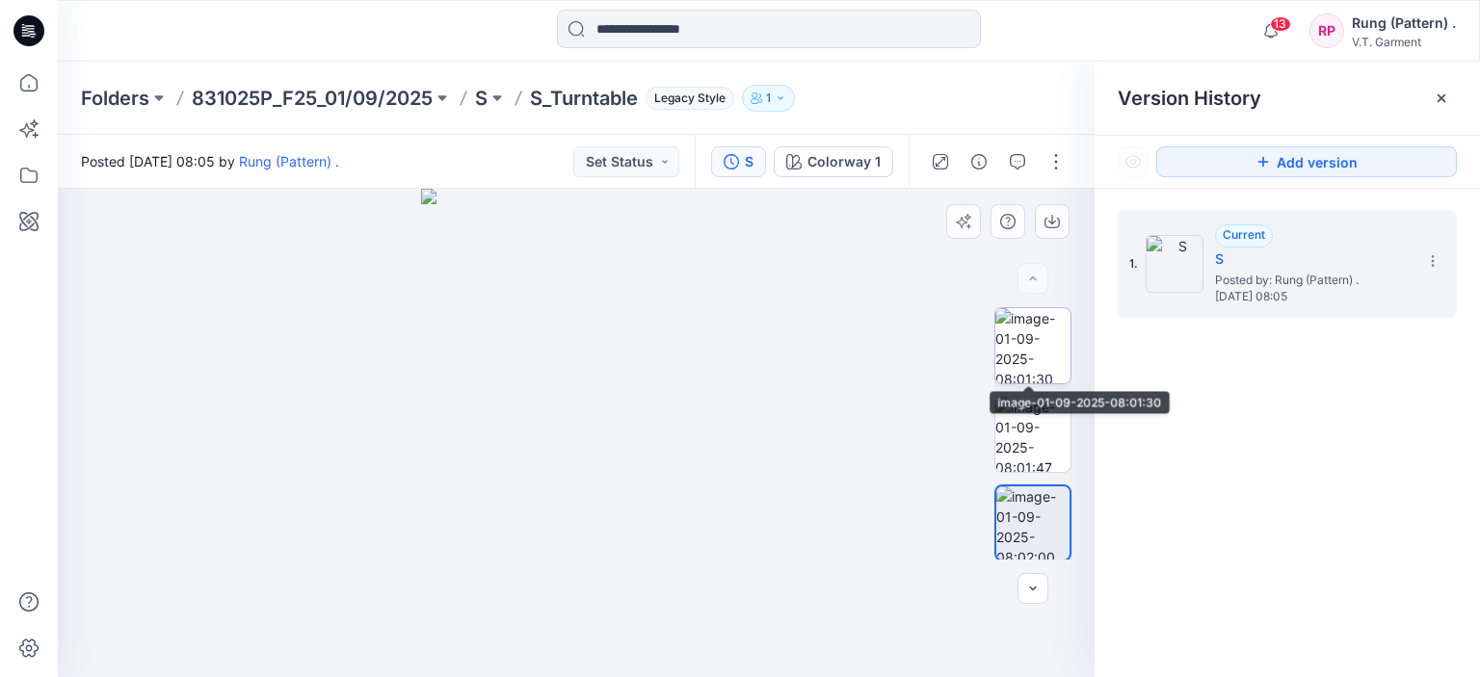
click at [1034, 347] on img at bounding box center [1032, 345] width 75 height 75
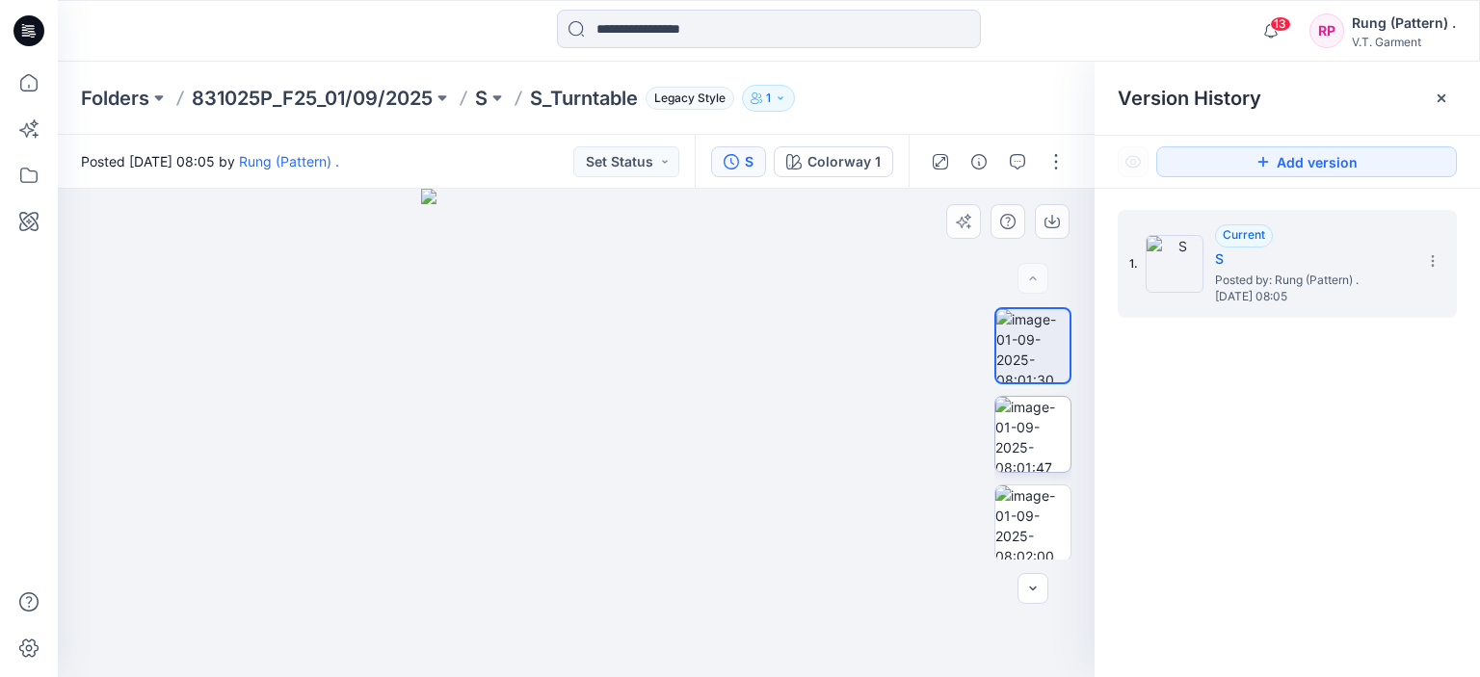
click at [1032, 436] on img at bounding box center [1032, 434] width 75 height 75
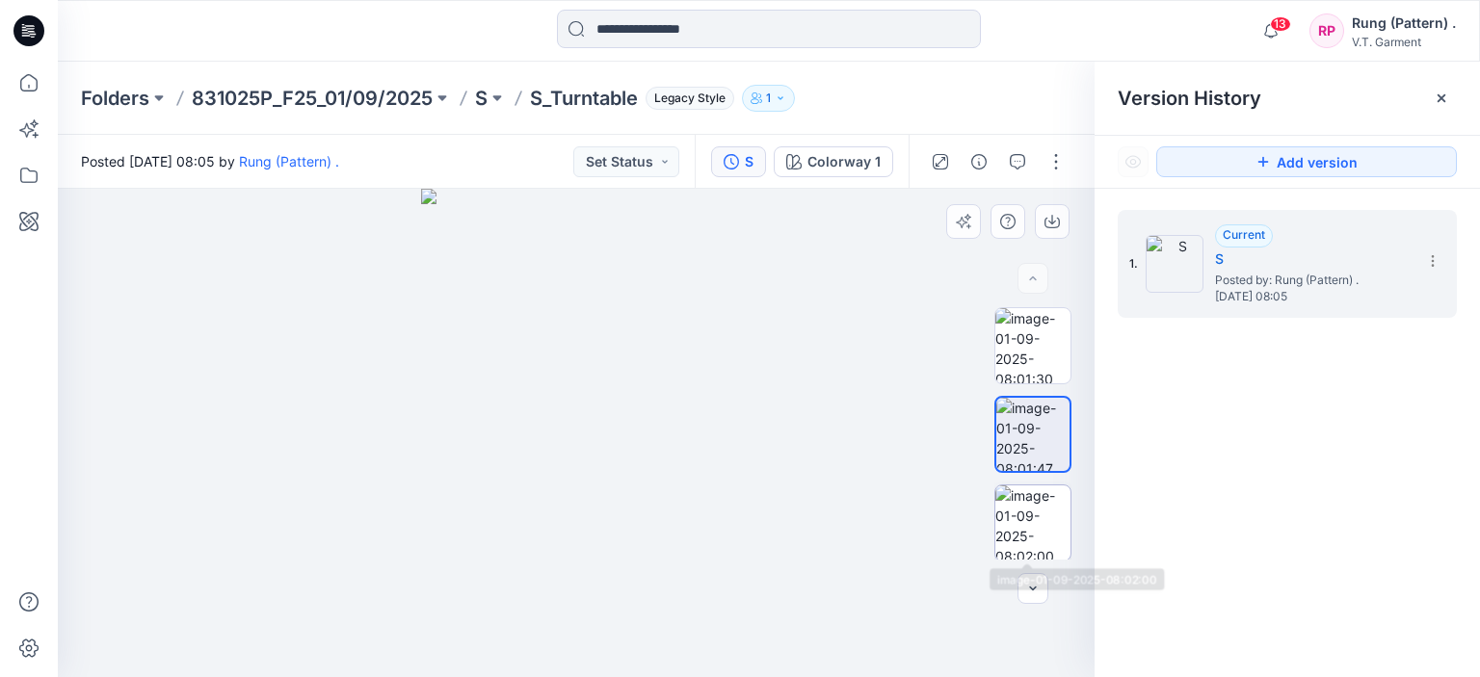
click at [1050, 524] on img at bounding box center [1032, 523] width 75 height 75
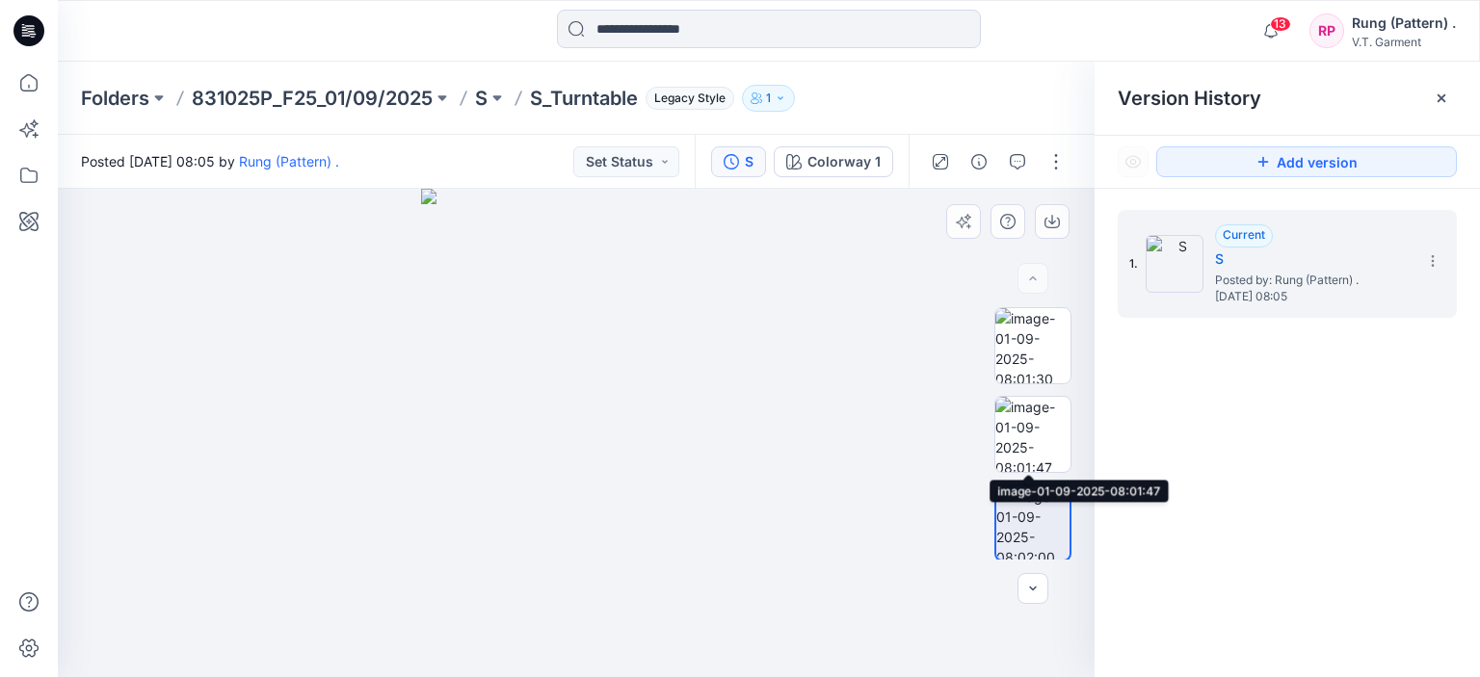
scroll to position [1, 0]
click at [1029, 581] on icon "button" at bounding box center [1032, 588] width 15 height 15
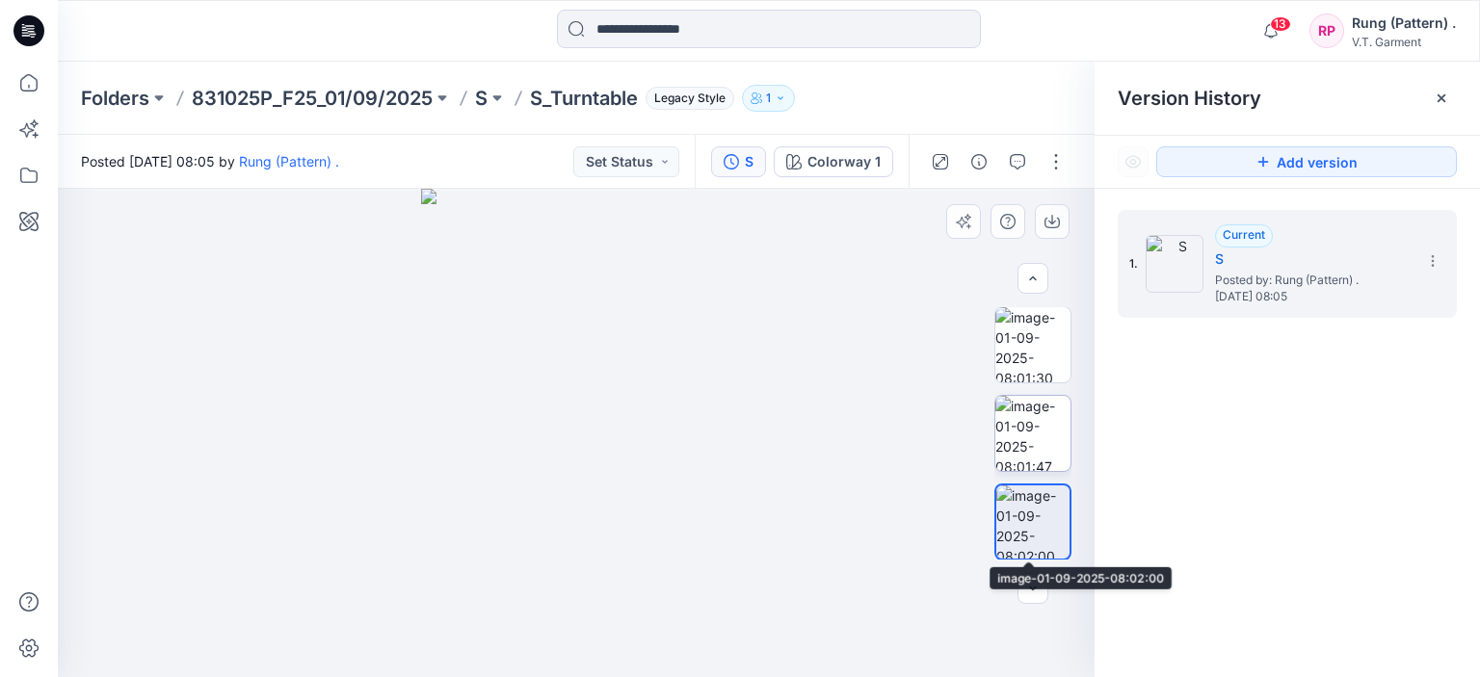
scroll to position [0, 0]
click at [1303, 271] on span "Posted by: Rung (Pattern) ." at bounding box center [1311, 280] width 193 height 19
click at [1434, 264] on icon at bounding box center [1432, 260] width 15 height 15
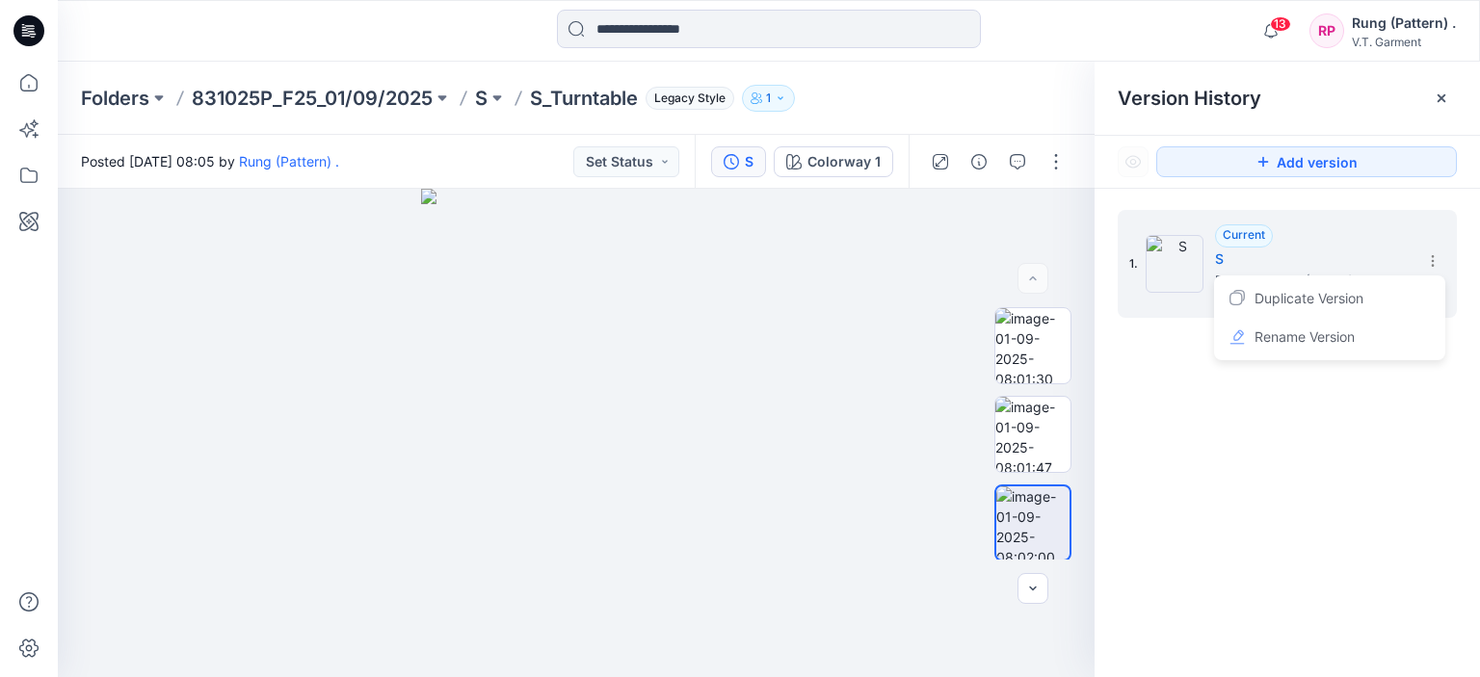
drag, startPoint x: 1345, startPoint y: 473, endPoint x: 1305, endPoint y: 450, distance: 45.8
click at [1343, 474] on div "1. Current S Posted by: Rung (Pattern) . [DATE] 08:05 Duplicate Version Rename …" at bounding box center [1286, 447] width 385 height 516
click at [1252, 237] on span "Current" at bounding box center [1244, 234] width 42 height 14
drag, startPoint x: 1095, startPoint y: 269, endPoint x: 1150, endPoint y: 249, distance: 58.5
click at [1096, 269] on div "1. Current S Posted by: Rung (Pattern) . [DATE] 08:05" at bounding box center [1286, 447] width 385 height 516
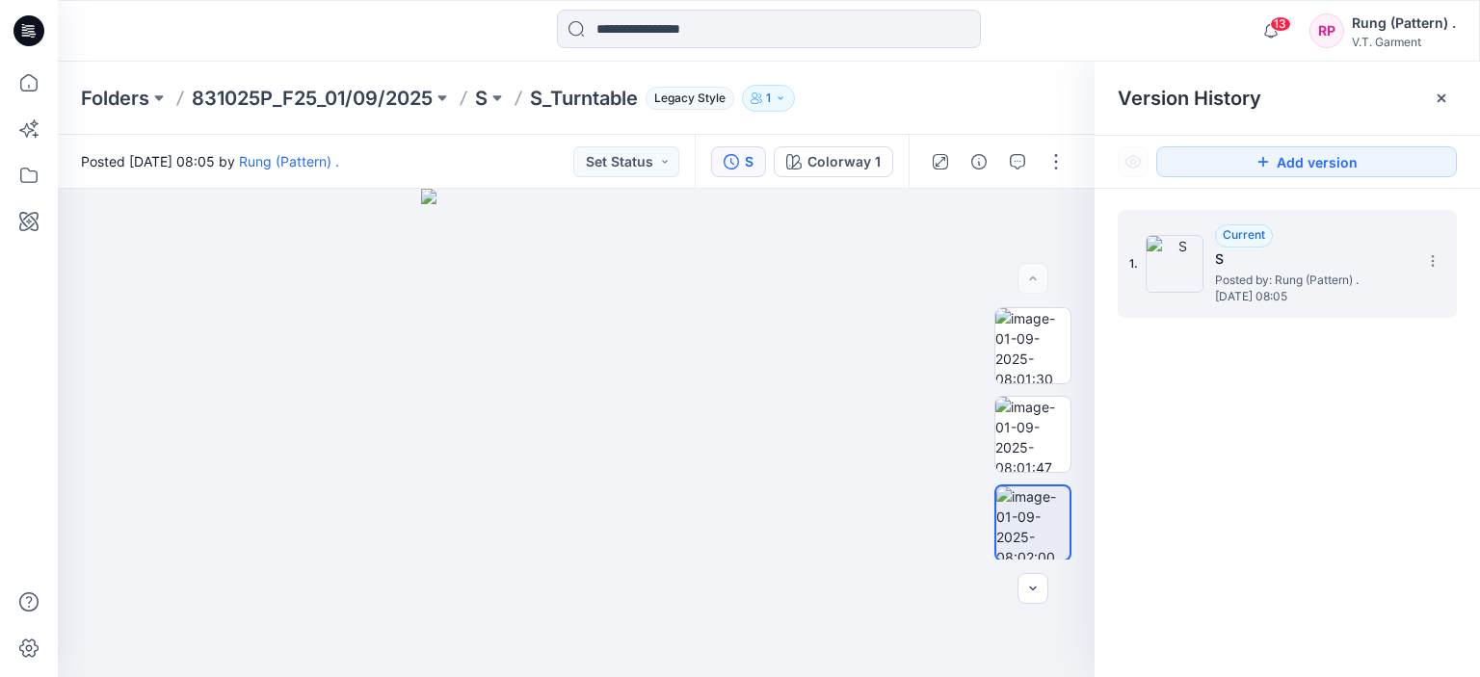
click at [1157, 250] on img at bounding box center [1175, 264] width 58 height 58
click at [1010, 361] on img at bounding box center [1032, 345] width 75 height 75
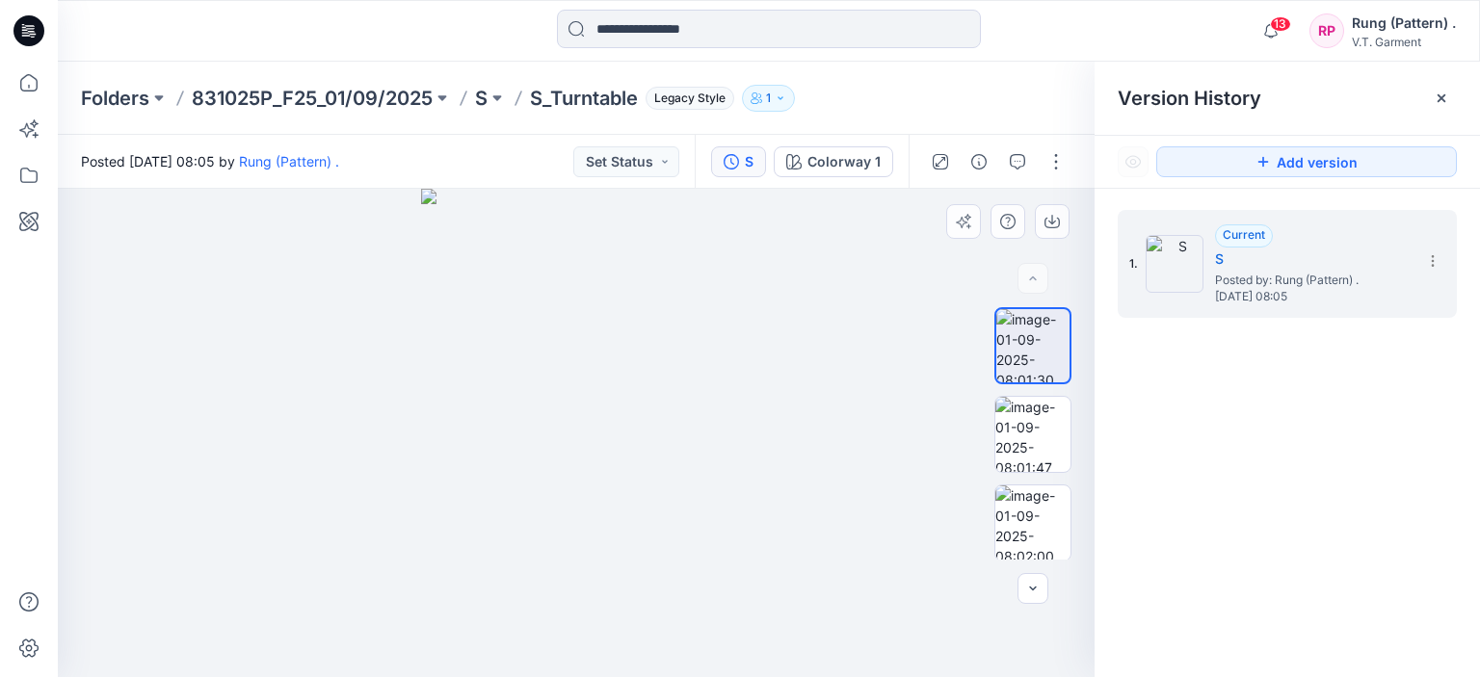
drag, startPoint x: 567, startPoint y: 307, endPoint x: 514, endPoint y: 295, distance: 54.5
click at [565, 308] on img at bounding box center [575, 433] width 309 height 488
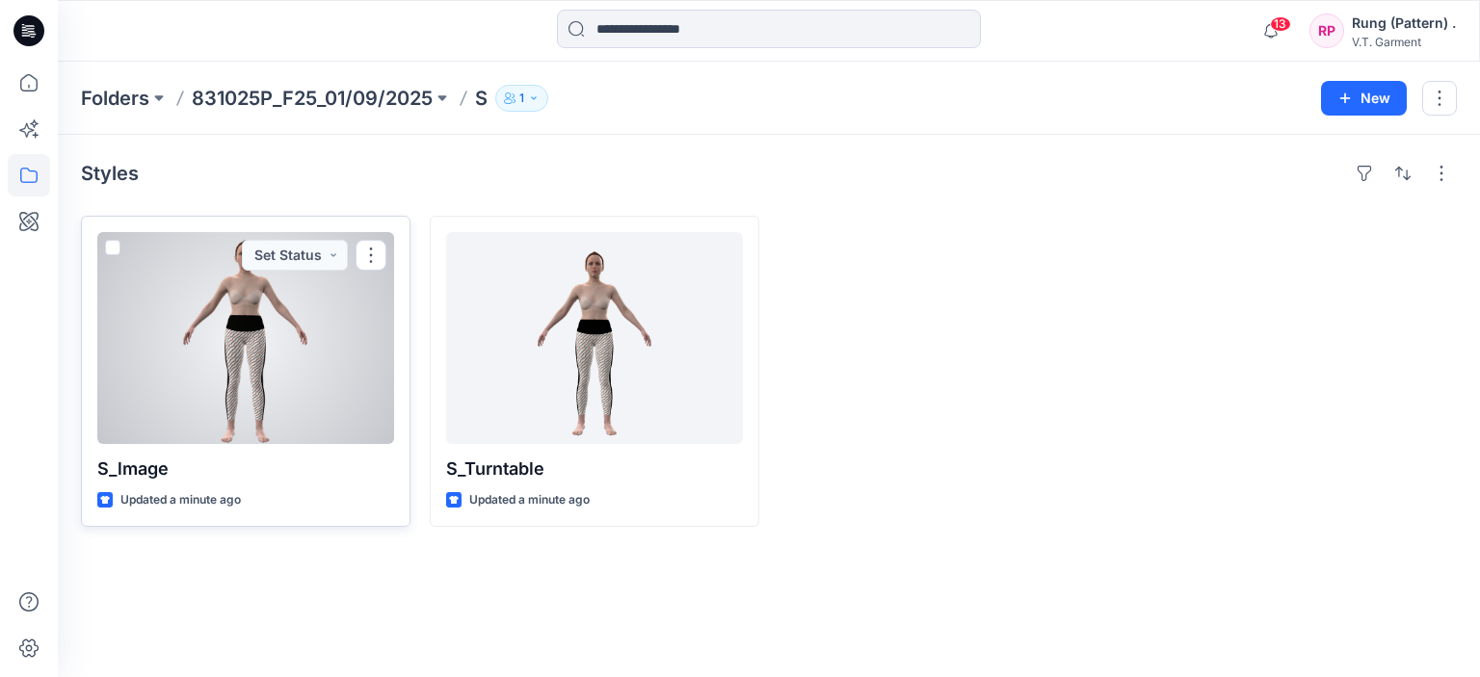
click at [353, 382] on div at bounding box center [245, 338] width 297 height 212
drag, startPoint x: 183, startPoint y: 459, endPoint x: 89, endPoint y: 465, distance: 94.7
click at [89, 465] on div "S_lmage Updated a minute ago Set Status" at bounding box center [246, 371] width 330 height 311
copy p "S_lmage"
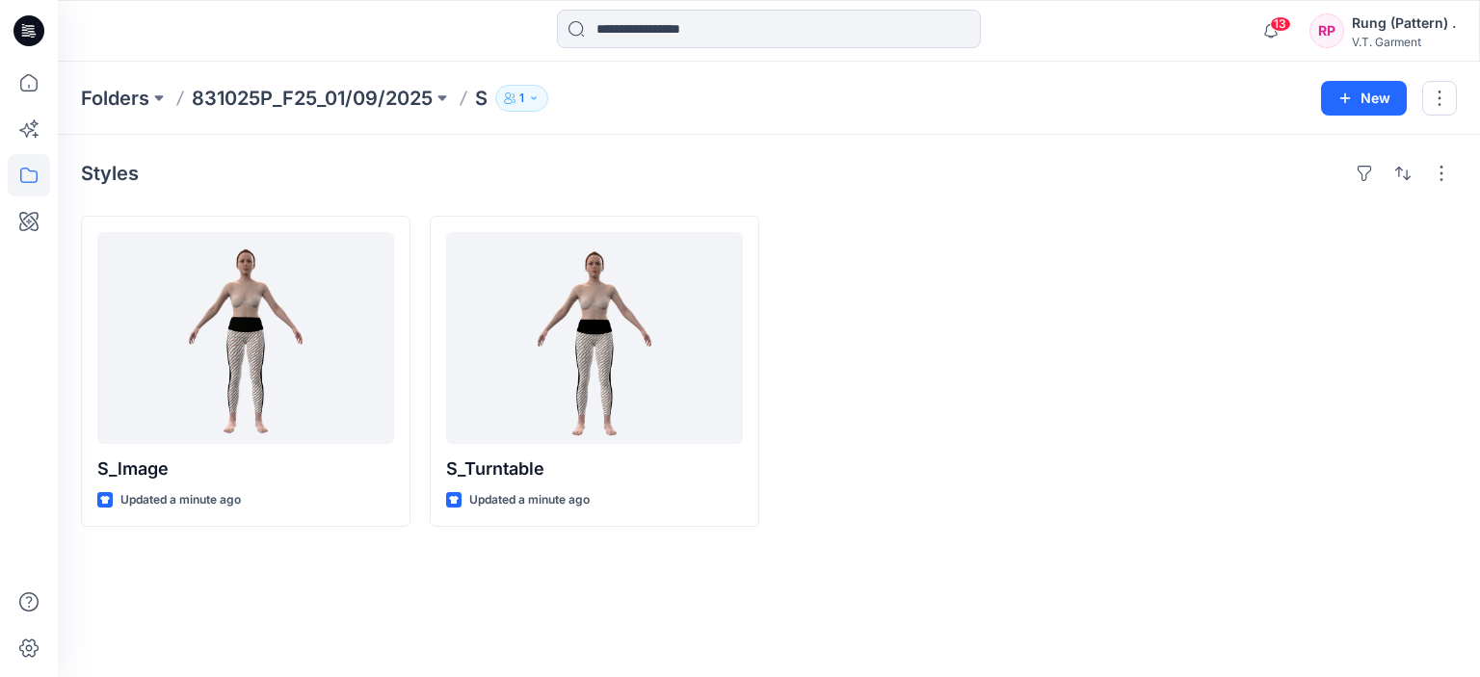
click at [486, 599] on div "Styles S_lmage Updated a minute ago S_Turntable Updated a minute ago" at bounding box center [769, 406] width 1422 height 542
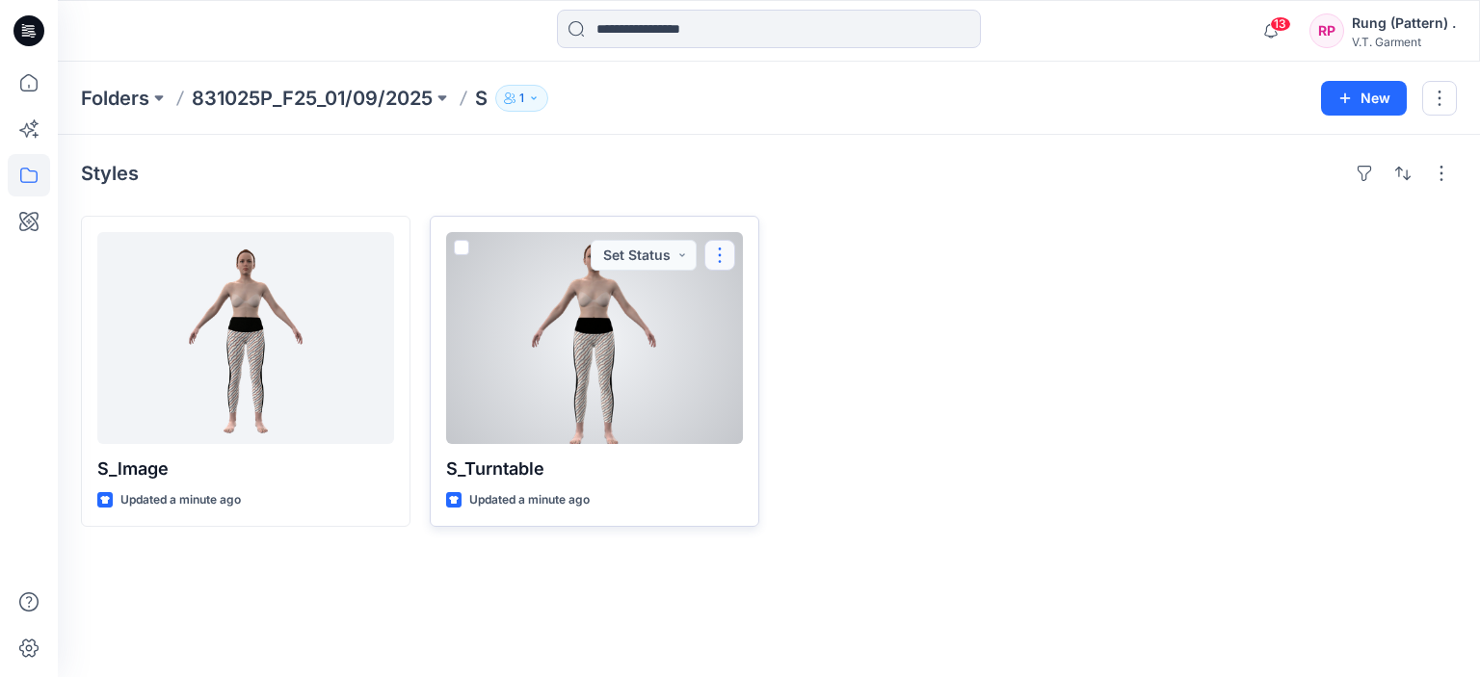
click at [714, 252] on button "button" at bounding box center [719, 255] width 31 height 31
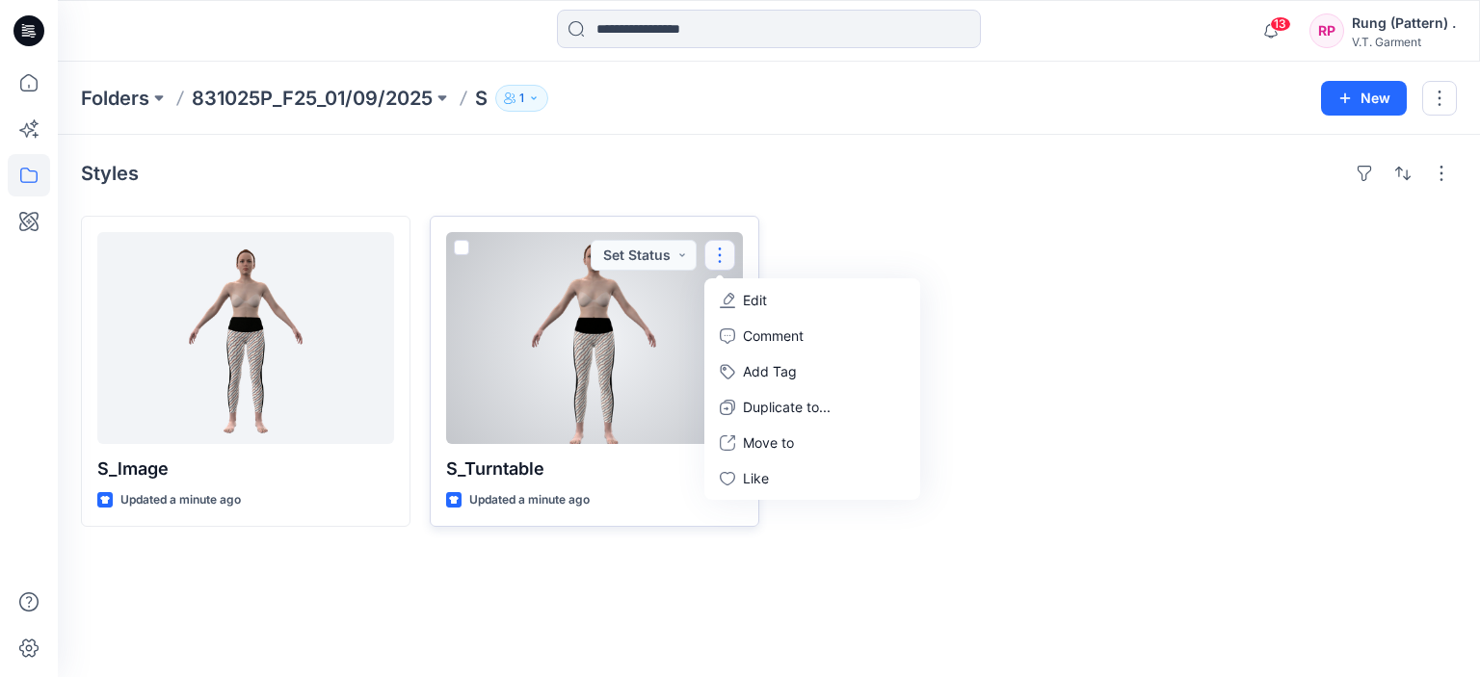
click at [741, 295] on button "Edit" at bounding box center [812, 300] width 208 height 36
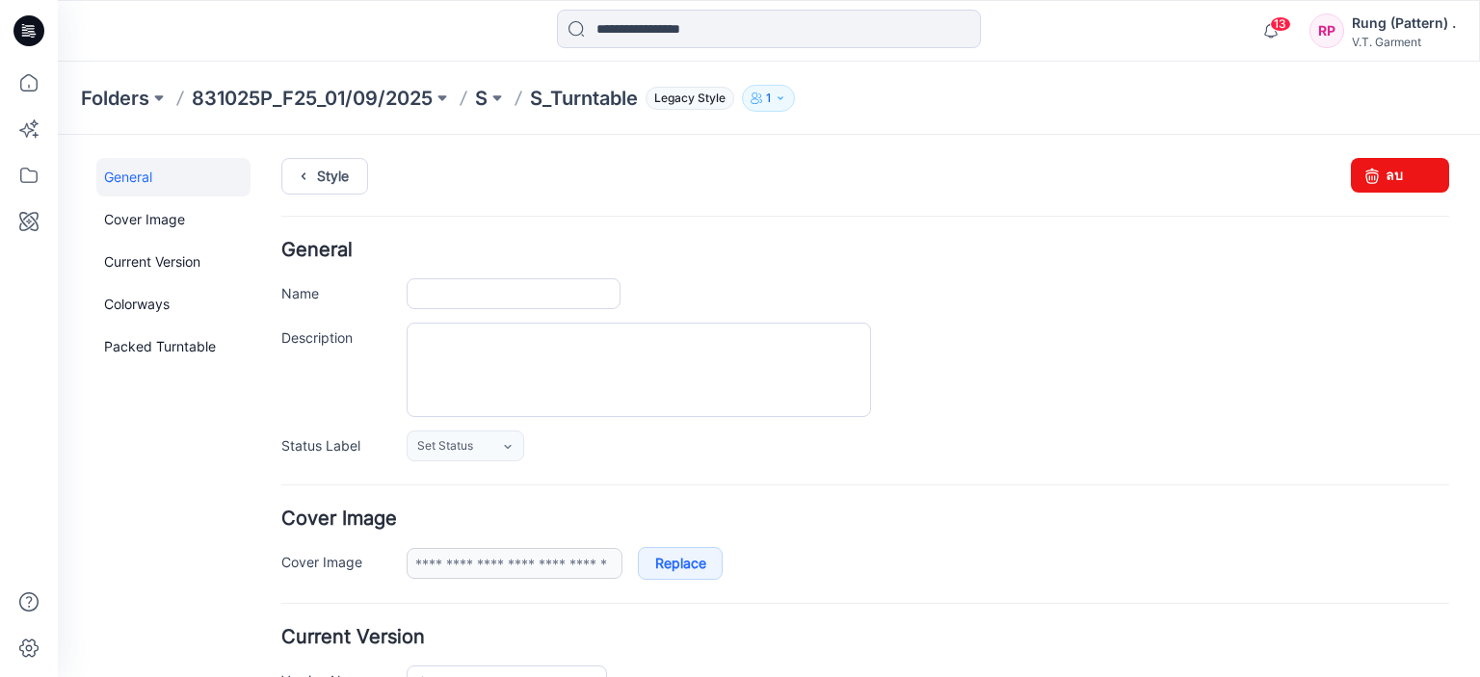
type input "**********"
click at [486, 294] on input "**********" at bounding box center [514, 293] width 214 height 31
drag, startPoint x: 499, startPoint y: 290, endPoint x: 435, endPoint y: 307, distance: 65.9
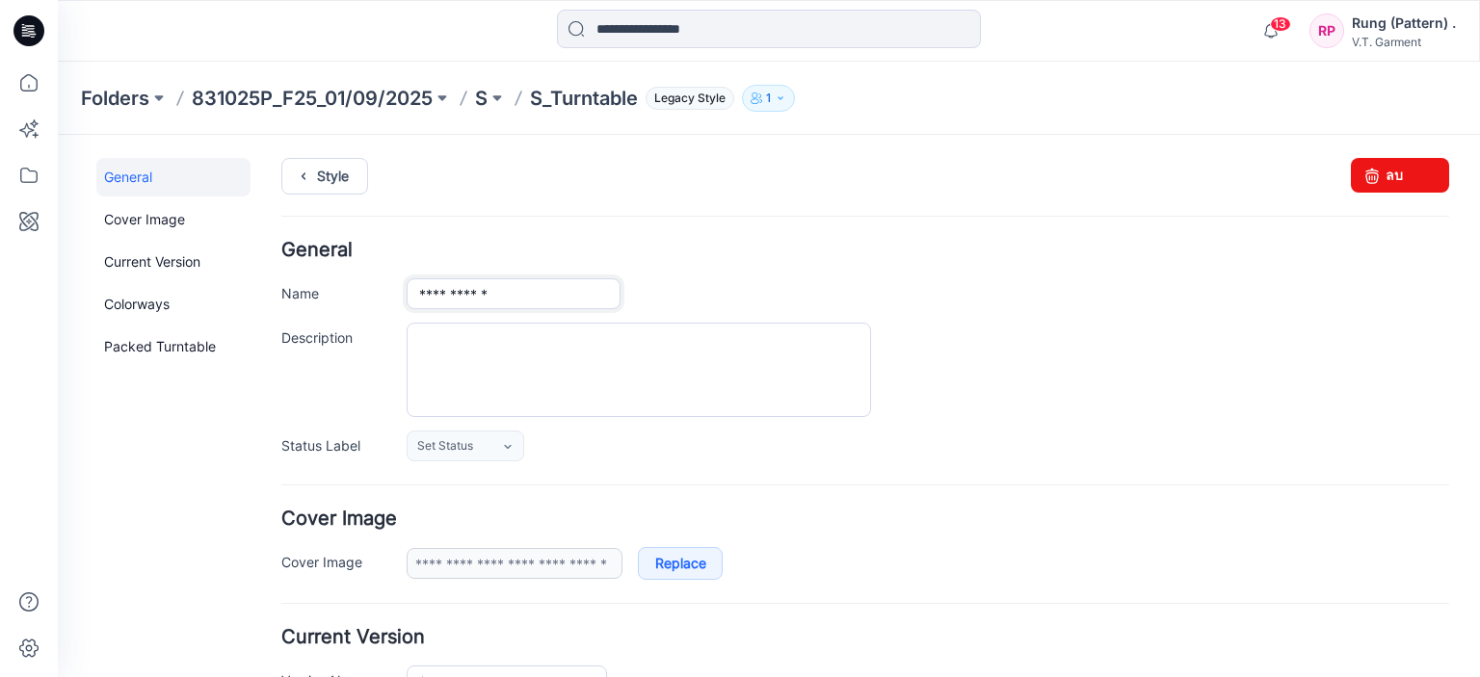
click at [435, 307] on input "**********" at bounding box center [514, 293] width 214 height 31
click at [486, 290] on input "**********" at bounding box center [514, 293] width 214 height 31
drag, startPoint x: 501, startPoint y: 290, endPoint x: 440, endPoint y: 303, distance: 62.0
click at [440, 303] on input "**********" at bounding box center [514, 293] width 214 height 31
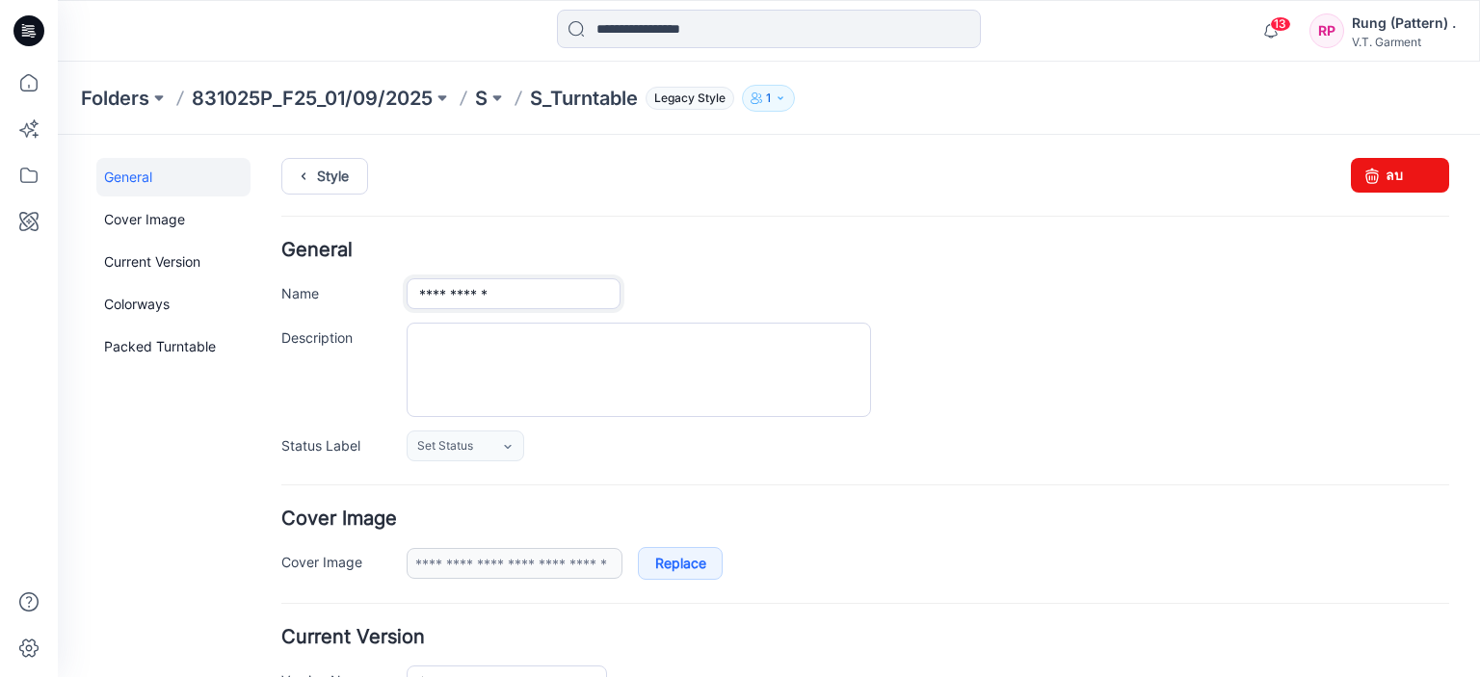
drag, startPoint x: 507, startPoint y: 294, endPoint x: 445, endPoint y: 301, distance: 62.0
click at [445, 301] on input "**********" at bounding box center [514, 293] width 214 height 31
type input "***"
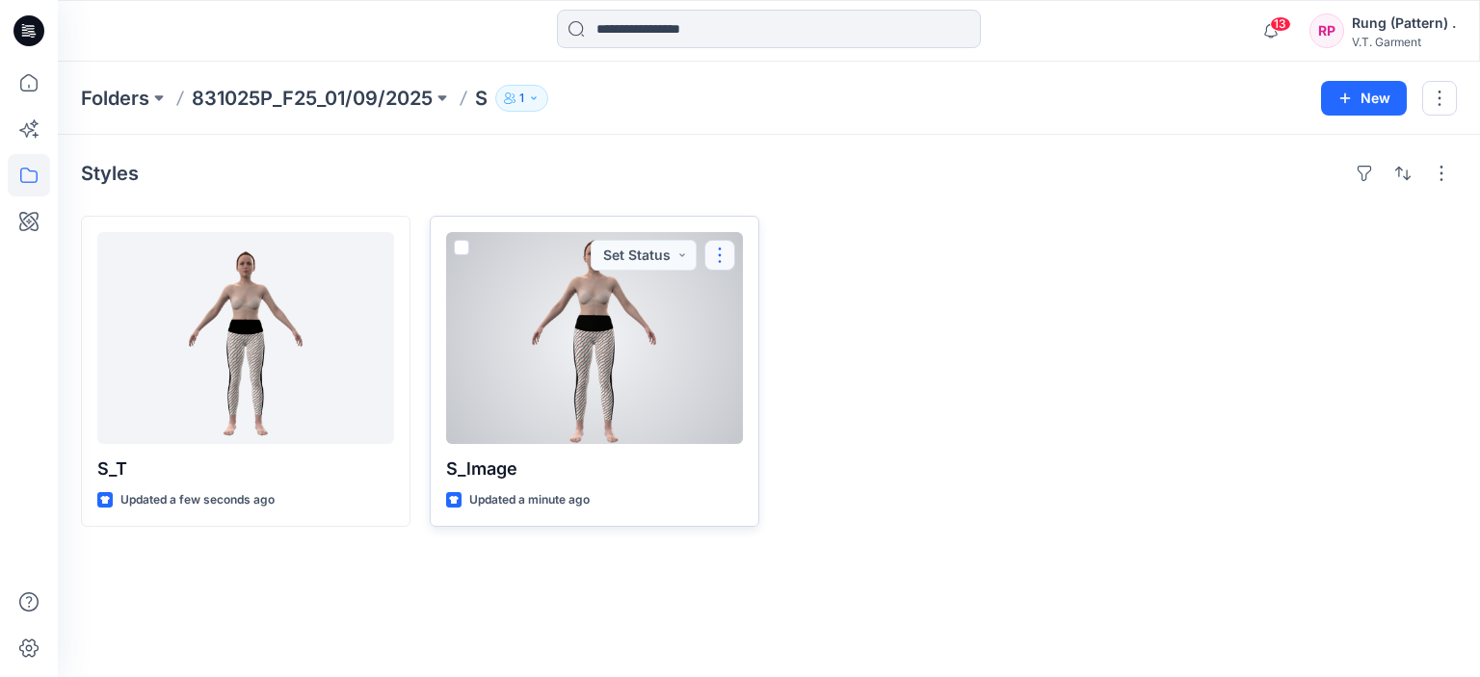
click at [732, 263] on button "button" at bounding box center [719, 255] width 31 height 31
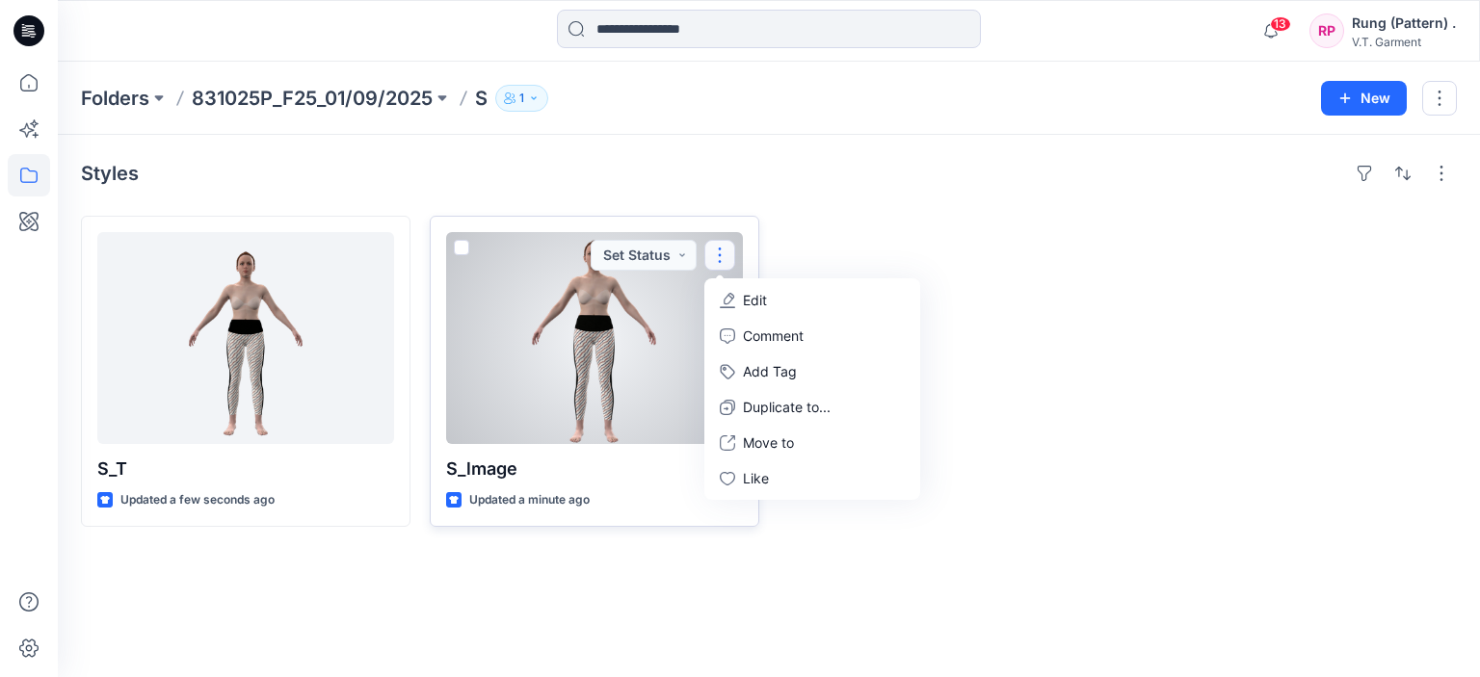
click at [738, 296] on button "Edit" at bounding box center [812, 300] width 208 height 36
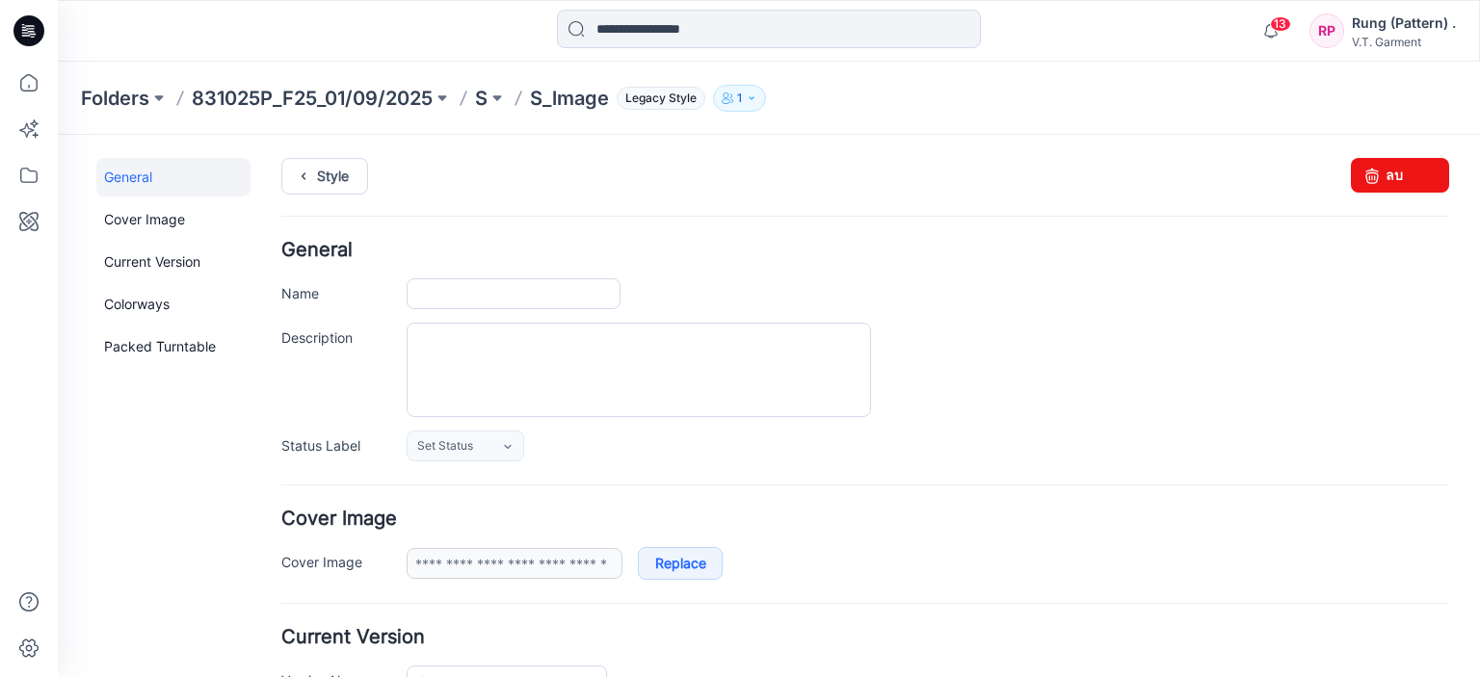
type input "*******"
type input "**********"
click at [517, 296] on input "*******" at bounding box center [514, 293] width 214 height 31
drag, startPoint x: 517, startPoint y: 296, endPoint x: 447, endPoint y: 303, distance: 70.8
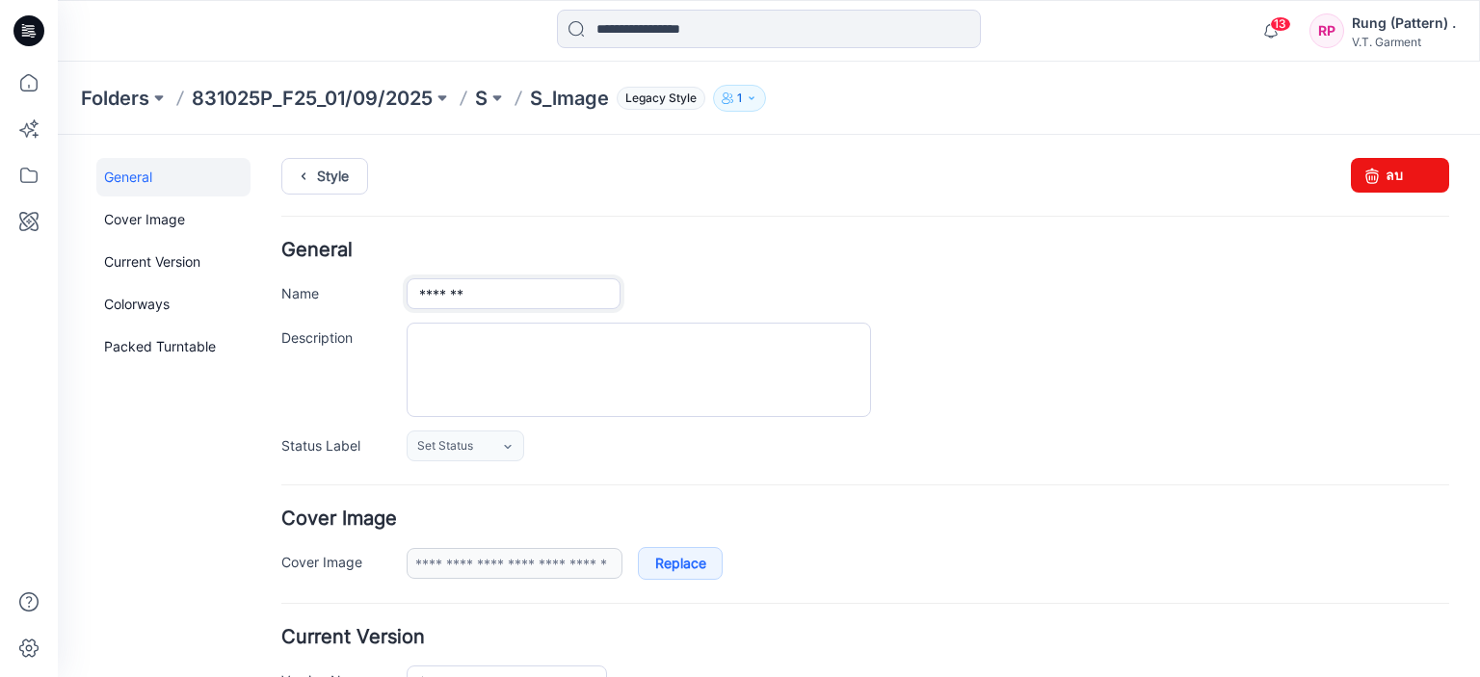
click at [447, 303] on input "*******" at bounding box center [514, 293] width 214 height 31
click at [484, 290] on input "*******" at bounding box center [514, 293] width 214 height 31
click at [381, 92] on p "831025P_F25_01/09/2025" at bounding box center [312, 98] width 241 height 27
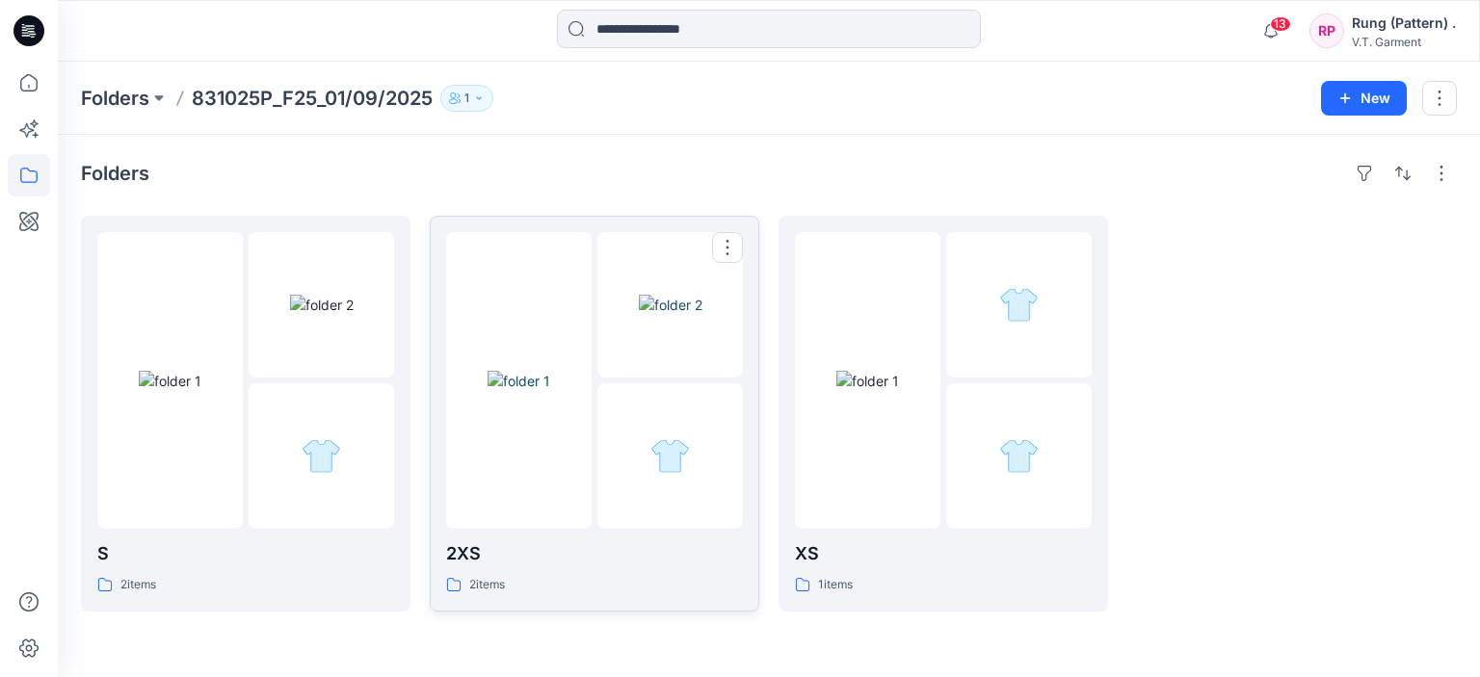
click at [533, 371] on img at bounding box center [519, 381] width 63 height 20
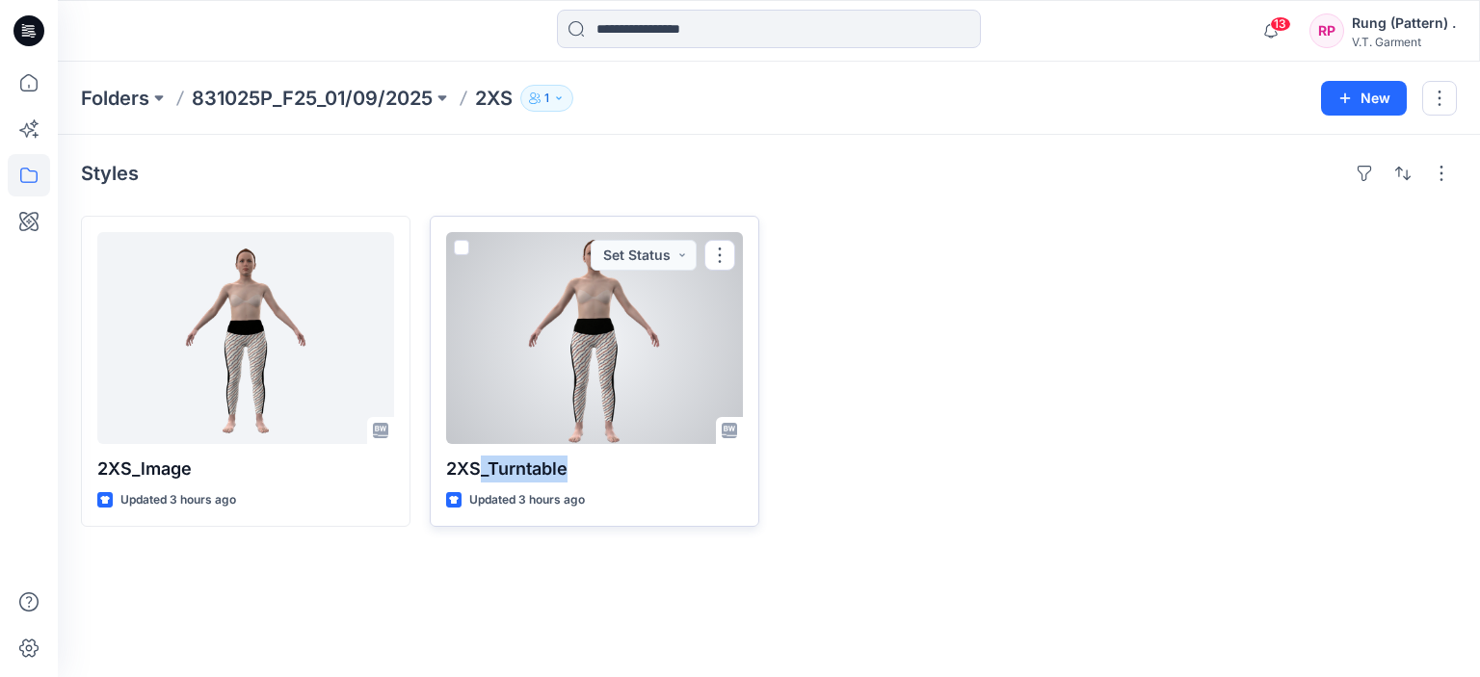
drag, startPoint x: 579, startPoint y: 477, endPoint x: 483, endPoint y: 481, distance: 96.4
click at [483, 481] on p "2XS_Turntable" at bounding box center [594, 469] width 297 height 27
copy p "_Turntable"
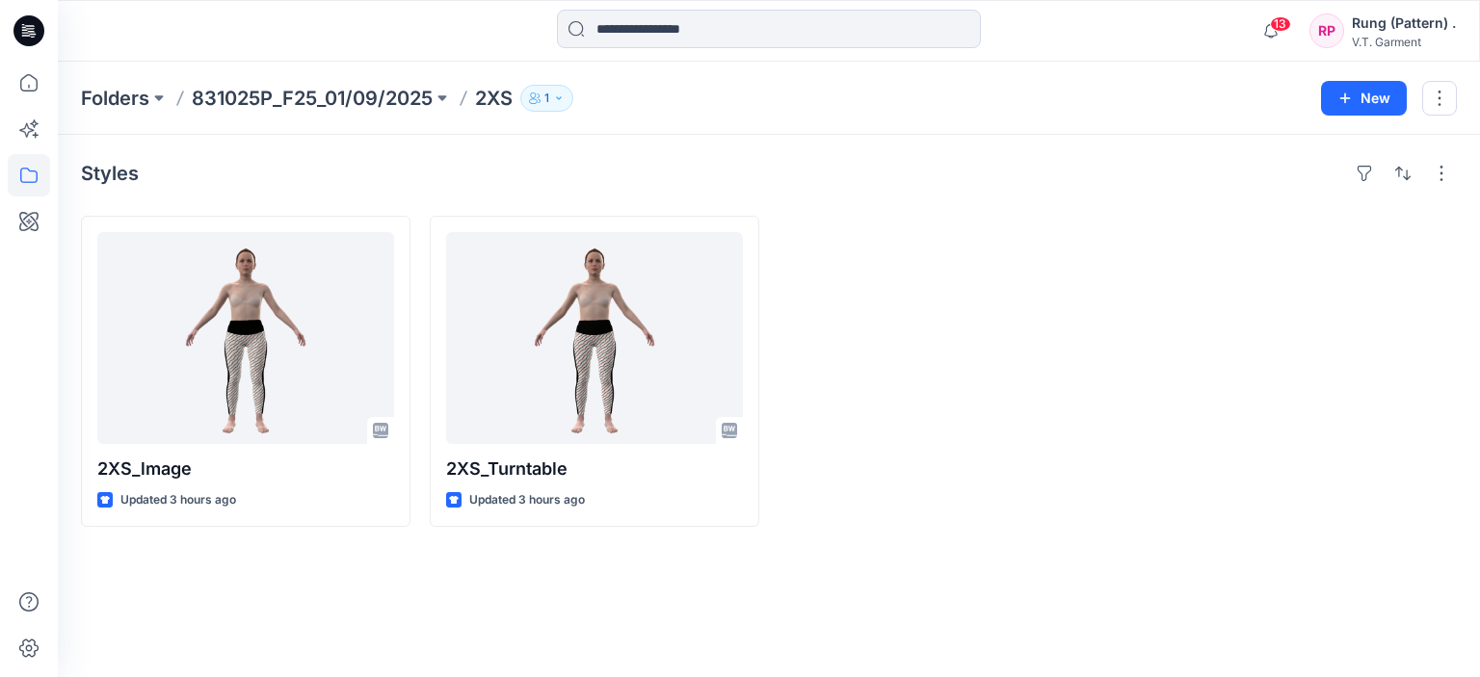
click at [378, 565] on div "Styles 2XS_lmage Updated 3 hours ago 2XS_Turntable Updated 3 hours ago" at bounding box center [769, 406] width 1422 height 542
click at [384, 97] on p "831025P_F25_01/09/2025" at bounding box center [312, 98] width 241 height 27
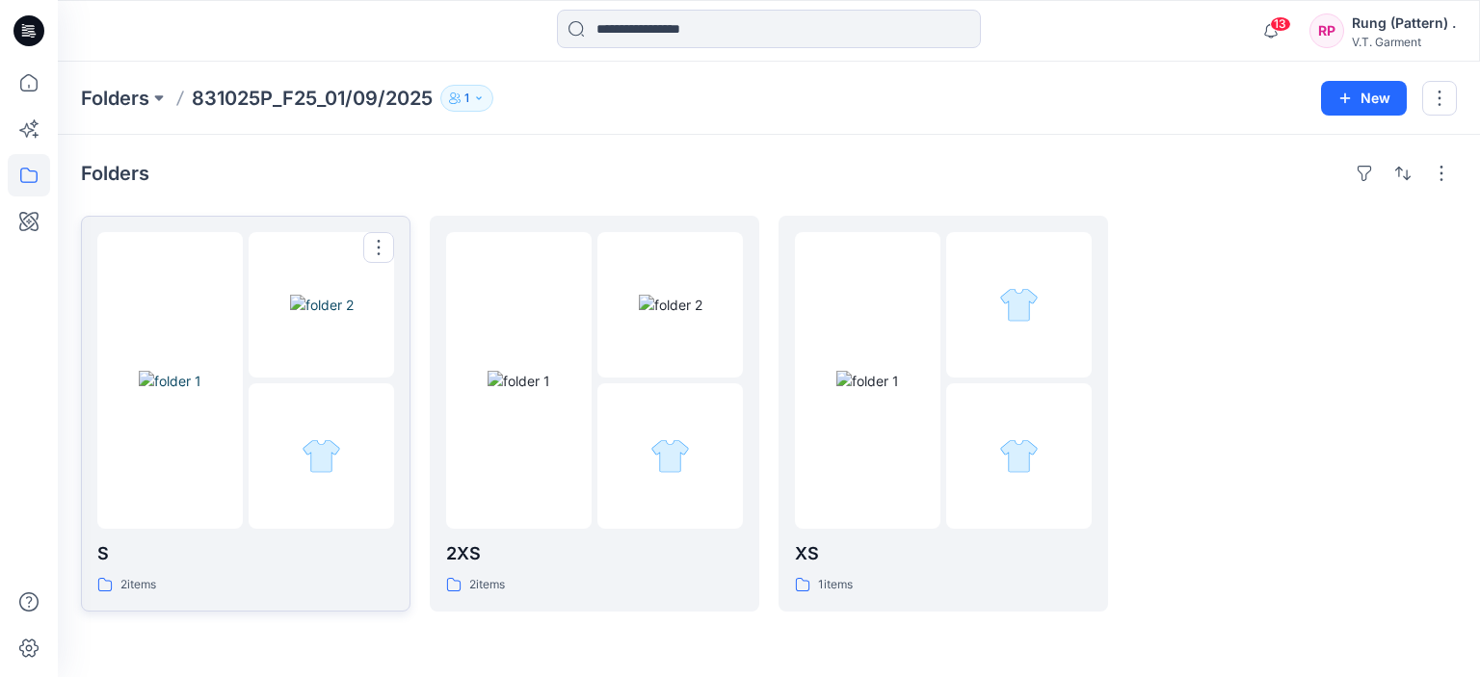
click at [290, 315] on img at bounding box center [322, 305] width 64 height 20
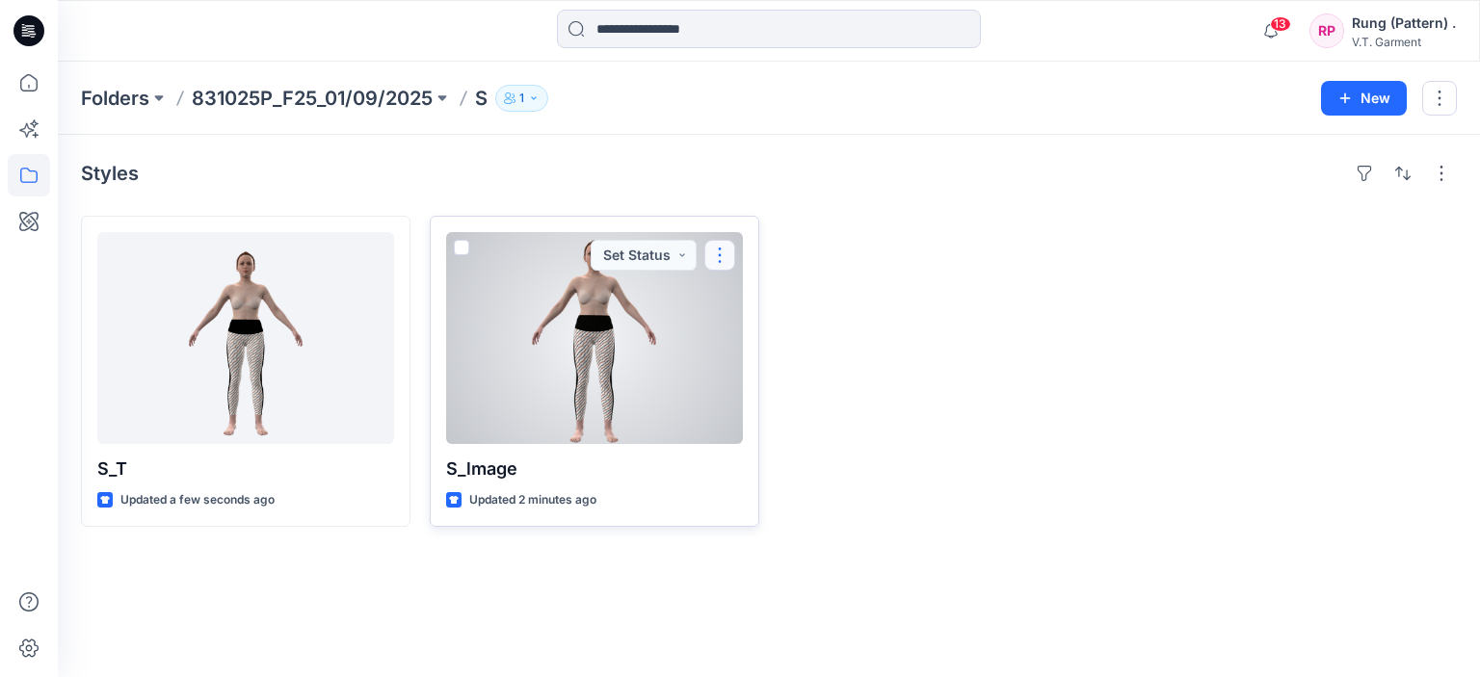
click at [719, 261] on button "button" at bounding box center [719, 255] width 31 height 31
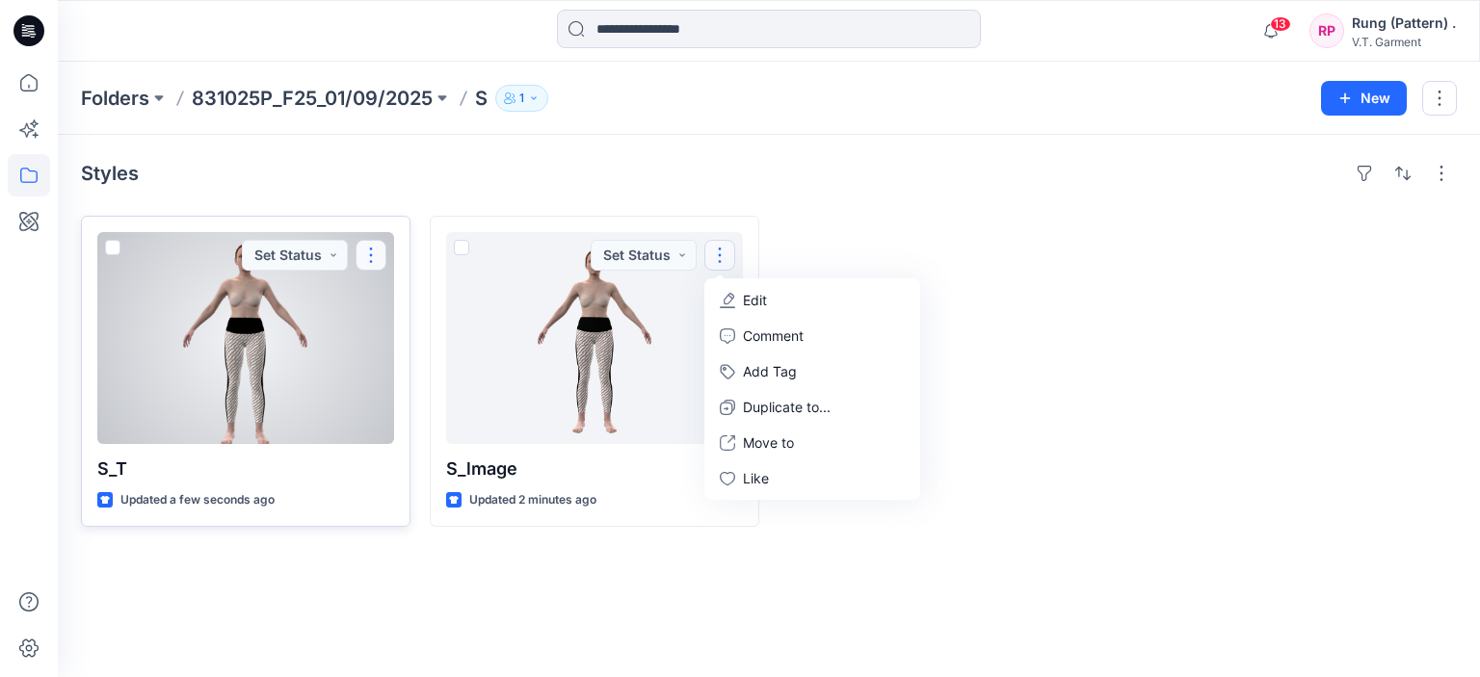
click at [367, 259] on button "button" at bounding box center [371, 255] width 31 height 31
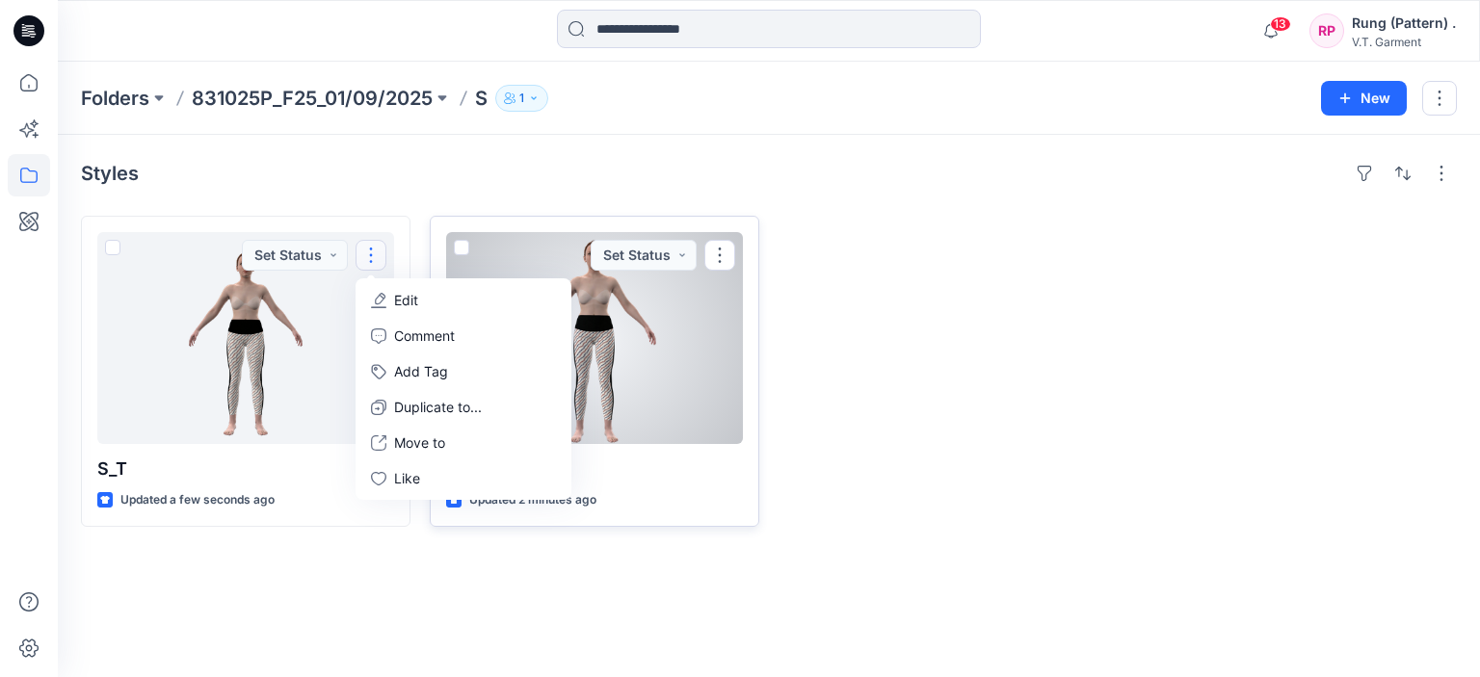
click at [699, 290] on div at bounding box center [594, 338] width 297 height 212
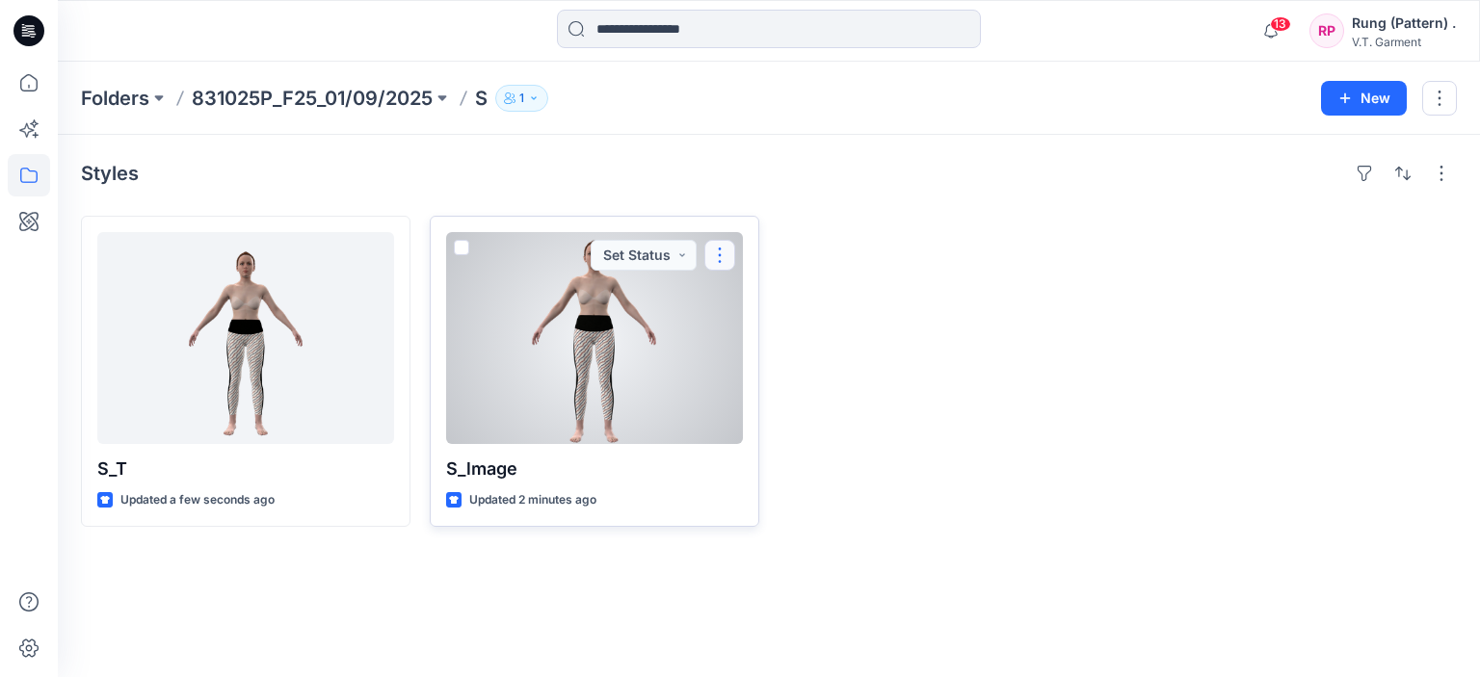
click at [728, 250] on button "button" at bounding box center [719, 255] width 31 height 31
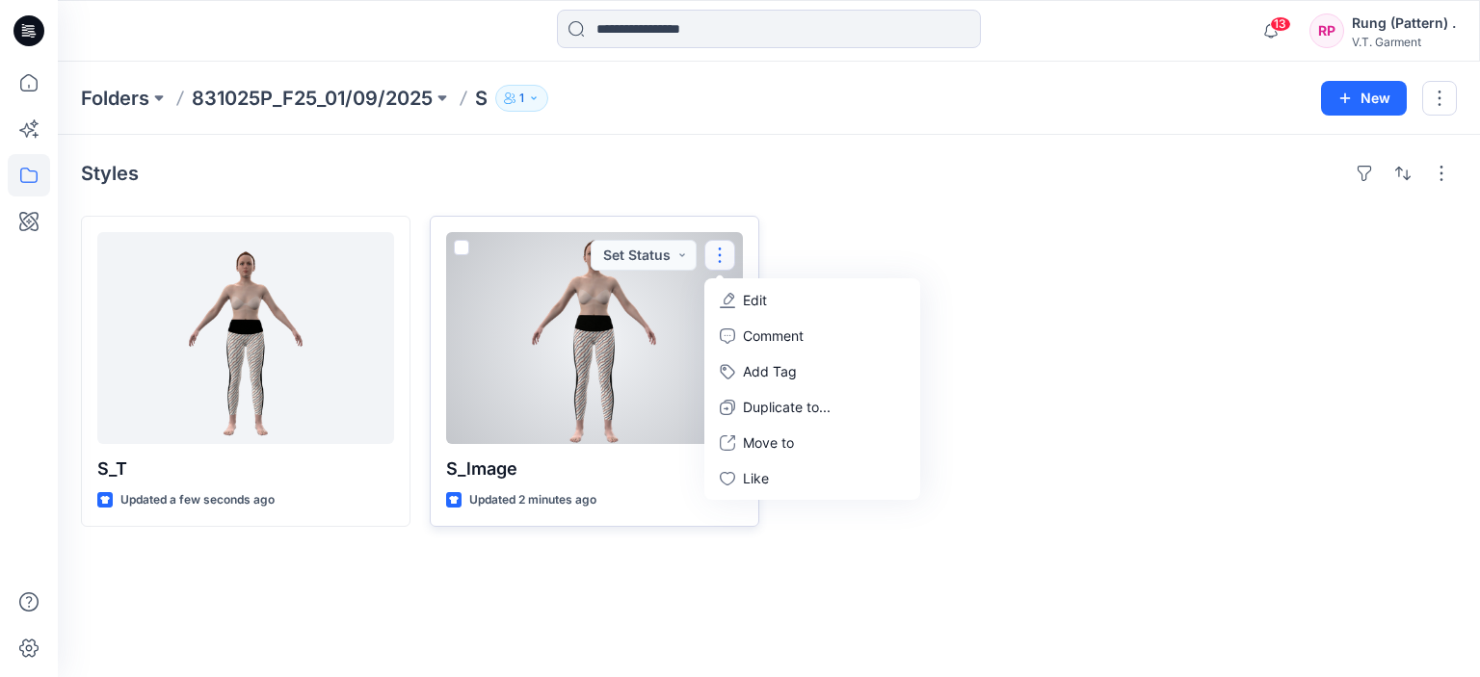
click at [744, 300] on p "Edit" at bounding box center [755, 300] width 24 height 20
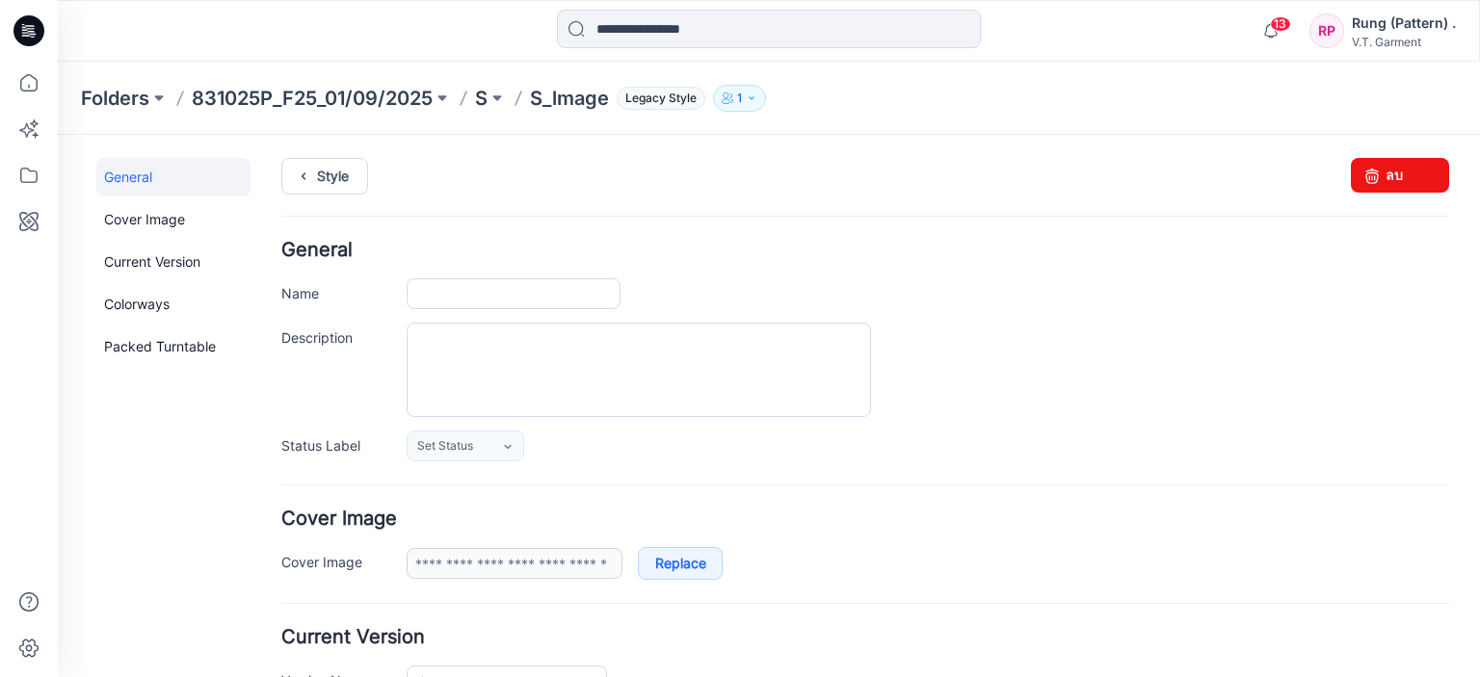
type input "*******"
type input "**********"
drag, startPoint x: 485, startPoint y: 300, endPoint x: 430, endPoint y: 307, distance: 55.5
click at [430, 307] on input "*******" at bounding box center [514, 293] width 214 height 31
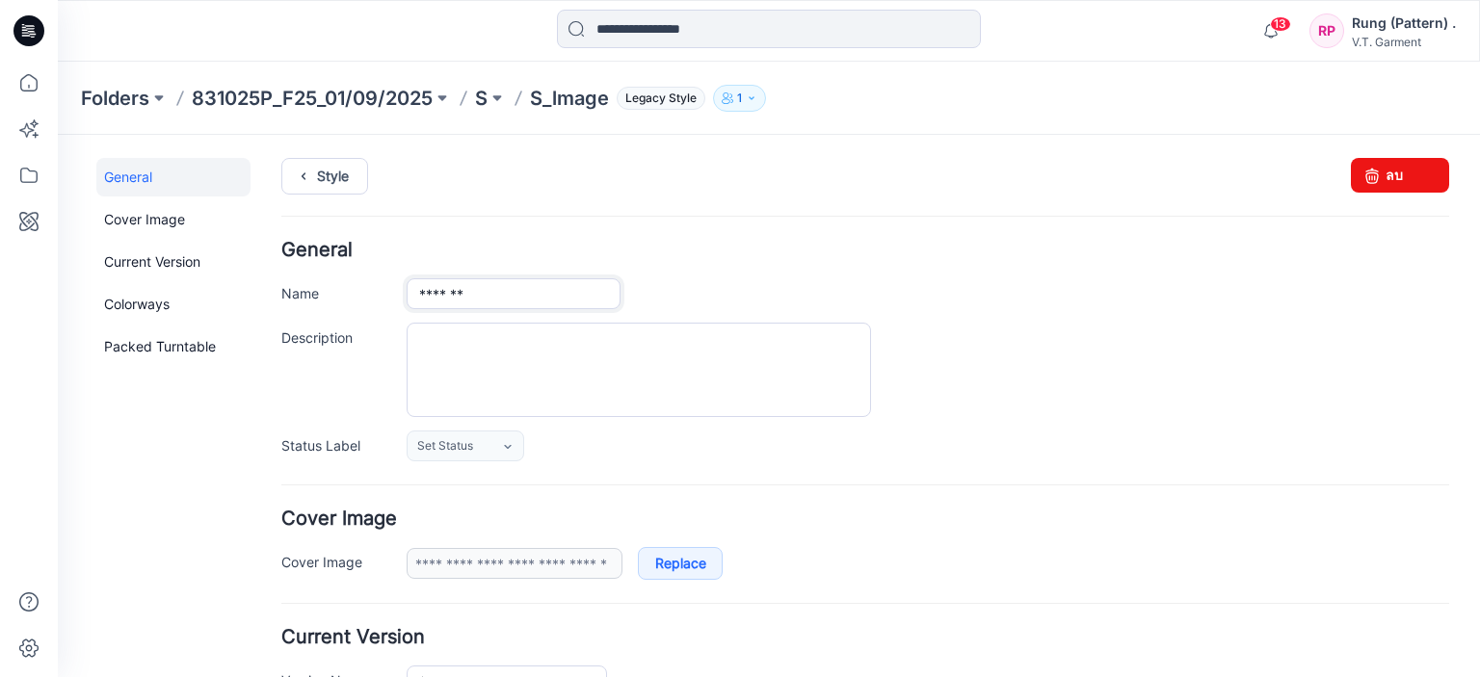
paste input "****"
type input "**********"
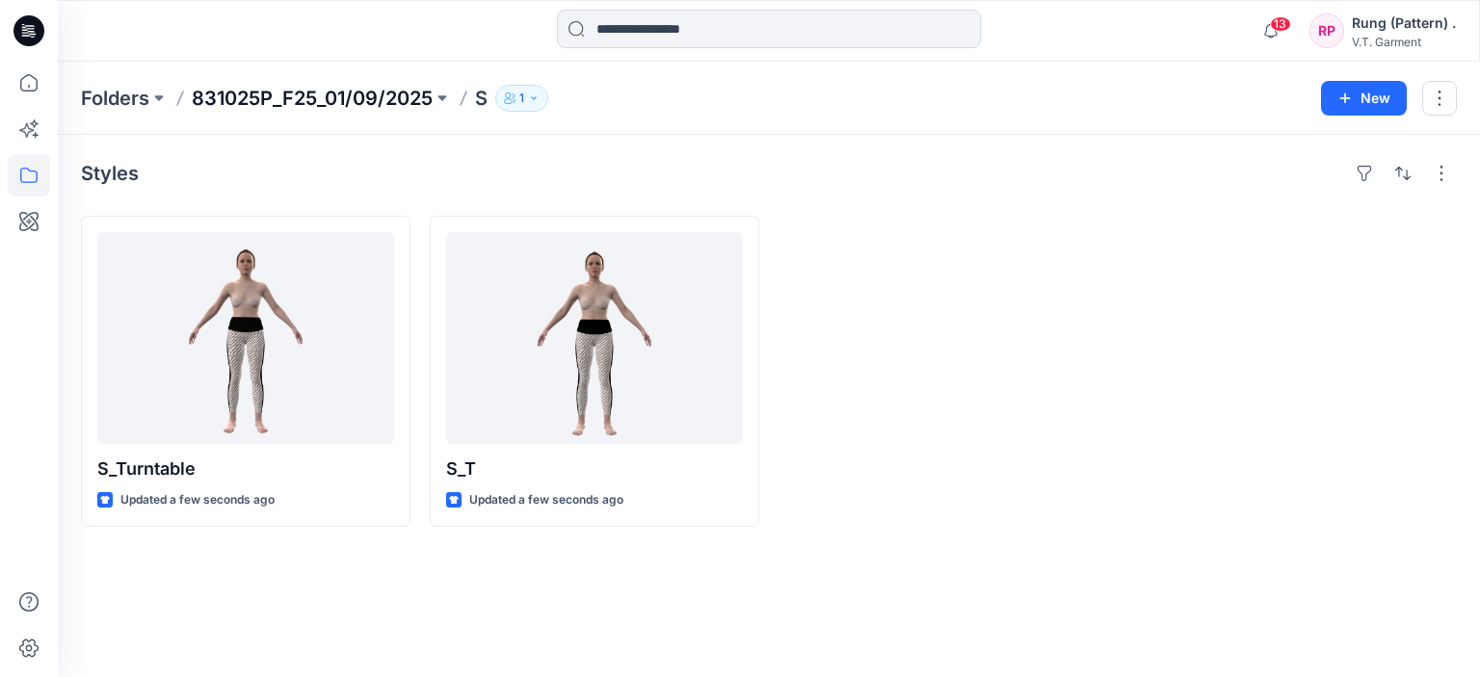
click at [338, 99] on p "831025P_F25_01/09/2025" at bounding box center [312, 98] width 241 height 27
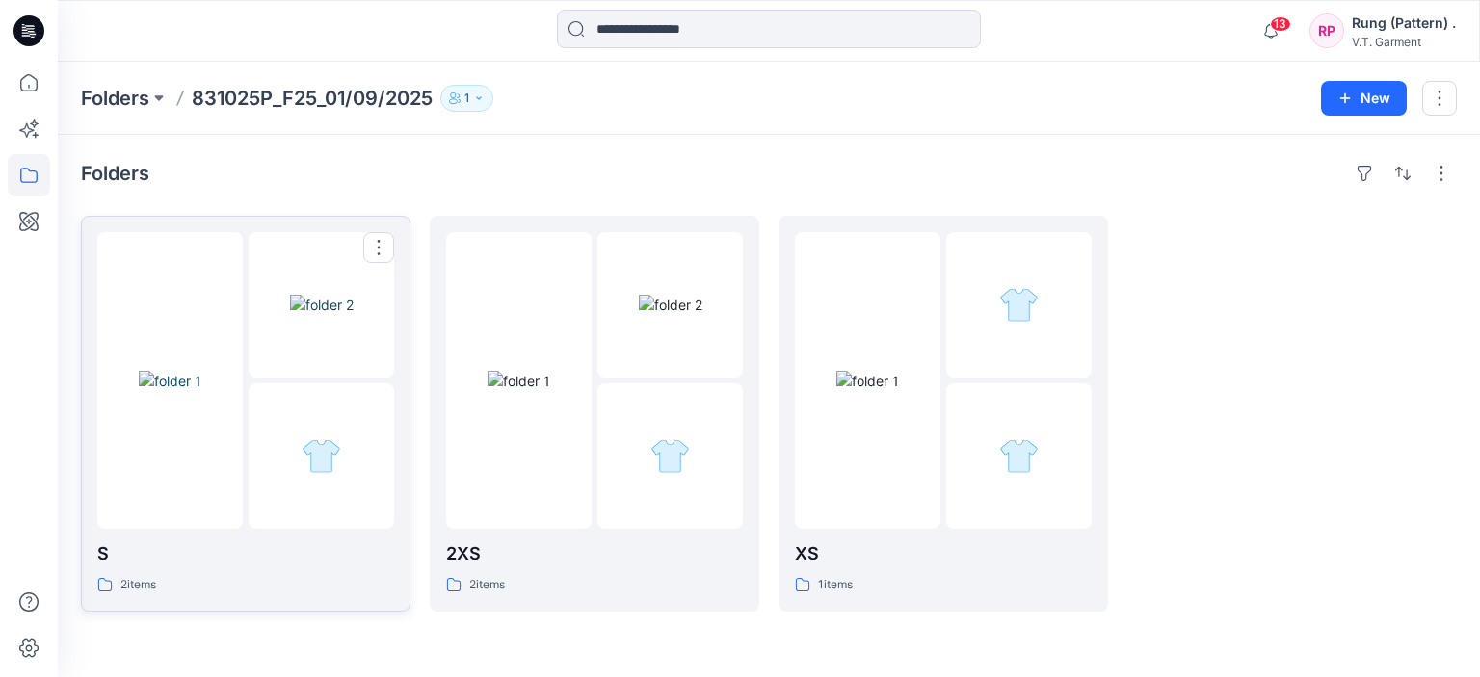
click at [305, 381] on div at bounding box center [321, 380] width 145 height 297
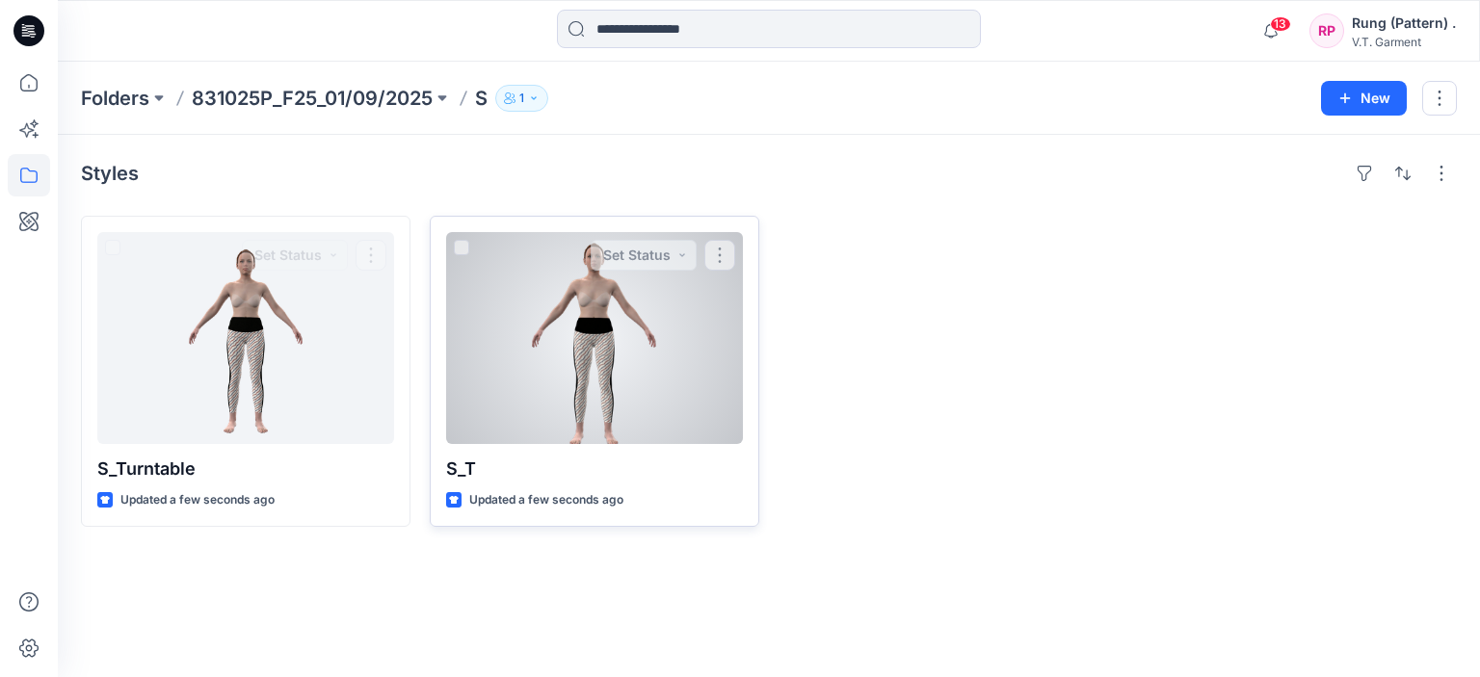
click at [601, 398] on div at bounding box center [594, 338] width 297 height 212
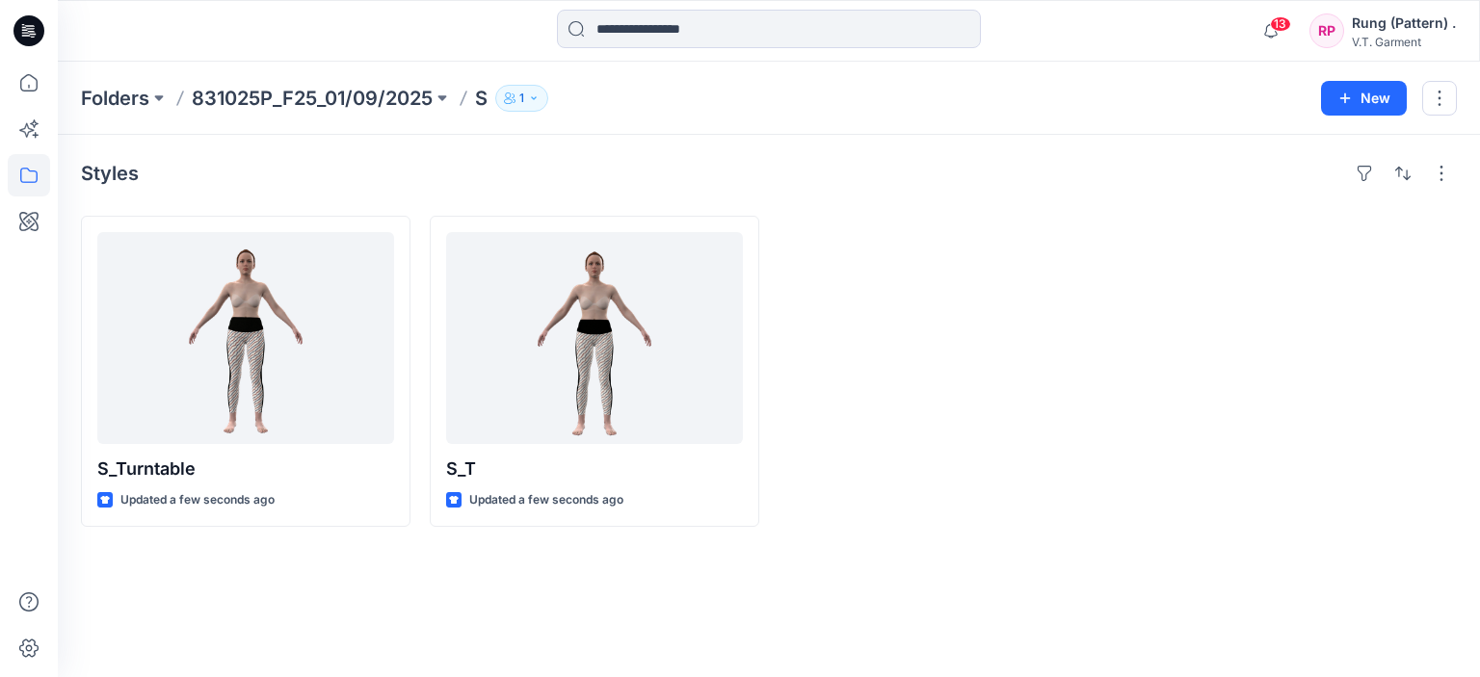
click at [391, 109] on p "831025P_F25_01/09/2025" at bounding box center [312, 98] width 241 height 27
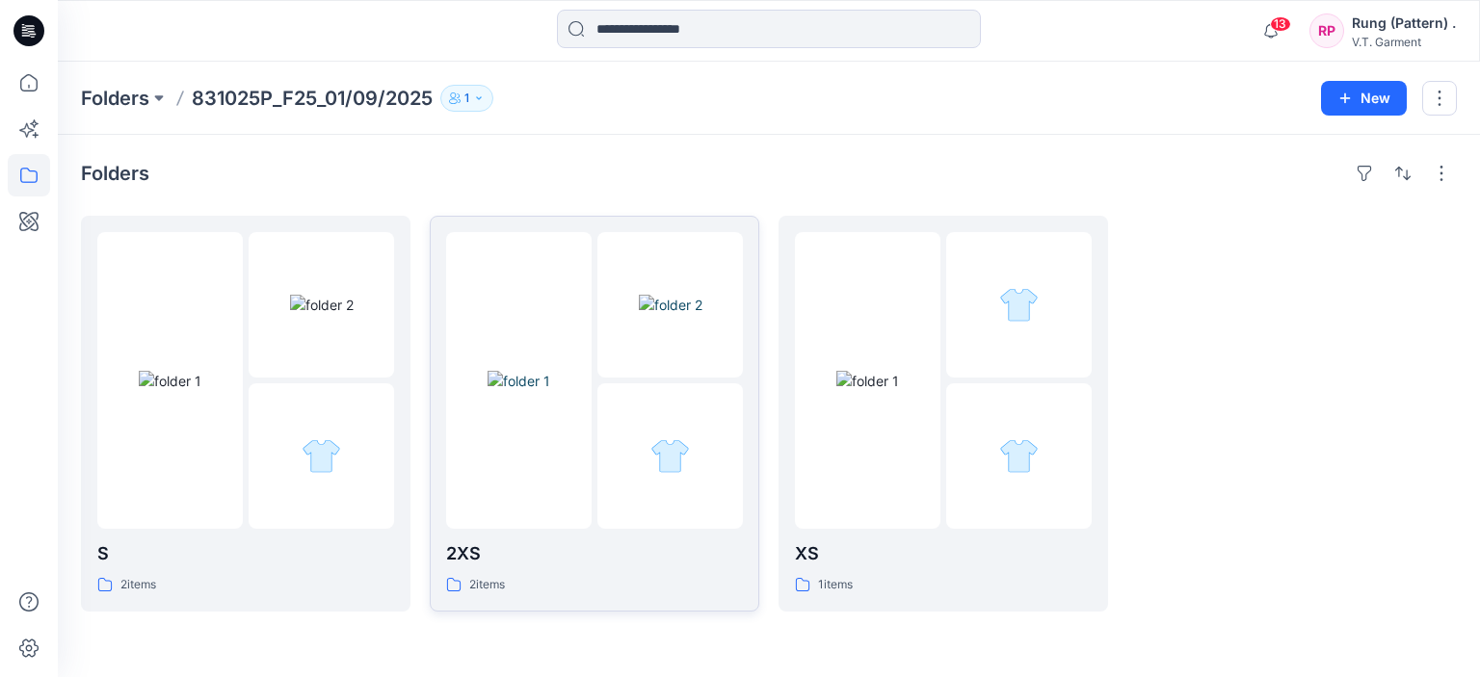
click at [648, 404] on div at bounding box center [669, 455] width 145 height 145
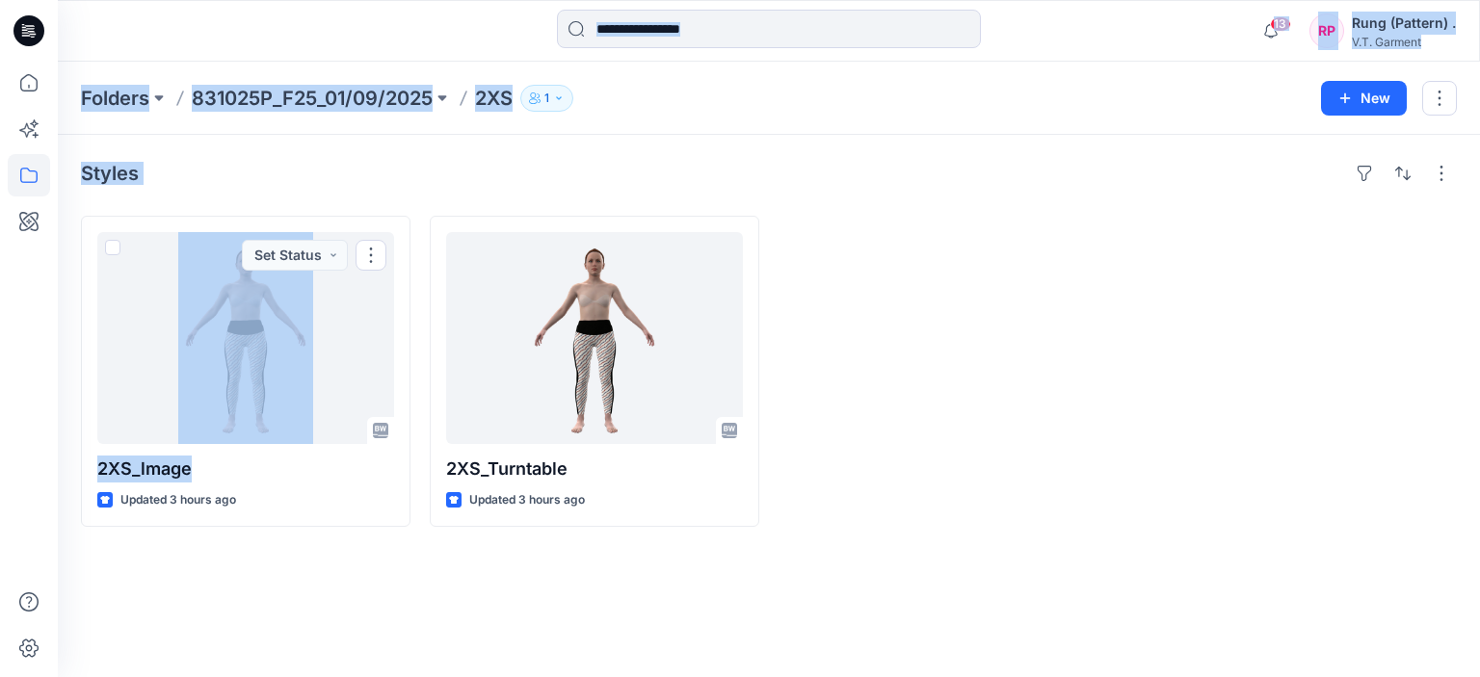
drag, startPoint x: 161, startPoint y: 461, endPoint x: 25, endPoint y: 461, distance: 135.8
click at [25, 461] on div "13 Notifications Your style S_Turntable is ready 2 minutes ago Your style S is …" at bounding box center [740, 338] width 1480 height 677
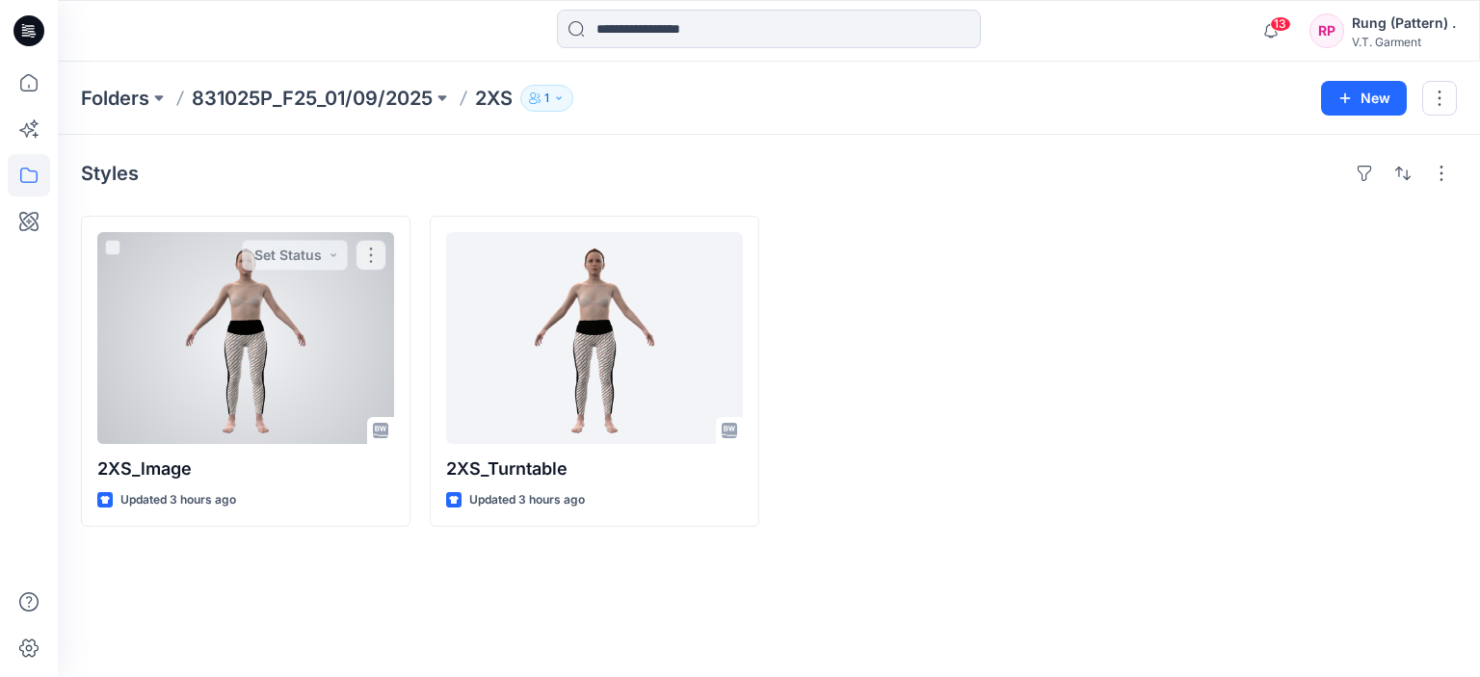
click at [236, 527] on div "Styles 2XS_lmage Updated 3 hours ago Set Status 2XS_Turntable Updated 3 hours a…" at bounding box center [769, 406] width 1422 height 542
drag, startPoint x: 177, startPoint y: 467, endPoint x: 130, endPoint y: 477, distance: 48.2
click at [130, 477] on p "2XS_lmage" at bounding box center [245, 469] width 297 height 27
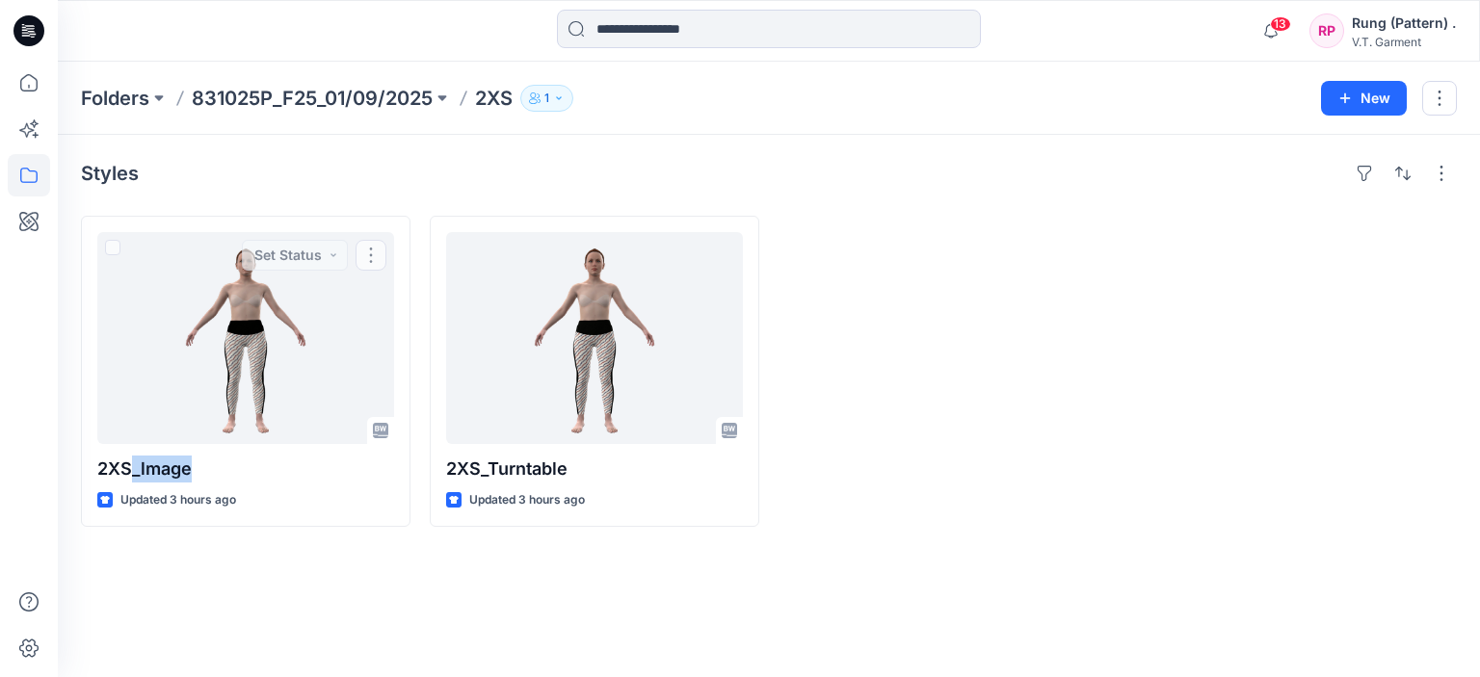
copy p "_lmage"
drag, startPoint x: 263, startPoint y: 606, endPoint x: 195, endPoint y: 519, distance: 110.4
click at [262, 601] on div "Styles 2XS_lmage Updated 3 hours ago 2XS_Turntable Updated 3 hours ago" at bounding box center [769, 406] width 1422 height 542
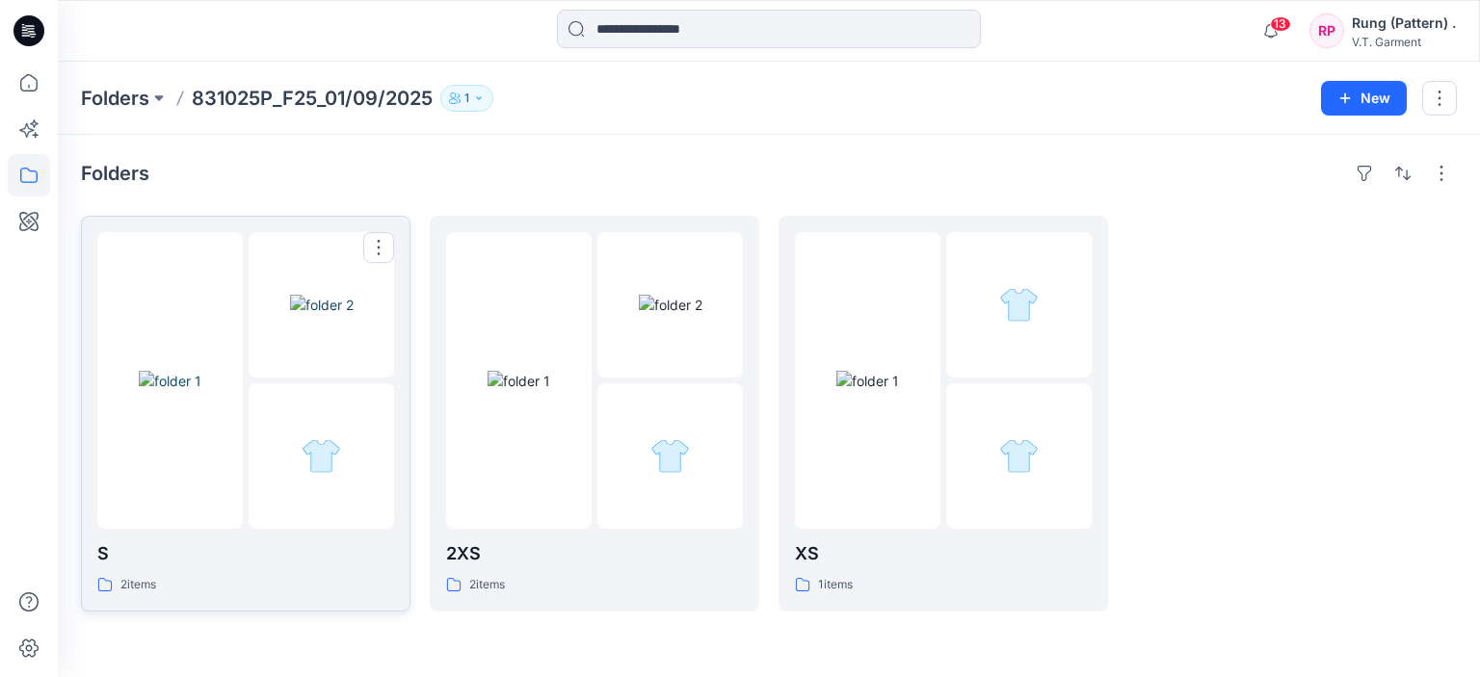
click at [201, 371] on img at bounding box center [170, 381] width 63 height 20
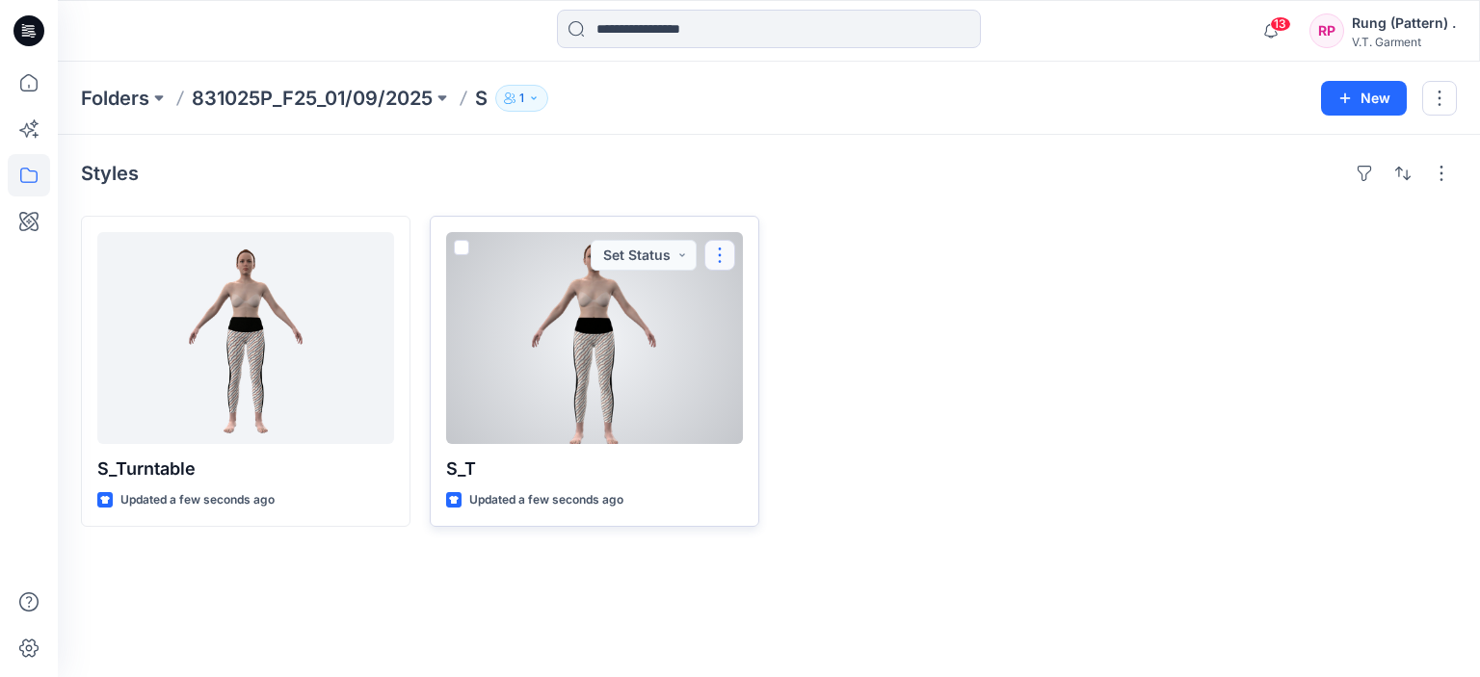
click at [715, 250] on button "button" at bounding box center [719, 255] width 31 height 31
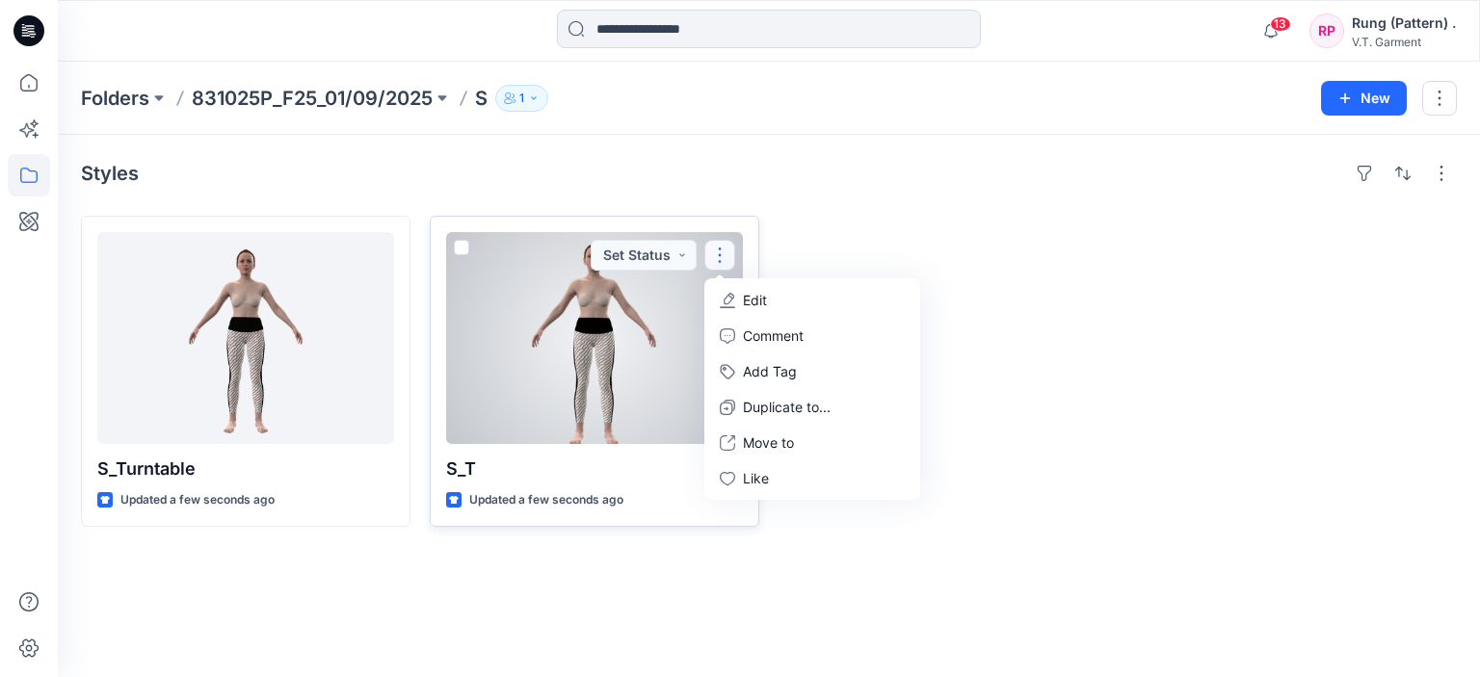
click at [714, 287] on button "Edit" at bounding box center [812, 300] width 208 height 36
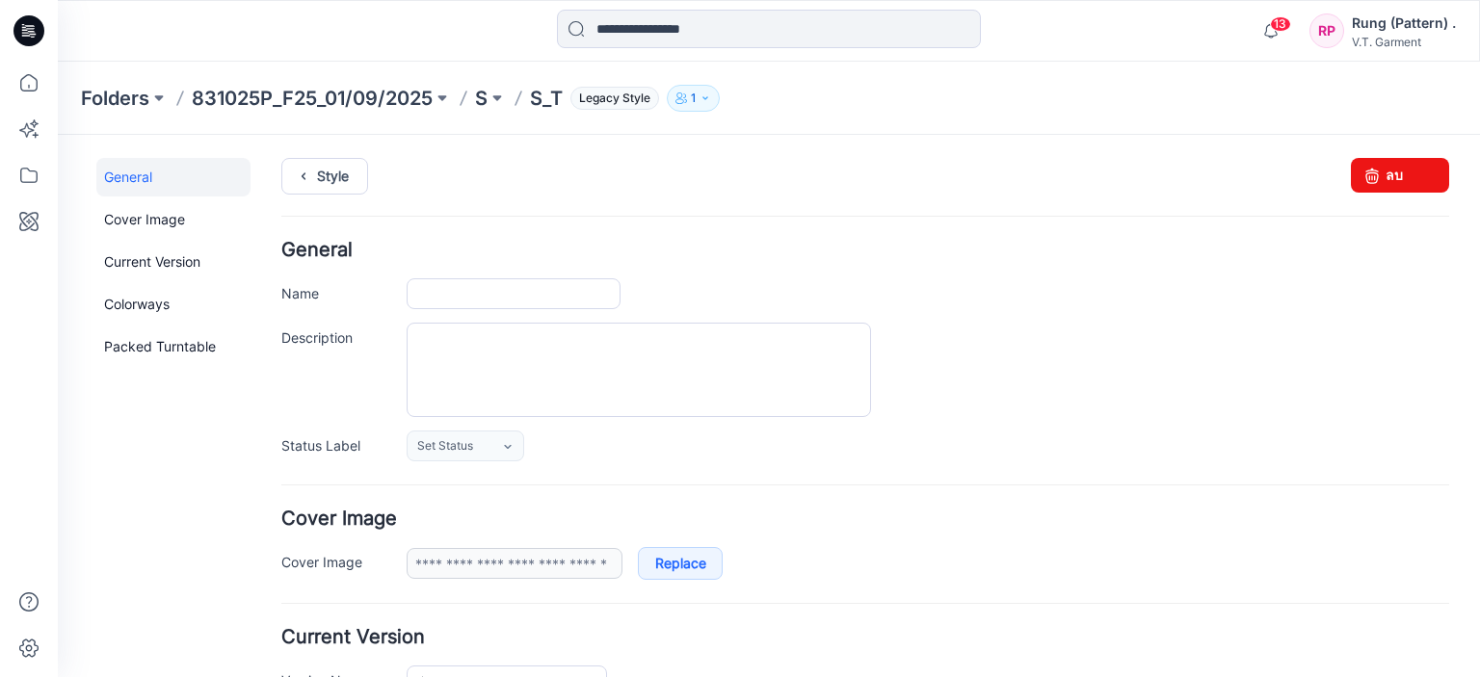
type input "***"
type input "**********"
click at [507, 290] on input "***" at bounding box center [514, 293] width 214 height 31
paste input "******"
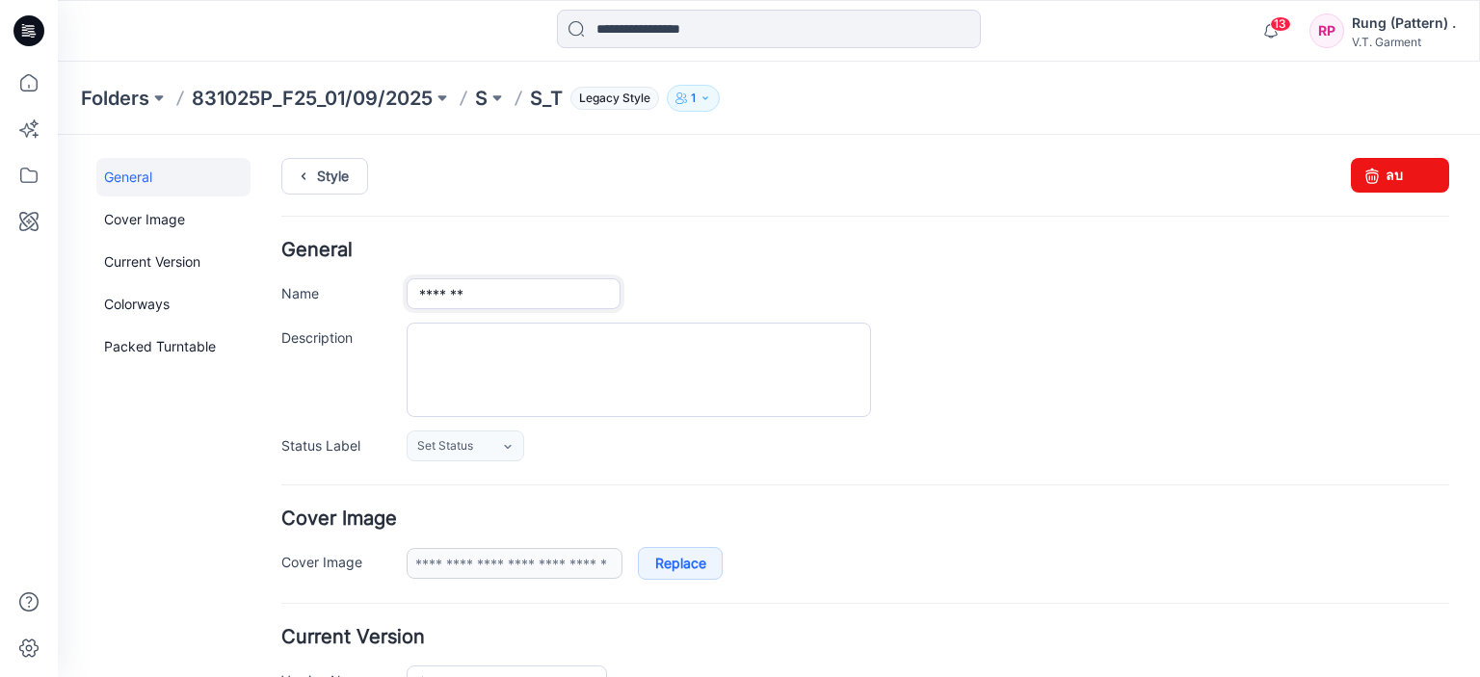
type input "*******"
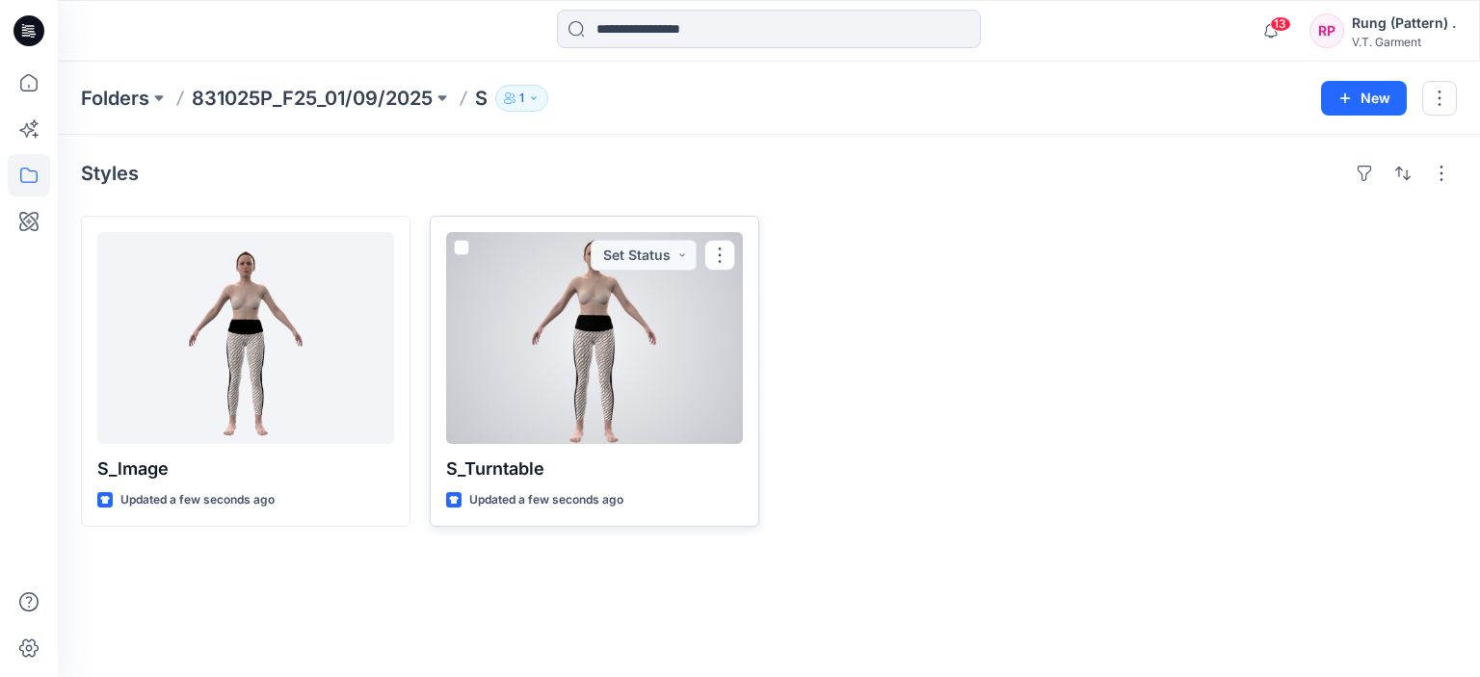
click at [548, 356] on div at bounding box center [594, 338] width 297 height 212
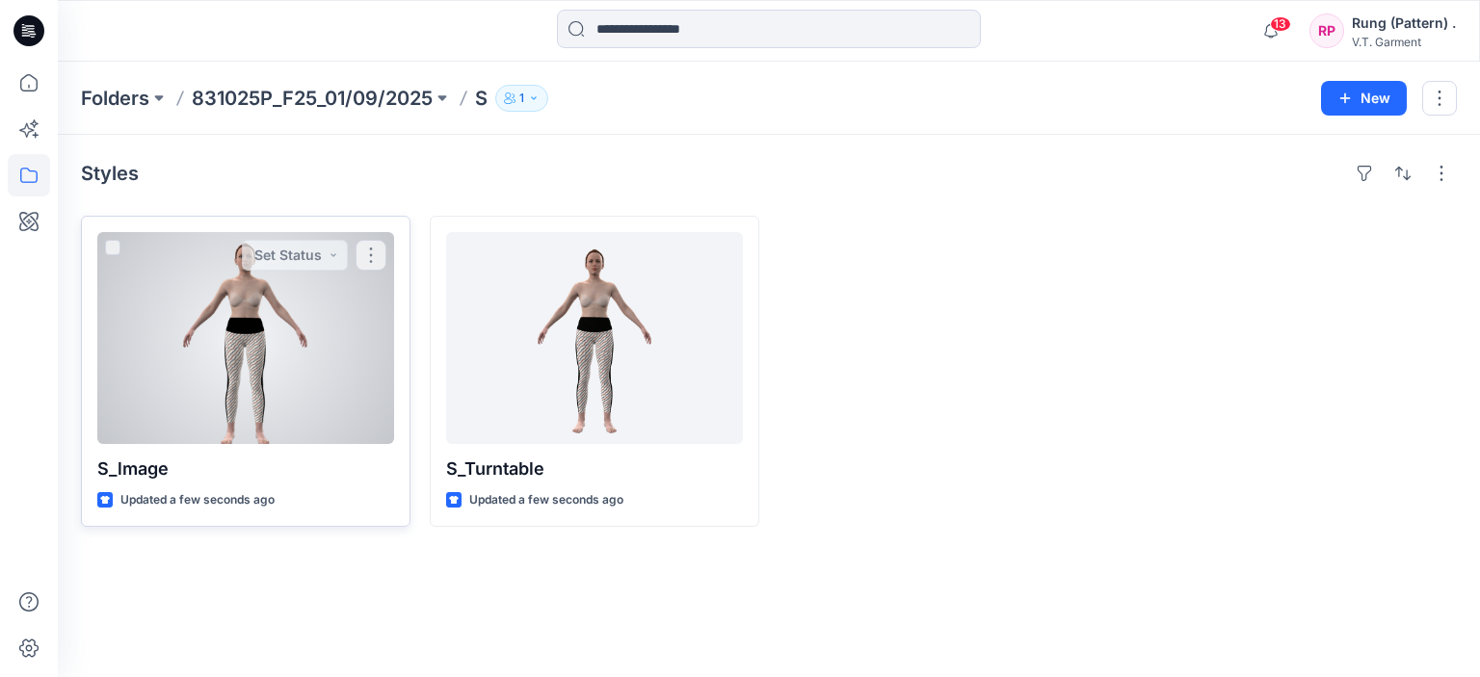
click at [382, 372] on div at bounding box center [245, 338] width 297 height 212
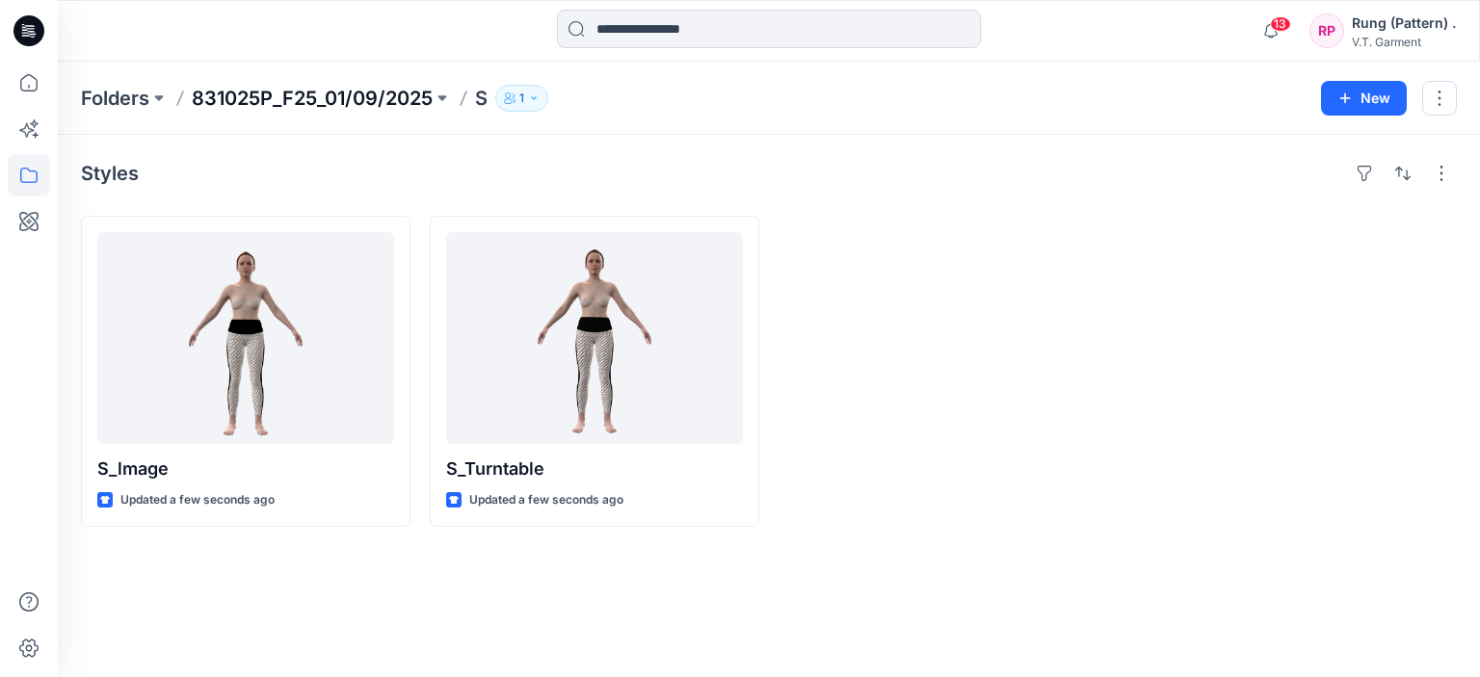
click at [337, 98] on p "831025P_F25_01/09/2025" at bounding box center [312, 98] width 241 height 27
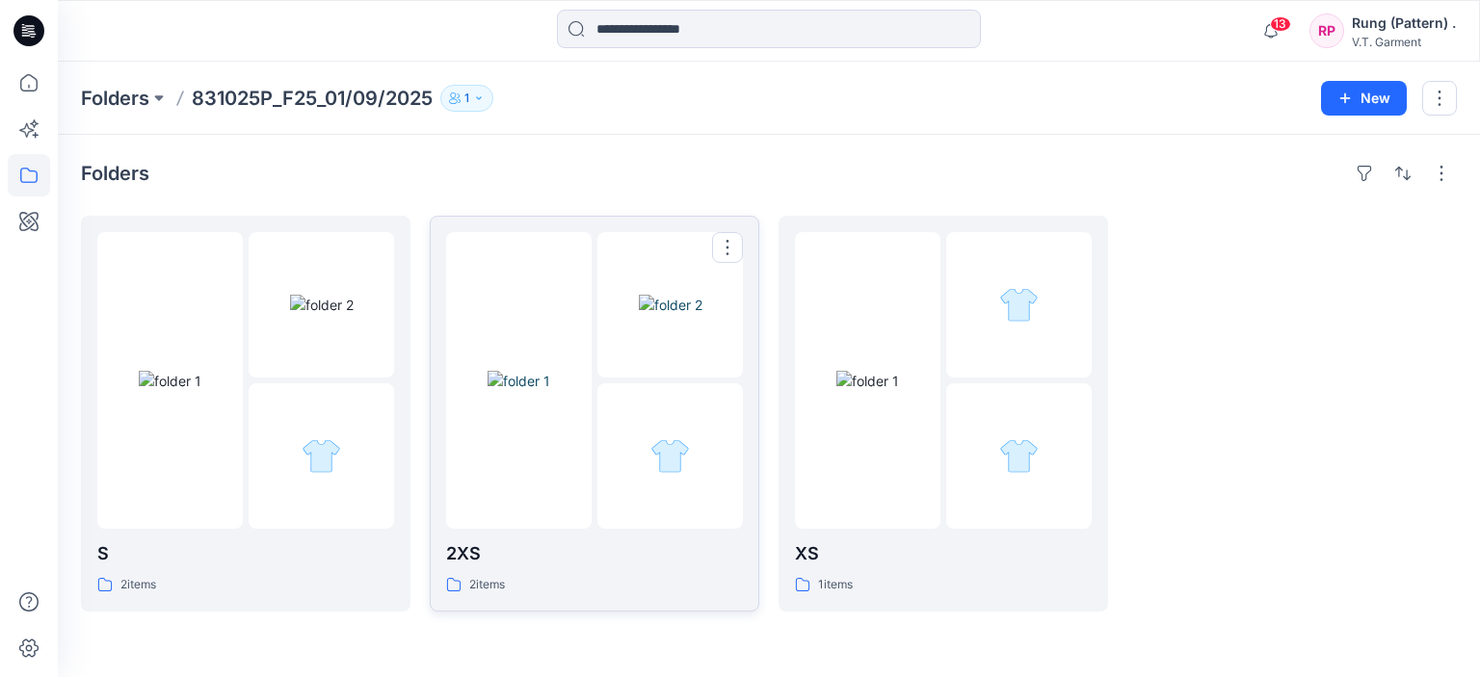
click at [640, 315] on img at bounding box center [671, 305] width 64 height 20
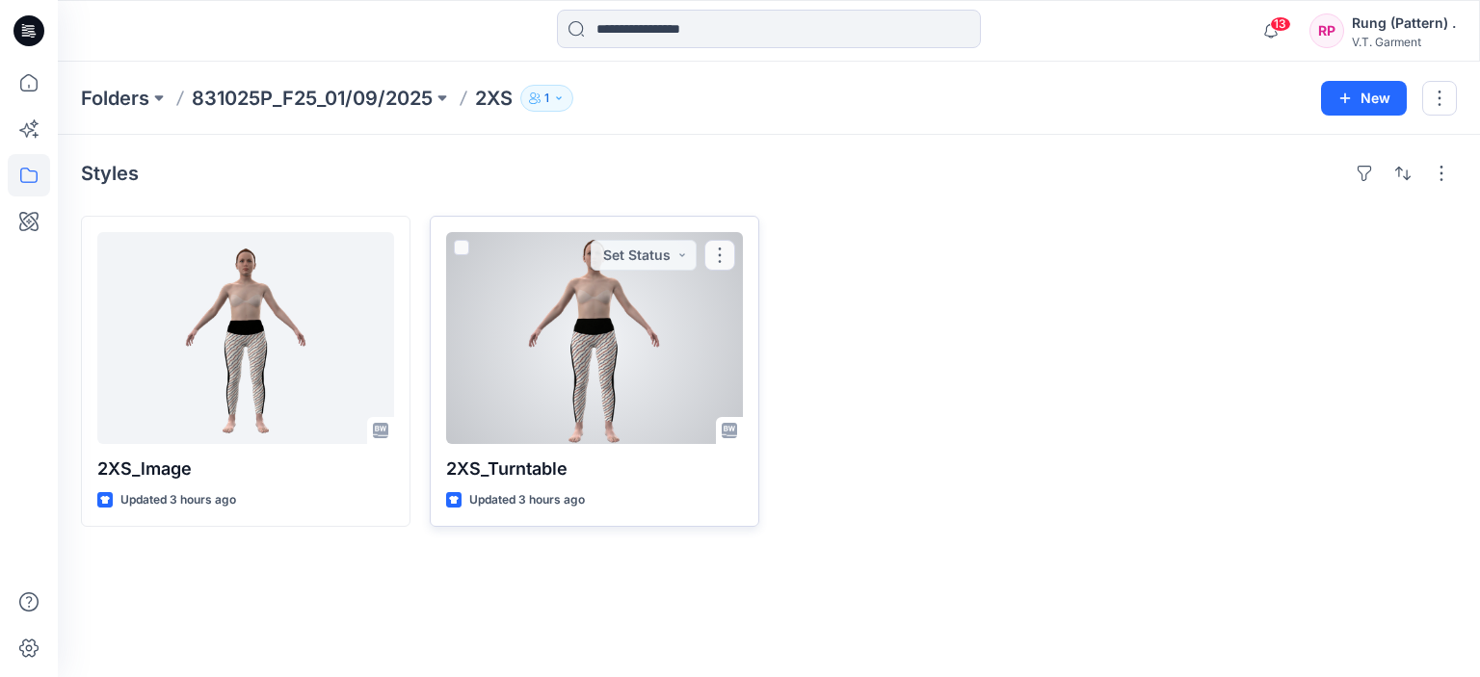
click at [525, 415] on div at bounding box center [594, 338] width 297 height 212
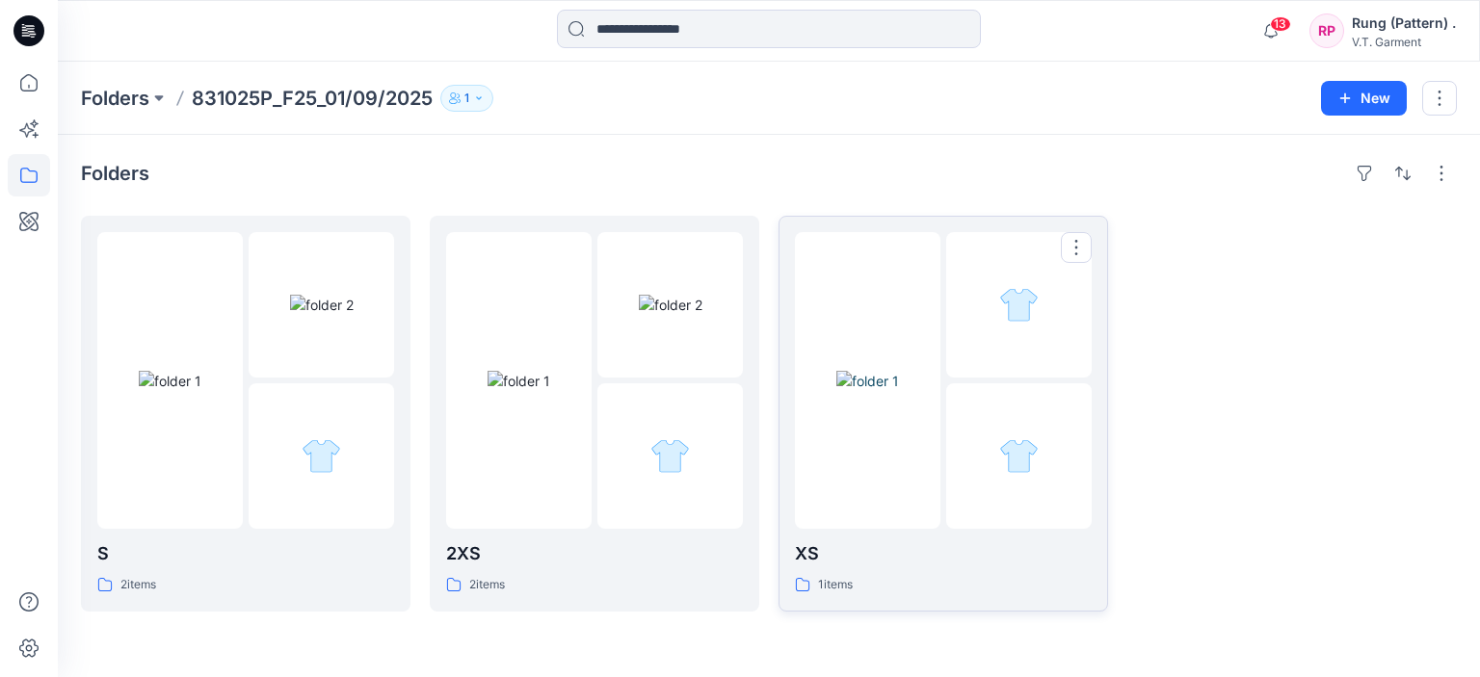
click at [994, 373] on div at bounding box center [1018, 304] width 145 height 145
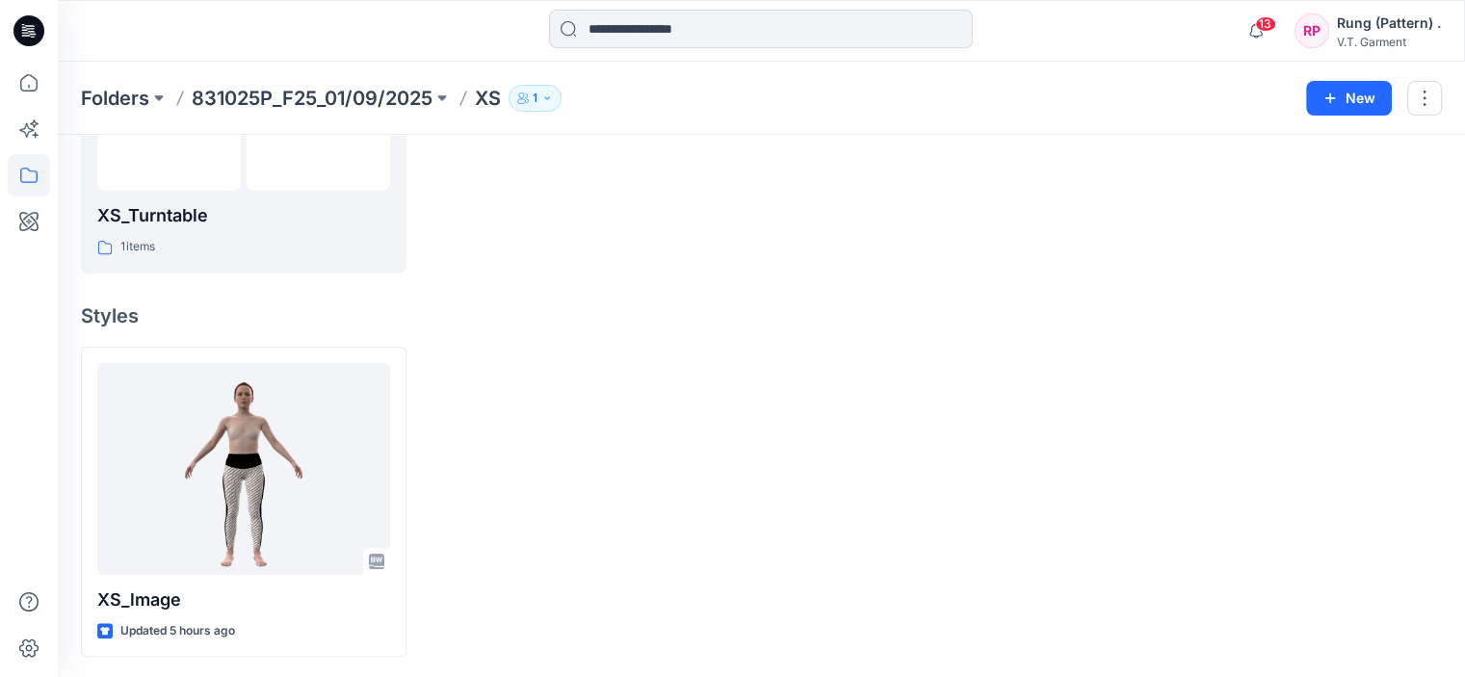
scroll to position [336, 0]
click at [104, 312] on h4 "Styles" at bounding box center [761, 314] width 1361 height 23
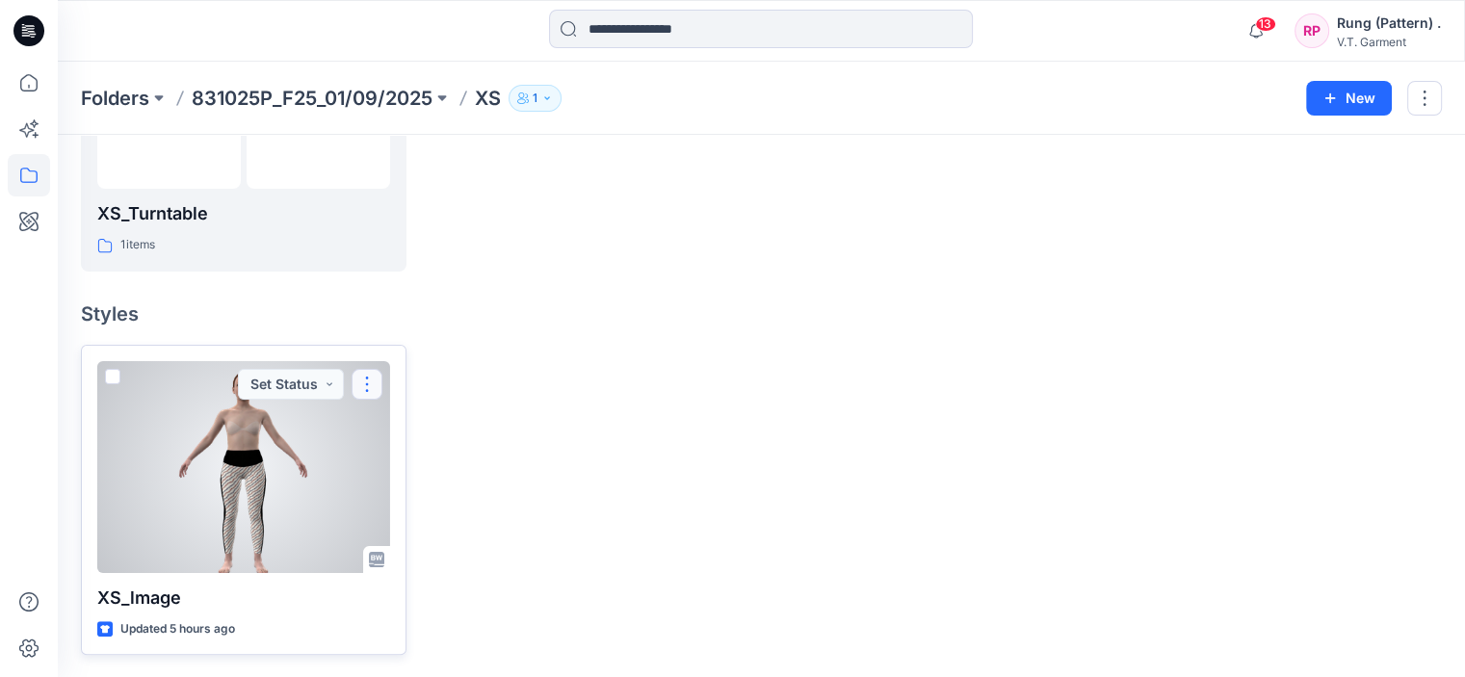
click at [381, 381] on button "button" at bounding box center [367, 384] width 31 height 31
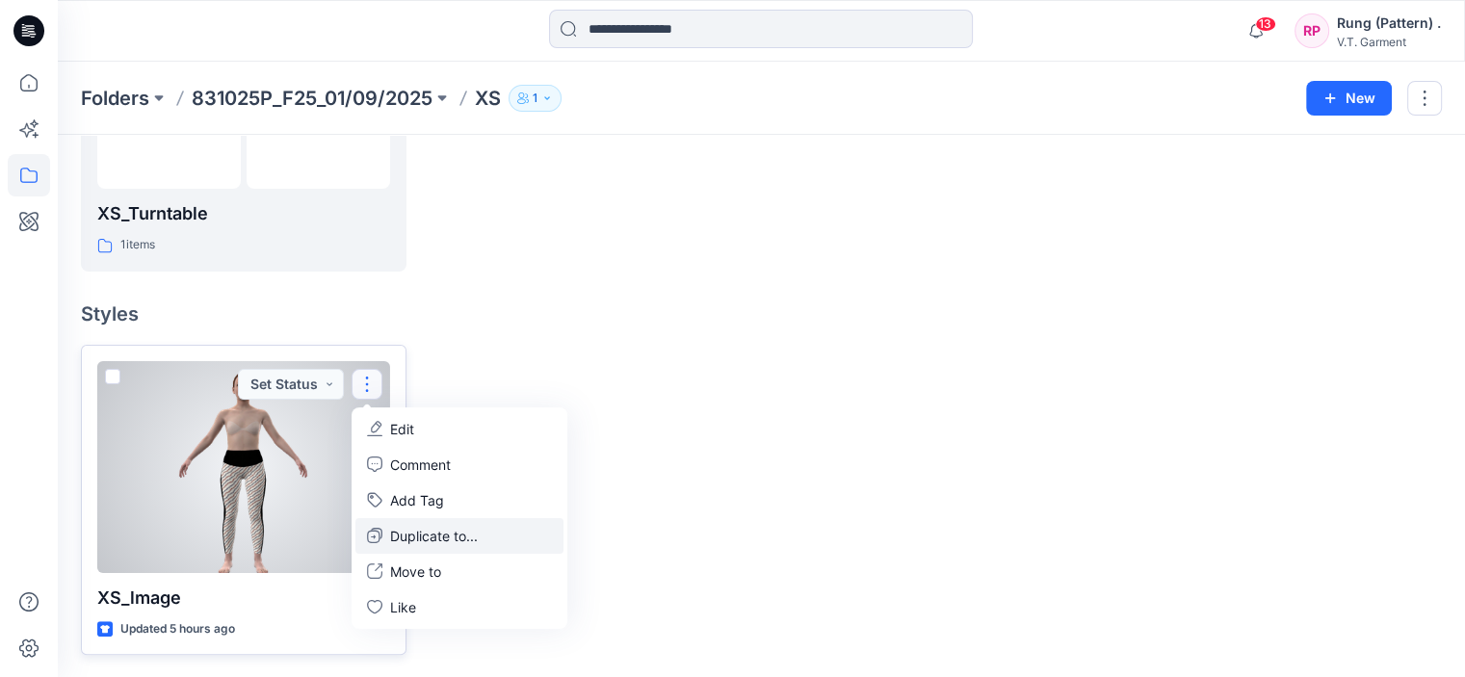
click at [444, 536] on p "Duplicate to..." at bounding box center [434, 536] width 88 height 20
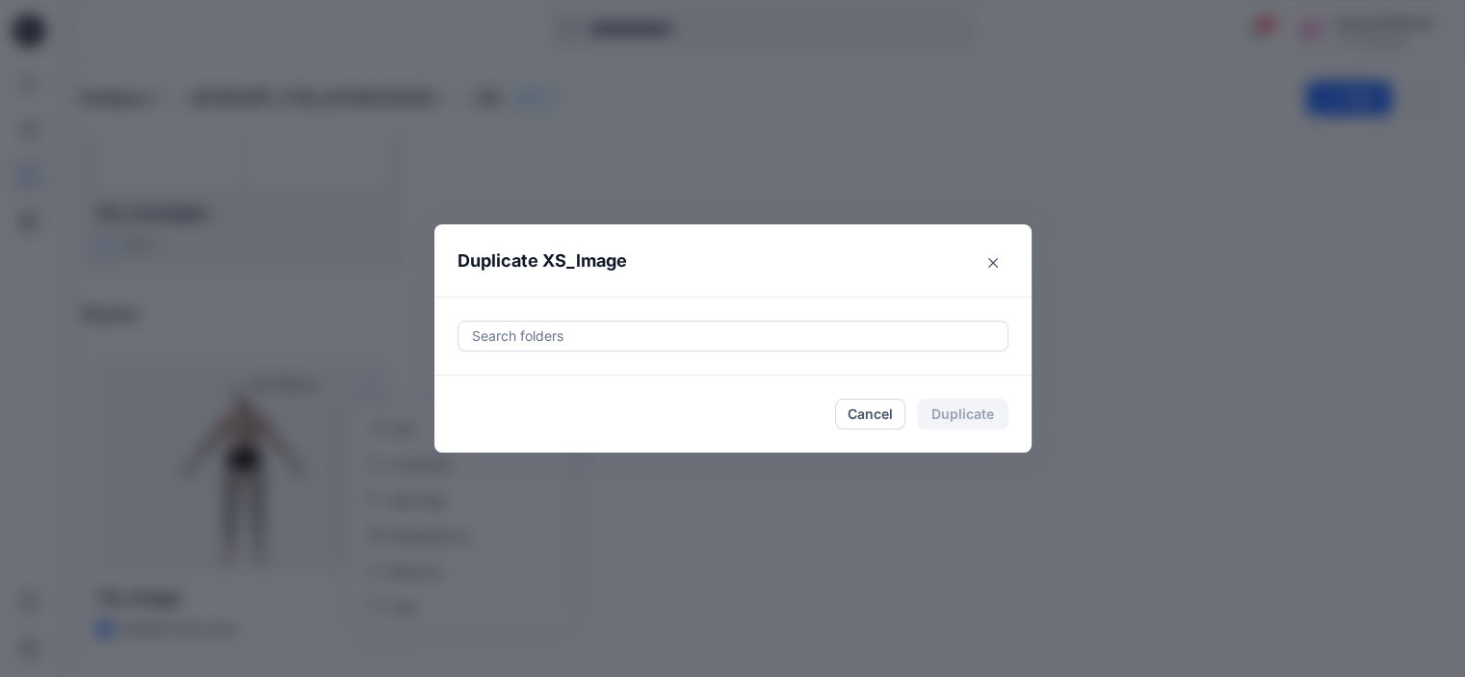
click at [555, 337] on div at bounding box center [733, 336] width 526 height 23
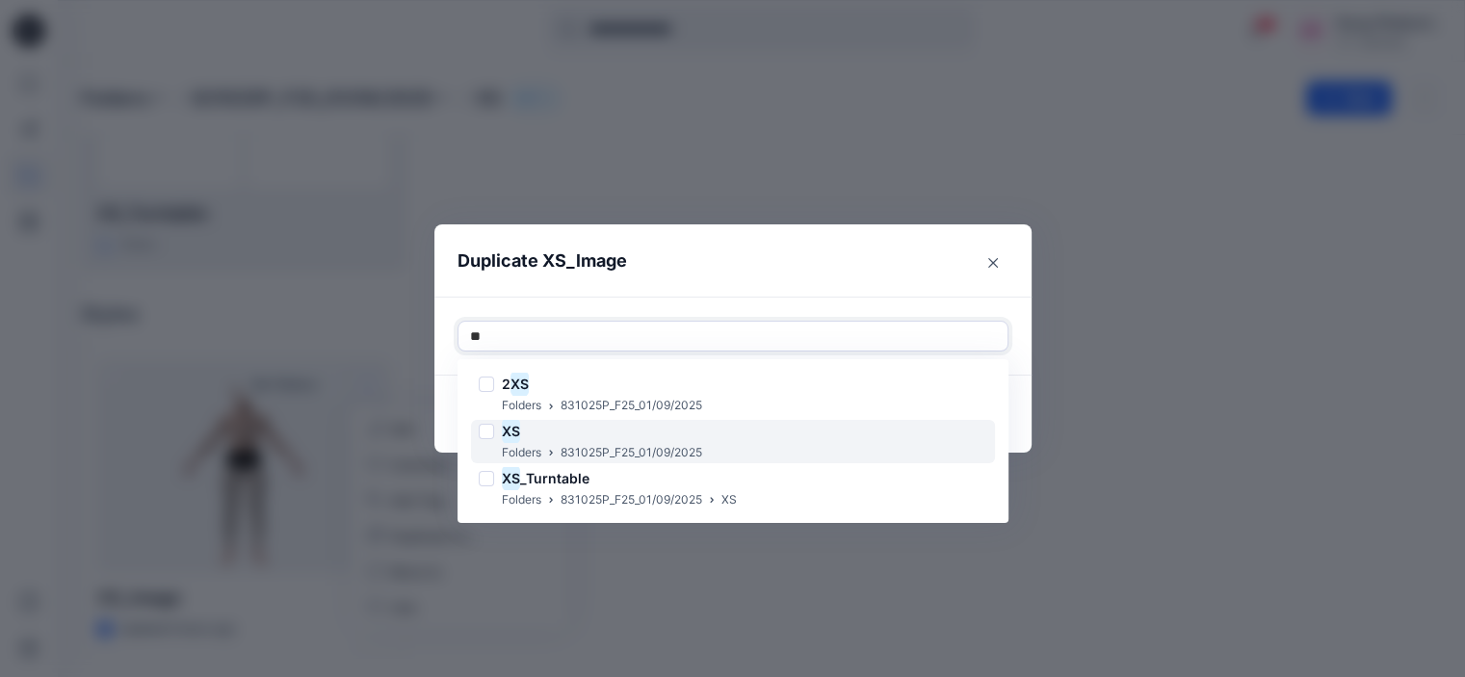
click at [555, 431] on div "XS" at bounding box center [591, 431] width 224 height 23
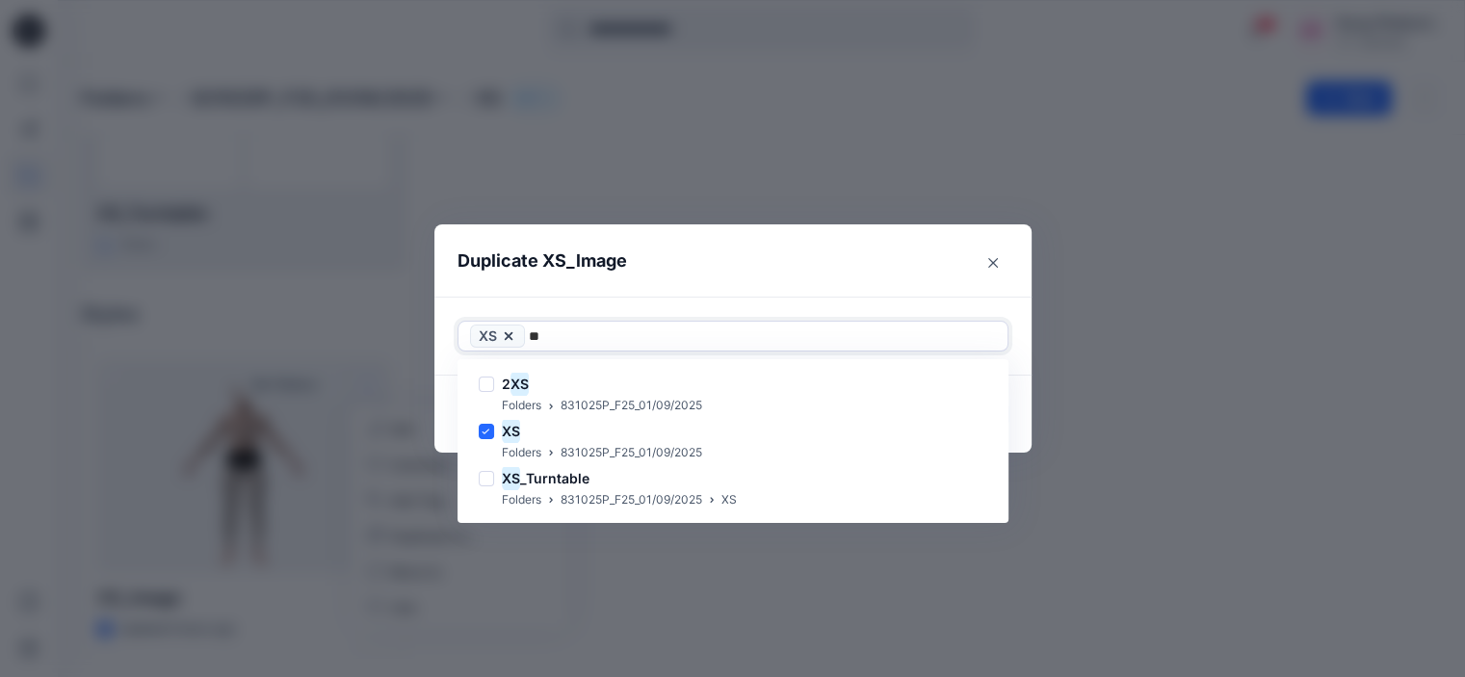
type input "**"
click at [759, 224] on header "Duplicate XS_lmage" at bounding box center [714, 260] width 559 height 73
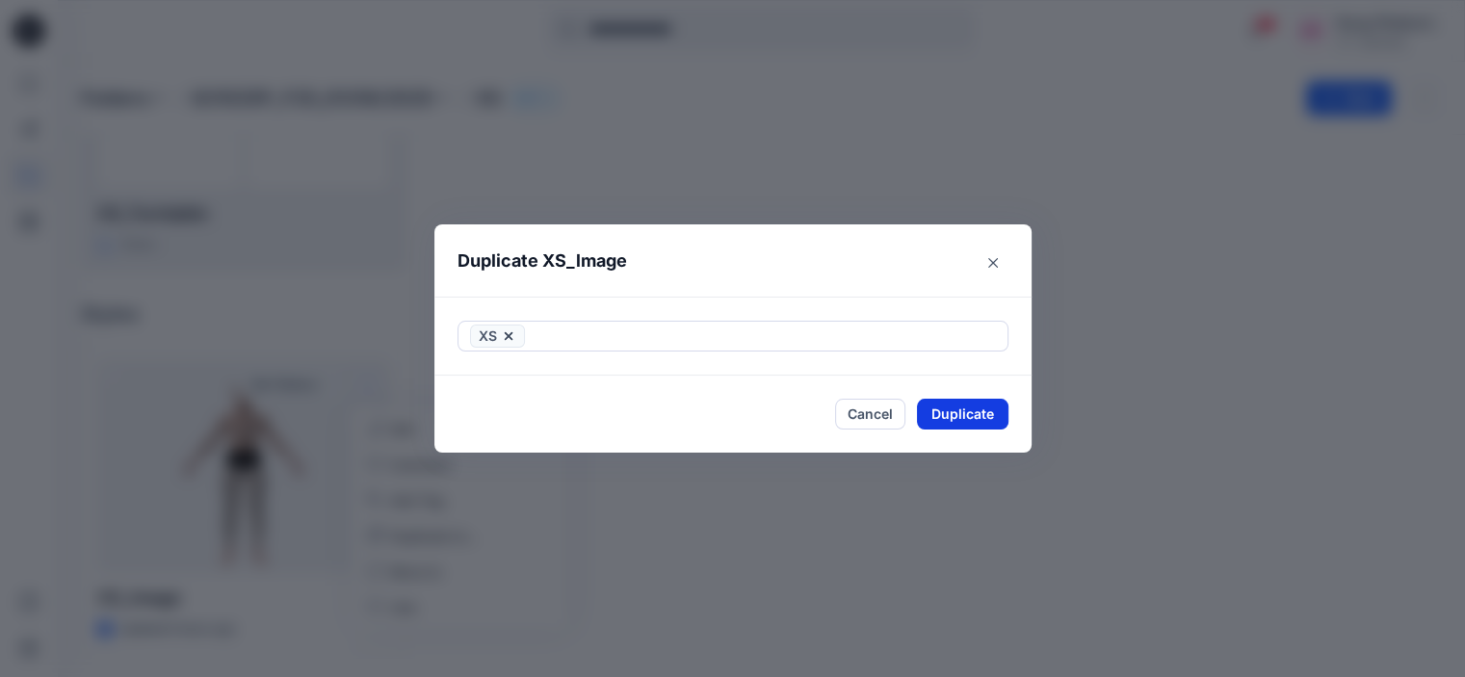
click at [986, 411] on button "Duplicate" at bounding box center [963, 414] width 92 height 31
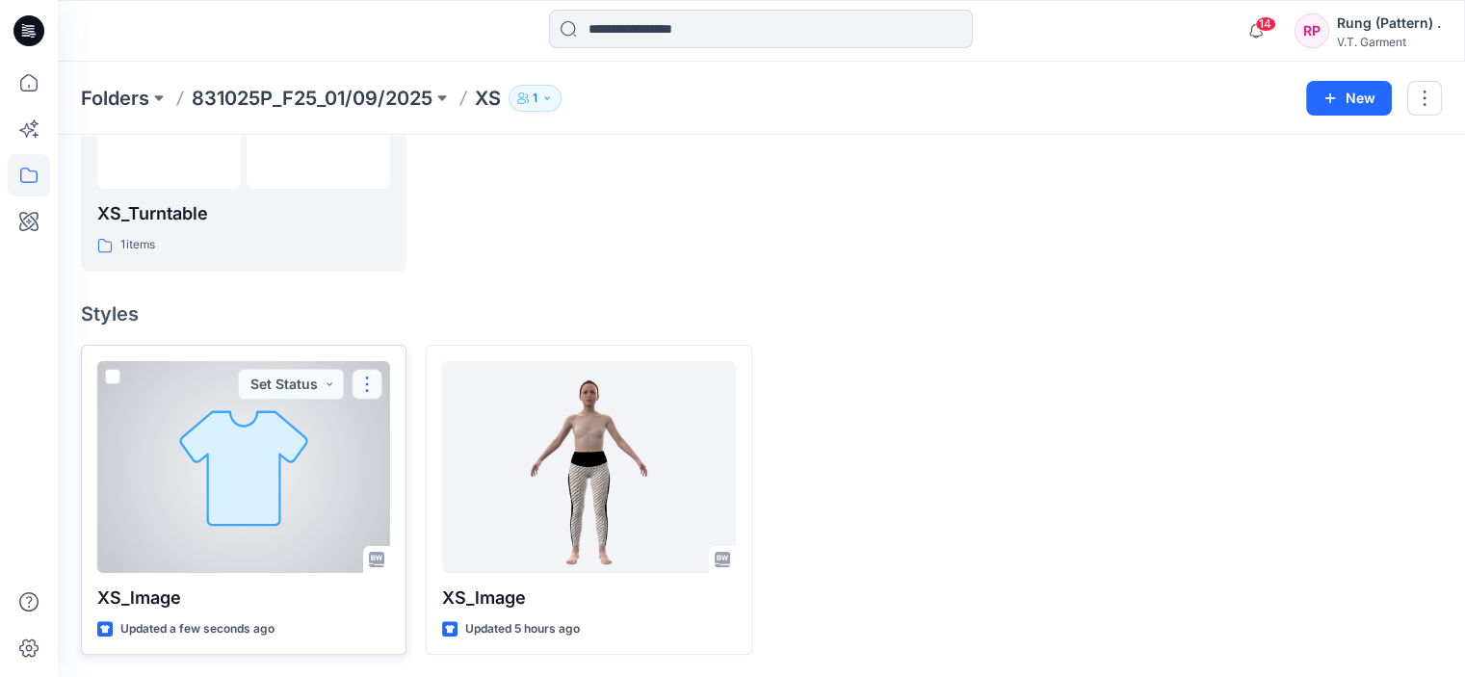
click at [382, 377] on button "button" at bounding box center [367, 384] width 31 height 31
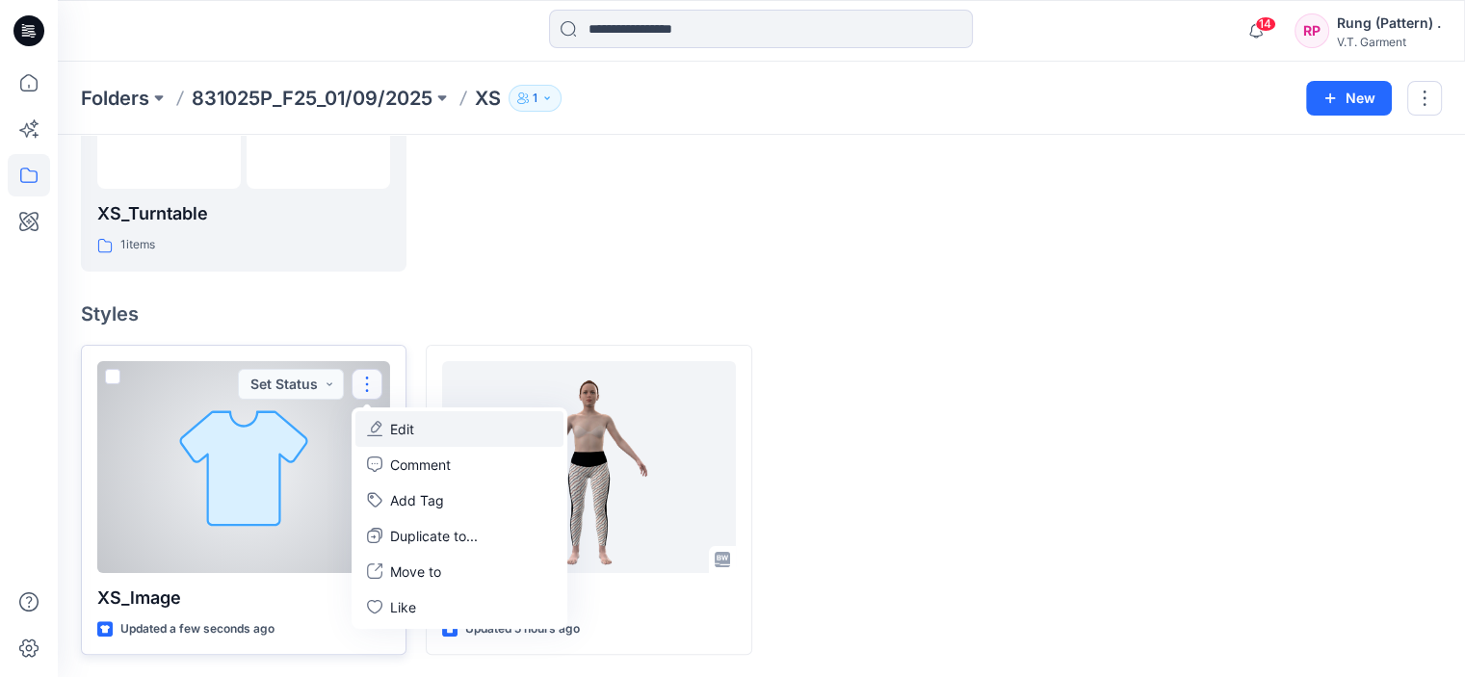
click at [424, 436] on button "Edit" at bounding box center [460, 429] width 208 height 36
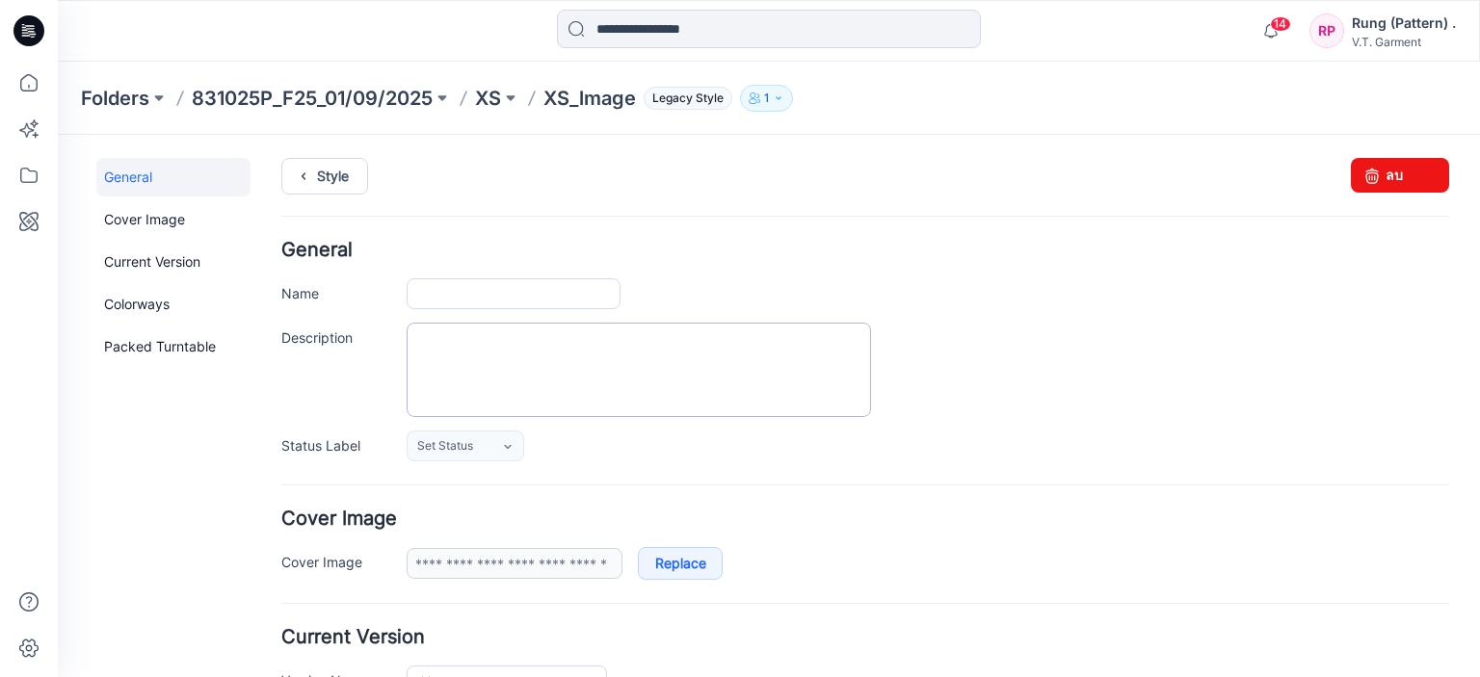
type input "********"
type input "**********"
drag, startPoint x: 1399, startPoint y: 178, endPoint x: 883, endPoint y: 203, distance: 517.0
click at [1399, 178] on link "ลบ" at bounding box center [1400, 175] width 98 height 35
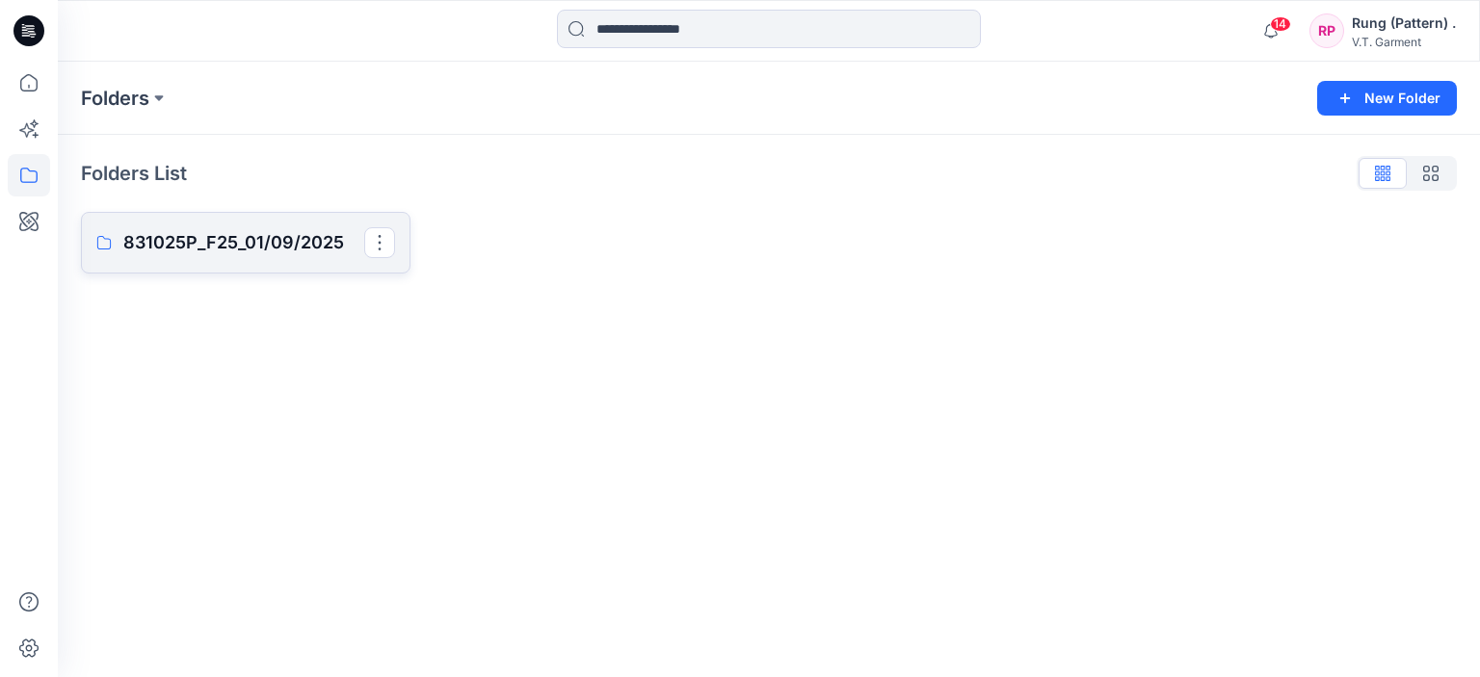
click at [244, 265] on link "831025P_F25_01/09/2025" at bounding box center [246, 243] width 330 height 62
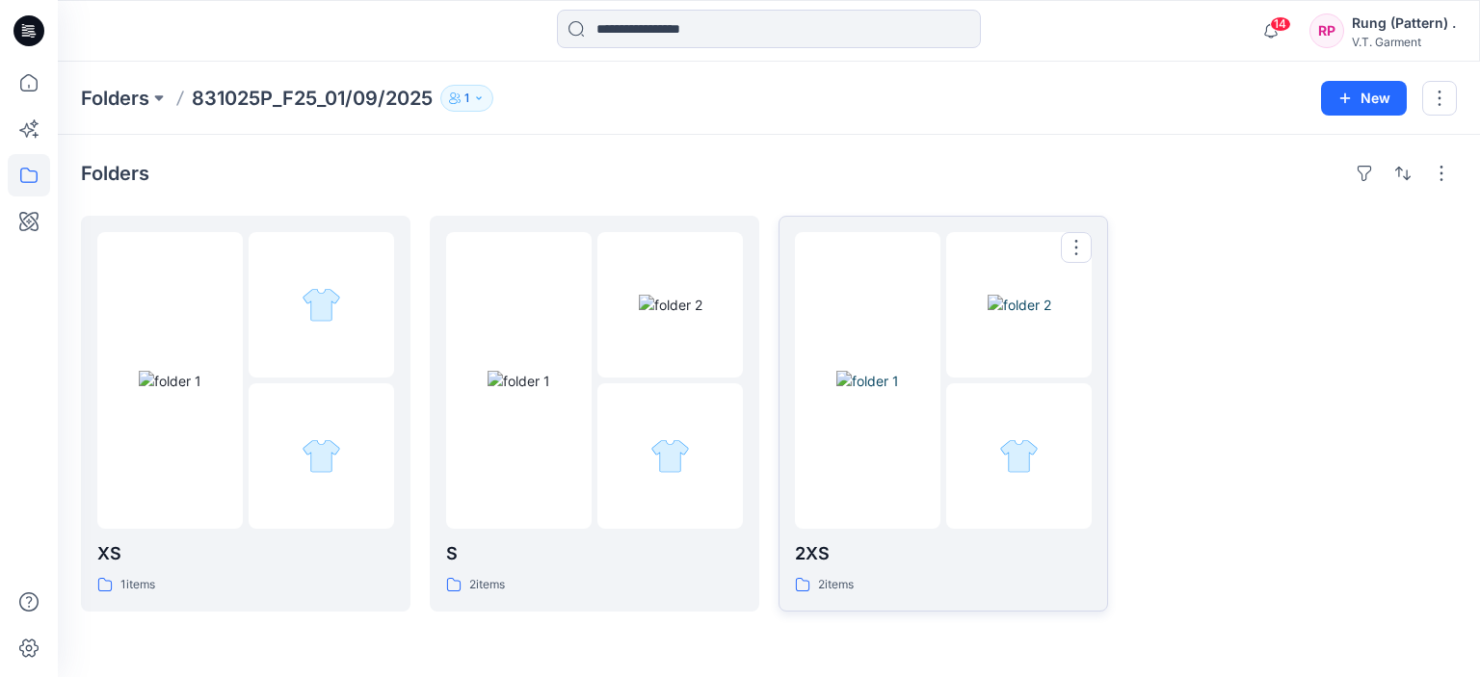
click at [874, 391] on img at bounding box center [867, 381] width 63 height 20
click at [201, 391] on img at bounding box center [170, 381] width 63 height 20
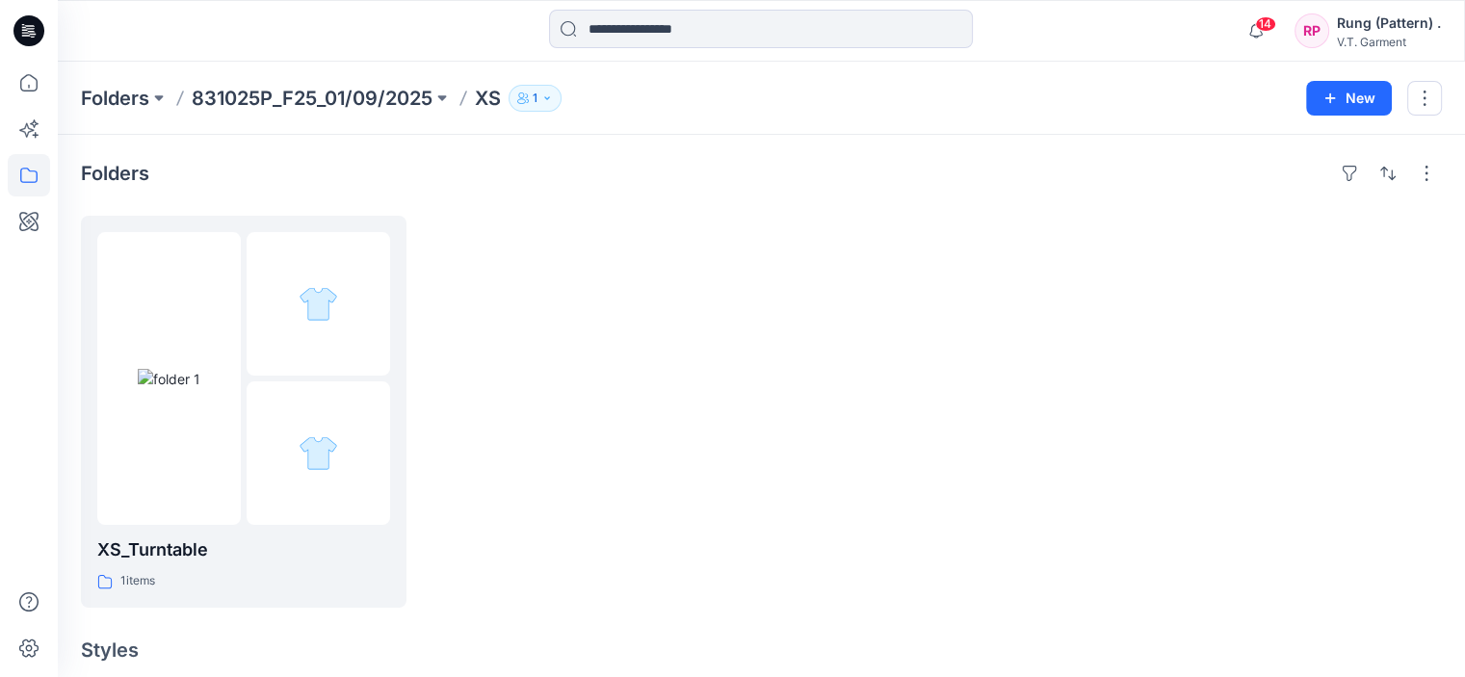
click at [364, 107] on p "831025P_F25_01/09/2025" at bounding box center [312, 98] width 241 height 27
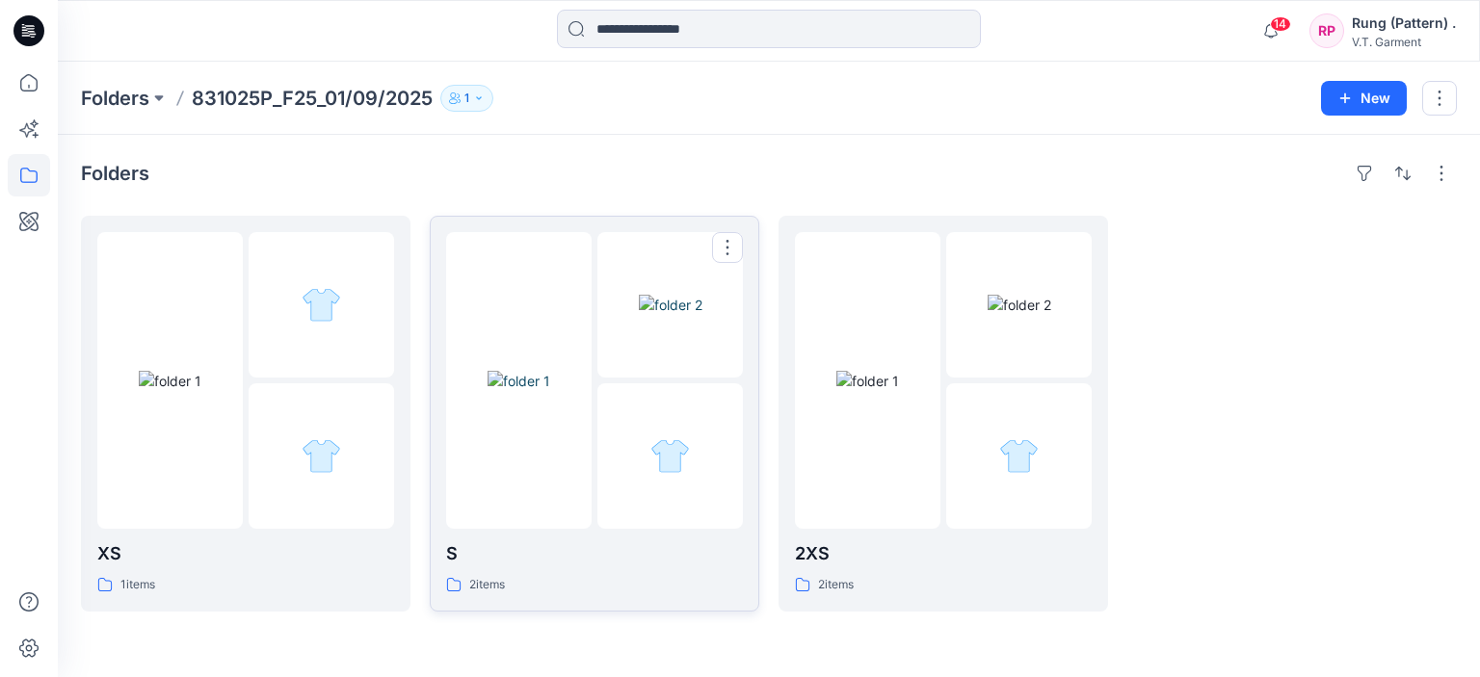
click at [488, 371] on img at bounding box center [519, 381] width 63 height 20
click at [864, 391] on img at bounding box center [867, 381] width 63 height 20
click at [201, 385] on img at bounding box center [170, 381] width 63 height 20
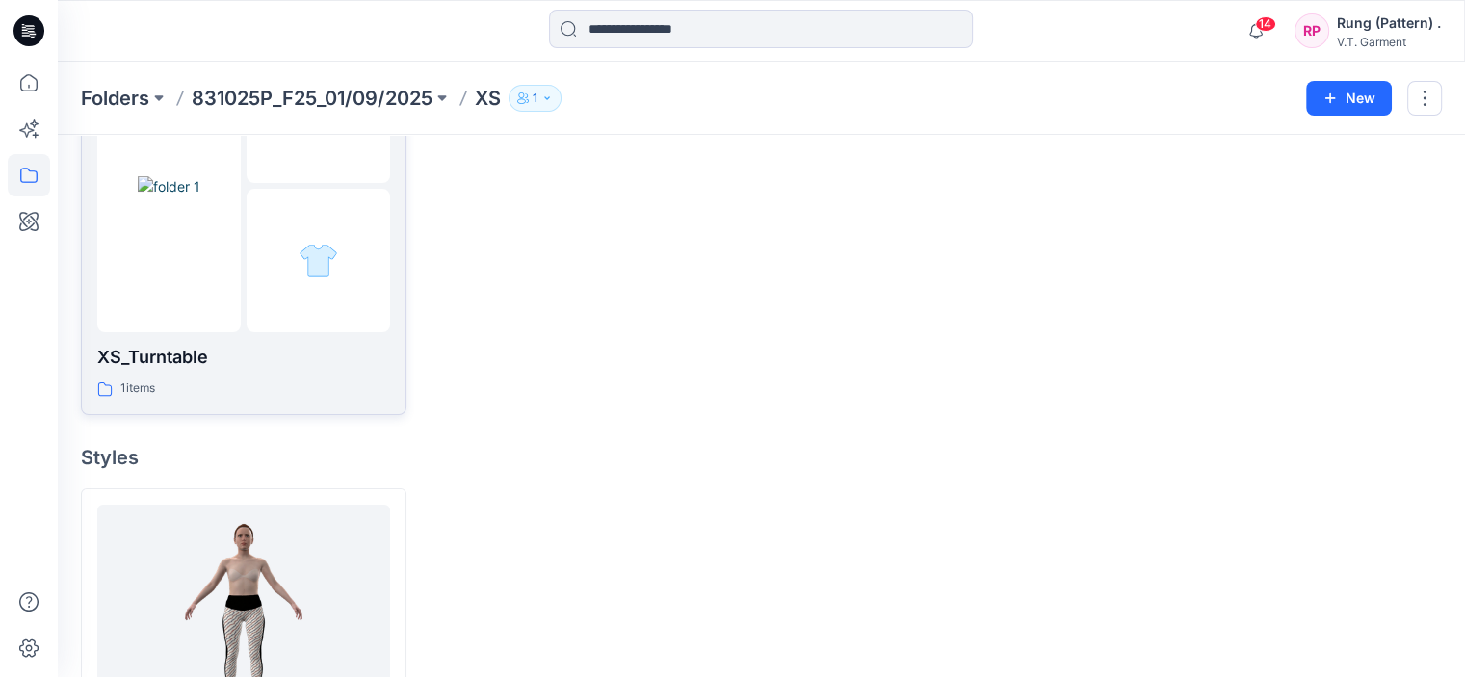
scroll to position [96, 0]
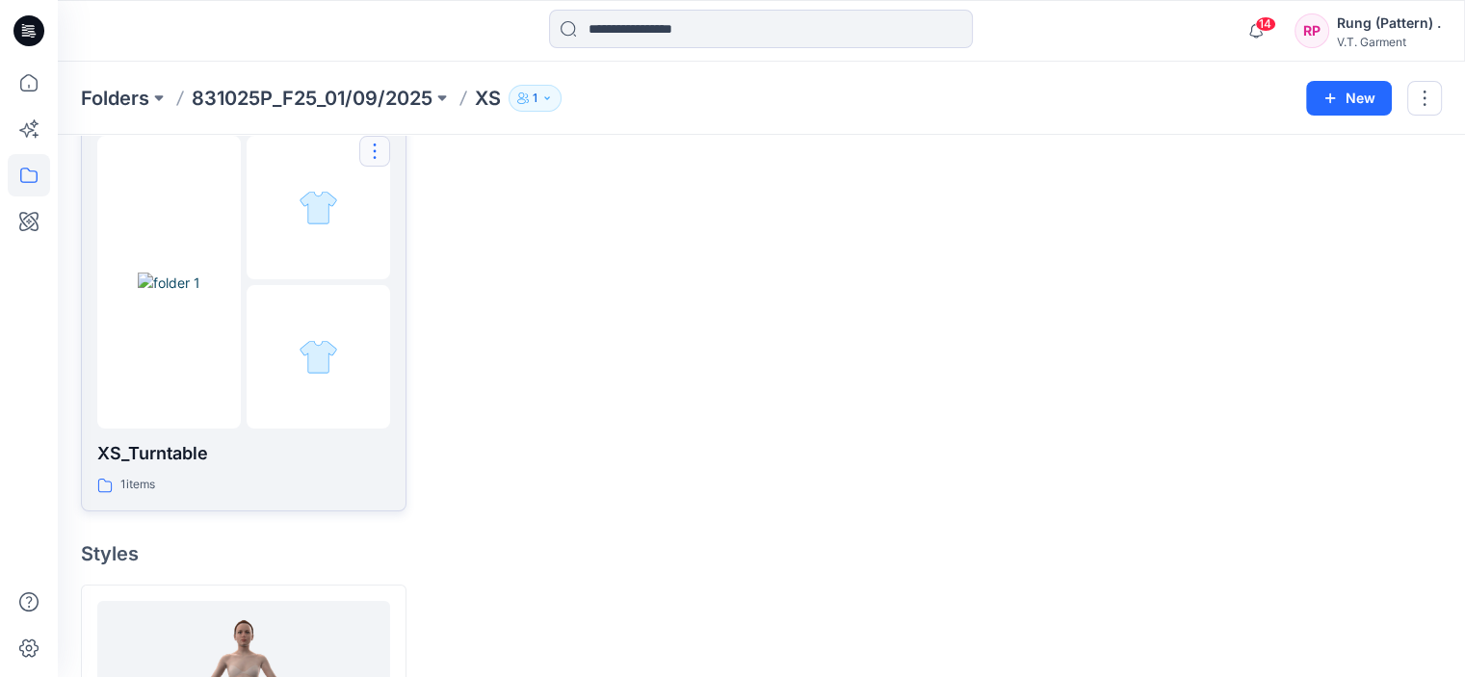
click at [370, 145] on button "button" at bounding box center [374, 151] width 31 height 31
click at [440, 252] on div "Edit Duplicate to... Delete Folder" at bounding box center [467, 235] width 216 height 123
click at [434, 229] on p "Duplicate to..." at bounding box center [442, 232] width 88 height 20
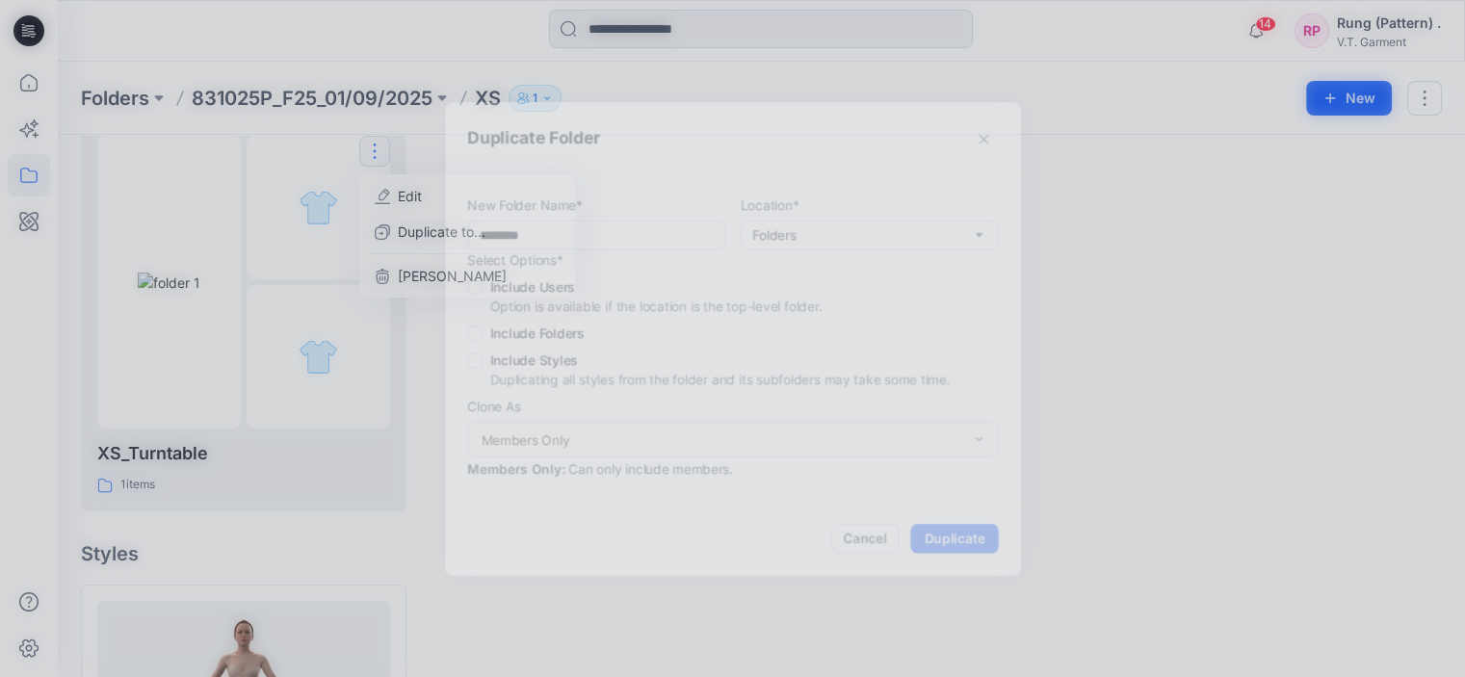
type input "**********"
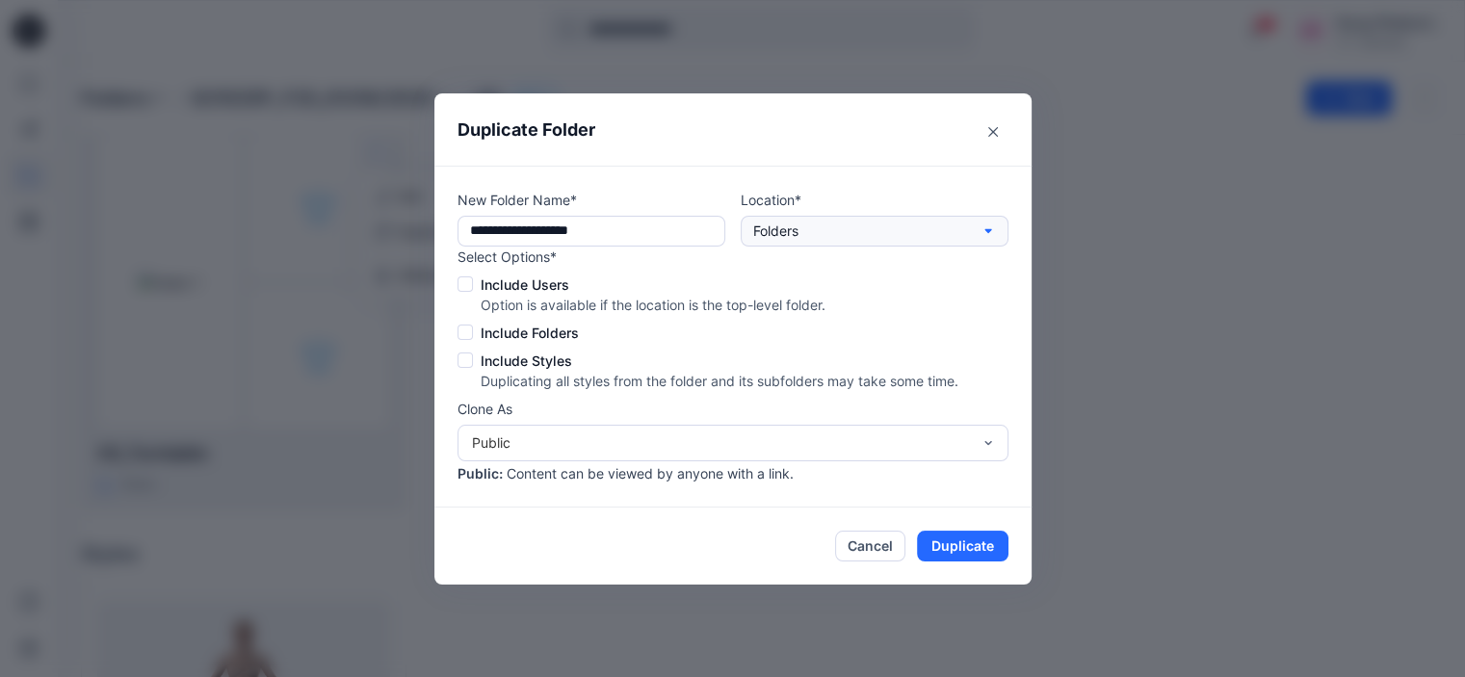
click at [896, 238] on button "Folders" at bounding box center [875, 231] width 268 height 31
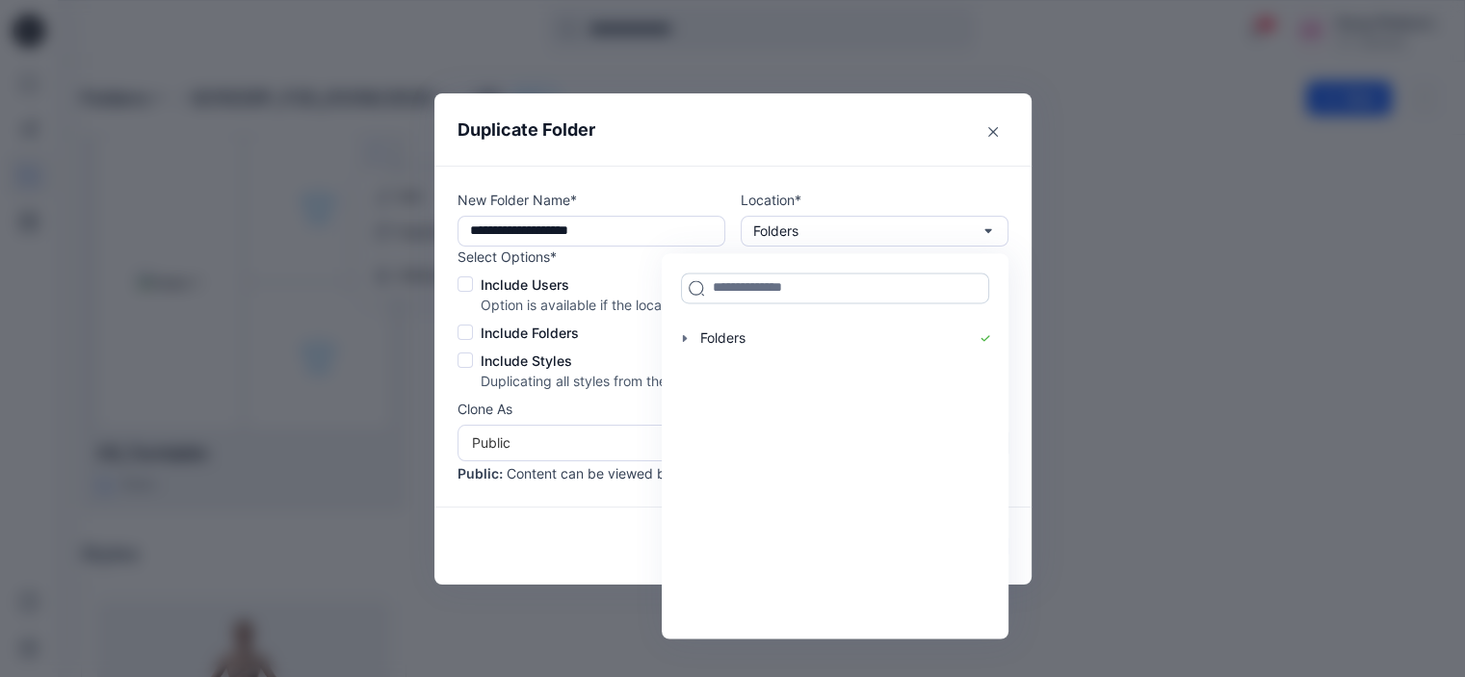
click at [768, 289] on input at bounding box center [835, 288] width 308 height 31
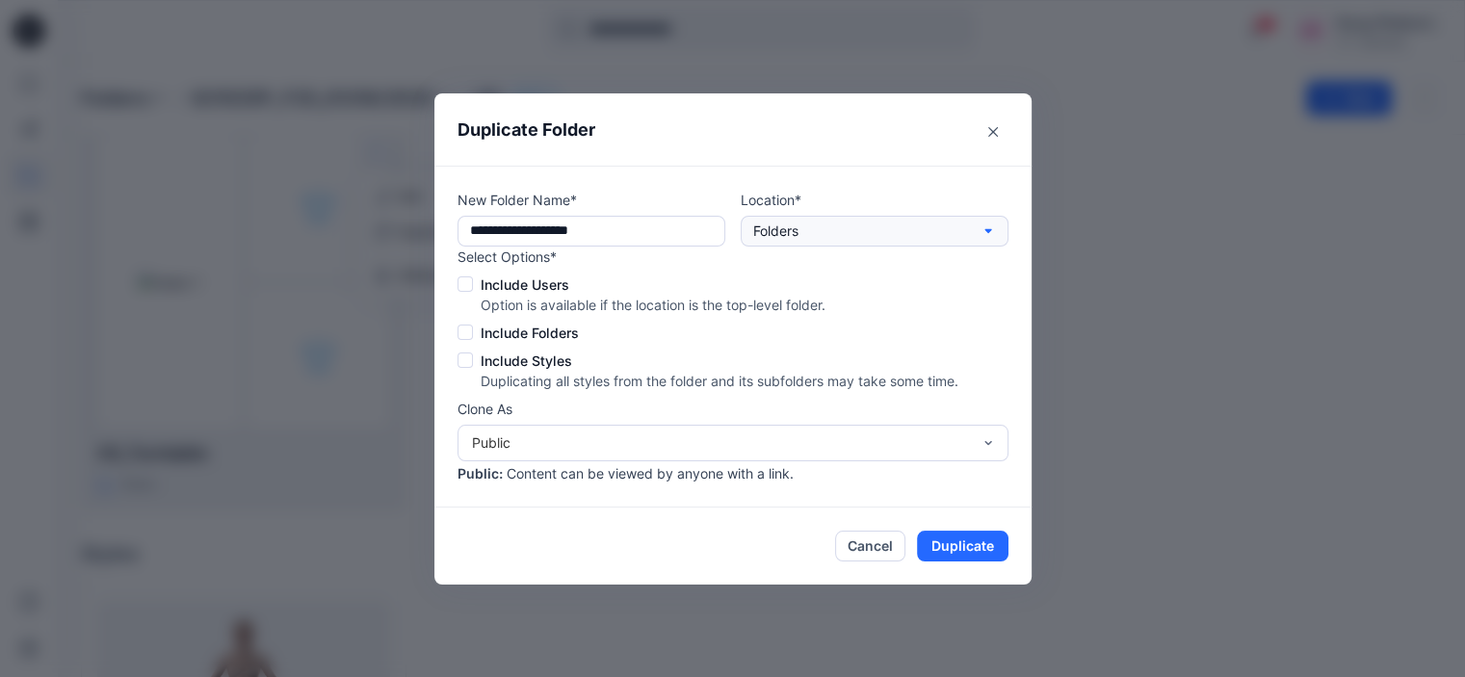
click at [894, 224] on button "Folders" at bounding box center [875, 231] width 268 height 31
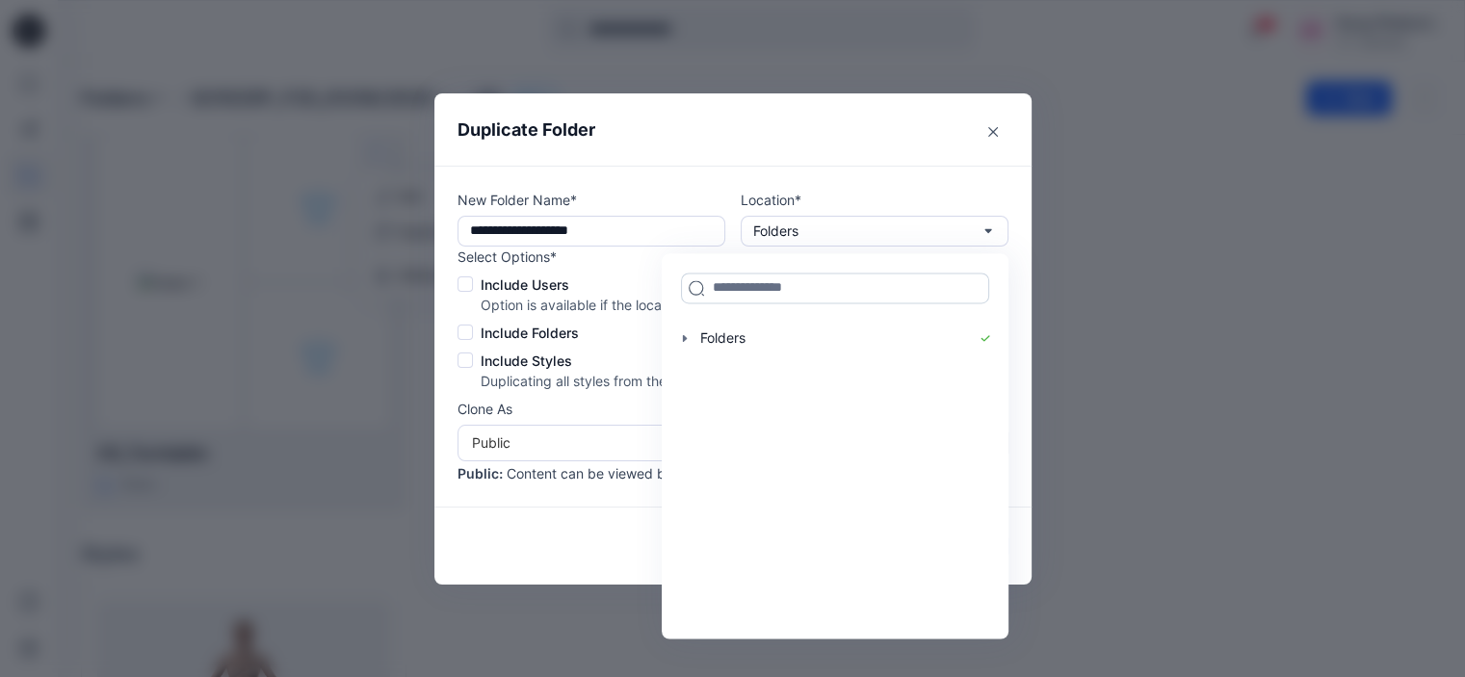
click at [812, 296] on input at bounding box center [835, 288] width 308 height 31
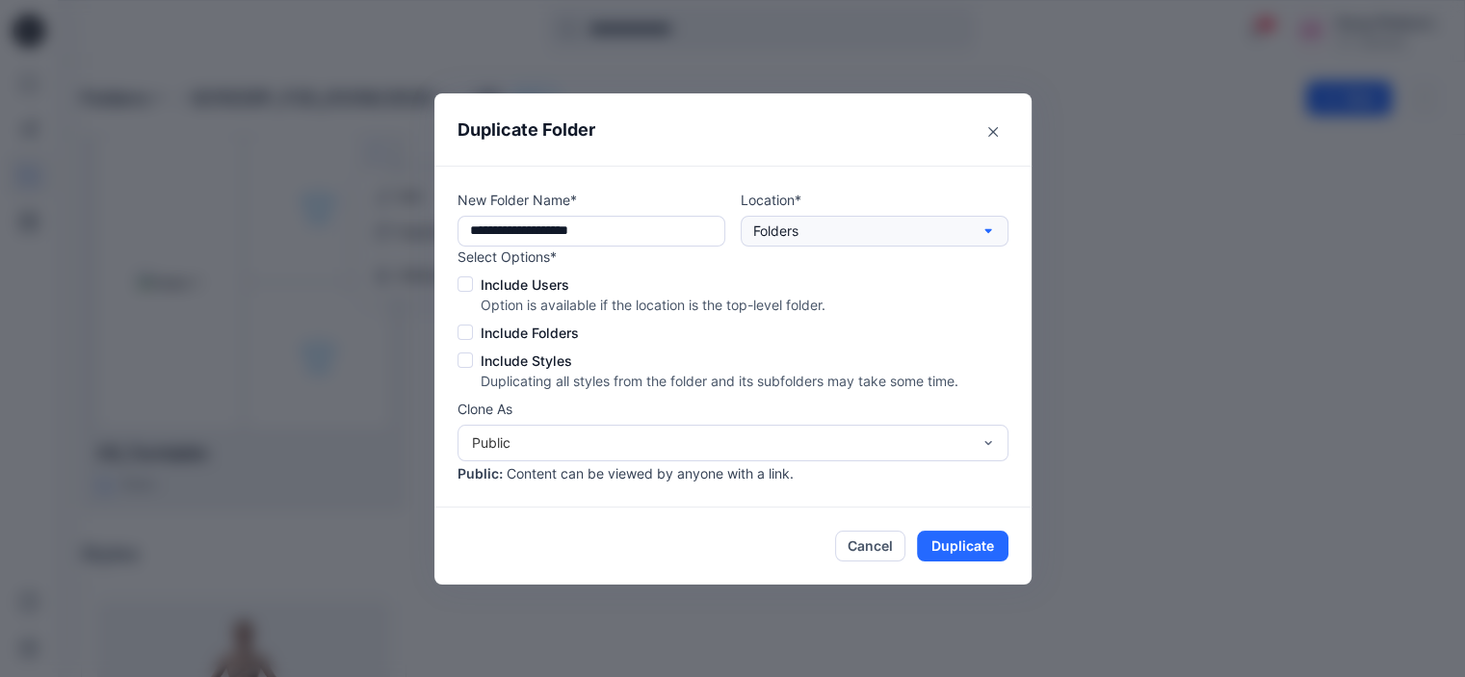
click at [836, 230] on button "Folders" at bounding box center [875, 231] width 268 height 31
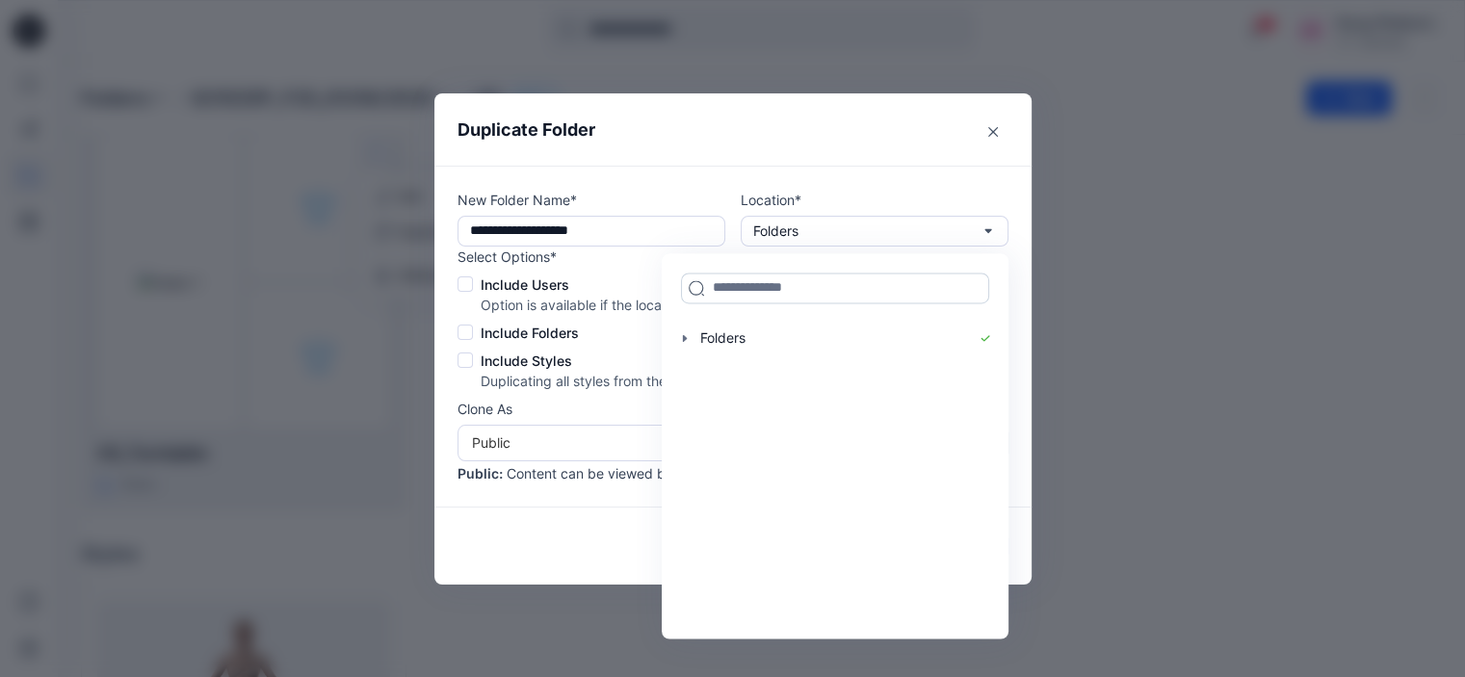
click at [798, 285] on input at bounding box center [835, 288] width 308 height 31
type input "**"
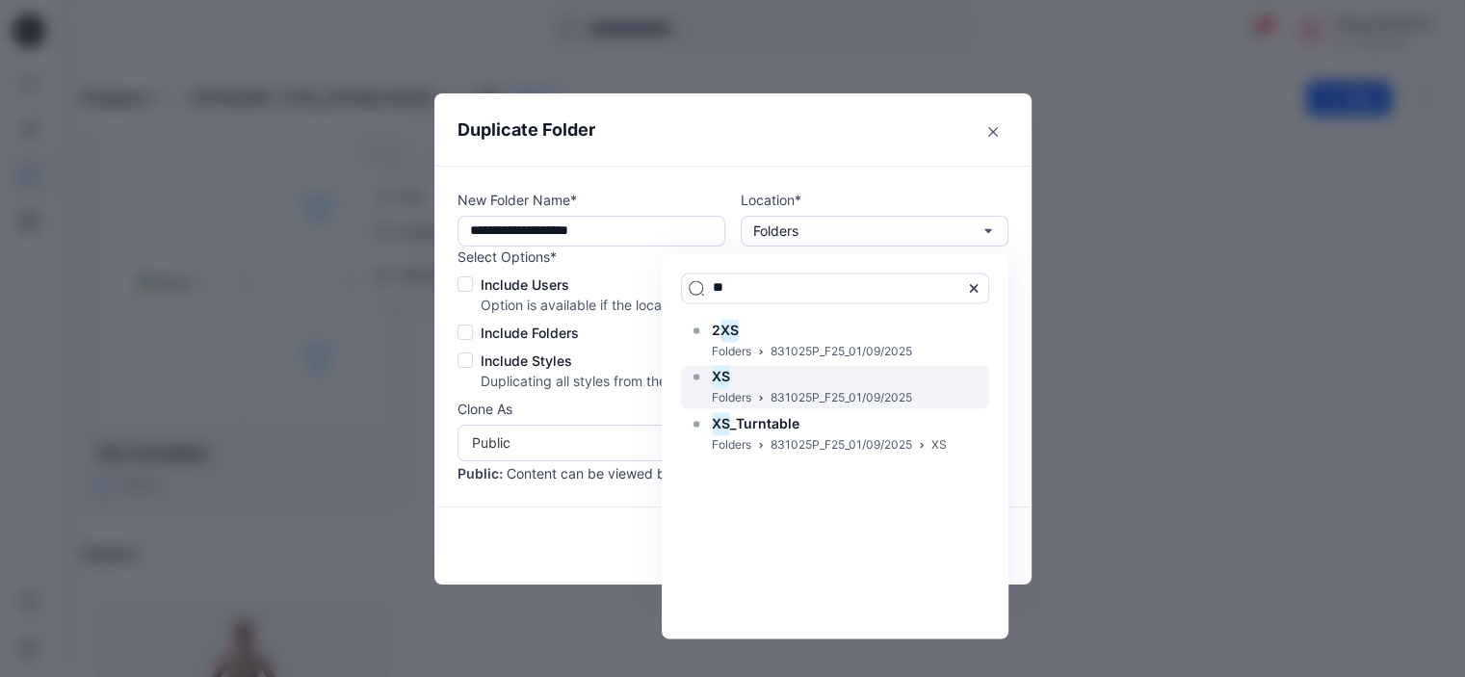
click at [751, 390] on p "Folders" at bounding box center [732, 398] width 40 height 20
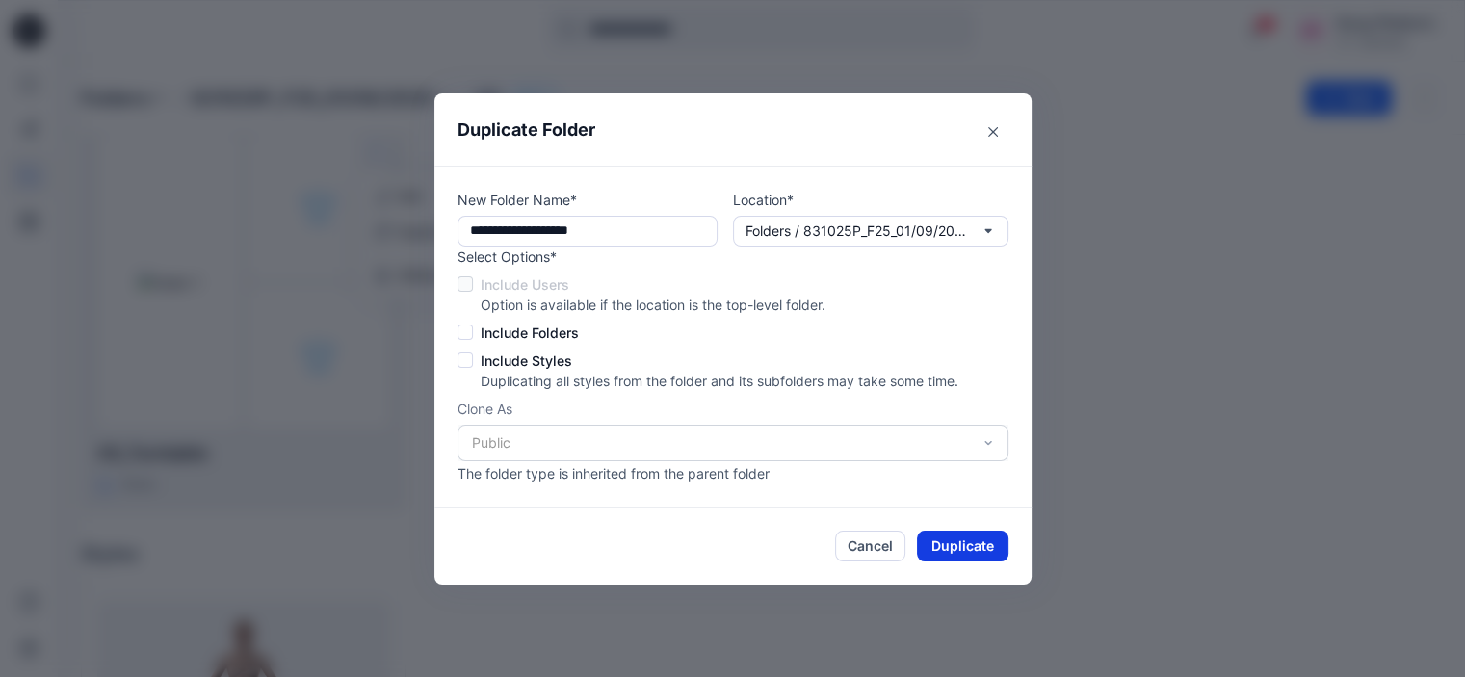
click at [974, 535] on button "Duplicate" at bounding box center [963, 546] width 92 height 31
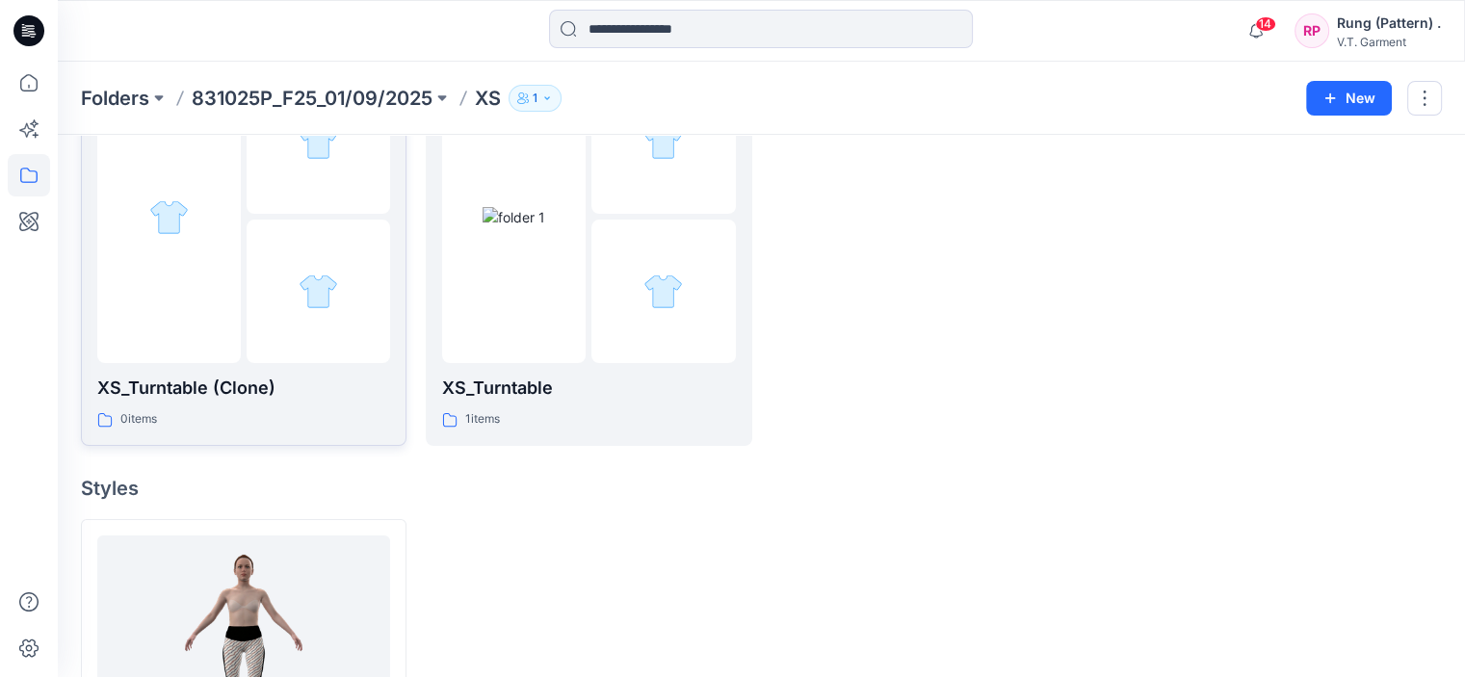
scroll to position [0, 0]
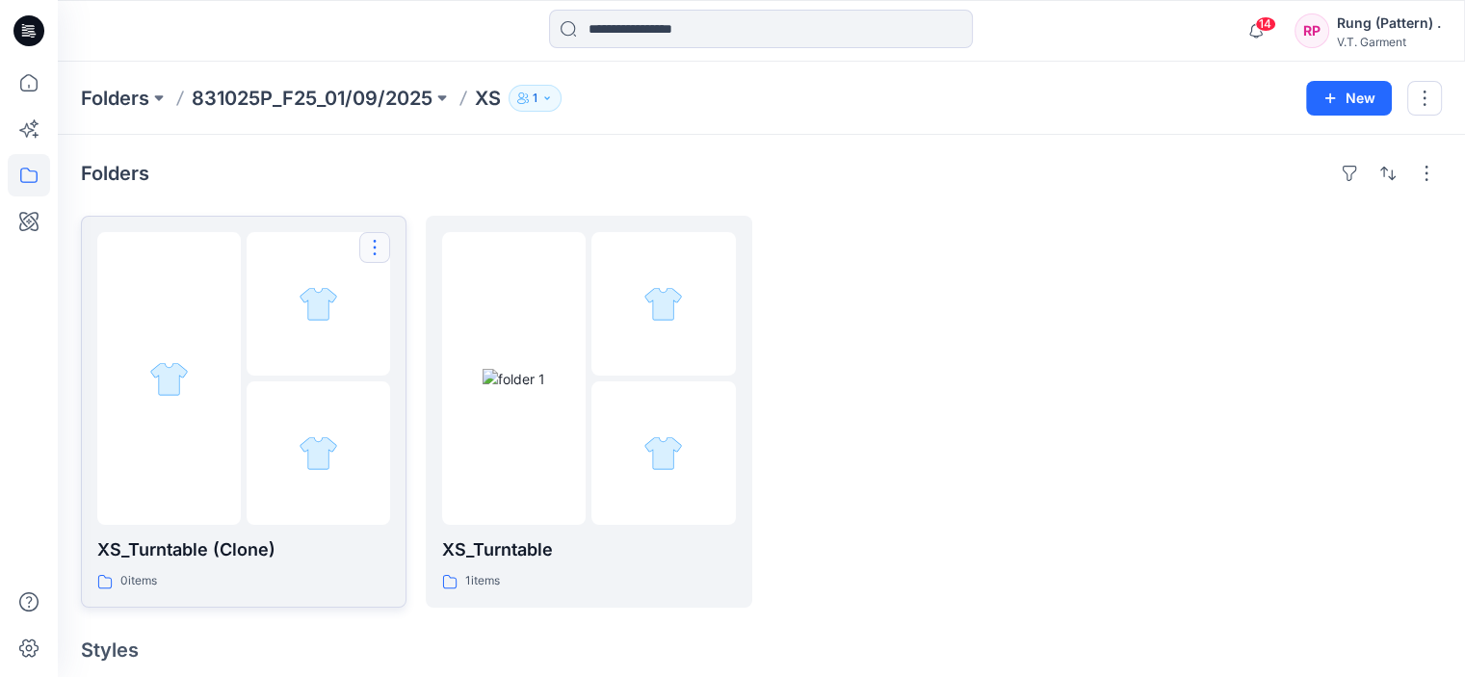
click at [361, 246] on button "button" at bounding box center [374, 247] width 31 height 31
click at [455, 359] on button "Delete Folder" at bounding box center [467, 373] width 208 height 36
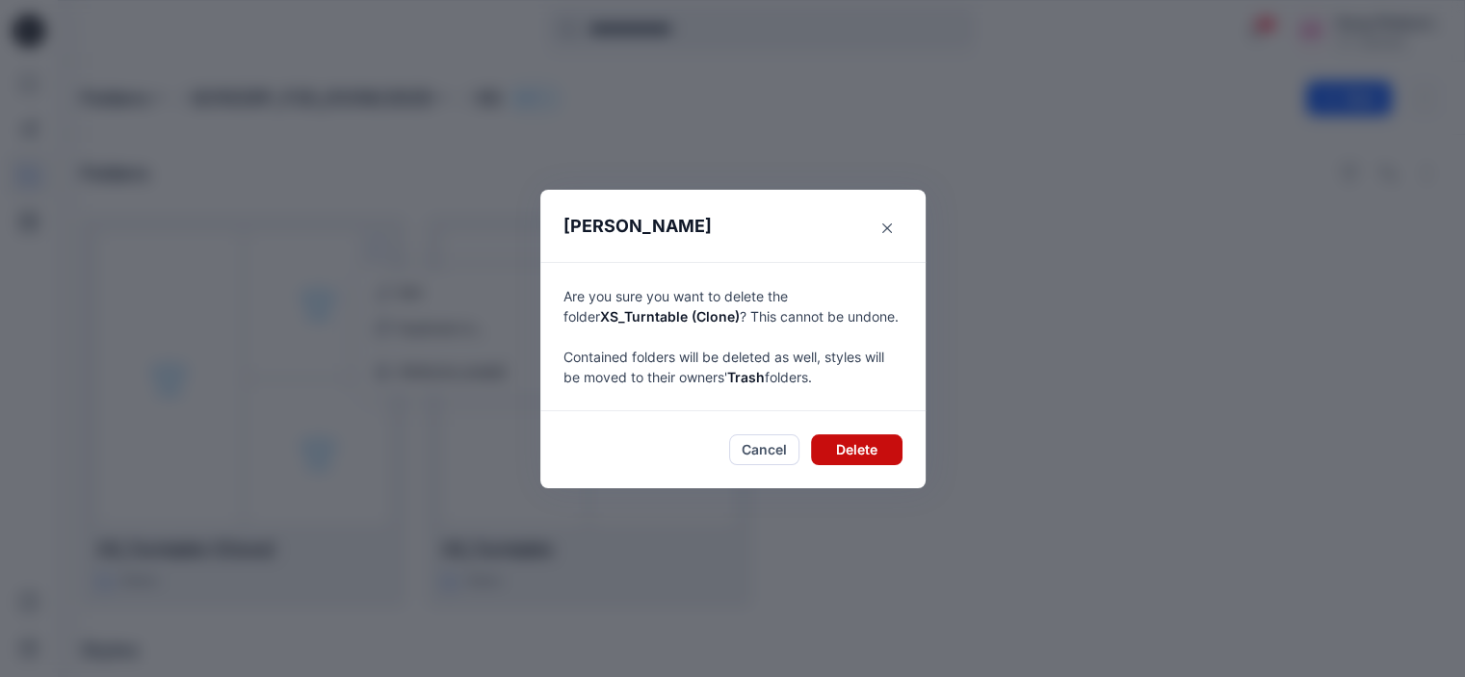
click at [840, 454] on button "Delete" at bounding box center [857, 450] width 92 height 31
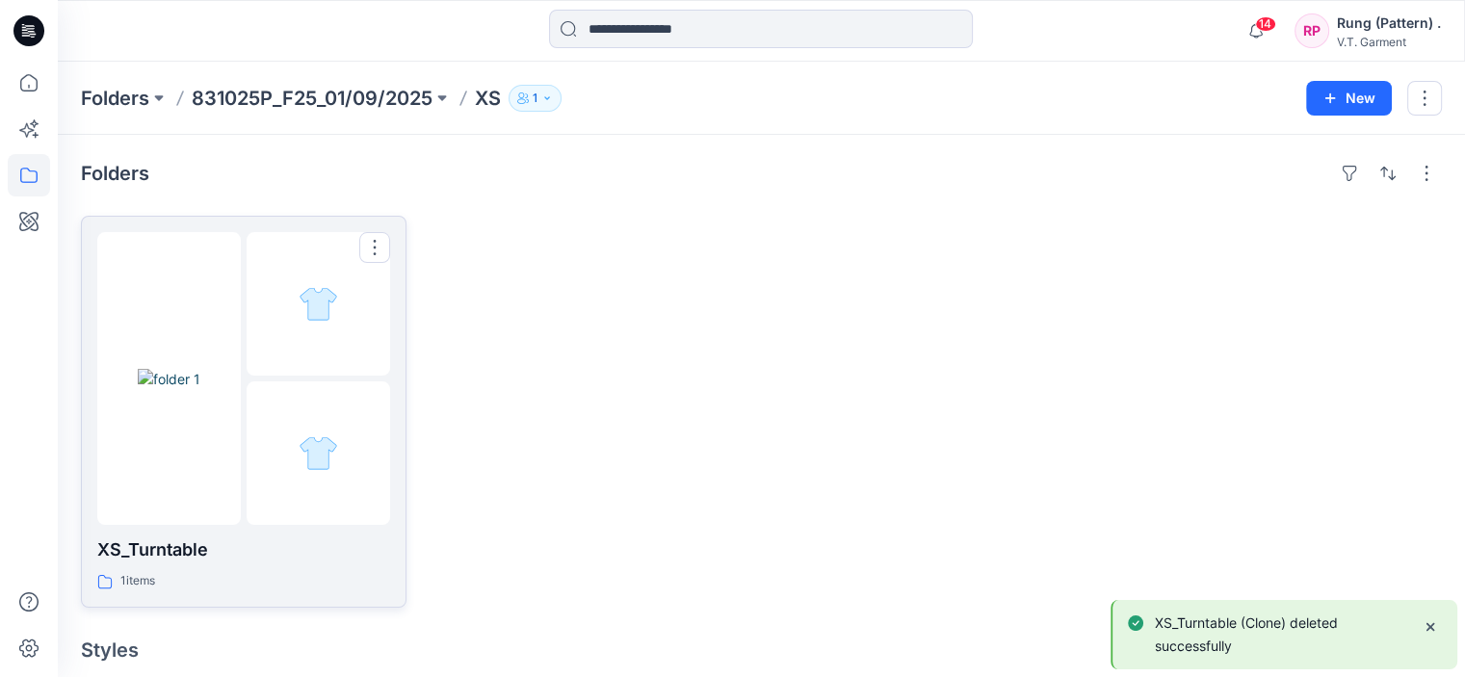
click at [200, 369] on img at bounding box center [169, 379] width 63 height 20
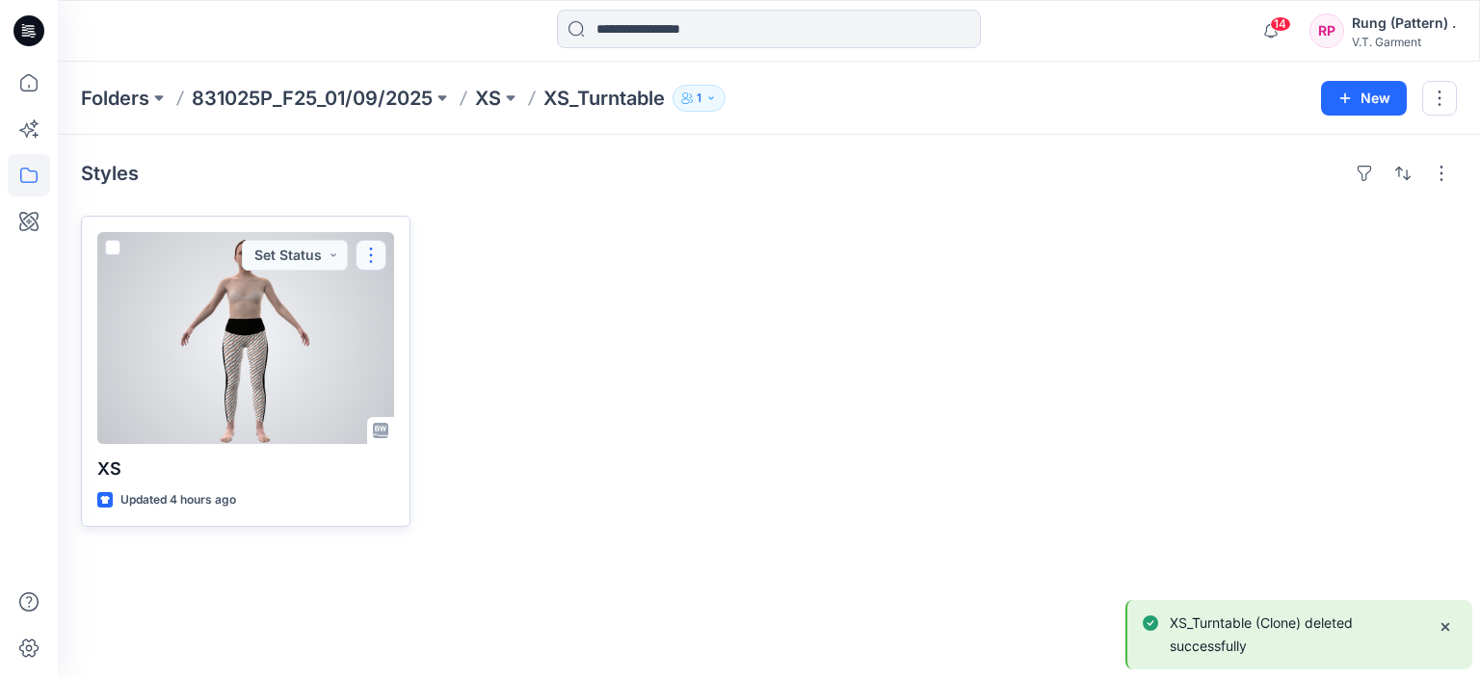
click at [379, 256] on button "button" at bounding box center [371, 255] width 31 height 31
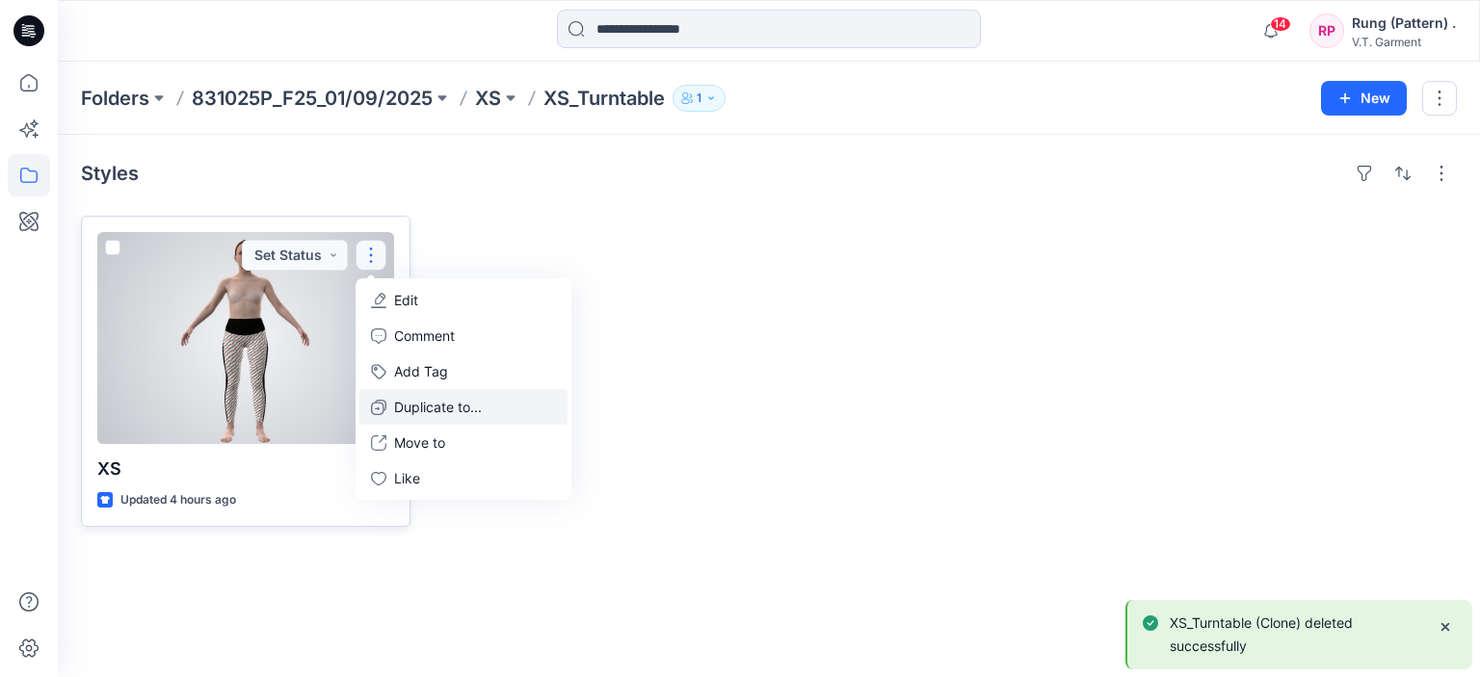
click at [444, 411] on p "Duplicate to..." at bounding box center [438, 407] width 88 height 20
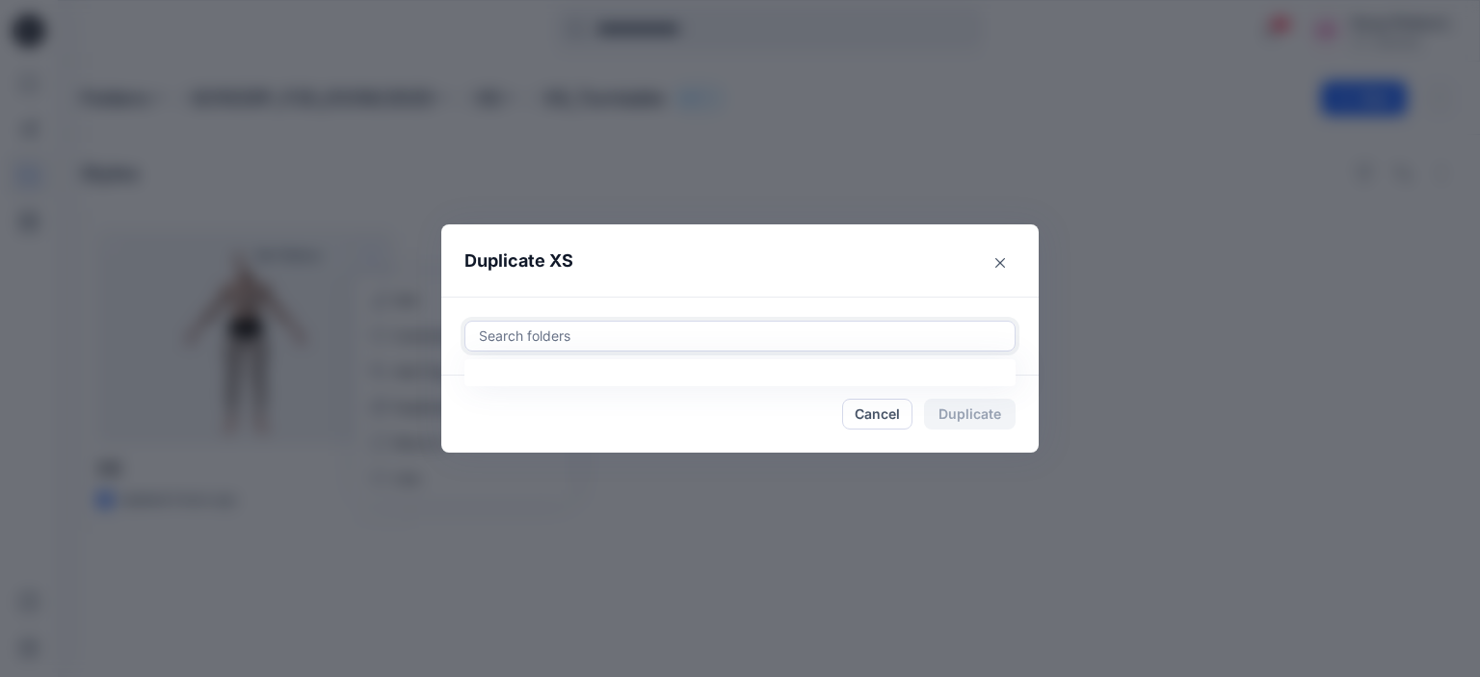
click at [593, 337] on div at bounding box center [740, 336] width 526 height 23
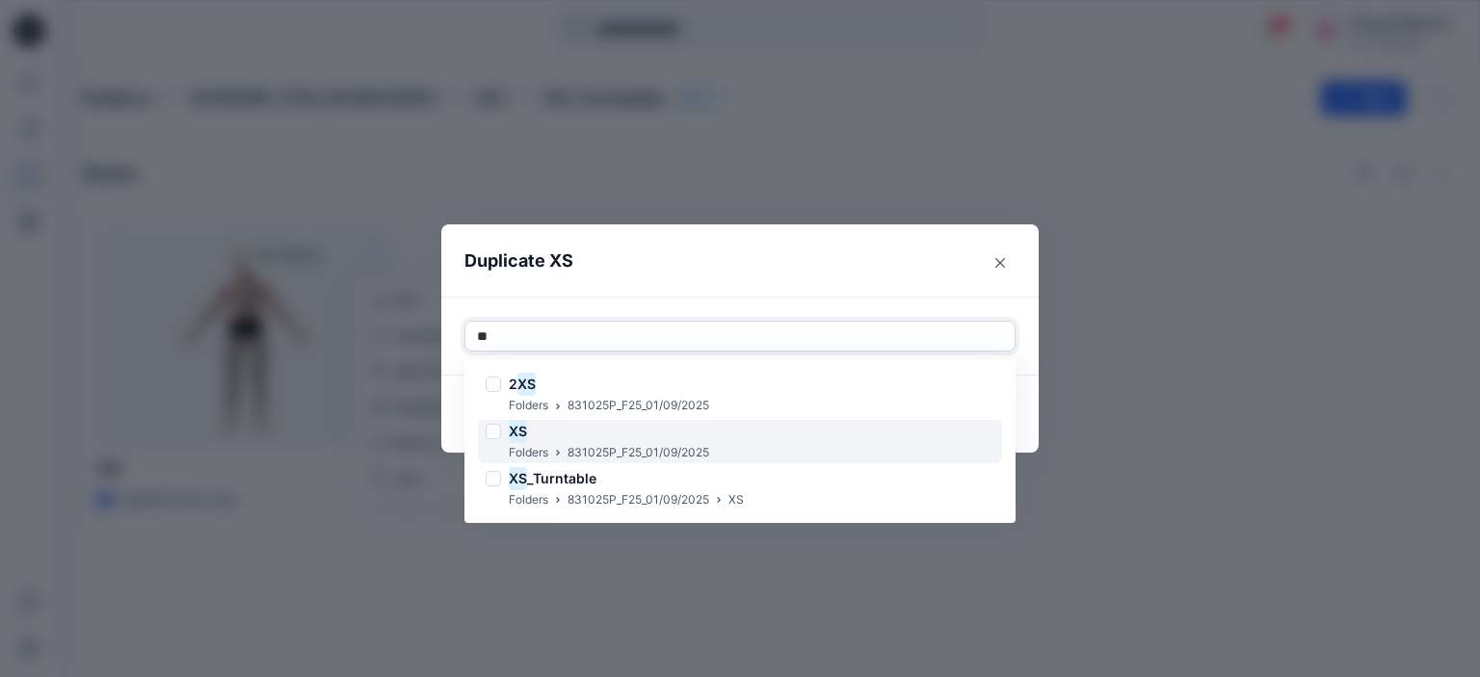
click at [541, 431] on div "XS" at bounding box center [598, 431] width 224 height 23
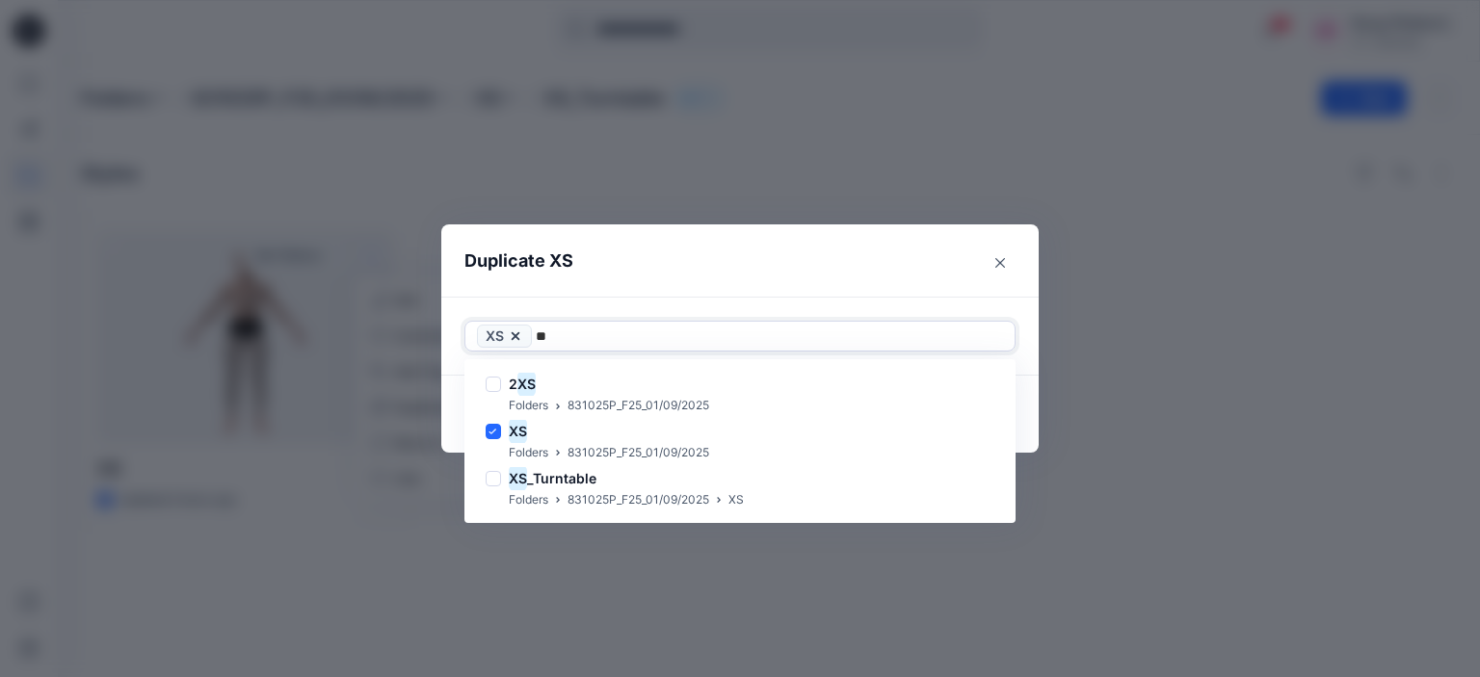
type input "**"
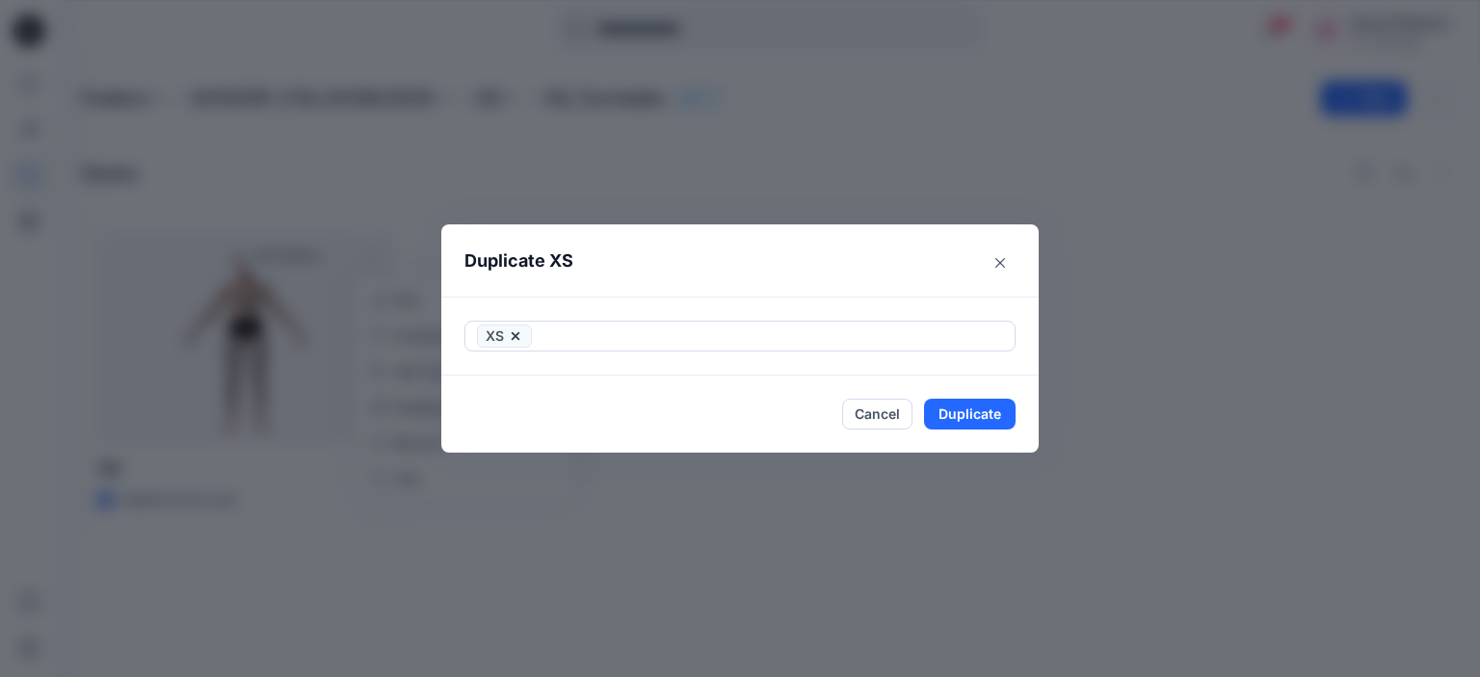
click at [889, 303] on div "XS" at bounding box center [739, 336] width 597 height 79
click at [973, 421] on button "Duplicate" at bounding box center [970, 414] width 92 height 31
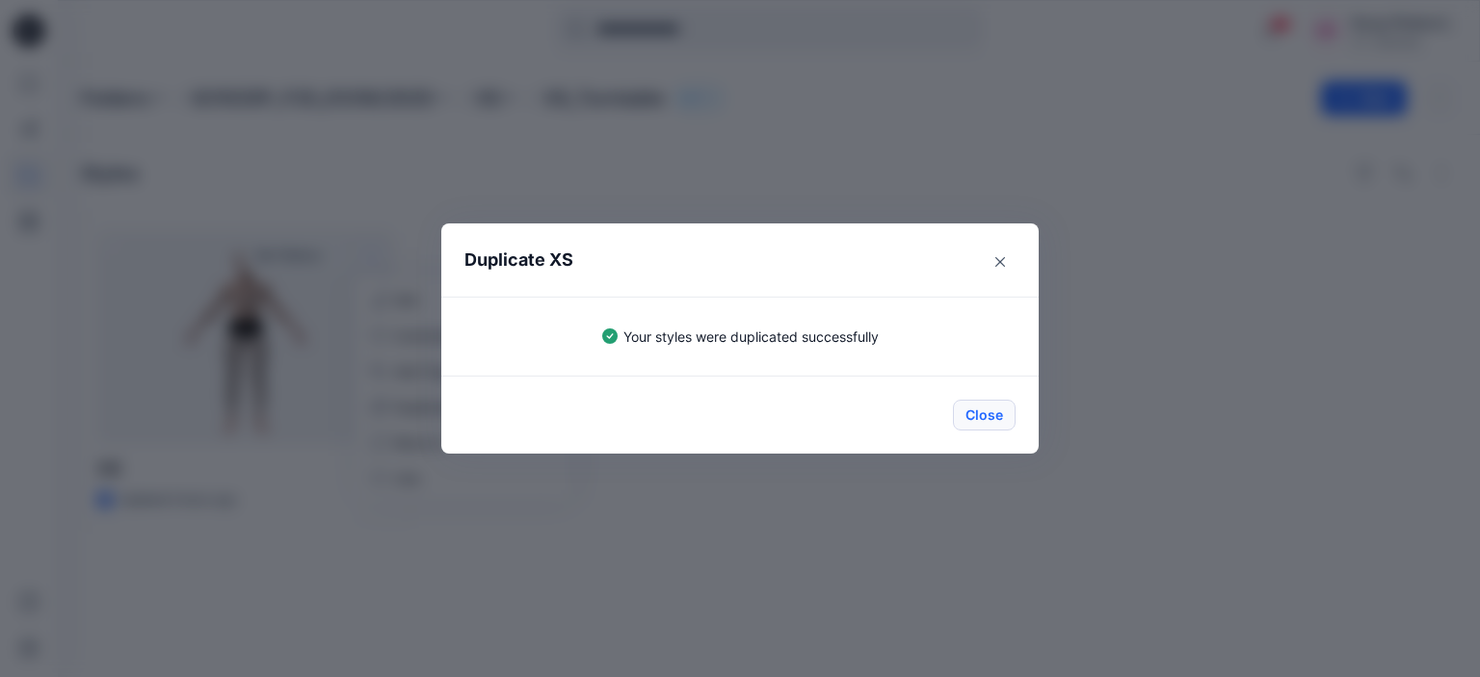
click at [993, 419] on button "Close" at bounding box center [984, 415] width 63 height 31
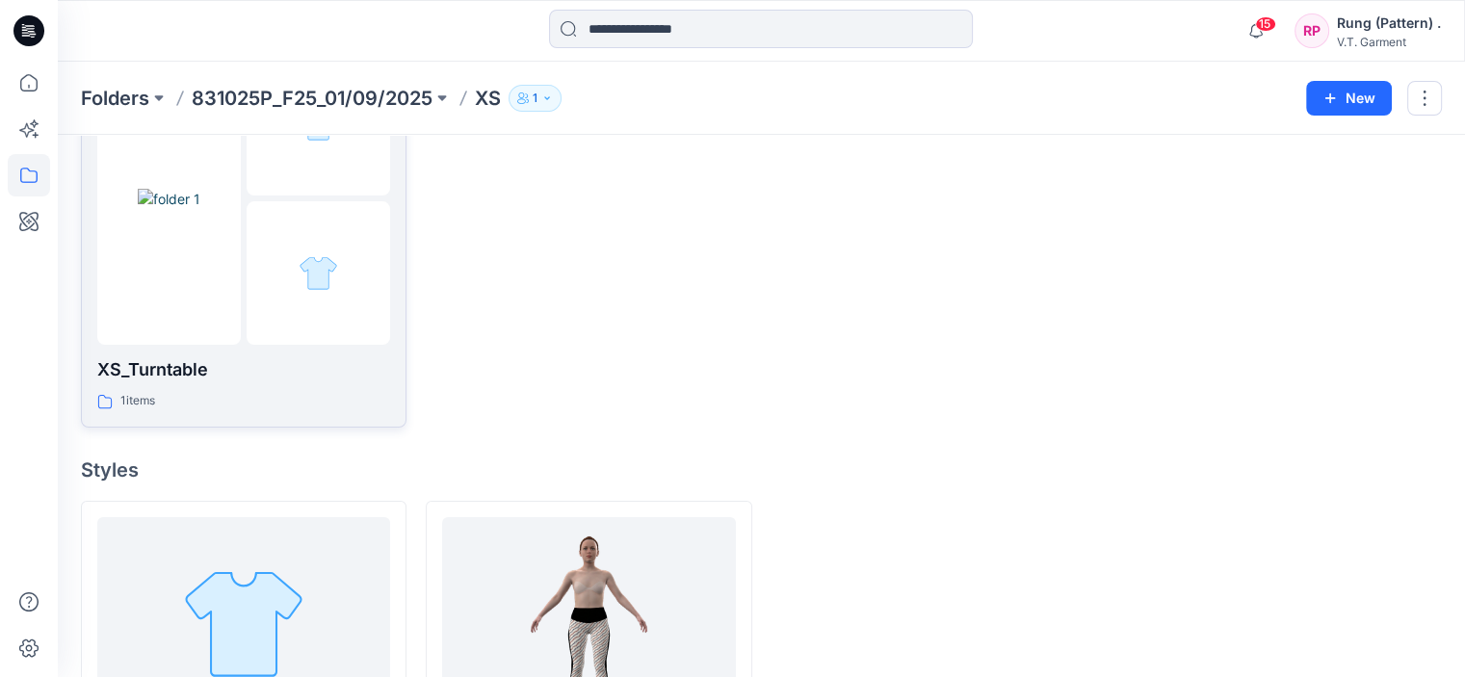
scroll to position [336, 0]
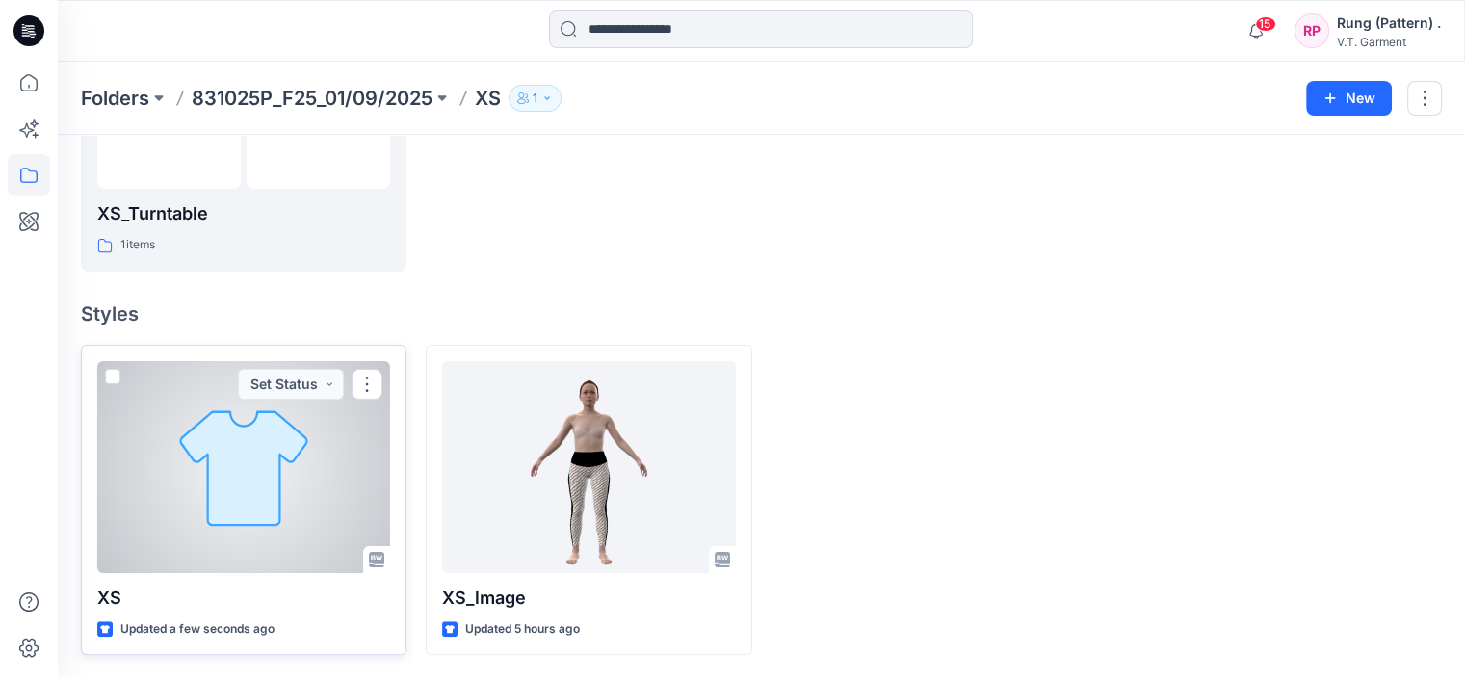
click at [298, 411] on div at bounding box center [243, 467] width 293 height 212
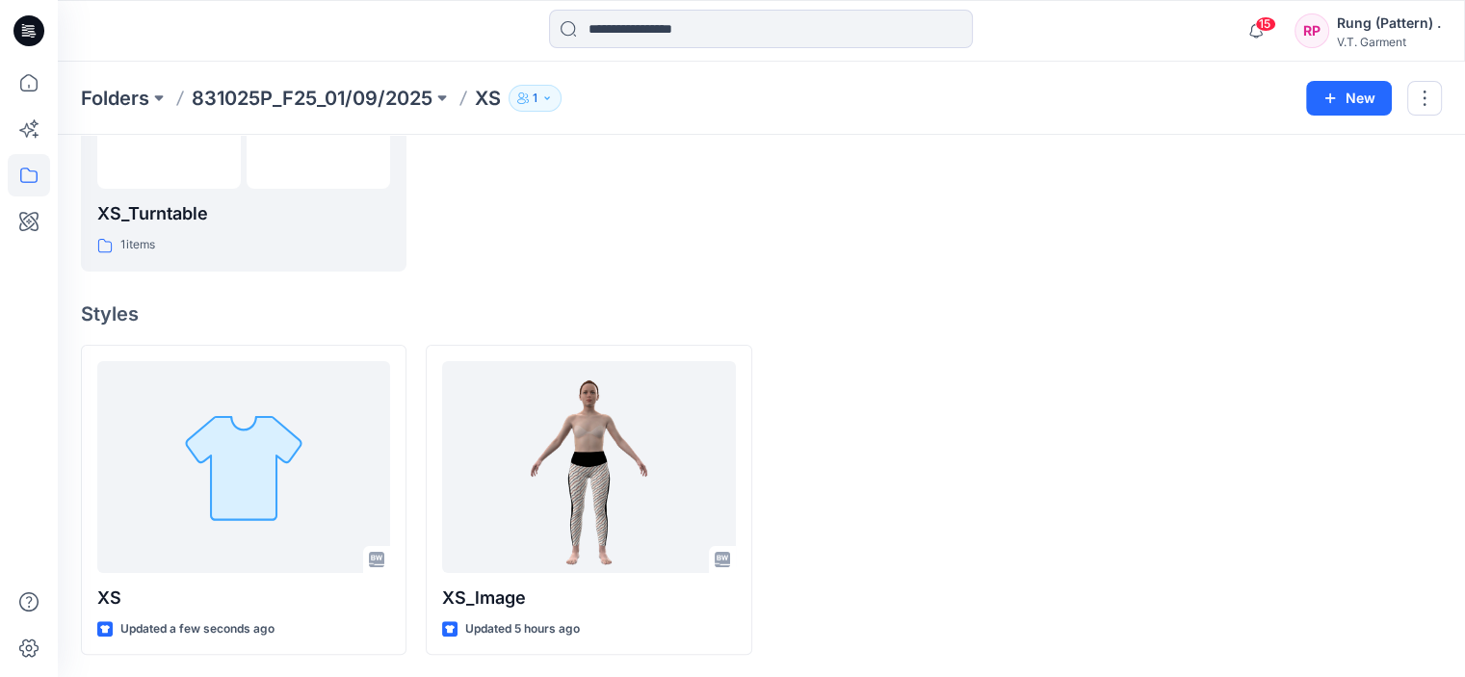
scroll to position [47, 0]
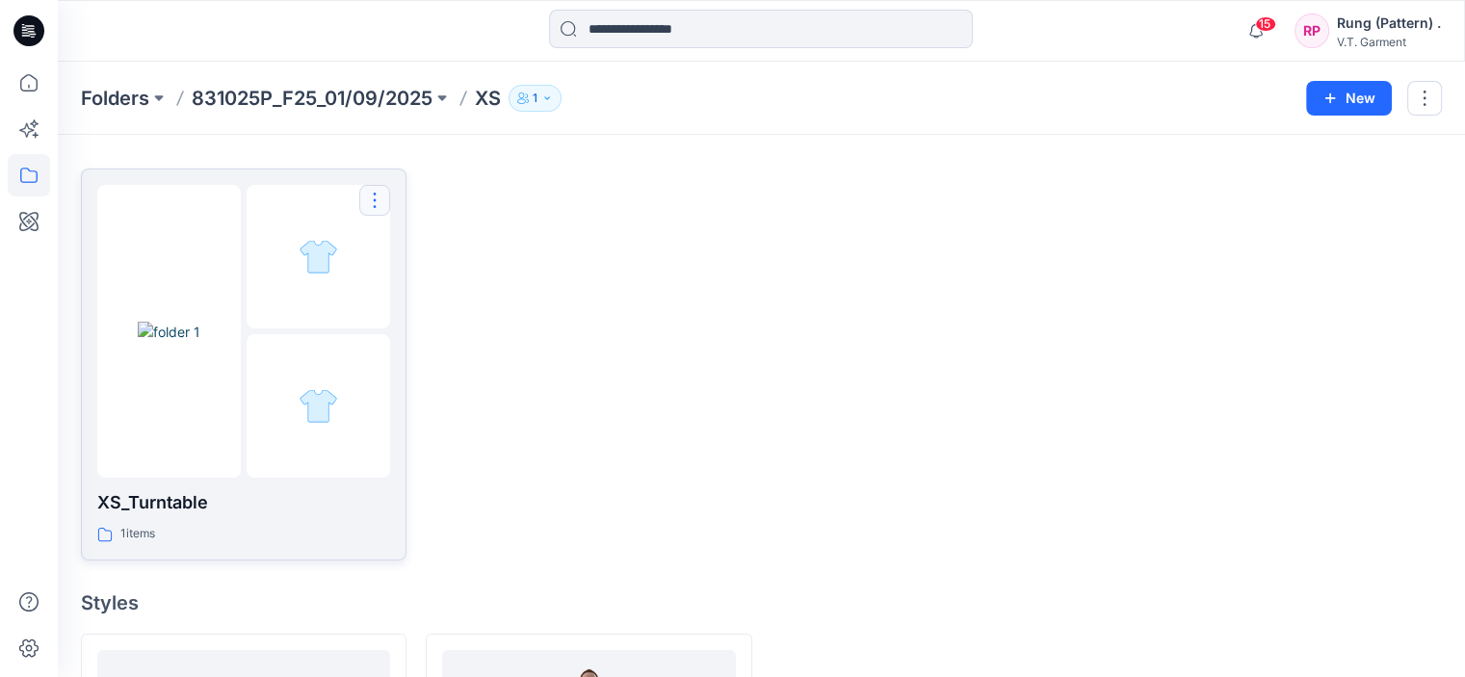
click at [378, 188] on button "button" at bounding box center [374, 200] width 31 height 31
click at [459, 331] on p "Delete Folder" at bounding box center [452, 325] width 109 height 20
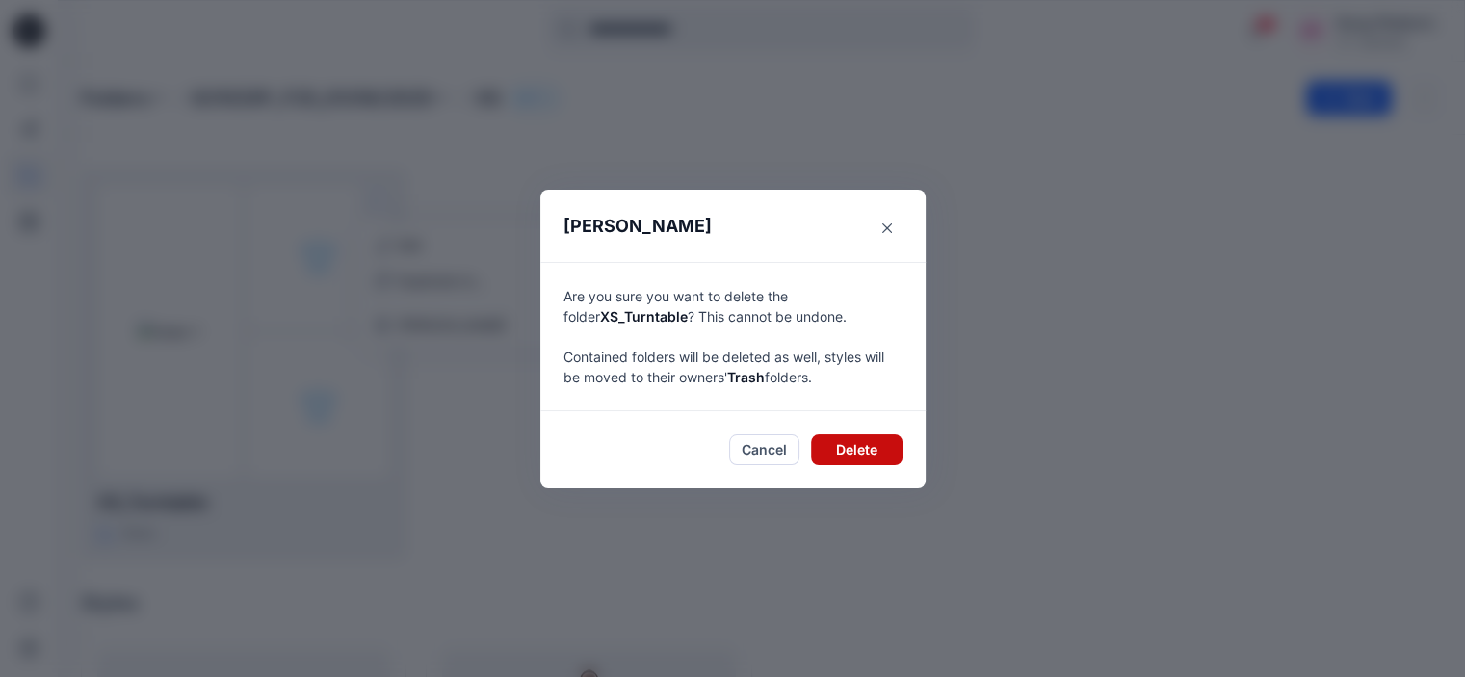
click at [841, 446] on button "Delete" at bounding box center [857, 450] width 92 height 31
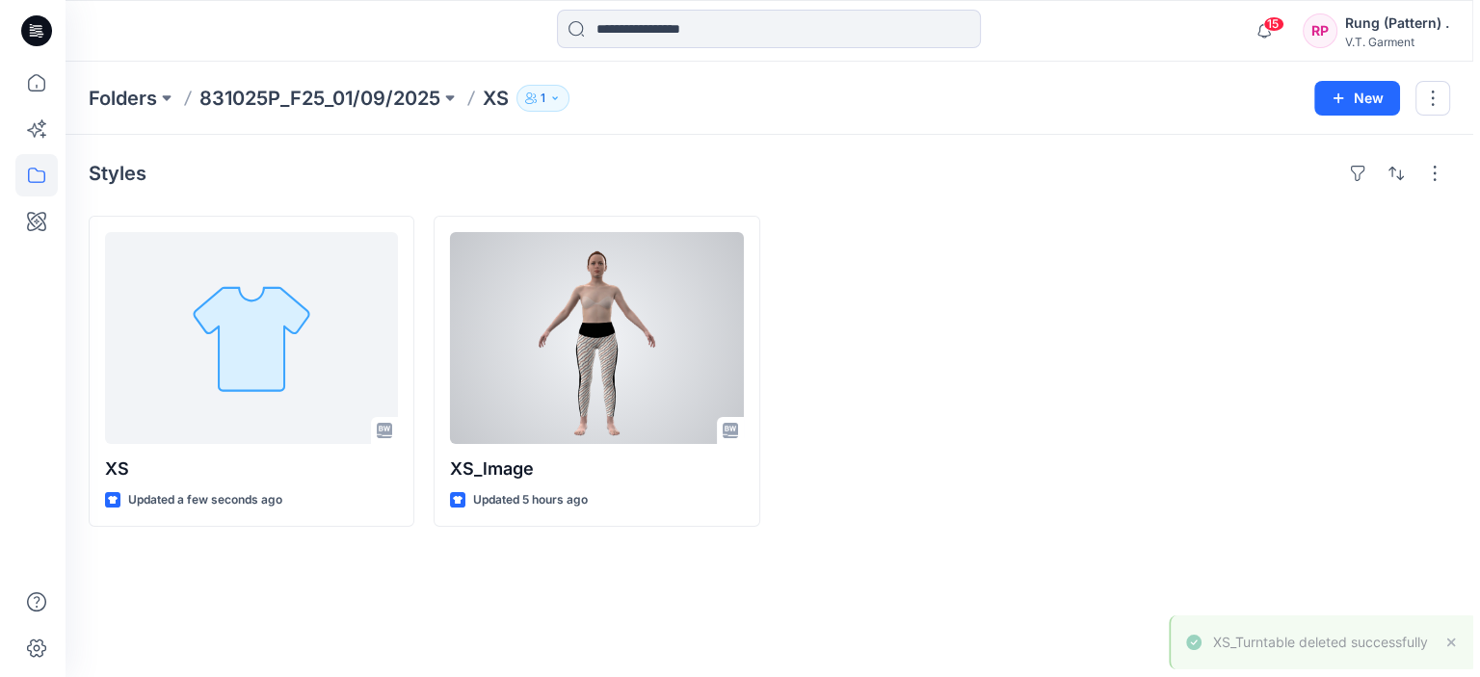
scroll to position [0, 0]
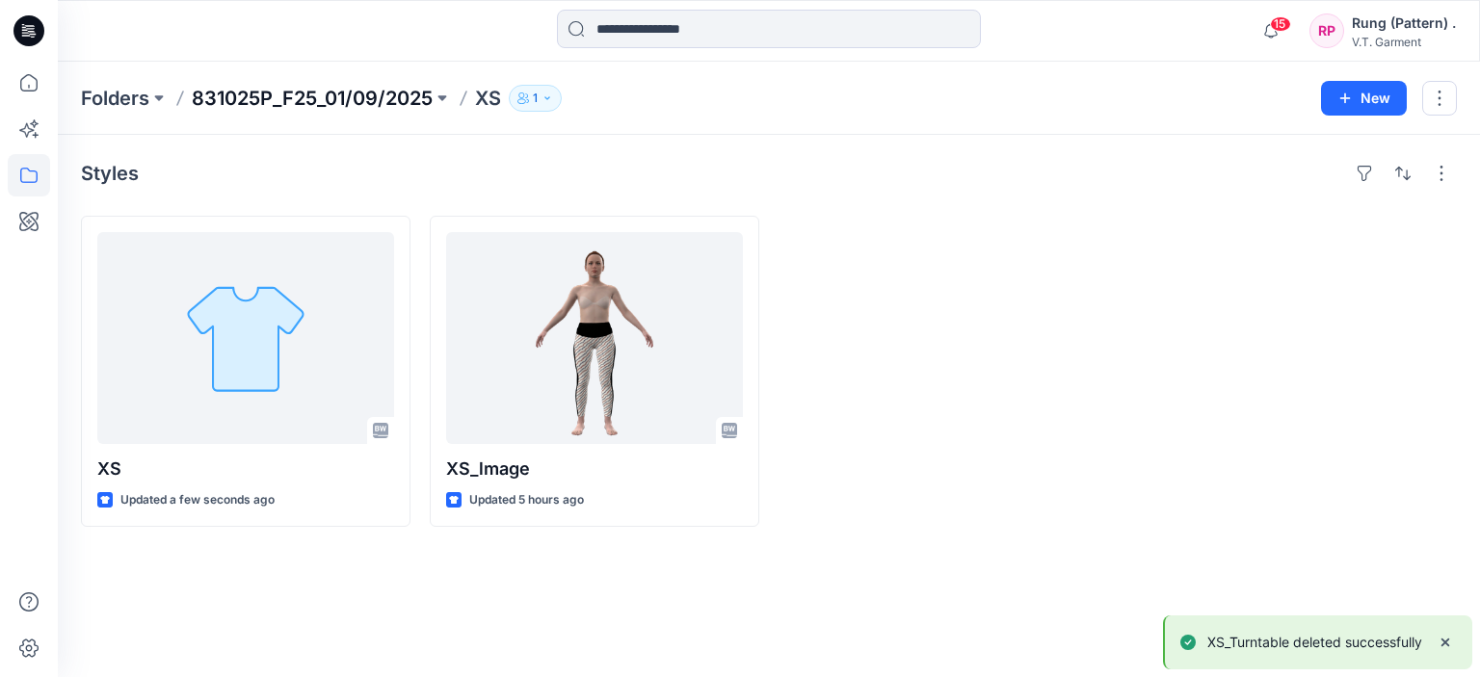
click at [395, 101] on p "831025P_F25_01/09/2025" at bounding box center [312, 98] width 241 height 27
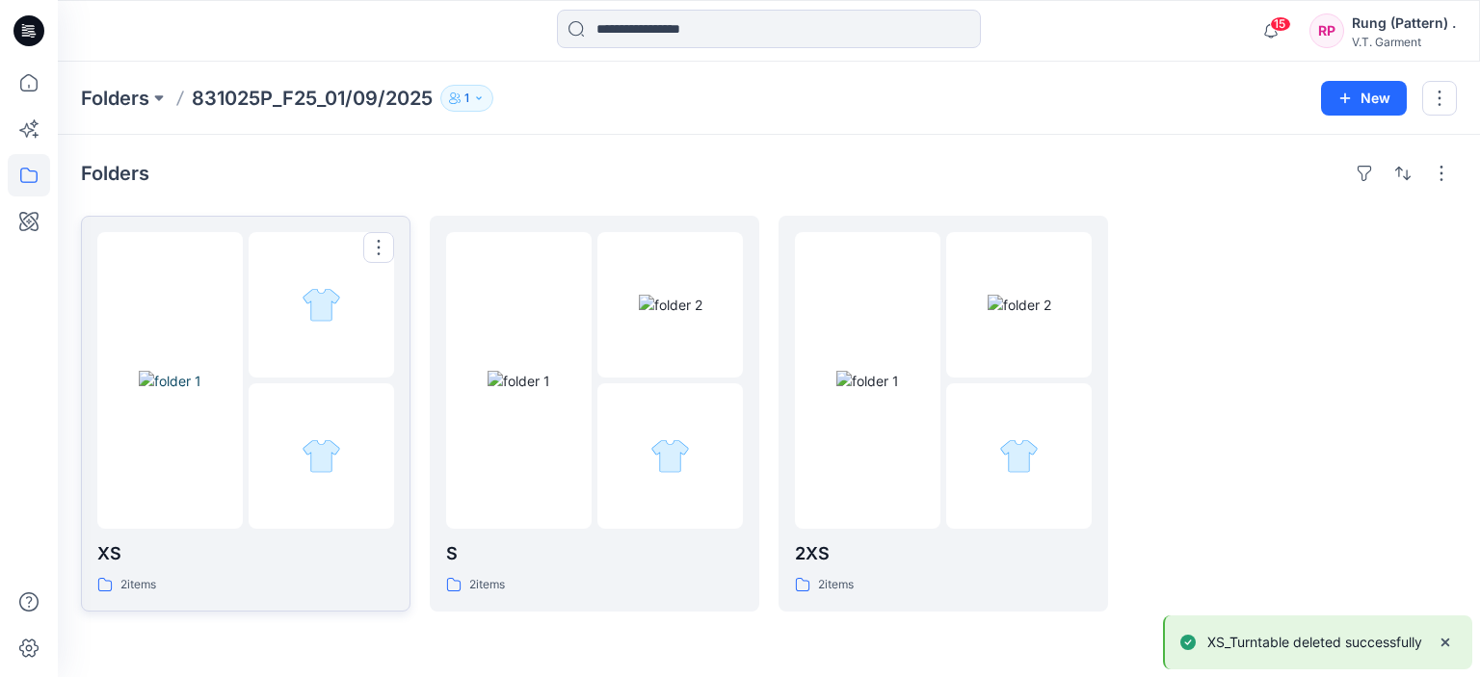
click at [314, 369] on div at bounding box center [321, 304] width 145 height 145
click at [550, 391] on img at bounding box center [519, 381] width 63 height 20
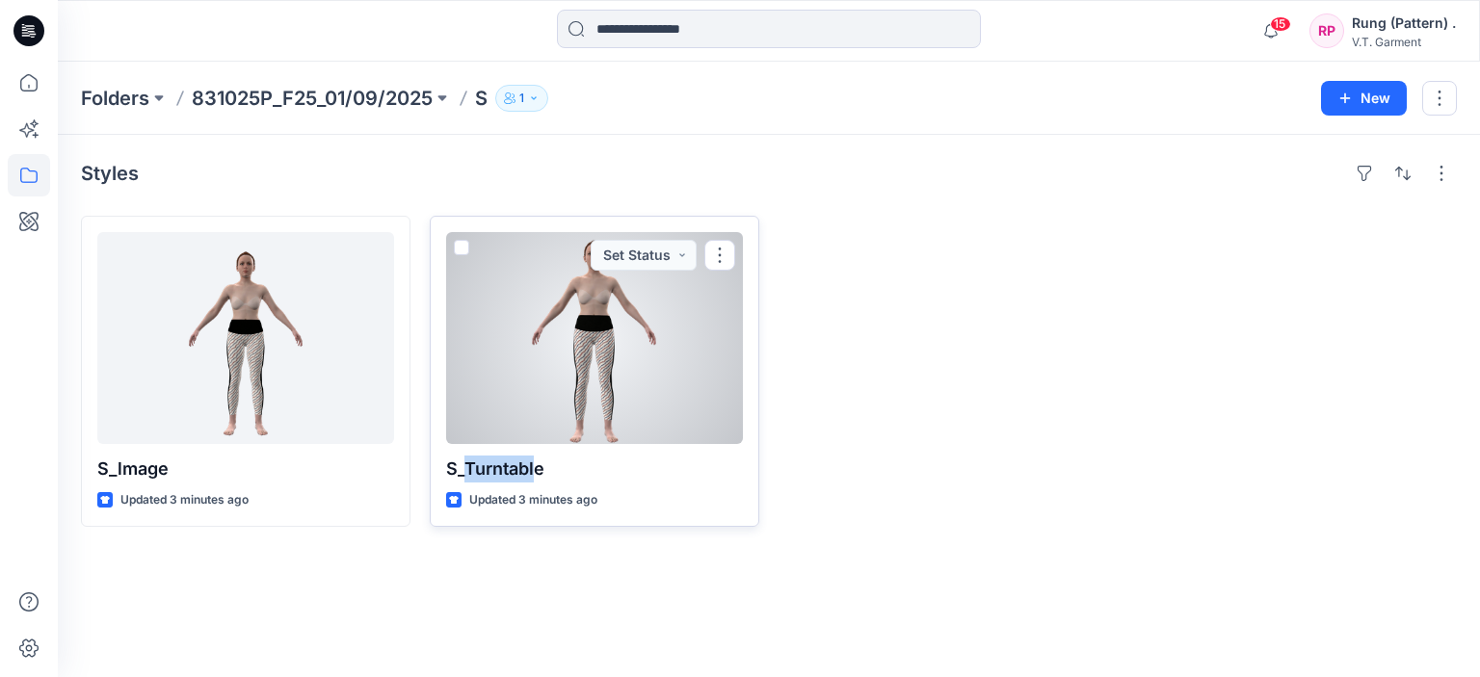
drag, startPoint x: 539, startPoint y: 471, endPoint x: 464, endPoint y: 472, distance: 74.2
click at [464, 472] on p "S_Turntable" at bounding box center [594, 469] width 297 height 27
drag, startPoint x: 552, startPoint y: 480, endPoint x: 461, endPoint y: 481, distance: 91.5
click at [461, 481] on p "S_Turntable" at bounding box center [594, 469] width 297 height 27
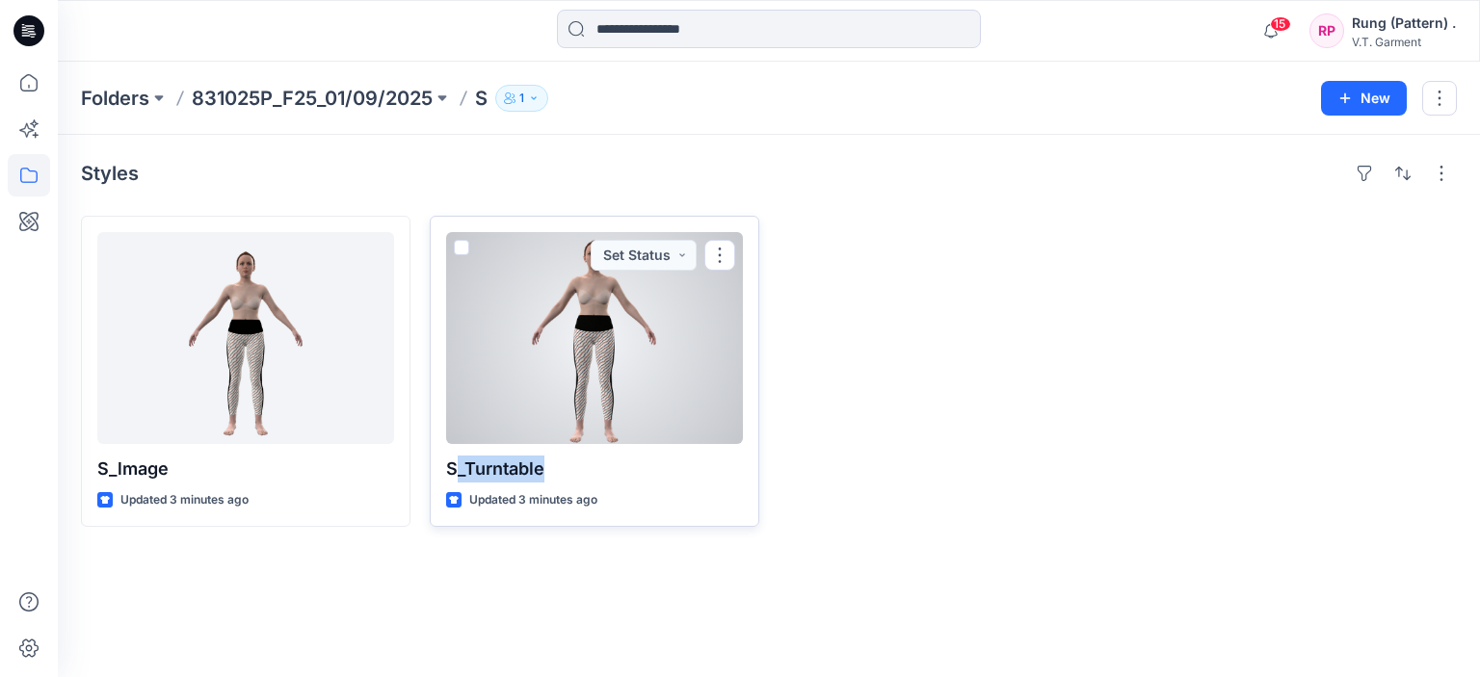
drag, startPoint x: 558, startPoint y: 471, endPoint x: 457, endPoint y: 477, distance: 101.3
click at [457, 477] on p "S_Turntable" at bounding box center [594, 469] width 297 height 27
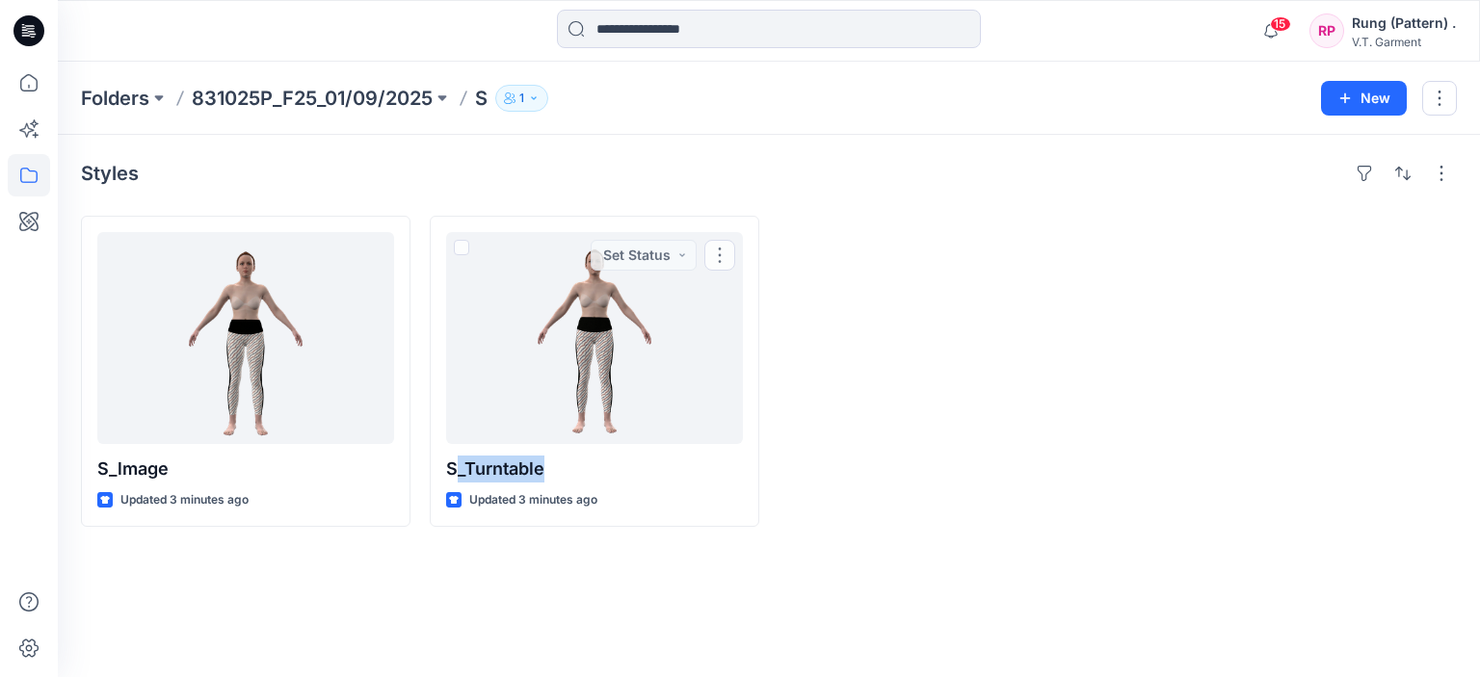
copy p "_Turntable"
click at [401, 570] on div "Styles S_lmage Updated 3 minutes ago S_Turntable Updated 3 minutes ago" at bounding box center [769, 406] width 1422 height 542
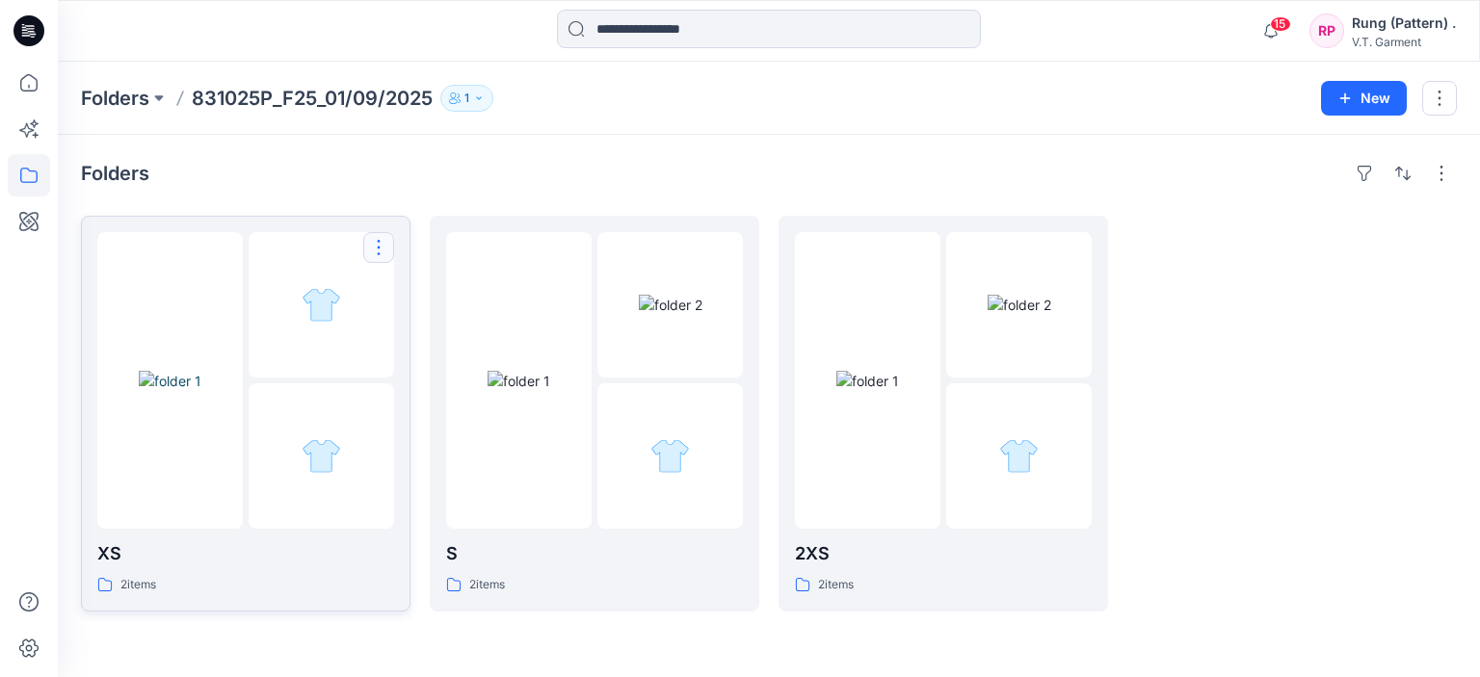
click at [374, 246] on button "button" at bounding box center [378, 247] width 31 height 31
click at [442, 294] on button "Edit" at bounding box center [471, 293] width 208 height 36
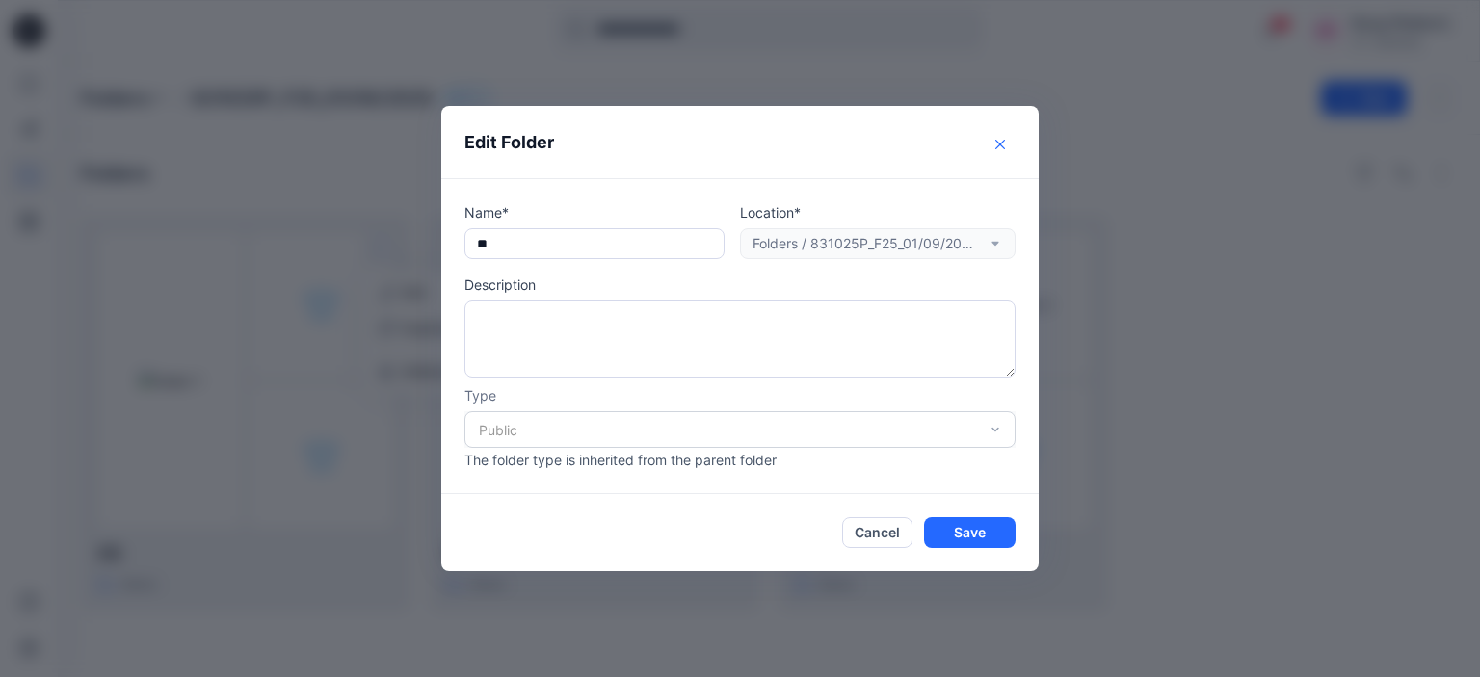
click at [998, 140] on icon "Close" at bounding box center [1000, 145] width 10 height 10
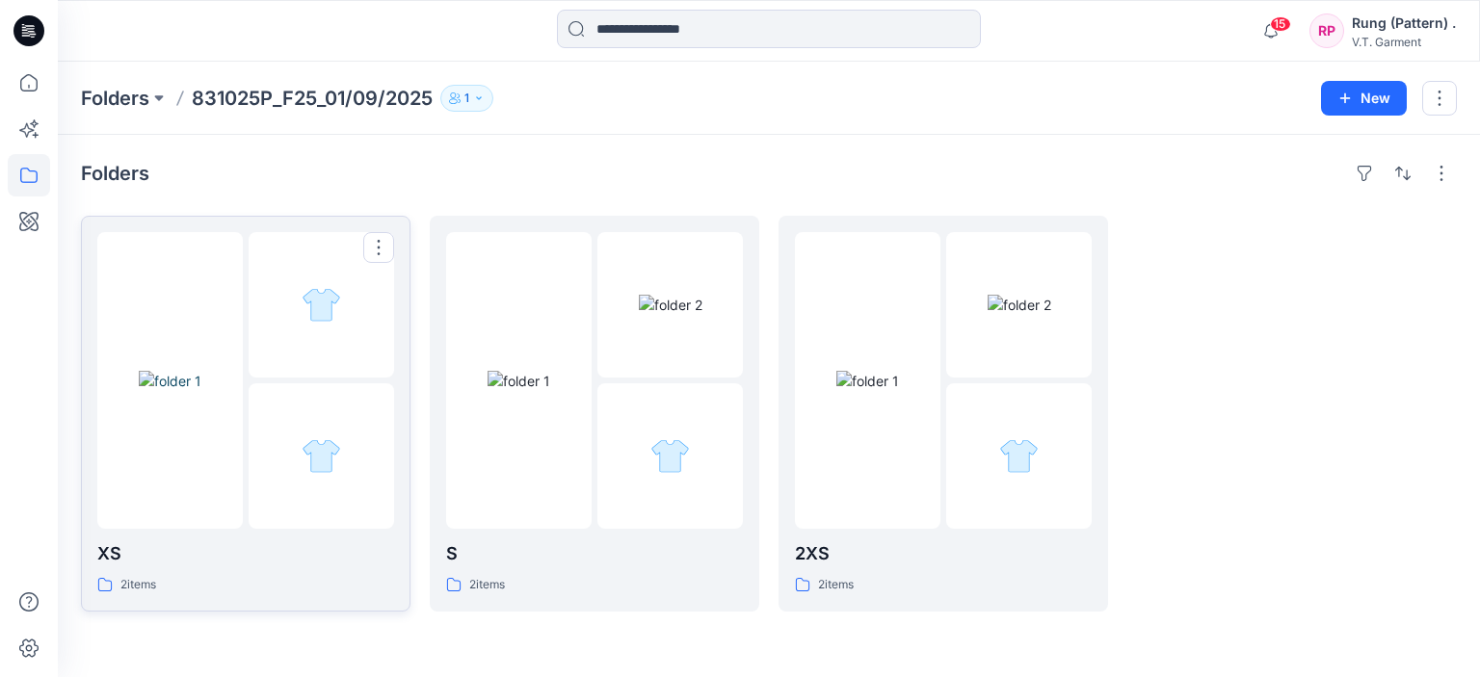
click at [201, 382] on img at bounding box center [170, 381] width 63 height 20
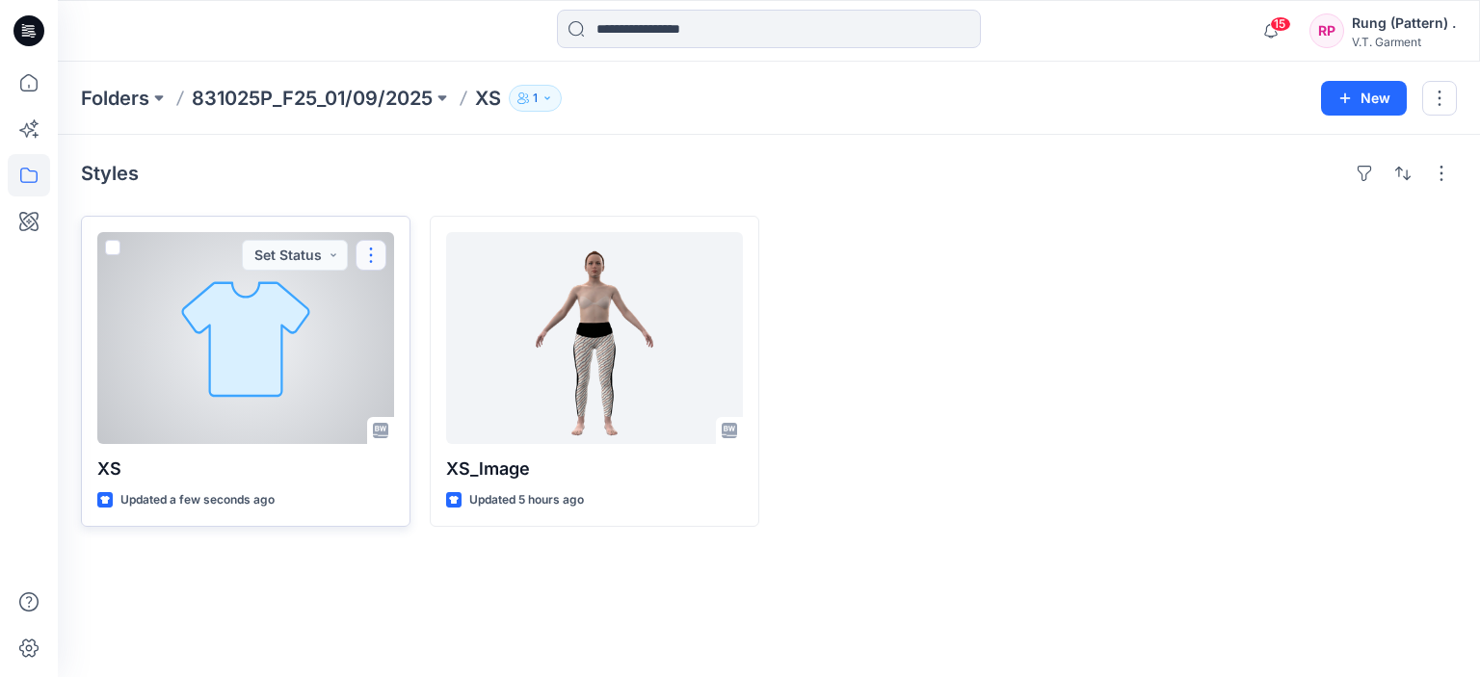
click at [364, 261] on button "button" at bounding box center [371, 255] width 31 height 31
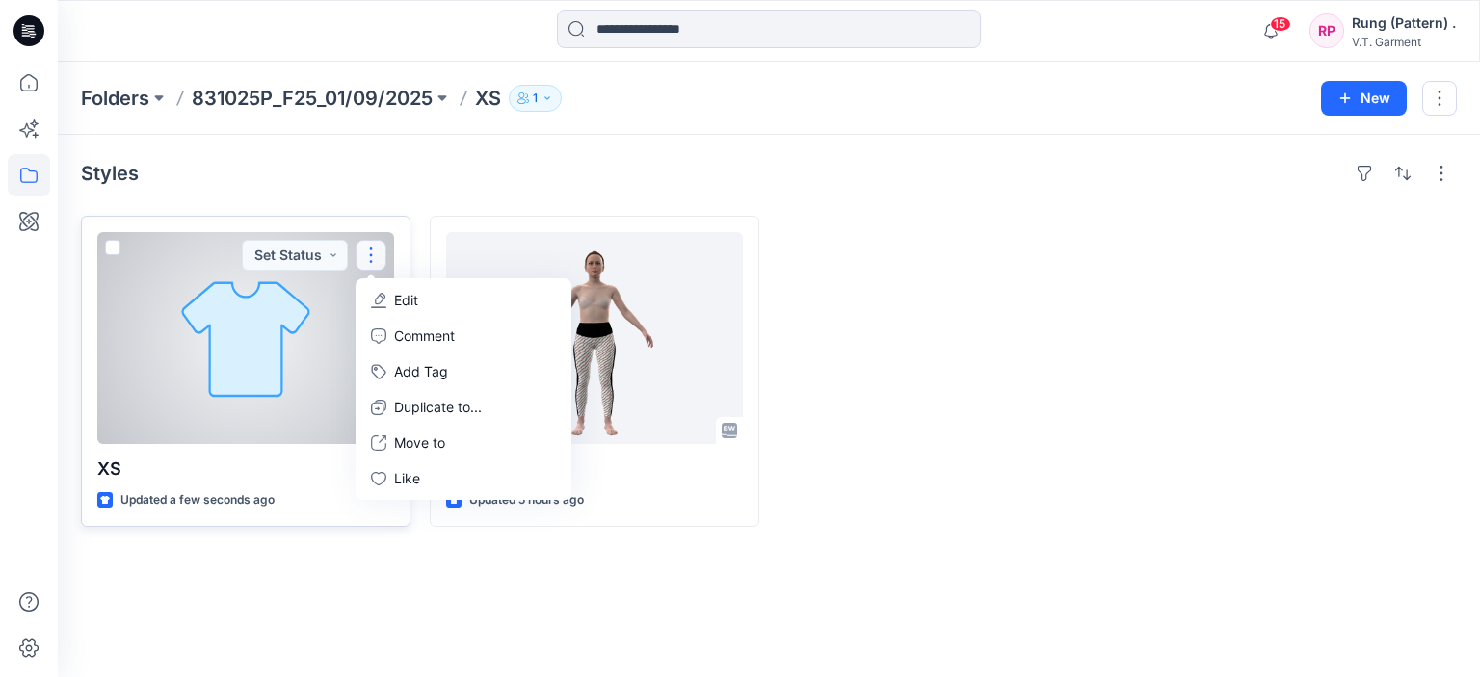
click at [435, 296] on button "Edit" at bounding box center [463, 300] width 208 height 36
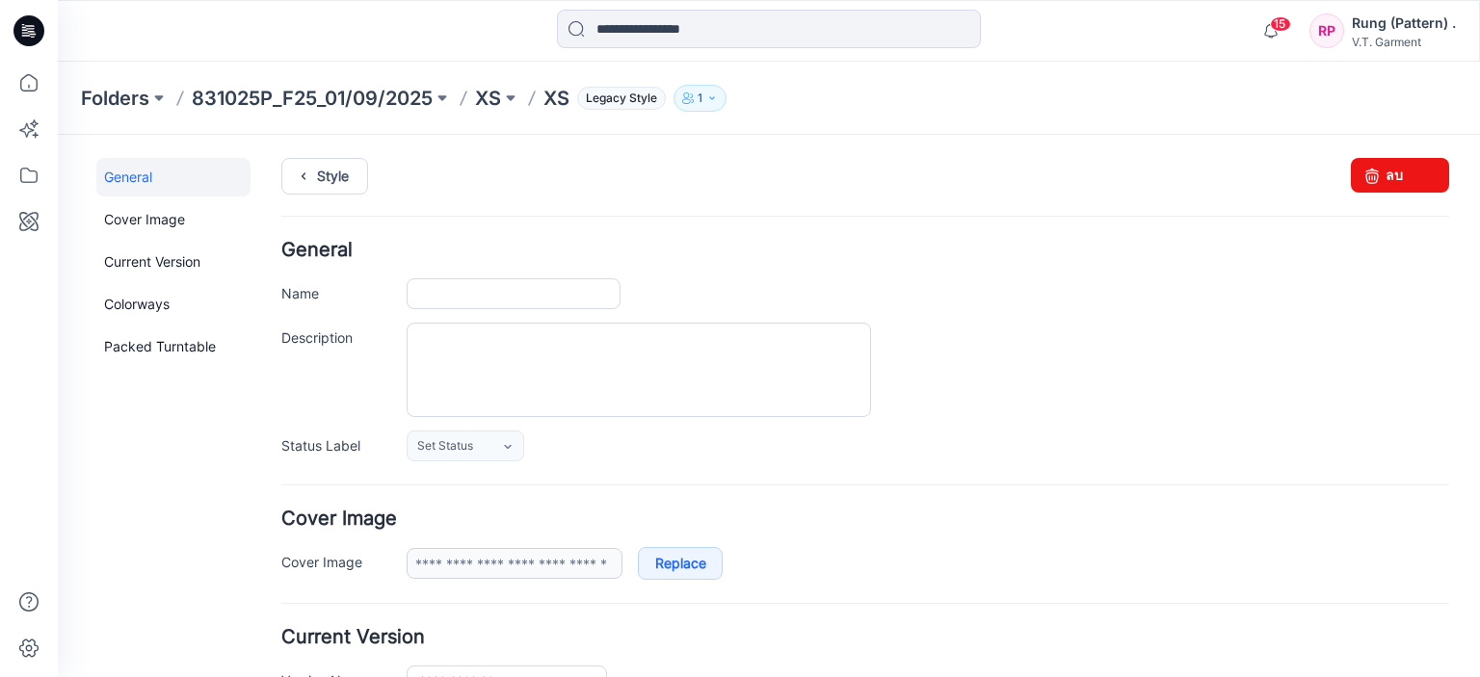
type input "**"
type input "**********"
click at [470, 296] on input "**" at bounding box center [514, 293] width 214 height 31
paste input "**********"
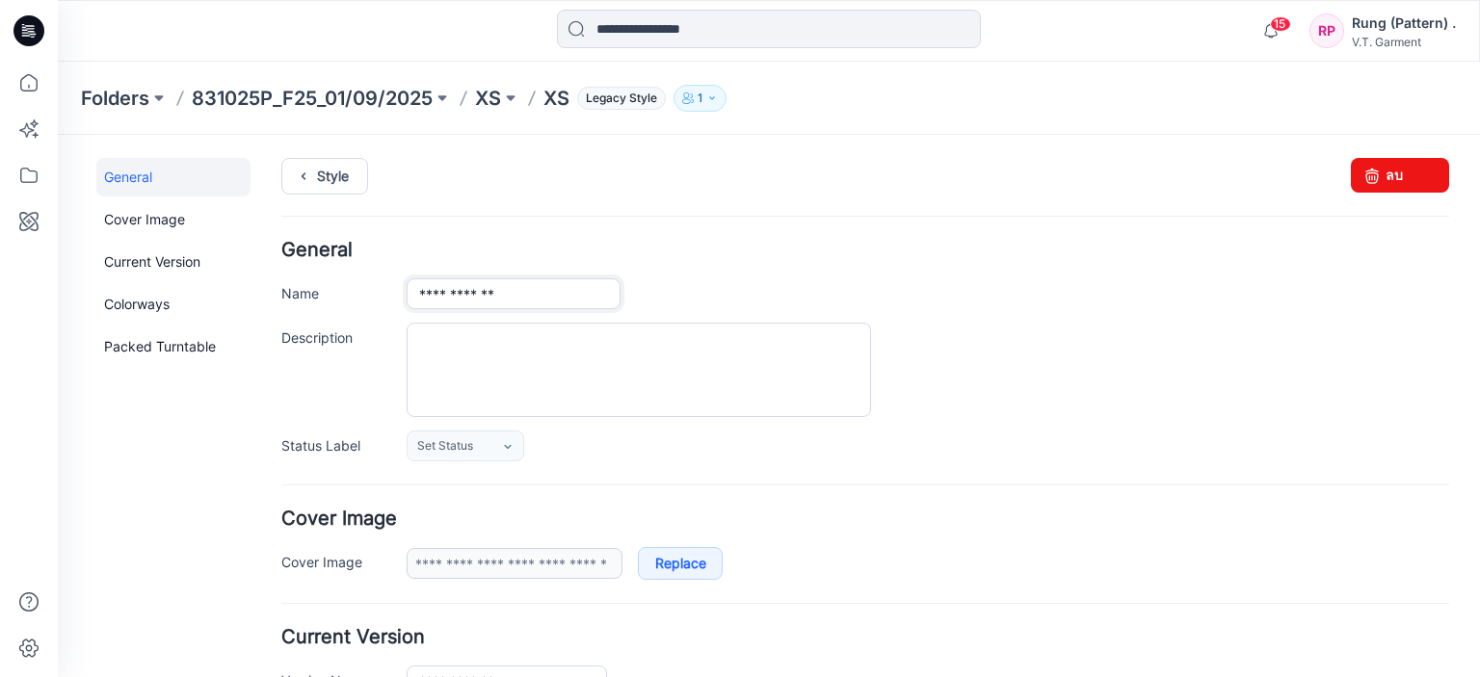
type input "**********"
drag, startPoint x: 201, startPoint y: 453, endPoint x: 168, endPoint y: 357, distance: 101.2
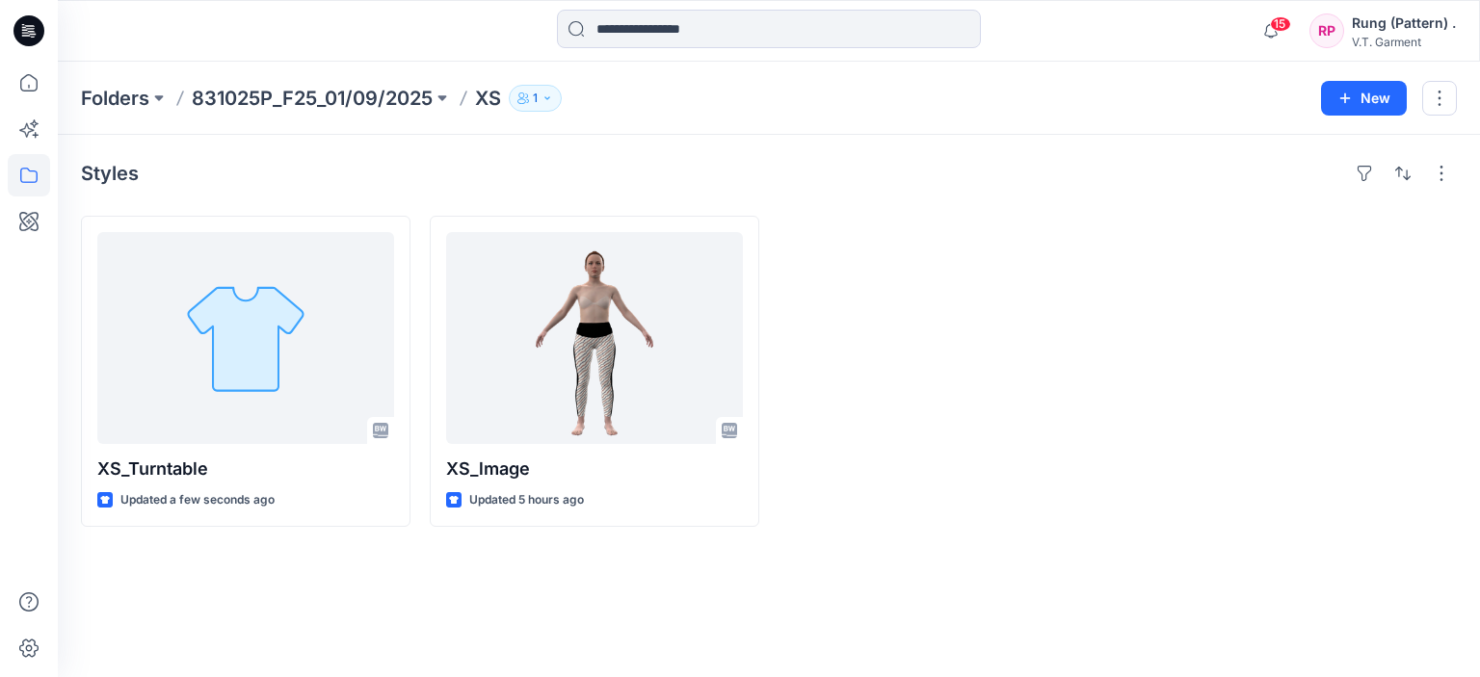
click at [247, 201] on div "Styles XS_Turntable Updated a few seconds ago XS_lmage Updated 5 hours ago" at bounding box center [769, 406] width 1422 height 542
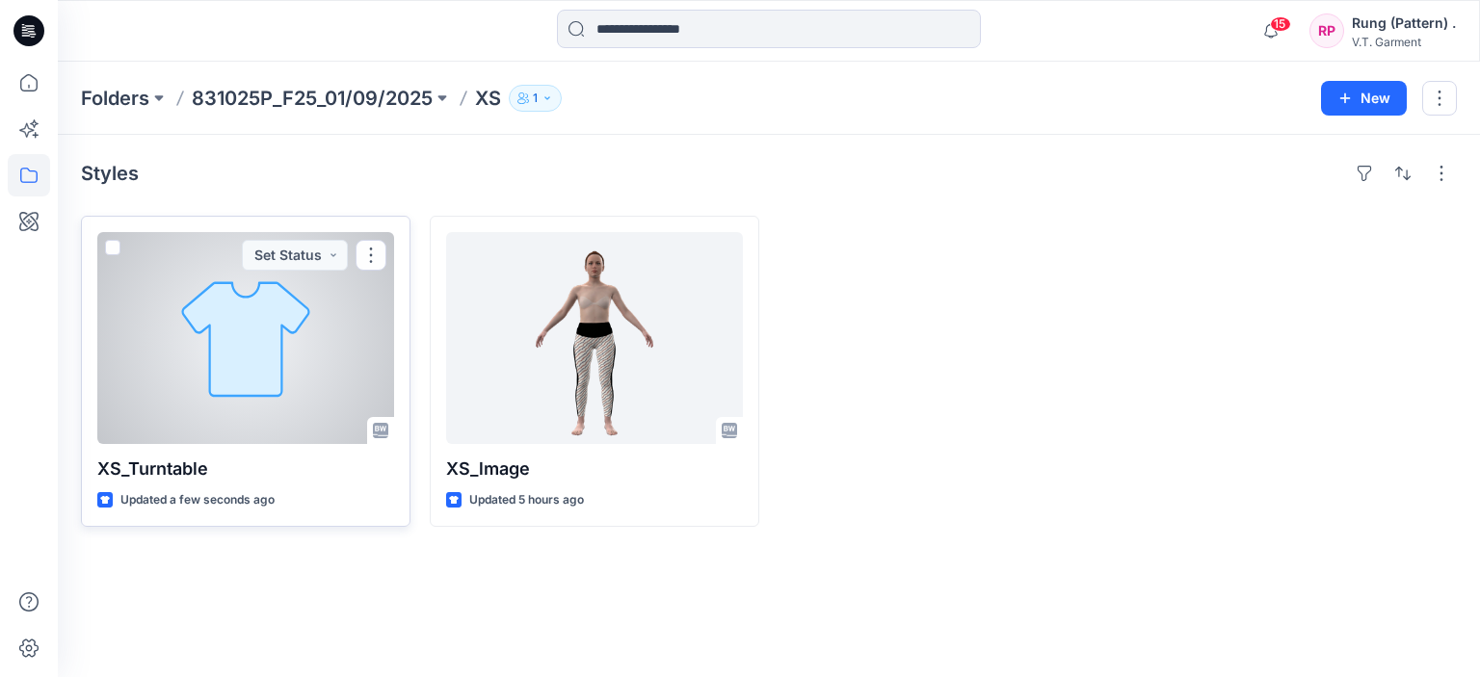
click at [275, 284] on div at bounding box center [245, 338] width 297 height 212
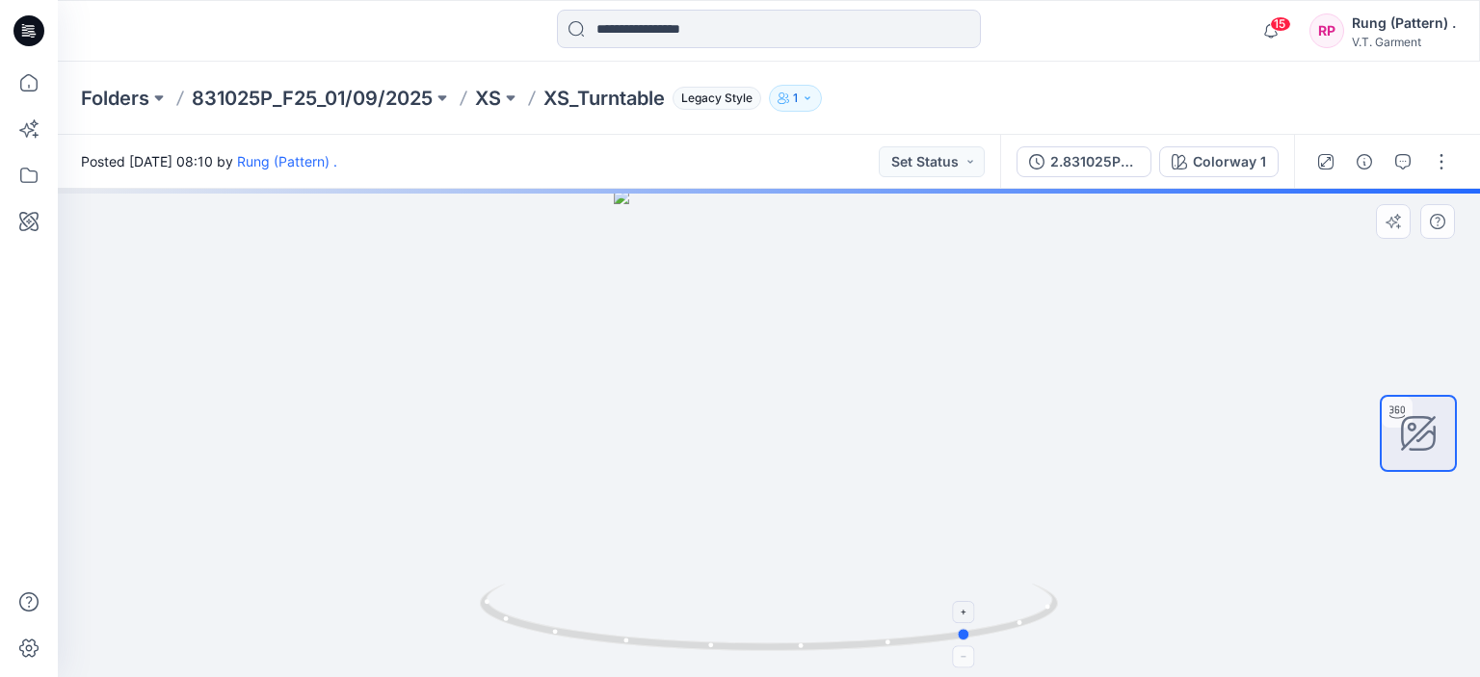
drag, startPoint x: 776, startPoint y: 655, endPoint x: 975, endPoint y: 620, distance: 202.6
click at [980, 624] on icon at bounding box center [771, 620] width 583 height 72
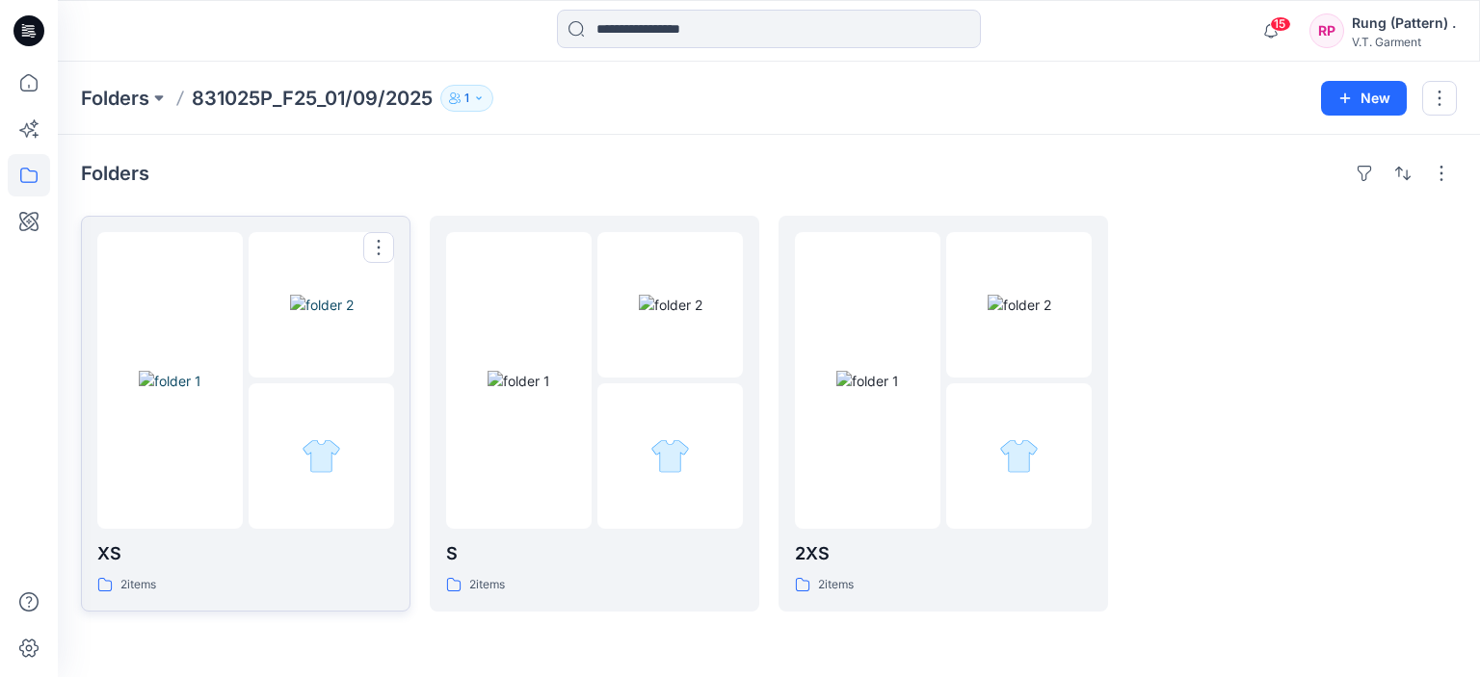
click at [331, 327] on div at bounding box center [321, 304] width 145 height 145
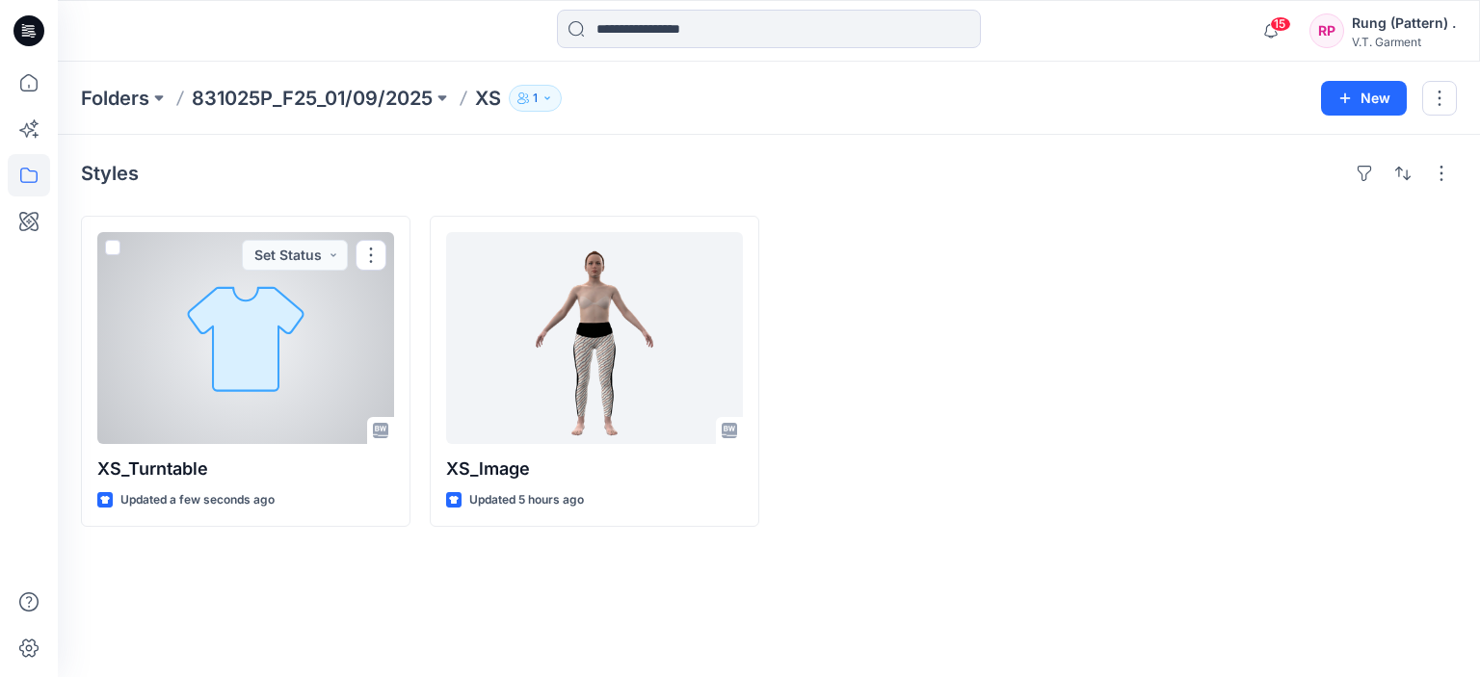
click at [331, 327] on div at bounding box center [245, 338] width 297 height 212
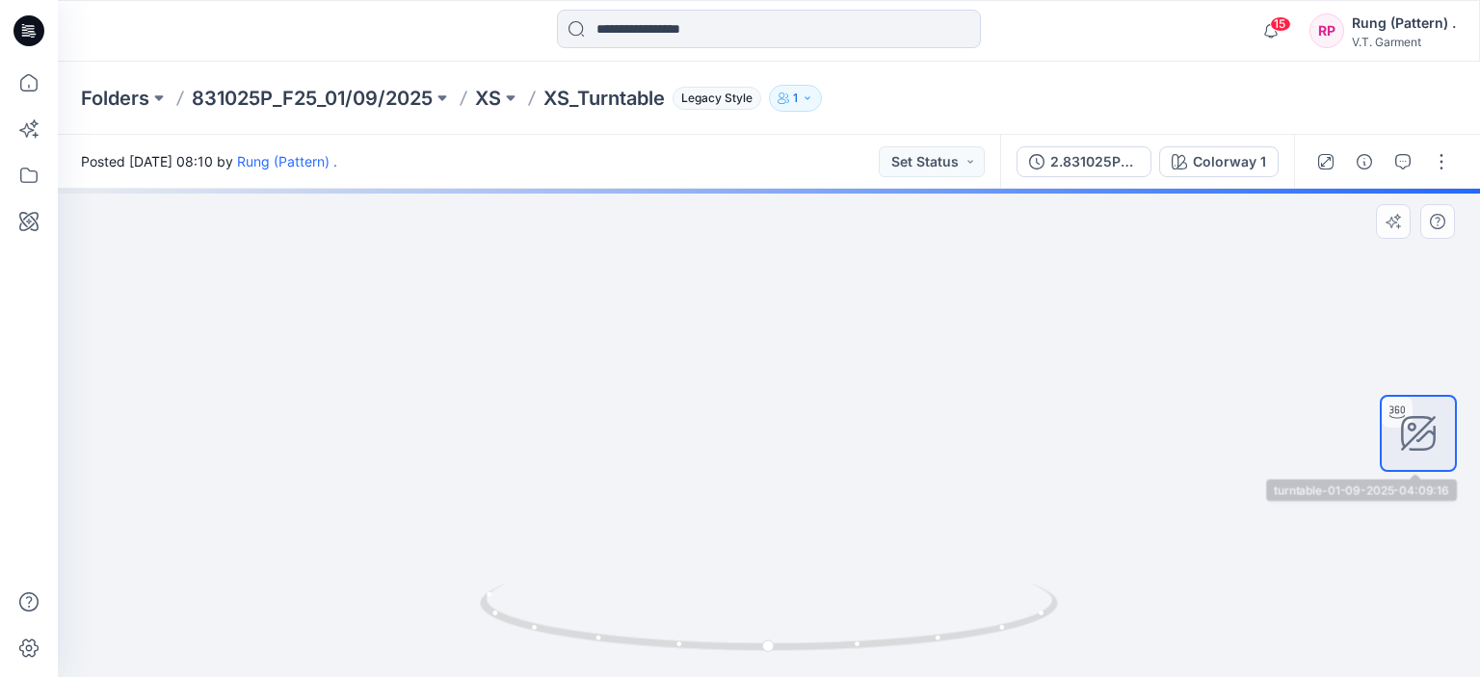
click at [1427, 440] on icon at bounding box center [1418, 433] width 39 height 39
click at [1426, 435] on icon at bounding box center [1418, 433] width 39 height 39
drag, startPoint x: 1426, startPoint y: 435, endPoint x: 1185, endPoint y: 580, distance: 280.9
click at [1423, 444] on icon at bounding box center [1418, 433] width 39 height 39
drag, startPoint x: 894, startPoint y: 628, endPoint x: 676, endPoint y: 631, distance: 217.8
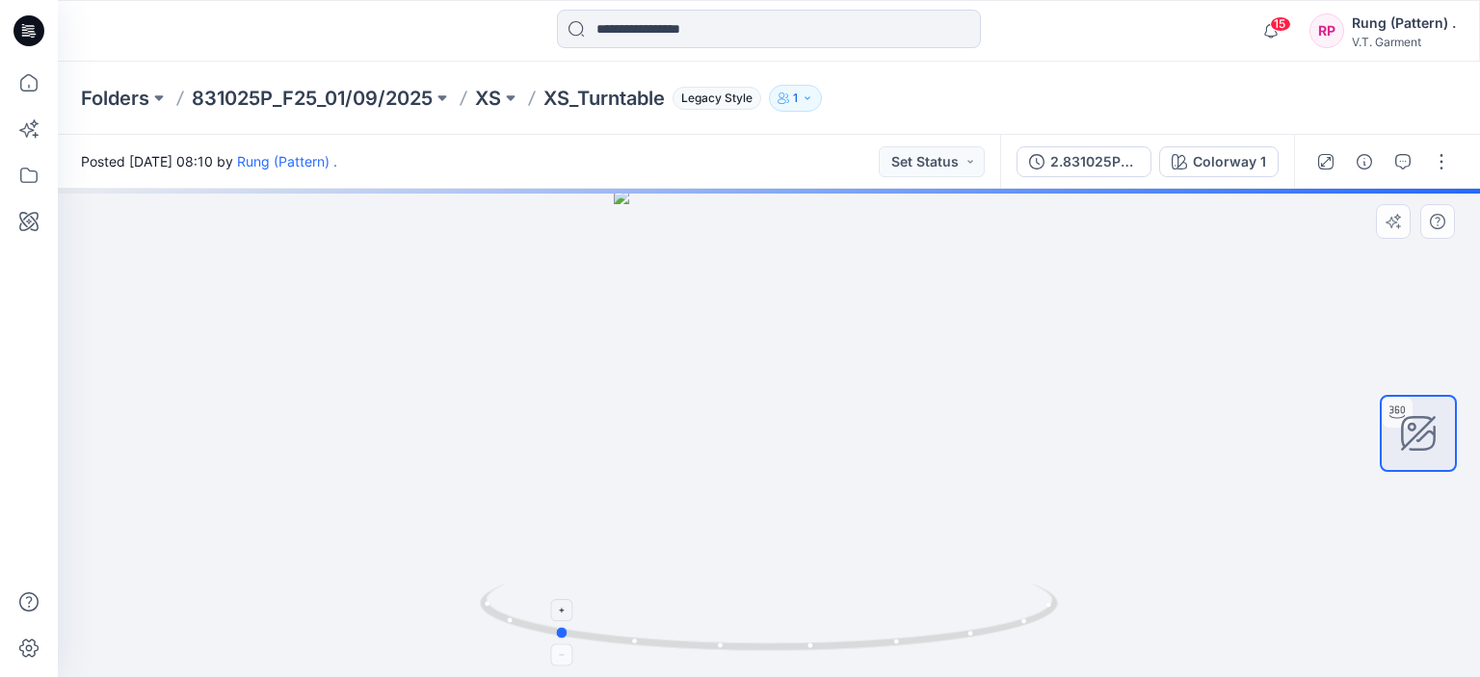
click at [679, 632] on icon at bounding box center [771, 620] width 583 height 72
click at [645, 569] on div at bounding box center [769, 433] width 1422 height 488
click at [551, 627] on icon at bounding box center [771, 620] width 583 height 72
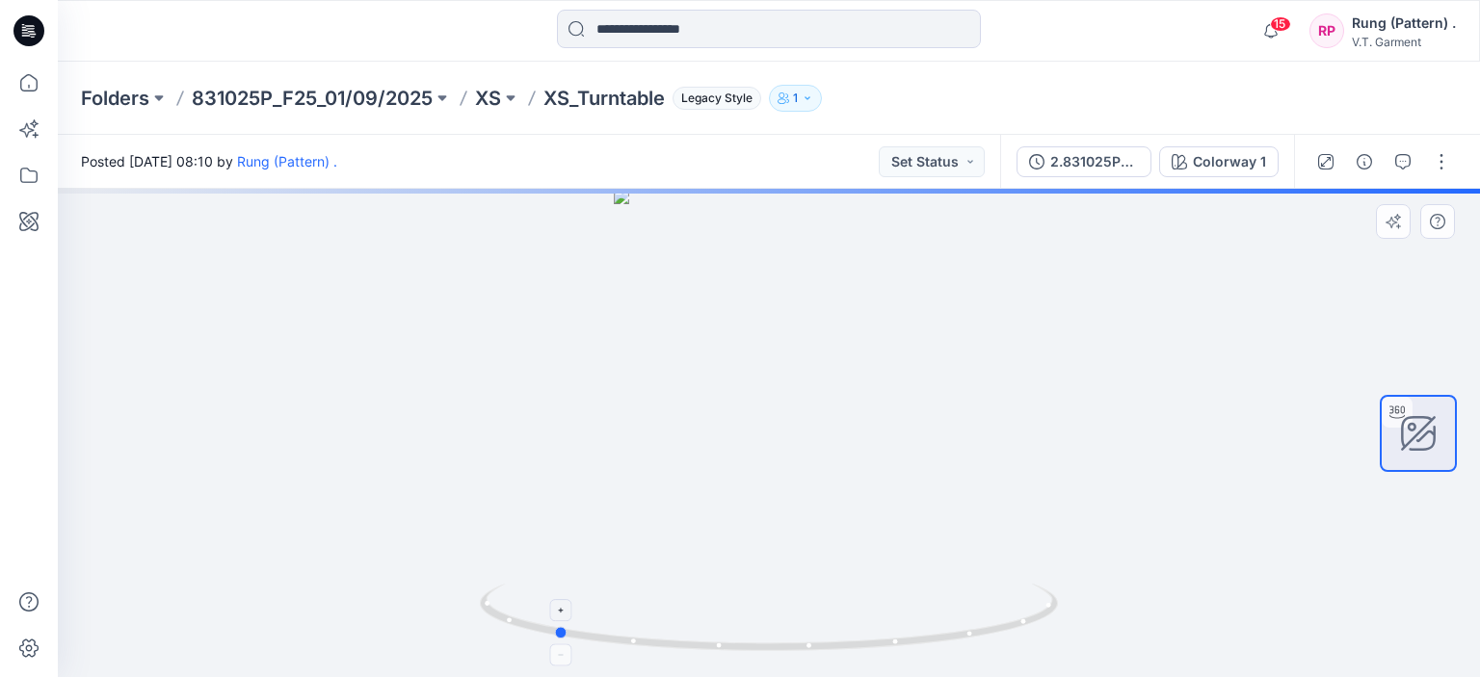
click at [551, 627] on icon at bounding box center [771, 620] width 583 height 72
drag, startPoint x: 548, startPoint y: 627, endPoint x: 461, endPoint y: 598, distance: 91.4
click at [536, 625] on icon at bounding box center [771, 620] width 583 height 72
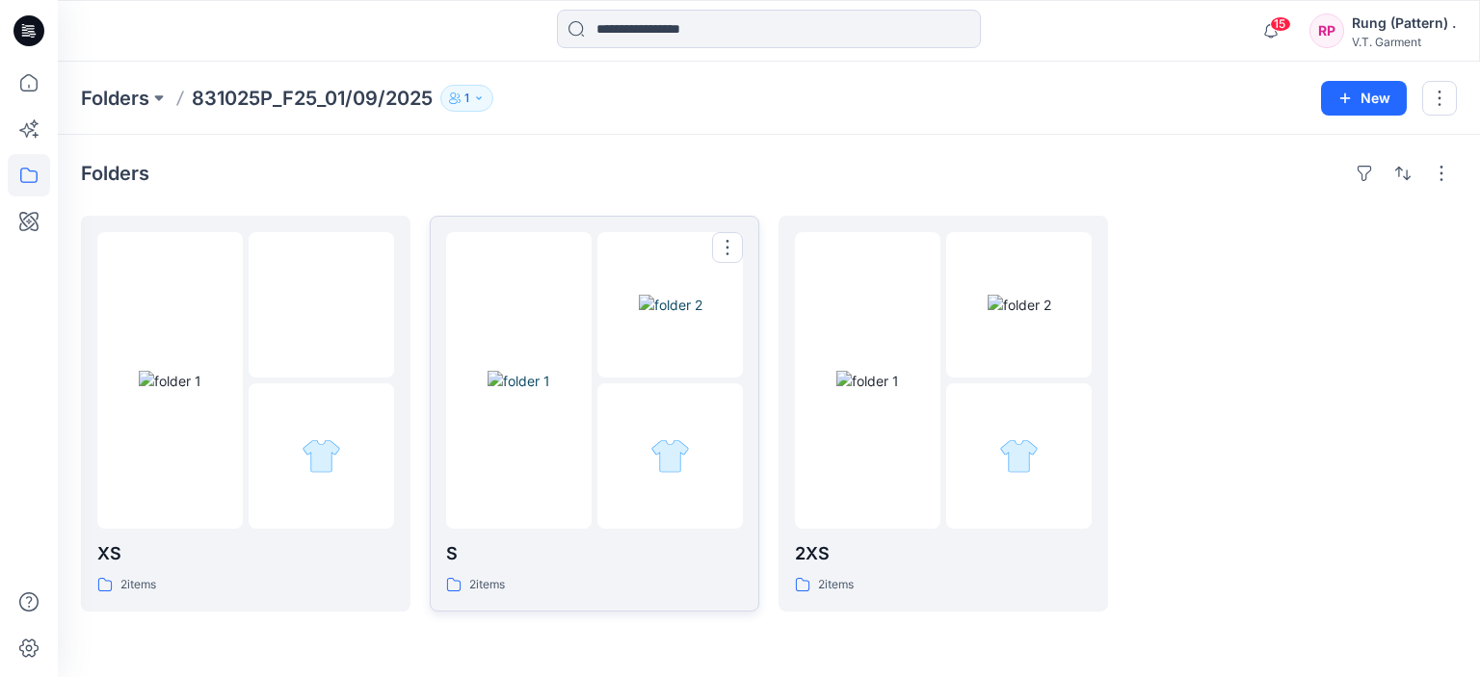
click at [580, 562] on p "S" at bounding box center [594, 554] width 297 height 27
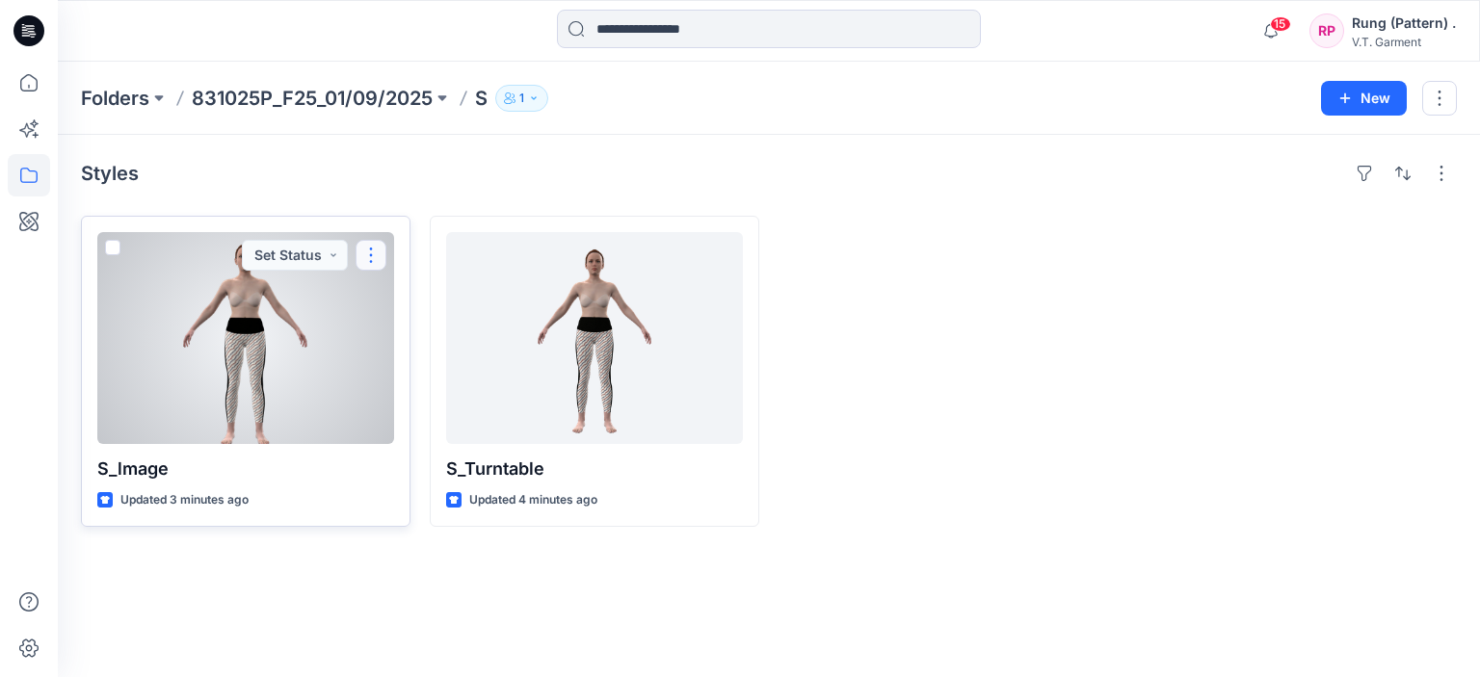
click at [382, 257] on button "button" at bounding box center [371, 255] width 31 height 31
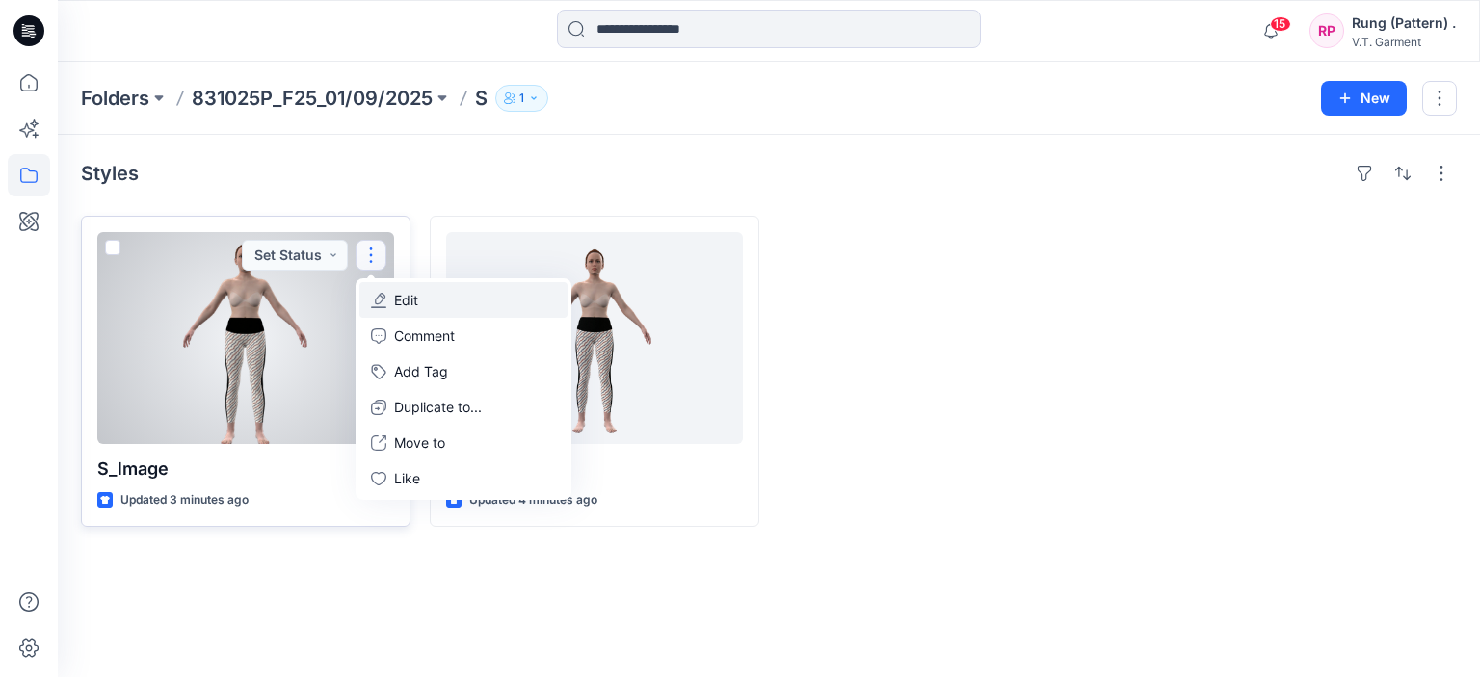
click at [406, 296] on p "Edit" at bounding box center [406, 300] width 24 height 20
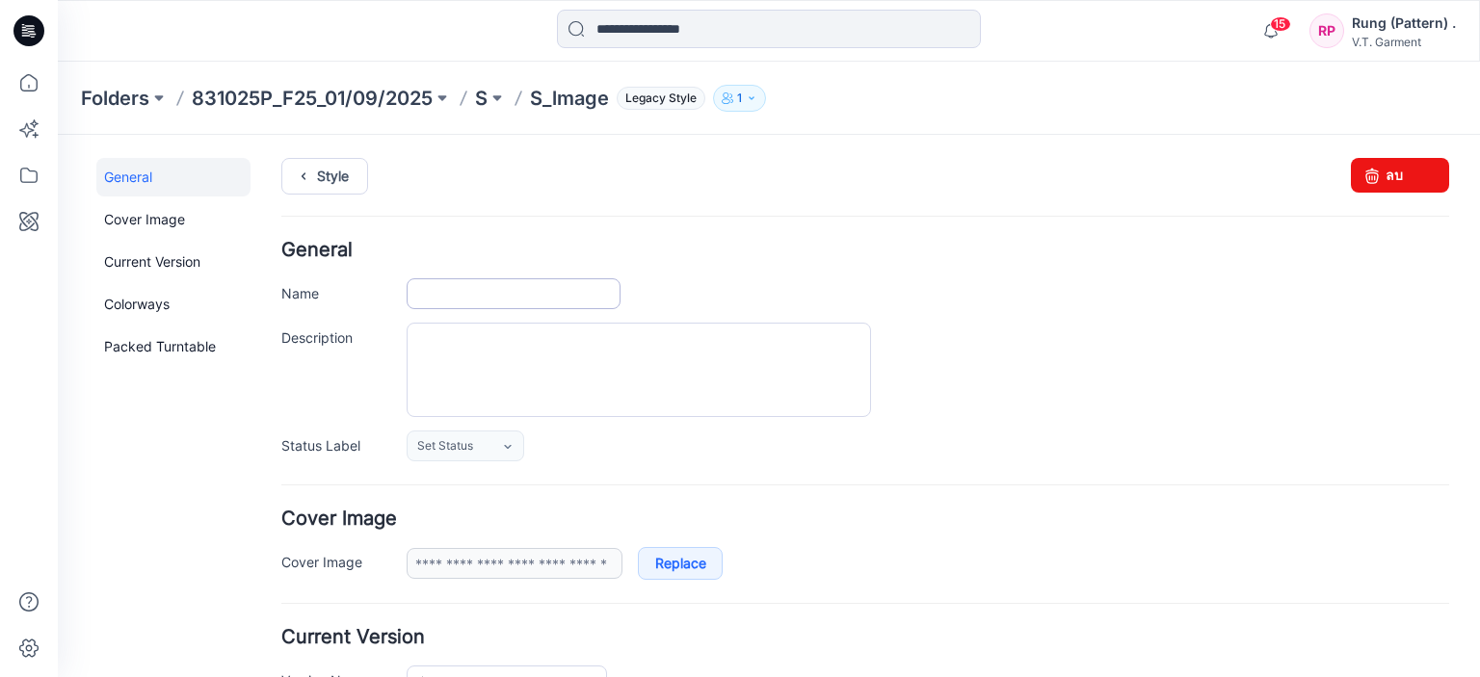
type input "*******"
type input "**********"
click at [507, 298] on input "*******" at bounding box center [514, 293] width 214 height 31
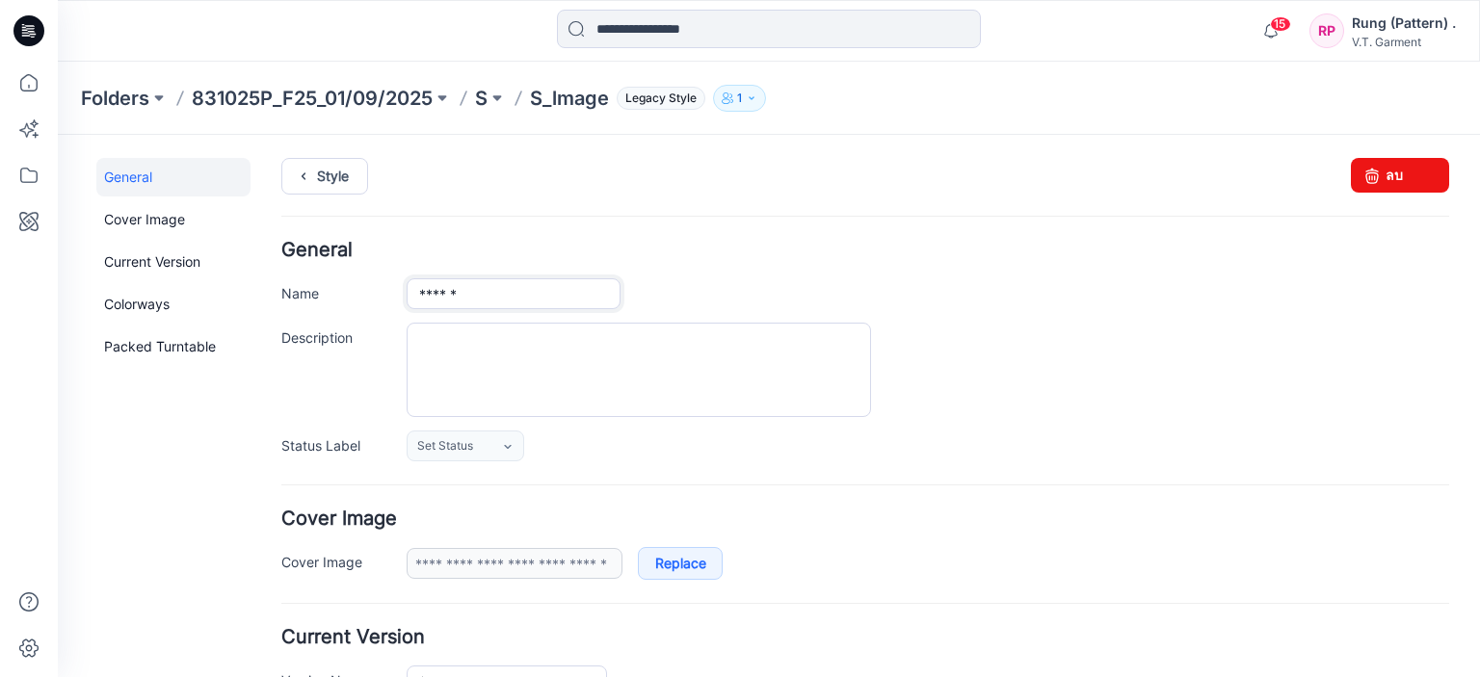
type input "******"
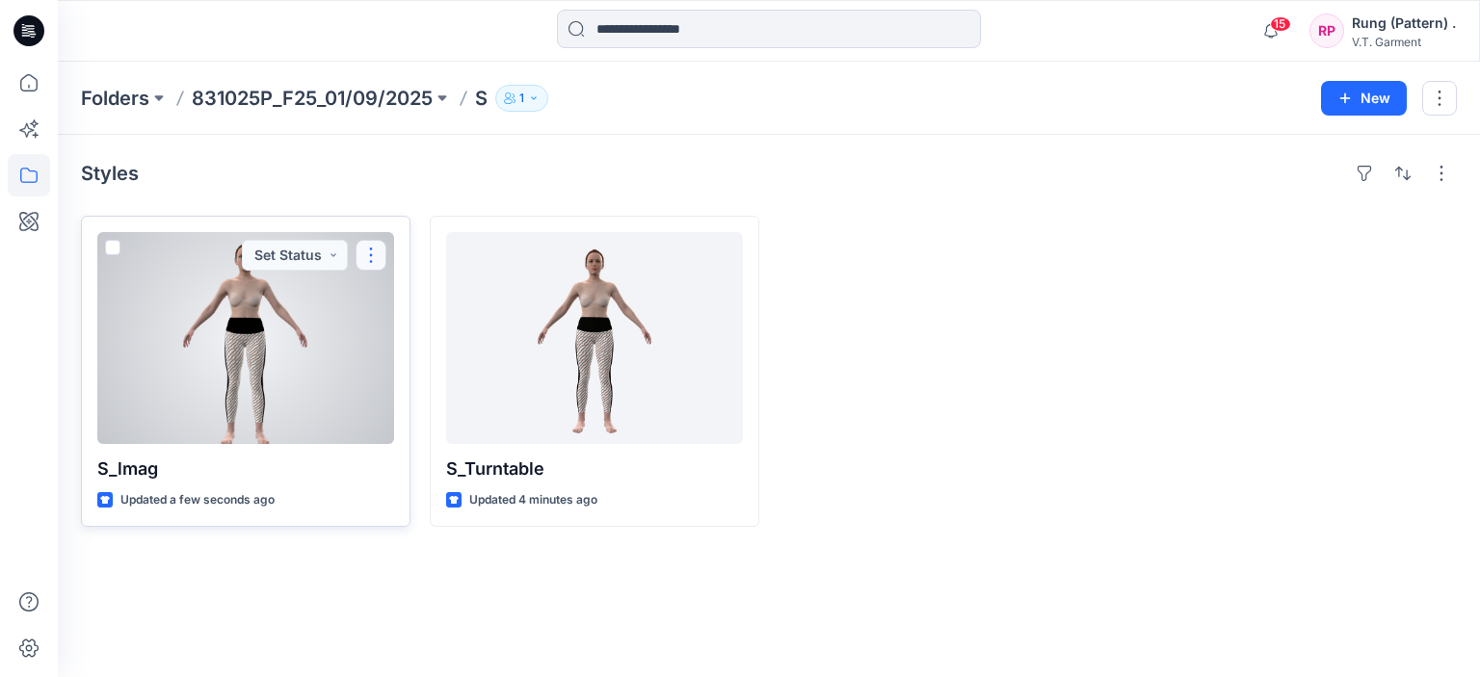
click at [379, 257] on button "button" at bounding box center [371, 255] width 31 height 31
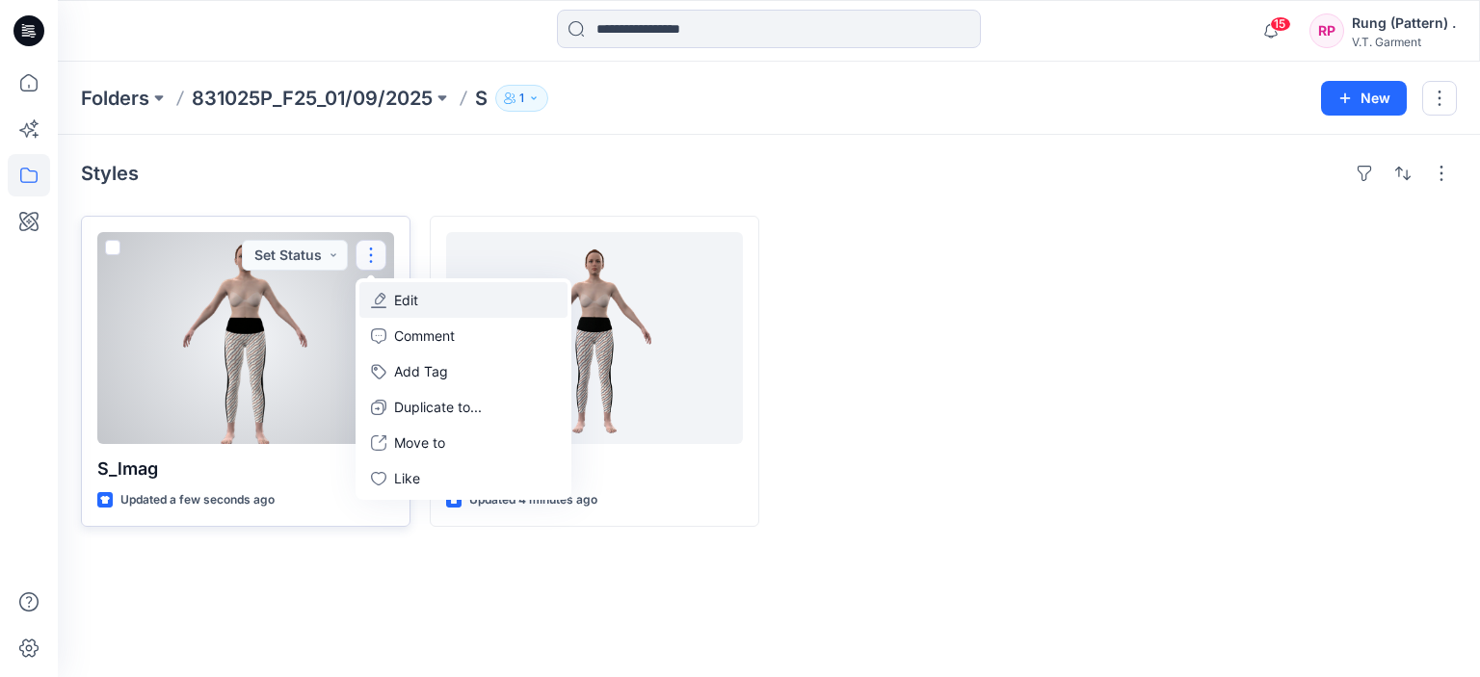
click at [412, 301] on p "Edit" at bounding box center [406, 300] width 24 height 20
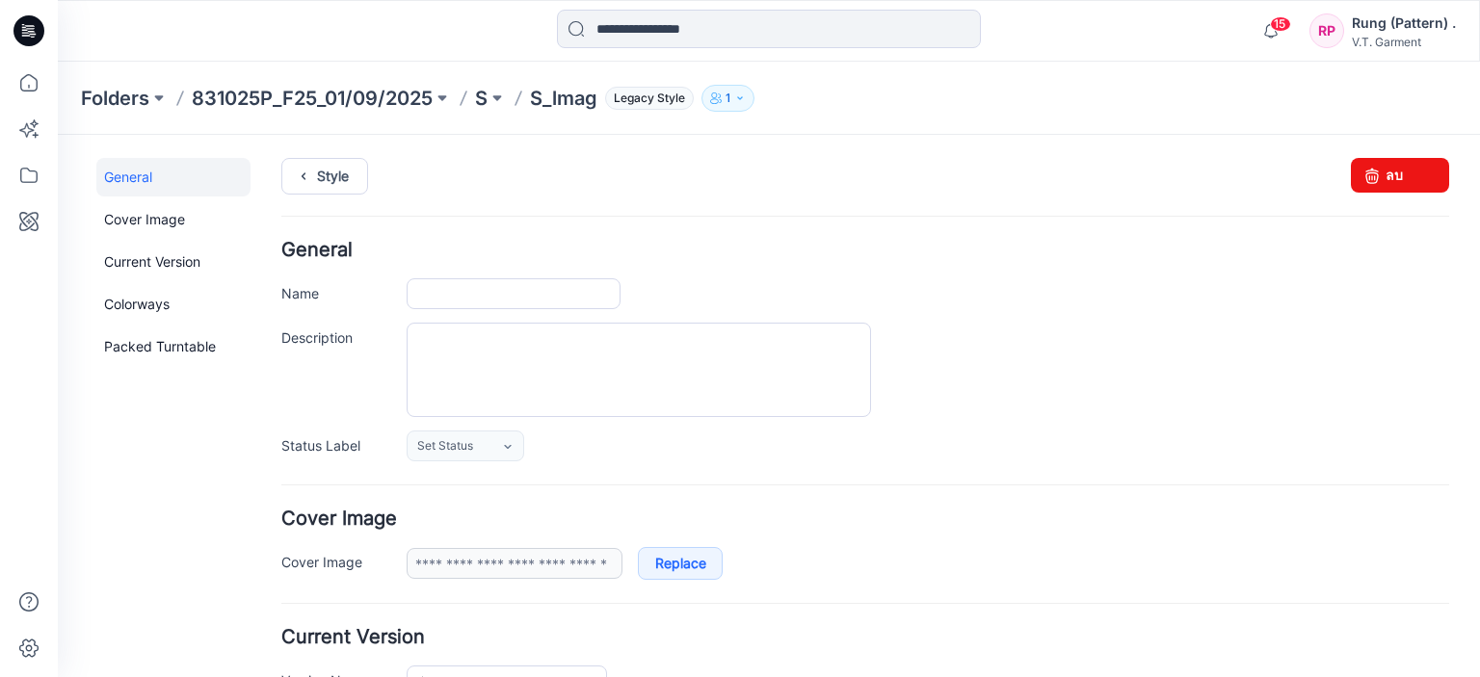
type input "******"
type input "**********"
click at [512, 302] on input "******" at bounding box center [514, 293] width 214 height 31
type input "*******"
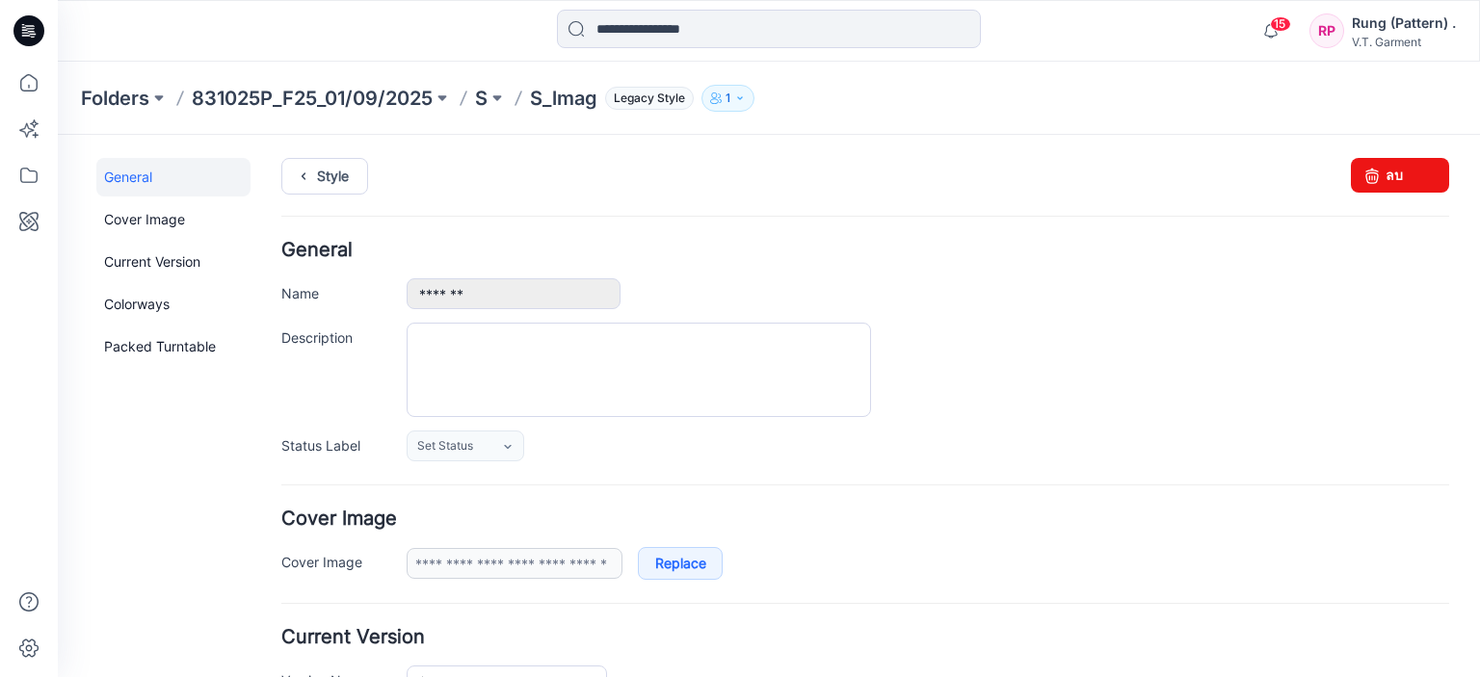
click at [14, 398] on div at bounding box center [29, 370] width 42 height 616
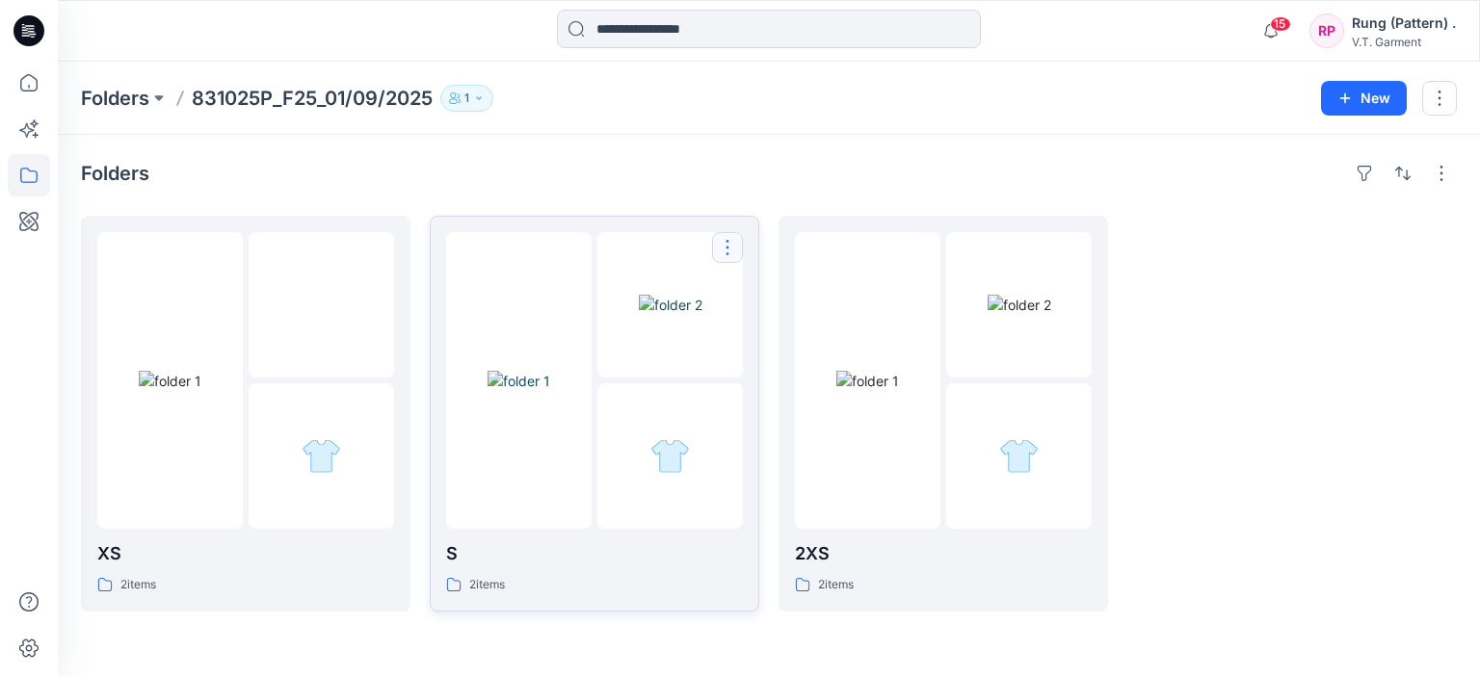
click at [740, 248] on button "button" at bounding box center [727, 247] width 31 height 31
click at [758, 293] on p "Edit" at bounding box center [763, 292] width 24 height 20
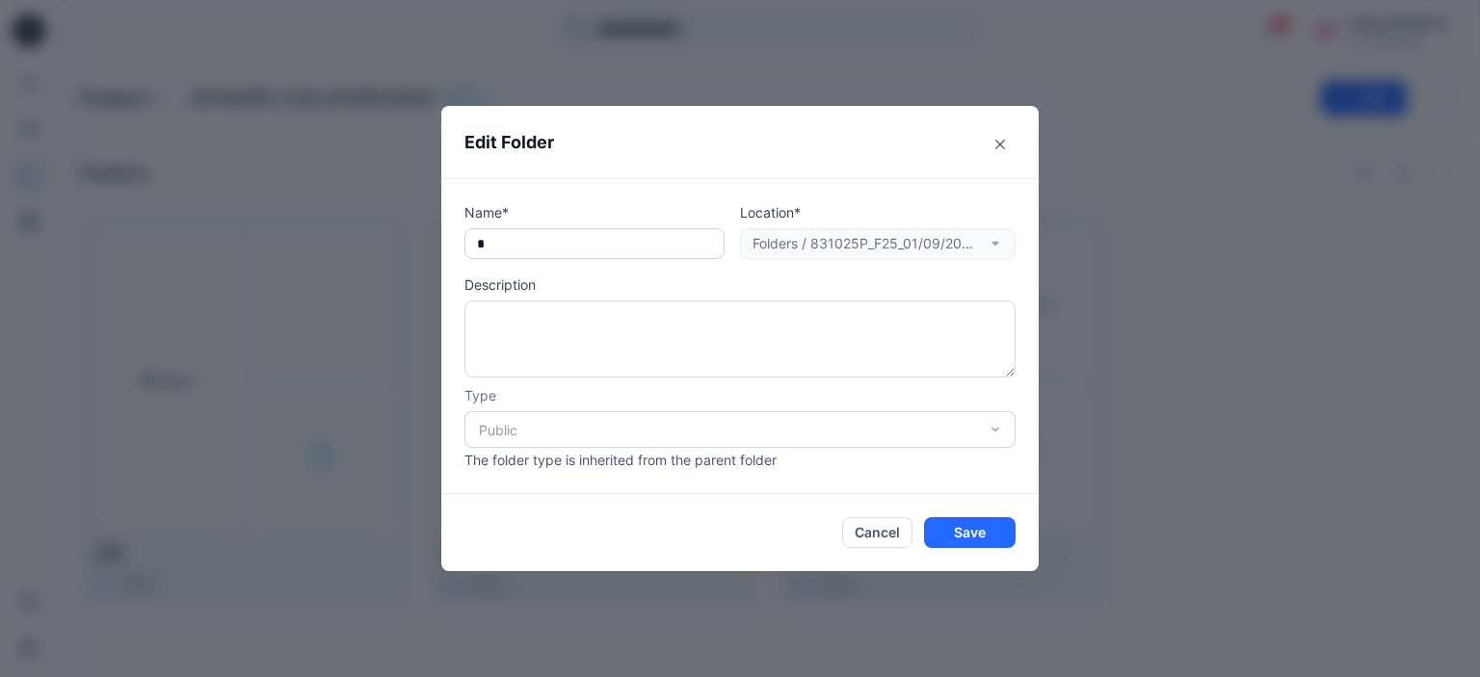
click at [562, 242] on input "*" at bounding box center [594, 243] width 260 height 31
type input "**"
drag, startPoint x: 953, startPoint y: 531, endPoint x: 896, endPoint y: 508, distance: 61.4
click at [954, 531] on button "Save" at bounding box center [970, 532] width 92 height 31
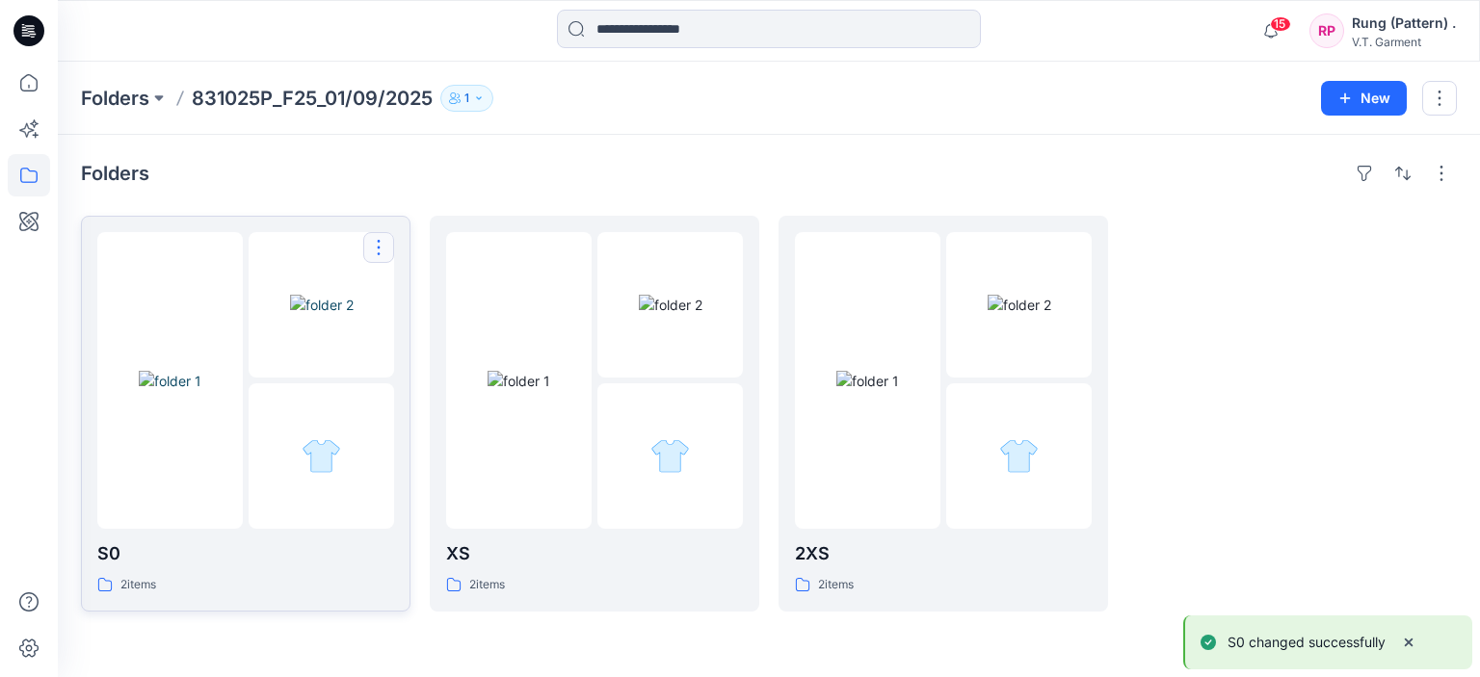
click at [381, 247] on button "button" at bounding box center [378, 247] width 31 height 31
click at [433, 277] on button "Edit" at bounding box center [471, 293] width 208 height 36
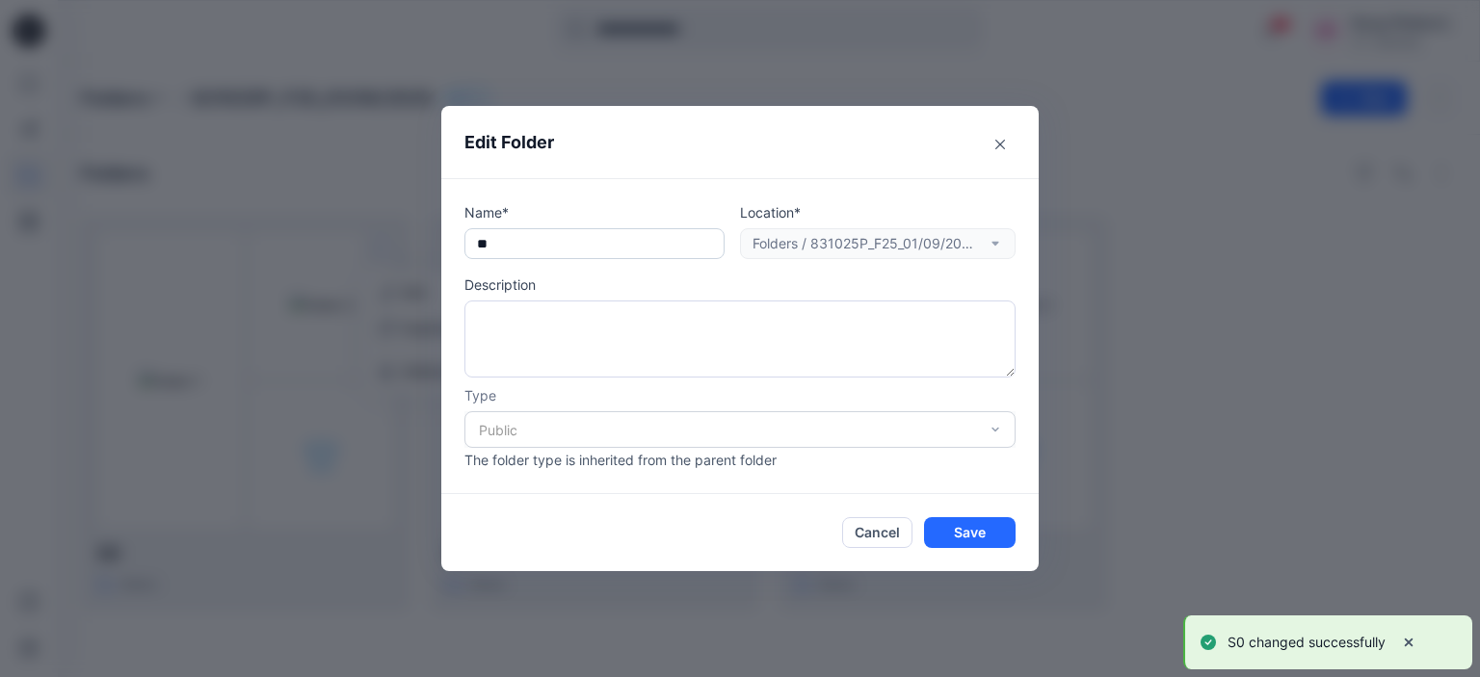
click at [564, 253] on input "**" at bounding box center [594, 243] width 260 height 31
type input "*"
click at [1007, 535] on button "Save" at bounding box center [970, 532] width 92 height 31
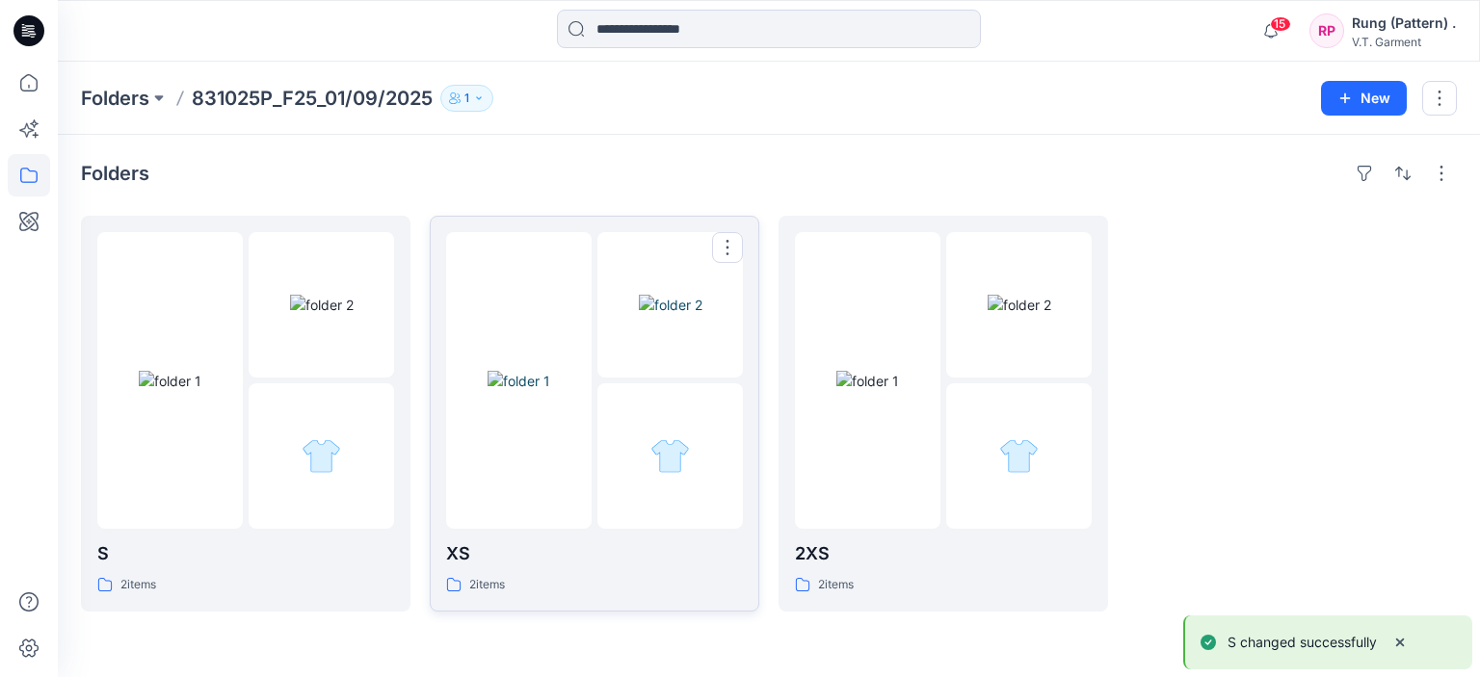
click at [550, 391] on img at bounding box center [519, 381] width 63 height 20
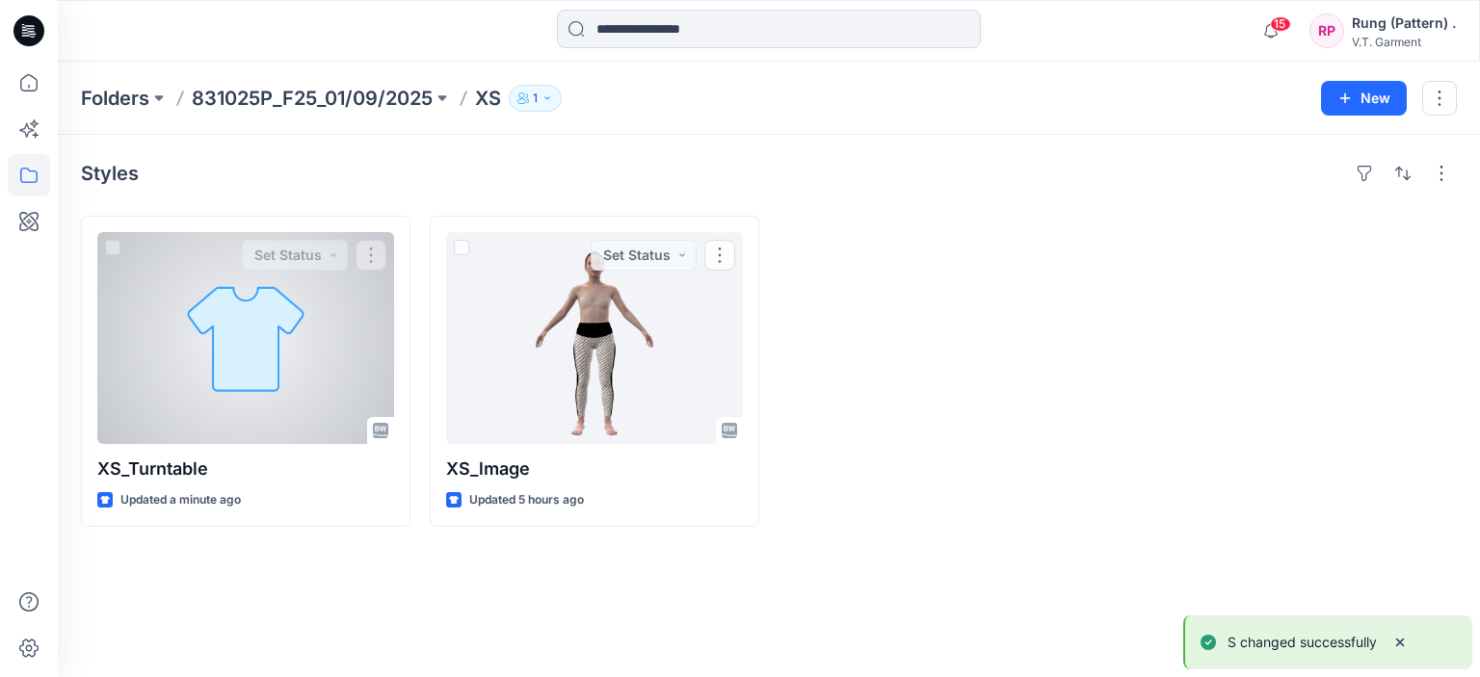
click at [195, 317] on div at bounding box center [245, 338] width 297 height 212
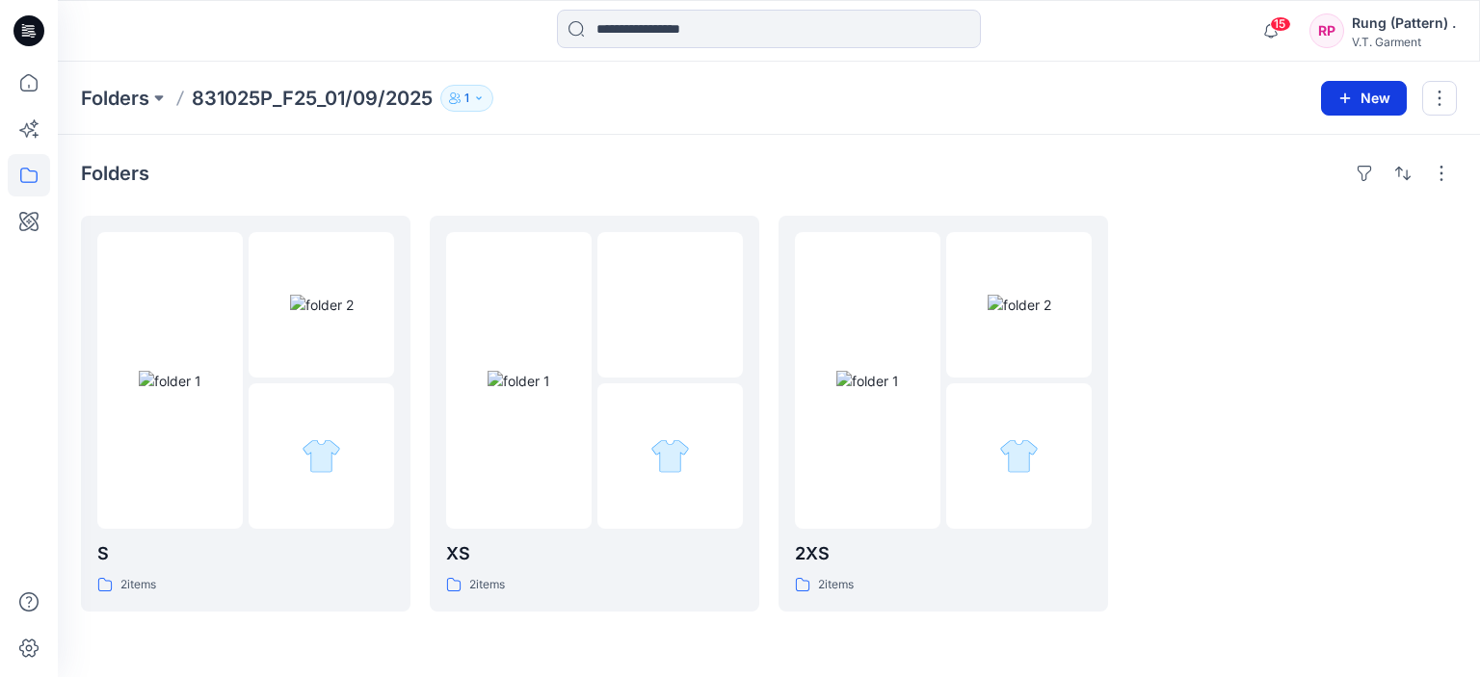
click at [1391, 94] on button "New" at bounding box center [1364, 98] width 86 height 35
click at [1315, 181] on p "New Folder" at bounding box center [1307, 182] width 71 height 20
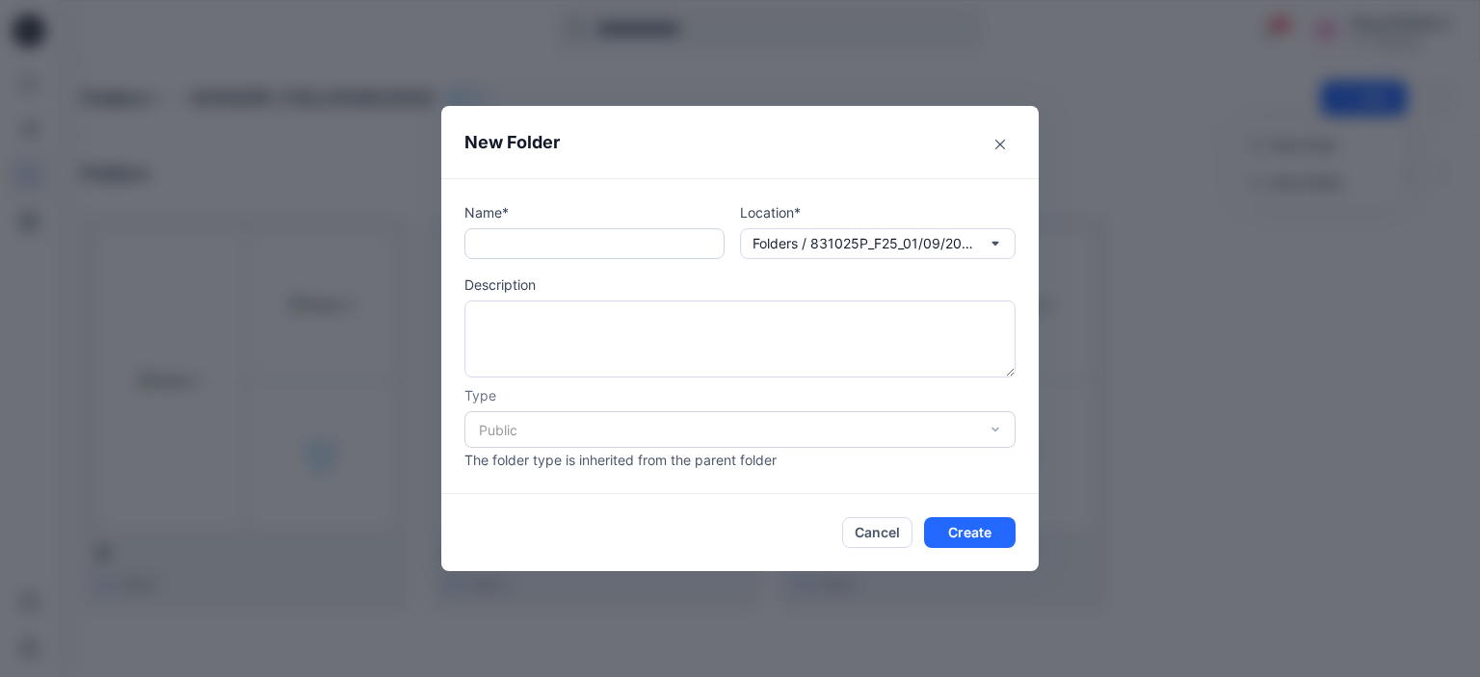
click at [529, 238] on input "text" at bounding box center [594, 243] width 260 height 31
type input "*"
click at [996, 523] on button "Create" at bounding box center [970, 532] width 92 height 31
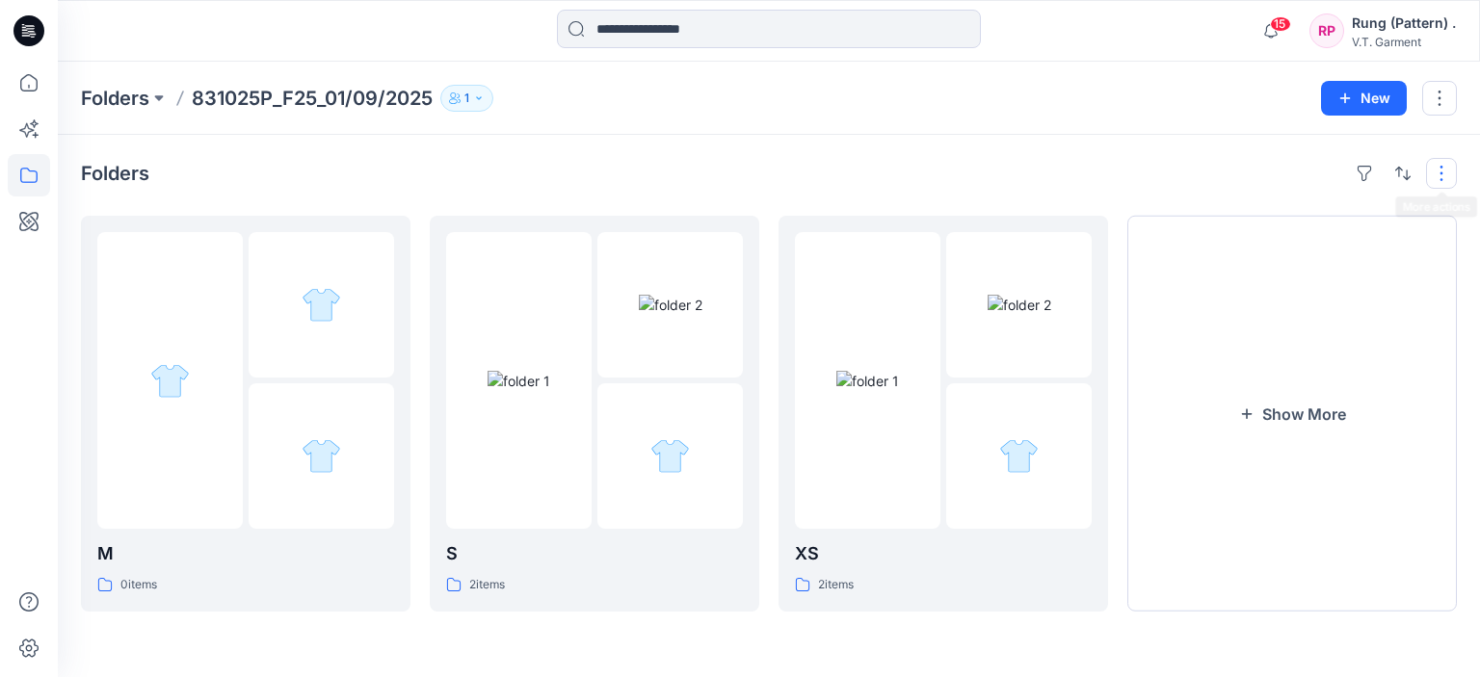
click at [1434, 176] on button "button" at bounding box center [1441, 173] width 31 height 31
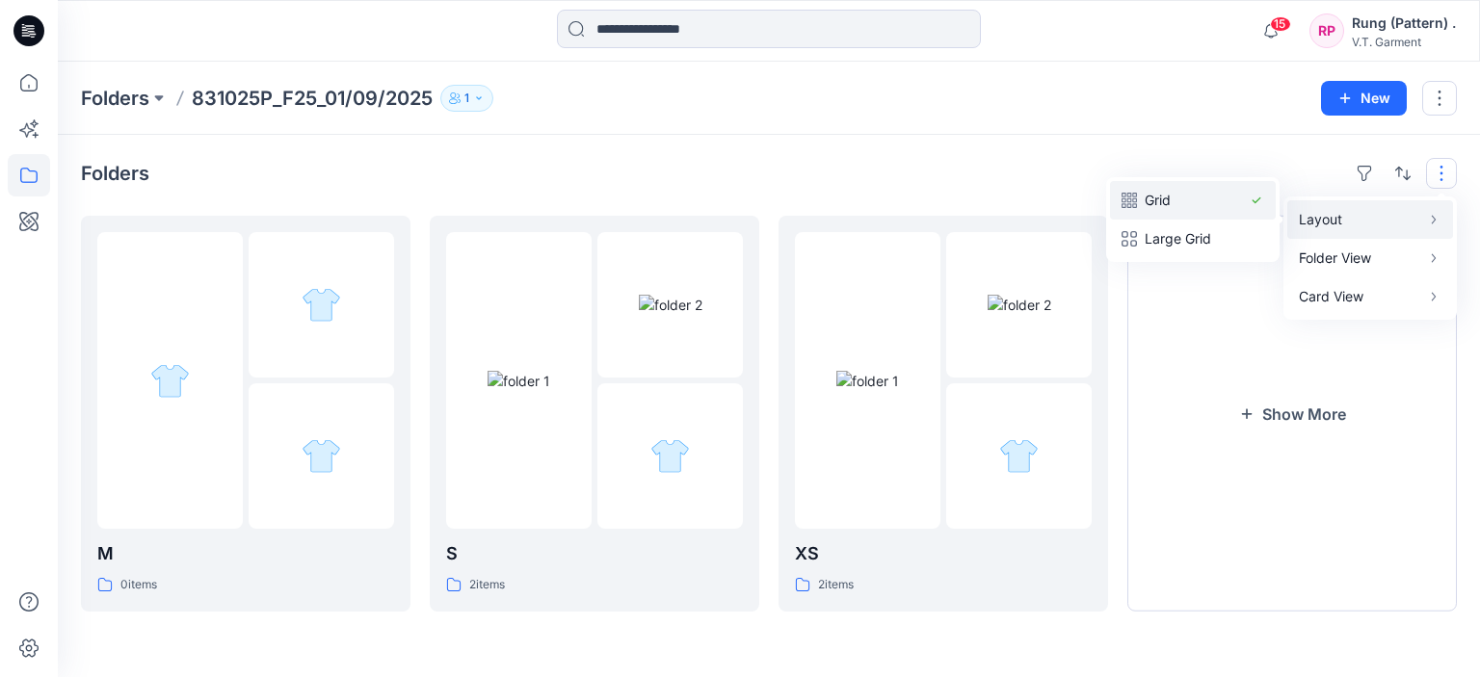
click at [1242, 199] on button "Grid" at bounding box center [1193, 200] width 166 height 39
click at [1030, 171] on div "Folders Layout Grid Large Grid Folder View Compact Card Card View Card Info Tags" at bounding box center [769, 173] width 1376 height 31
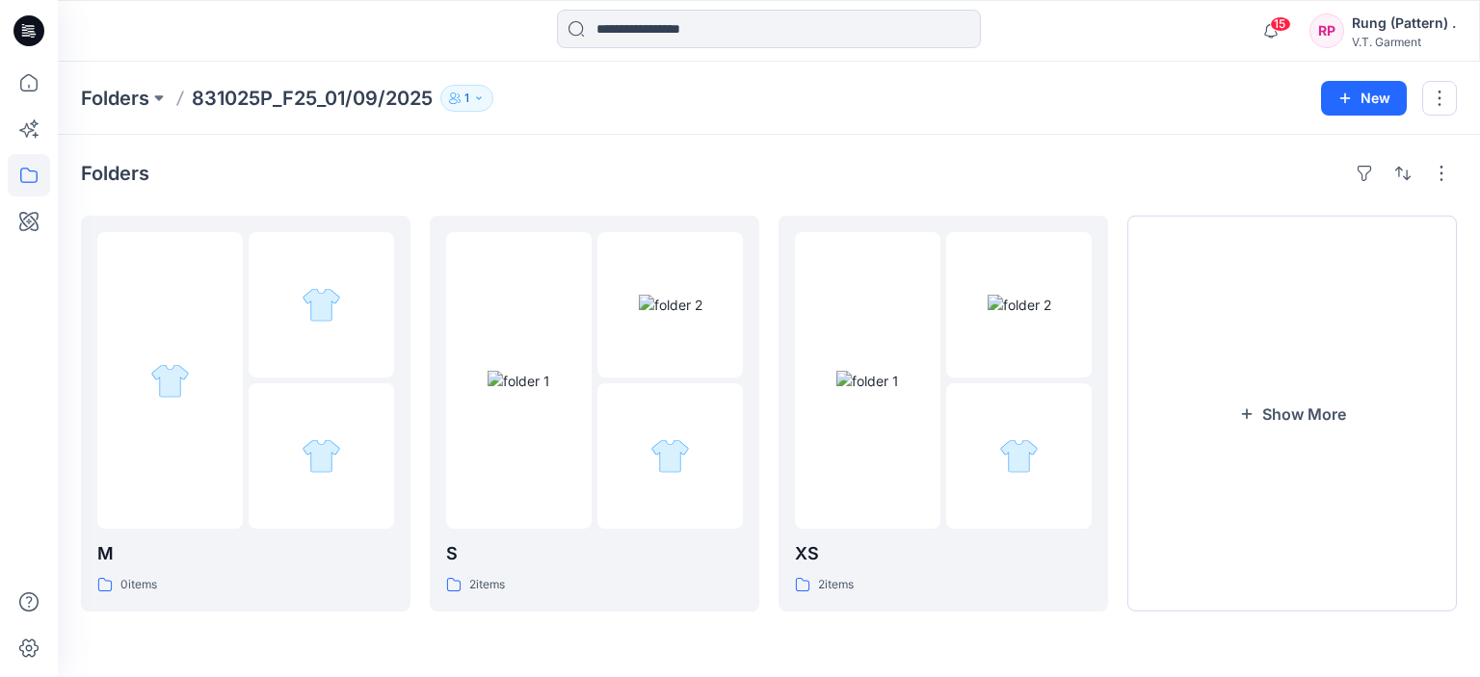
click at [926, 122] on div "Folders 831025P_F25_01/09/2025 1 New" at bounding box center [769, 98] width 1422 height 73
click at [913, 541] on p "XS" at bounding box center [943, 554] width 297 height 27
click at [673, 458] on img at bounding box center [670, 456] width 40 height 40
click at [233, 351] on div at bounding box center [169, 380] width 145 height 297
click at [1403, 172] on button "button" at bounding box center [1402, 173] width 31 height 31
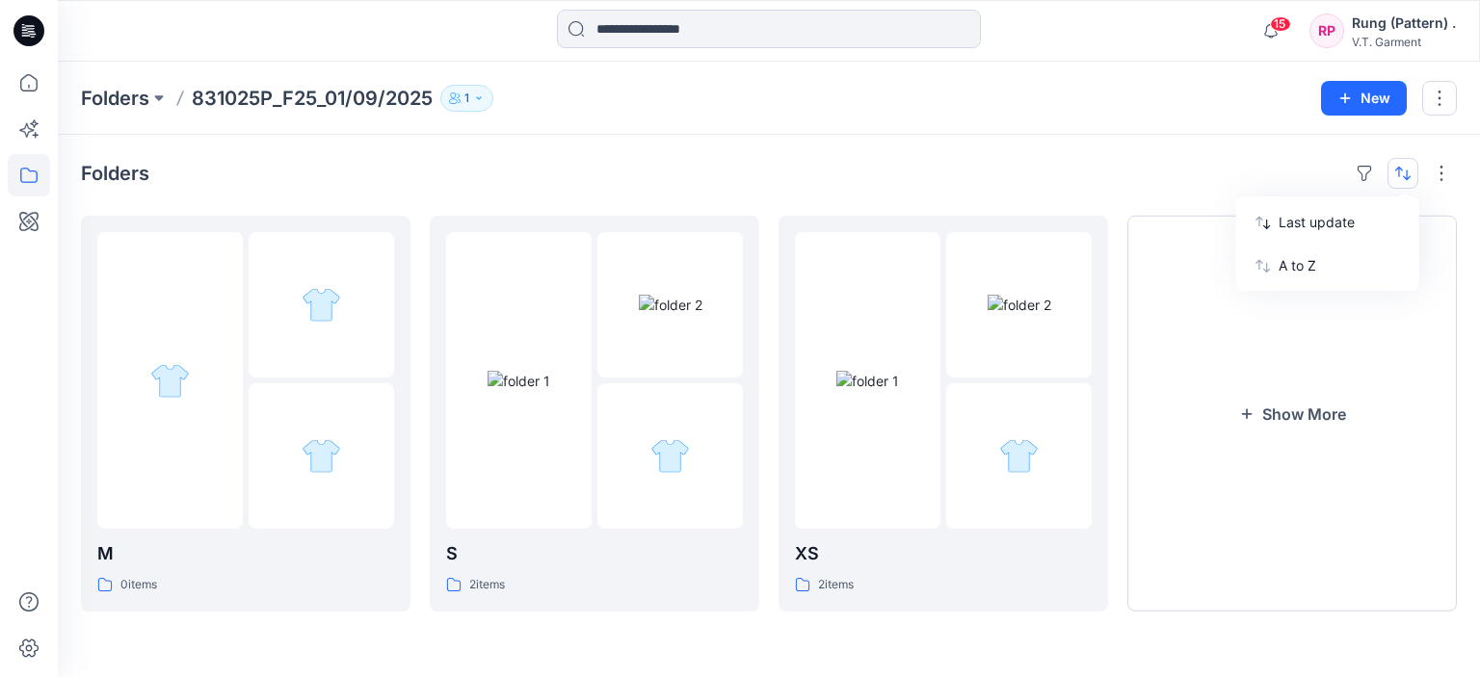
click at [1436, 188] on div "Folders Last update A to Z M 0 items S 2 items XS 2 items Show More" at bounding box center [769, 406] width 1422 height 542
click at [1438, 176] on button "button" at bounding box center [1441, 173] width 31 height 31
click at [1222, 249] on p "Large Grid" at bounding box center [1193, 238] width 96 height 23
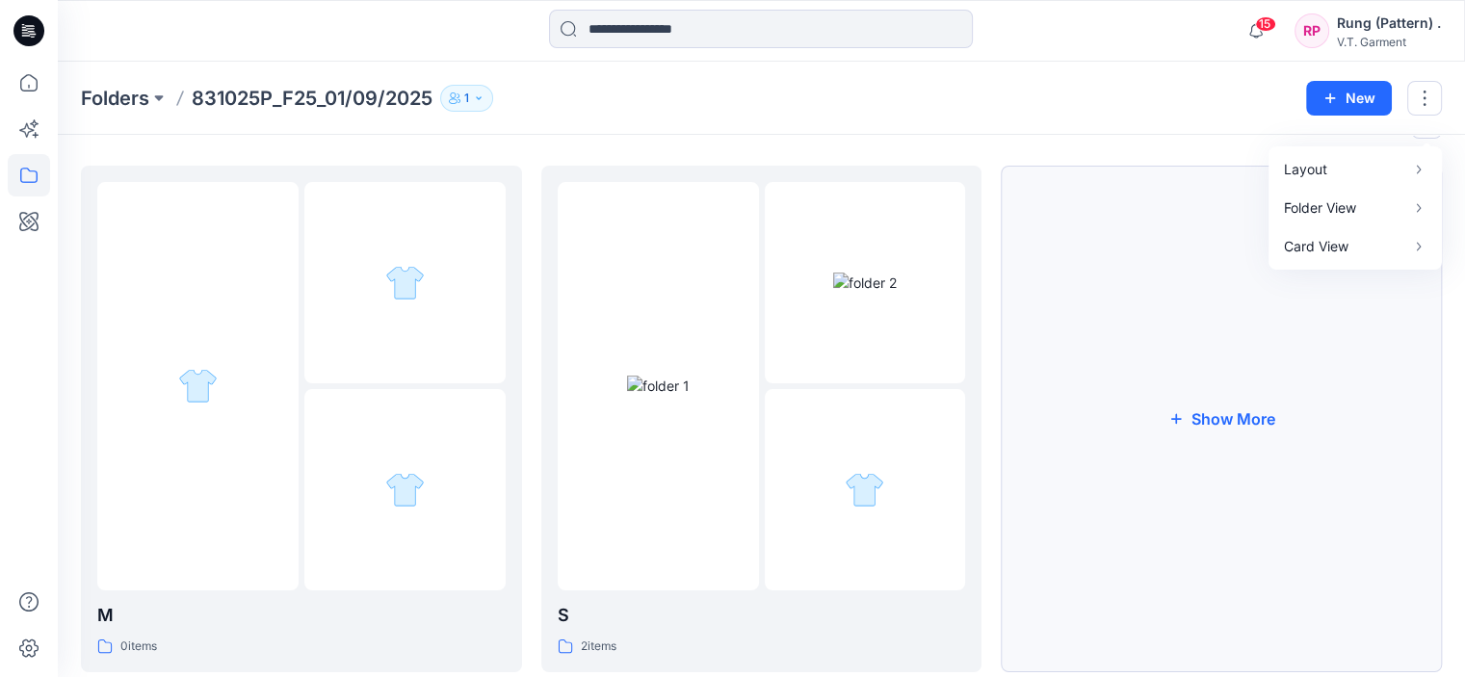
scroll to position [98, 0]
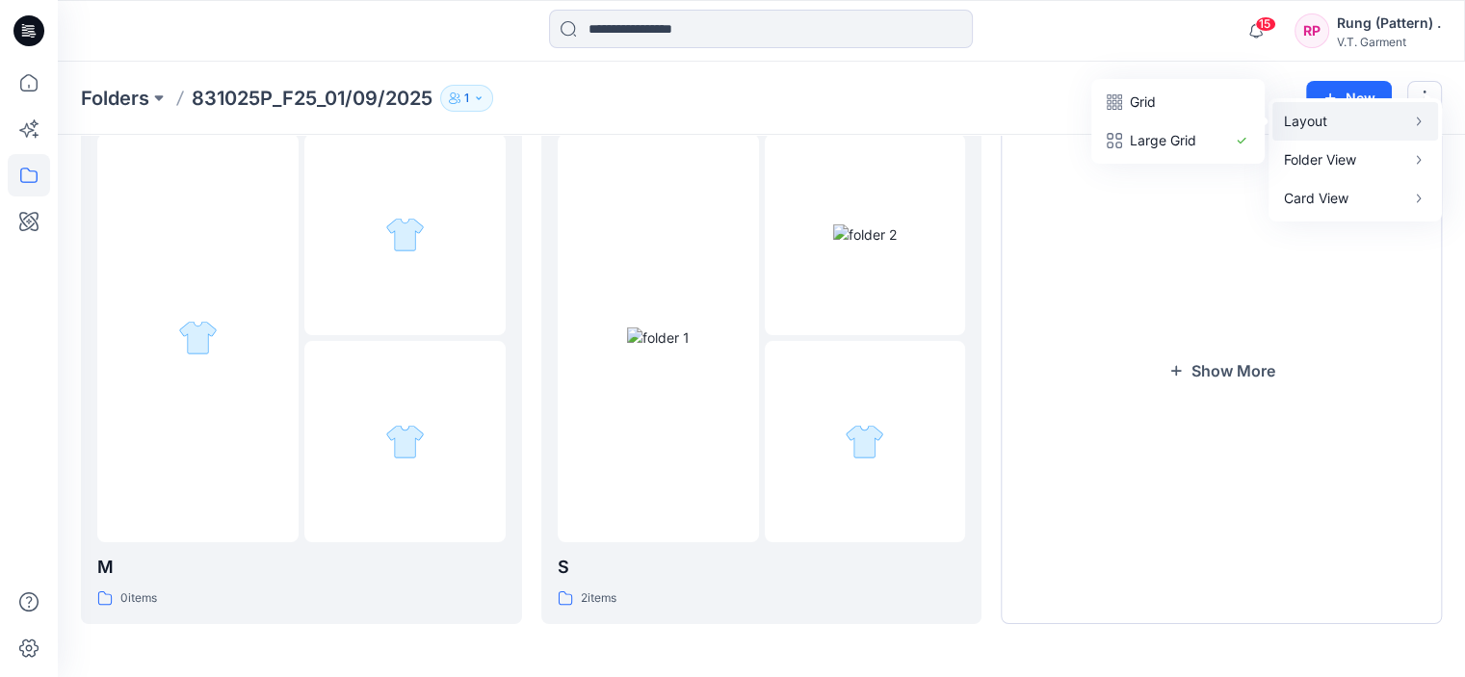
click at [1407, 116] on button "Layout" at bounding box center [1356, 121] width 166 height 39
click at [1184, 104] on p "Grid" at bounding box center [1178, 102] width 96 height 23
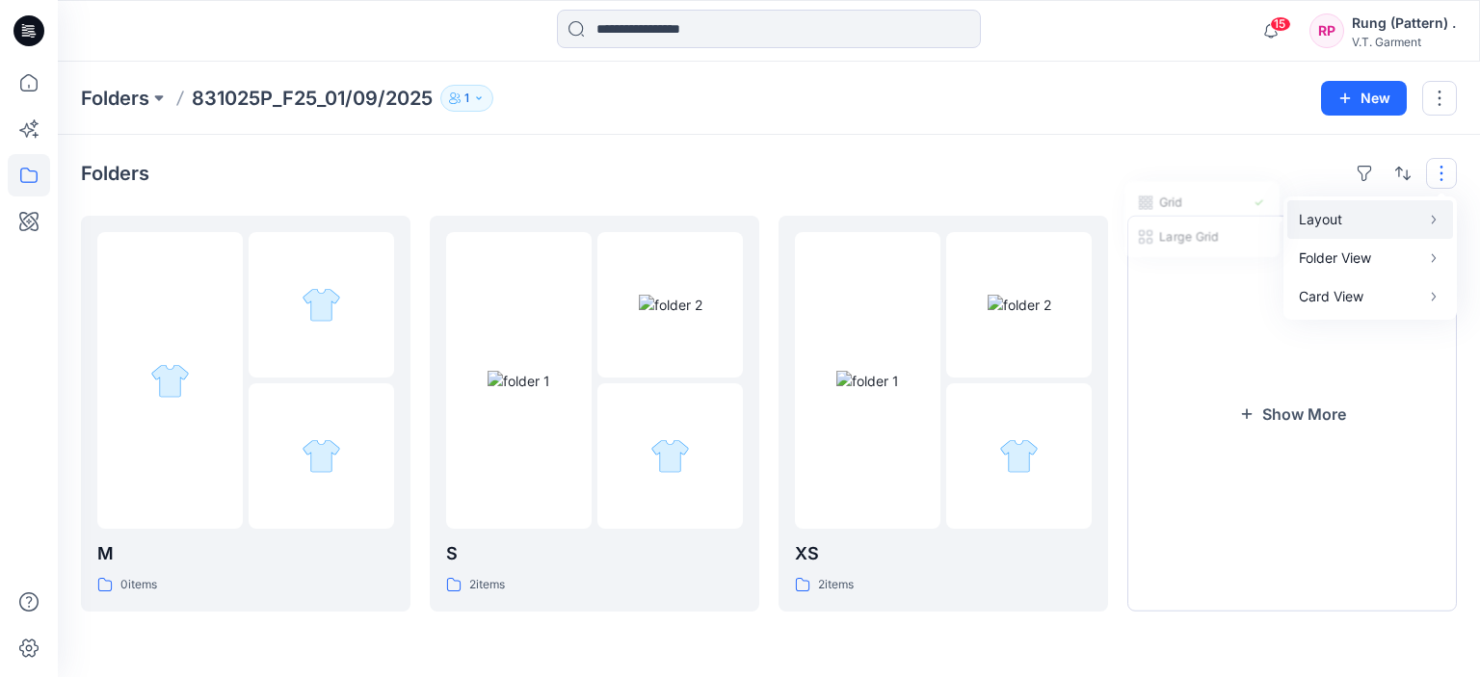
click at [1364, 221] on p "Layout" at bounding box center [1359, 219] width 121 height 23
click at [1191, 235] on p "Large Grid" at bounding box center [1193, 238] width 96 height 23
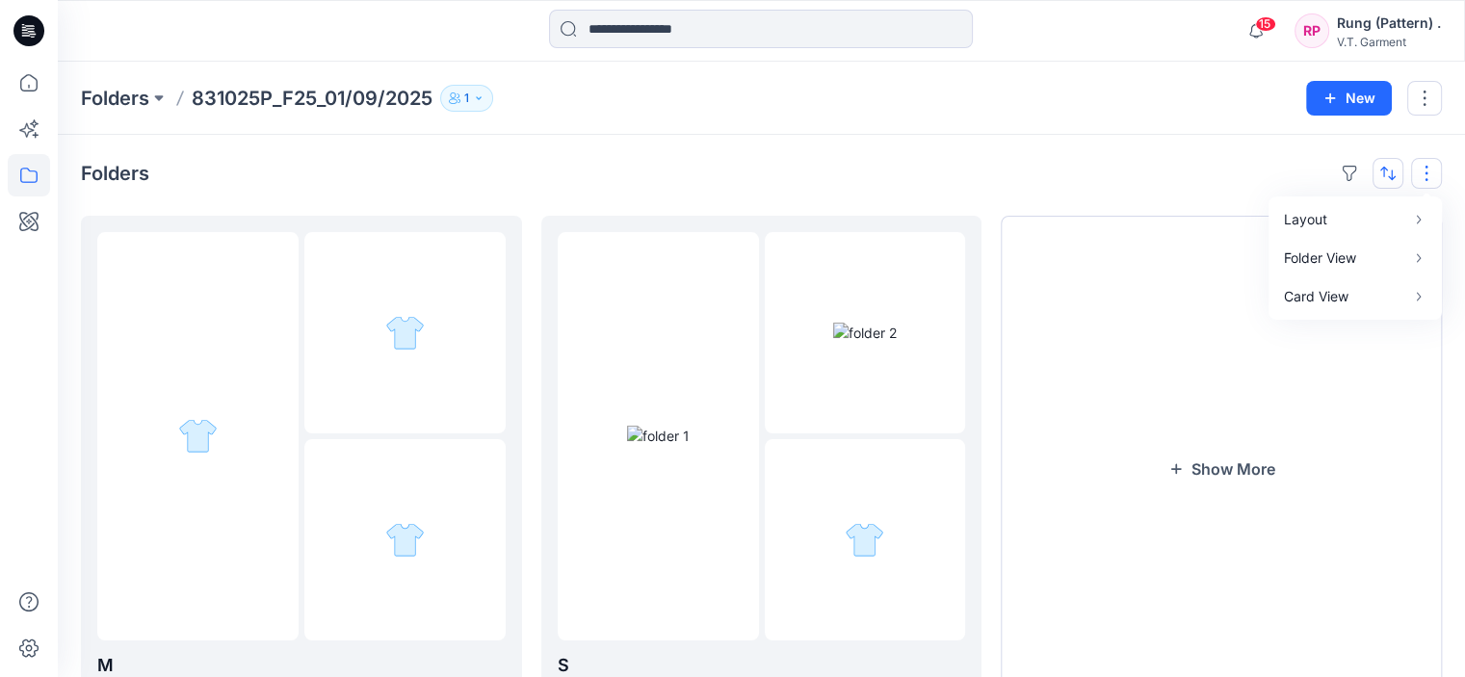
click at [1382, 163] on button "button" at bounding box center [1388, 173] width 31 height 31
click at [1387, 166] on button "button" at bounding box center [1388, 173] width 31 height 31
click at [1426, 165] on button "button" at bounding box center [1426, 173] width 31 height 31
click at [1200, 207] on p "Grid" at bounding box center [1178, 200] width 96 height 23
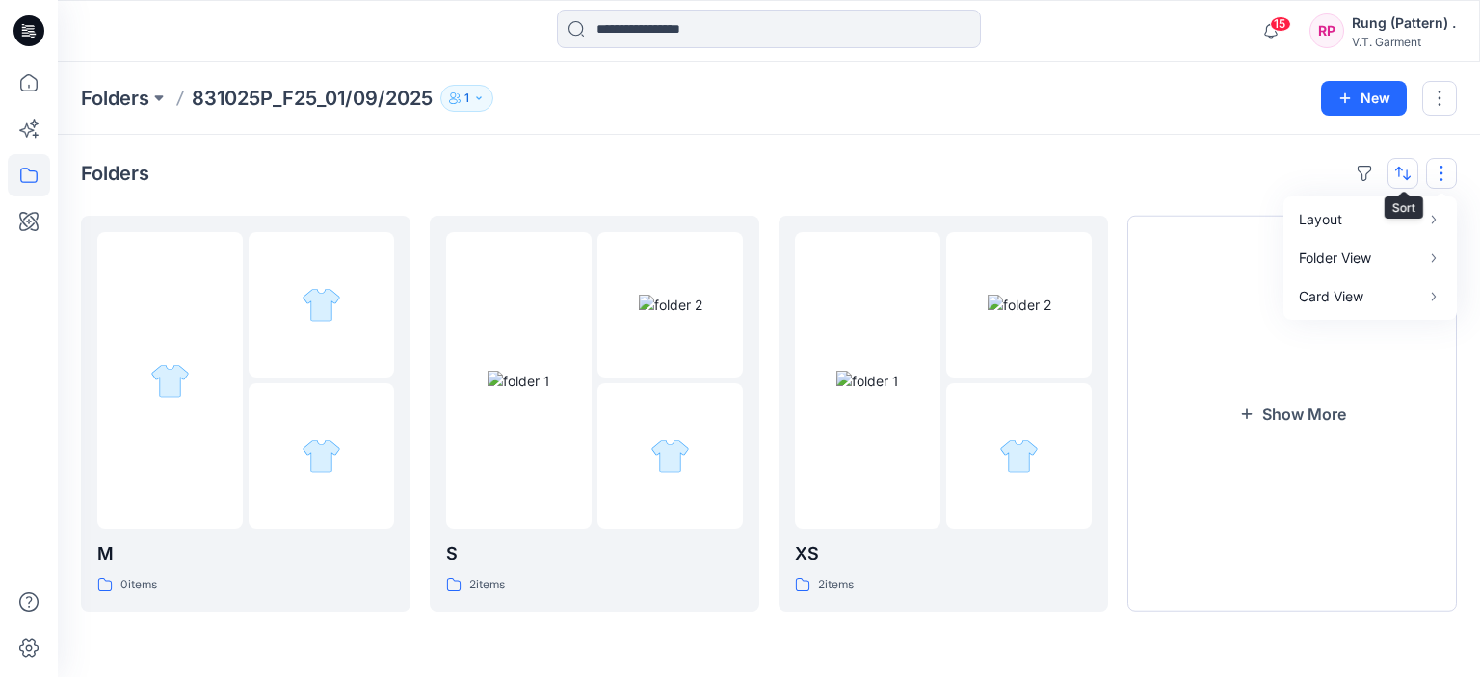
click at [1407, 176] on button "button" at bounding box center [1402, 173] width 31 height 31
click at [1461, 165] on div "Folders Last update A to Z M 0 items S 2 items XS 2 items Show More" at bounding box center [769, 406] width 1422 height 542
click at [1449, 170] on button "button" at bounding box center [1441, 173] width 31 height 31
click at [1386, 259] on p "Folder View" at bounding box center [1359, 258] width 121 height 23
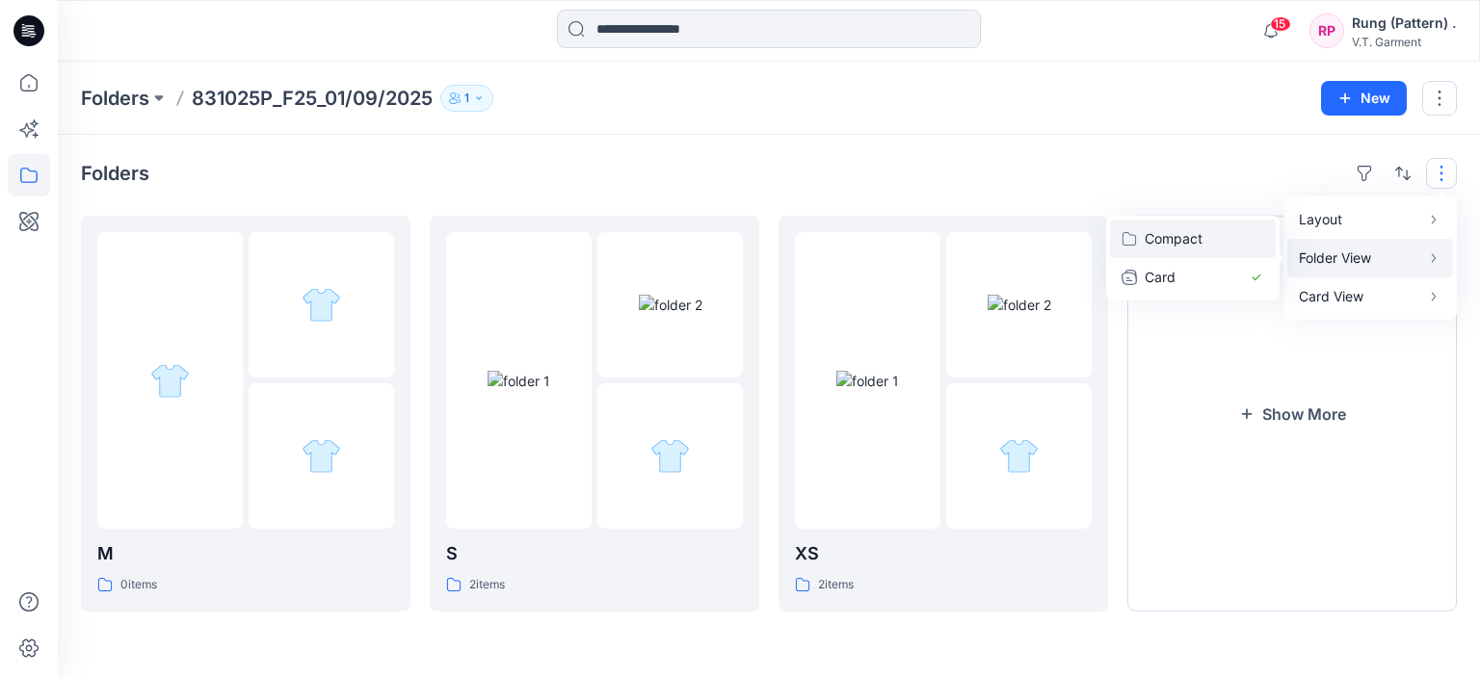
click at [1166, 237] on p "Compact" at bounding box center [1193, 238] width 96 height 23
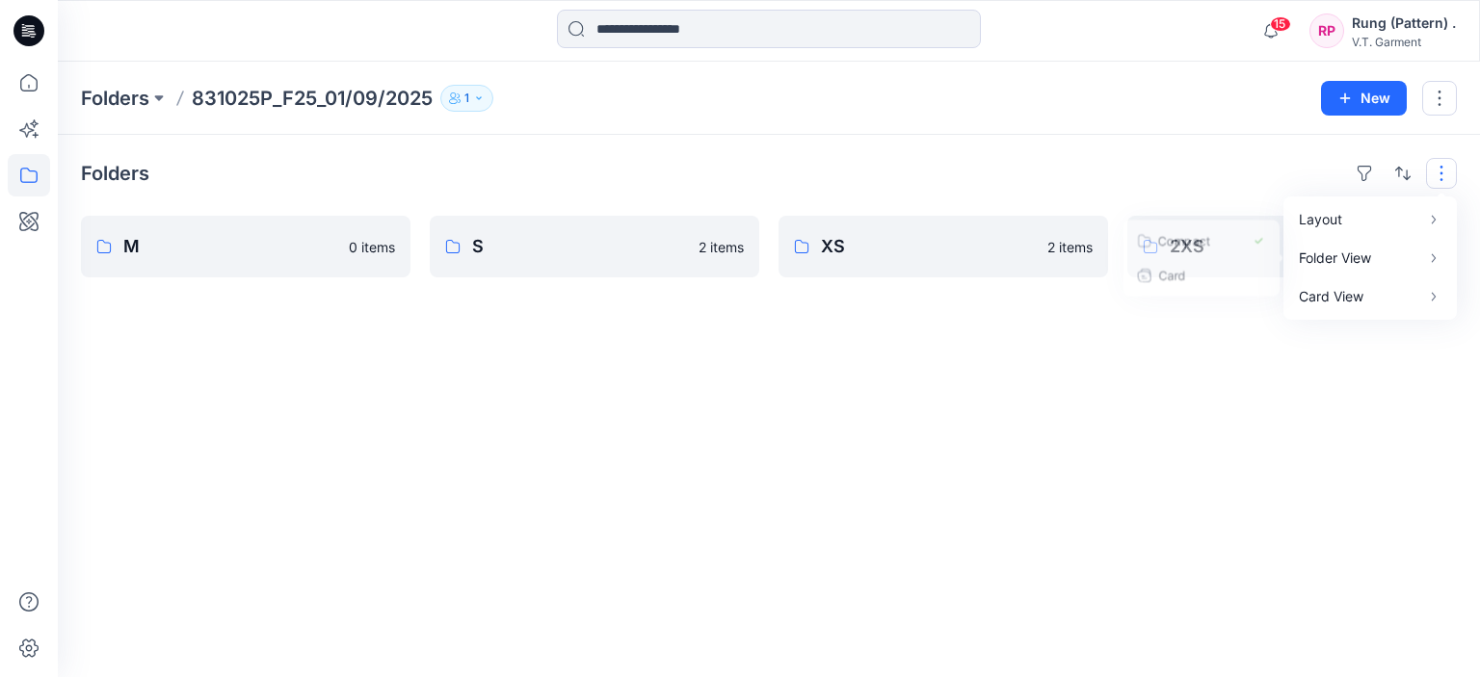
click at [1060, 392] on div "Folders Layout Grid Large Grid Folder View Compact Card Card View Card Info Tag…" at bounding box center [769, 406] width 1422 height 542
click at [1235, 242] on p "2XS" at bounding box center [1290, 246] width 241 height 27
click at [875, 257] on p "XS" at bounding box center [941, 246] width 241 height 27
click at [590, 246] on p "S" at bounding box center [592, 246] width 241 height 27
